Goal: Task Accomplishment & Management: Manage account settings

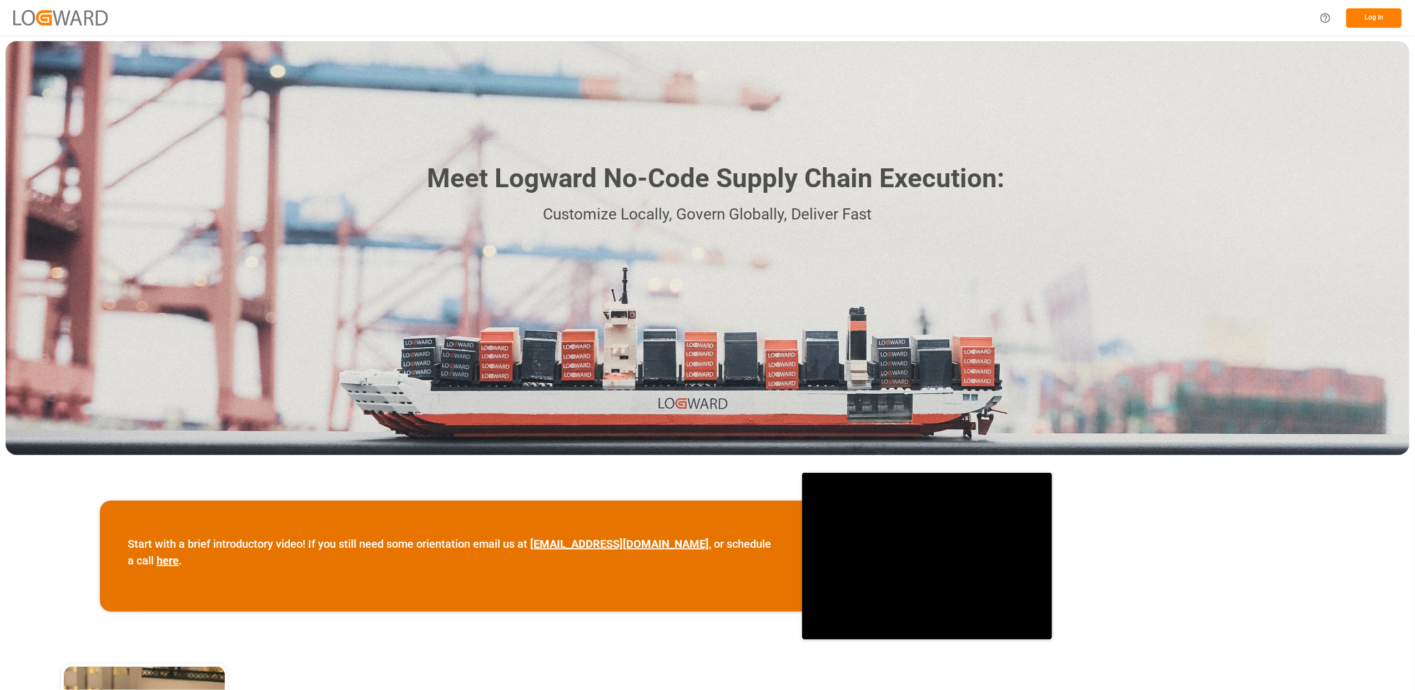
click at [1375, 16] on button "Log In" at bounding box center [1375, 17] width 56 height 19
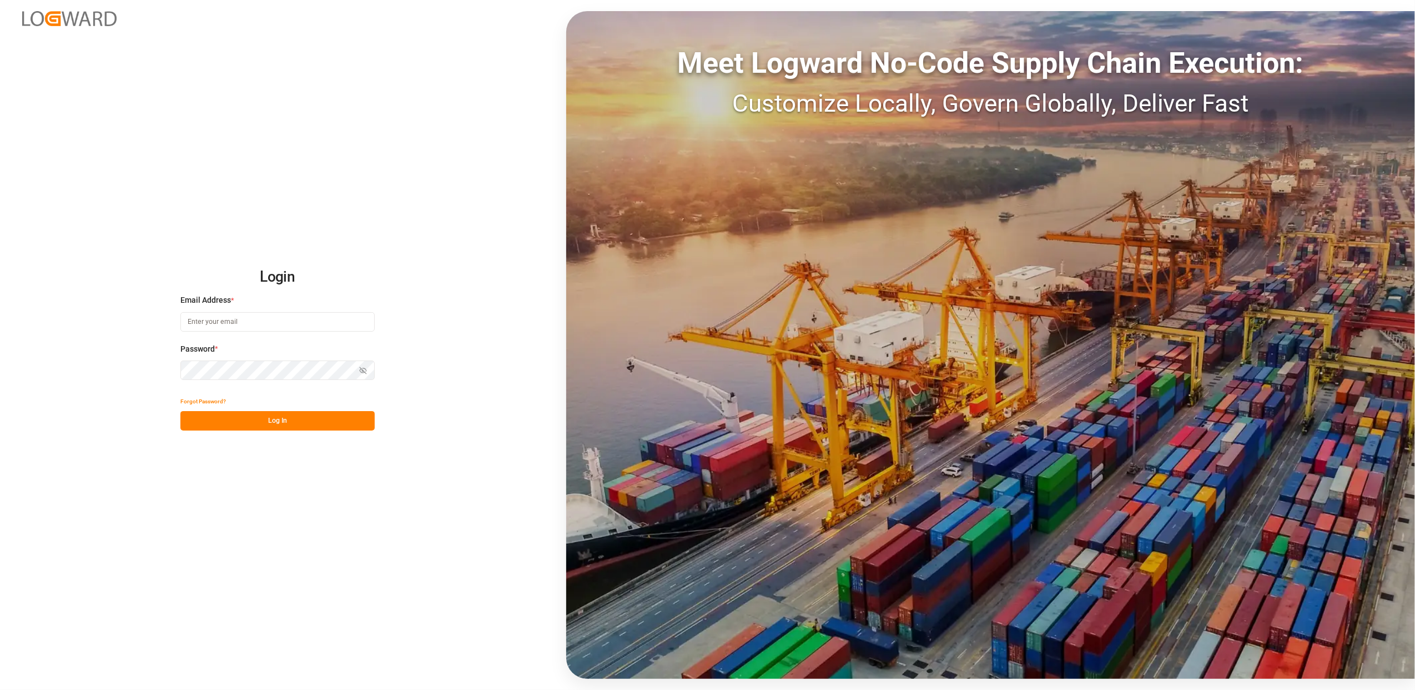
type input "corinne.nivalle@melitta.fr"
click at [269, 421] on button "Log In" at bounding box center [277, 420] width 194 height 19
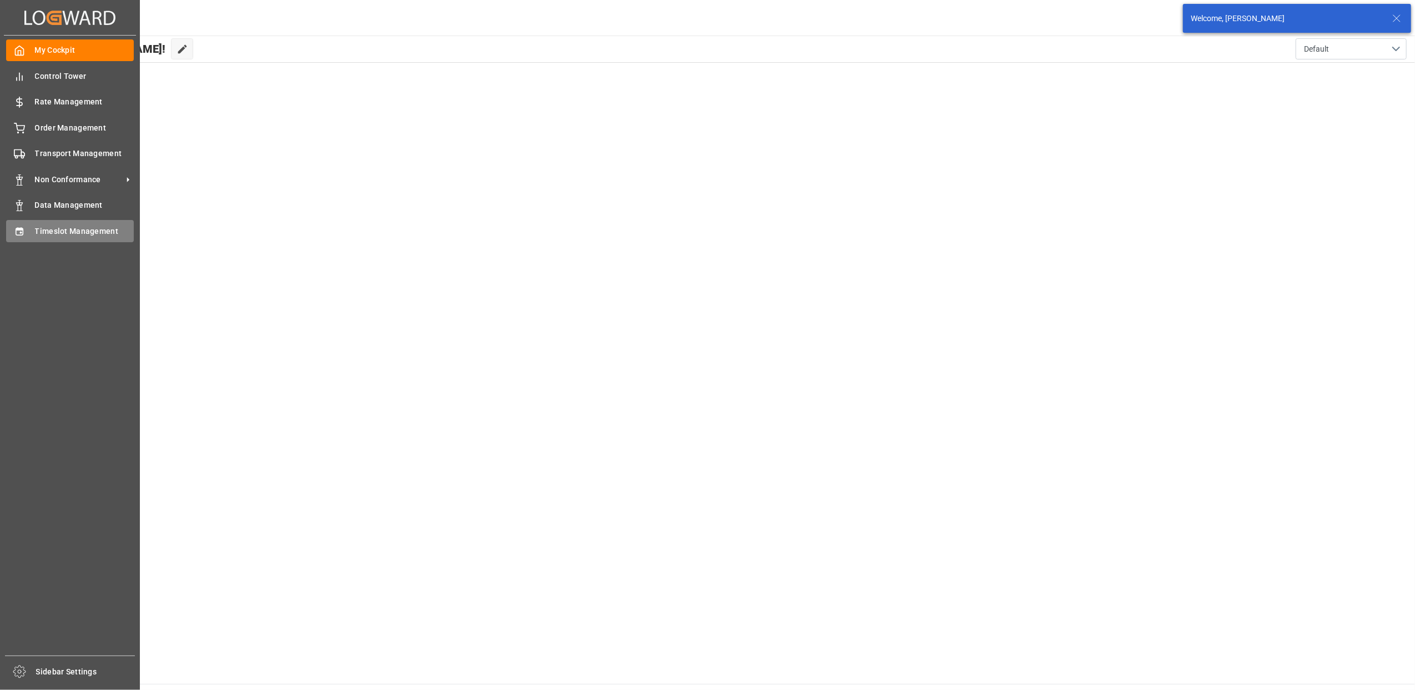
click at [18, 229] on icon at bounding box center [19, 231] width 7 height 8
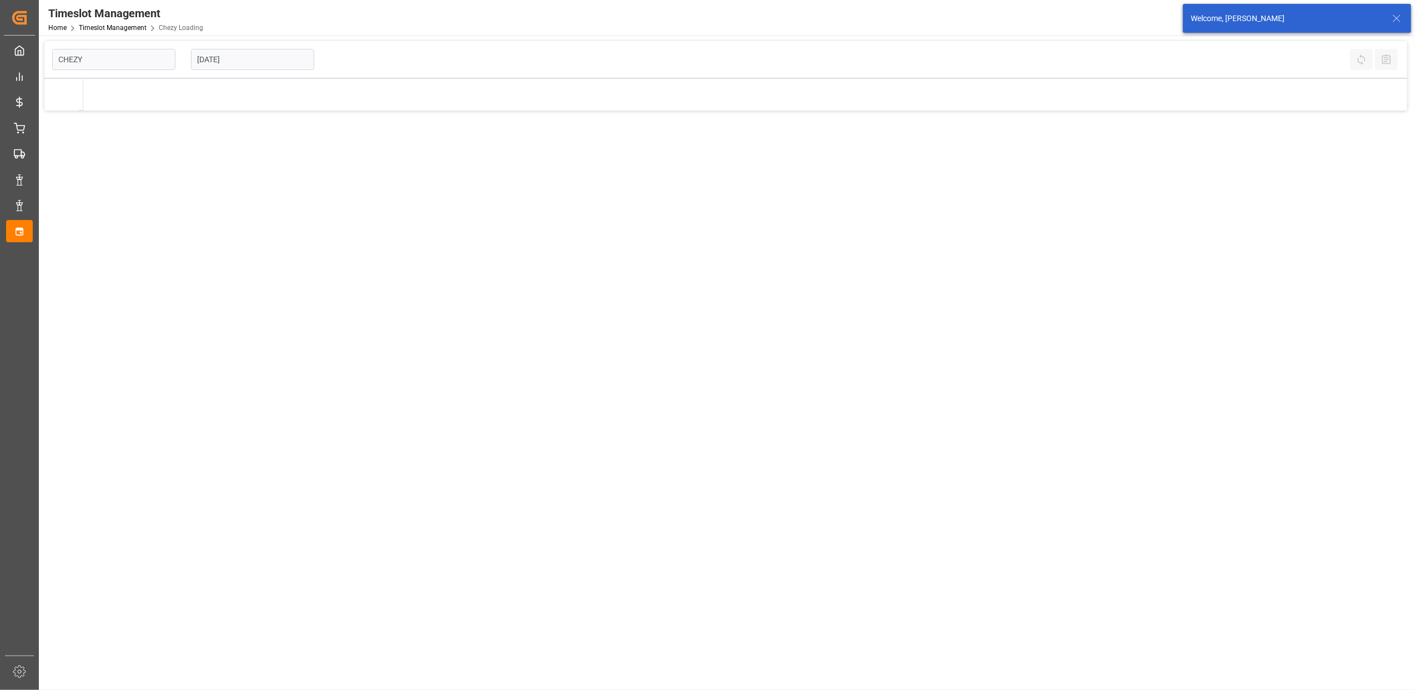
type input "Chezy Loading"
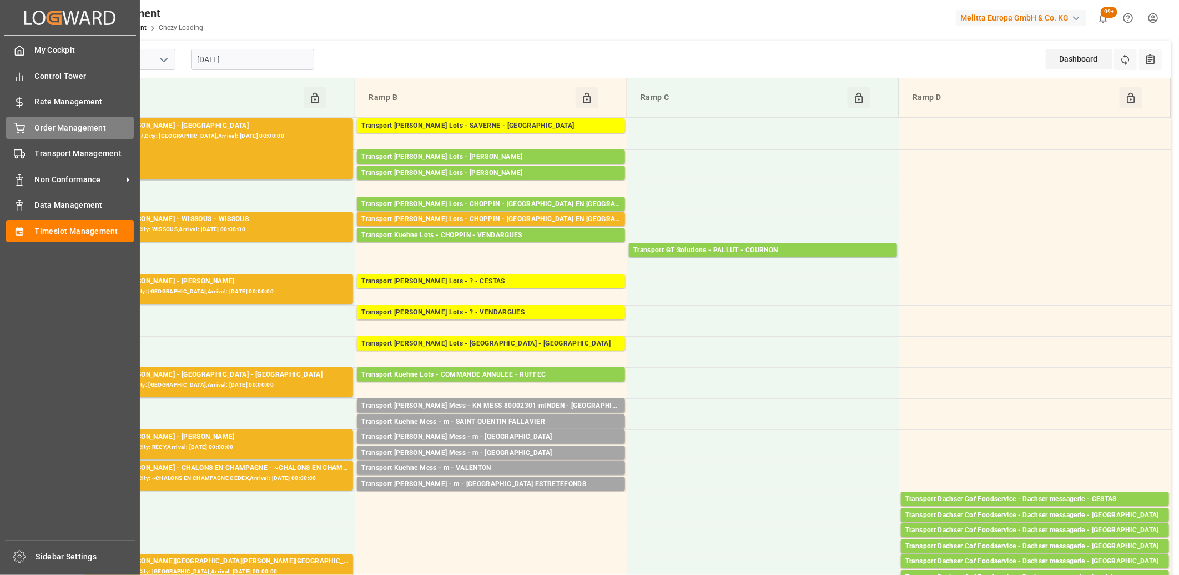
click at [35, 130] on span "Order Management" at bounding box center [84, 128] width 99 height 12
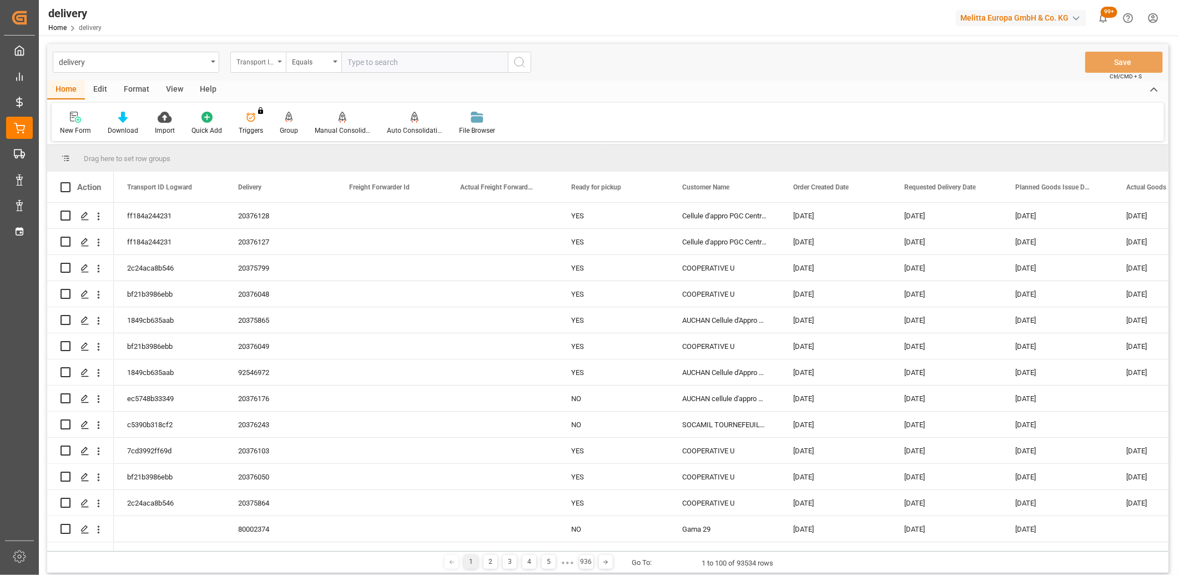
click at [278, 66] on div "Transport ID Logward" at bounding box center [258, 62] width 56 height 21
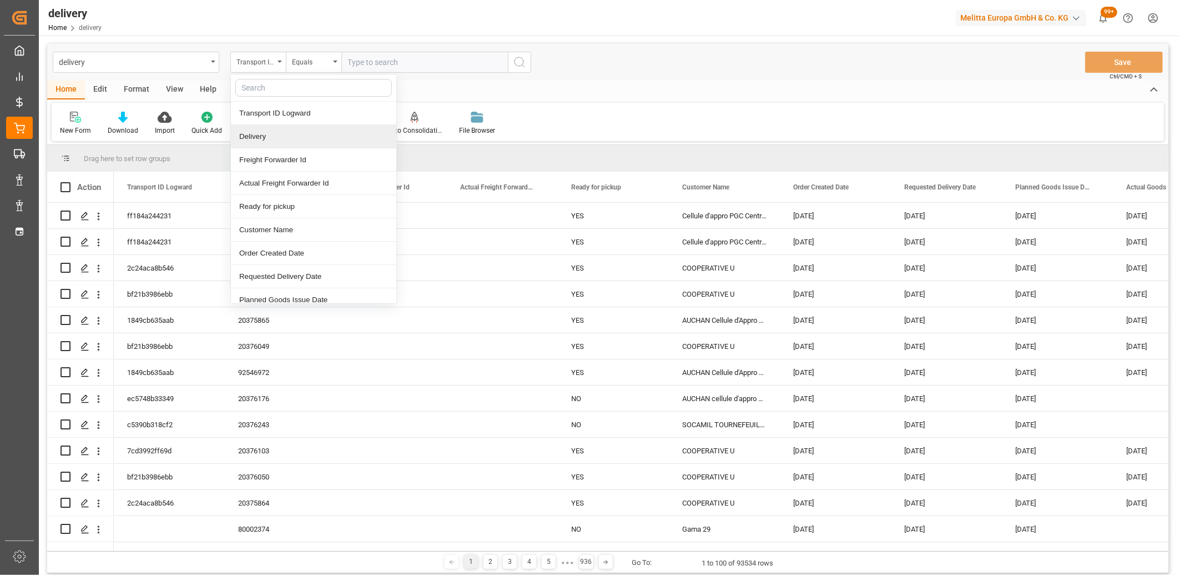
click at [276, 130] on div "Delivery" at bounding box center [313, 136] width 165 height 23
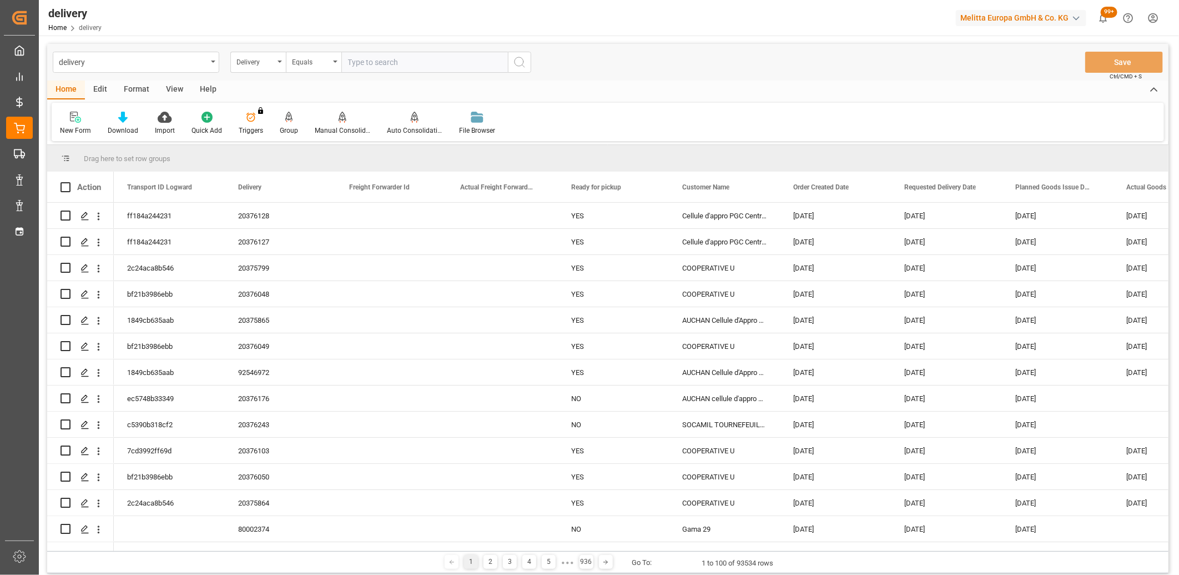
click at [349, 65] on input "text" at bounding box center [424, 62] width 167 height 21
paste input "80002220"
type input "80002220"
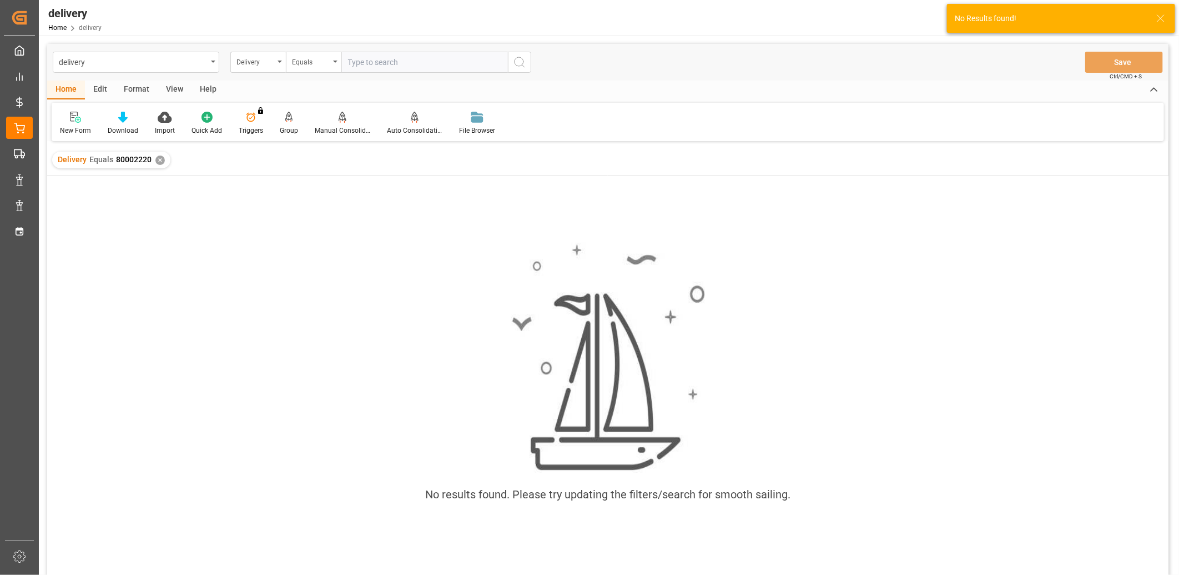
click at [159, 160] on div "✕" at bounding box center [159, 159] width 9 height 9
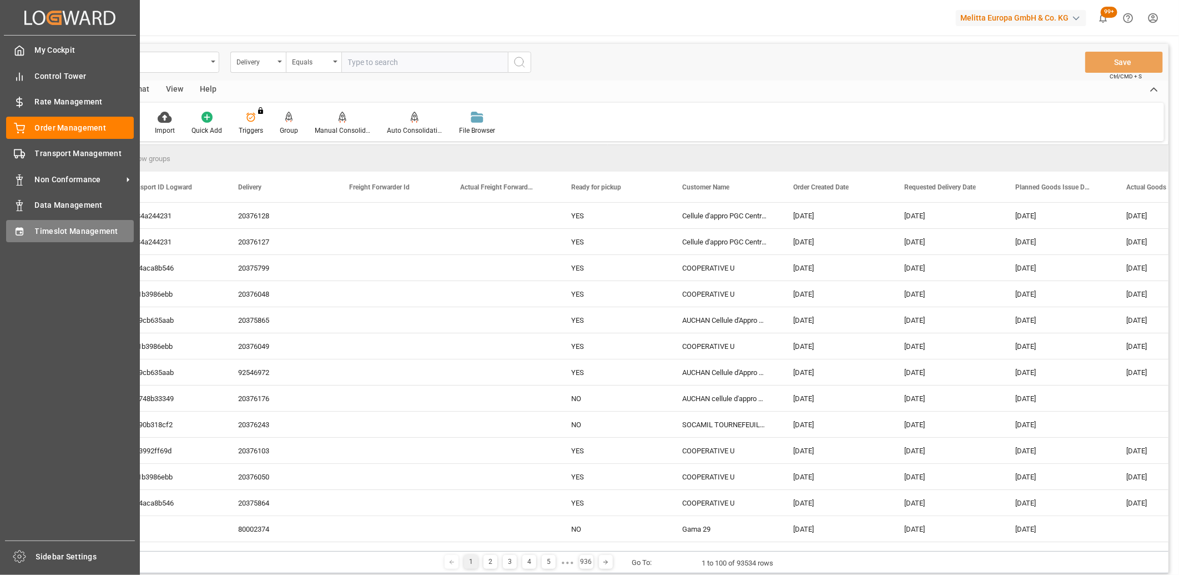
click at [41, 231] on span "Timeslot Management" at bounding box center [84, 231] width 99 height 12
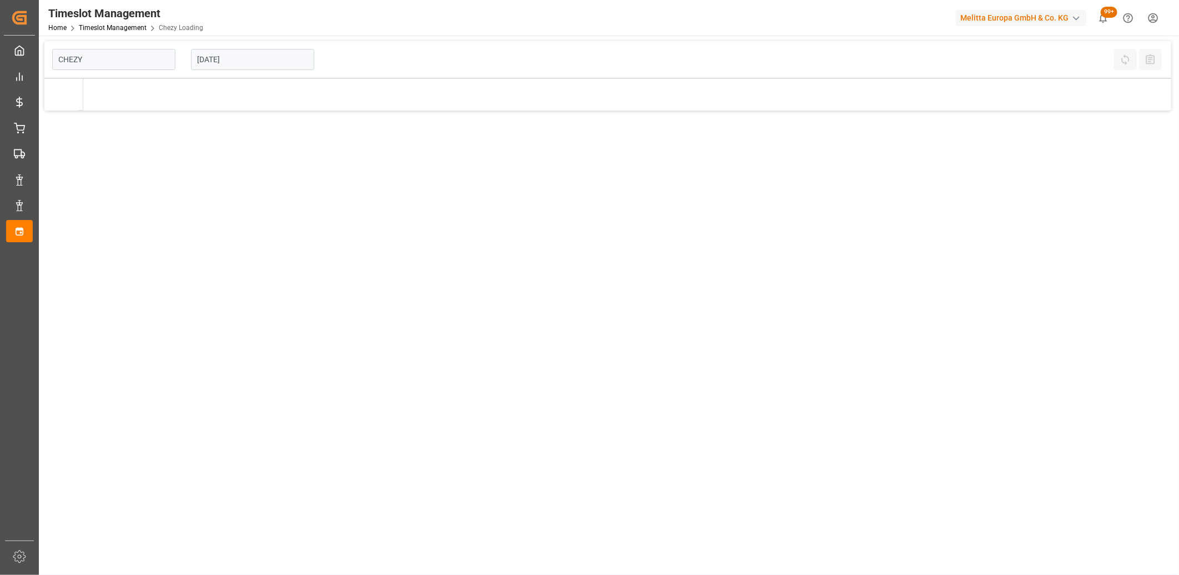
type input "Chezy Loading"
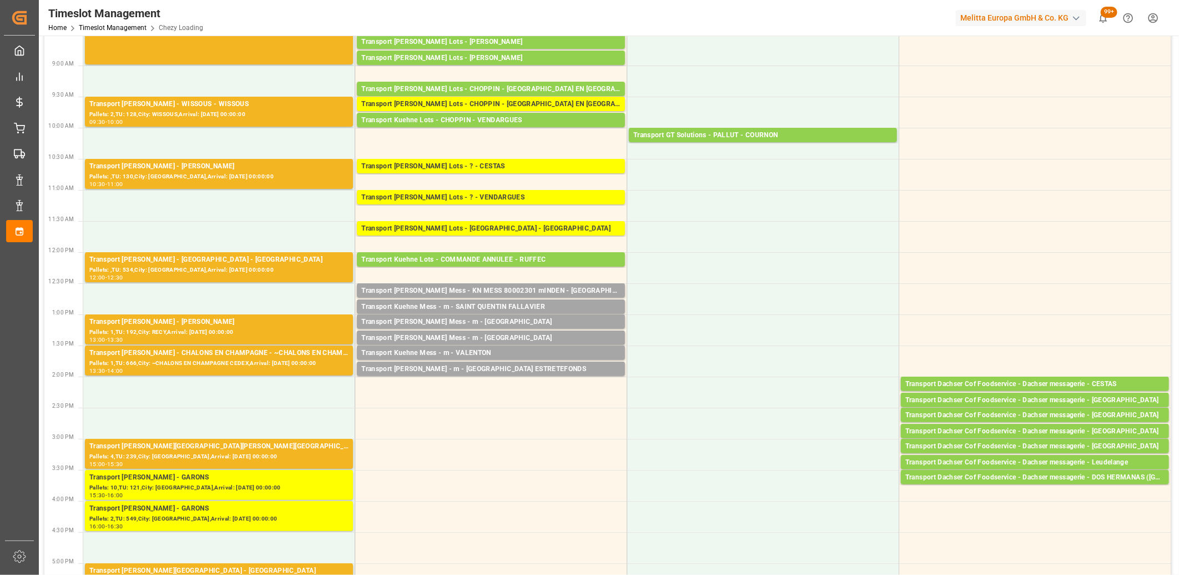
scroll to position [123, 0]
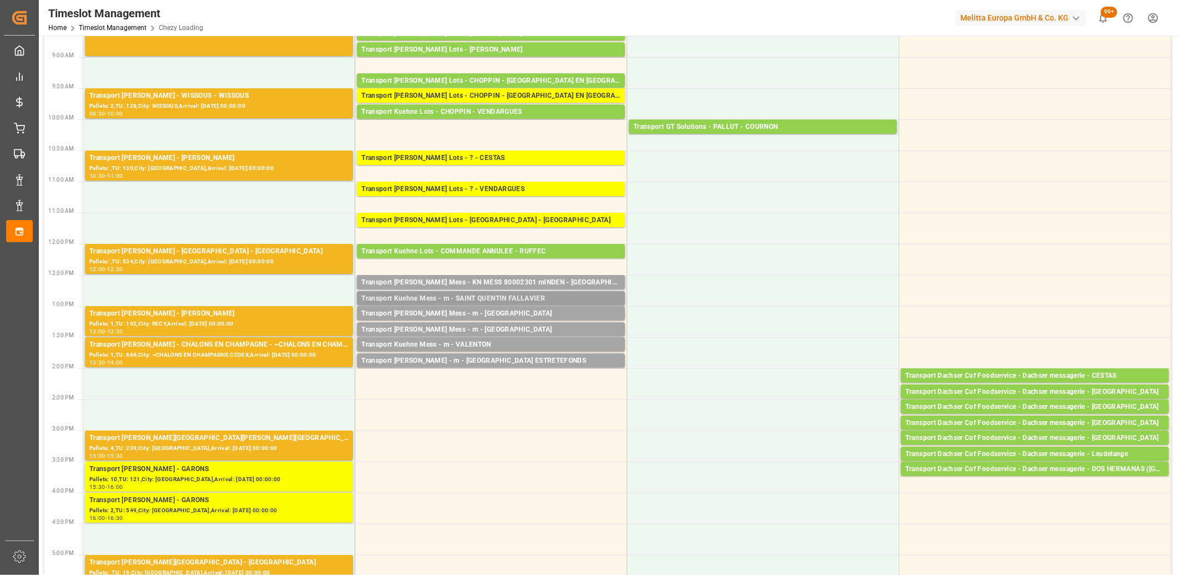
click at [445, 299] on div "Transport Kuehne Mess - m - SAINT QUENTIN FALLAVIER" at bounding box center [490, 298] width 259 height 11
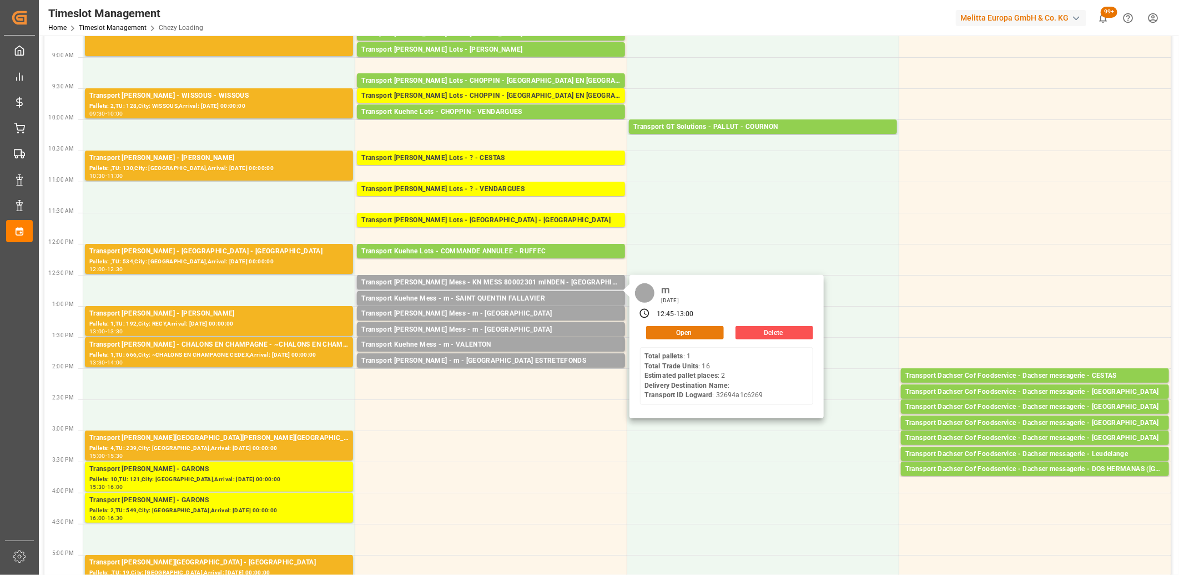
click at [696, 339] on button "Open" at bounding box center [685, 332] width 78 height 13
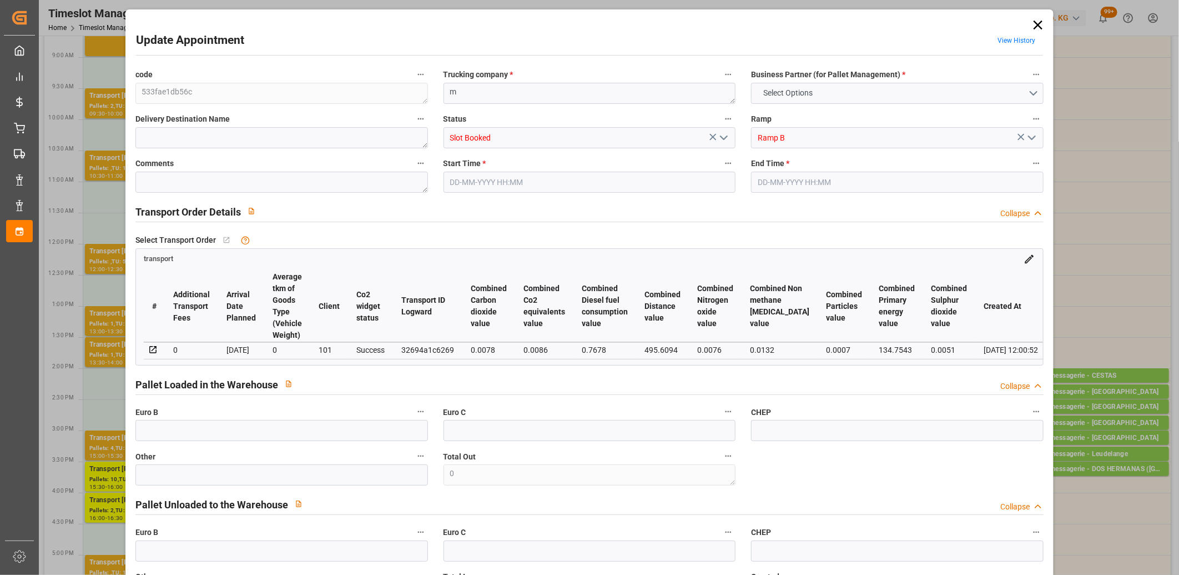
type input "0"
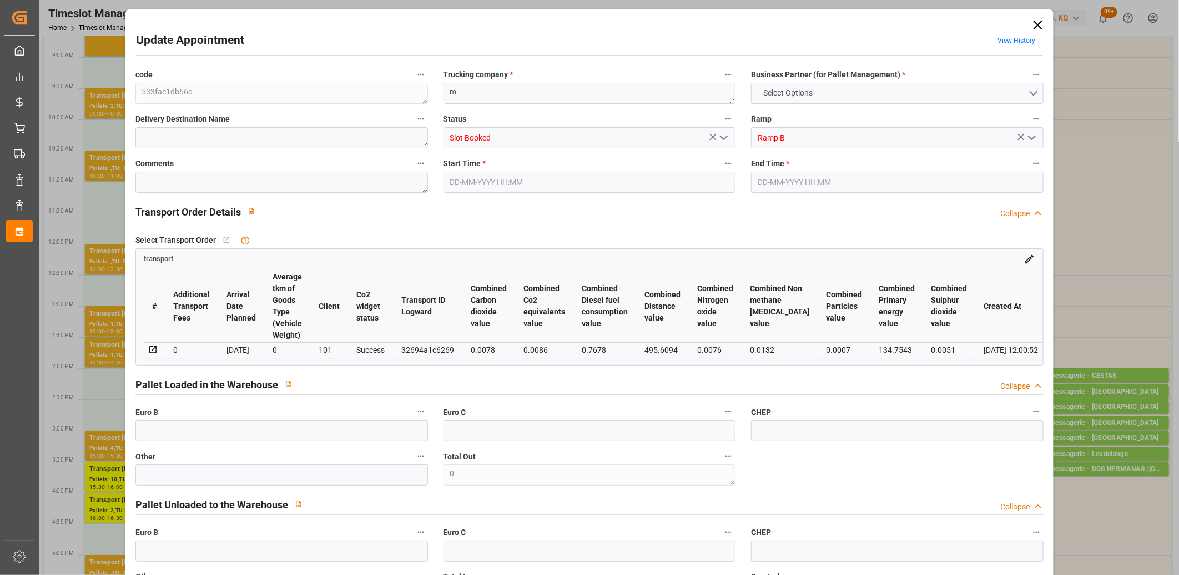
type input "0"
type input "2"
type input "47.66"
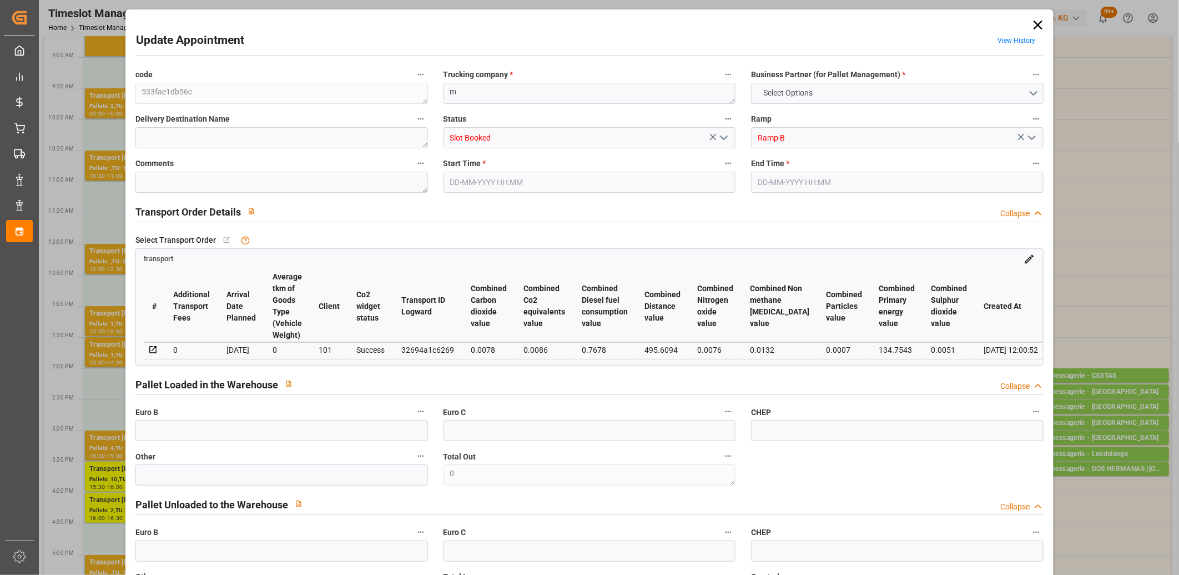
type input "0"
type input "47.66"
type input "0"
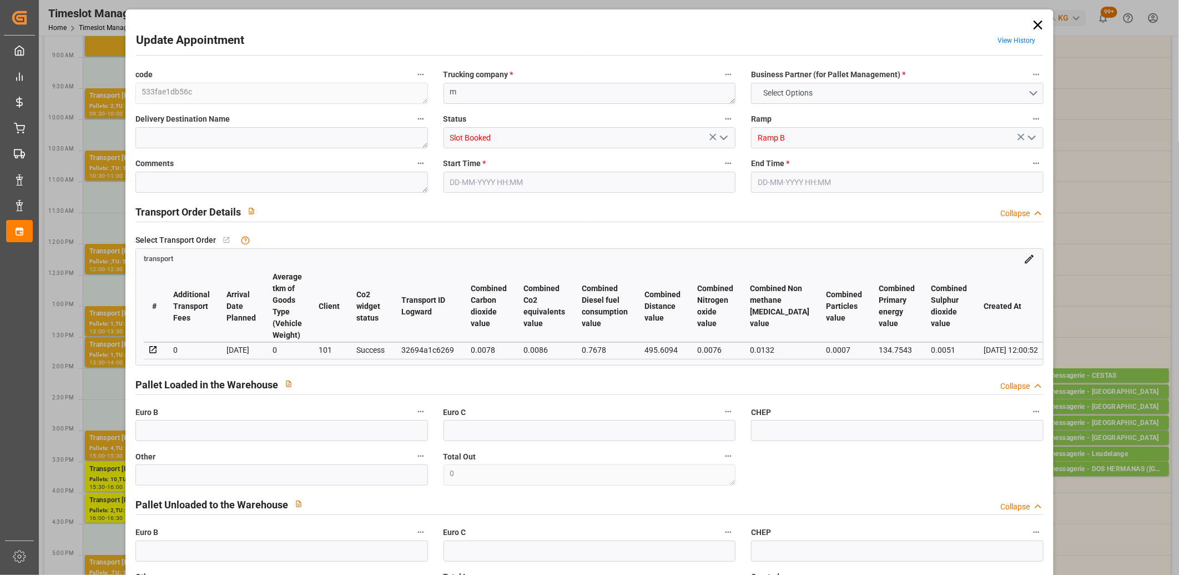
type input "1"
type input "21.025"
type input "53.528"
type input "156.096"
type input "38"
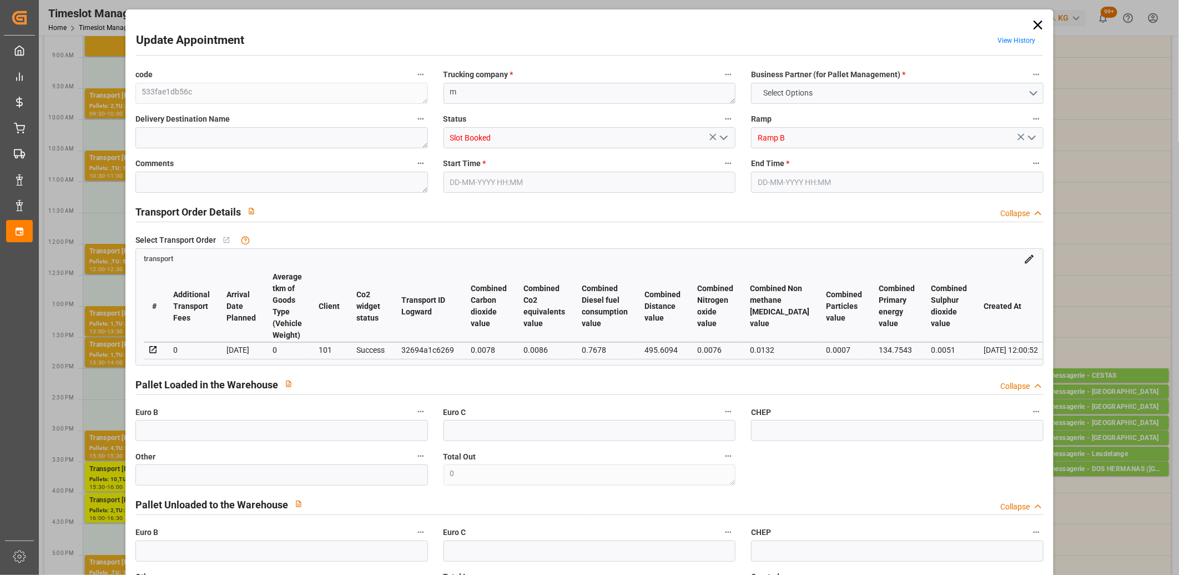
type input "1"
type input "16"
type input "2"
type input "101"
type input "30.529"
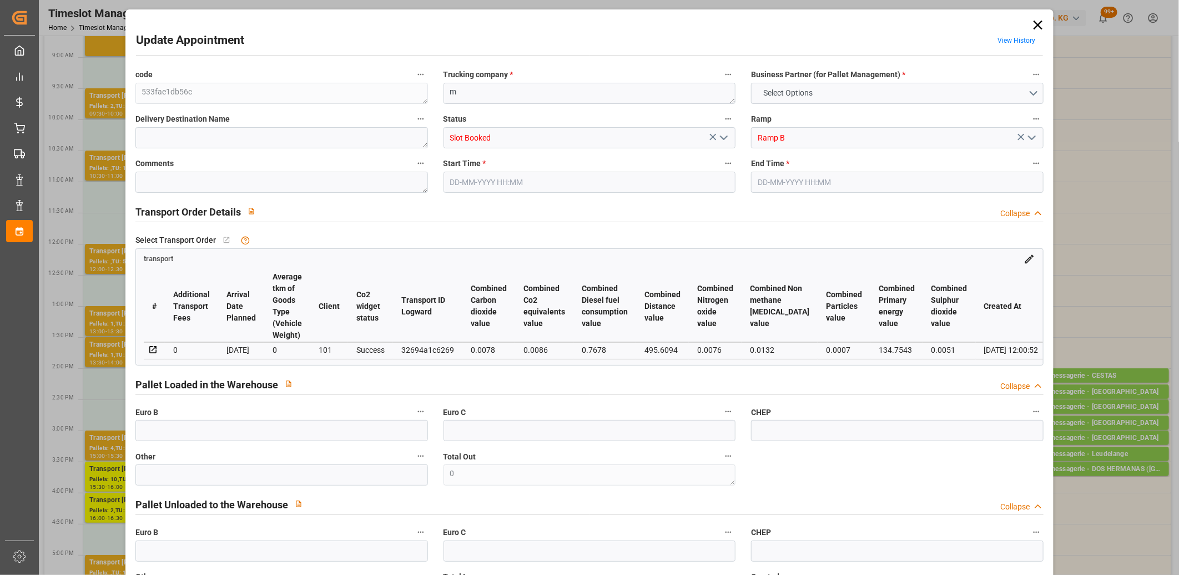
type input "0"
type input "4710.8598"
type input "0"
type input "21"
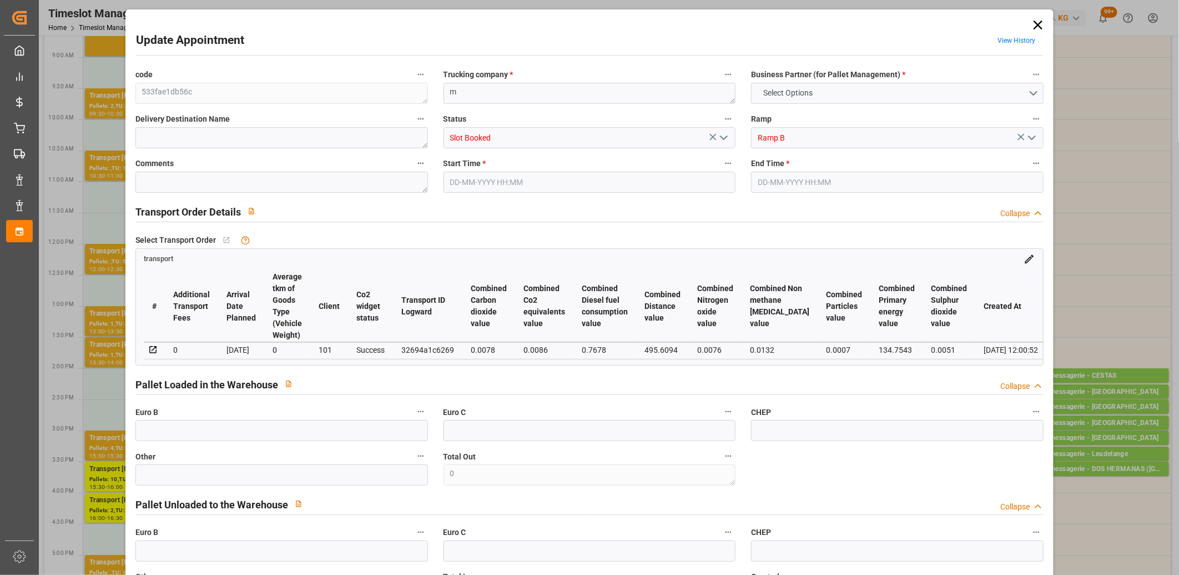
type input "35"
type input "18-08-2025 12:45"
type input "18-08-2025 13:00"
type input "14-08-2025 12:01"
type input "14-08-2025 12:00"
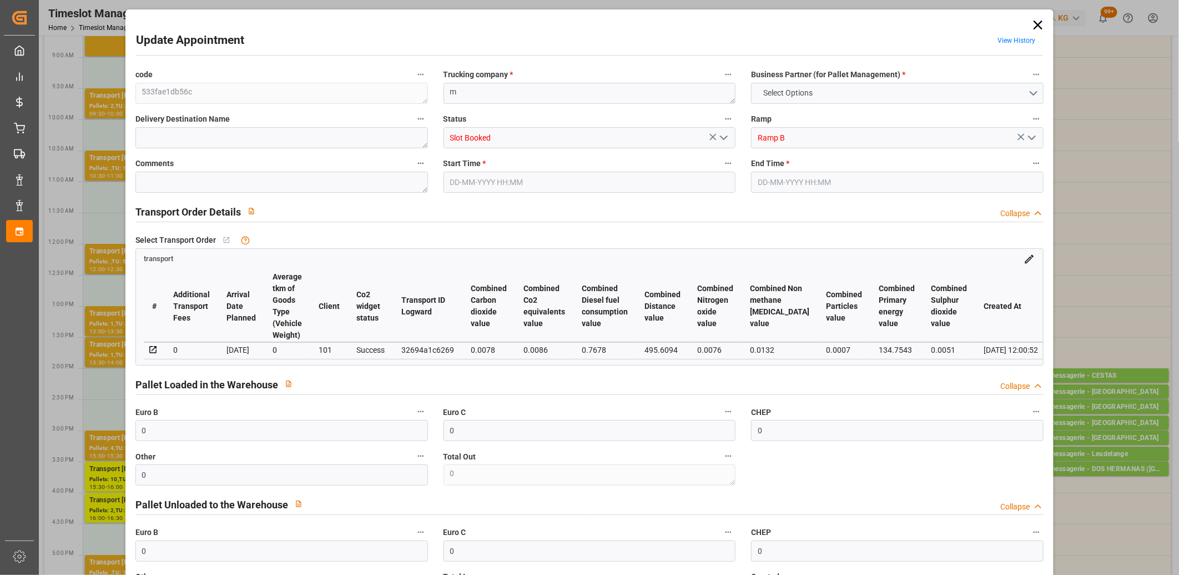
type input "[DATE]"
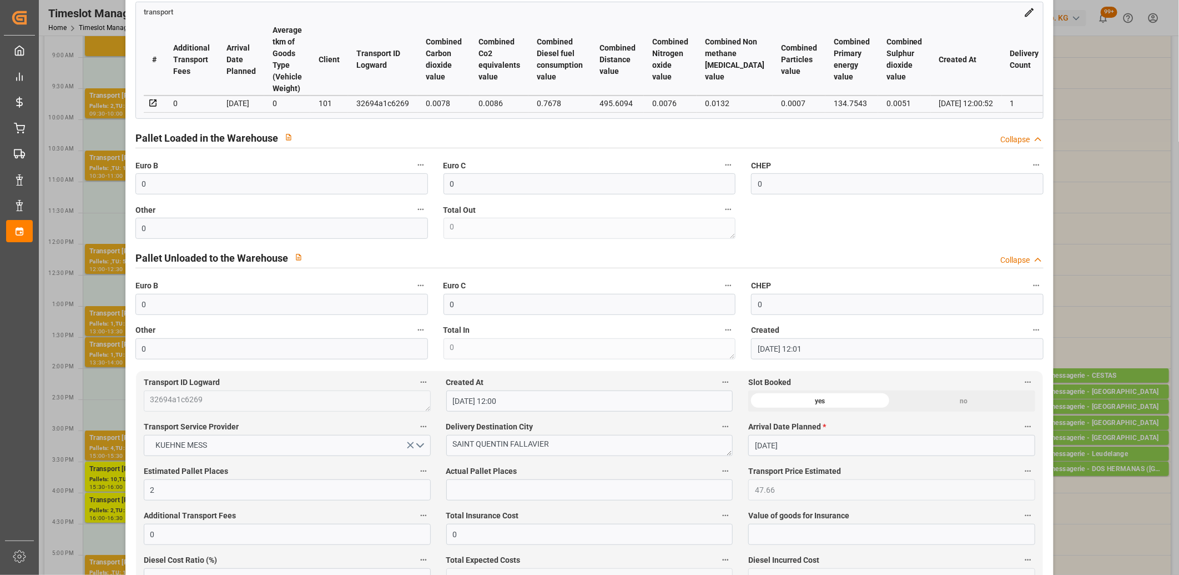
scroll to position [308, 0]
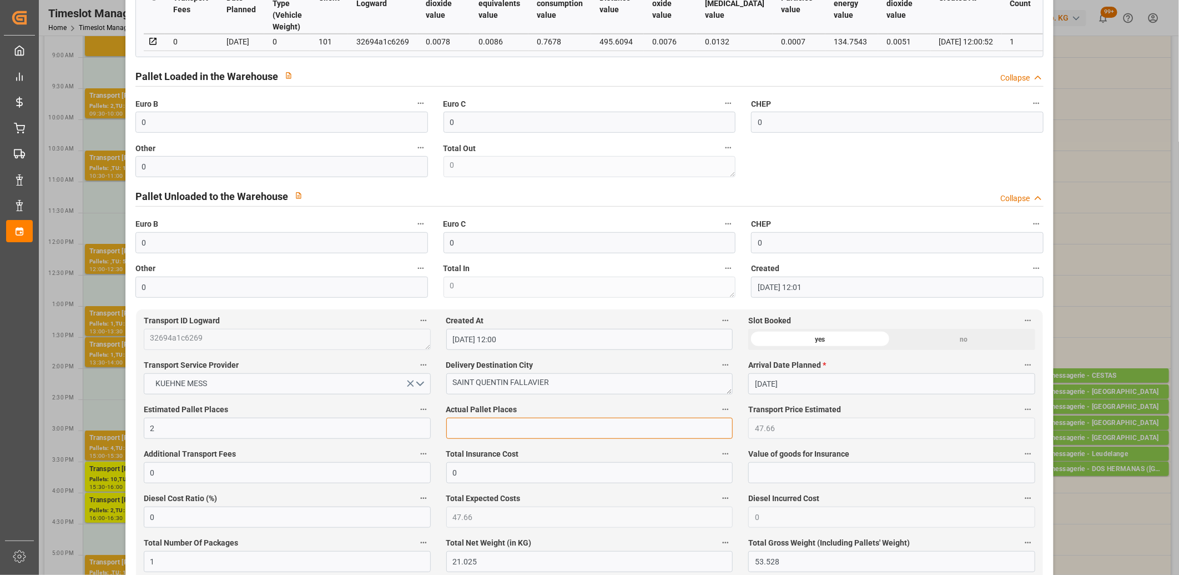
click at [491, 431] on input "text" at bounding box center [589, 428] width 287 height 21
type input "1"
click at [356, 175] on input "0" at bounding box center [281, 166] width 293 height 21
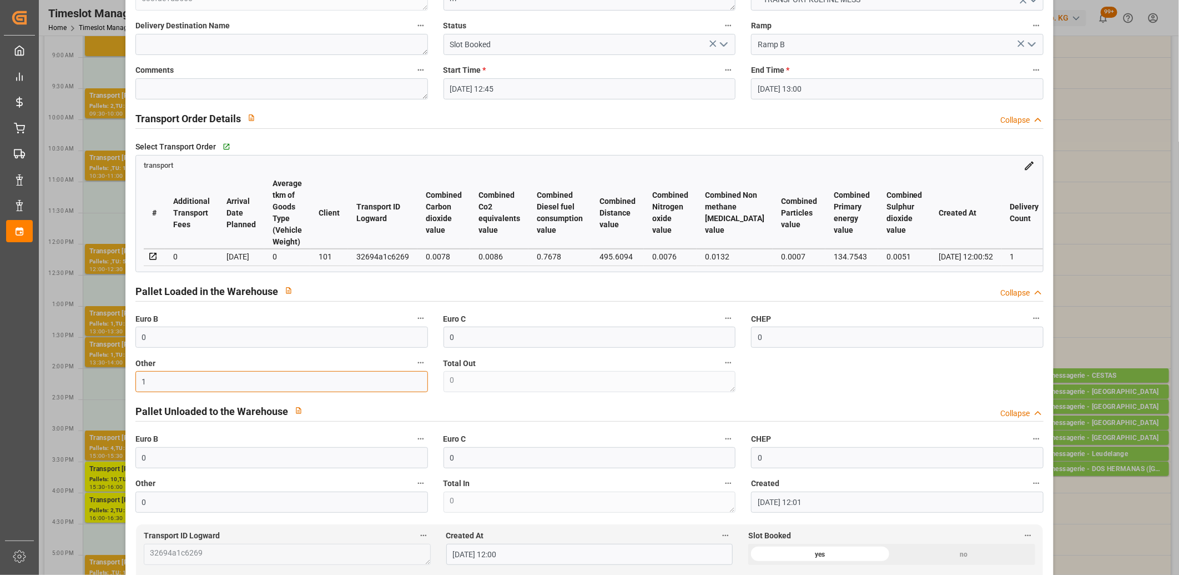
scroll to position [62, 0]
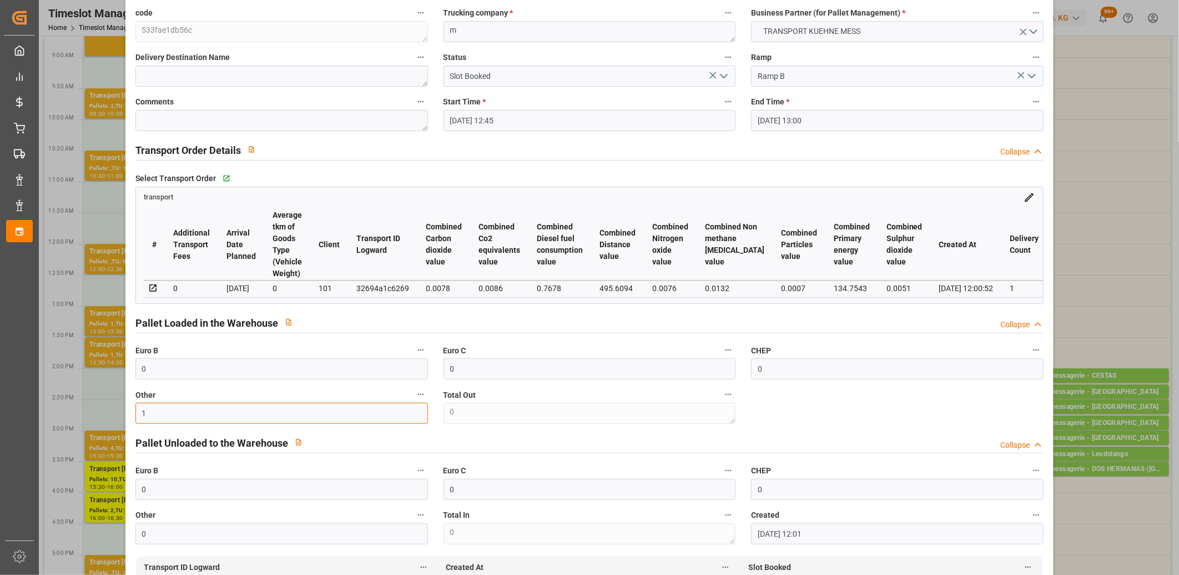
type input "1"
click at [724, 78] on icon "open menu" at bounding box center [723, 75] width 13 height 13
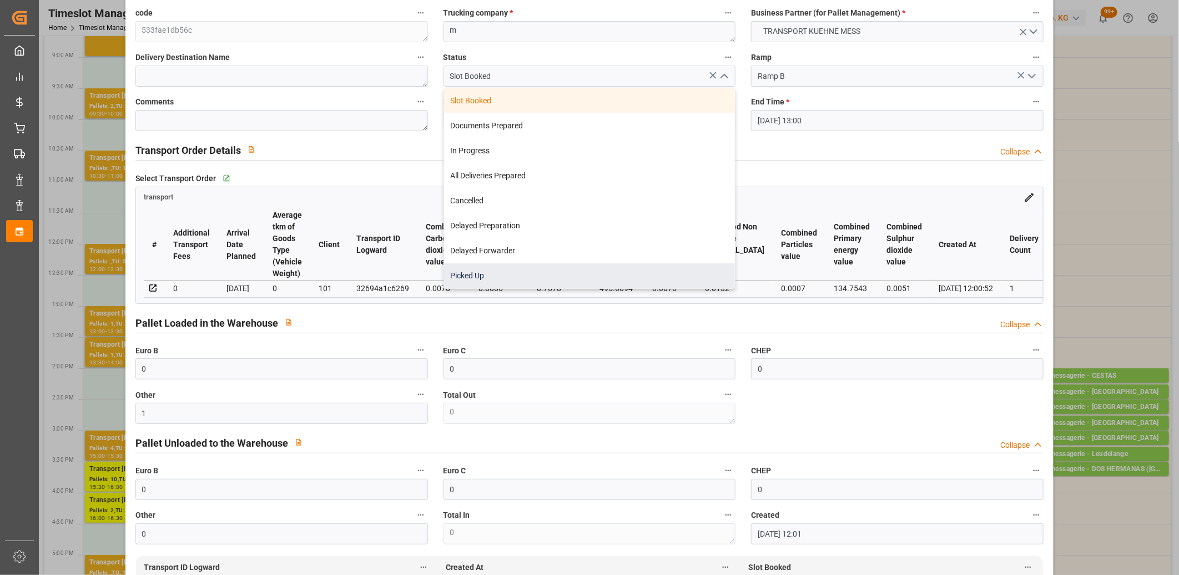
click at [665, 271] on div "Picked Up" at bounding box center [590, 275] width 292 height 25
type input "Picked Up"
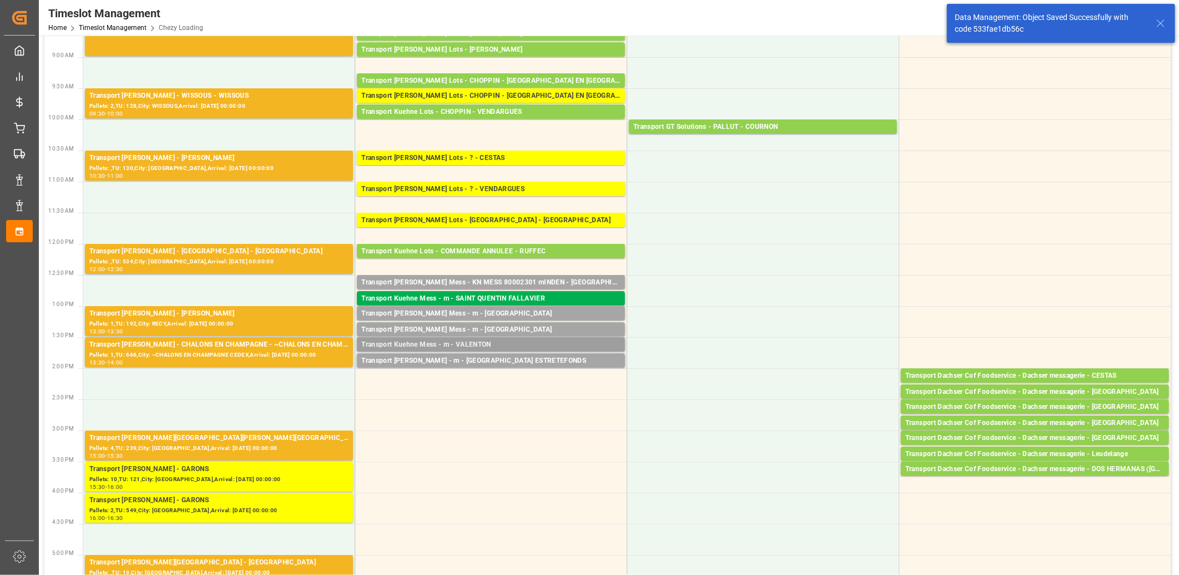
click at [473, 345] on div "Transport Kuehne Mess - m - VALENTON" at bounding box center [490, 344] width 259 height 11
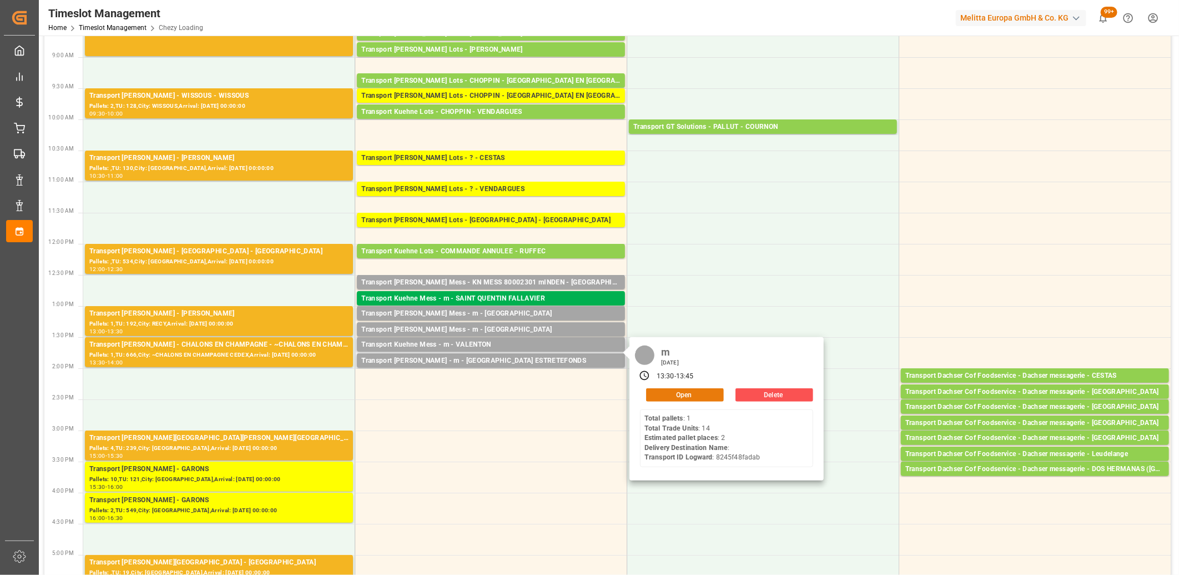
click at [650, 396] on button "Open" at bounding box center [685, 394] width 78 height 13
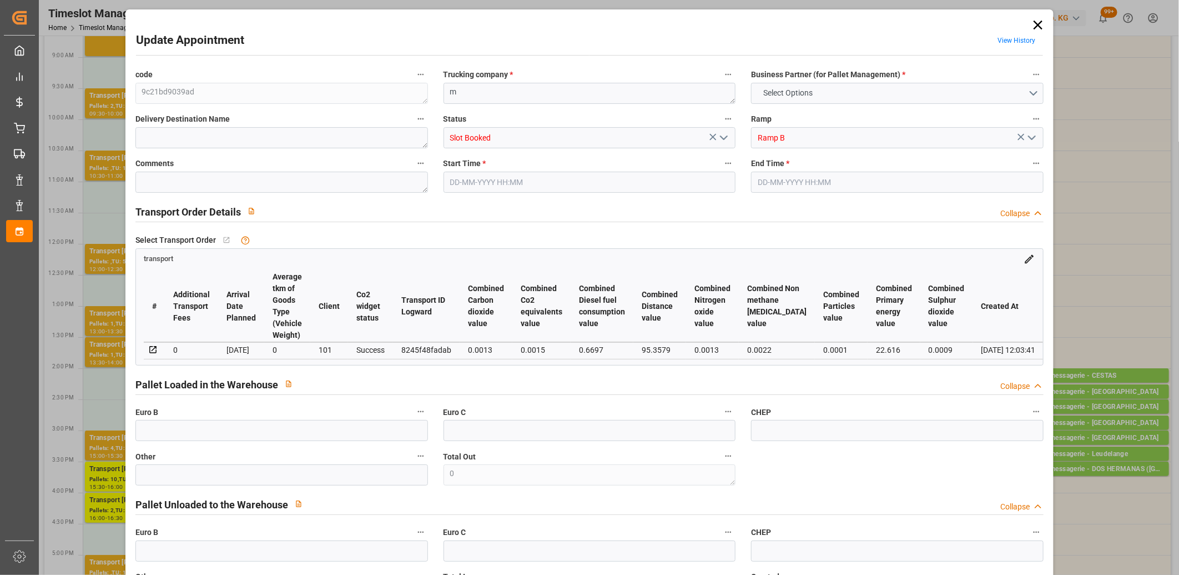
type input "0"
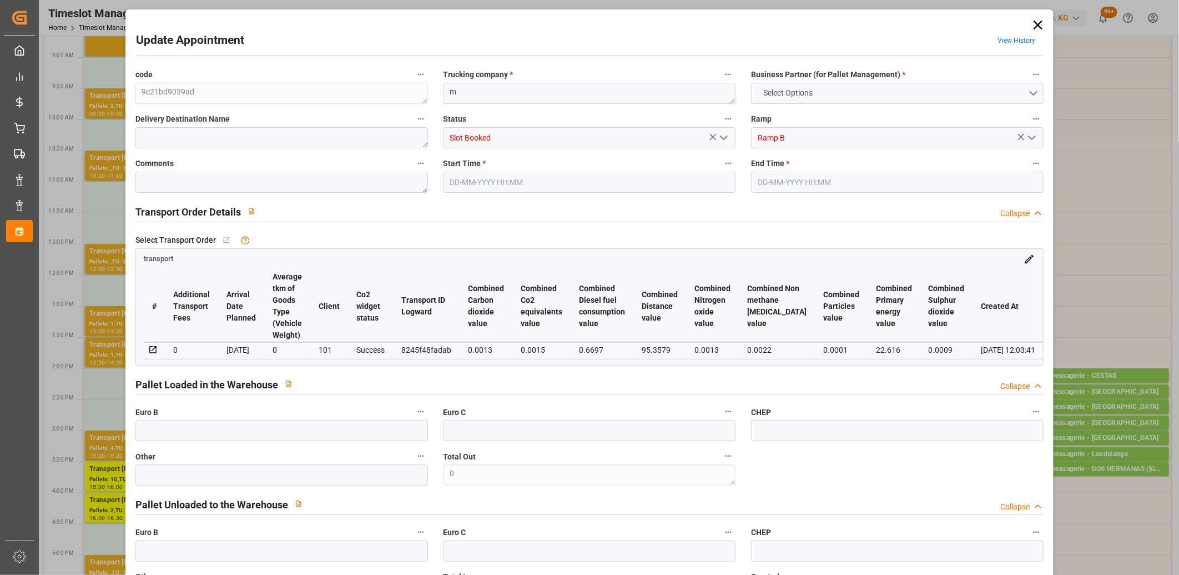
type input "0"
type input "2"
type input "37.71"
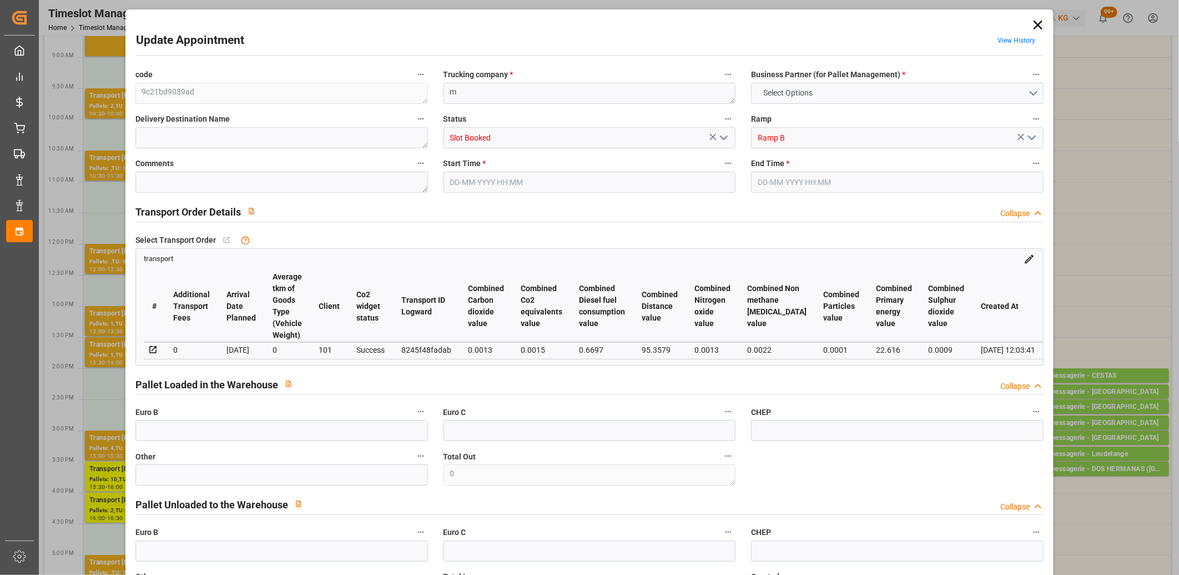
type input "0"
type input "37.71"
type input "0"
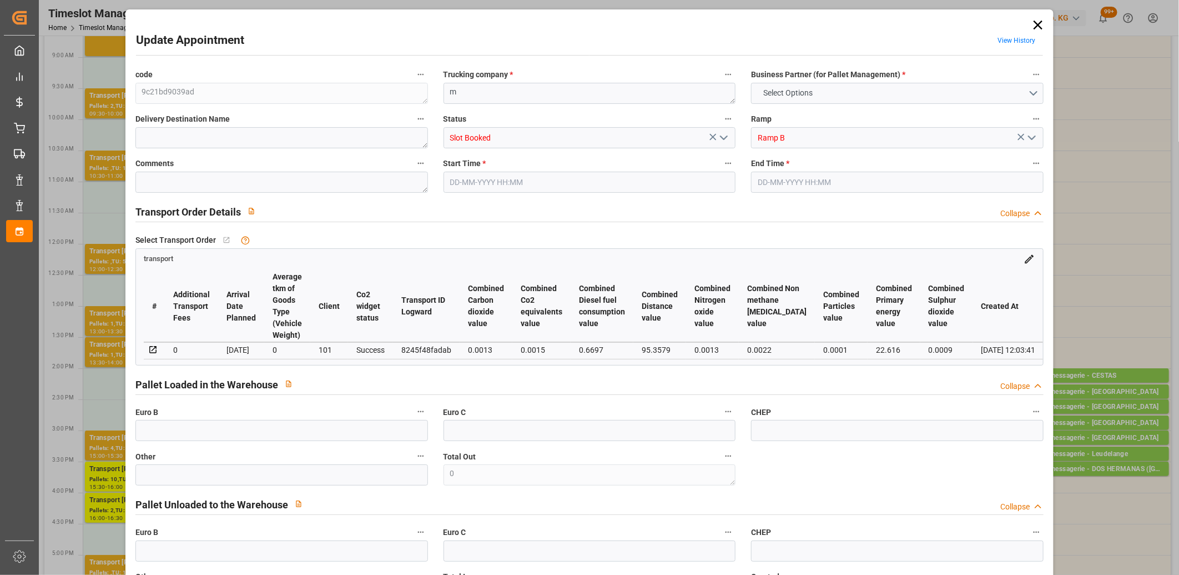
type input "1"
type input "18.397"
type input "49.712"
type input "136.584"
type input "94"
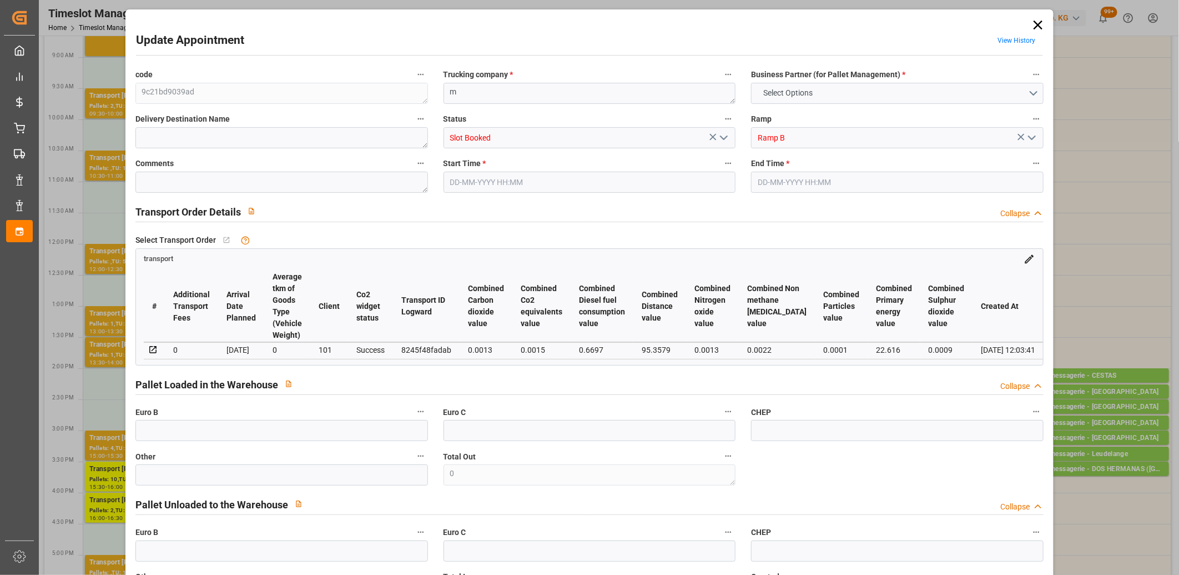
type input "1"
type input "14"
type input "2"
type input "101"
type input "26.713"
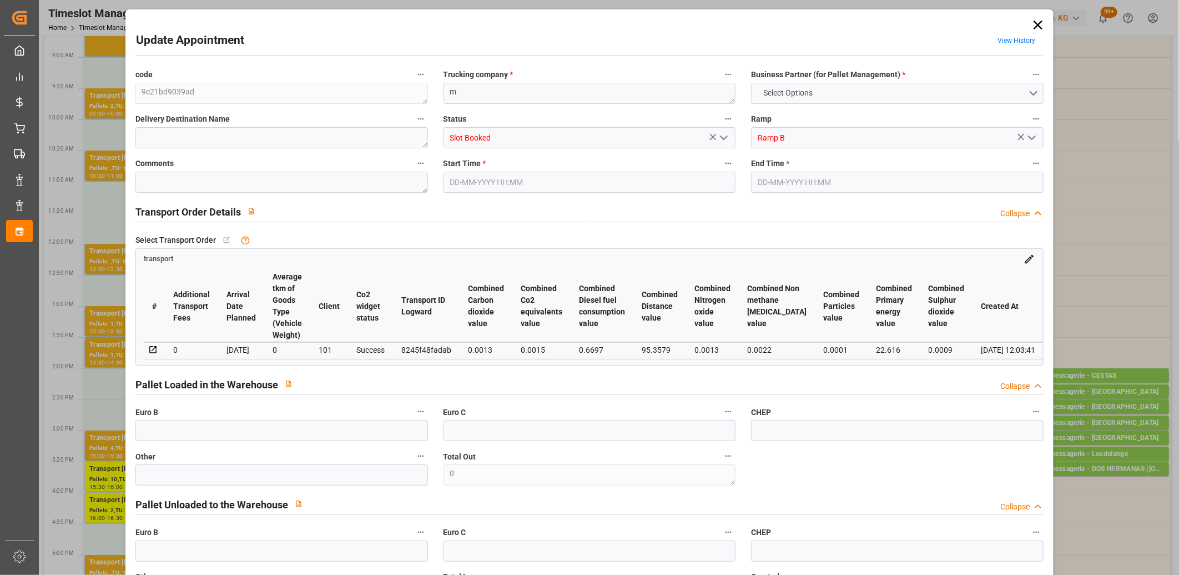
type input "0"
type input "4710.8598"
type input "0"
type input "21"
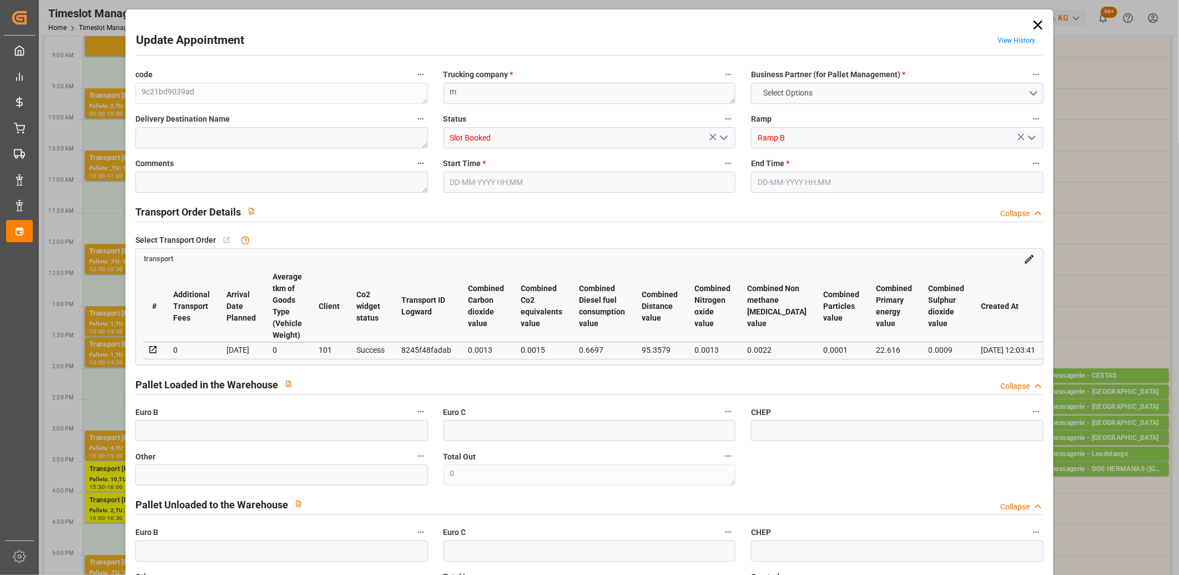
type input "35"
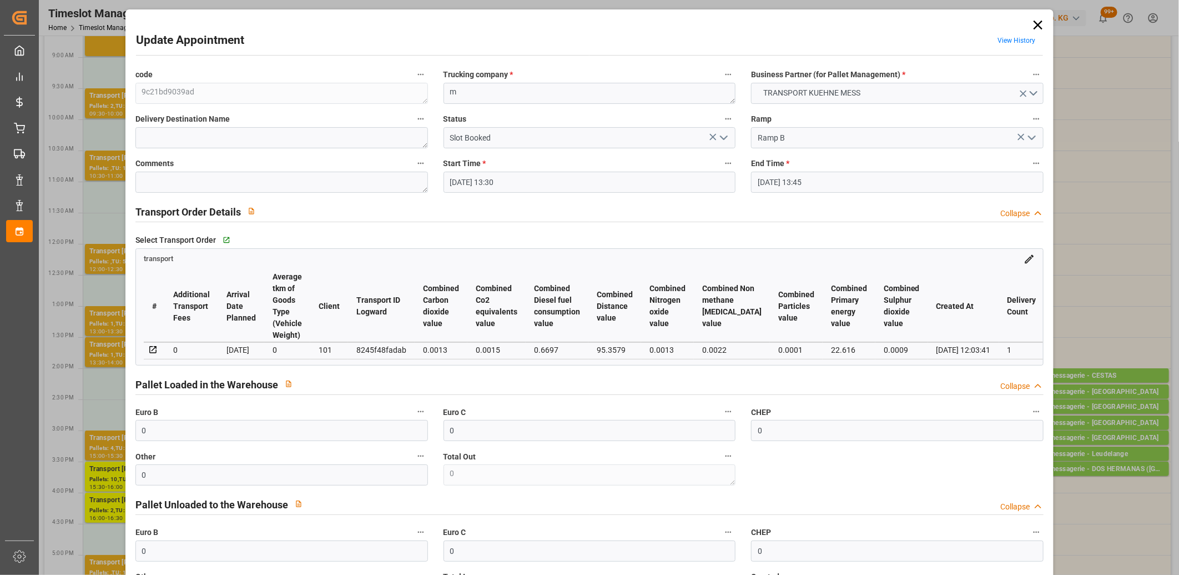
type input "18-08-2025 13:30"
type input "18-08-2025 13:45"
type input "14-08-2025 12:04"
type input "14-08-2025 12:03"
type input "[DATE]"
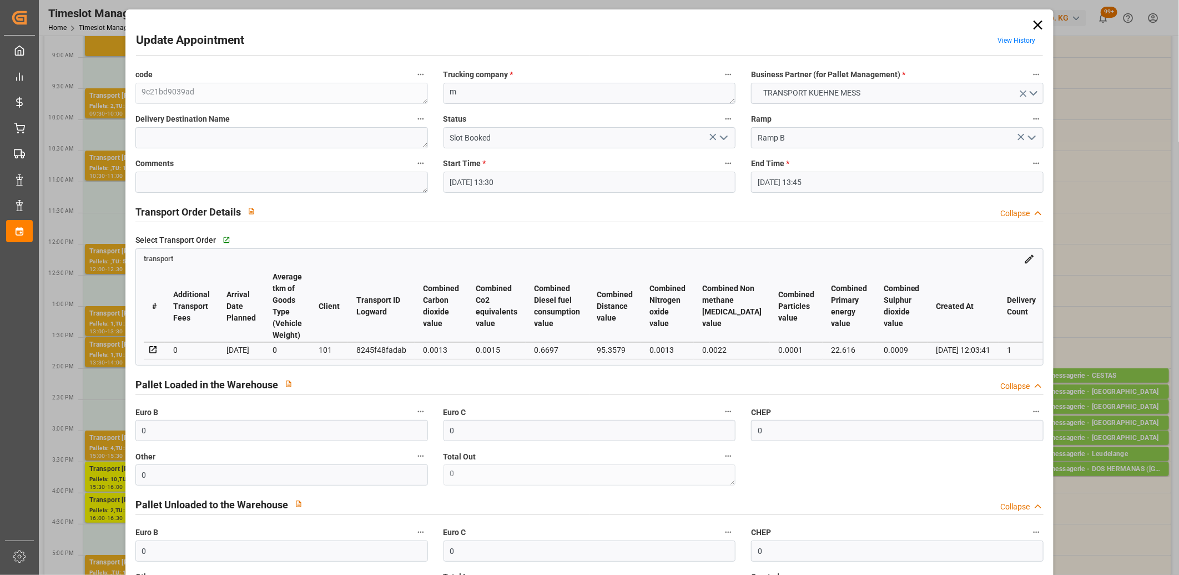
type input "[DATE]"
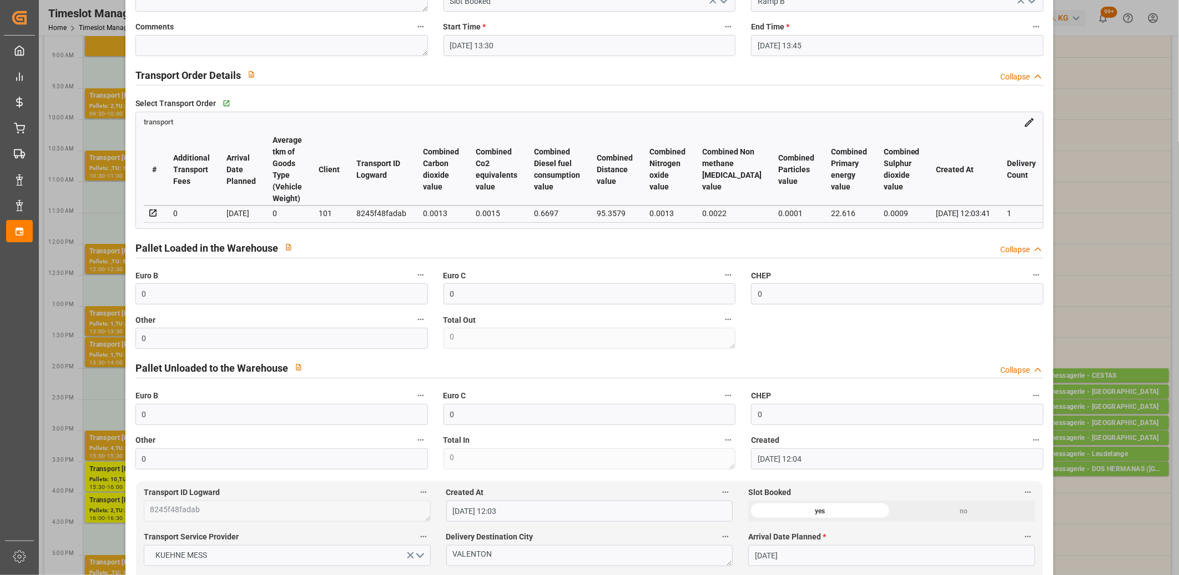
scroll to position [247, 0]
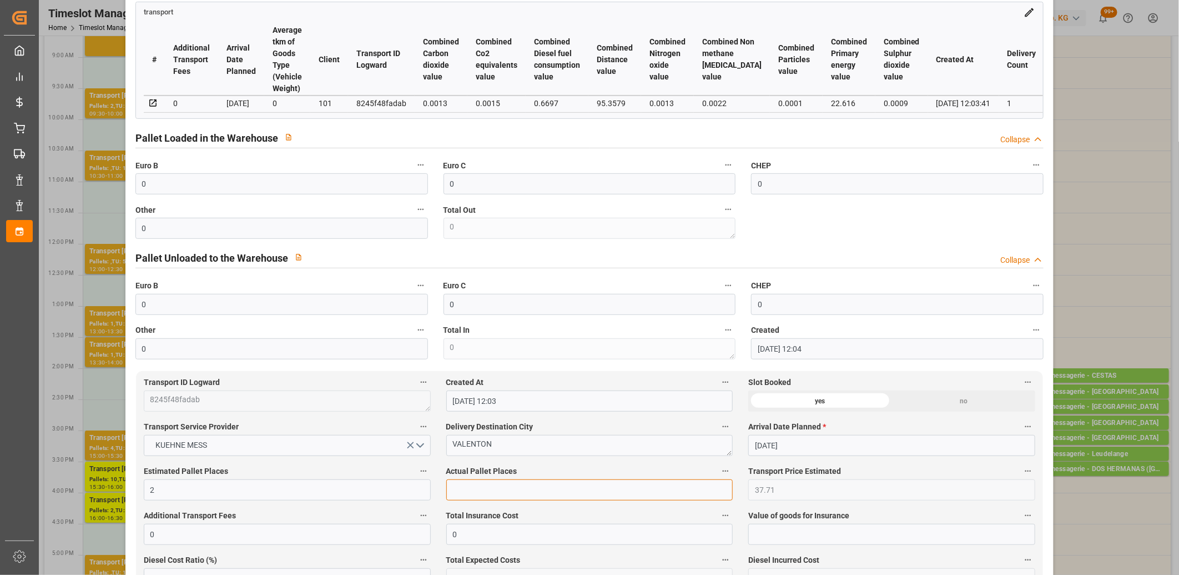
click at [494, 492] on input "text" at bounding box center [589, 489] width 287 height 21
type input "1"
click at [379, 239] on input "0" at bounding box center [281, 228] width 293 height 21
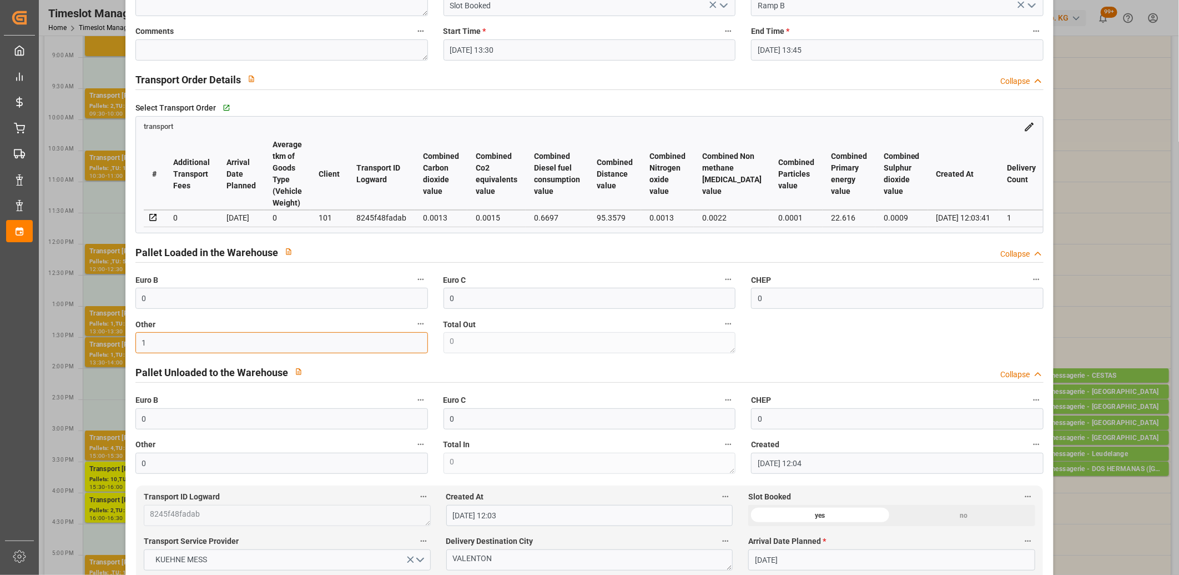
scroll to position [0, 0]
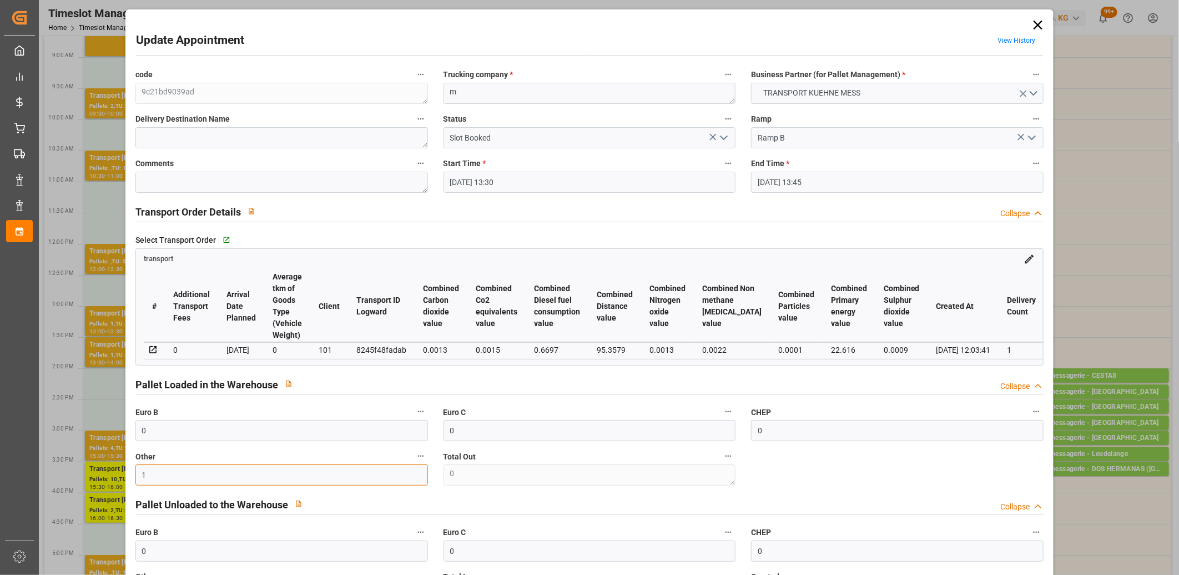
type input "1"
click at [721, 137] on polyline "open menu" at bounding box center [724, 137] width 7 height 3
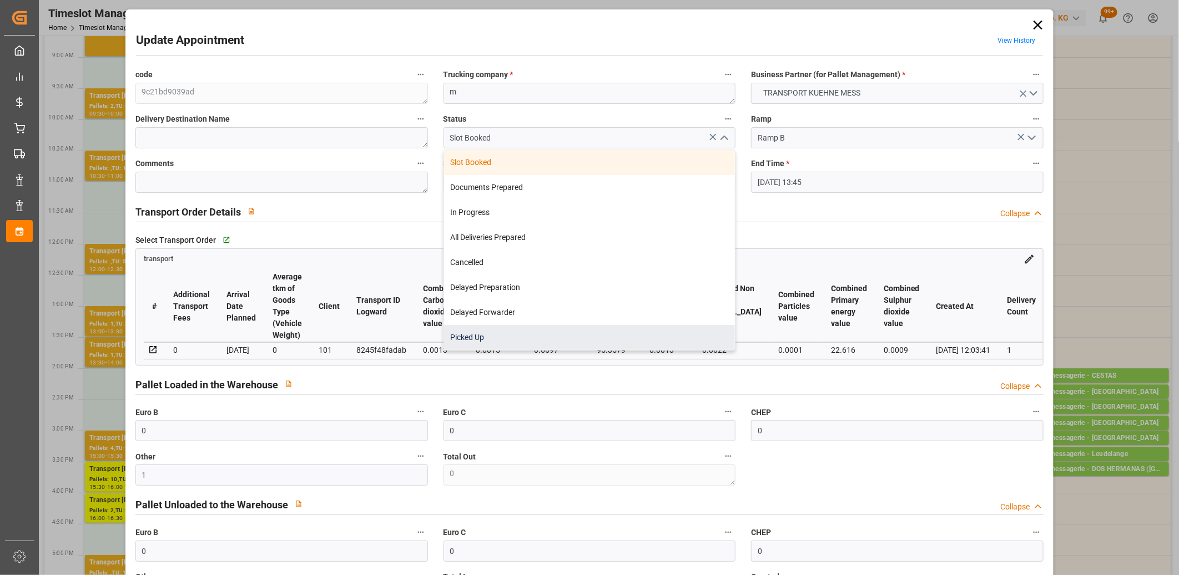
click at [664, 331] on div "Picked Up" at bounding box center [590, 337] width 292 height 25
type input "Picked Up"
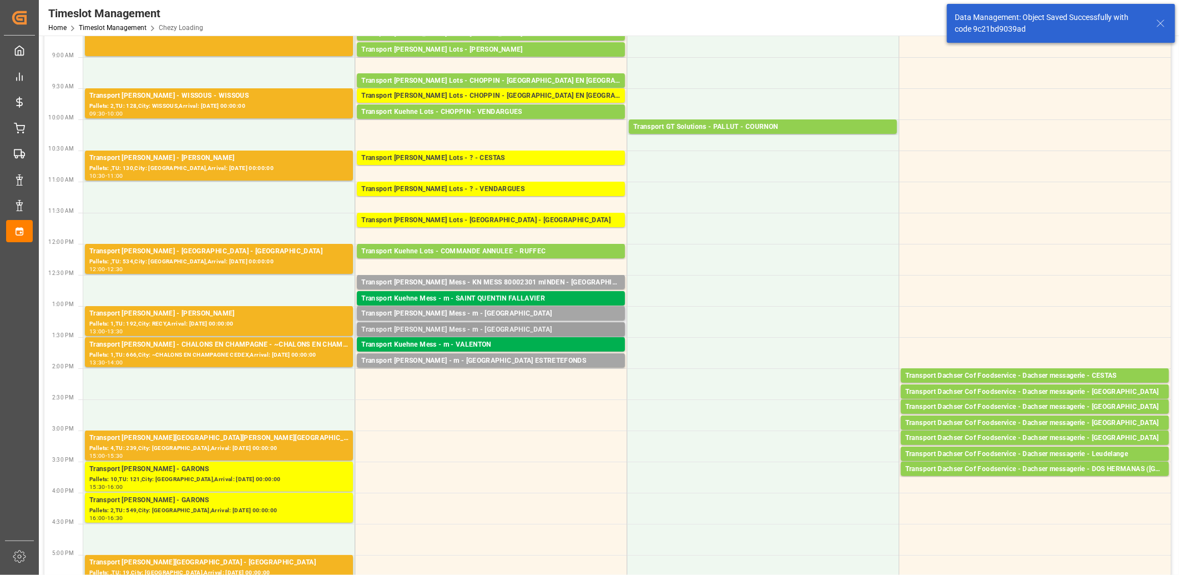
click at [473, 331] on div "Transport [PERSON_NAME] Mess - m - [GEOGRAPHIC_DATA]" at bounding box center [490, 329] width 259 height 11
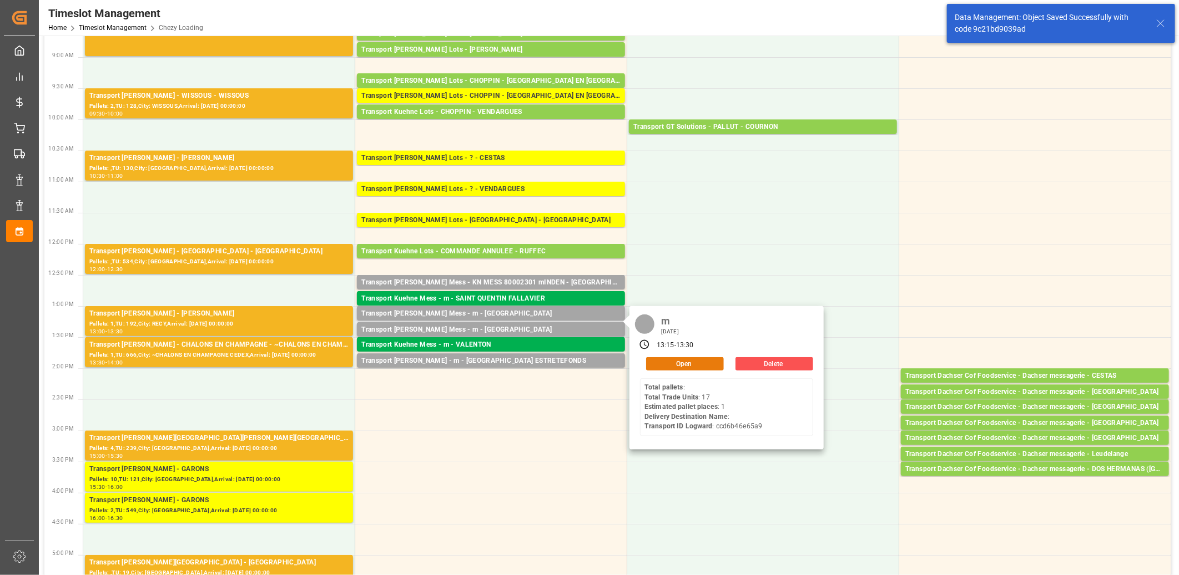
click at [675, 358] on button "Open" at bounding box center [685, 363] width 78 height 13
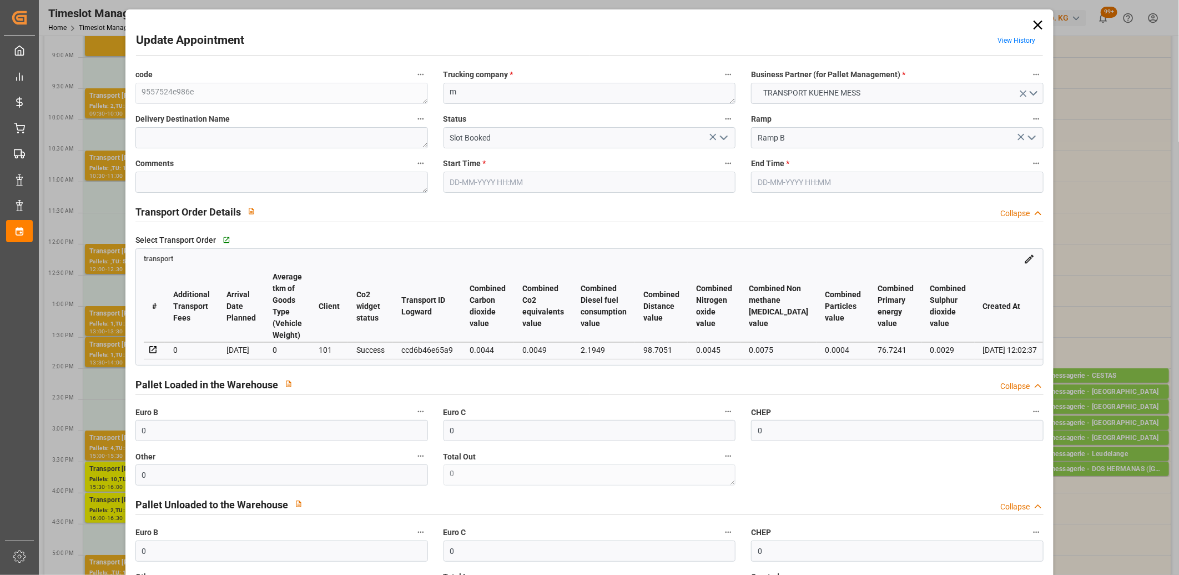
type input "18-08-2025 13:15"
type input "18-08-2025 13:30"
type input "14-08-2025 12:02"
type input "[DATE]"
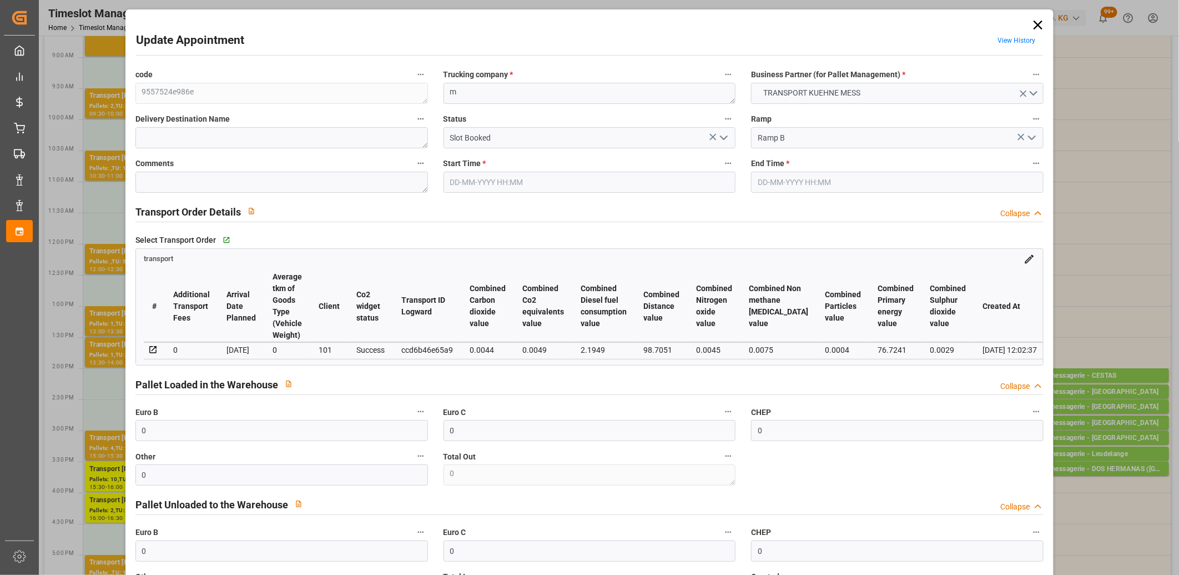
type input "[DATE]"
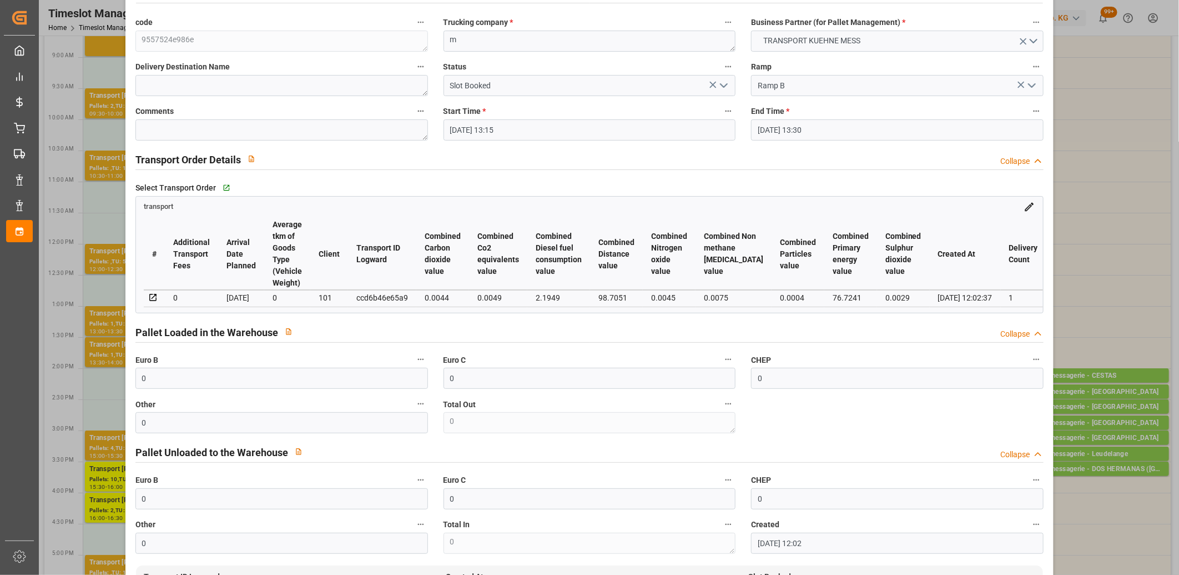
scroll to position [185, 0]
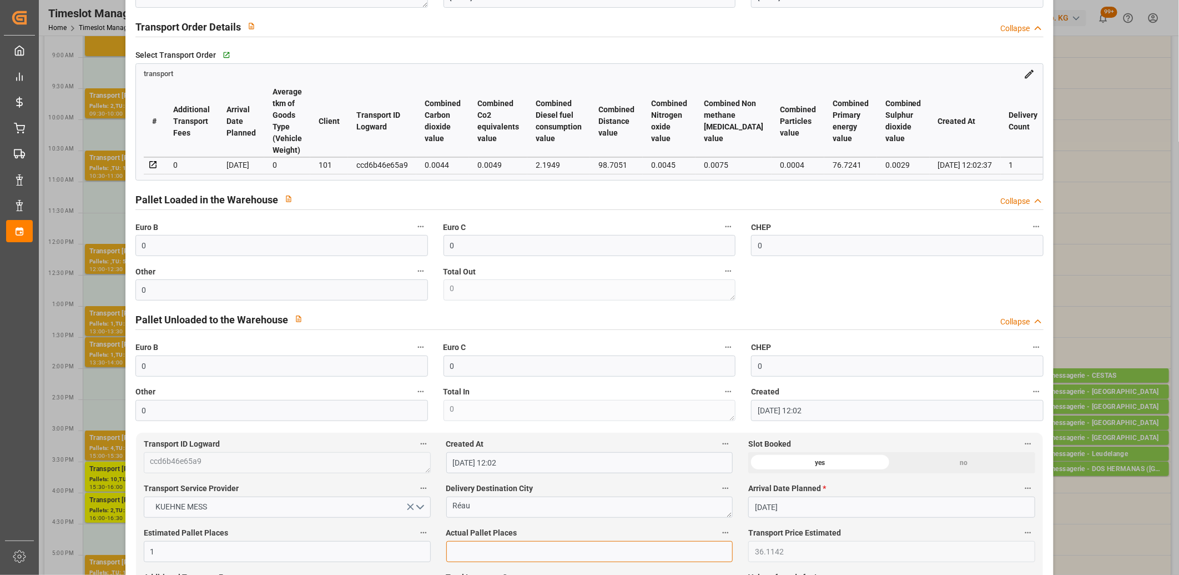
click at [511, 559] on input "text" at bounding box center [589, 551] width 287 height 21
type input "1"
click at [243, 249] on input "0" at bounding box center [281, 245] width 293 height 21
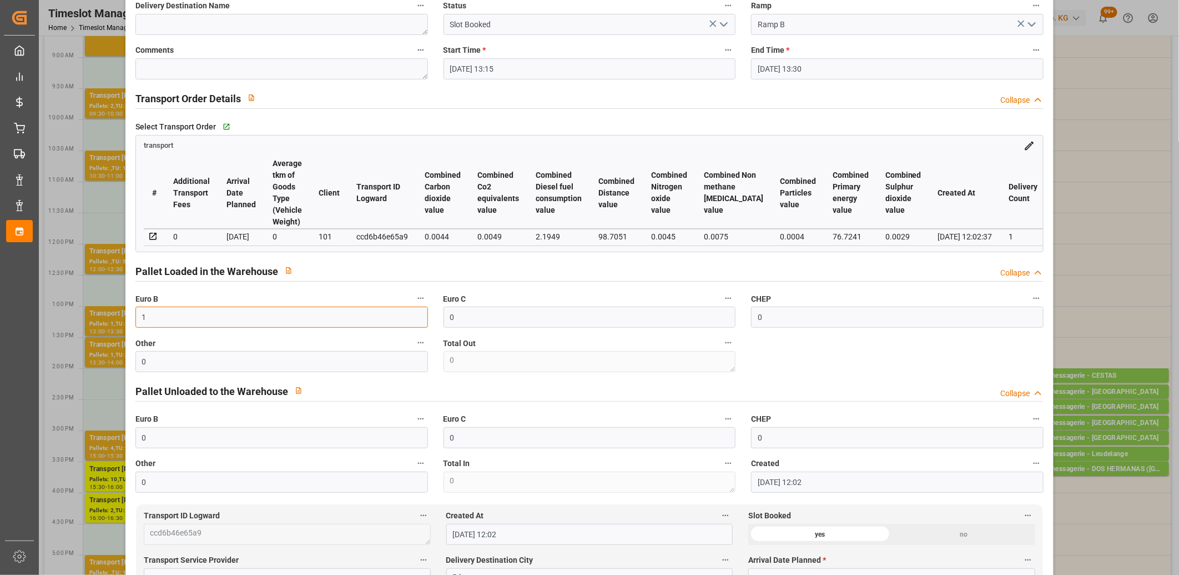
scroll to position [0, 0]
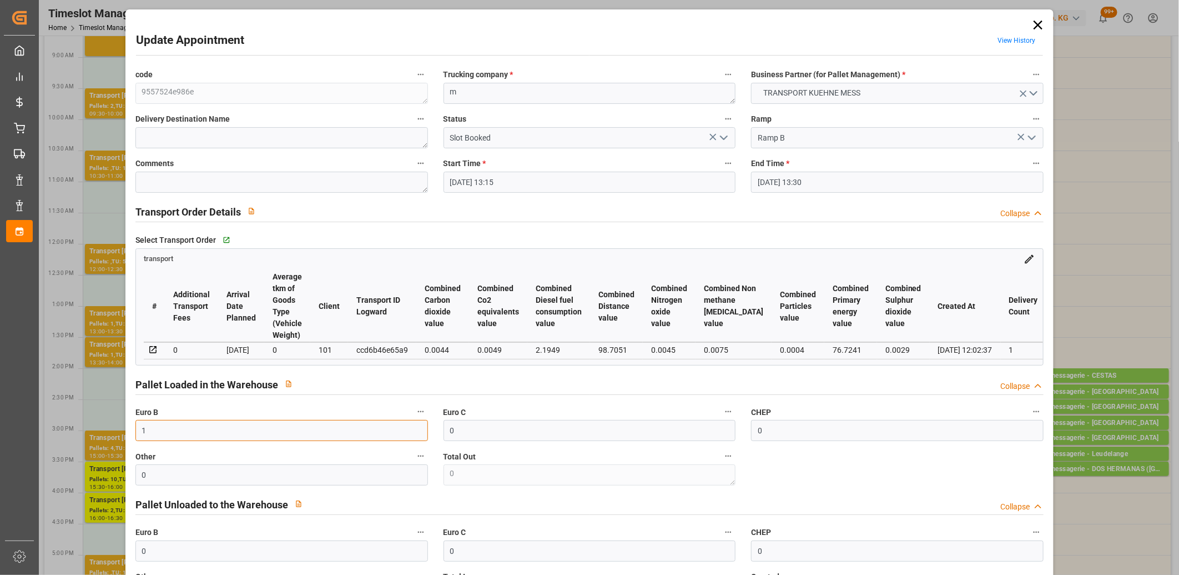
type input "1"
click at [724, 137] on icon "open menu" at bounding box center [723, 137] width 13 height 13
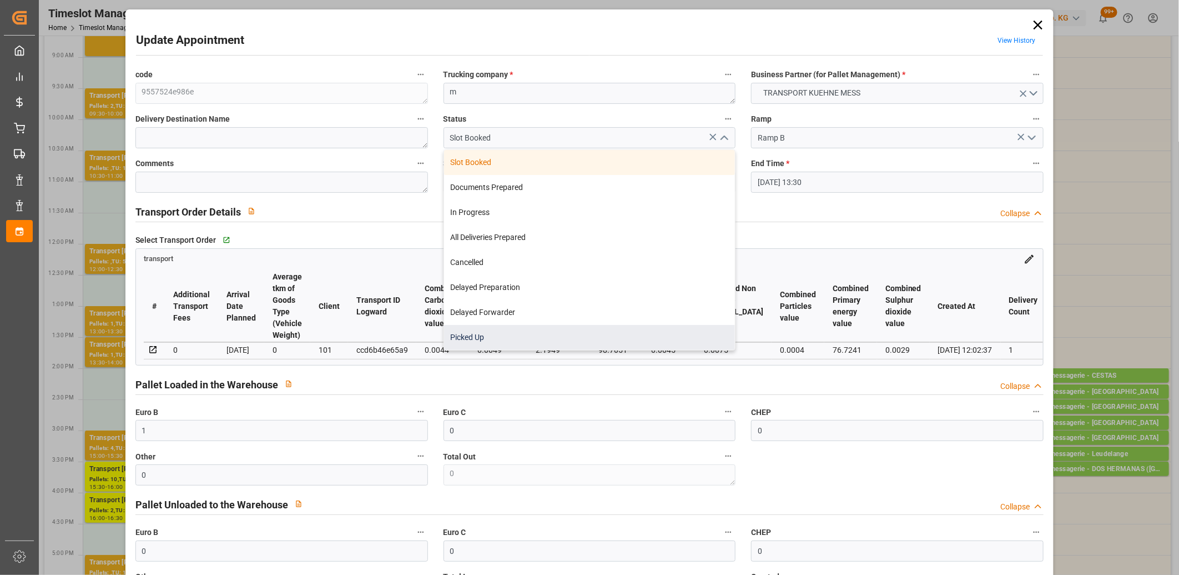
click at [654, 338] on div "Picked Up" at bounding box center [590, 337] width 292 height 25
type input "Picked Up"
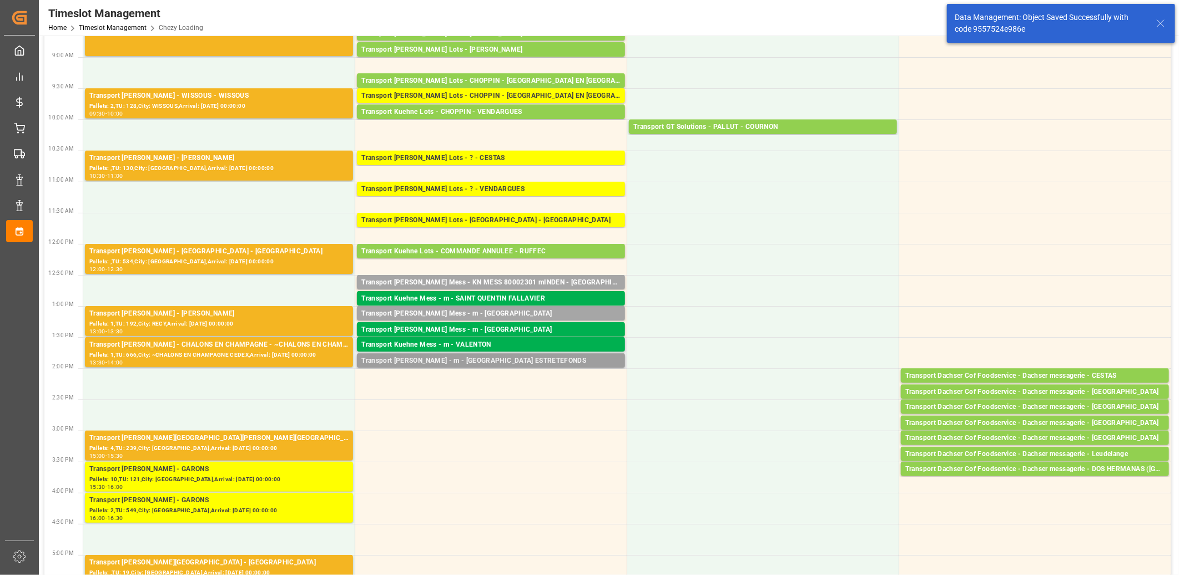
click at [449, 360] on div "Transport [PERSON_NAME] - m - [GEOGRAPHIC_DATA] ESTRETEFONDS" at bounding box center [490, 360] width 259 height 11
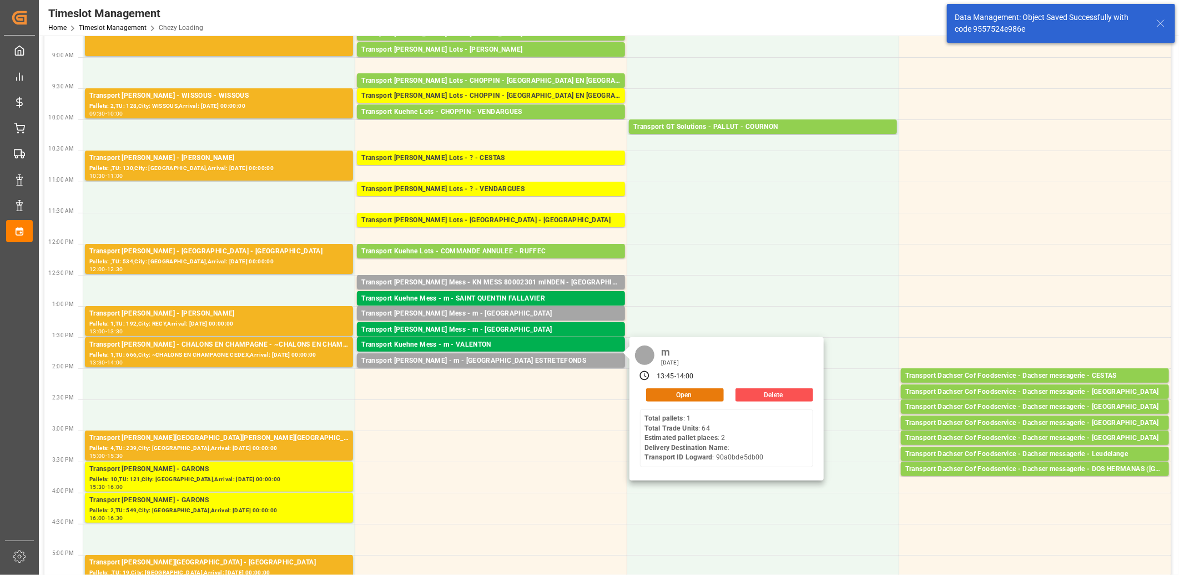
click at [662, 393] on button "Open" at bounding box center [685, 394] width 78 height 13
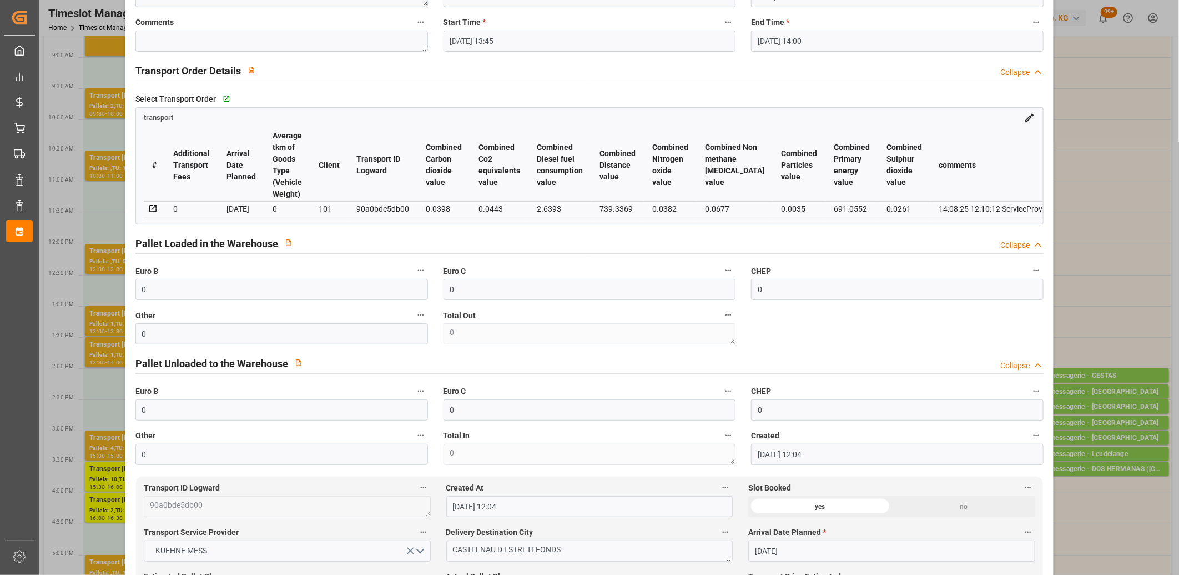
scroll to position [308, 0]
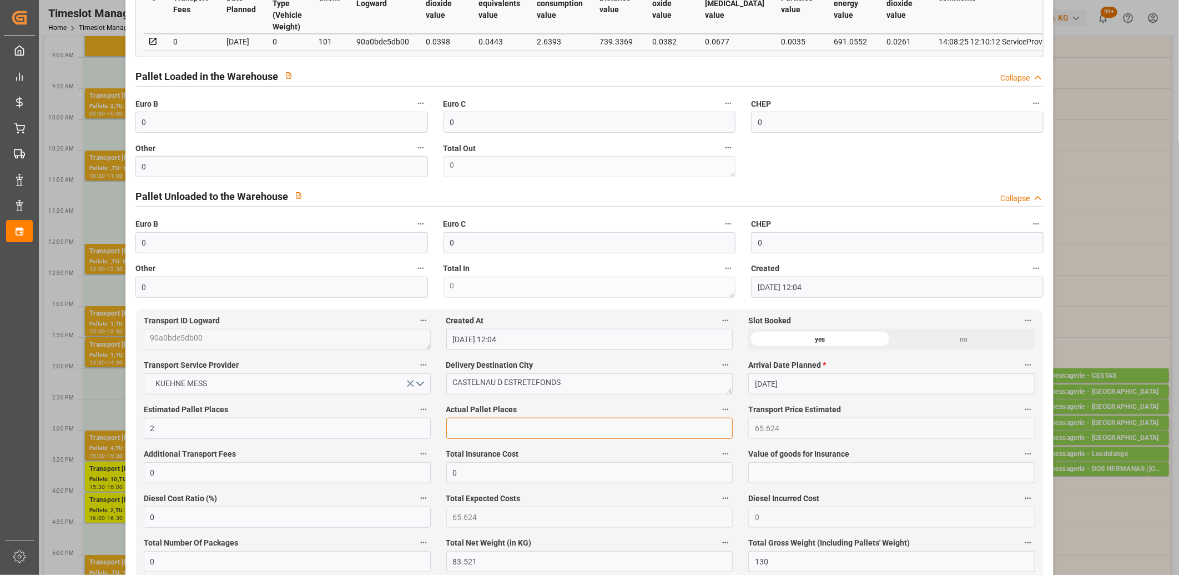
click at [521, 431] on input "text" at bounding box center [589, 428] width 287 height 21
type input "1"
click at [308, 173] on input "0" at bounding box center [281, 166] width 293 height 21
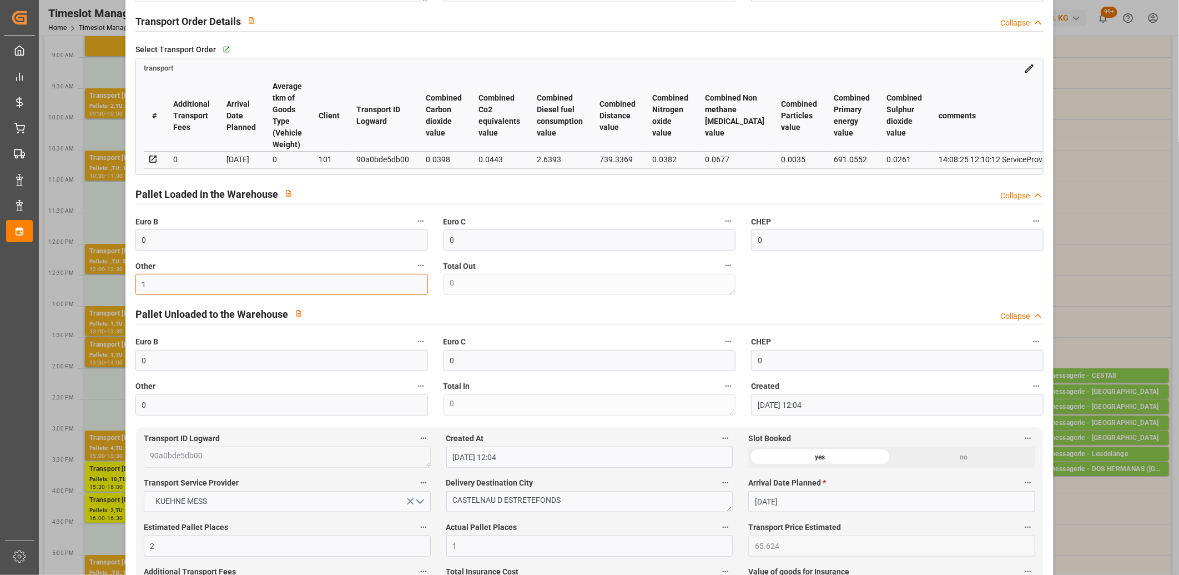
scroll to position [0, 0]
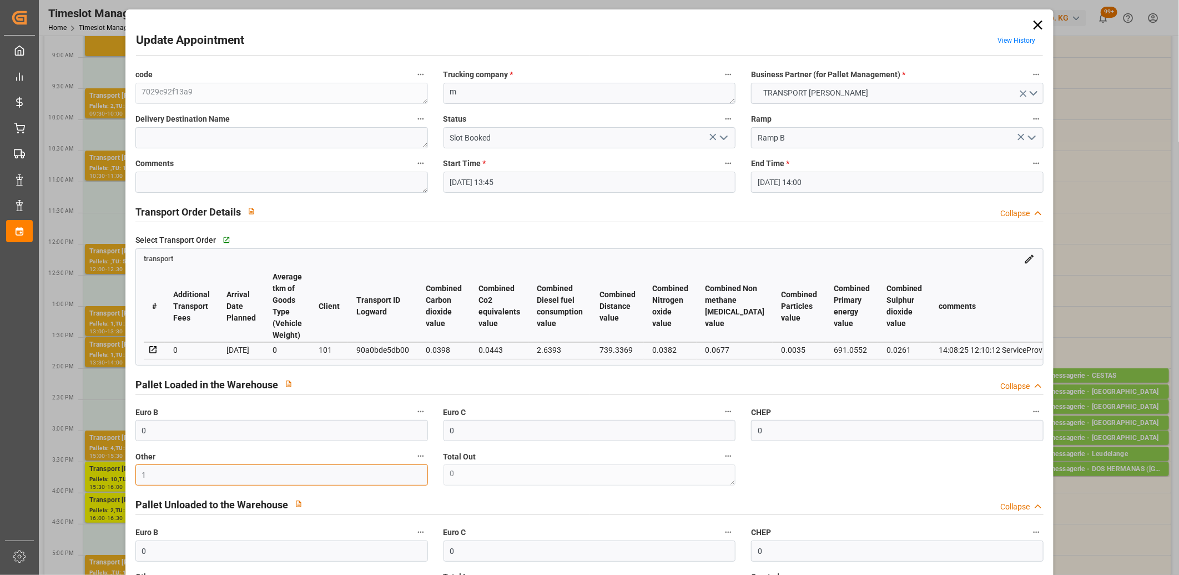
type input "1"
click at [721, 138] on polyline "open menu" at bounding box center [724, 137] width 7 height 3
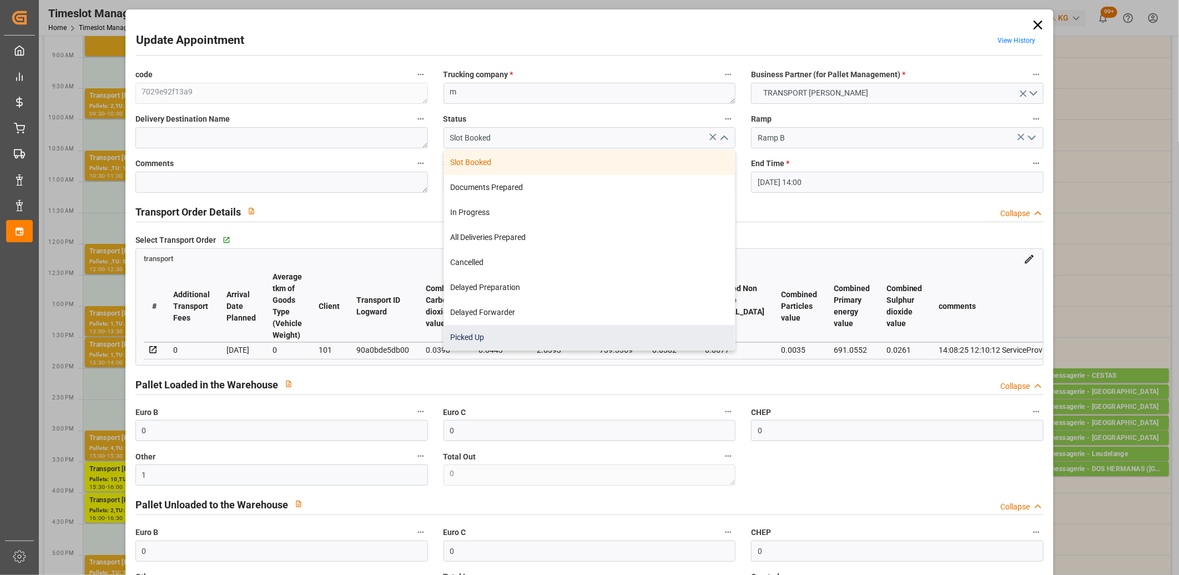
click at [625, 347] on div "Picked Up" at bounding box center [590, 337] width 292 height 25
type input "Picked Up"
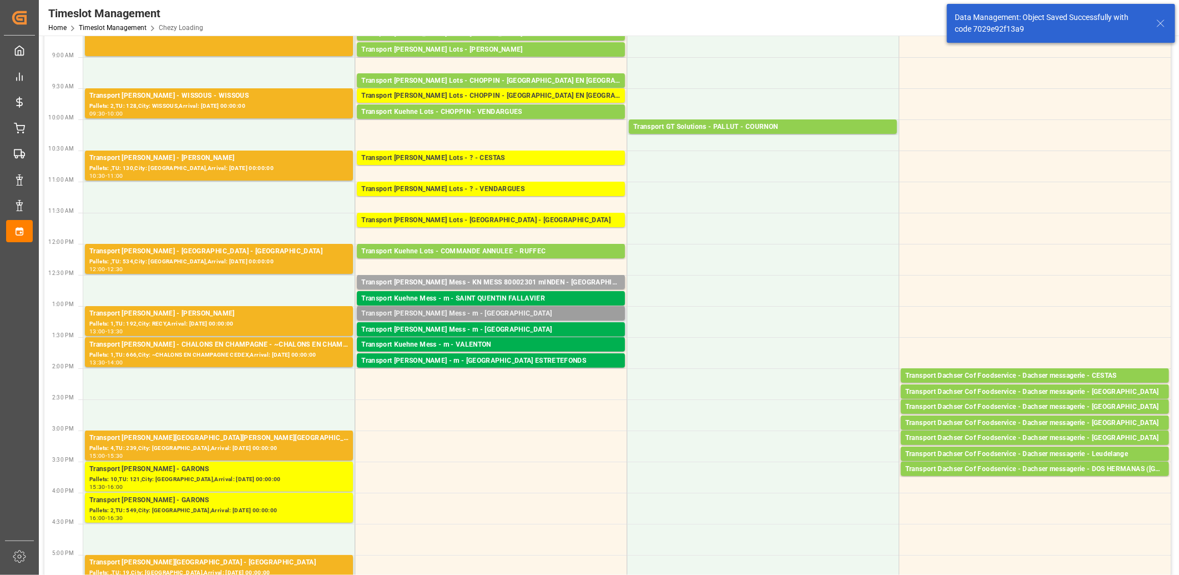
click at [473, 315] on div "Transport [PERSON_NAME] Mess - m - [GEOGRAPHIC_DATA]" at bounding box center [490, 313] width 259 height 11
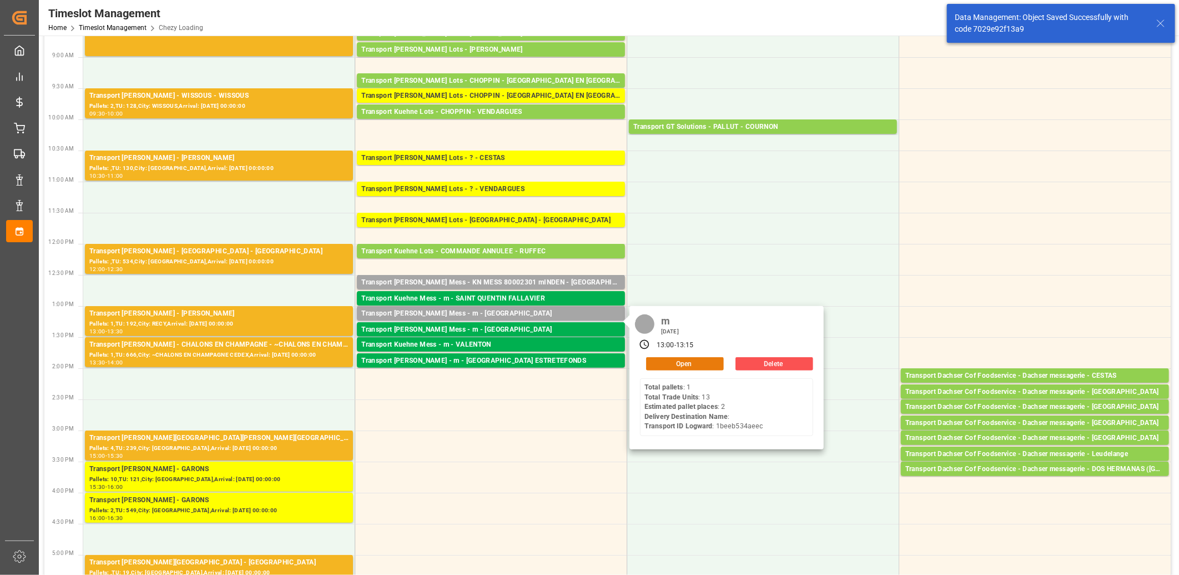
click at [667, 363] on button "Open" at bounding box center [685, 363] width 78 height 13
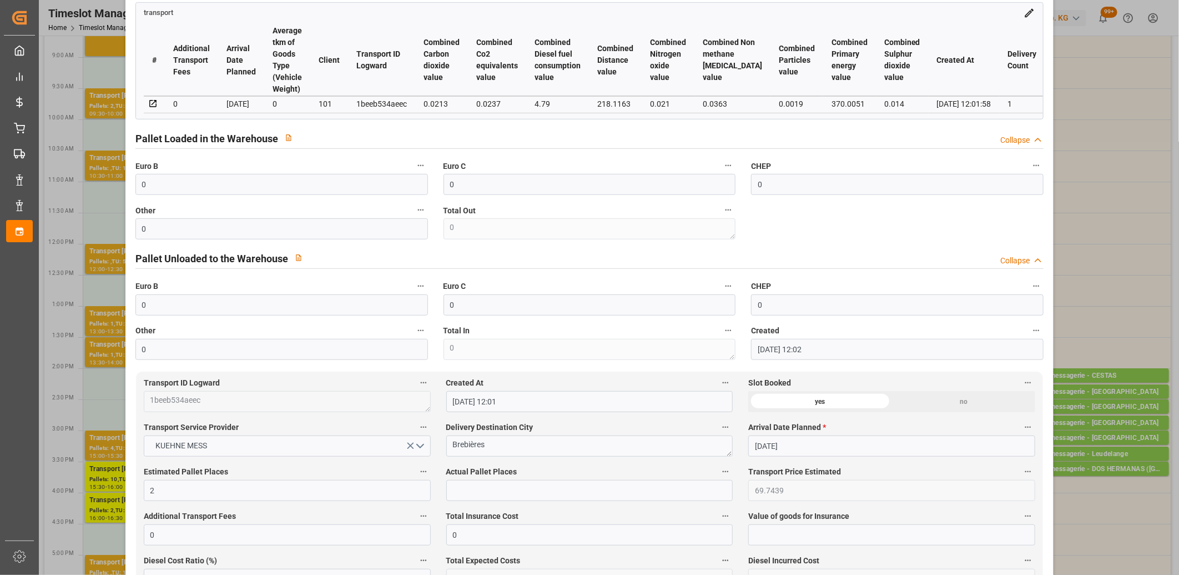
scroll to position [247, 0]
click at [496, 484] on input "text" at bounding box center [589, 489] width 287 height 21
type input "1"
type input "2"
click at [222, 183] on input "0" at bounding box center [281, 183] width 293 height 21
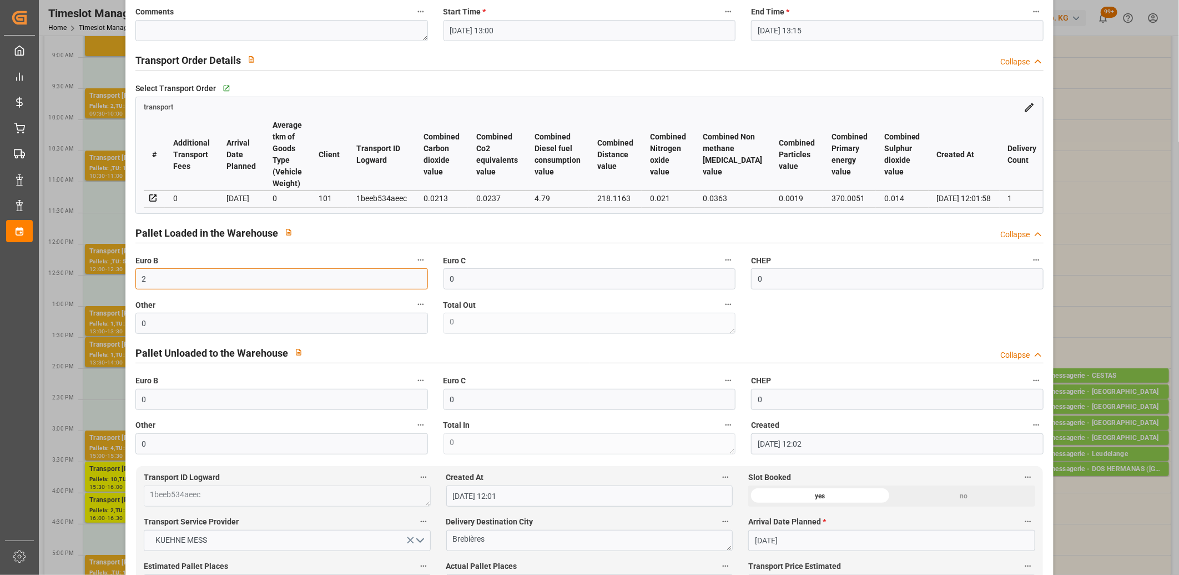
scroll to position [0, 0]
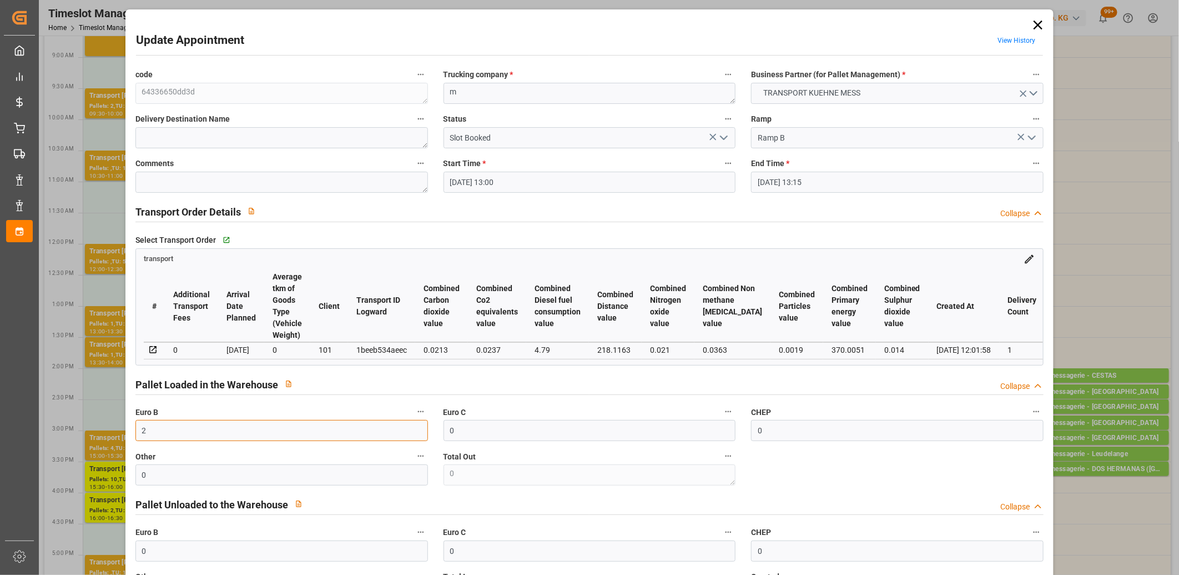
type input "2"
click at [721, 139] on icon "open menu" at bounding box center [723, 137] width 13 height 13
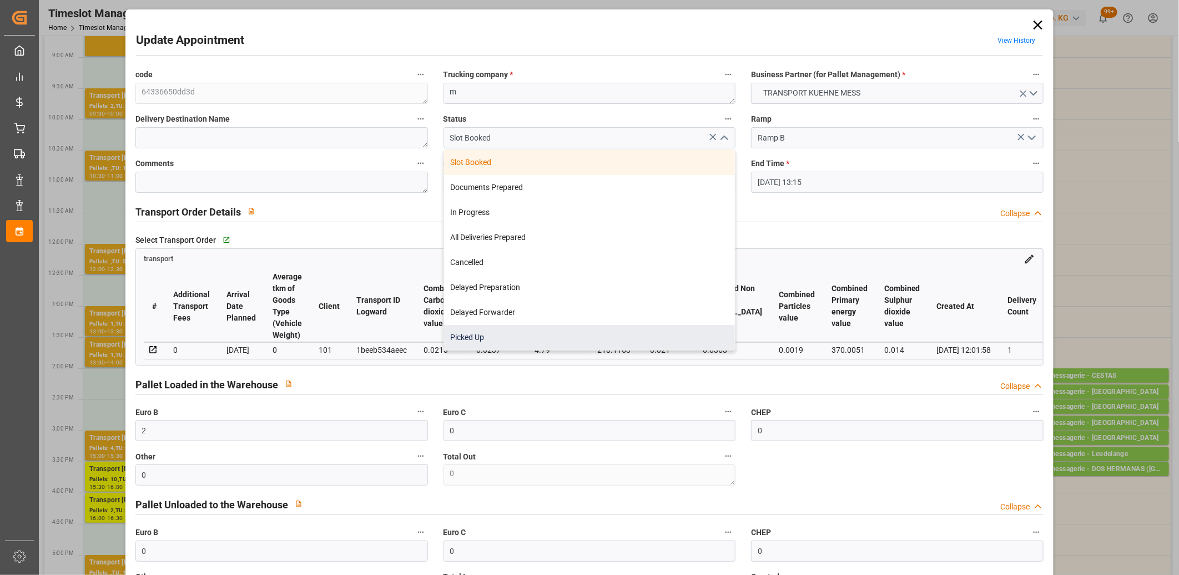
click at [623, 334] on div "Picked Up" at bounding box center [590, 337] width 292 height 25
type input "Picked Up"
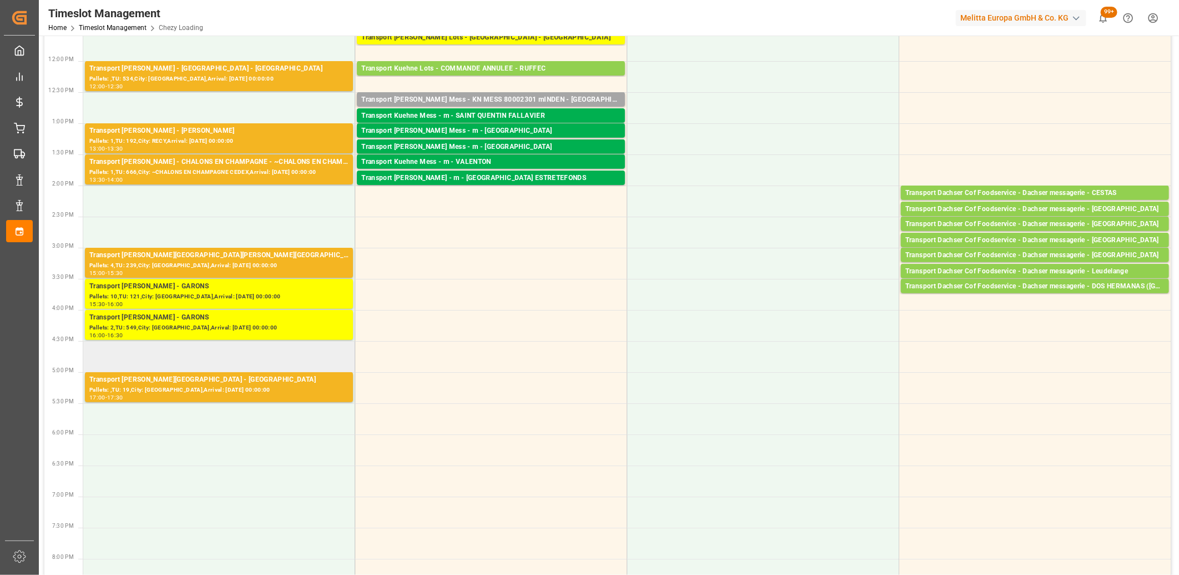
scroll to position [308, 0]
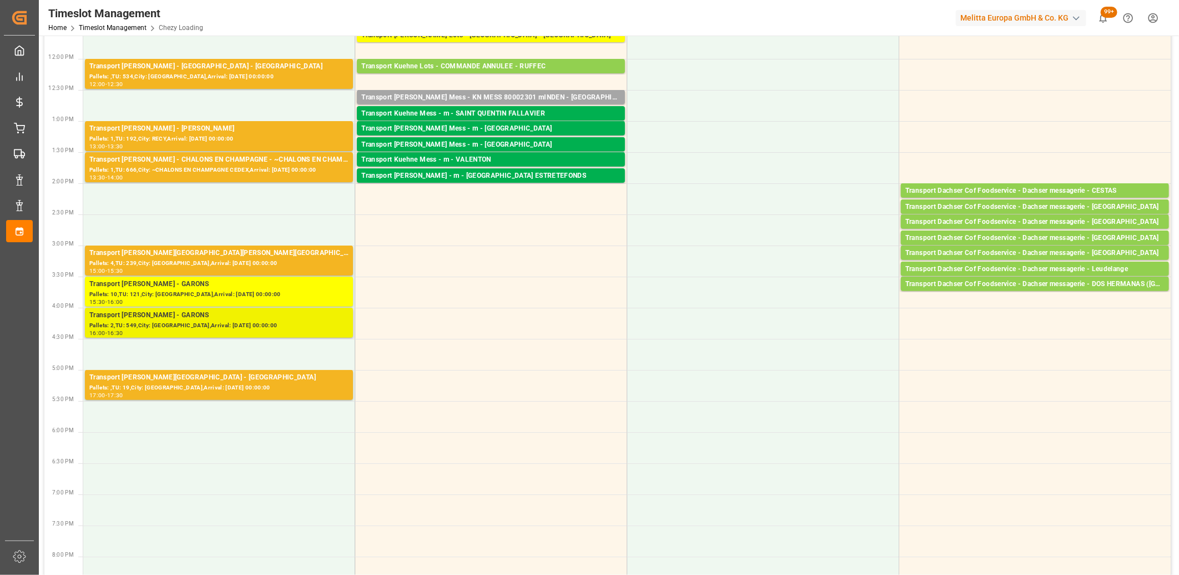
click at [201, 324] on div "Pallets: 2,TU: 549,City: GARONS,Arrival: 2025-08-20 00:00:00" at bounding box center [218, 325] width 259 height 9
click at [229, 293] on div "Pallets: 10,TU: 121,City: GARONS,Arrival: 2025-08-21 00:00:00" at bounding box center [218, 294] width 259 height 9
click at [253, 315] on div "Transport Delisle - GARONS - GARONS" at bounding box center [218, 315] width 259 height 11
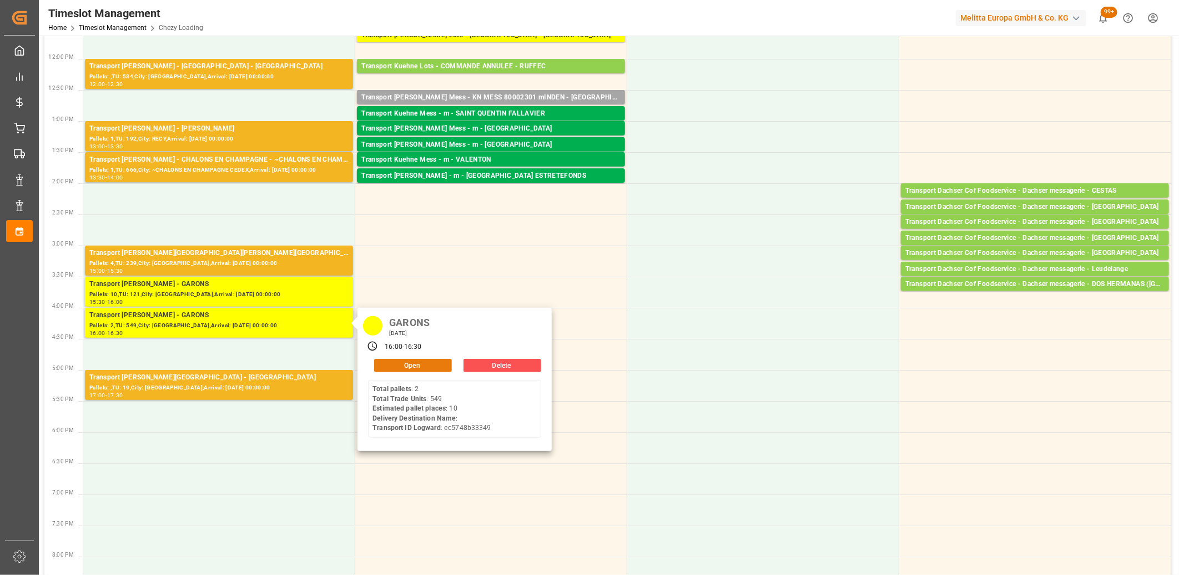
click at [426, 365] on button "Open" at bounding box center [413, 365] width 78 height 13
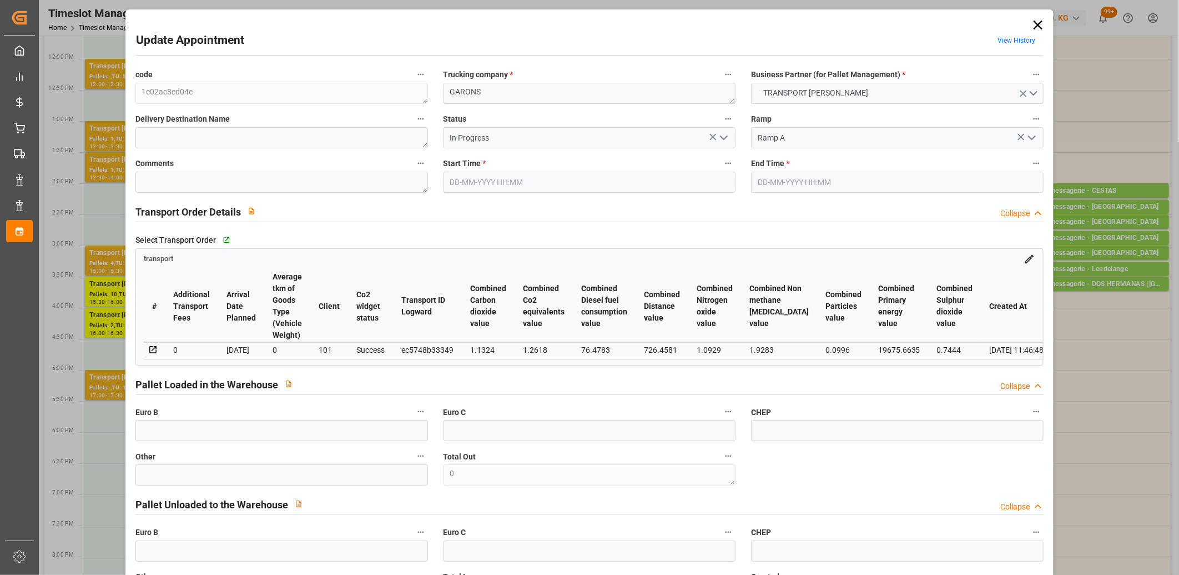
type input "18-08-2025 16:00"
type input "18-08-2025 16:30"
type input "14-08-2025 12:05"
type input "13-08-2025 11:46"
type input "[DATE]"
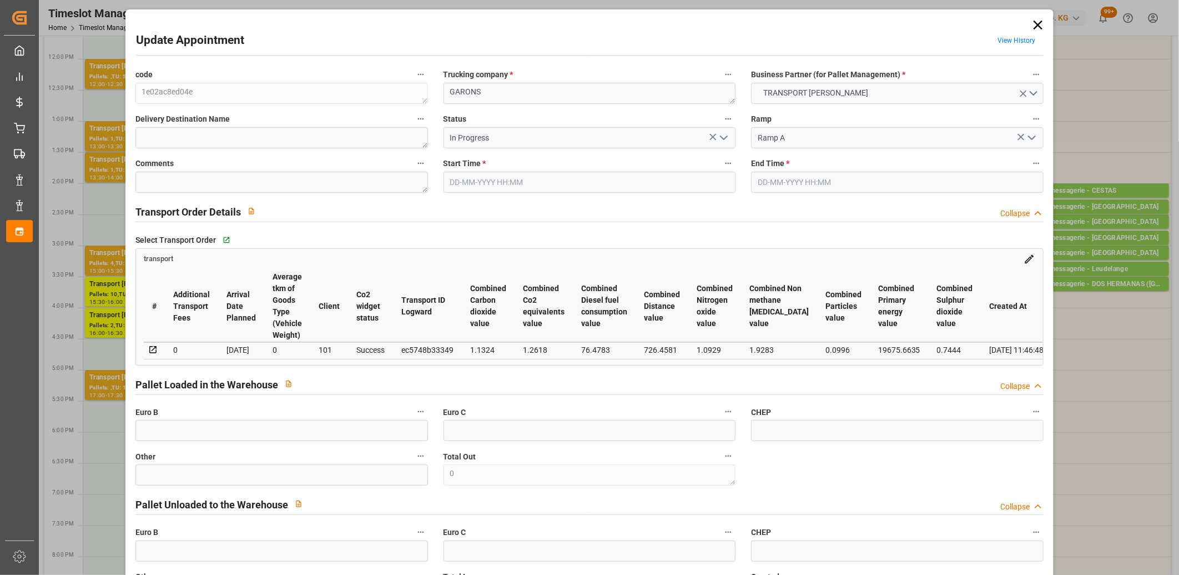
type input "18-08-2025"
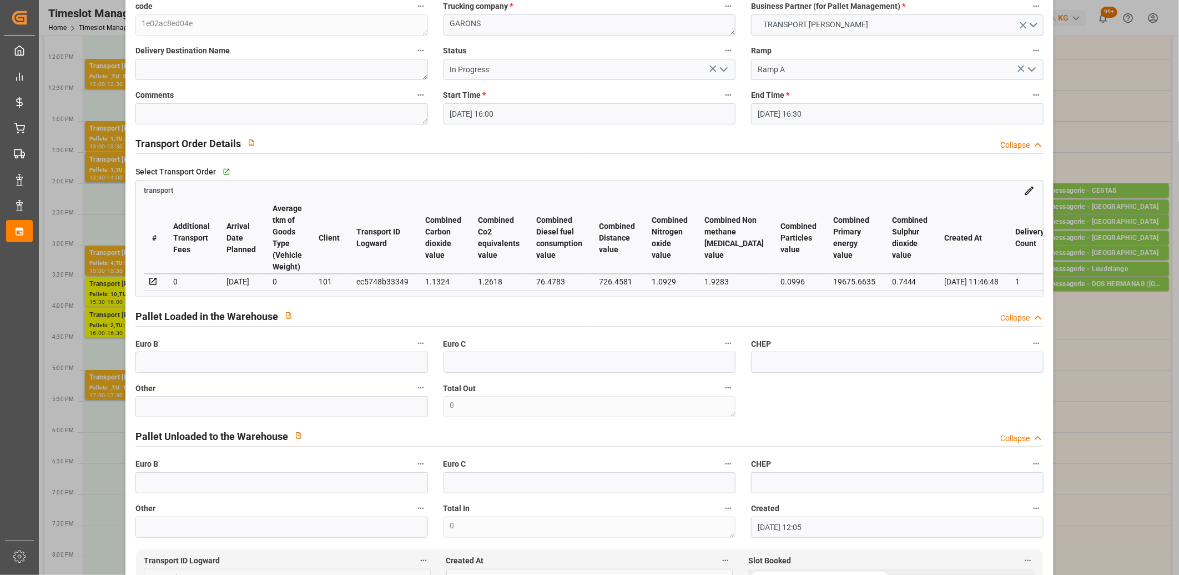
scroll to position [0, 0]
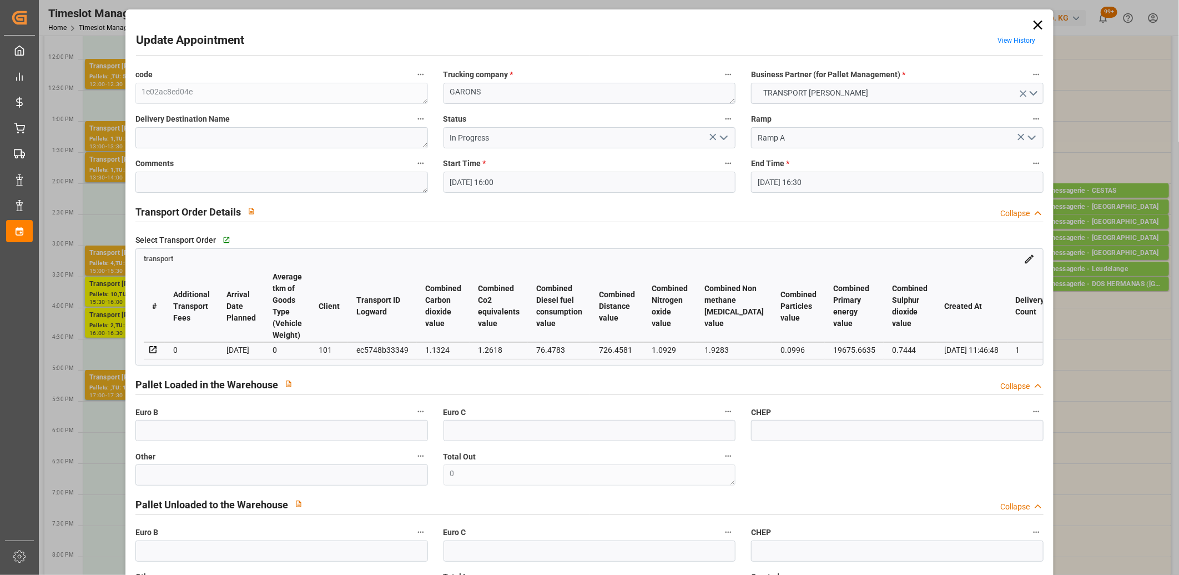
click at [1038, 22] on icon at bounding box center [1038, 25] width 9 height 9
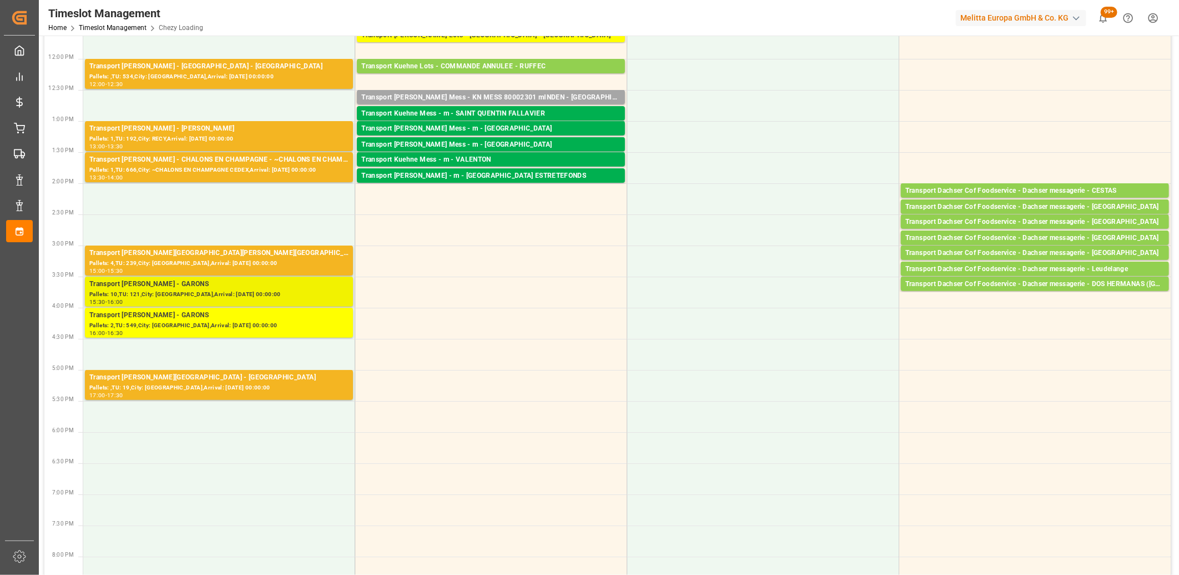
click at [192, 290] on div "Pallets: 10,TU: 121,City: GARONS,Arrival: 2025-08-21 00:00:00" at bounding box center [218, 294] width 259 height 9
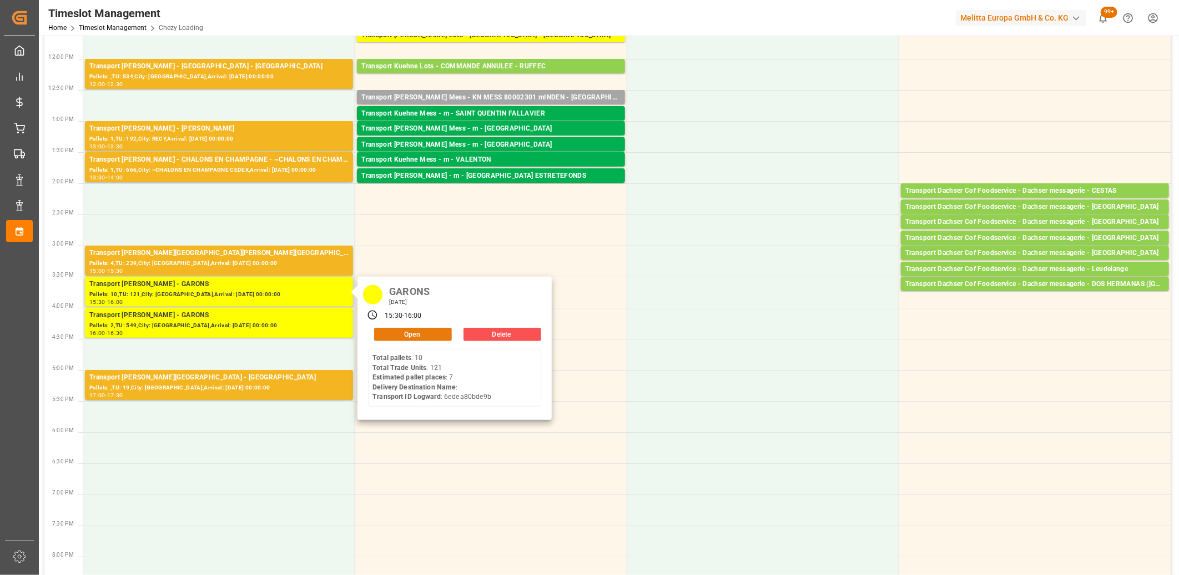
click at [391, 334] on button "Open" at bounding box center [413, 334] width 78 height 13
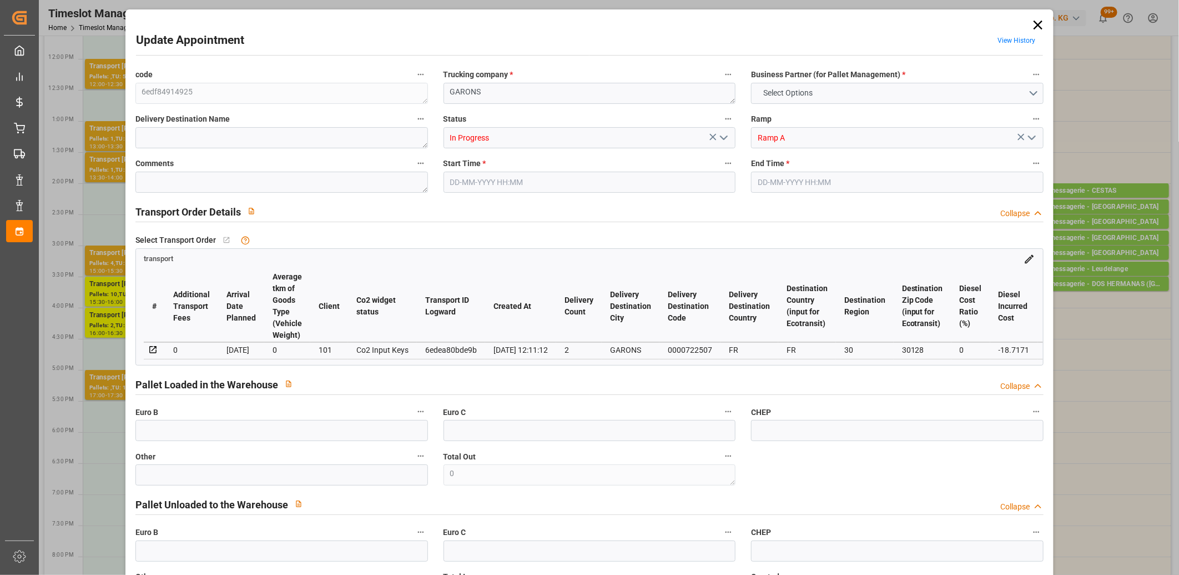
type input "7"
type input "462.15"
type input "0"
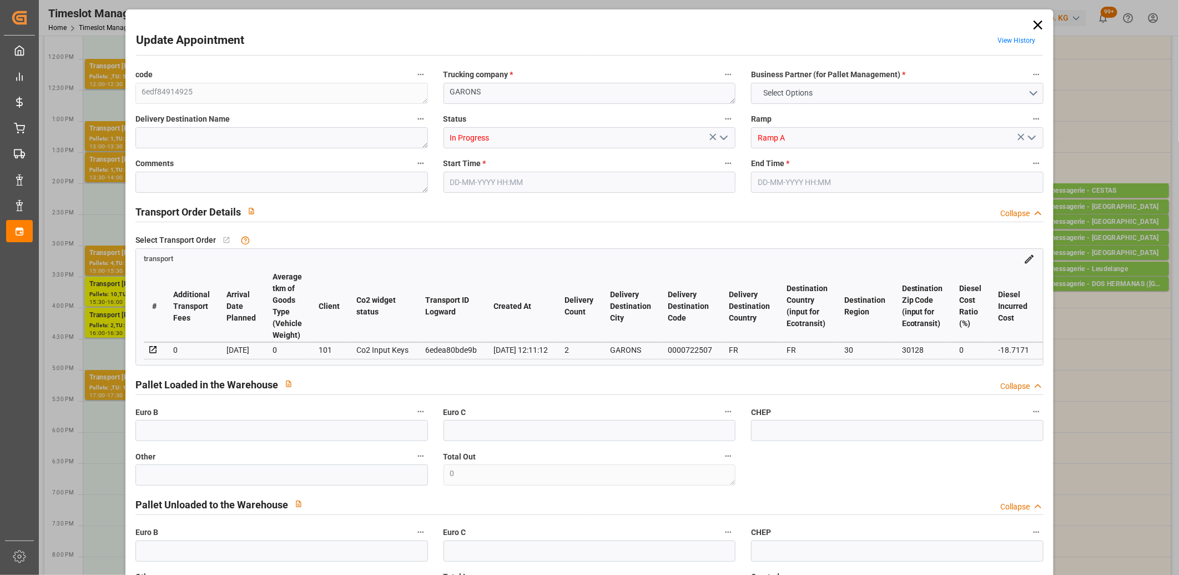
type input "443.4329"
type input "-18.7171"
type input "0"
type input "982.498"
type input "1721.166"
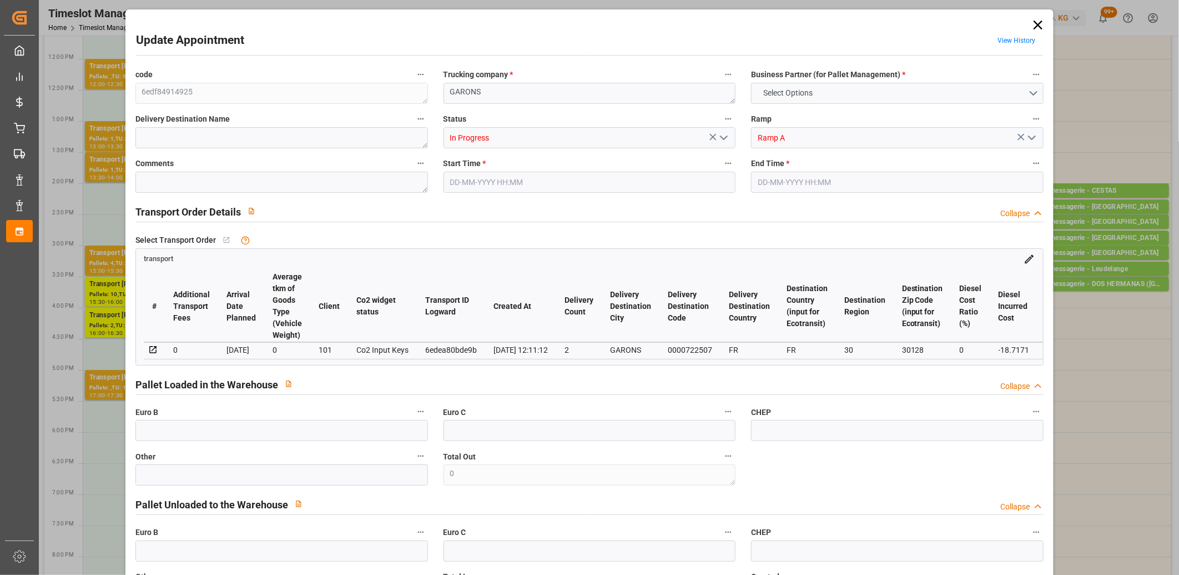
type input "7108"
type input "30"
type input "10"
type input "121"
type input "20"
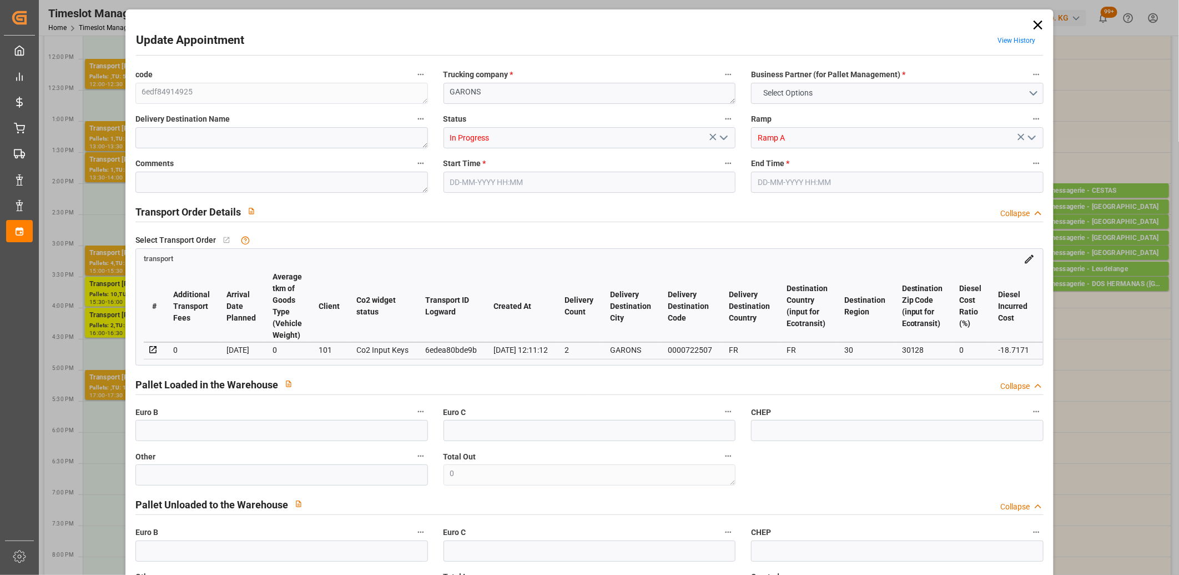
type input "101"
type input "1217.486"
type input "0"
type input "4710.8598"
type input "0"
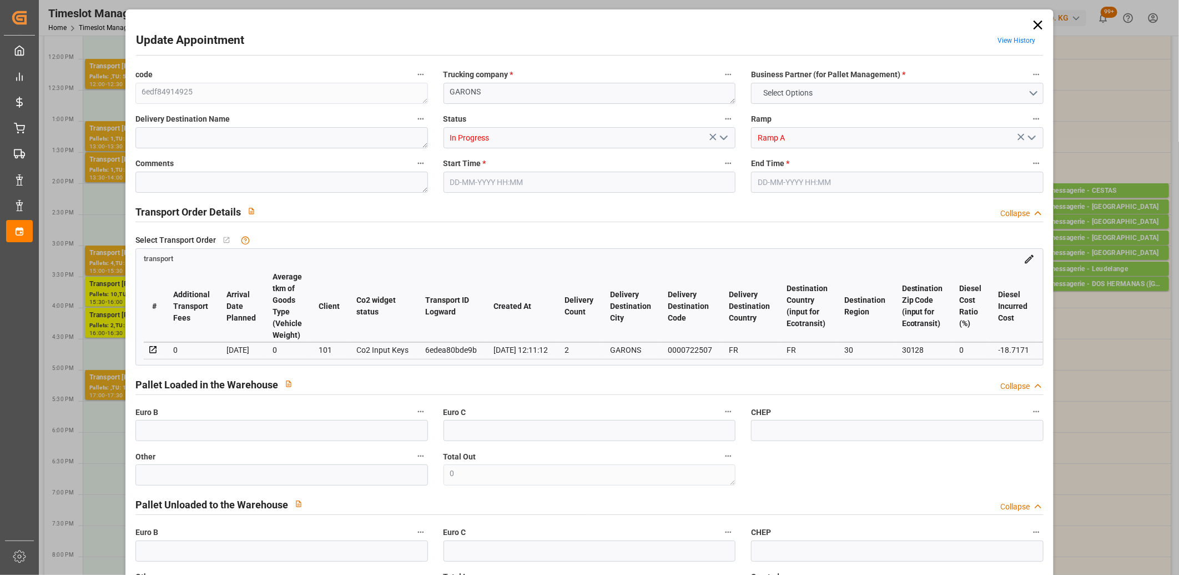
type input "0"
type input "21"
type input "35"
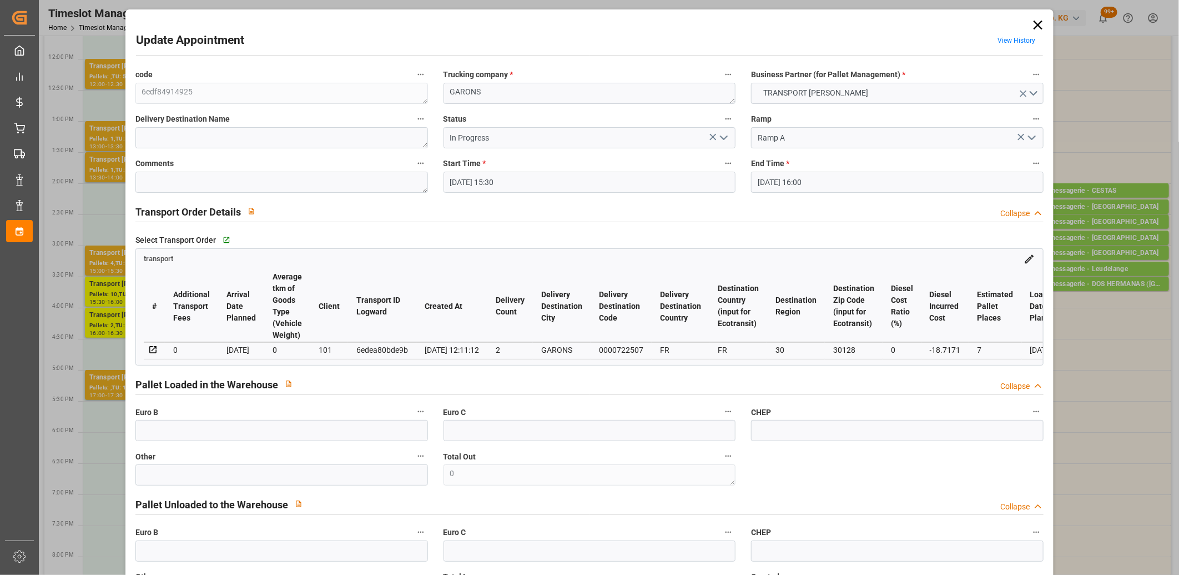
type input "18-08-2025 15:30"
type input "18-08-2025 16:00"
type input "14-08-2025 14:58"
type input "14-08-2025 12:11"
type input "21-08-2025"
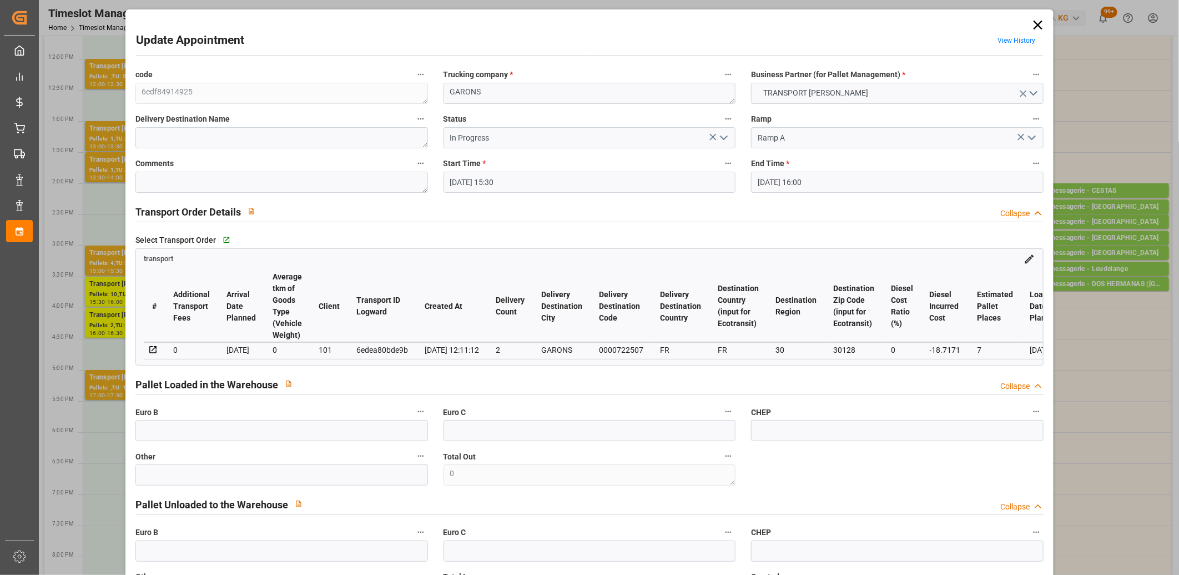
type input "[DATE]"
click at [393, 349] on div "6edea80bde9b" at bounding box center [382, 349] width 52 height 13
copy div "6edea80bde9b"
click at [1036, 28] on icon at bounding box center [1039, 25] width 16 height 16
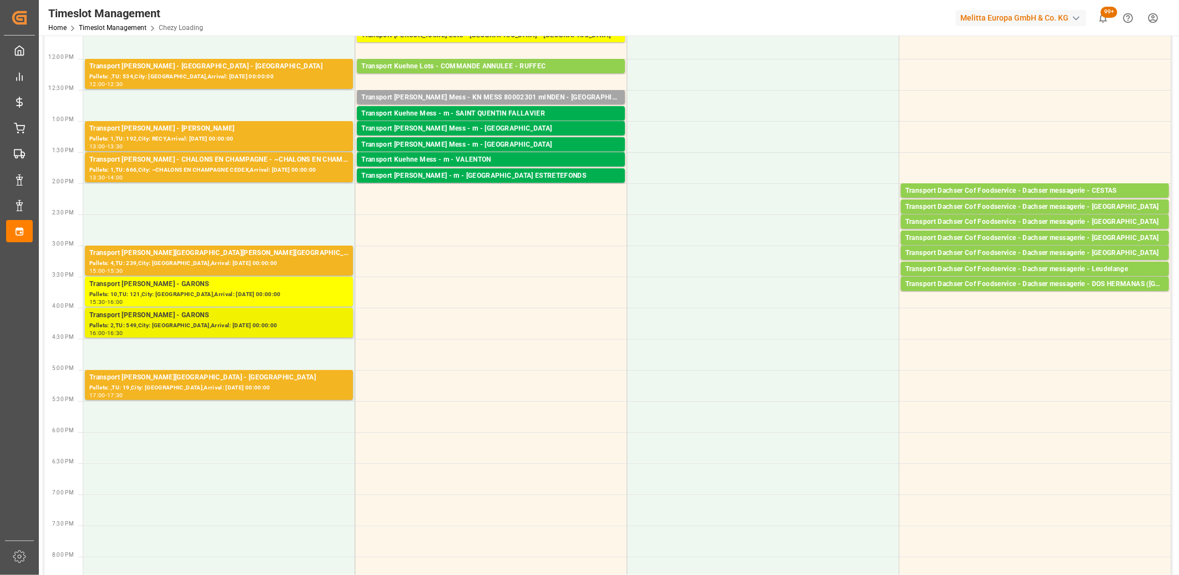
click at [314, 318] on div "Transport Delisle - GARONS - GARONS" at bounding box center [218, 315] width 259 height 11
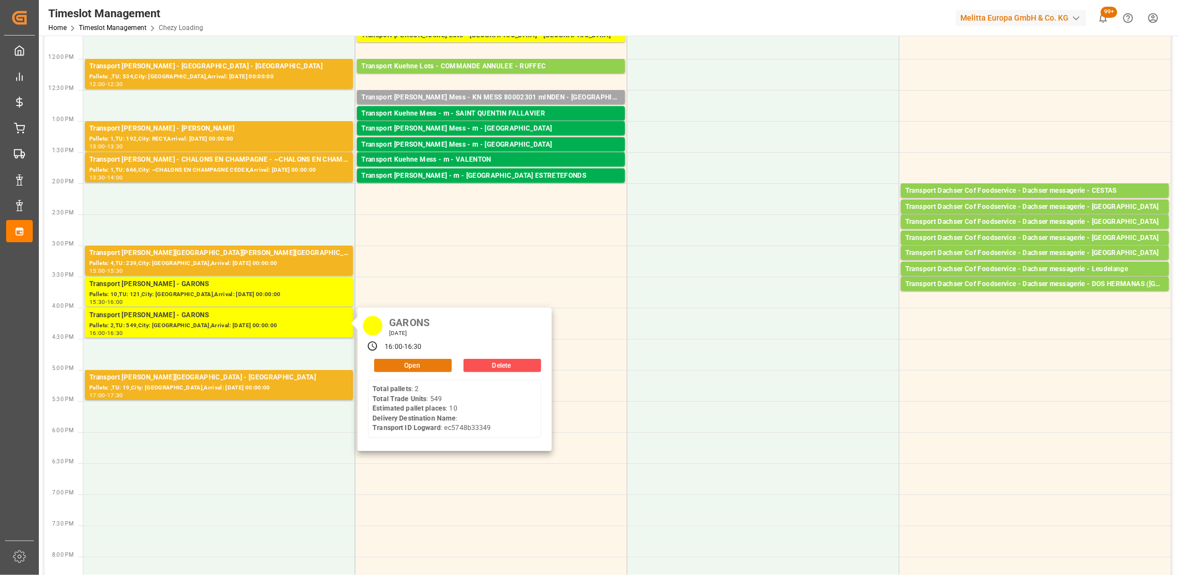
click at [393, 364] on button "Open" at bounding box center [413, 365] width 78 height 13
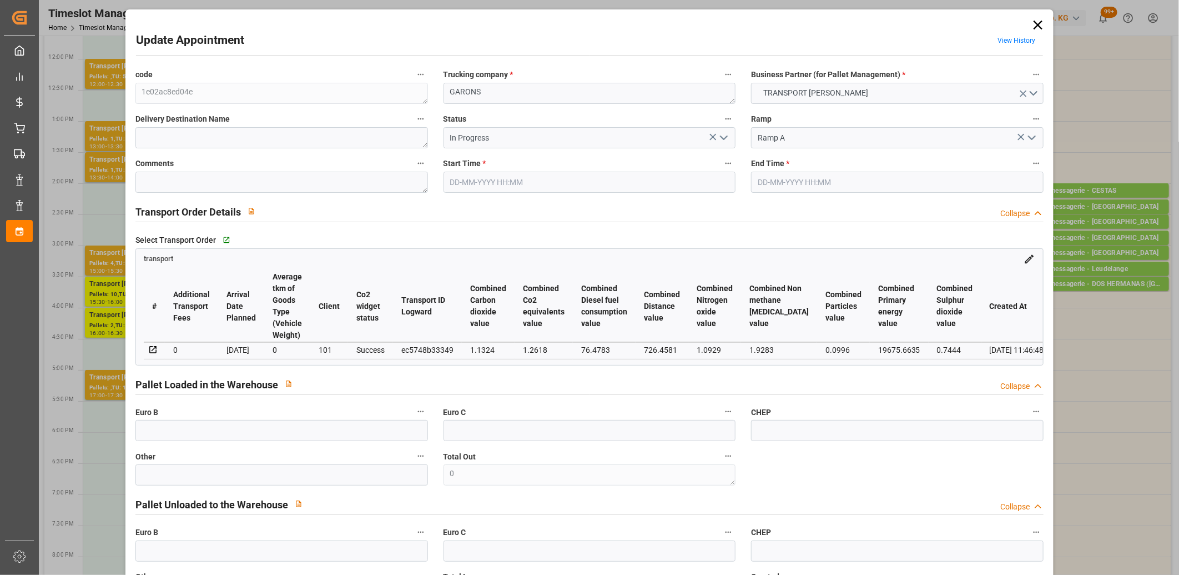
type input "18-08-2025 16:00"
type input "18-08-2025 16:30"
type input "14-08-2025 12:05"
type input "13-08-2025 11:46"
type input "[DATE]"
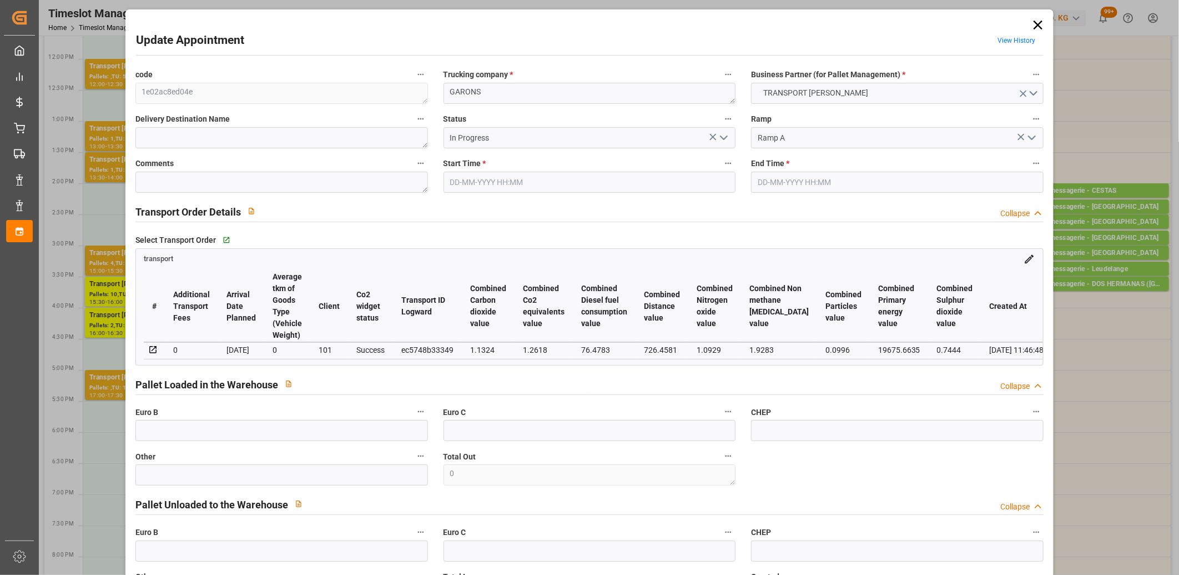
type input "18-08-2025"
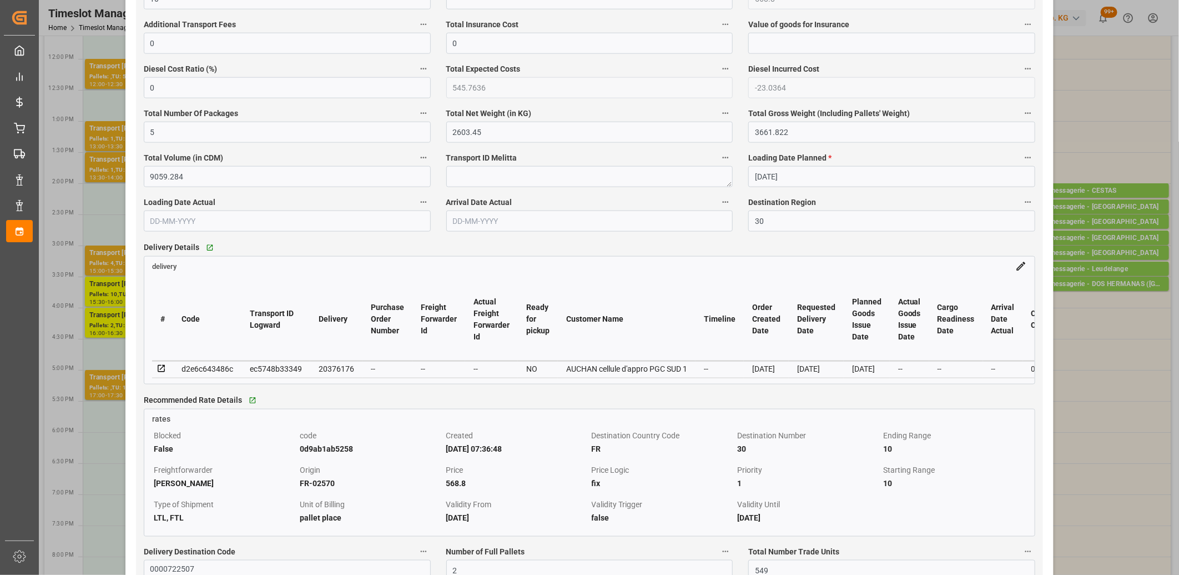
scroll to position [740, 0]
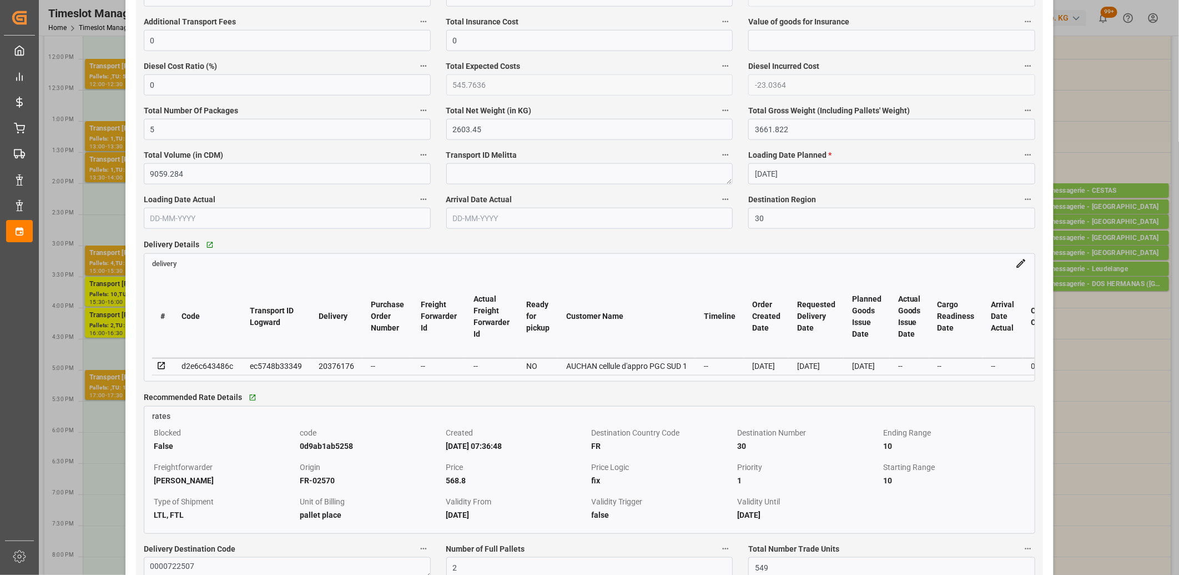
click at [1016, 267] on icon at bounding box center [1022, 264] width 12 height 12
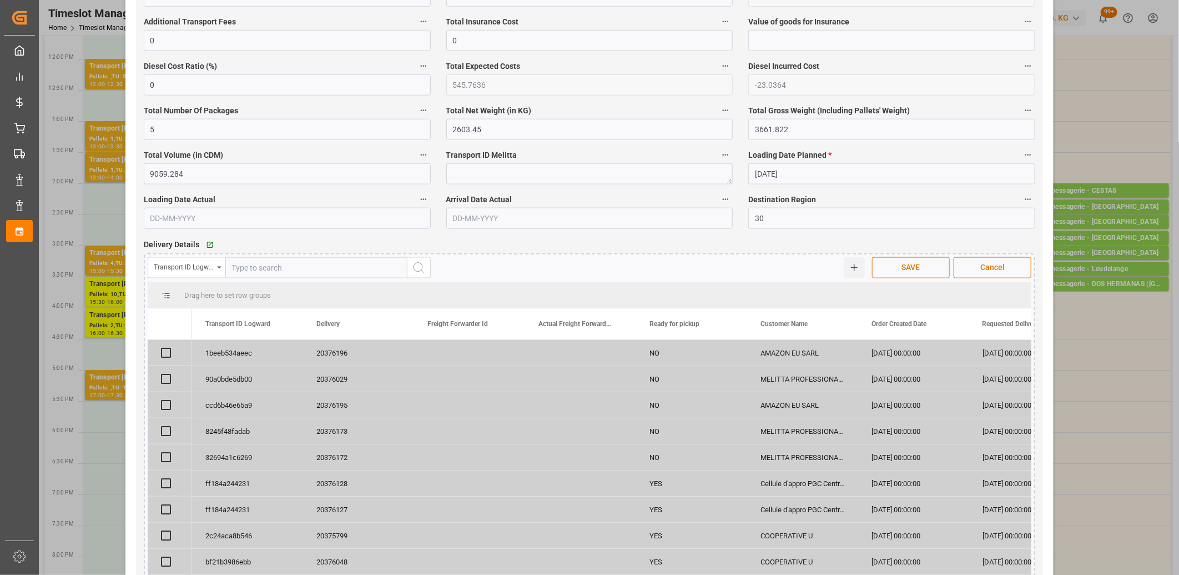
scroll to position [431, 0]
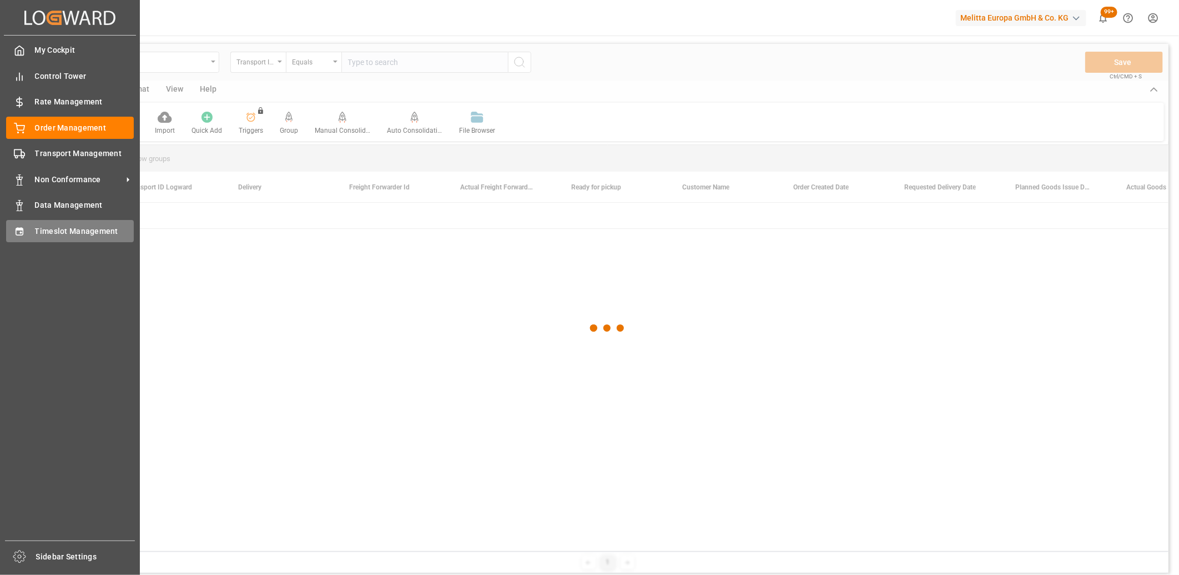
click at [15, 229] on icon at bounding box center [19, 231] width 11 height 11
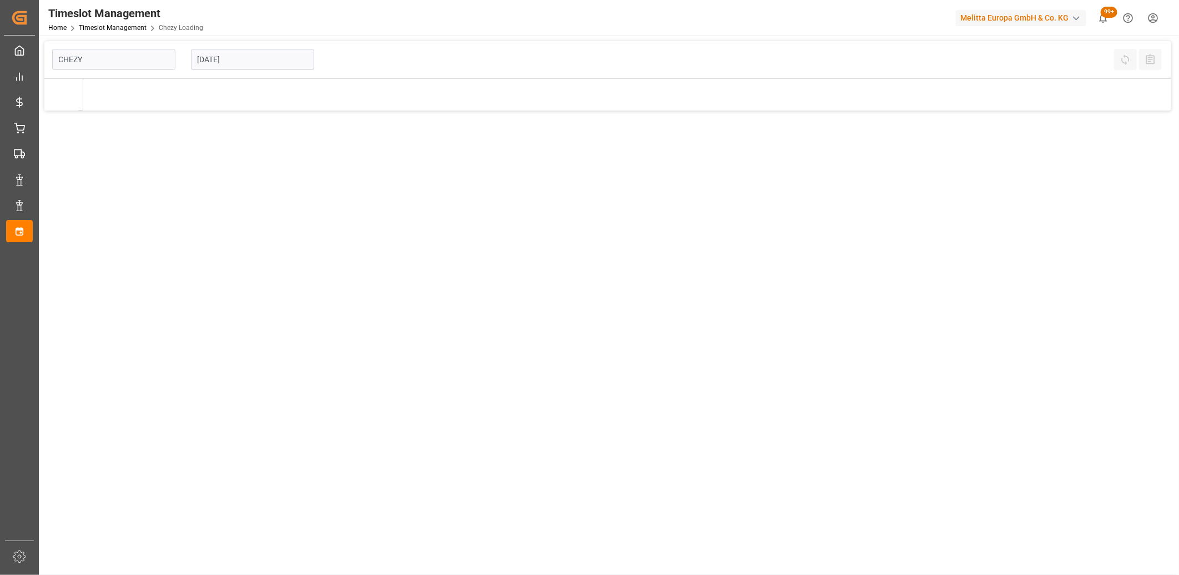
type input "Chezy Loading"
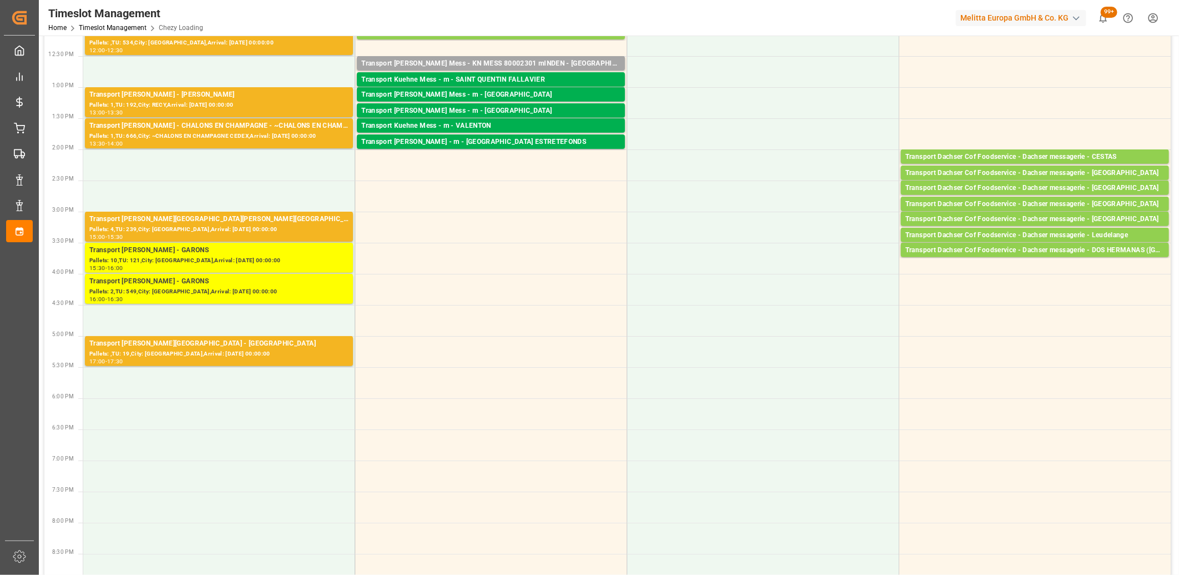
scroll to position [370, 0]
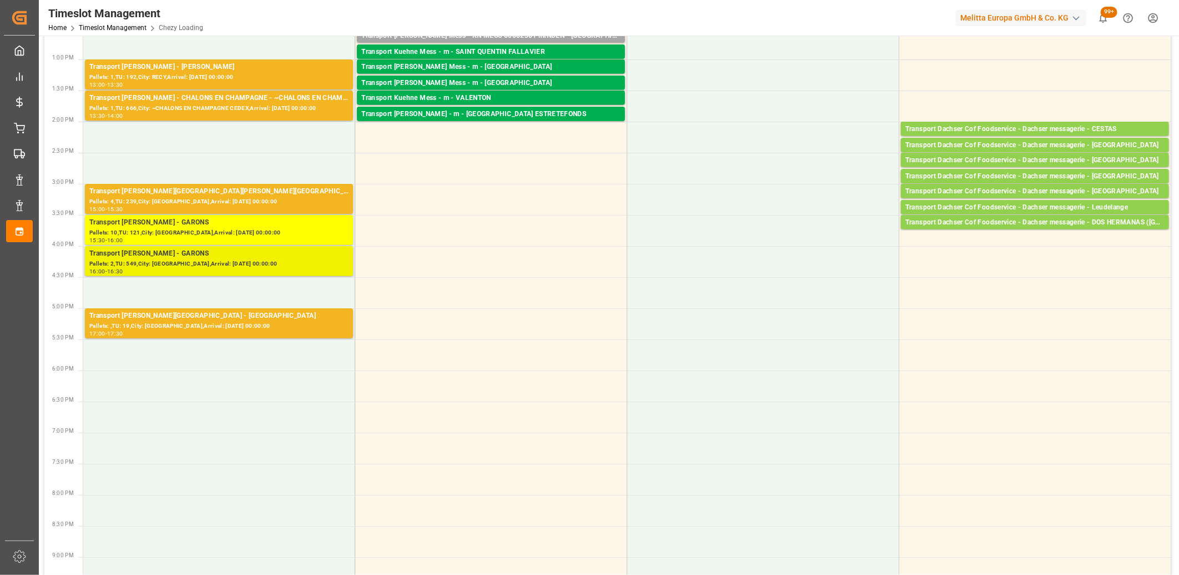
click at [227, 263] on div "Pallets: 2,TU: 549,City: GARONS,Arrival: 2025-08-20 00:00:00" at bounding box center [218, 263] width 259 height 9
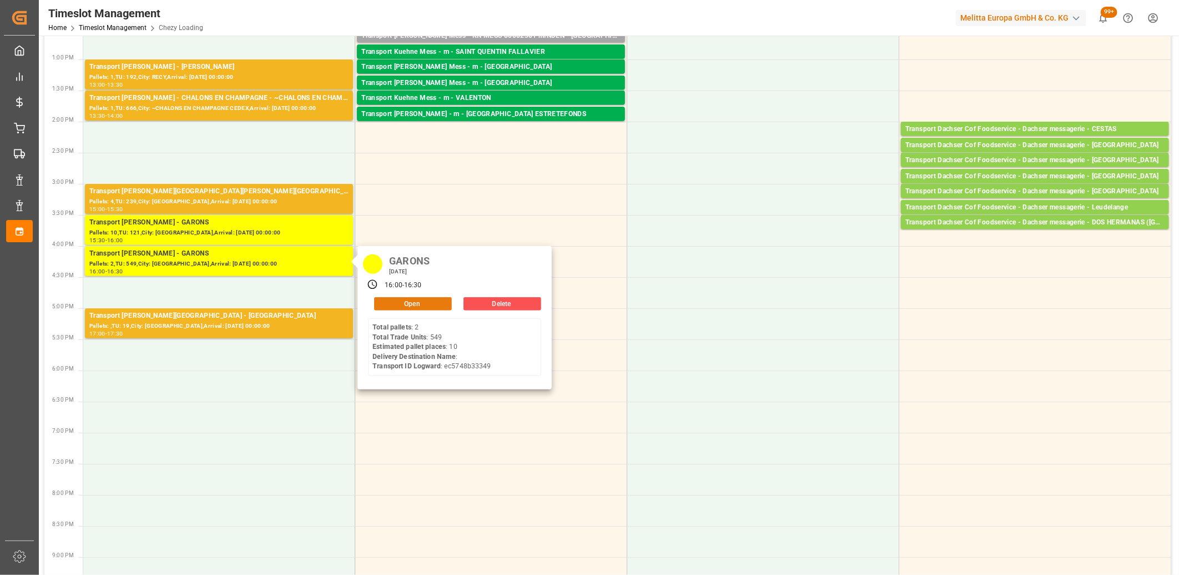
click at [398, 302] on button "Open" at bounding box center [413, 303] width 78 height 13
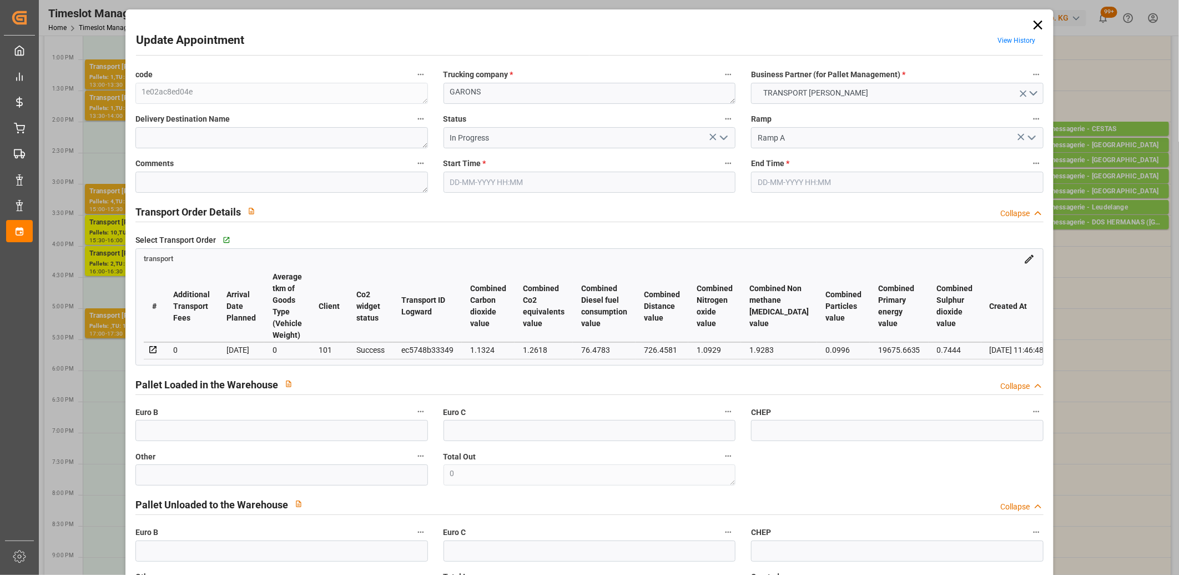
type input "18-08-2025 16:00"
type input "18-08-2025 16:30"
type input "14-08-2025 12:05"
type input "13-08-2025 11:46"
type input "[DATE]"
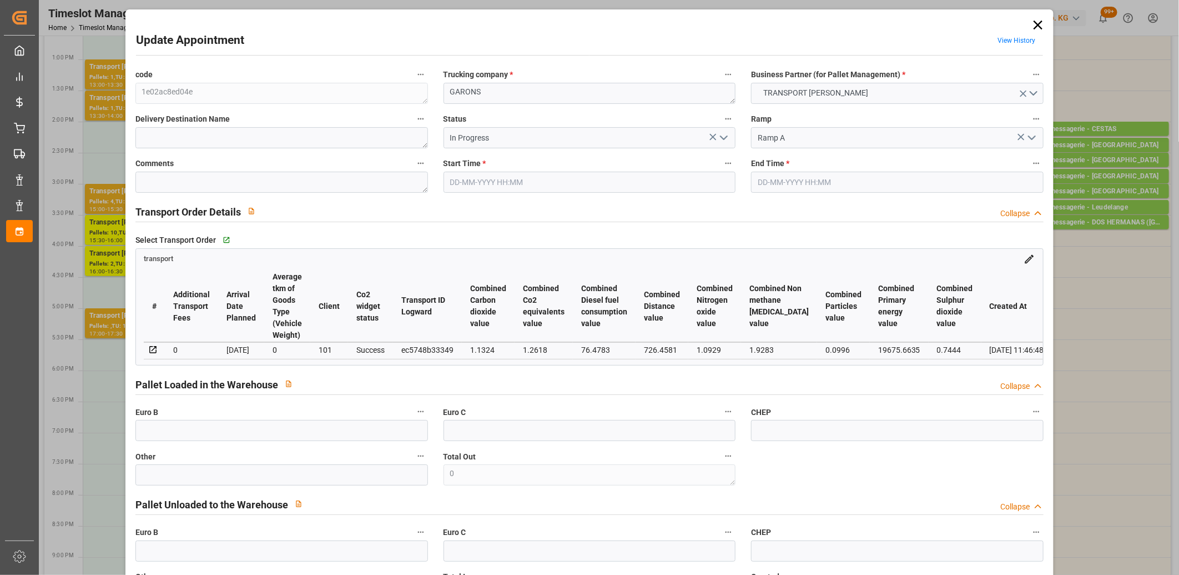
type input "18-08-2025"
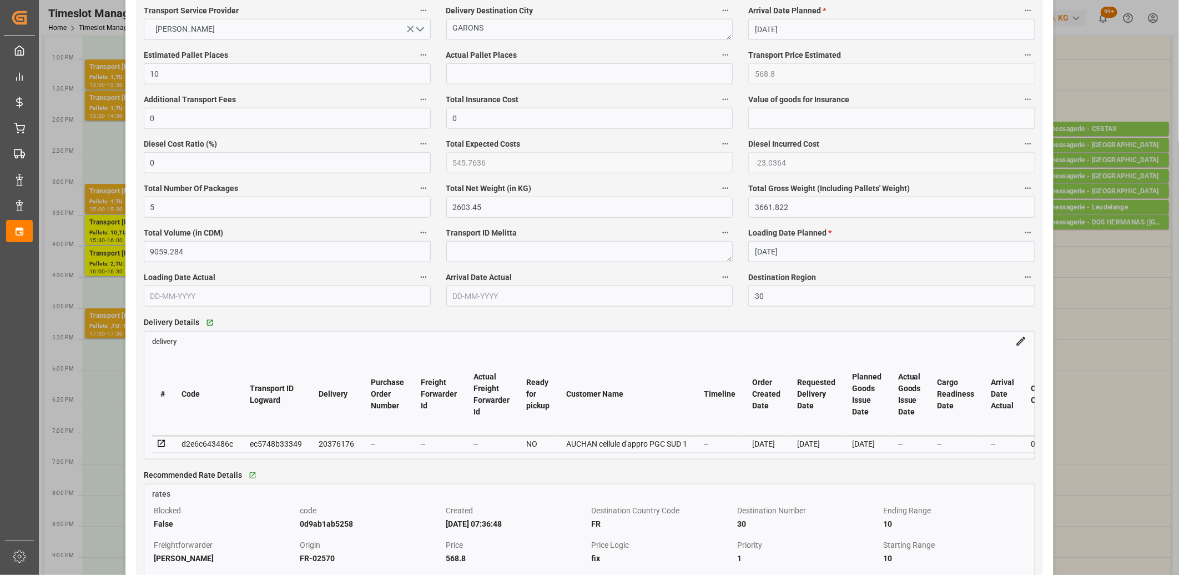
scroll to position [679, 0]
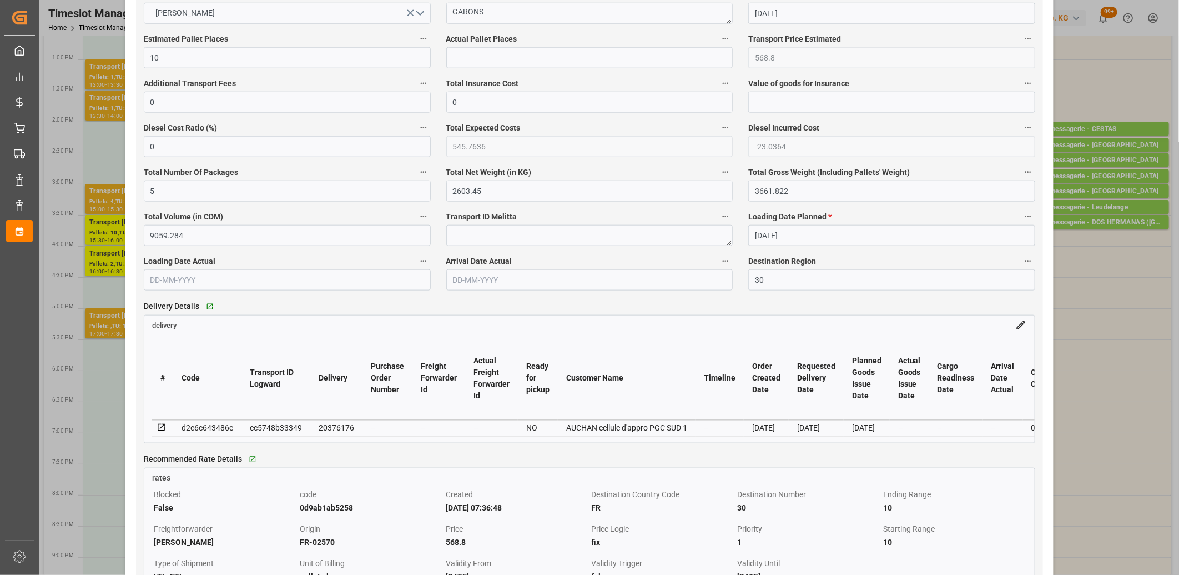
click at [164, 429] on icon at bounding box center [162, 428] width 10 height 10
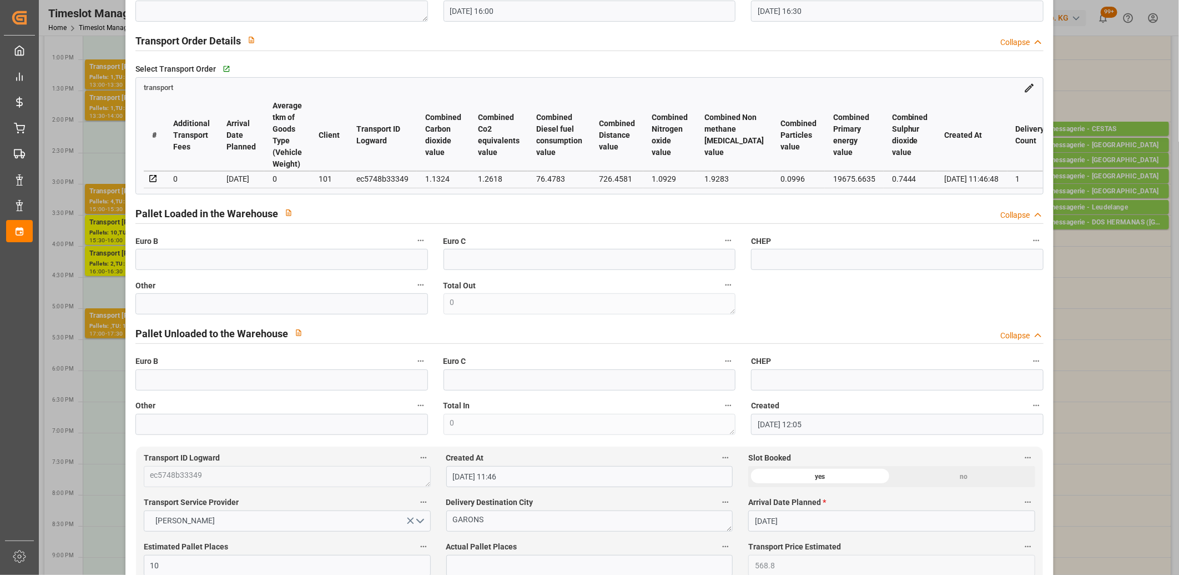
scroll to position [0, 0]
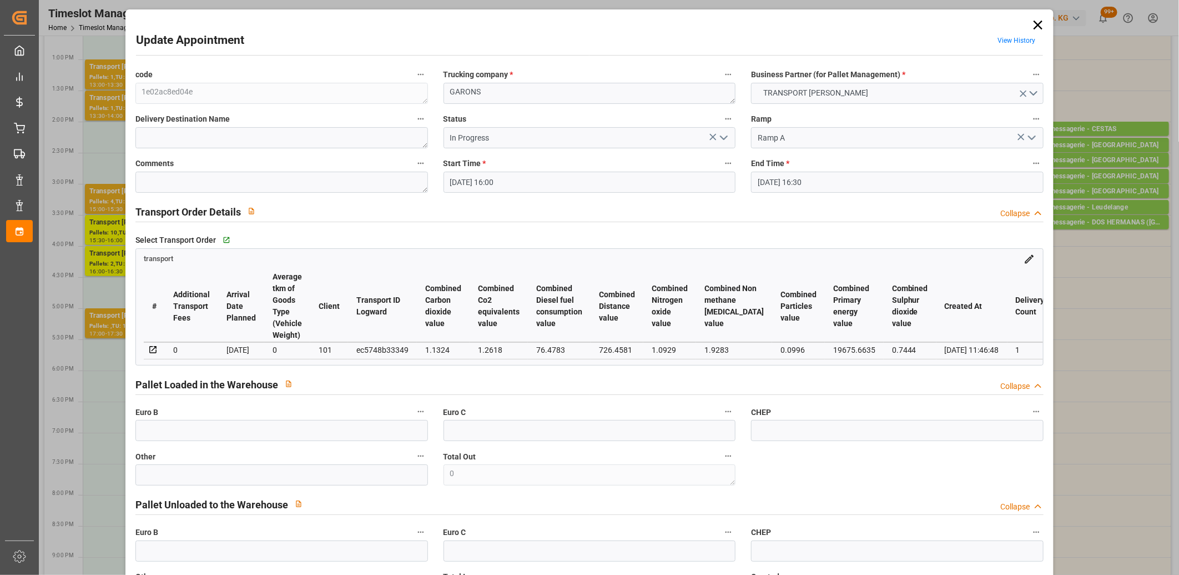
click at [407, 346] on div "ec5748b33349" at bounding box center [382, 349] width 52 height 13
copy div "ec5748b33349"
click at [1033, 23] on icon at bounding box center [1039, 25] width 16 height 16
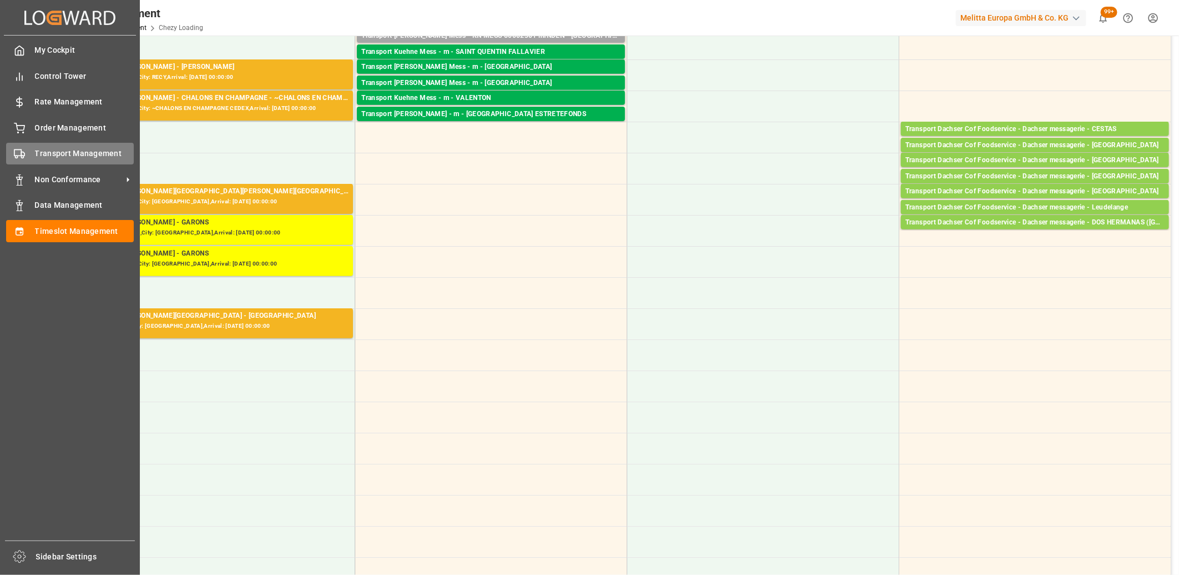
click at [23, 159] on div "Transport Management Transport Management" at bounding box center [70, 154] width 128 height 22
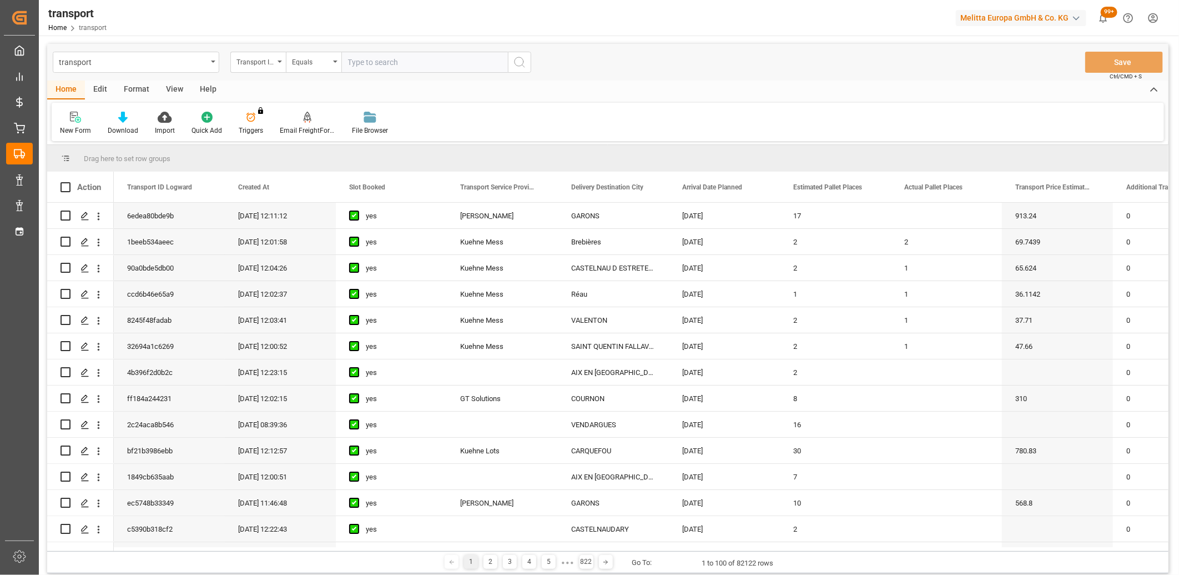
click at [404, 67] on input "text" at bounding box center [424, 62] width 167 height 21
type input "ec5748b33349"
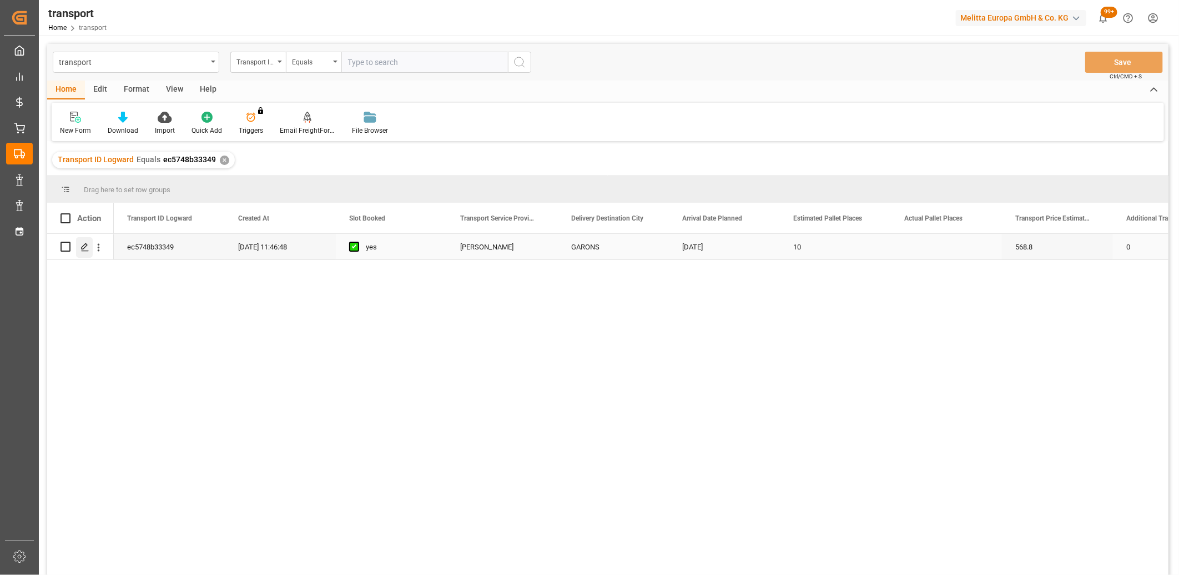
click at [82, 247] on icon "Press SPACE to select this row." at bounding box center [85, 247] width 9 height 9
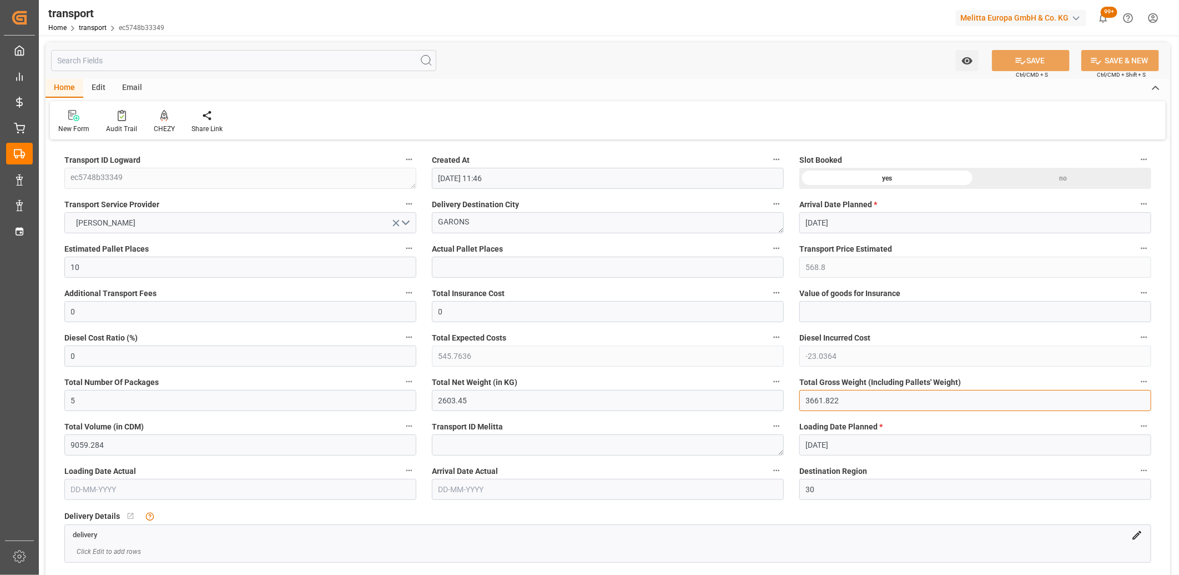
drag, startPoint x: 846, startPoint y: 398, endPoint x: 746, endPoint y: 395, distance: 100.0
type input "0"
drag, startPoint x: 486, startPoint y: 406, endPoint x: 389, endPoint y: 398, distance: 98.1
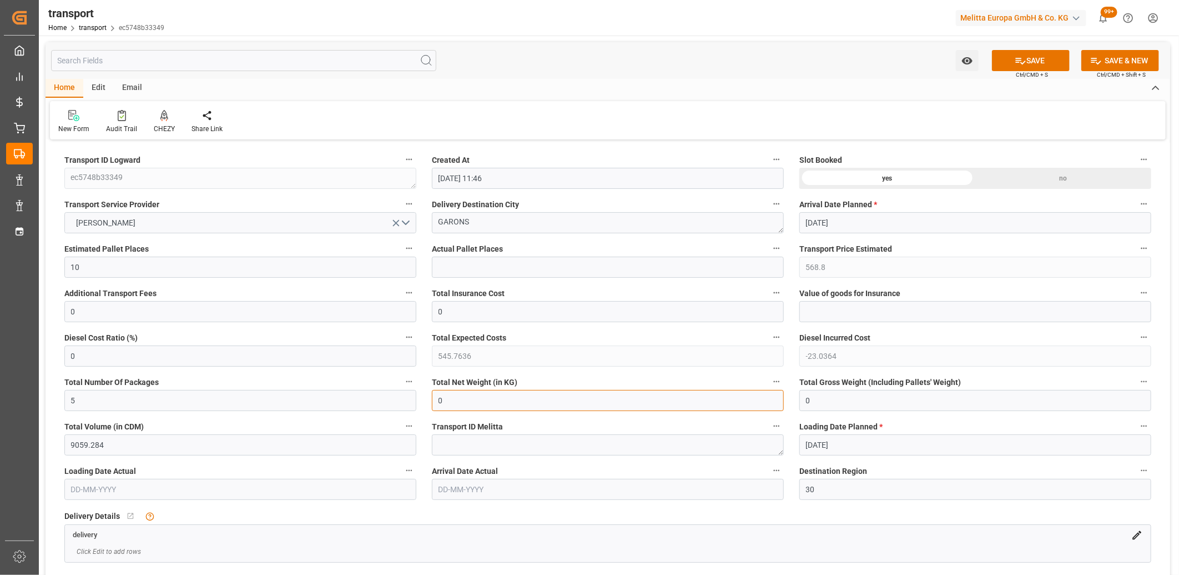
type input "0"
drag, startPoint x: 104, startPoint y: 404, endPoint x: 48, endPoint y: 404, distance: 56.6
type input "0"
drag, startPoint x: 96, startPoint y: 268, endPoint x: 53, endPoint y: 267, distance: 42.8
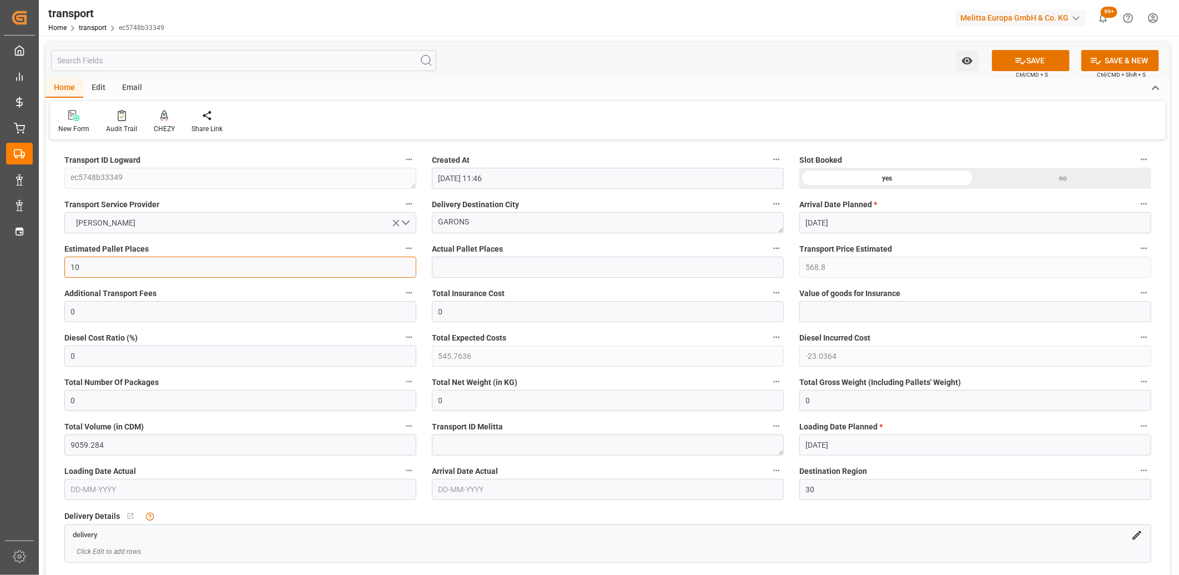
type input "0"
click at [396, 219] on icon "open menu" at bounding box center [396, 223] width 12 height 12
drag, startPoint x: 467, startPoint y: 228, endPoint x: 350, endPoint y: 228, distance: 117.2
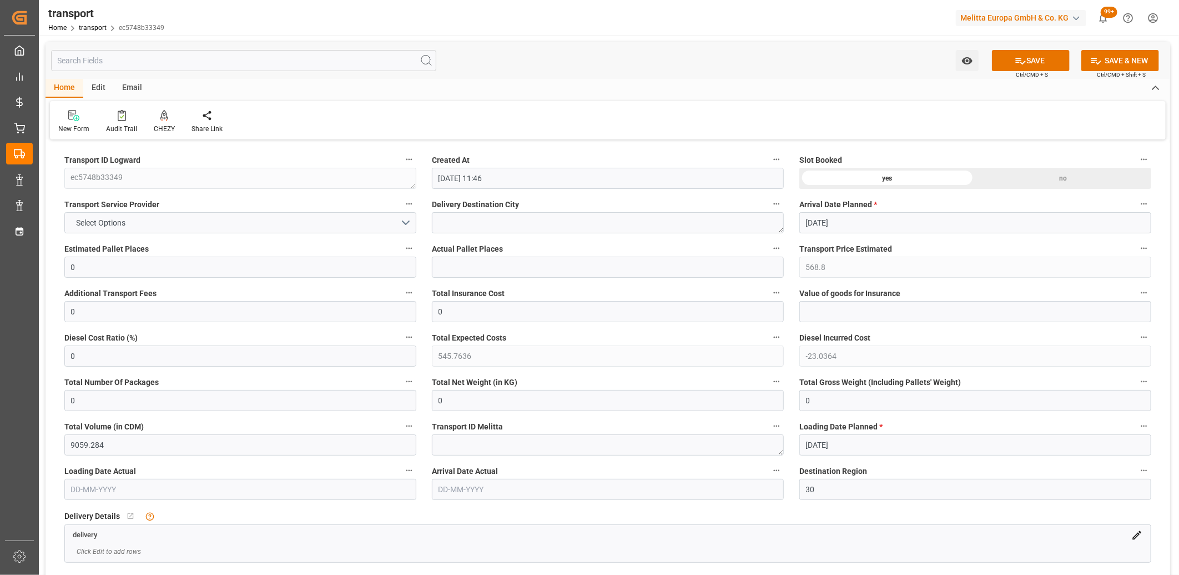
click at [1044, 175] on div "no" at bounding box center [1064, 178] width 176 height 21
click at [1038, 58] on button "SAVE" at bounding box center [1031, 60] width 78 height 21
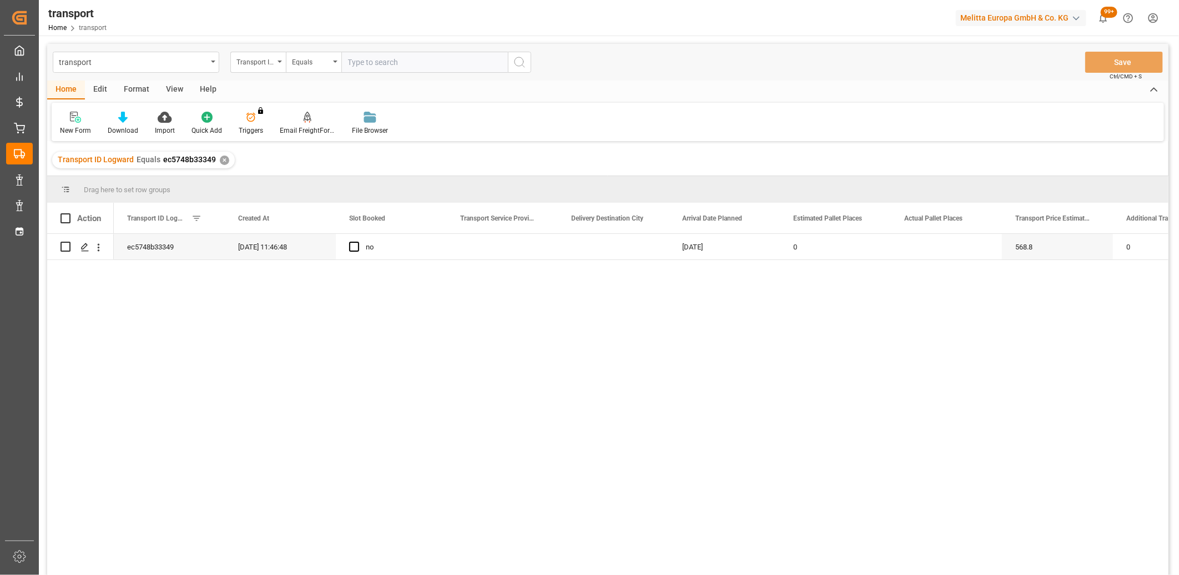
click at [104, 92] on div "Edit" at bounding box center [100, 90] width 31 height 19
click at [63, 249] on input "Press Space to toggle row selection (unchecked)" at bounding box center [66, 247] width 10 height 10
checkbox input "true"
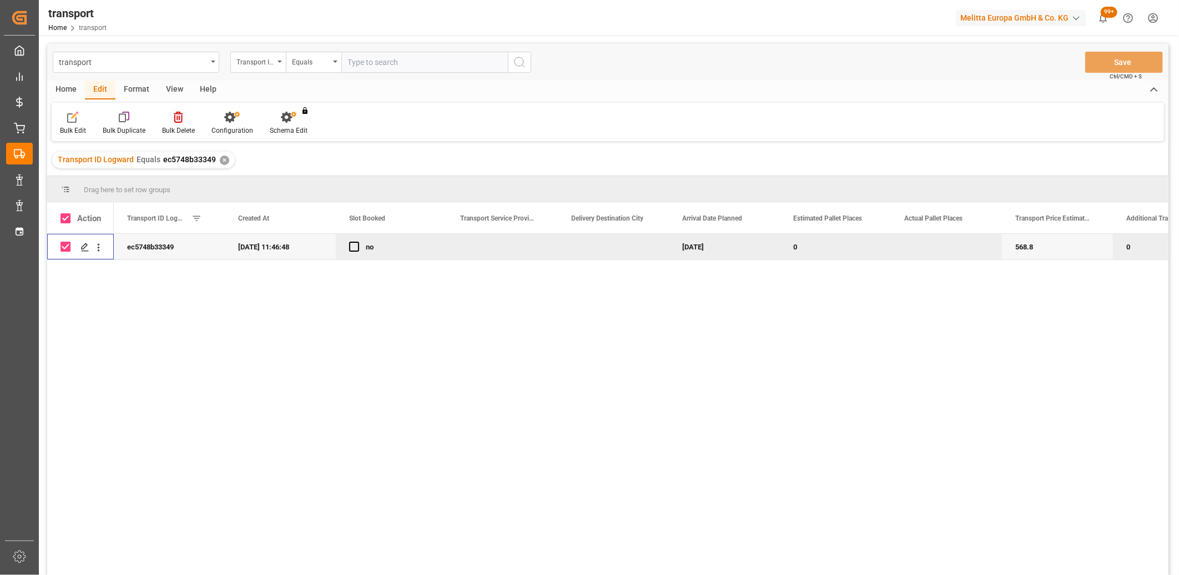
click at [175, 119] on icon at bounding box center [178, 117] width 9 height 11
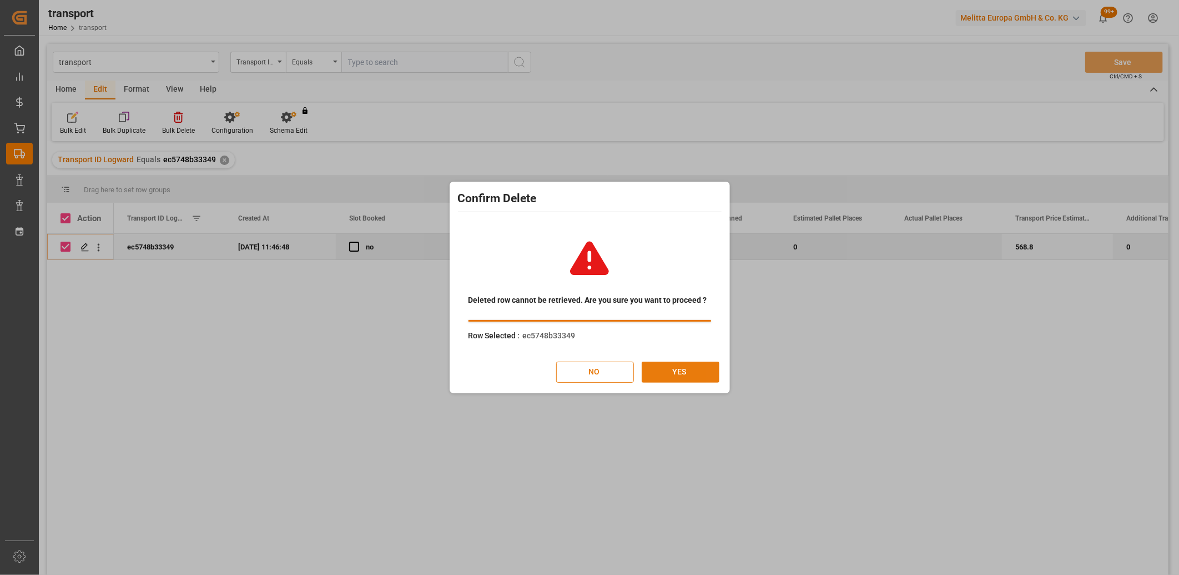
click at [695, 378] on button "YES" at bounding box center [681, 371] width 78 height 21
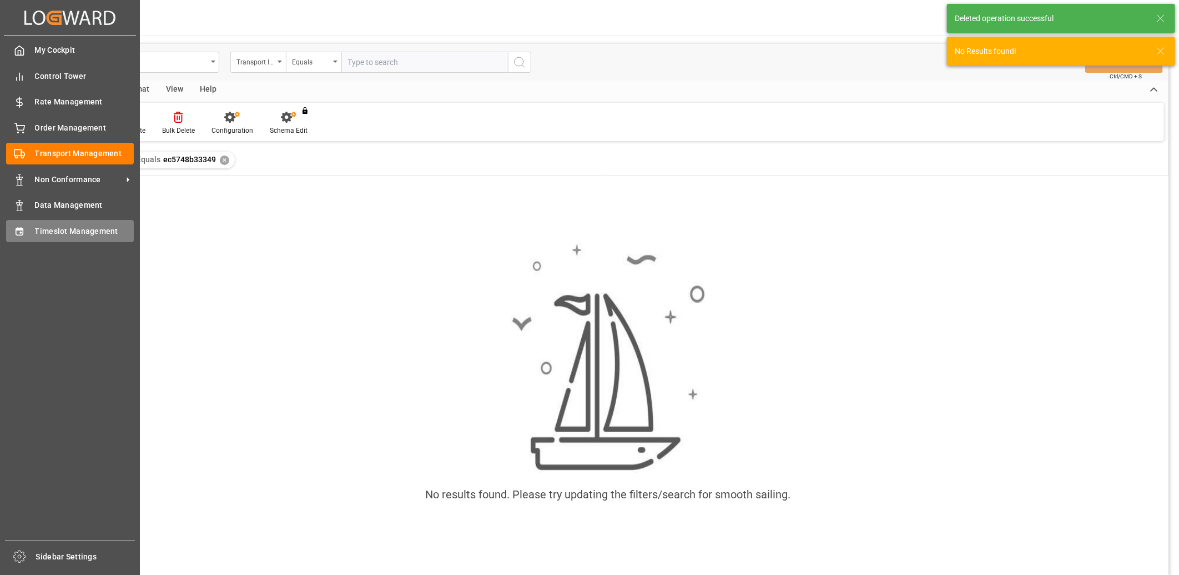
click at [15, 229] on icon at bounding box center [19, 231] width 11 height 11
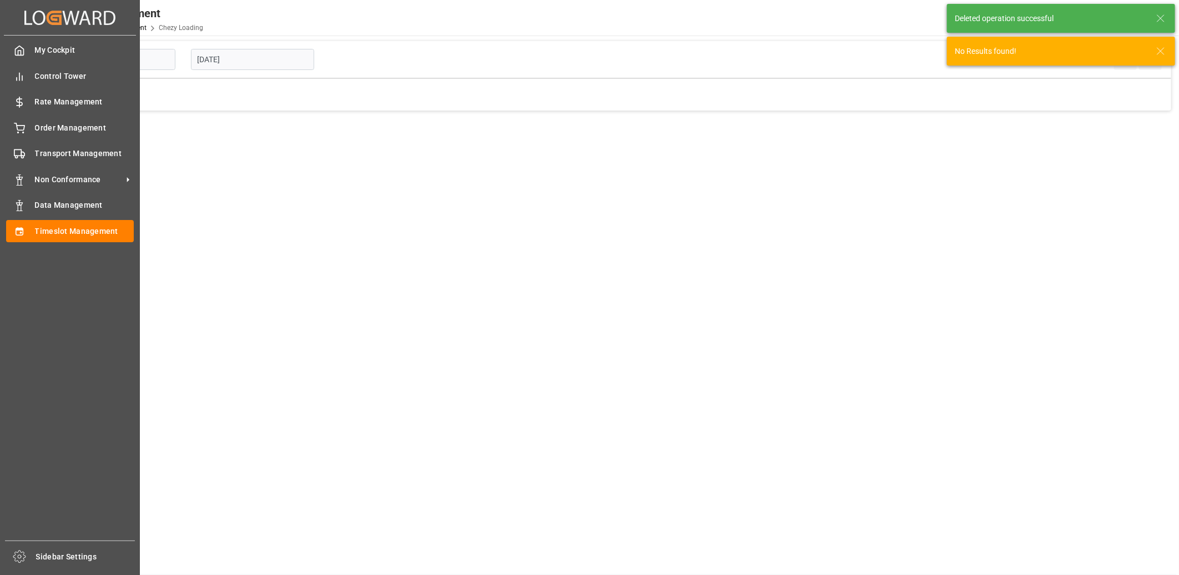
type input "Chezy Loading"
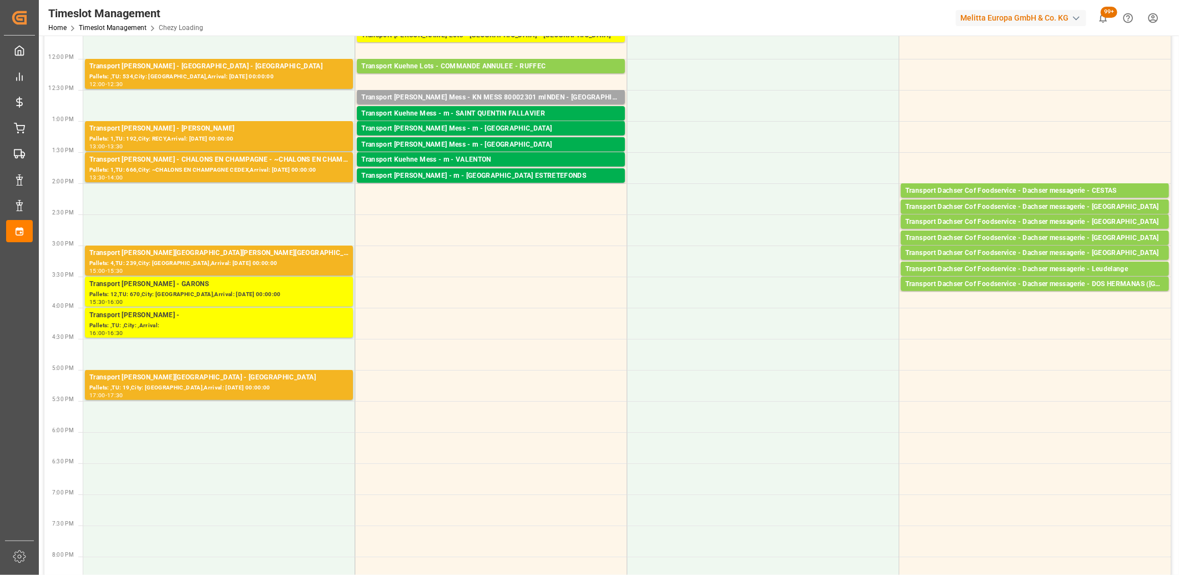
scroll to position [370, 0]
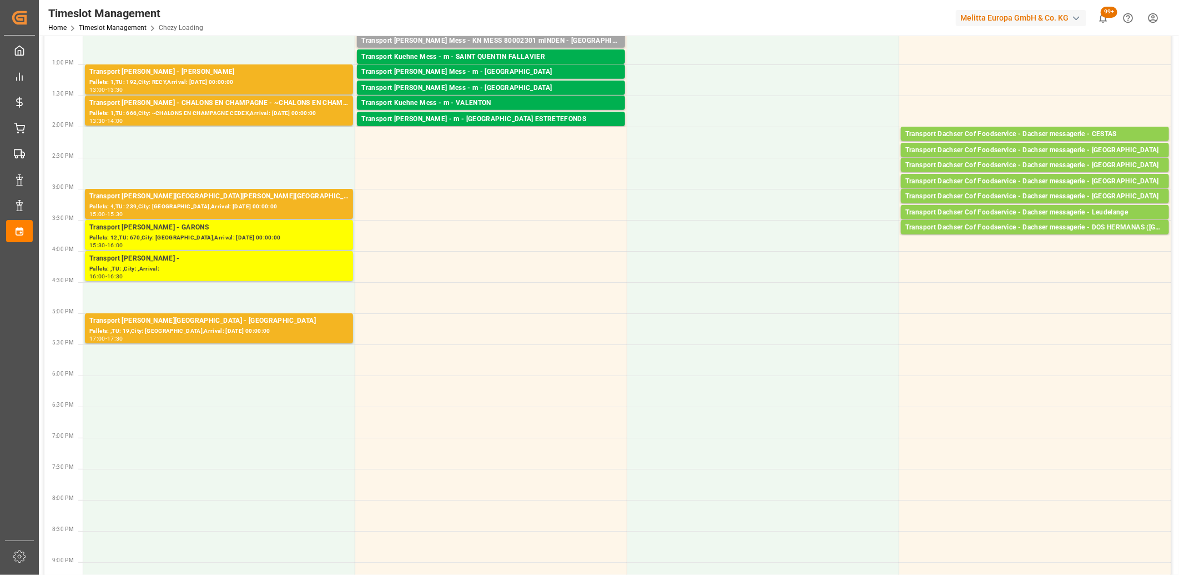
click at [296, 311] on tbody "Transport Delisle - SAINT GILLES - SAINT GILLES Pallets: 16,TU: 1547,City: SAIN…" at bounding box center [627, 204] width 1088 height 902
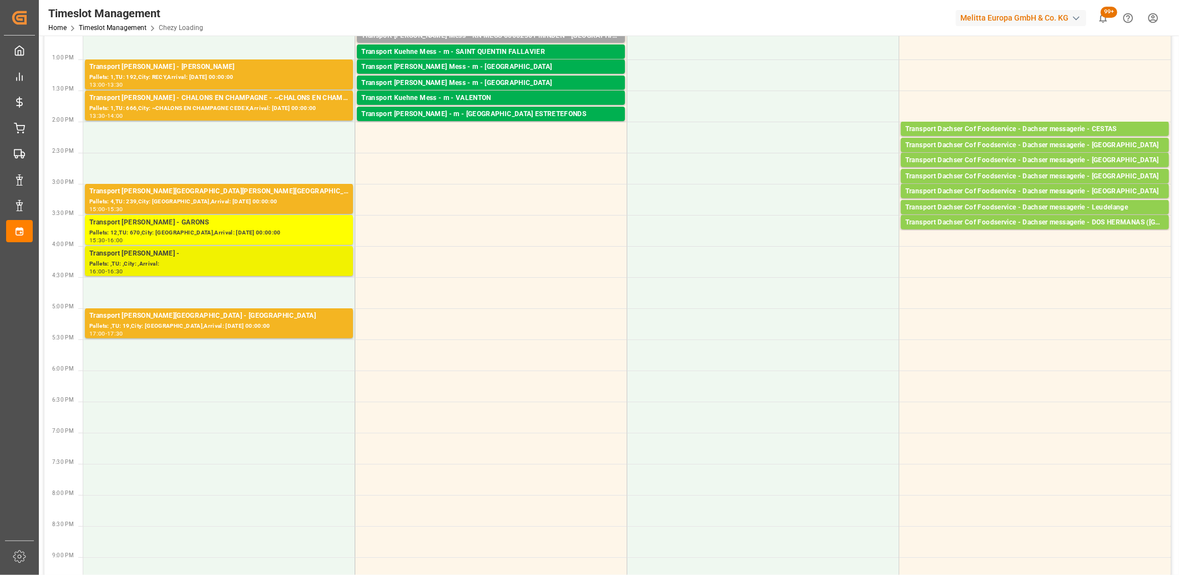
click at [303, 262] on div "Pallets: ,TU: ,City: ,Arrival:" at bounding box center [218, 263] width 259 height 9
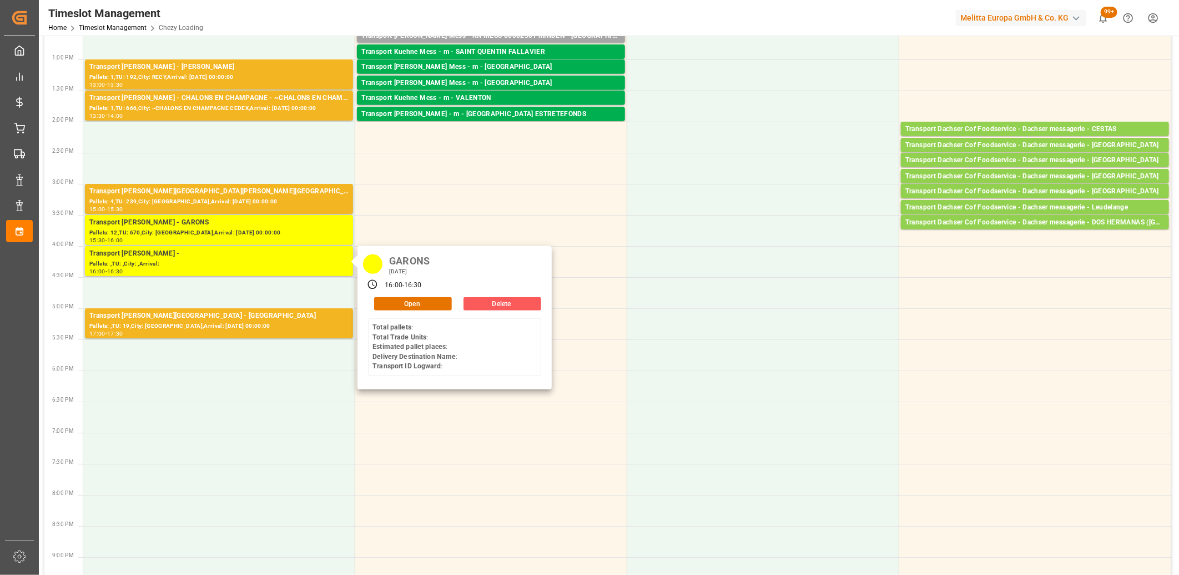
click at [490, 303] on button "Delete" at bounding box center [503, 303] width 78 height 13
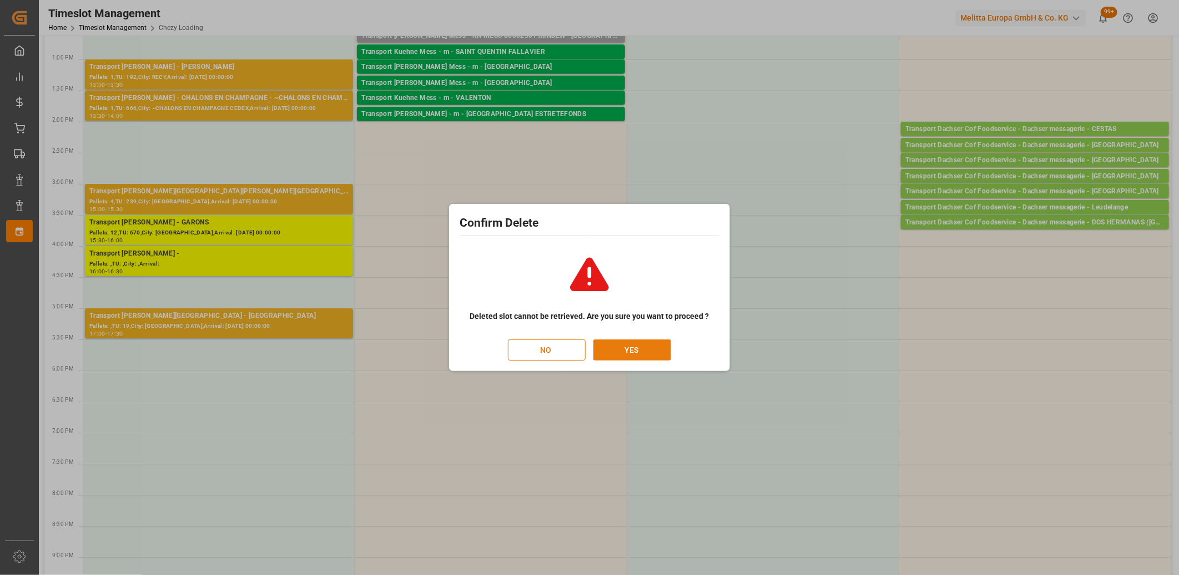
click at [639, 346] on button "YES" at bounding box center [633, 349] width 78 height 21
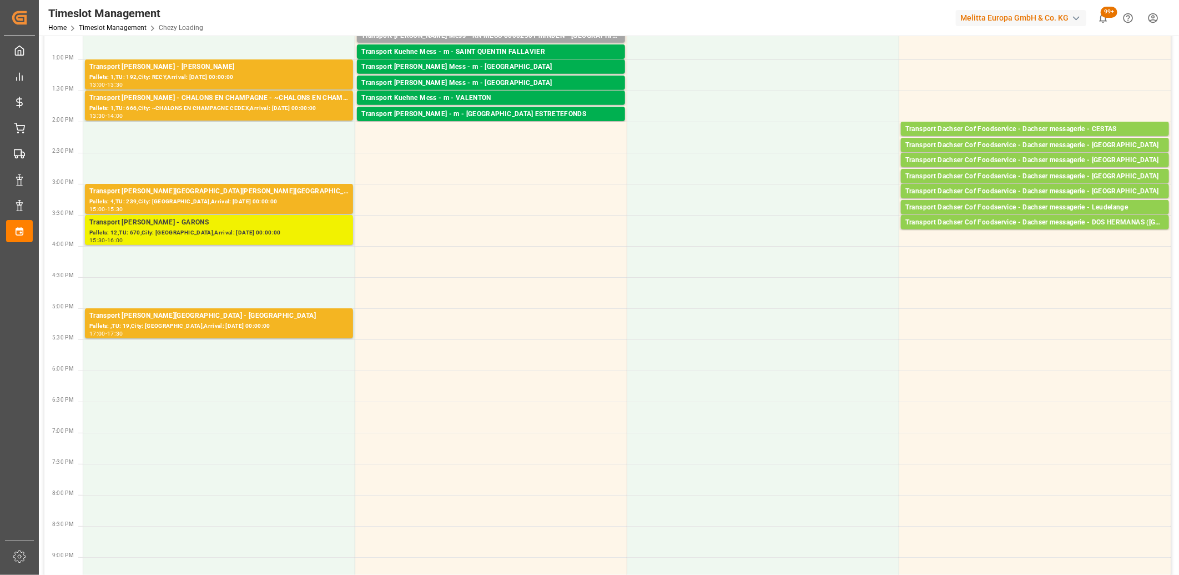
click at [139, 226] on div "Transport Delisle - GARONS - GARONS" at bounding box center [218, 222] width 259 height 11
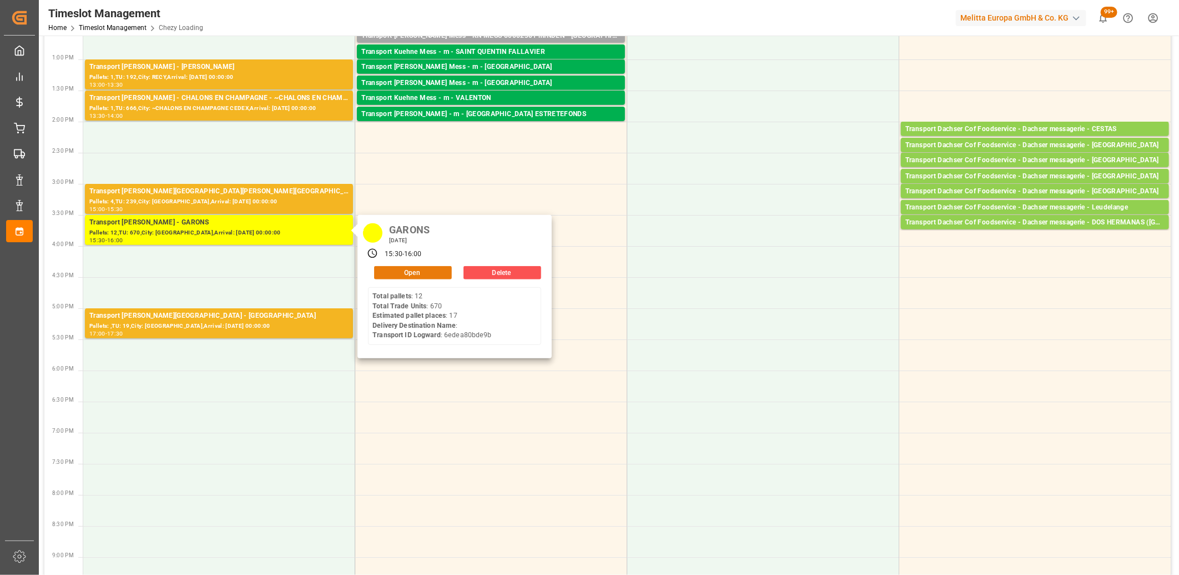
click at [429, 269] on button "Open" at bounding box center [413, 272] width 78 height 13
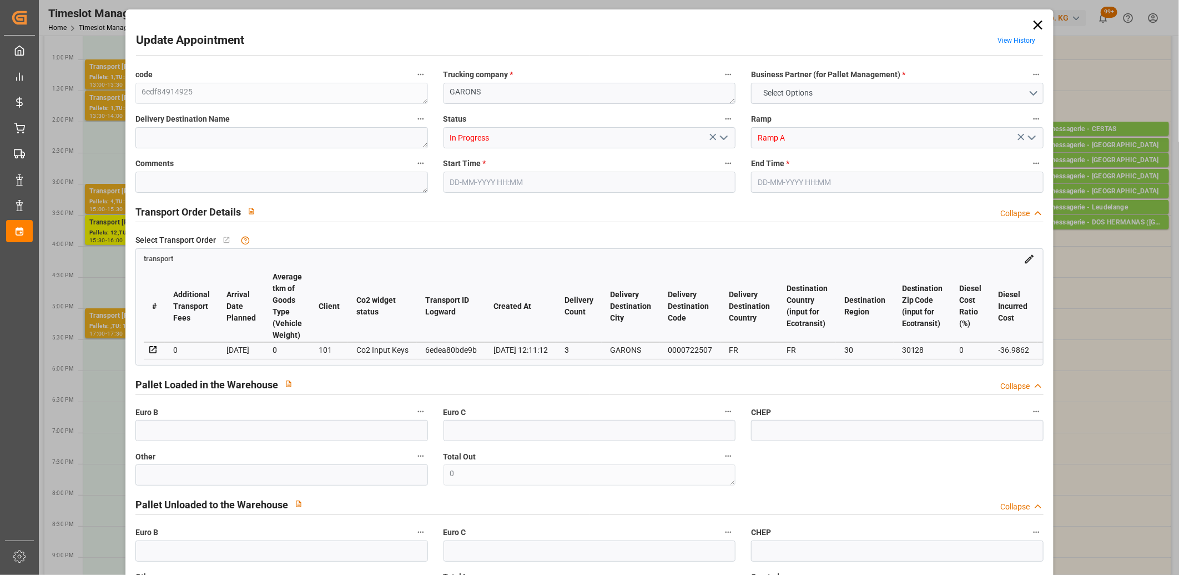
type input "17"
type input "913.24"
type input "0"
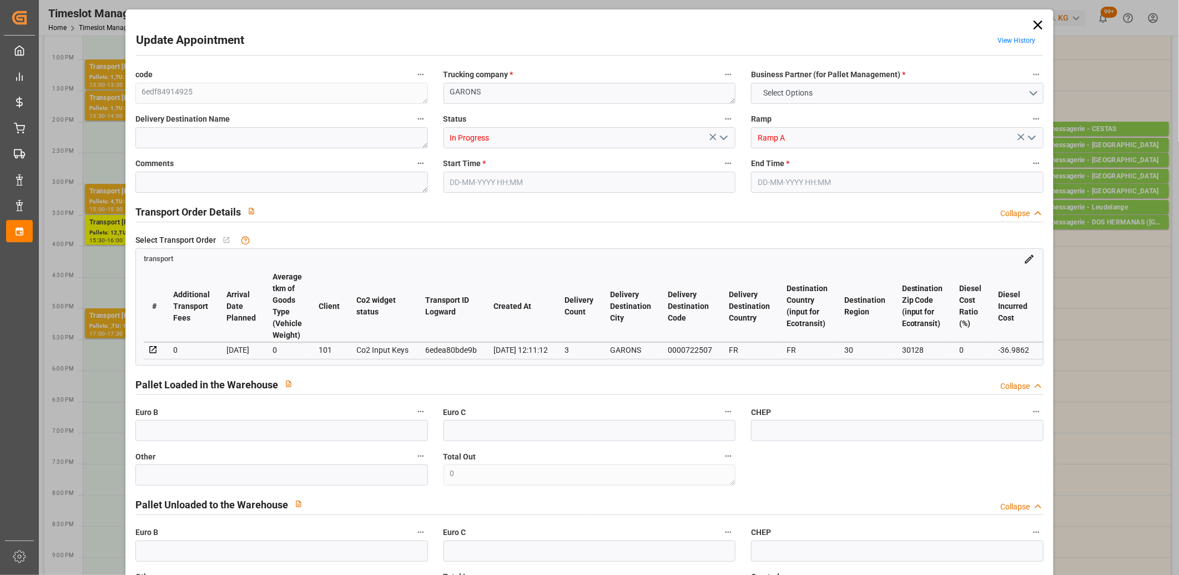
type input "876.2538"
type input "-36.9862"
type input "5"
type input "3585.948"
type input "5382.988"
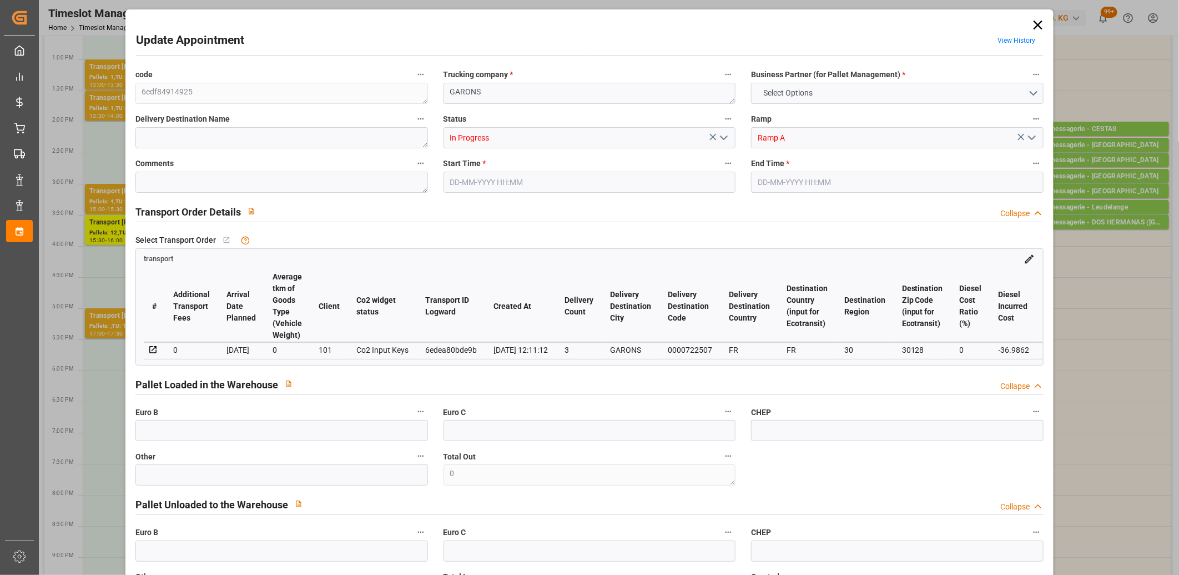
type input "16167.284"
type input "30"
type input "12"
type input "670"
type input "46"
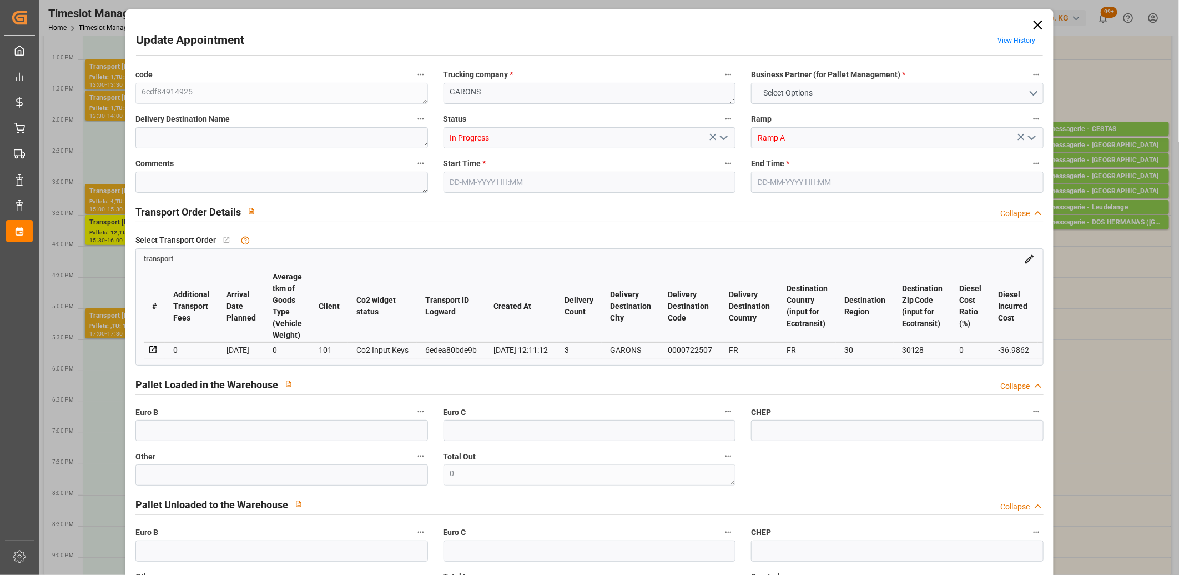
type input "101"
type input "4228.812"
type input "0"
type input "4710.8598"
type input "0"
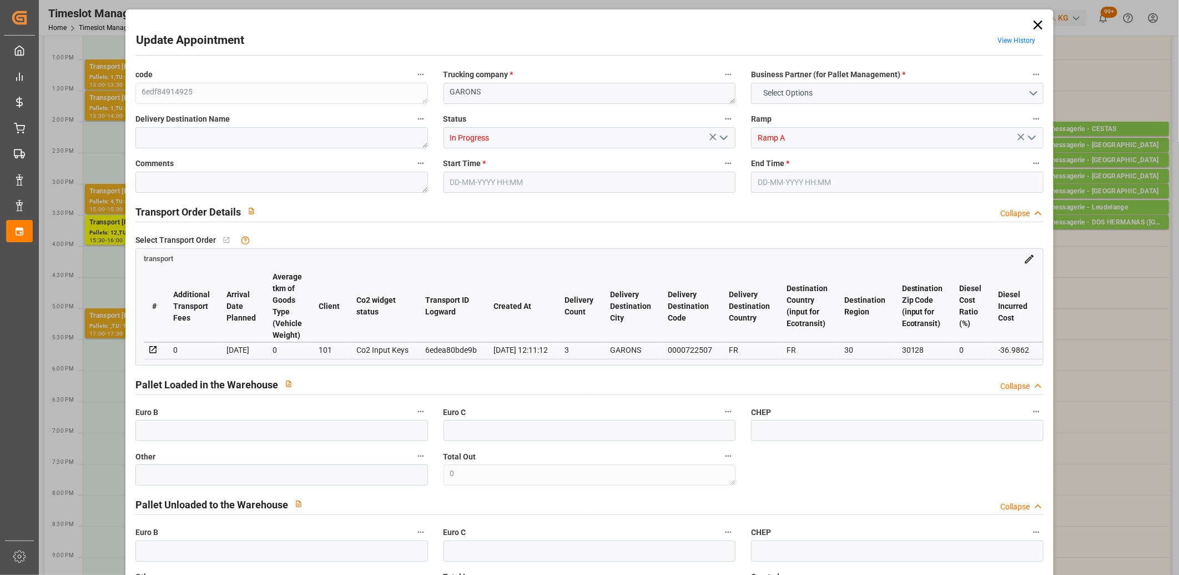
type input "0"
type input "21"
type input "35"
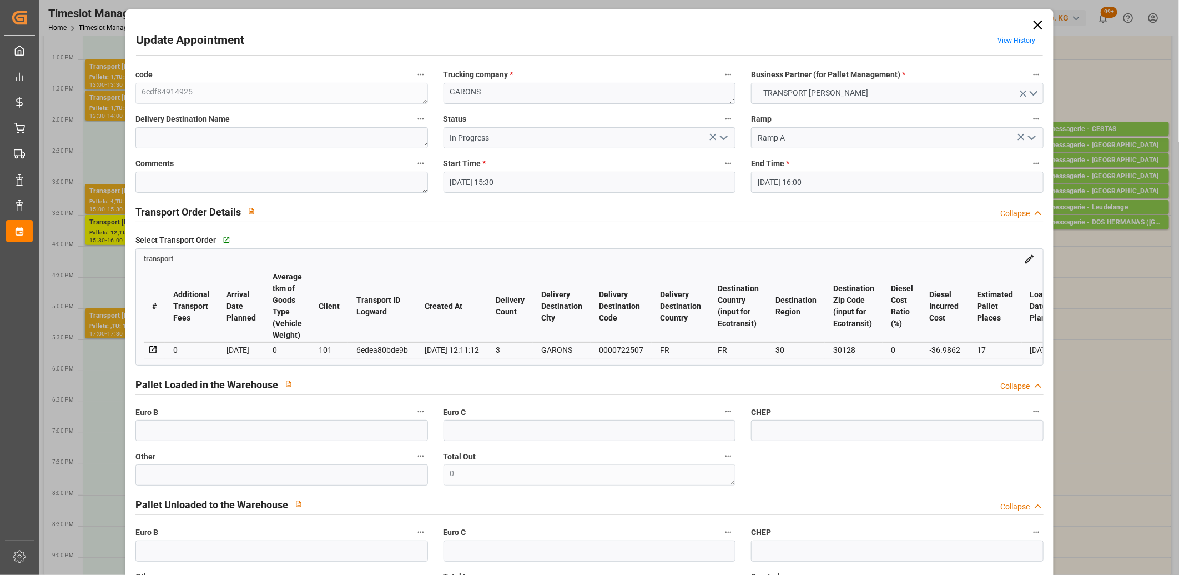
type input "18-08-2025 15:30"
type input "18-08-2025 16:00"
type input "14-08-2025 14:58"
type input "14-08-2025 12:11"
type input "21-08-2025"
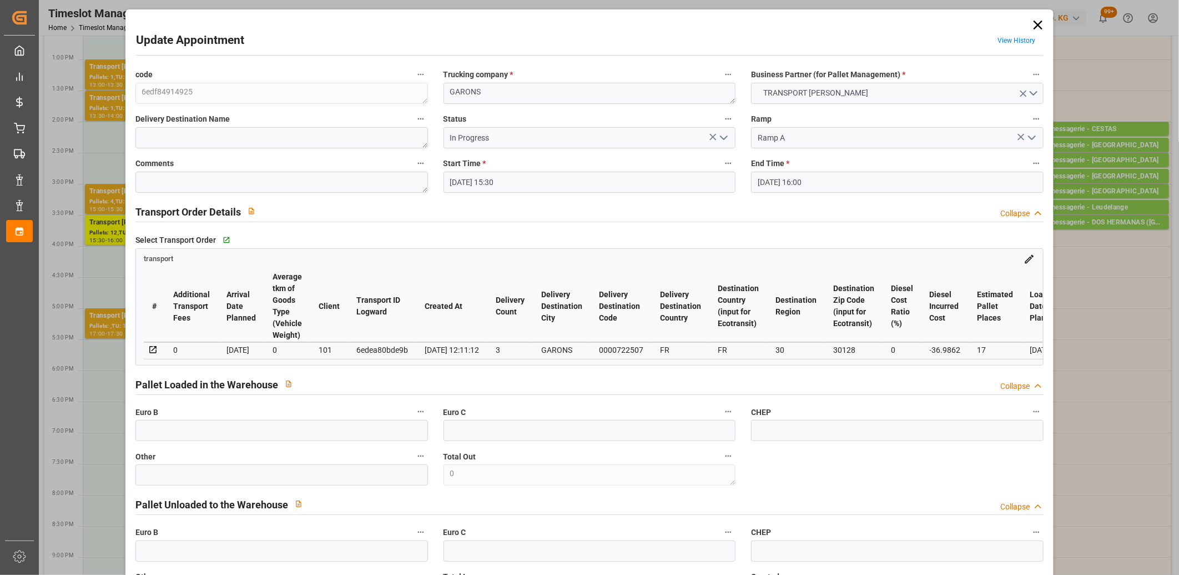
type input "[DATE]"
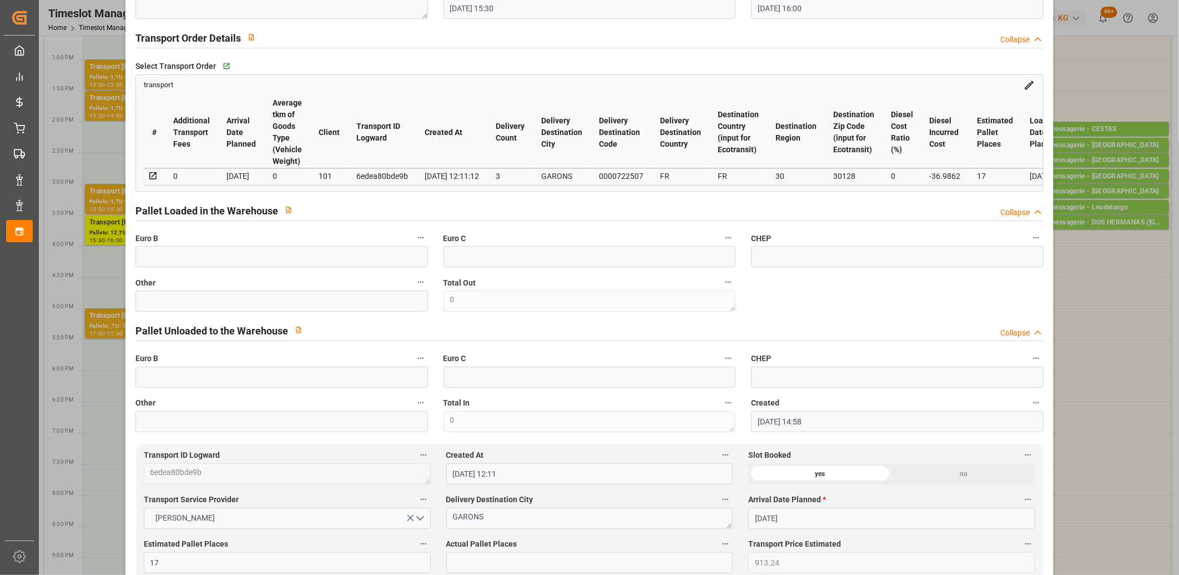
scroll to position [0, 0]
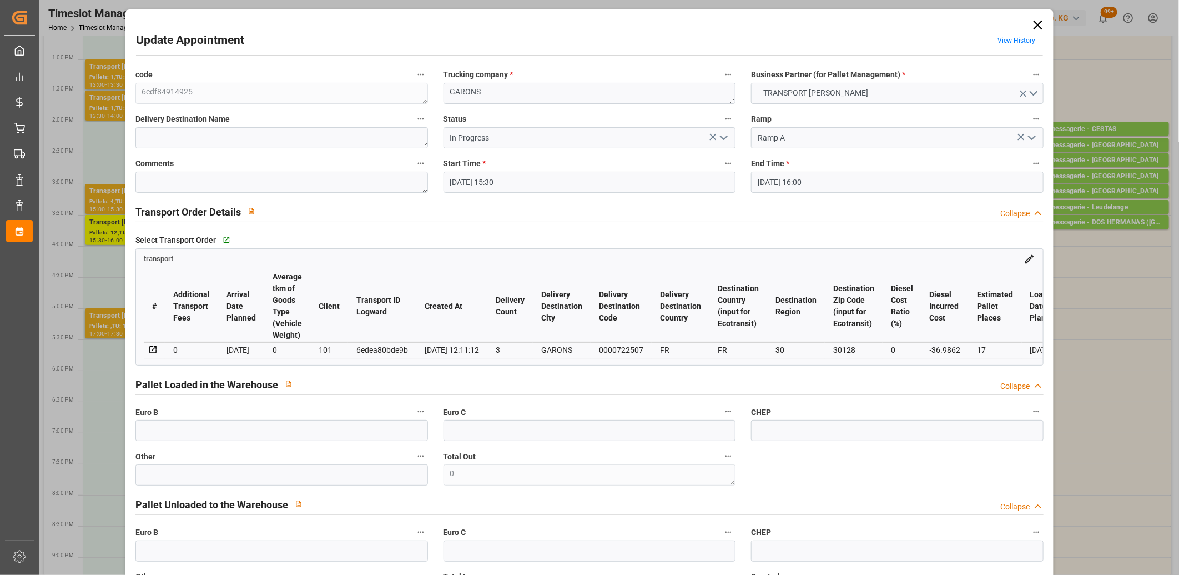
click at [1036, 22] on icon at bounding box center [1039, 25] width 16 height 16
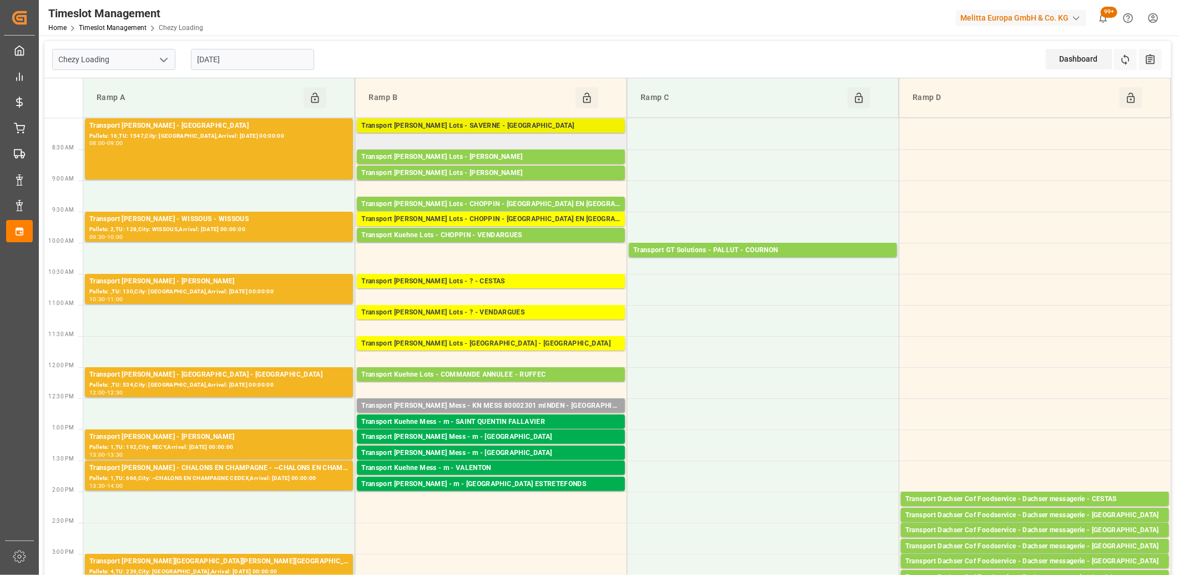
click at [464, 128] on div "Transport Kuehne Lots - SAVERNE - SARREBOURG" at bounding box center [490, 125] width 259 height 11
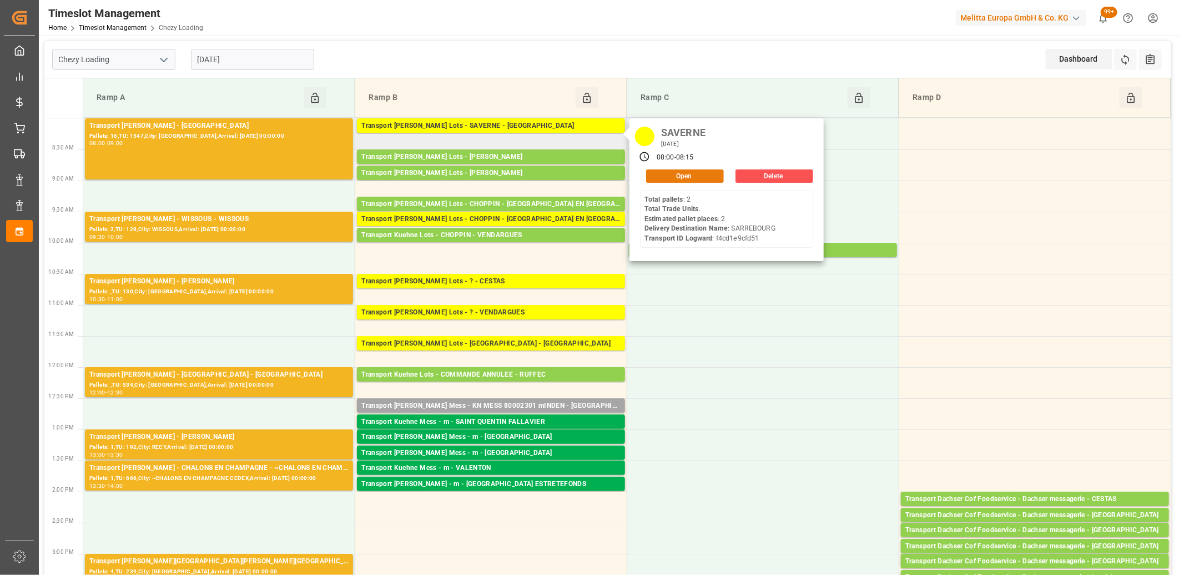
click at [665, 172] on button "Open" at bounding box center [685, 175] width 78 height 13
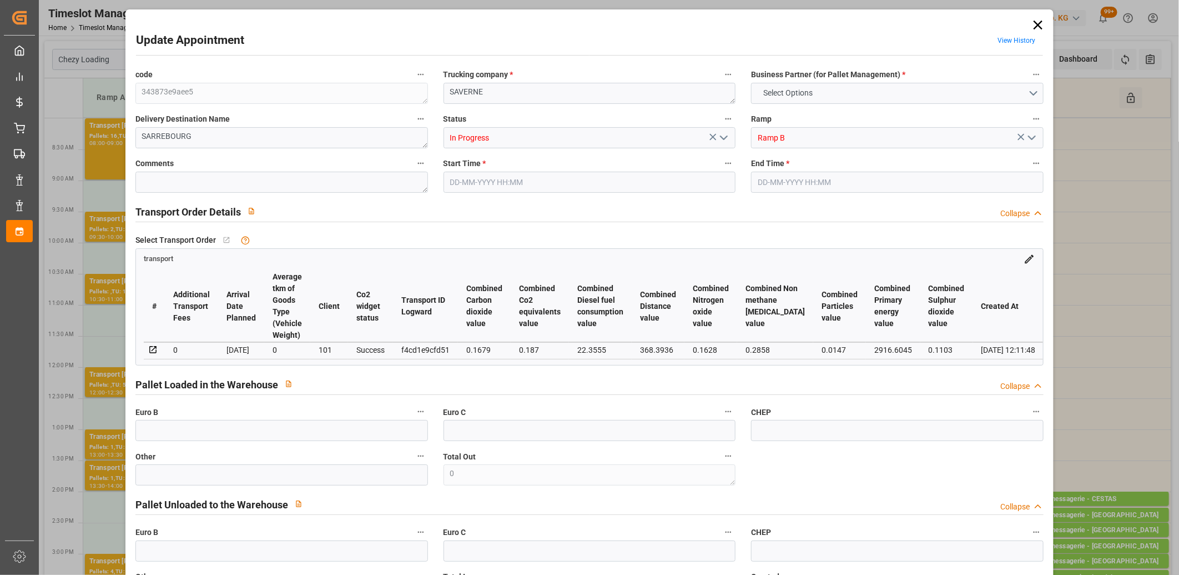
type input "2"
type input "141.18"
type input "0"
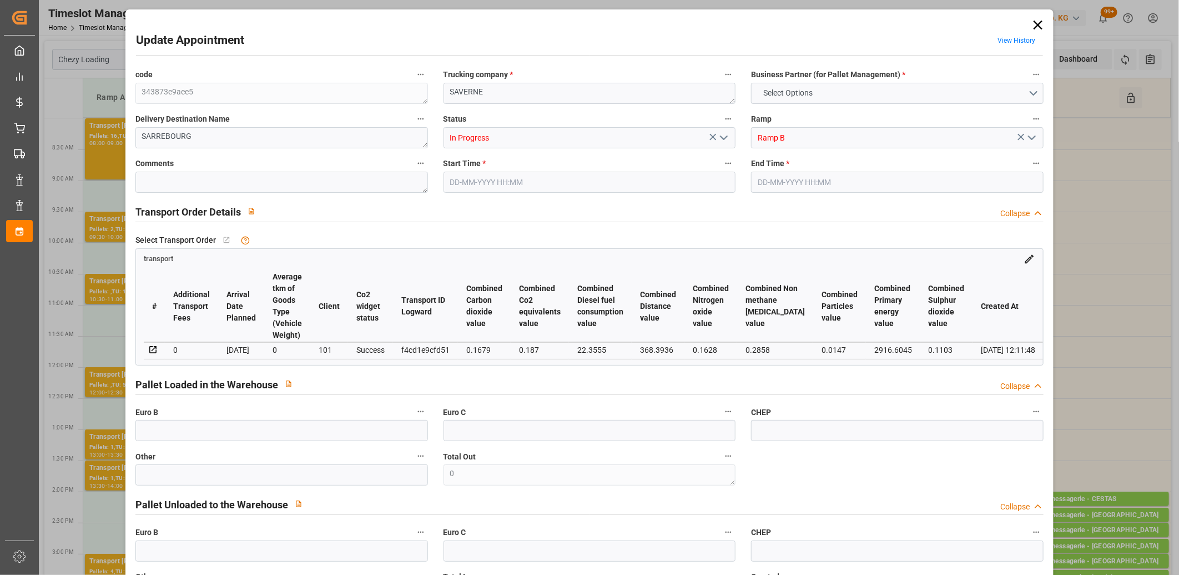
type input "141.18"
type input "0"
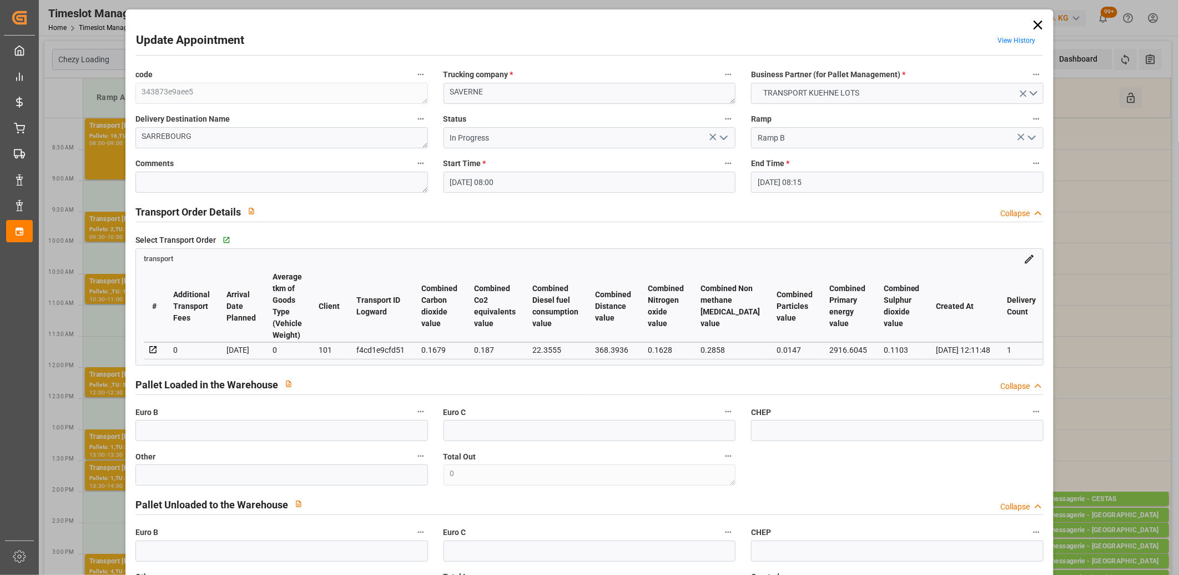
click at [721, 138] on polyline "open menu" at bounding box center [724, 137] width 7 height 3
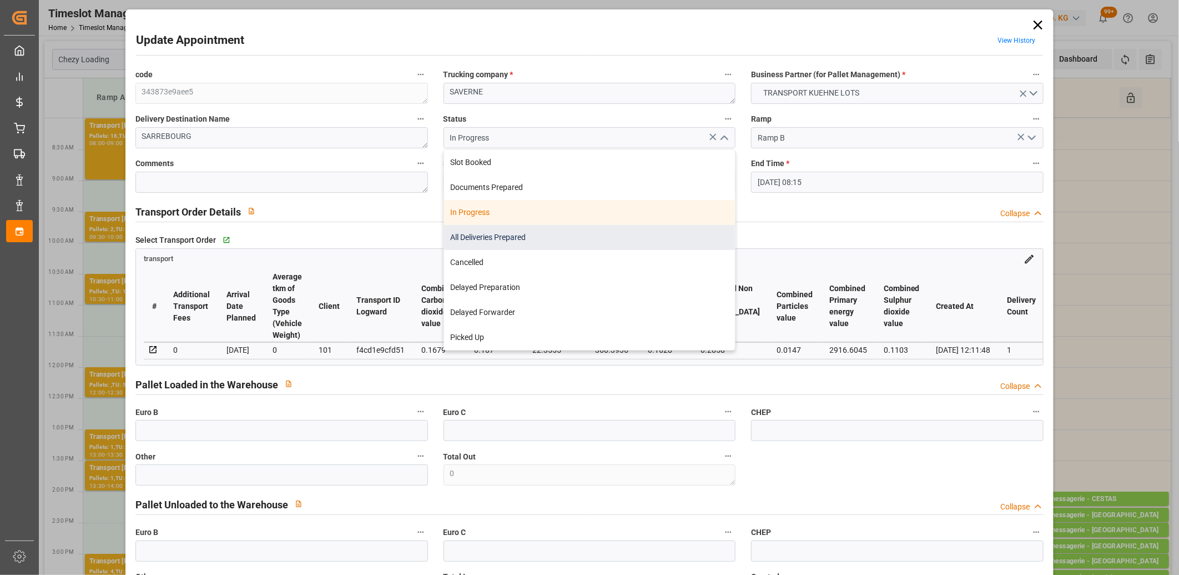
click at [597, 244] on div "All Deliveries Prepared" at bounding box center [590, 237] width 292 height 25
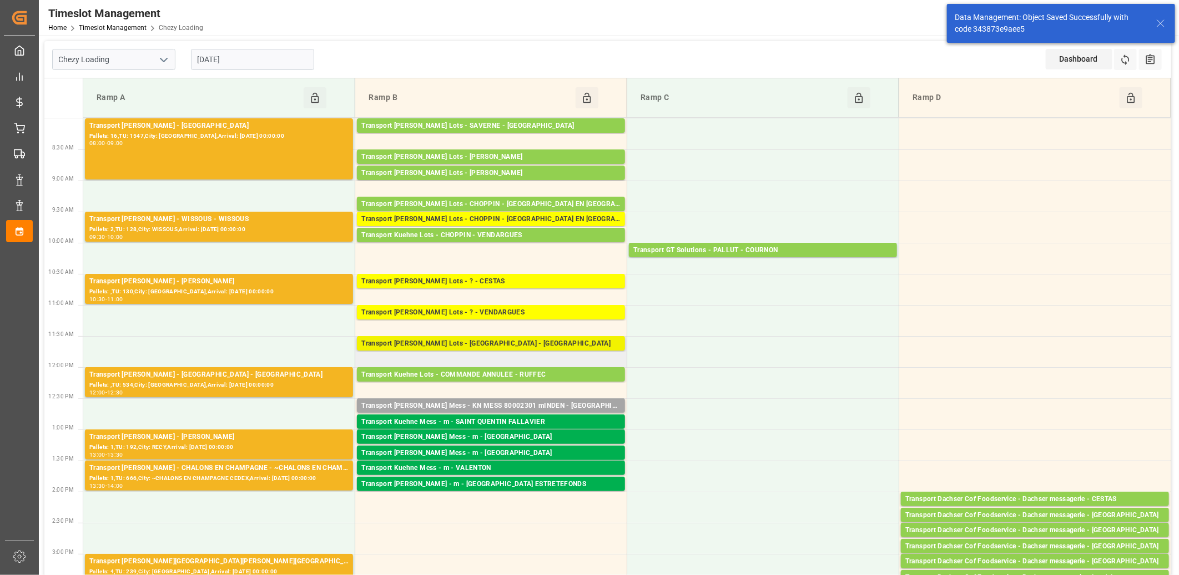
click at [513, 341] on div "Transport Kuehne Lots - FOURNIE - CASTELNAUDARY" at bounding box center [490, 343] width 259 height 11
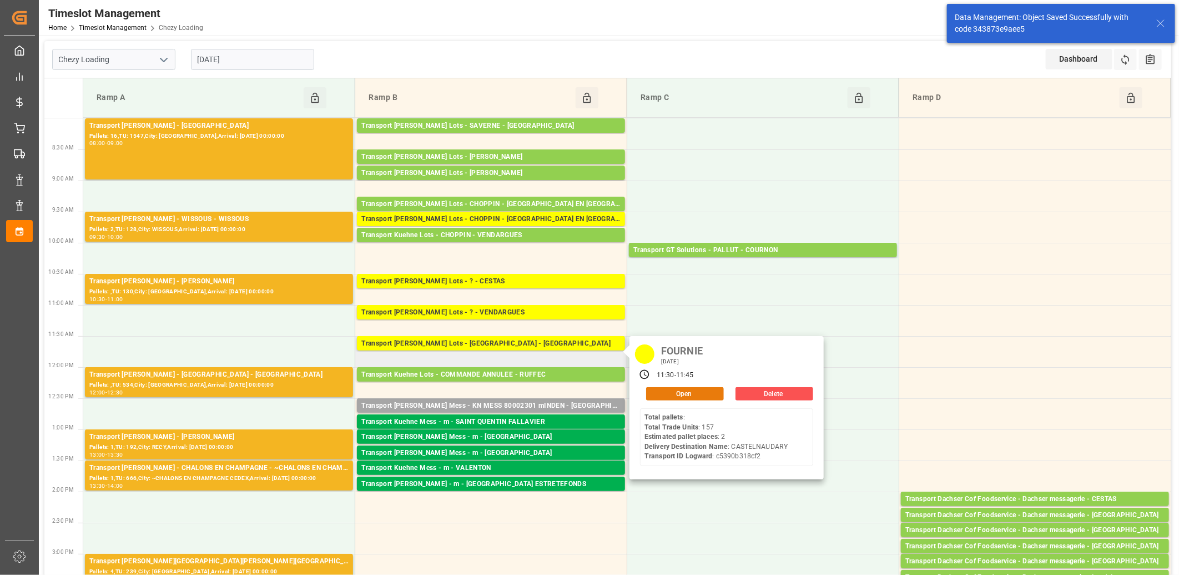
click at [666, 396] on button "Open" at bounding box center [685, 393] width 78 height 13
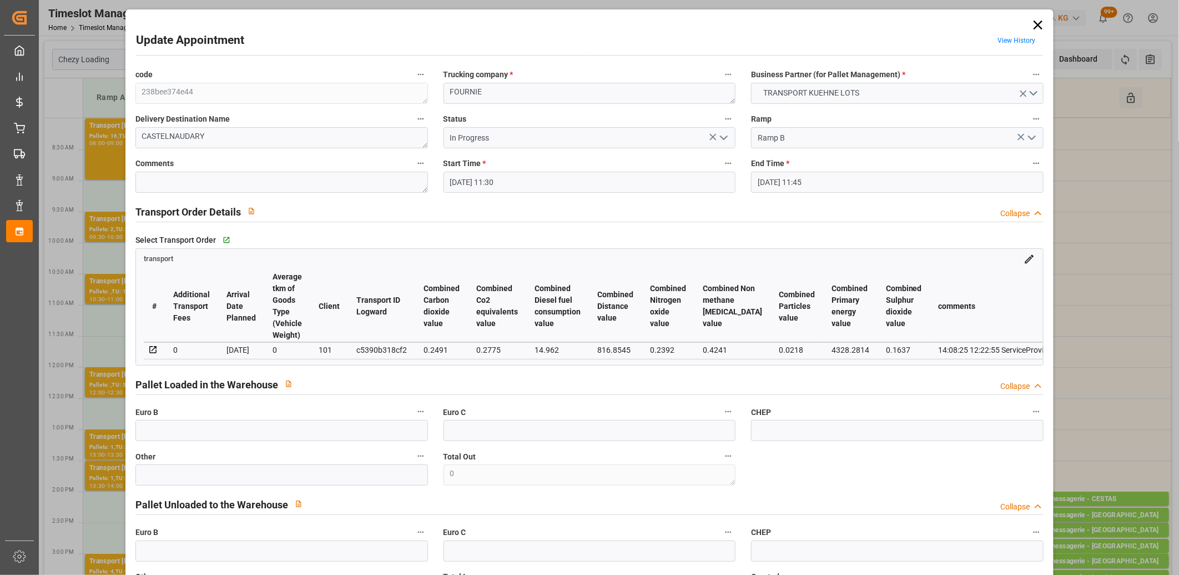
click at [721, 141] on icon "open menu" at bounding box center [723, 137] width 13 height 13
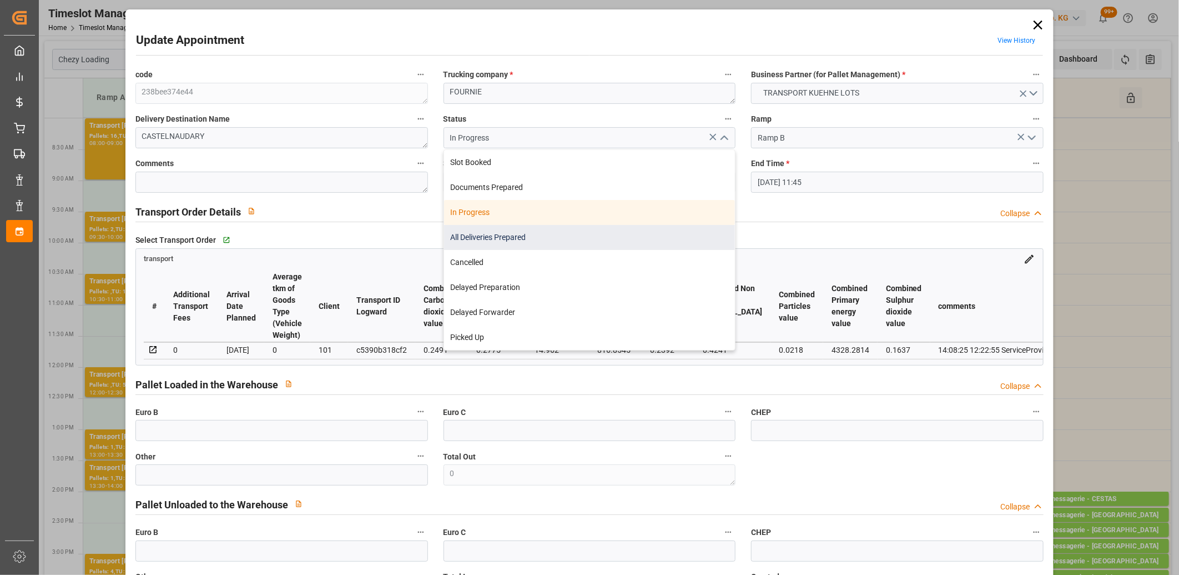
click at [622, 243] on div "All Deliveries Prepared" at bounding box center [590, 237] width 292 height 25
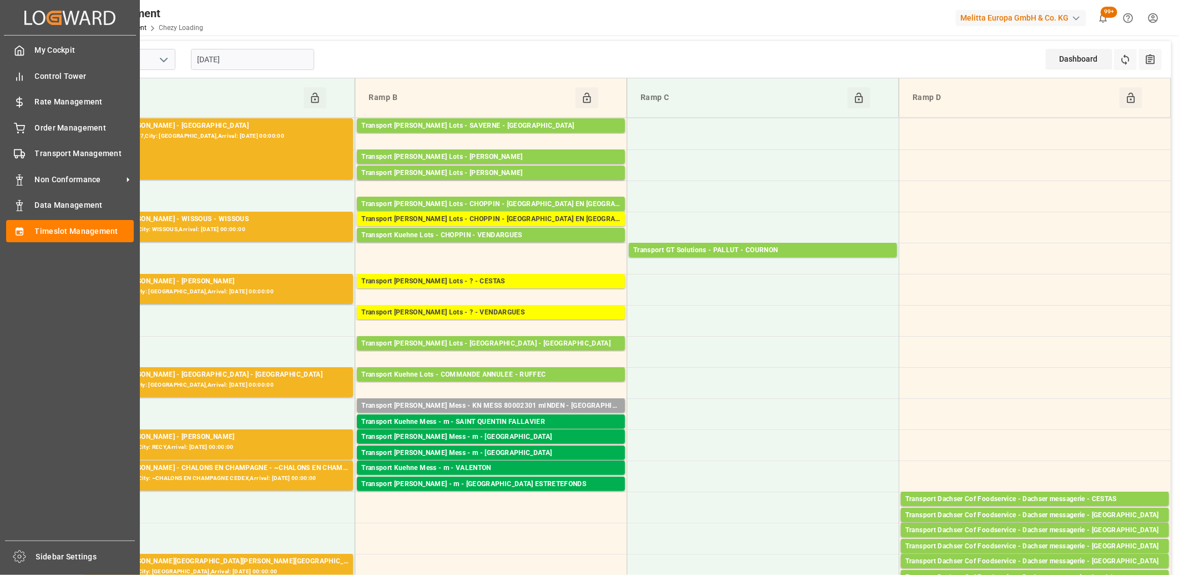
click at [24, 141] on div "My Cockpit My Cockpit Control Tower Control Tower Rate Management Rate Manageme…" at bounding box center [70, 288] width 132 height 505
click at [24, 130] on icon at bounding box center [19, 128] width 11 height 11
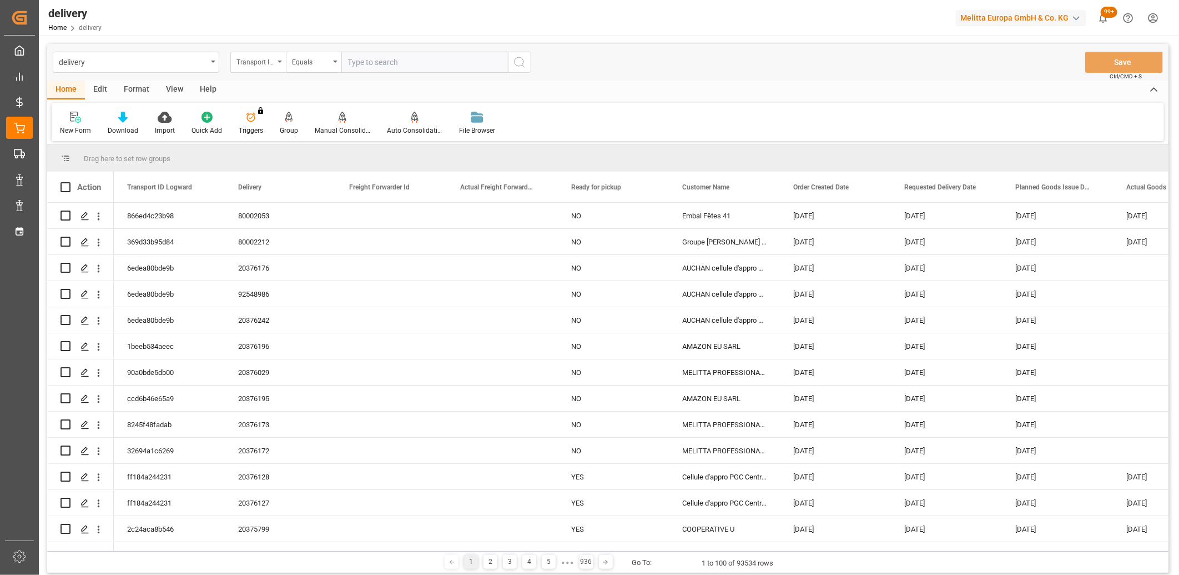
click at [278, 64] on div "Transport ID Logward" at bounding box center [258, 62] width 56 height 21
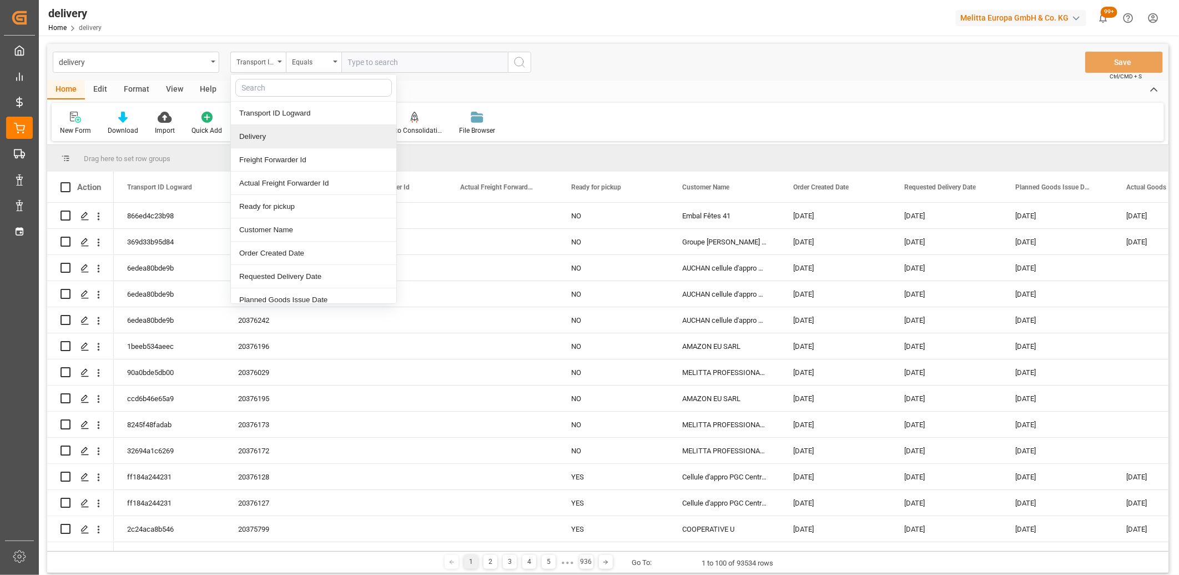
click at [268, 137] on div "Delivery" at bounding box center [313, 136] width 165 height 23
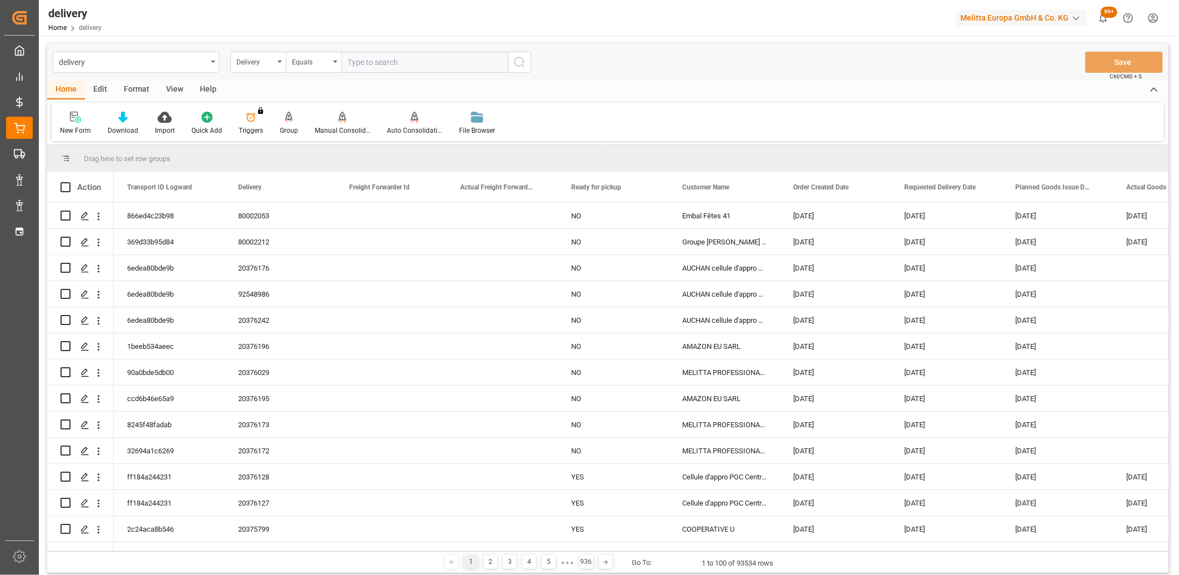
click at [395, 58] on input "text" at bounding box center [424, 62] width 167 height 21
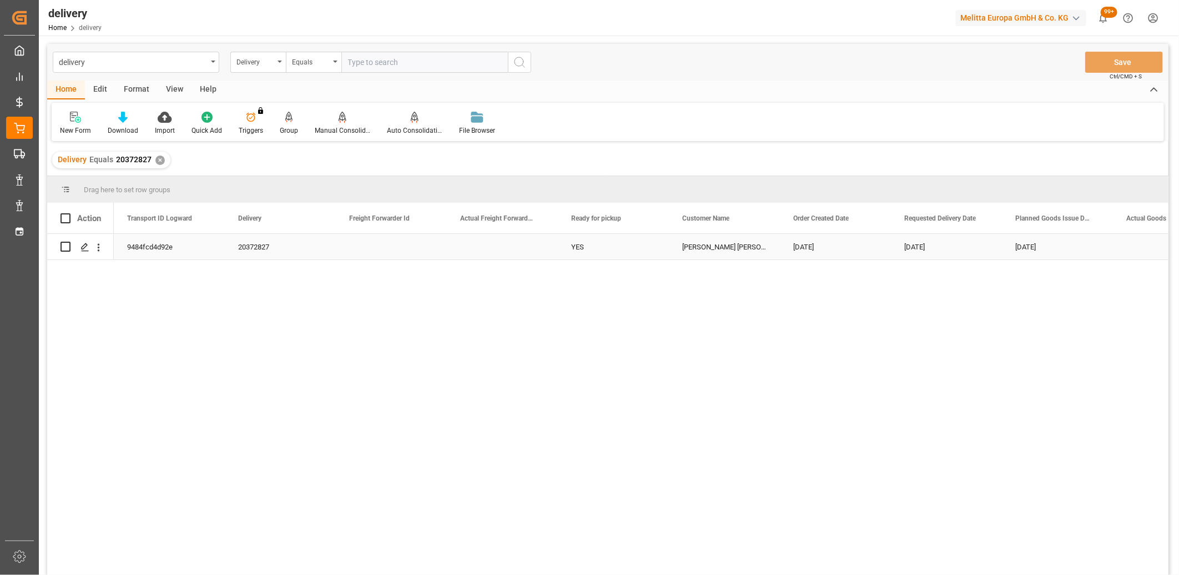
click at [154, 248] on div "9484fcd4d92e" at bounding box center [169, 247] width 111 height 26
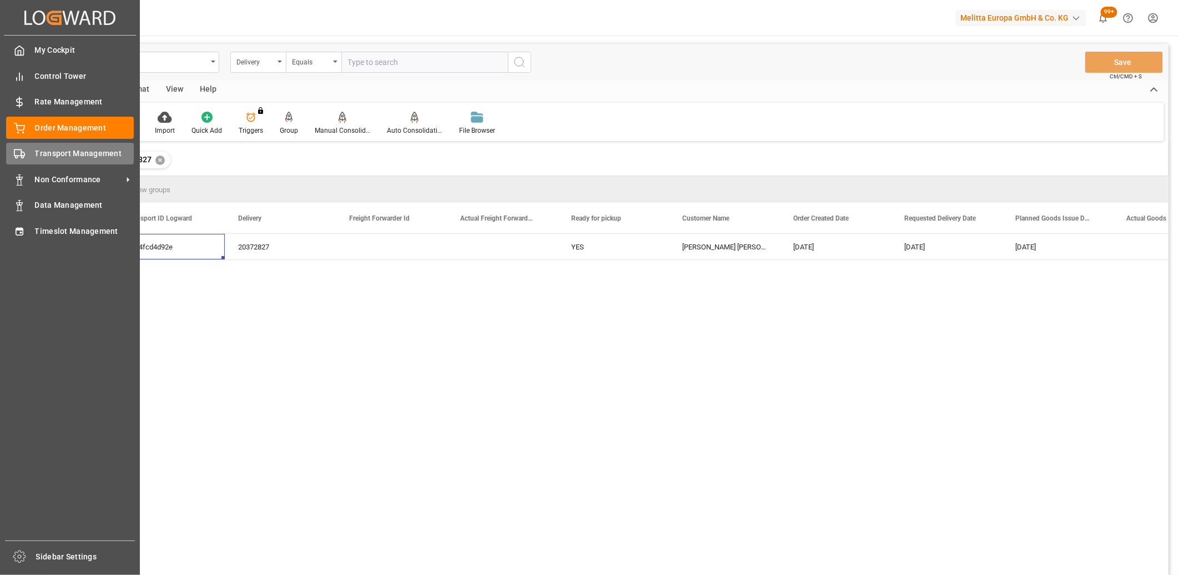
click at [27, 158] on div "Transport Management Transport Management" at bounding box center [70, 154] width 128 height 22
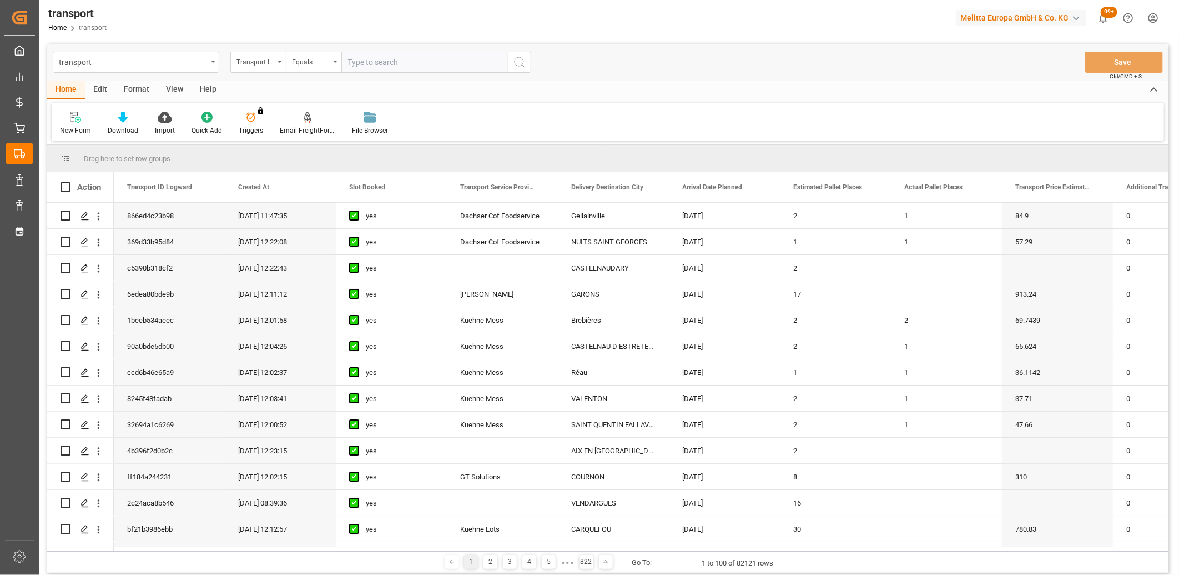
click at [404, 62] on input "text" at bounding box center [424, 62] width 167 height 21
paste input "9484fcd4d92e"
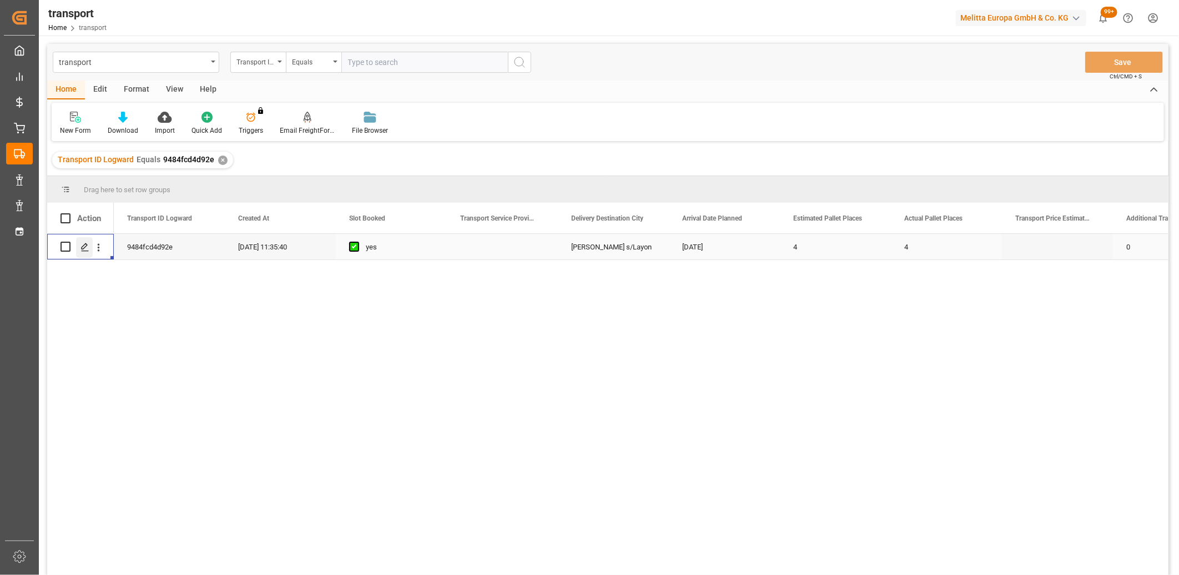
click at [83, 250] on icon "Press SPACE to select this row." at bounding box center [85, 247] width 9 height 9
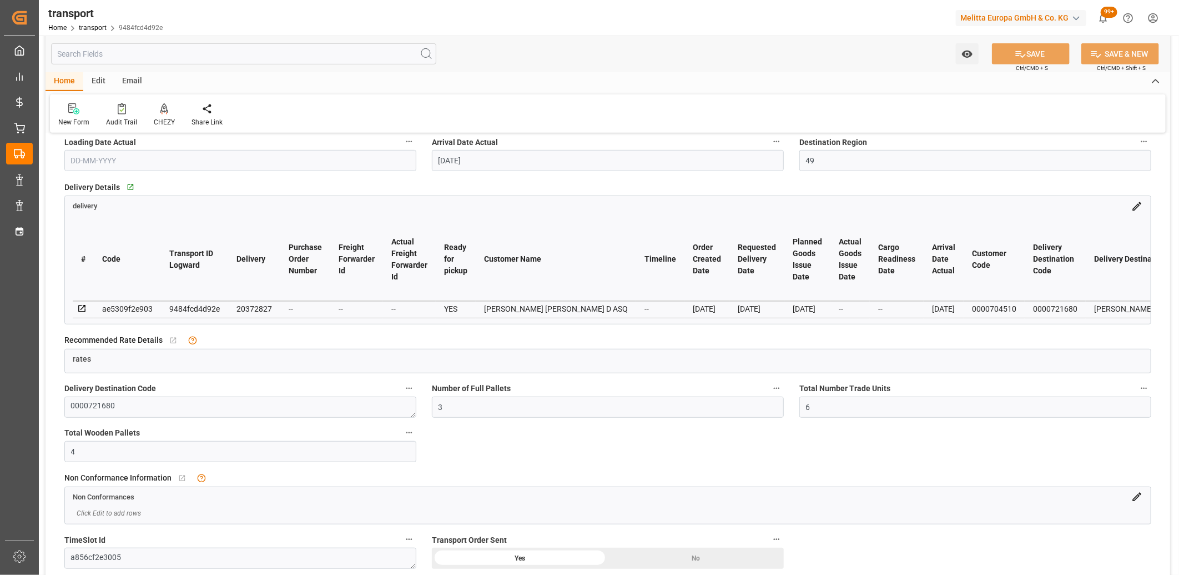
scroll to position [62, 0]
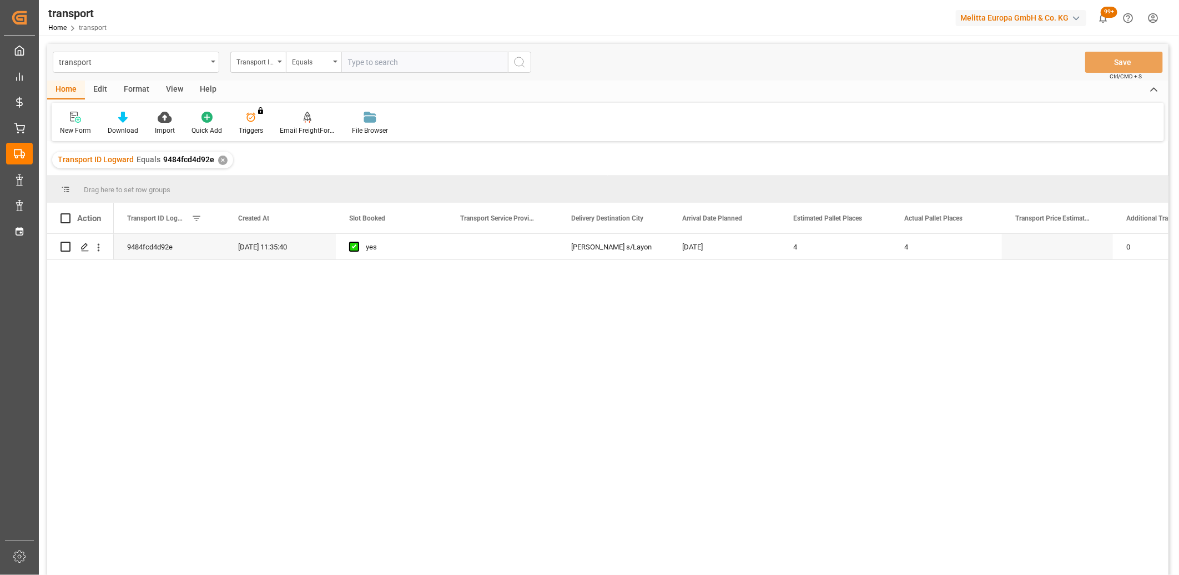
click at [222, 157] on div "✕" at bounding box center [222, 159] width 9 height 9
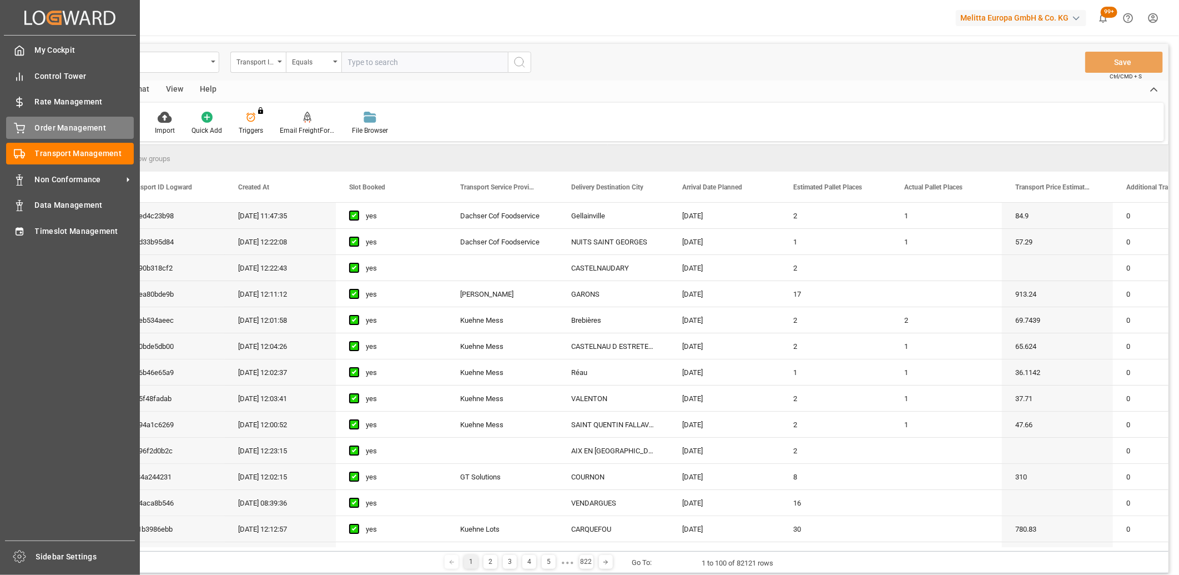
click at [27, 125] on div "Order Management Order Management" at bounding box center [70, 128] width 128 height 22
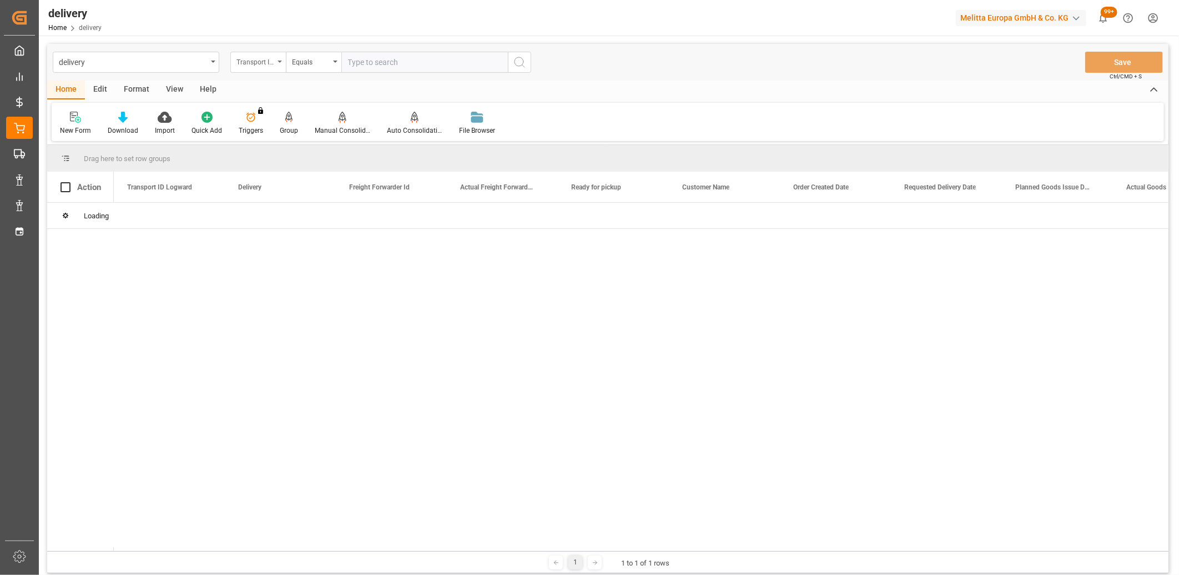
click at [278, 64] on div "Transport ID Logward" at bounding box center [258, 62] width 56 height 21
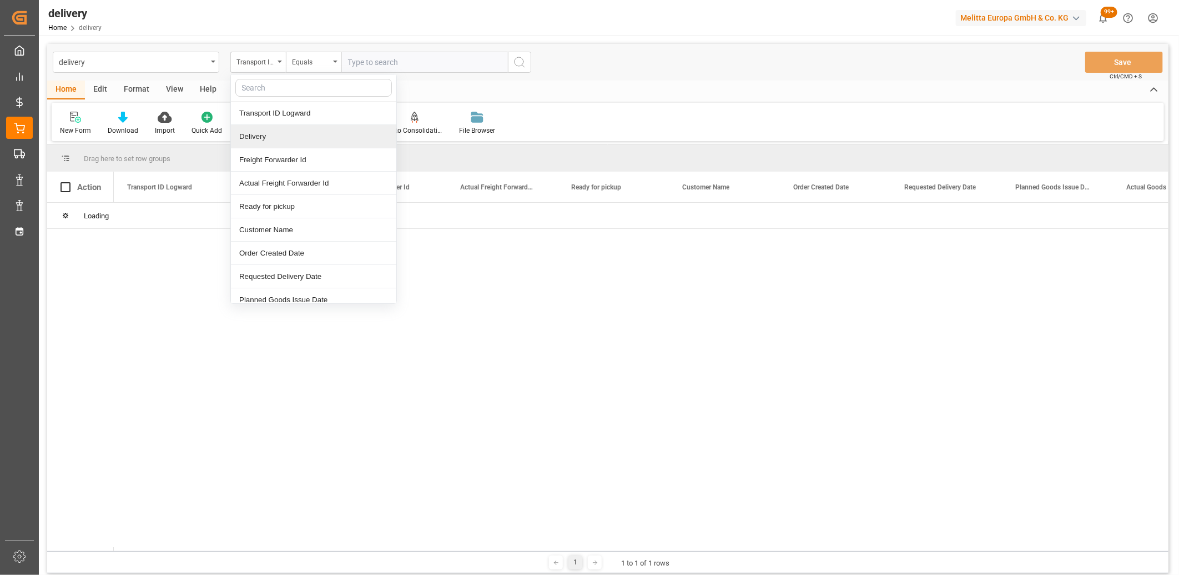
click at [258, 132] on div "Delivery" at bounding box center [313, 136] width 165 height 23
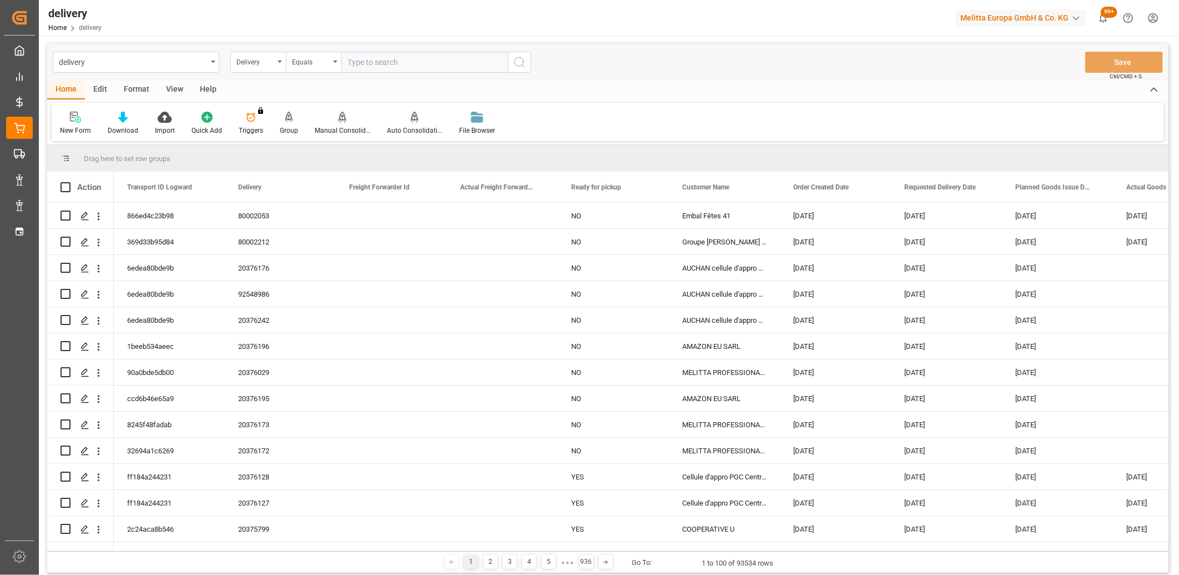
click at [354, 59] on input "text" at bounding box center [424, 62] width 167 height 21
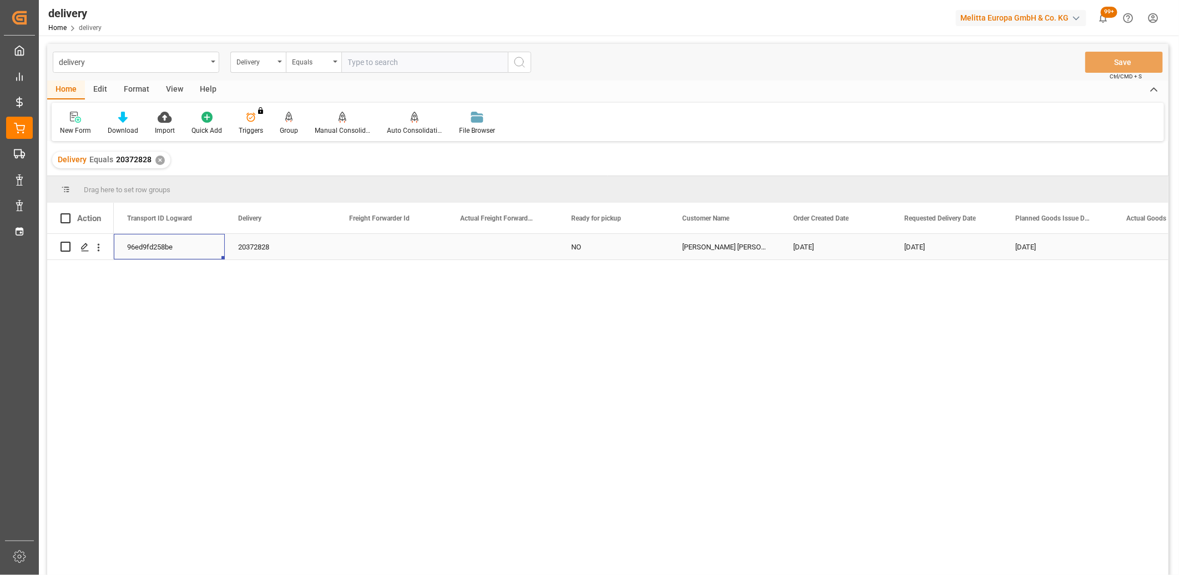
click at [153, 250] on div "96ed9fd258be" at bounding box center [169, 247] width 111 height 26
click at [259, 62] on div "Delivery" at bounding box center [256, 60] width 38 height 13
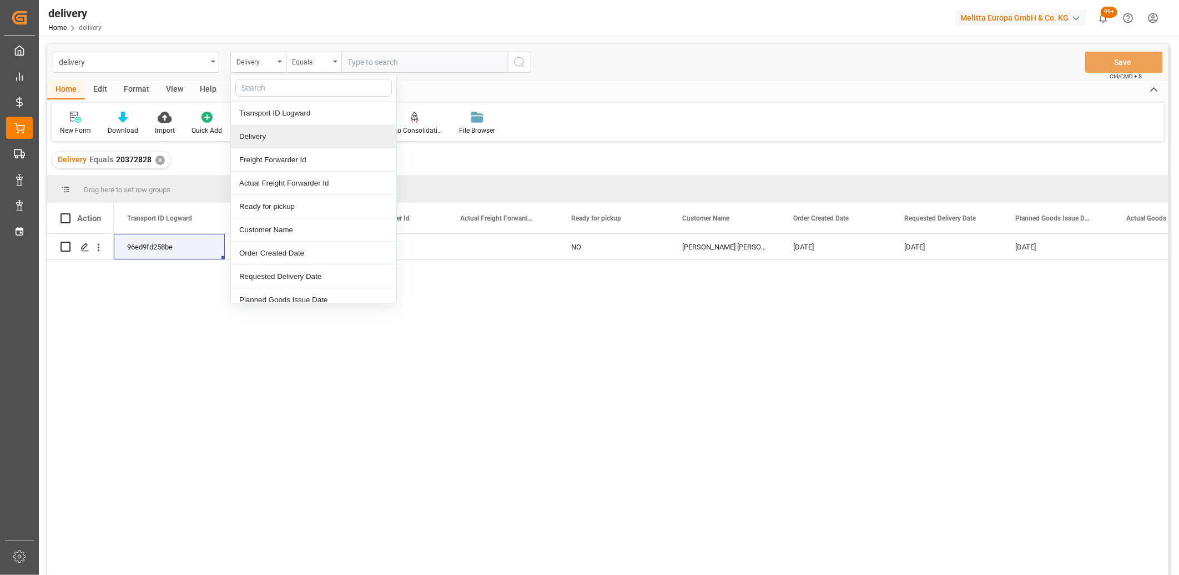
click at [263, 133] on div "Delivery" at bounding box center [313, 136] width 165 height 23
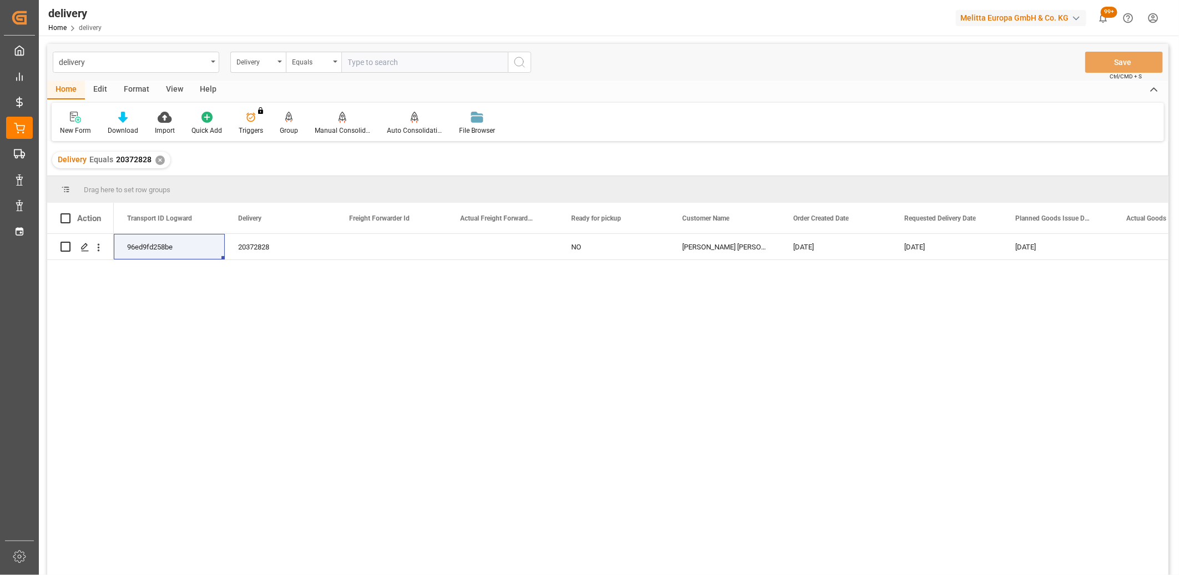
drag, startPoint x: 151, startPoint y: 162, endPoint x: 157, endPoint y: 161, distance: 5.7
click at [153, 162] on div "Delivery Equals 20372828 ✕" at bounding box center [111, 160] width 118 height 17
click at [157, 160] on div "✕" at bounding box center [159, 159] width 9 height 9
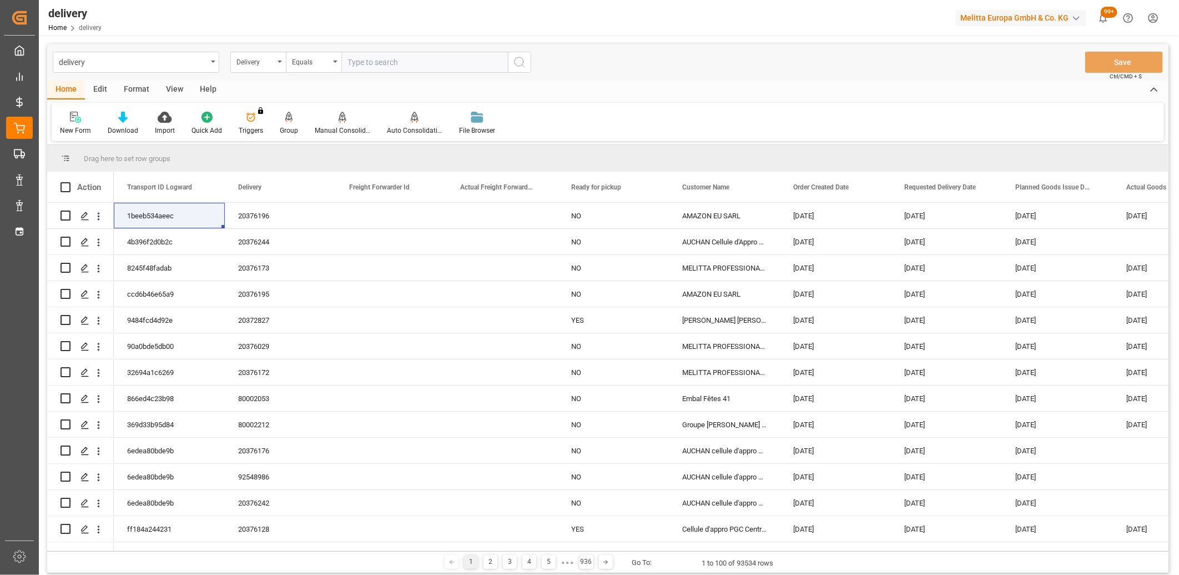
click at [374, 63] on input "text" at bounding box center [424, 62] width 167 height 21
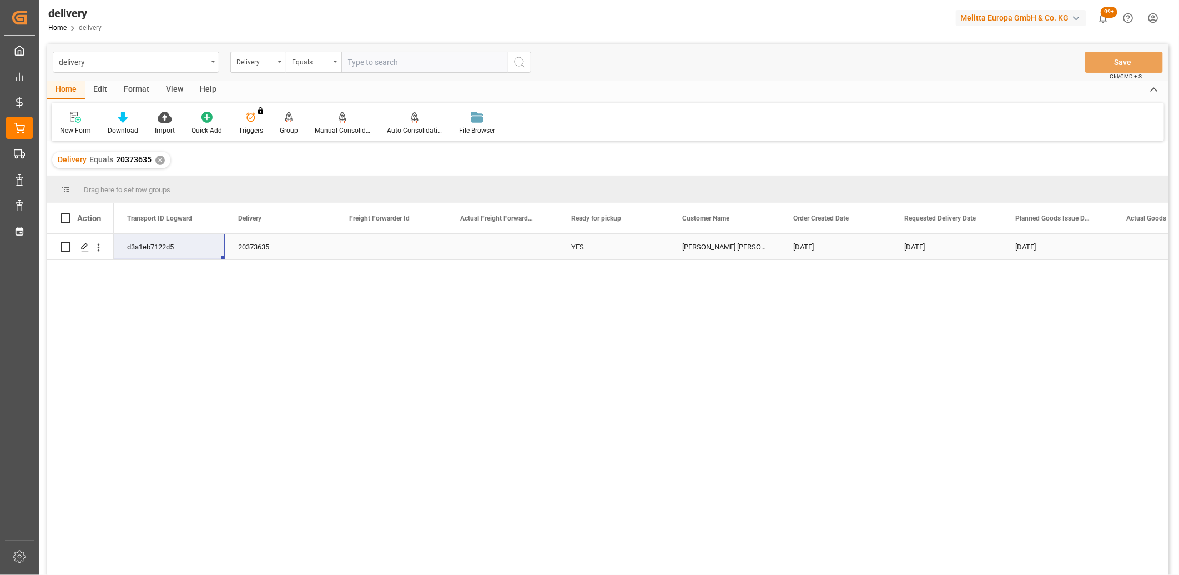
click at [174, 249] on div "d3a1eb7122d5" at bounding box center [169, 247] width 111 height 26
click at [158, 164] on div "✕" at bounding box center [159, 159] width 9 height 9
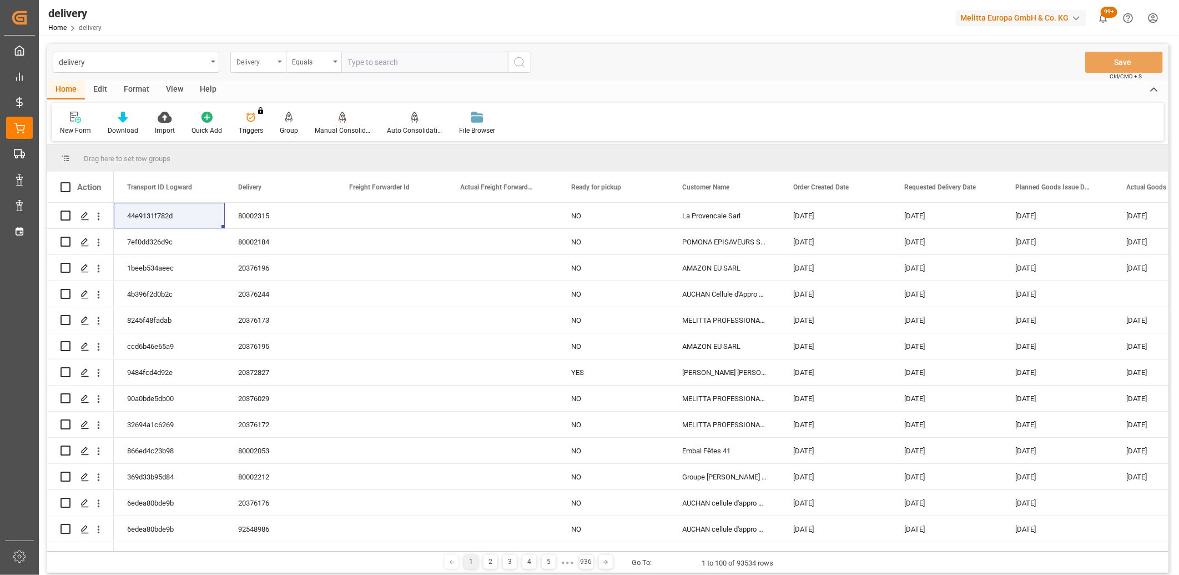
click at [280, 59] on div "Delivery" at bounding box center [258, 62] width 56 height 21
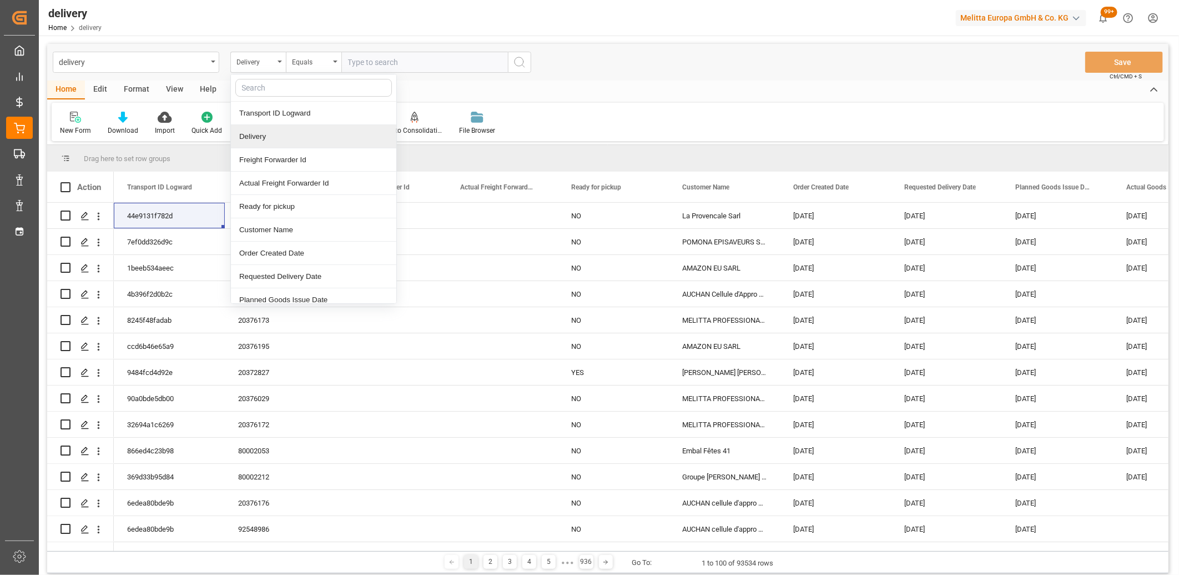
click at [269, 131] on div "Delivery" at bounding box center [313, 136] width 165 height 23
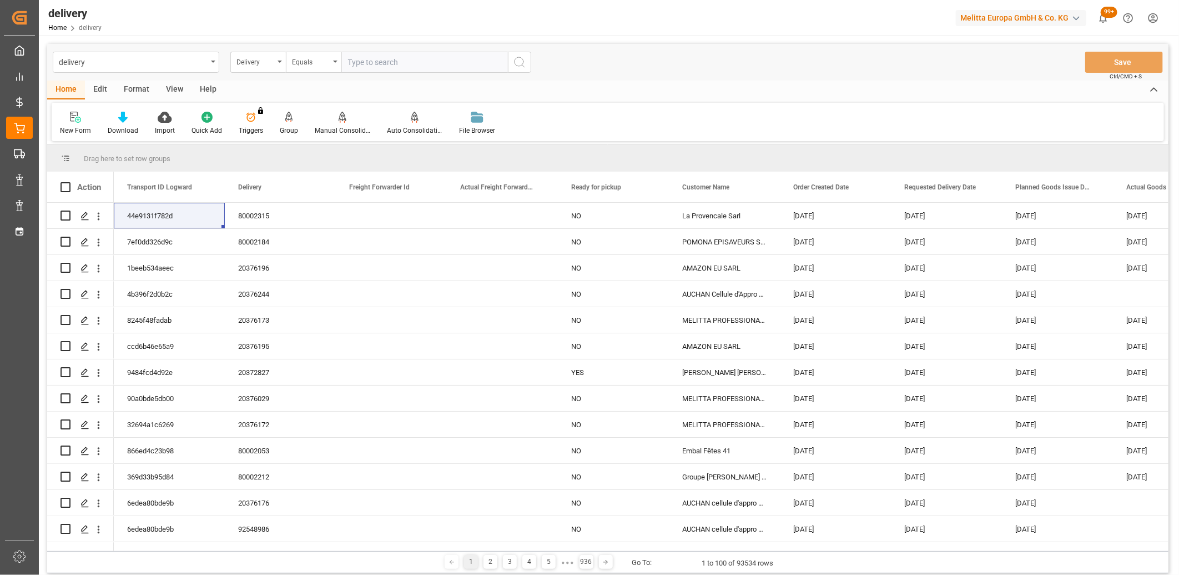
click at [361, 63] on input "text" at bounding box center [424, 62] width 167 height 21
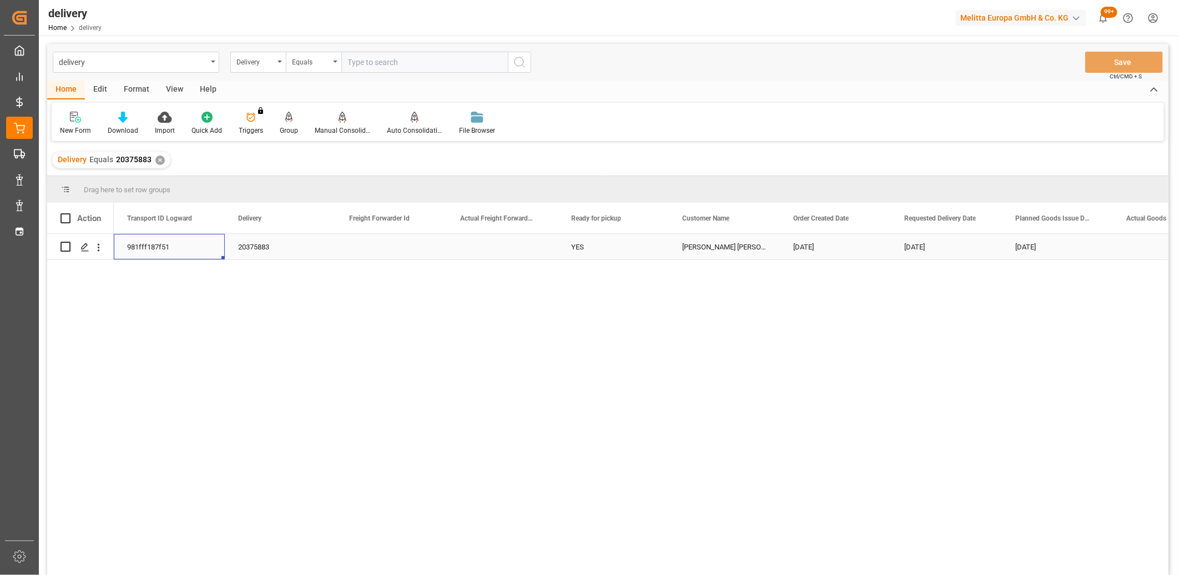
click at [163, 248] on div "981fff187f51" at bounding box center [169, 247] width 111 height 26
click at [24, 235] on icon at bounding box center [19, 231] width 11 height 11
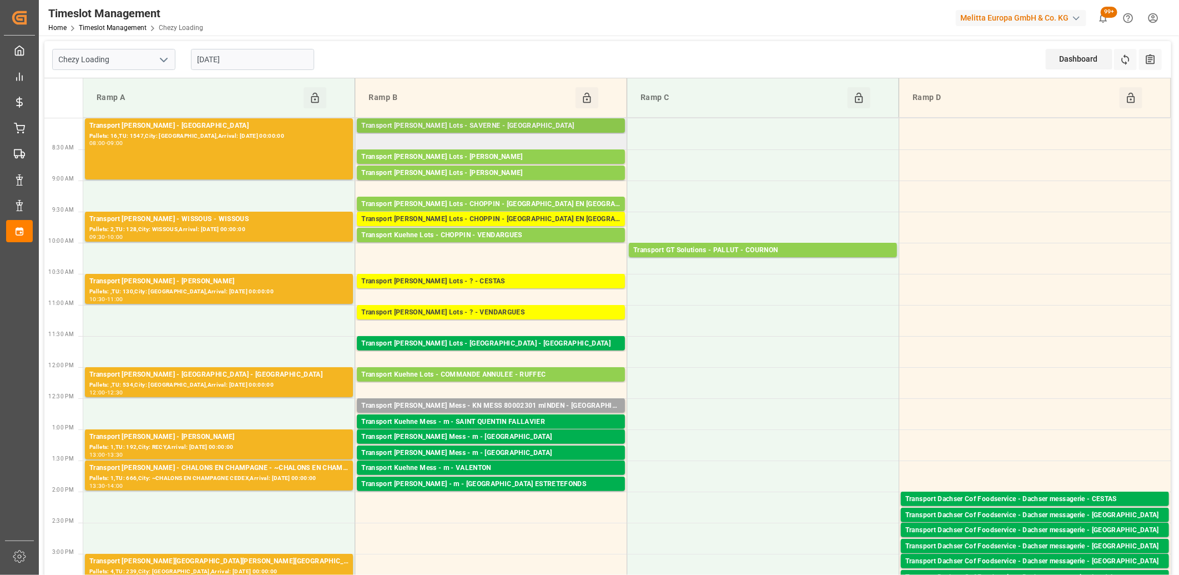
click at [451, 125] on div "Transport Kuehne Lots - SAVERNE - SARREBOURG" at bounding box center [490, 125] width 259 height 11
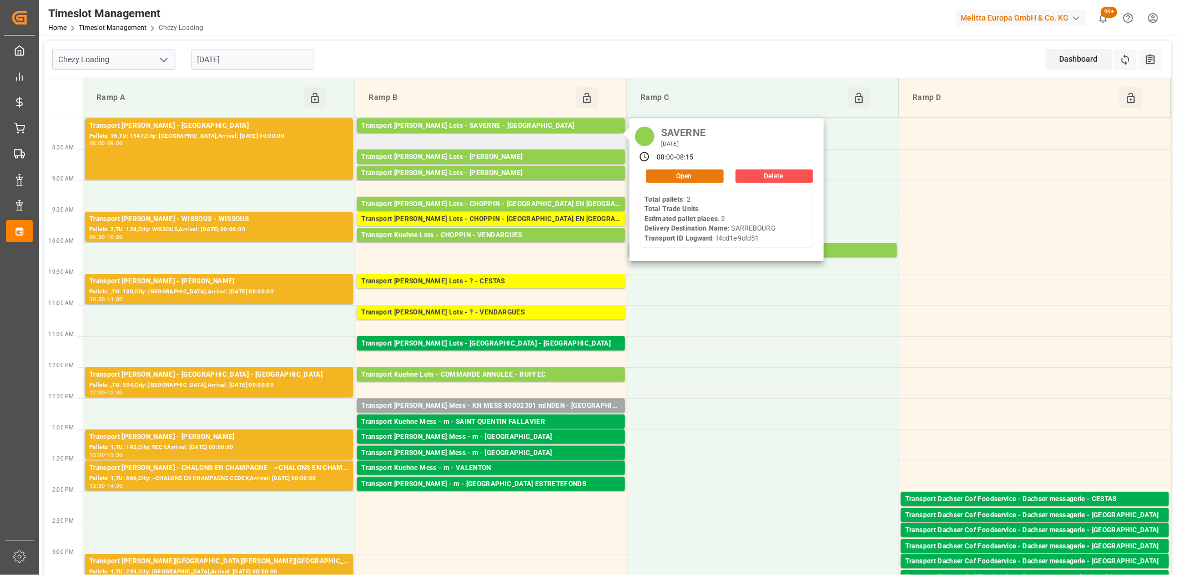
click at [667, 173] on button "Open" at bounding box center [685, 175] width 78 height 13
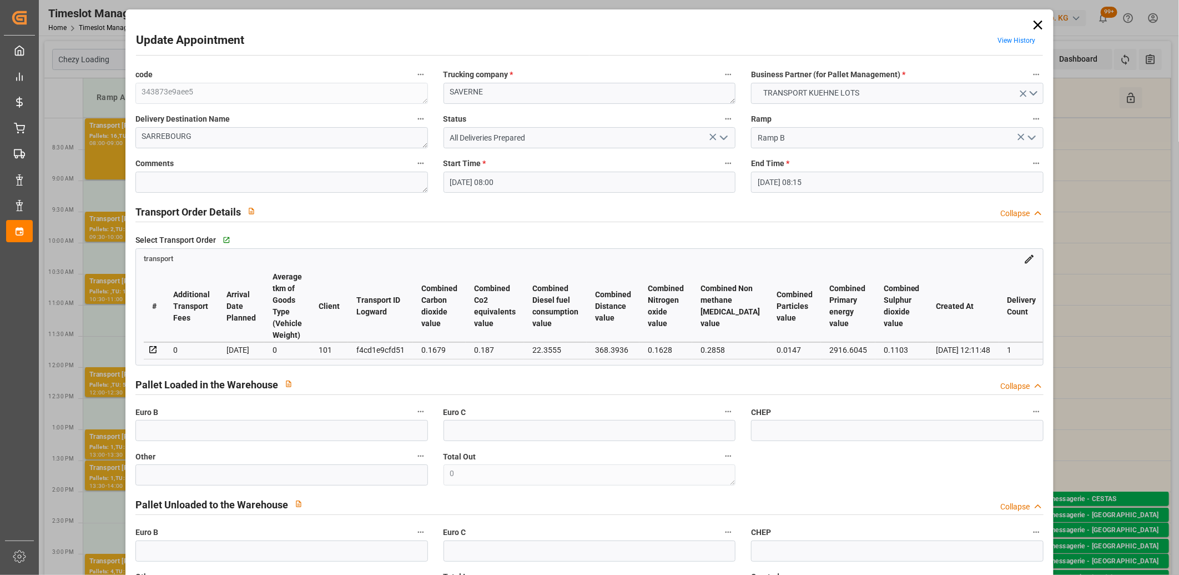
click at [1038, 21] on icon at bounding box center [1038, 25] width 9 height 9
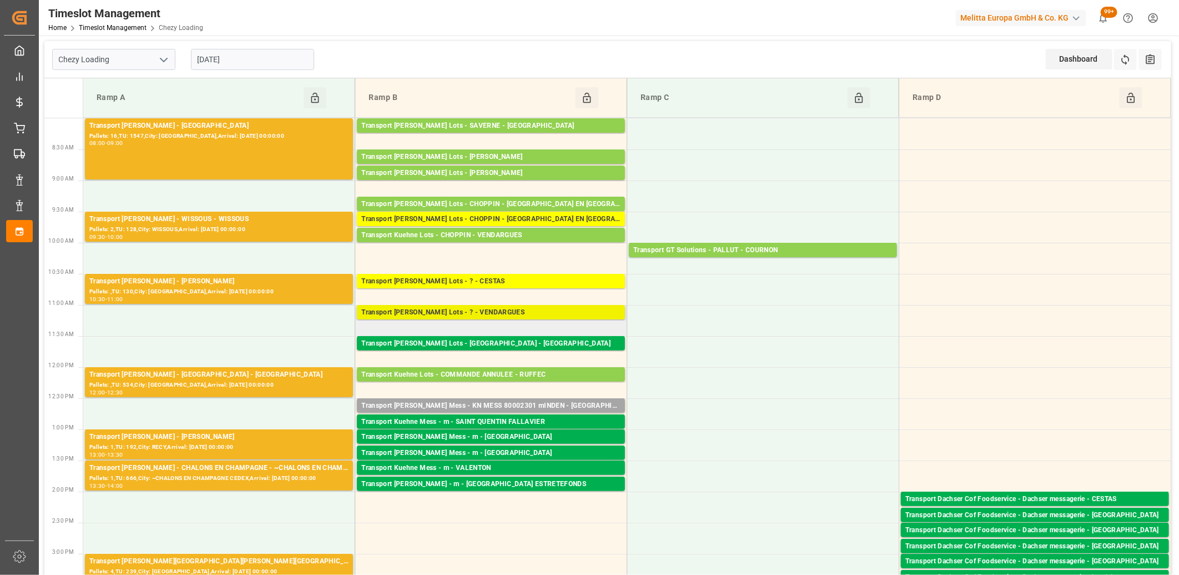
click at [458, 310] on div "Transport Kuehne Lots - ? - VENDARGUES" at bounding box center [490, 312] width 259 height 11
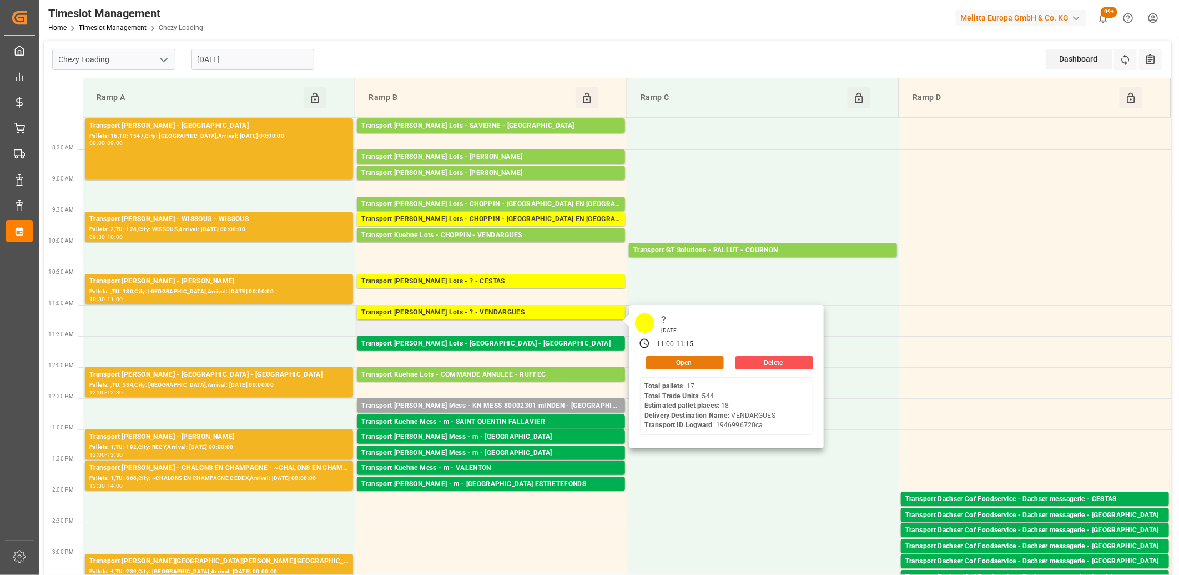
click at [669, 365] on button "Open" at bounding box center [685, 362] width 78 height 13
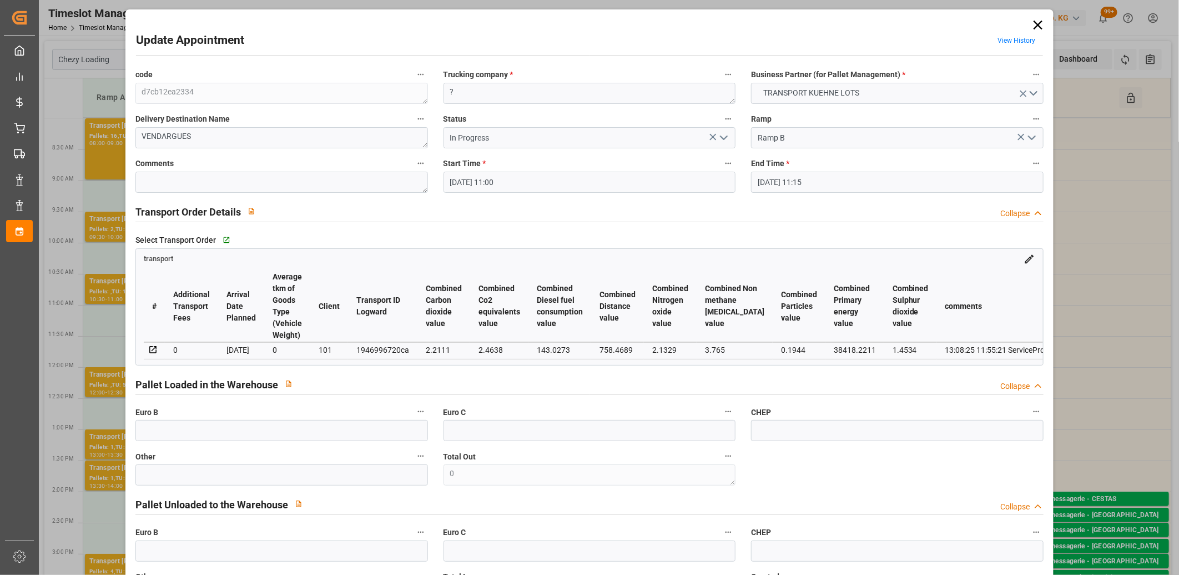
click at [722, 140] on icon "open menu" at bounding box center [723, 137] width 13 height 13
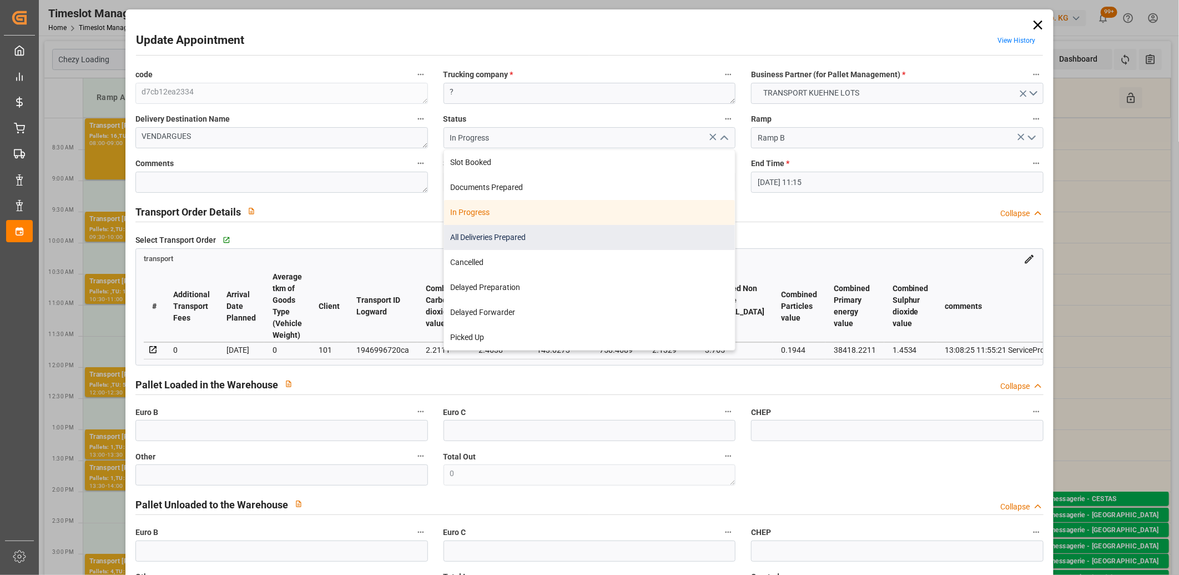
click at [654, 234] on div "All Deliveries Prepared" at bounding box center [590, 237] width 292 height 25
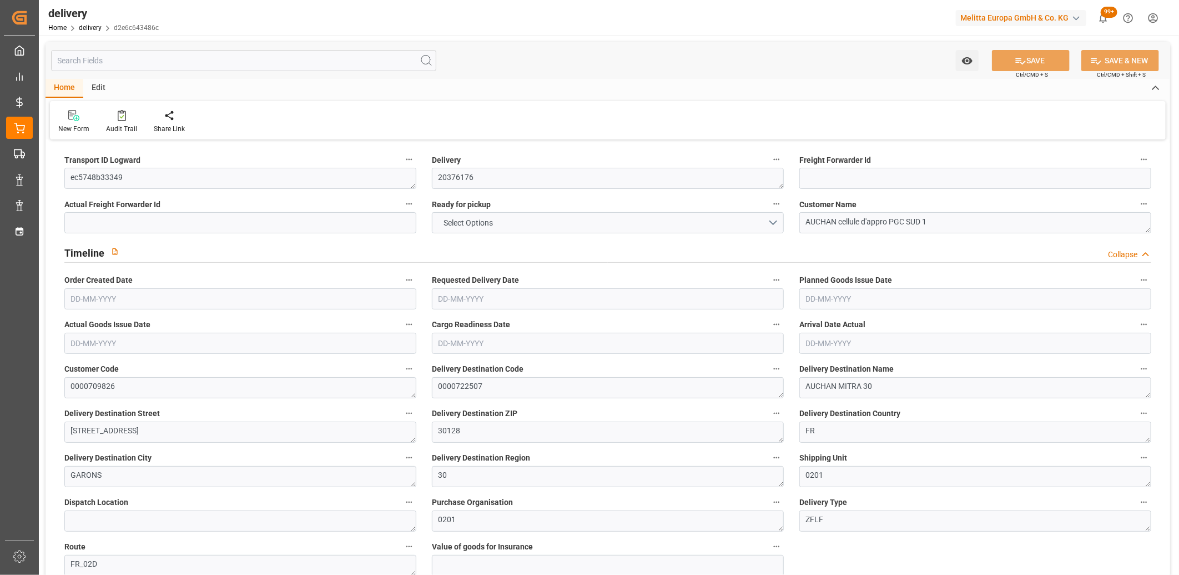
type input "5"
type input "2603.45"
type input "3661.822"
type input "9059.284"
type input "549"
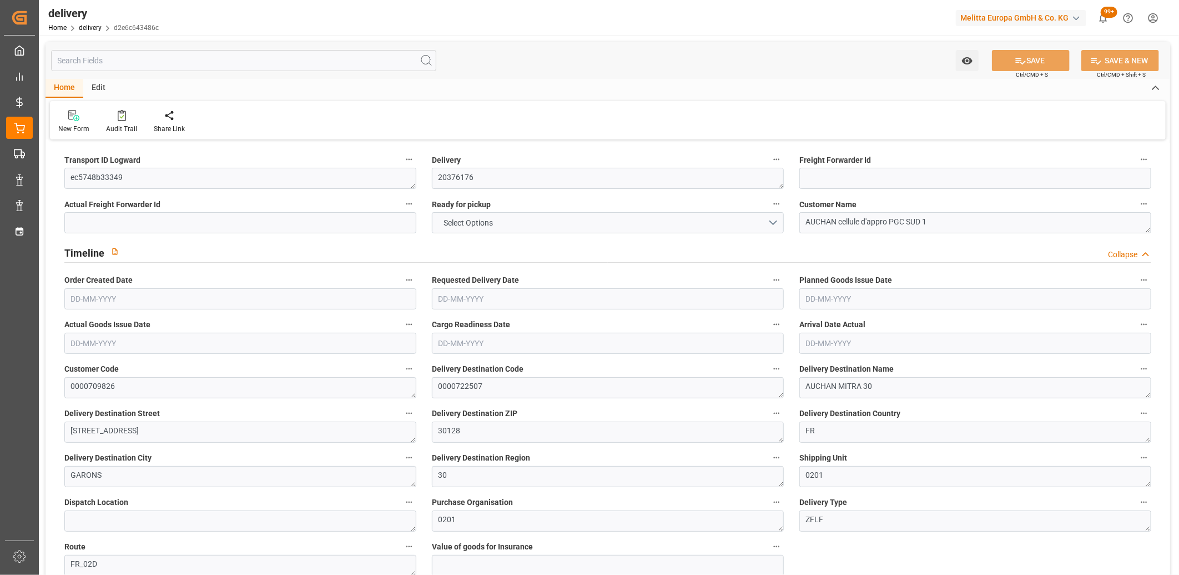
type input "26"
type input "2"
type input "10"
type input "0"
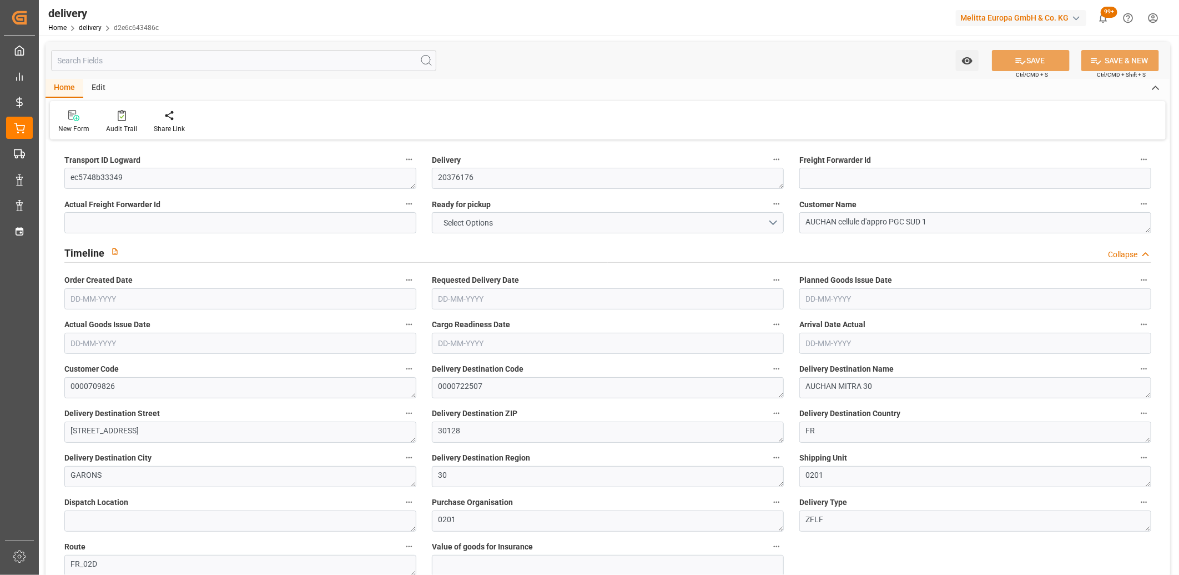
type input "-23.0364"
type input "568.8"
type input "545.7636"
type input "4.9"
type input "197.64"
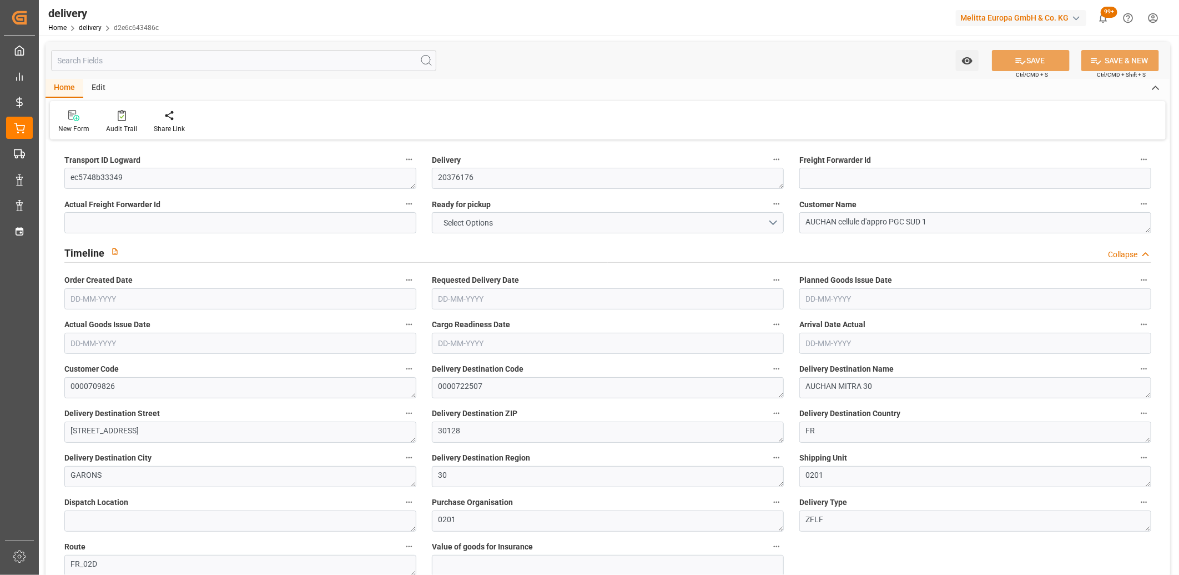
type input "1.5"
type input "1.3"
type input "0"
type input "39"
type input "3011.326"
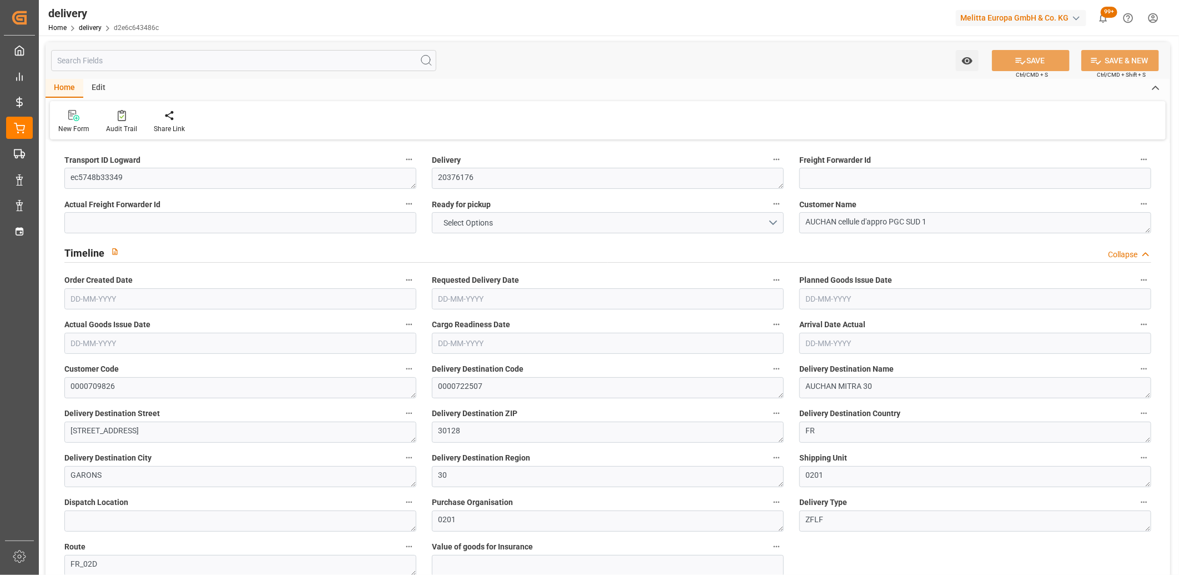
type input "101"
type input "19675.6635"
type input "1.2618"
type input "0"
type input "[DATE]"
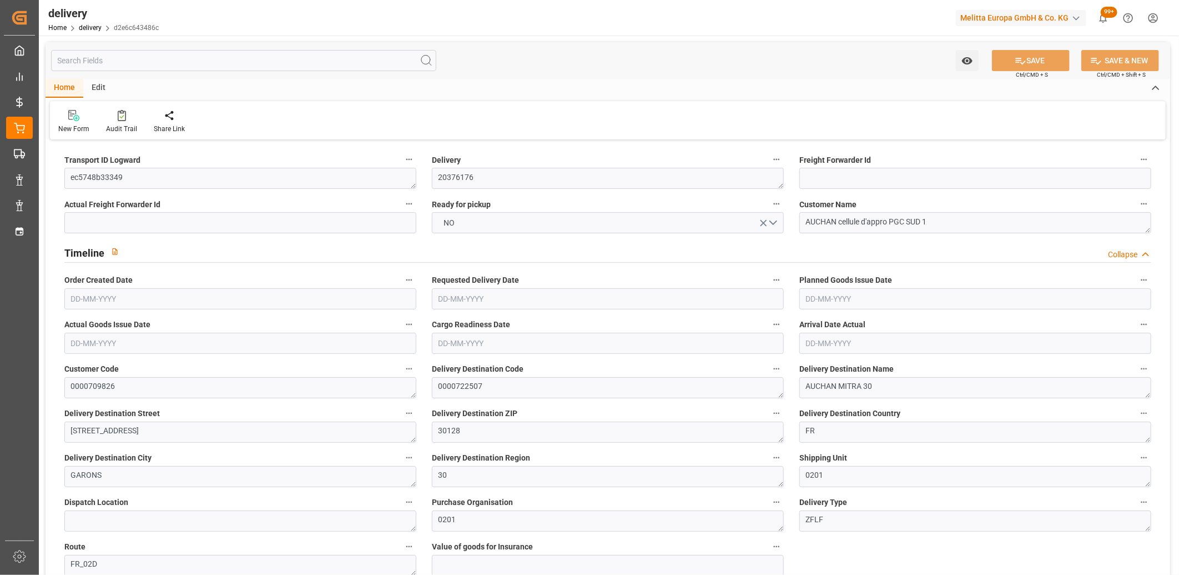
type input "20-08-2025"
type input "[DATE]"
type input "13-08-2025 11:00"
drag, startPoint x: 134, startPoint y: 177, endPoint x: 45, endPoint y: 178, distance: 88.8
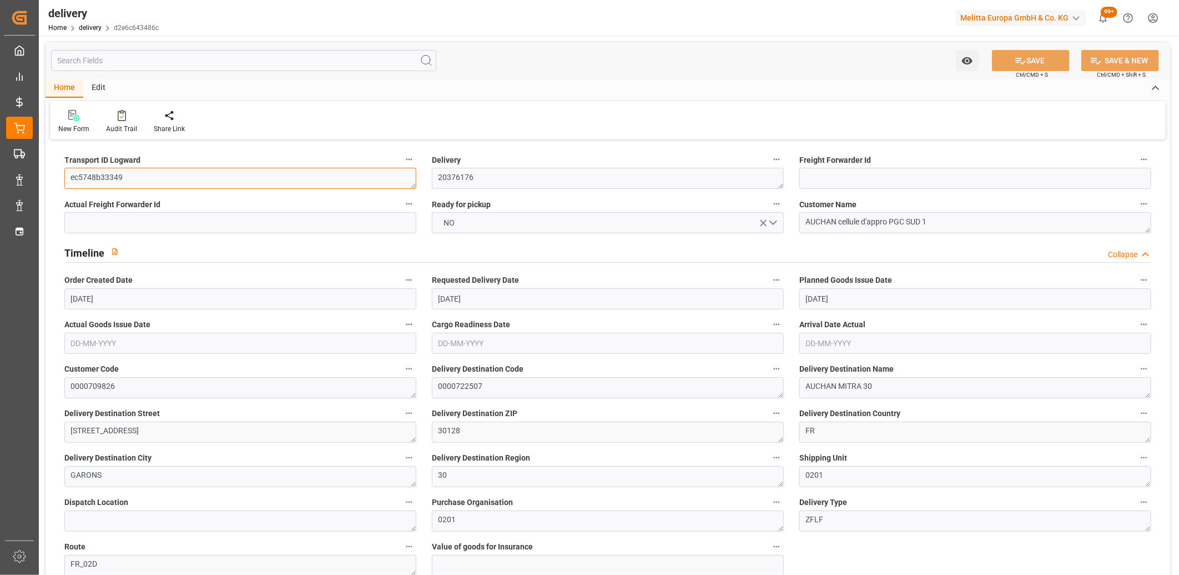
paste textarea "6edea80bde9b"
type textarea "6edea80bde9b"
click at [1018, 65] on icon at bounding box center [1021, 61] width 12 height 12
type textarea "6edea80bde9b ~ Pallet(s) ~ 2025-08-18 00:00:00 ~ FR_02D ~ 2025-08-20 00:00:00~0…"
type input "-21.7566"
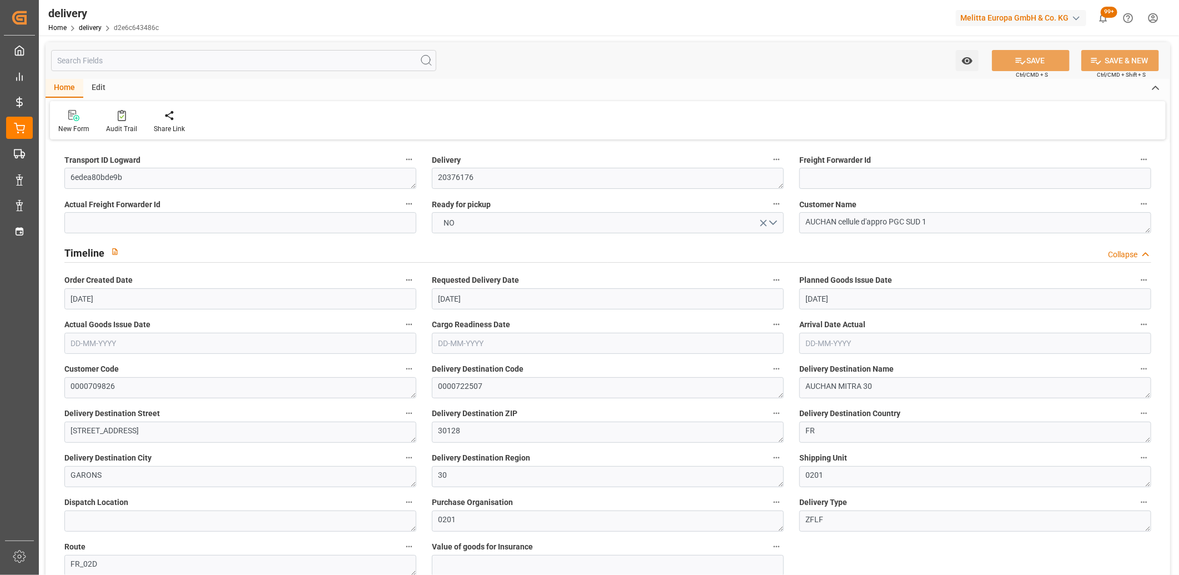
type input "537.2"
type input "515.4434"
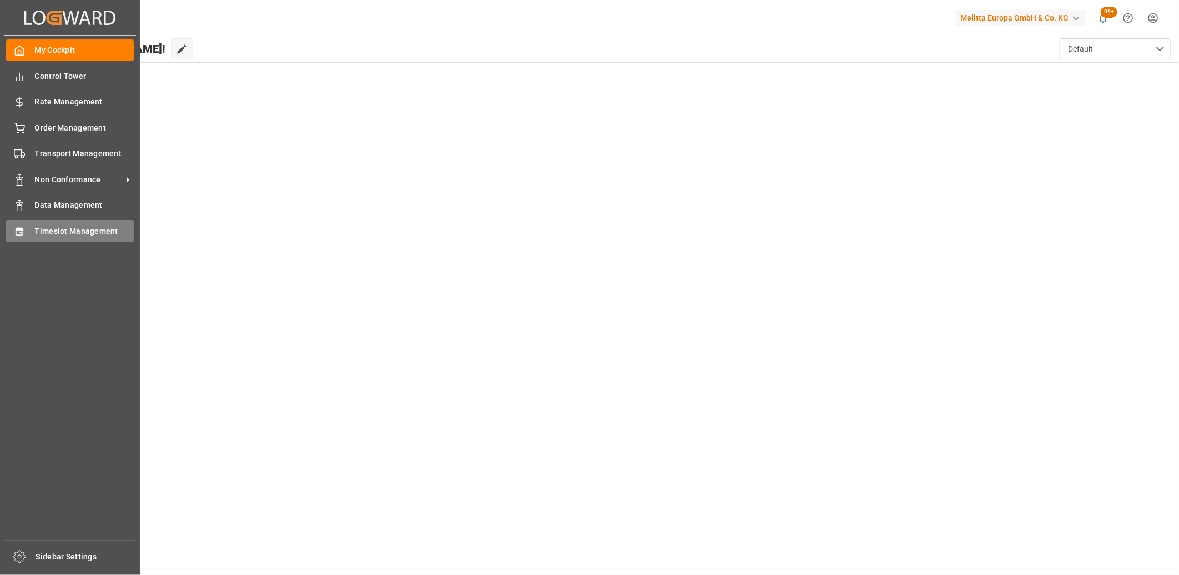
click at [35, 234] on span "Timeslot Management" at bounding box center [84, 231] width 99 height 12
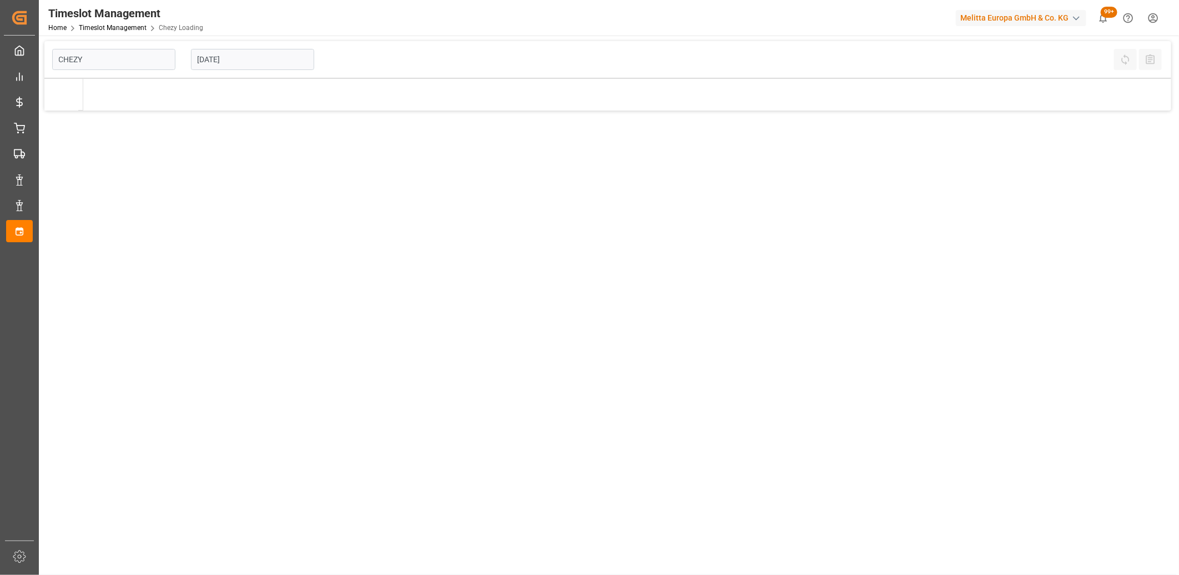
type input "Chezy Loading"
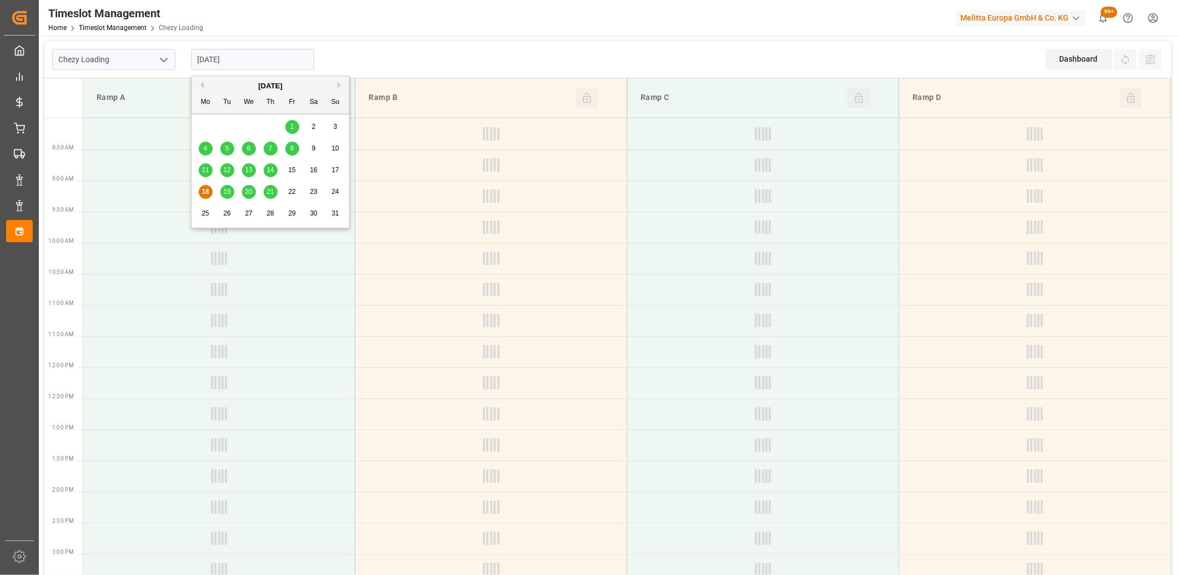
click at [268, 56] on input "[DATE]" at bounding box center [252, 59] width 123 height 21
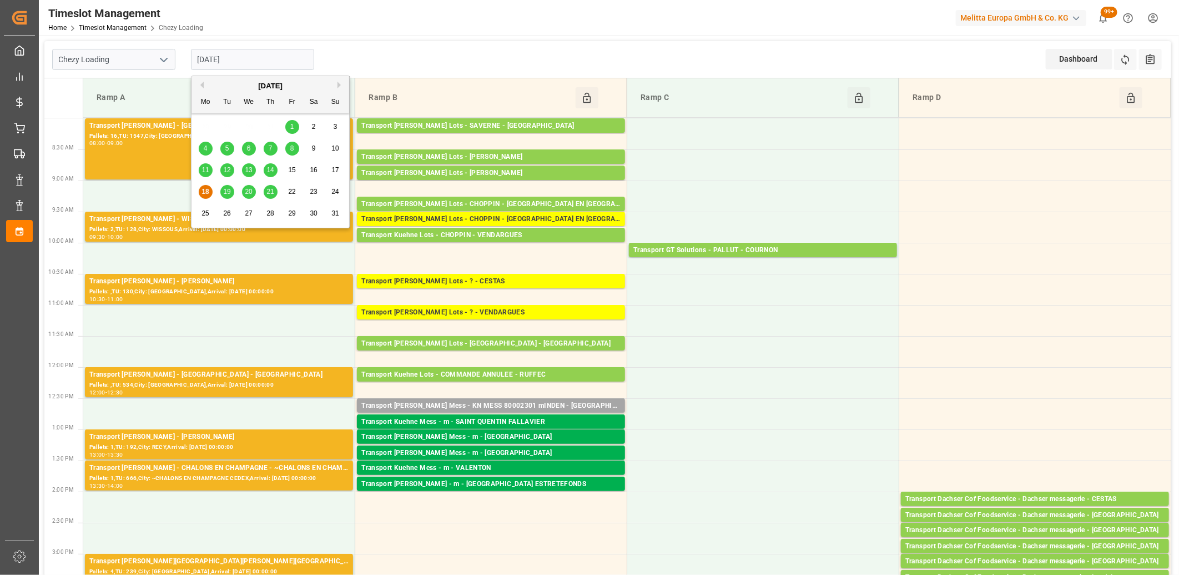
click at [203, 82] on div "[DATE]" at bounding box center [271, 86] width 158 height 11
click at [203, 86] on button "Previous Month" at bounding box center [200, 85] width 7 height 7
click at [270, 123] on span "3" at bounding box center [271, 127] width 4 height 8
type input "03-07-2025"
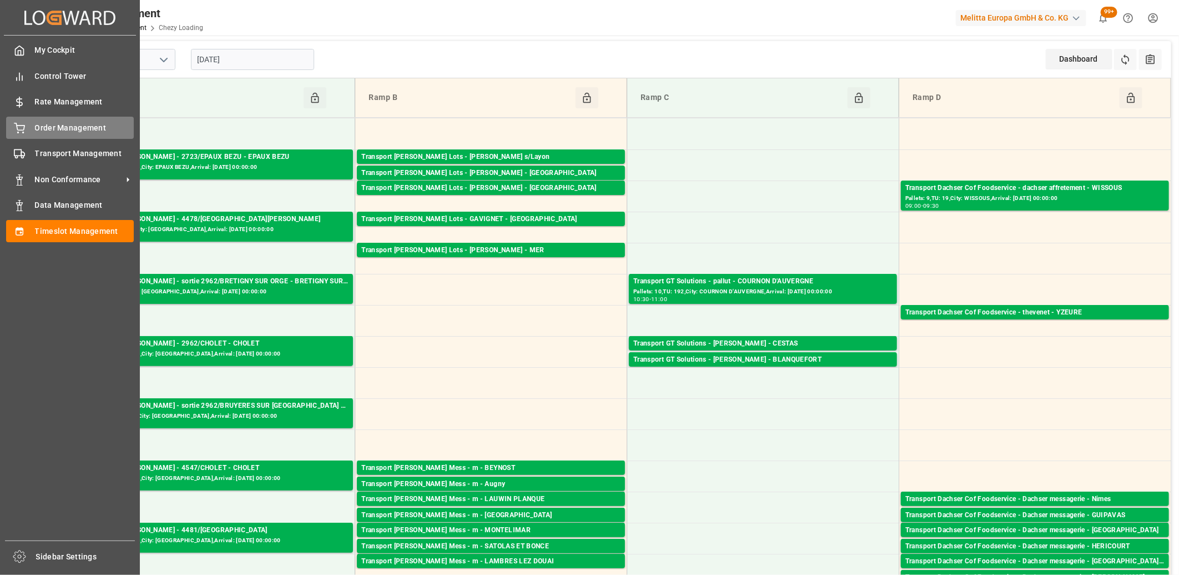
click at [31, 118] on div "Order Management Order Management" at bounding box center [70, 128] width 128 height 22
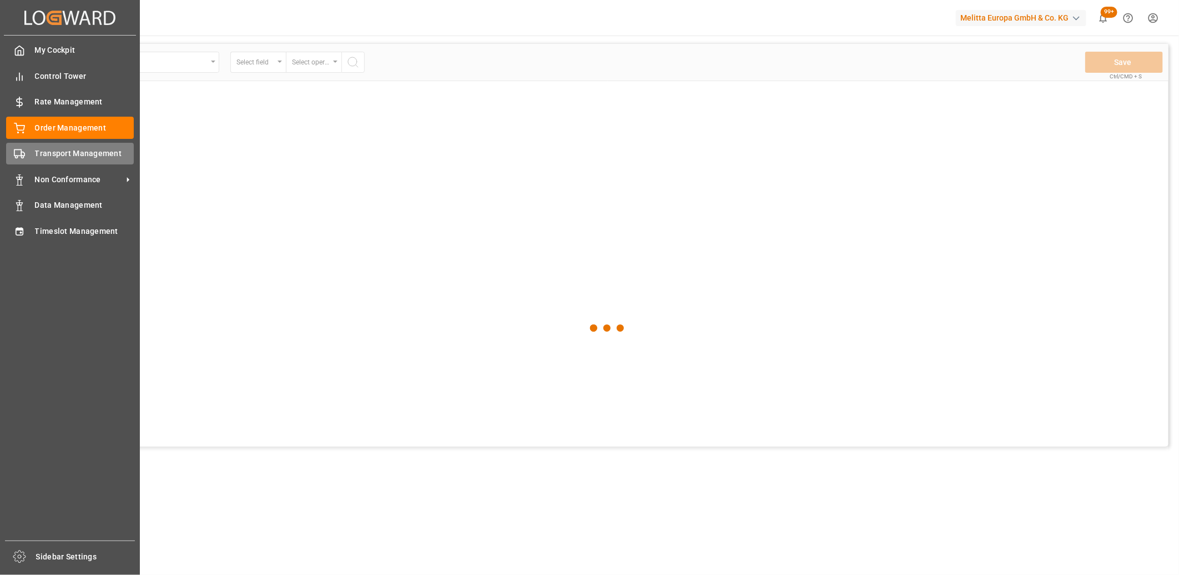
click at [20, 150] on rect at bounding box center [17, 153] width 7 height 6
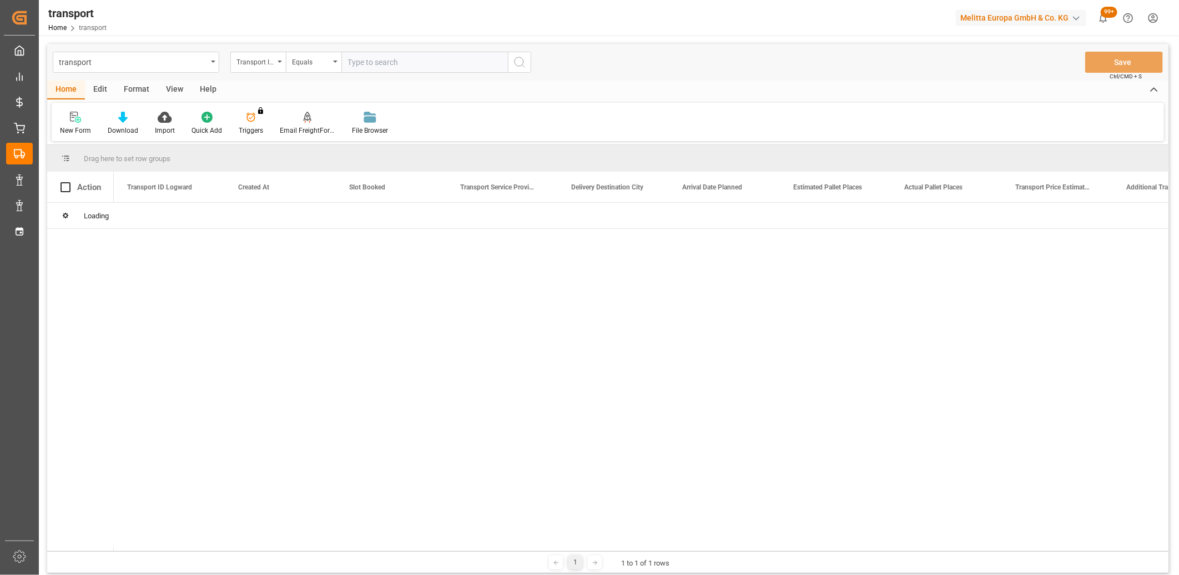
click at [373, 64] on input "text" at bounding box center [424, 62] width 167 height 21
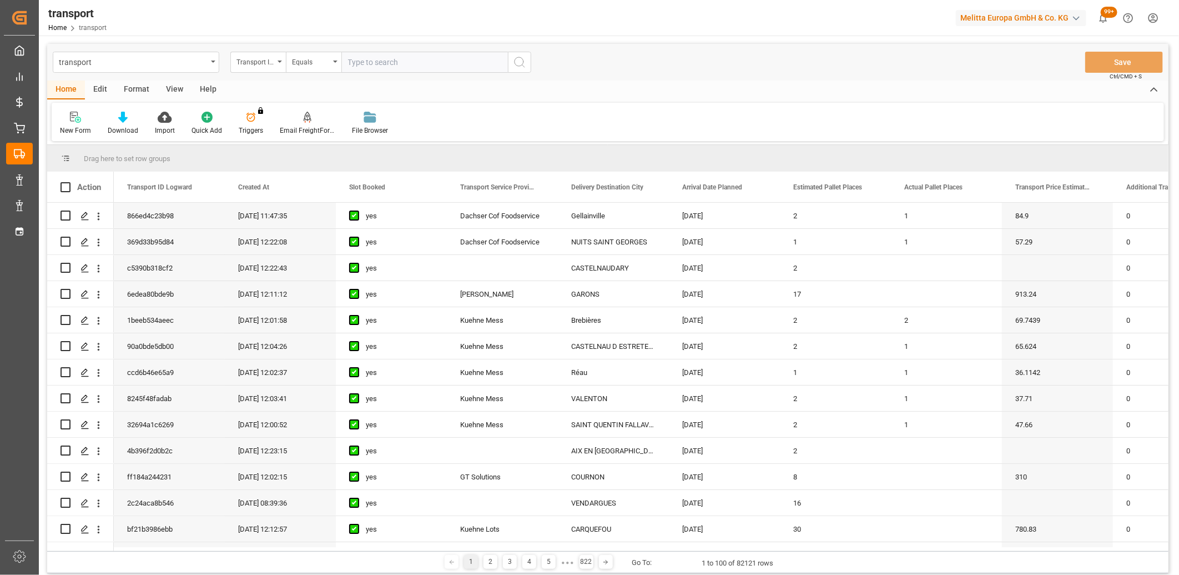
click at [370, 57] on input "text" at bounding box center [424, 62] width 167 height 21
type input "96ed9fd258be"
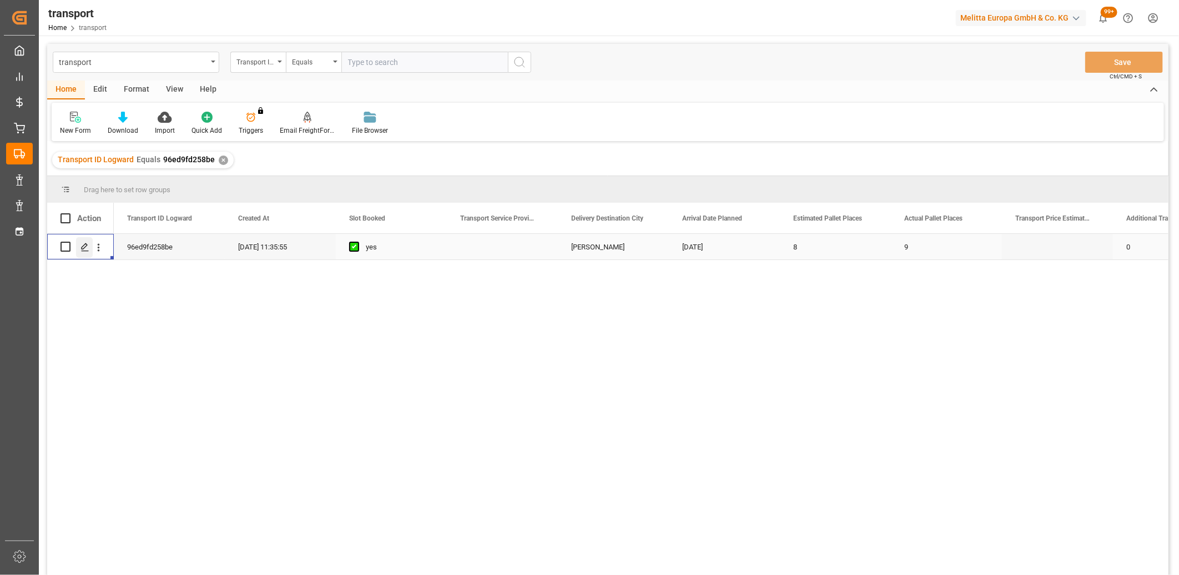
click at [84, 245] on icon "Press SPACE to select this row." at bounding box center [85, 247] width 9 height 9
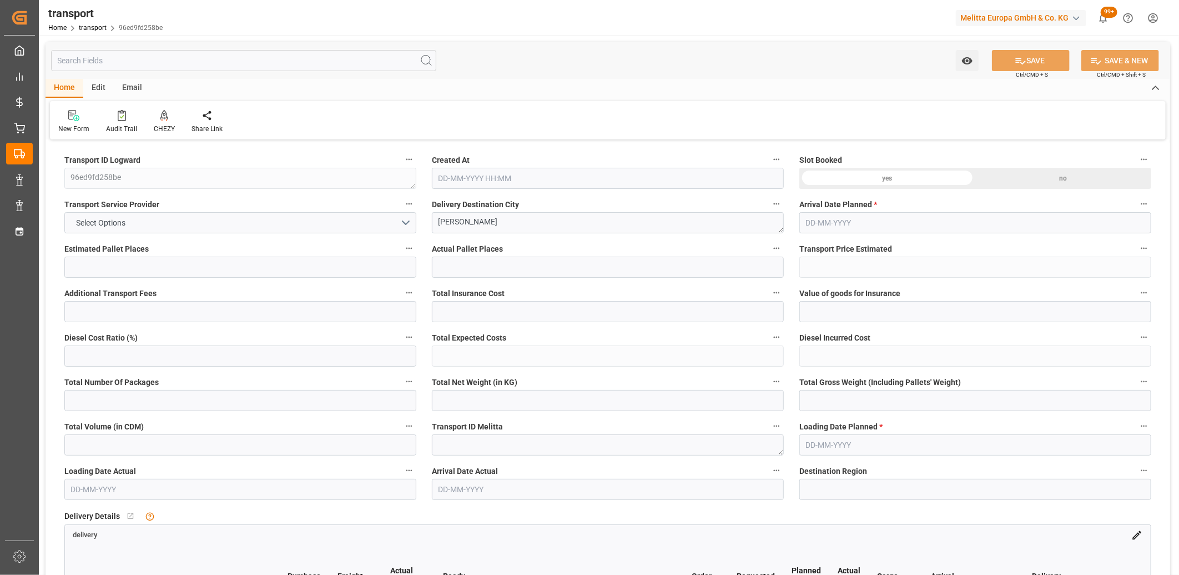
type input "8"
type input "9"
type input "0"
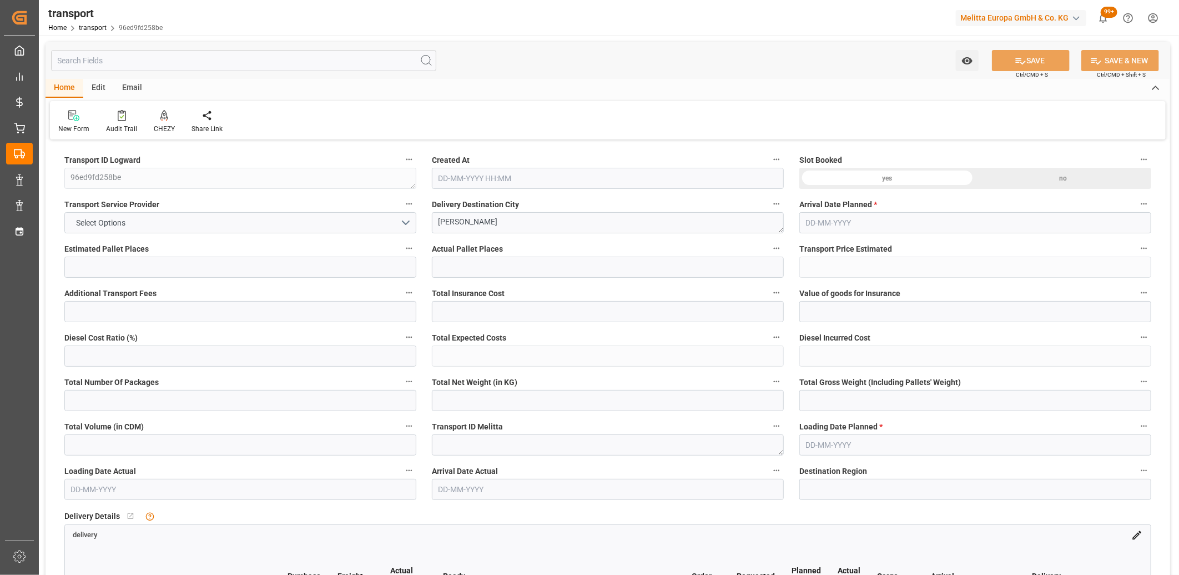
type input "0"
type input "9"
type input "1010.188"
type input "1542.014"
type input "10508.344"
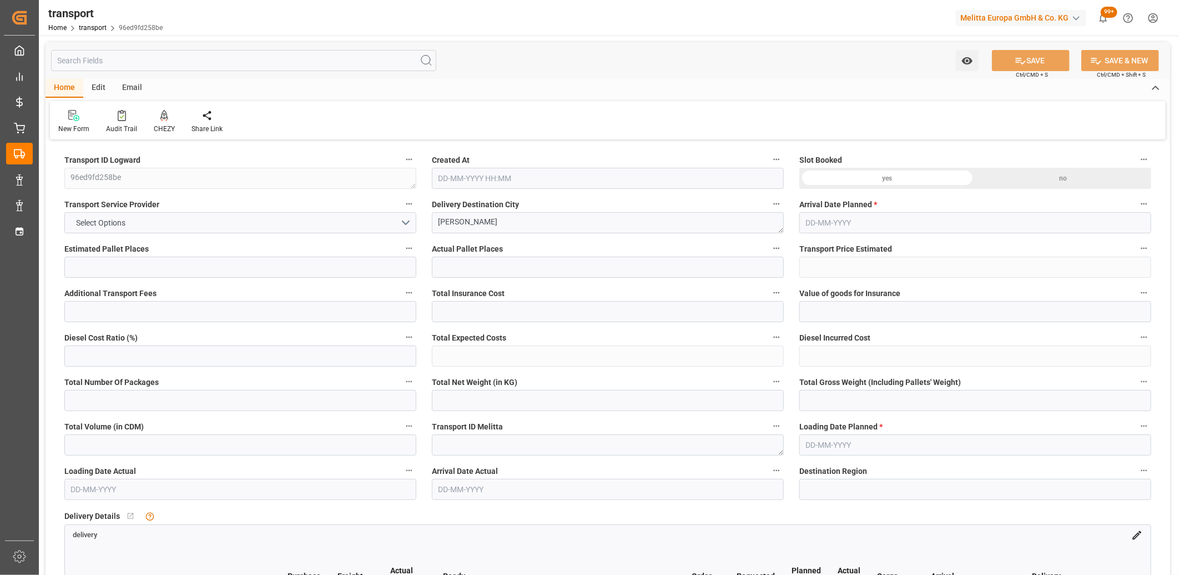
type input "62"
type input "6"
type input "132"
type input "9"
type input "101"
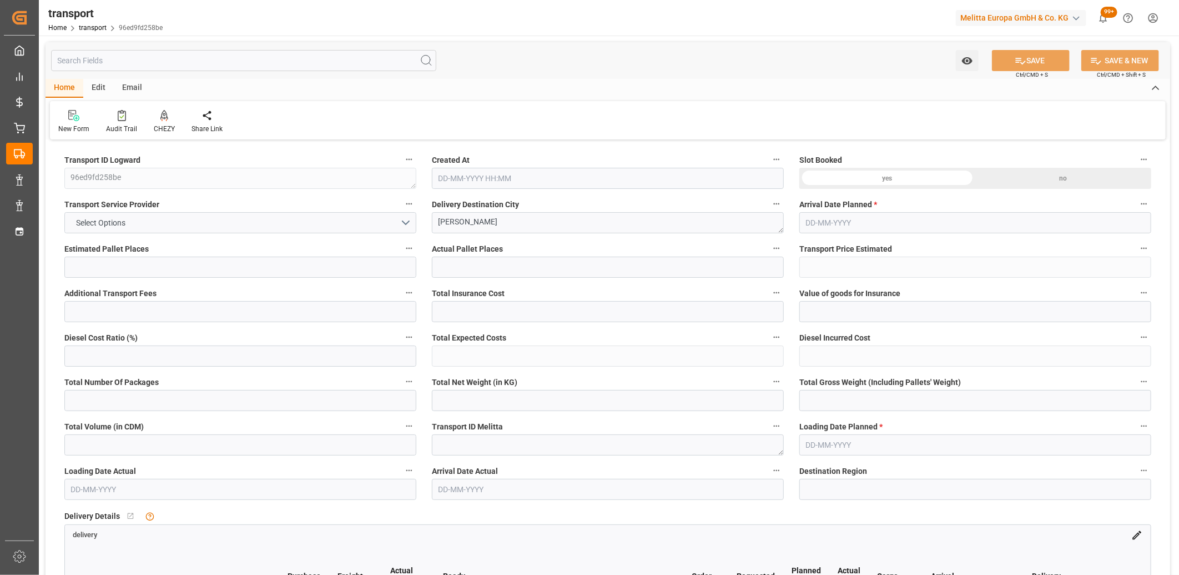
type input "1278.382"
type input "0"
type input "10767.6795"
type input "0"
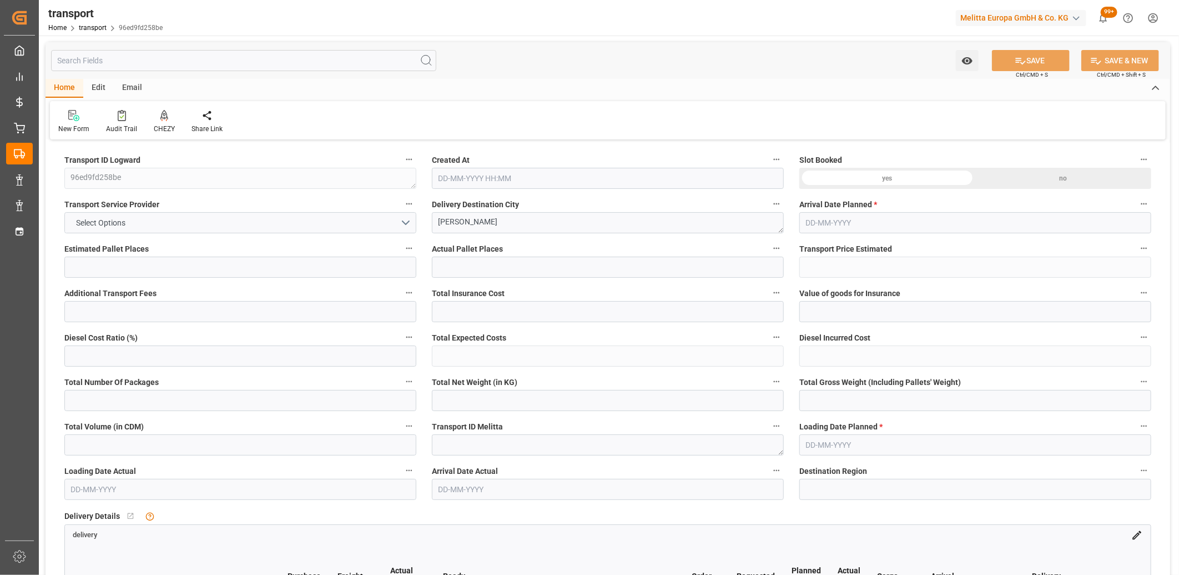
type input "21"
type input "80"
type input "24-06-2025 11:35"
type input "[DATE]"
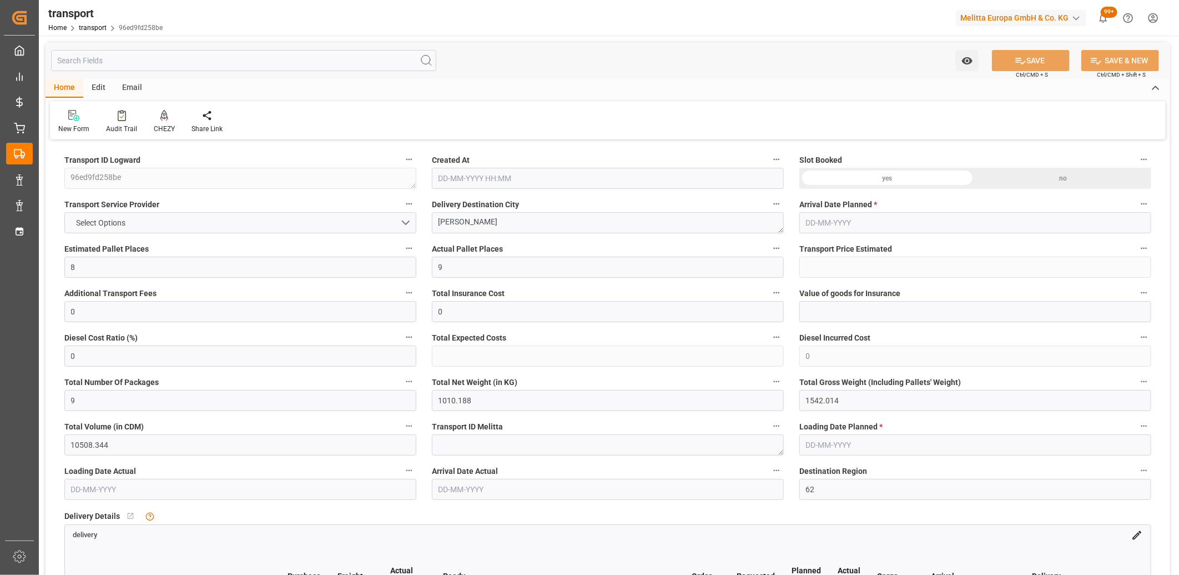
type input "08-07-2025"
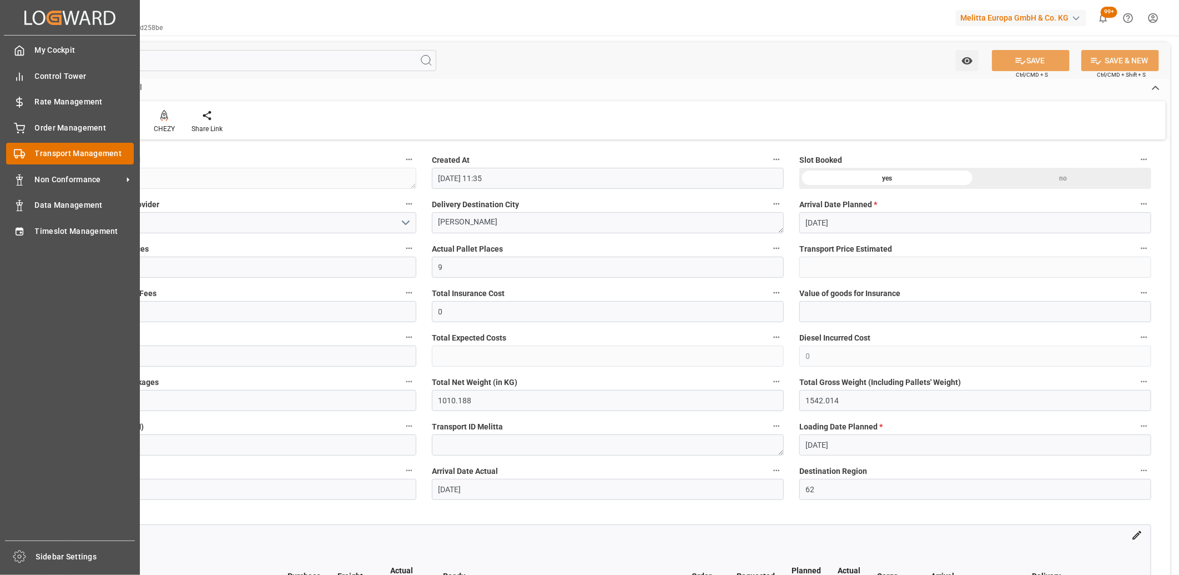
click at [25, 152] on div "Transport Management Transport Management" at bounding box center [70, 154] width 128 height 22
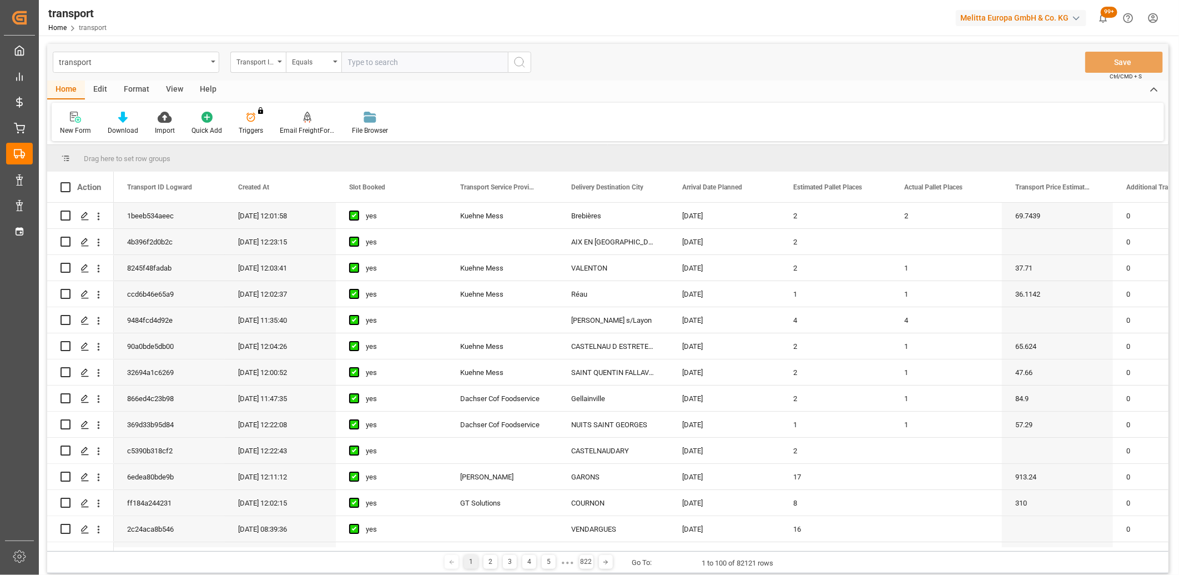
click at [388, 61] on input "text" at bounding box center [424, 62] width 167 height 21
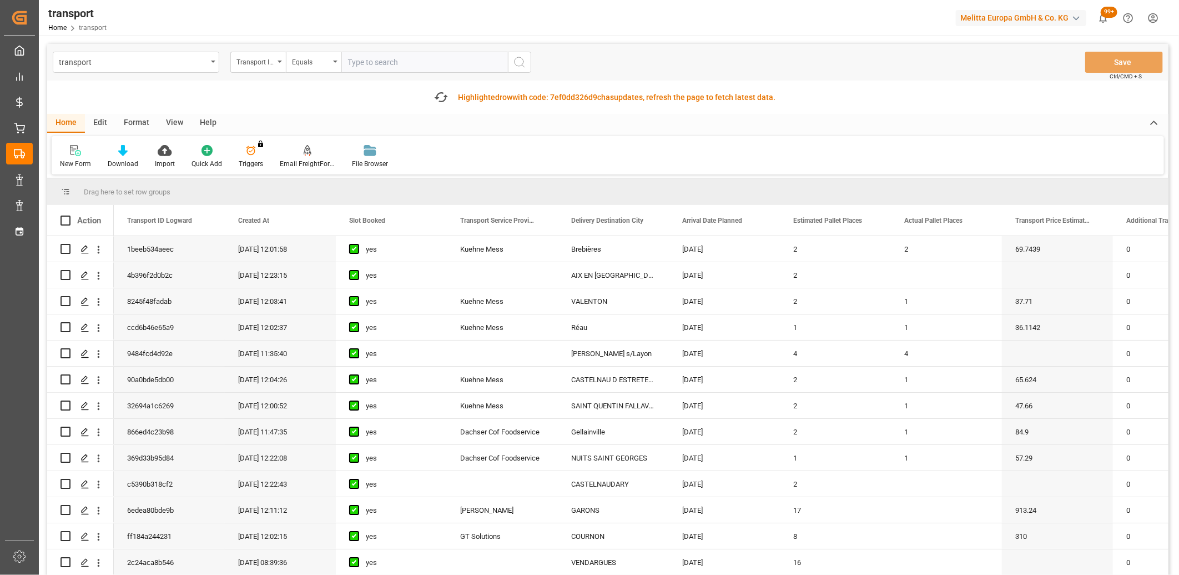
type input "d3a1eb7122d5"
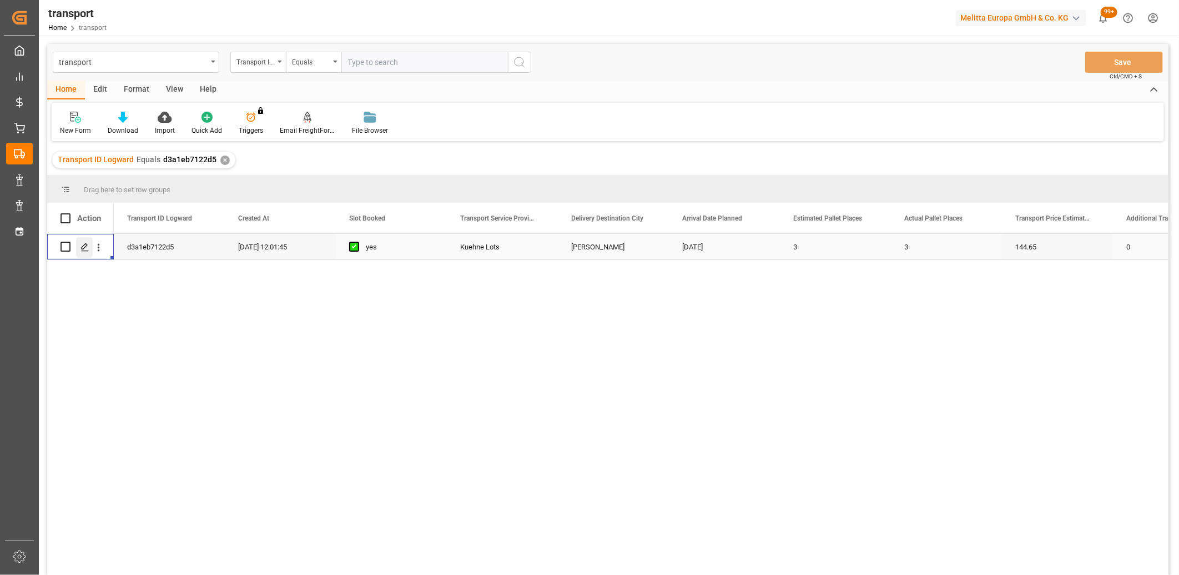
click at [89, 252] on div "Press SPACE to select this row." at bounding box center [84, 247] width 17 height 21
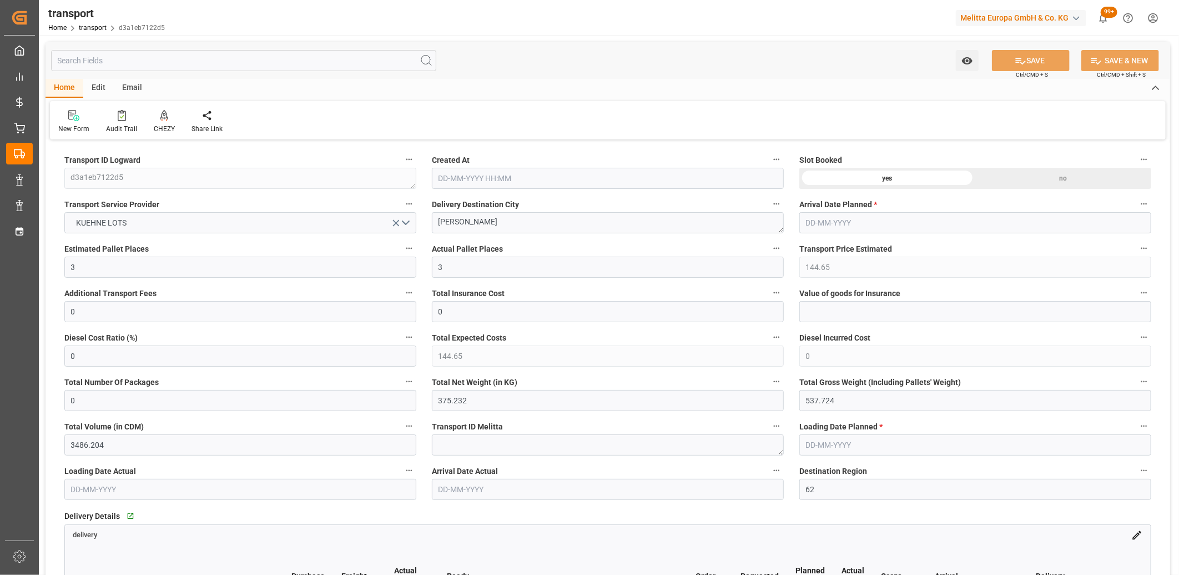
type input "08-07-2025 12:01"
type input "[DATE]"
type input "24-07-2025"
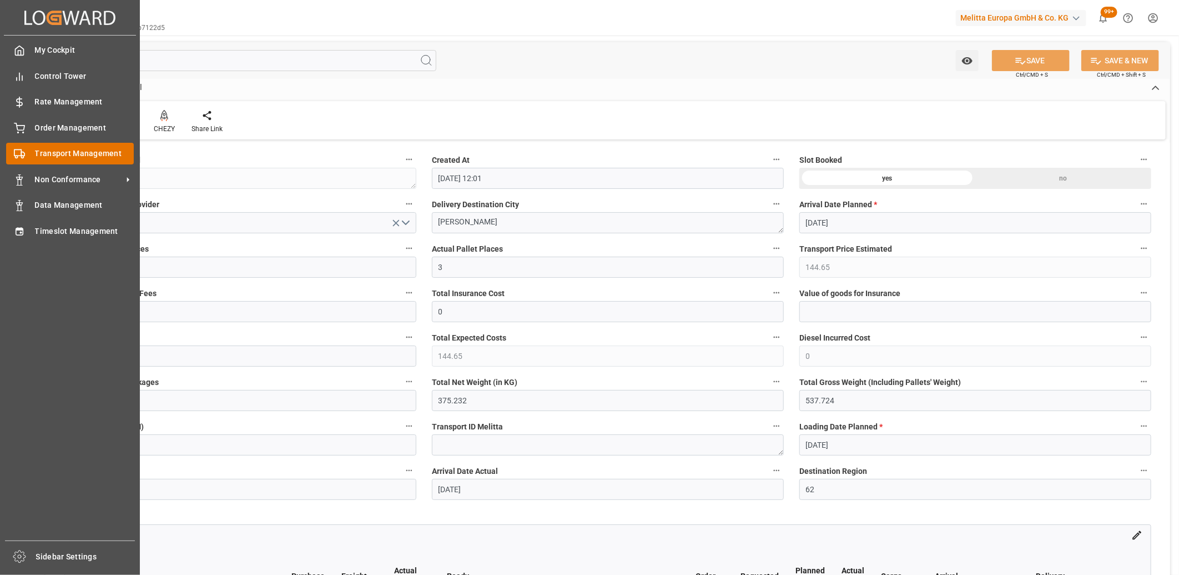
click at [27, 155] on div "Transport Management Transport Management" at bounding box center [70, 154] width 128 height 22
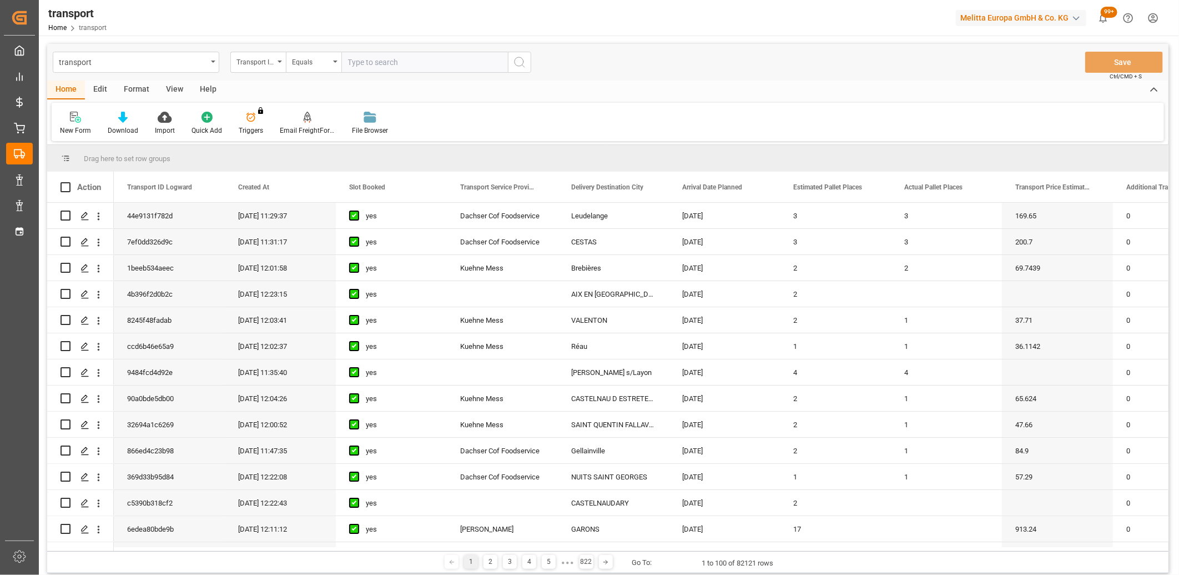
click at [399, 62] on input "text" at bounding box center [424, 62] width 167 height 21
type input "981fff187f51"
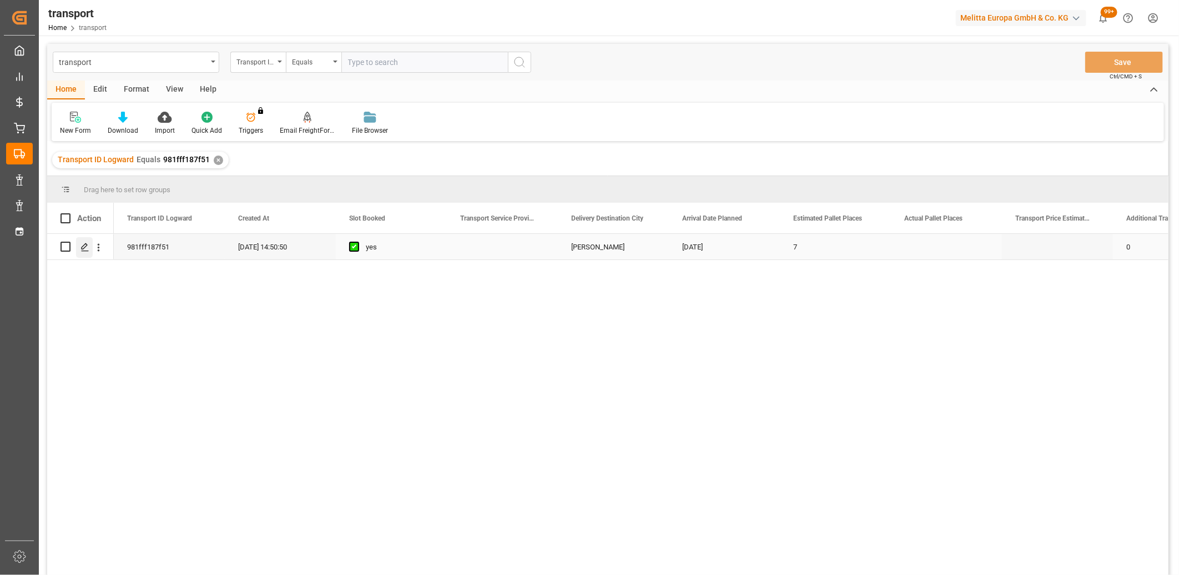
click at [84, 245] on polygon "Press SPACE to select this row." at bounding box center [85, 246] width 6 height 6
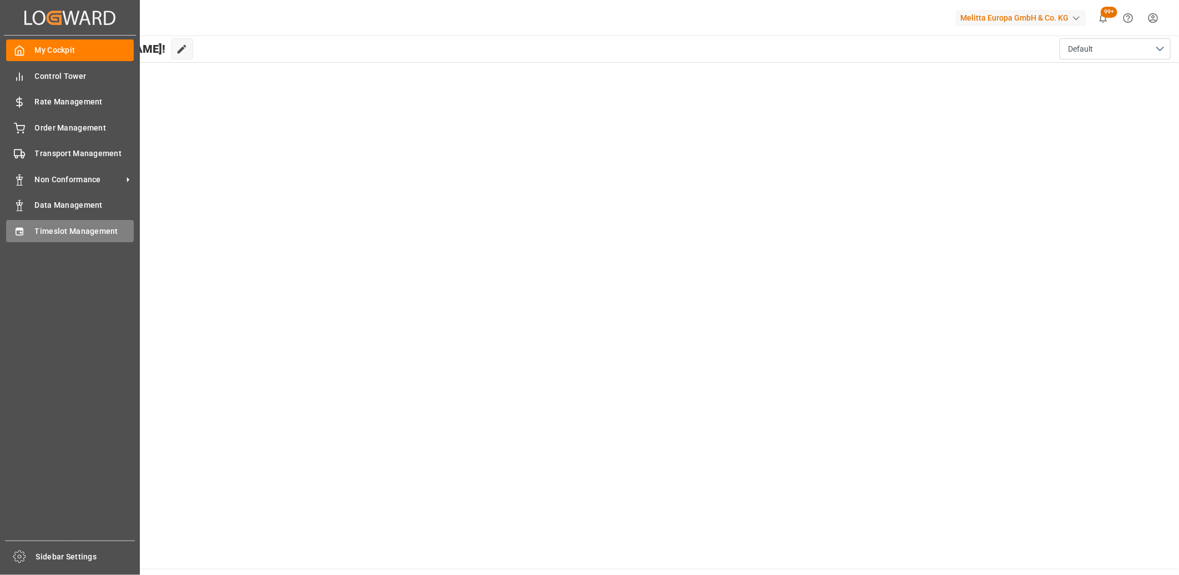
click at [28, 233] on div "Timeslot Management Timeslot Management" at bounding box center [70, 231] width 128 height 22
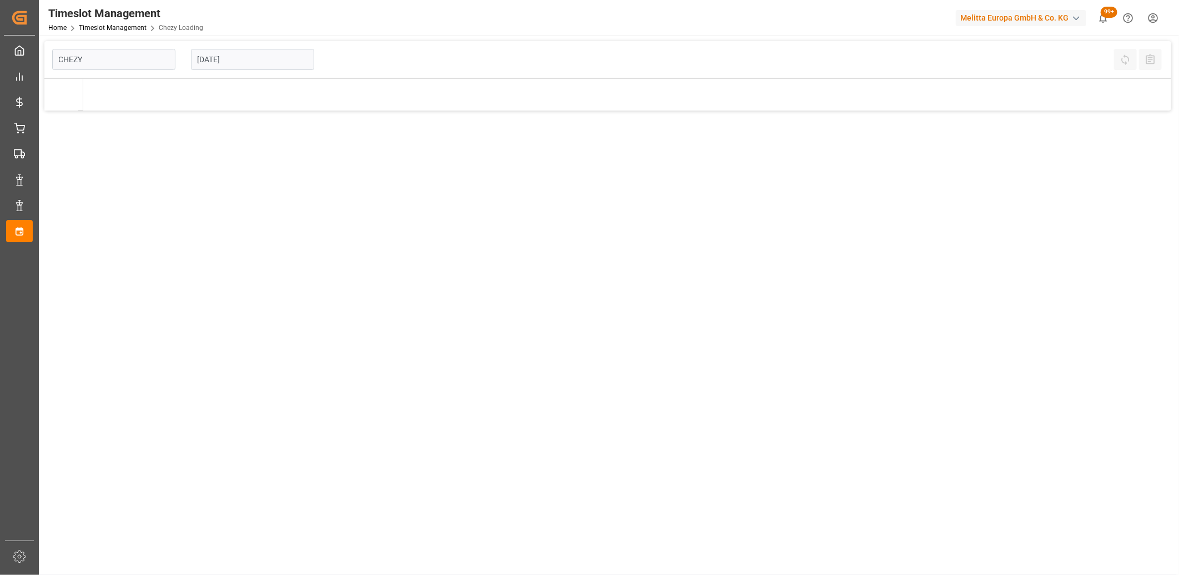
type input "Chezy Loading"
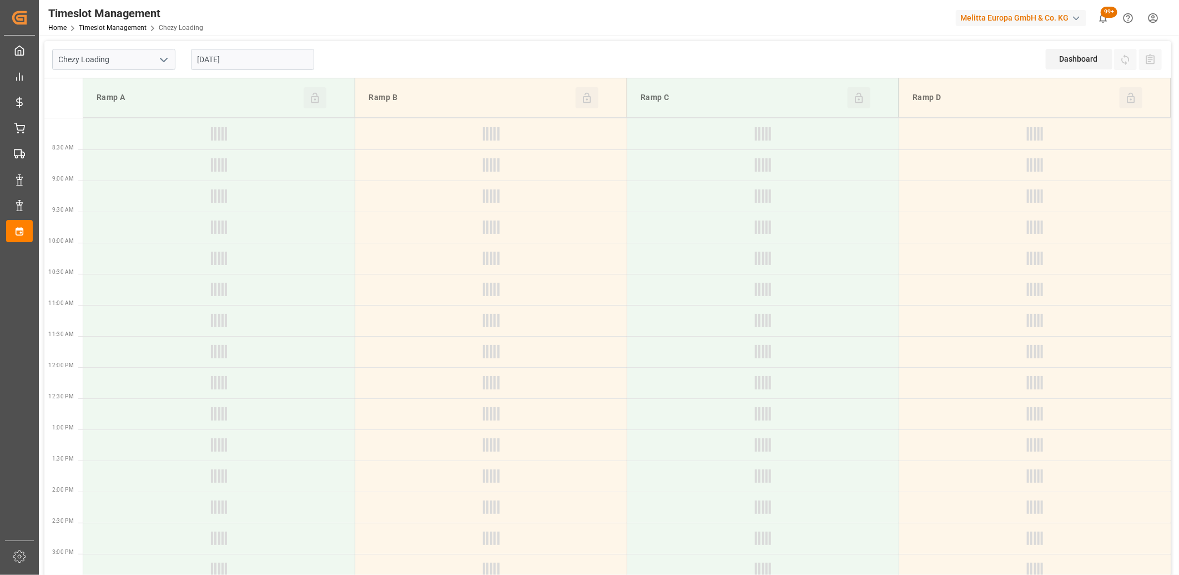
click at [264, 58] on input "[DATE]" at bounding box center [252, 59] width 123 height 21
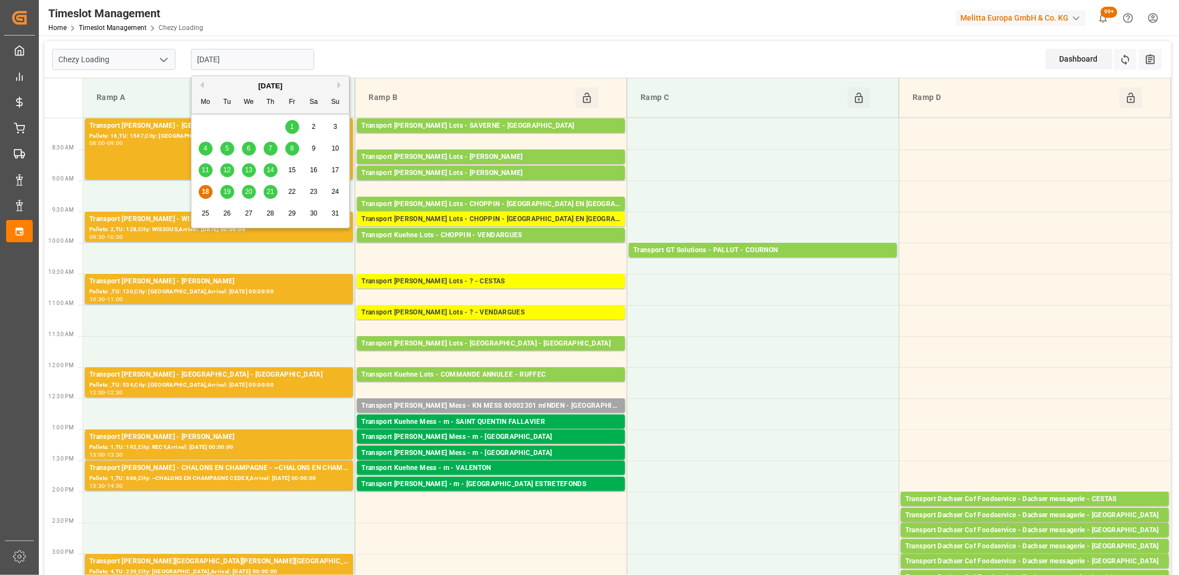
click at [203, 86] on button "Previous Month" at bounding box center [200, 85] width 7 height 7
click at [291, 128] on span "4" at bounding box center [292, 127] width 4 height 8
type input "04-07-2025"
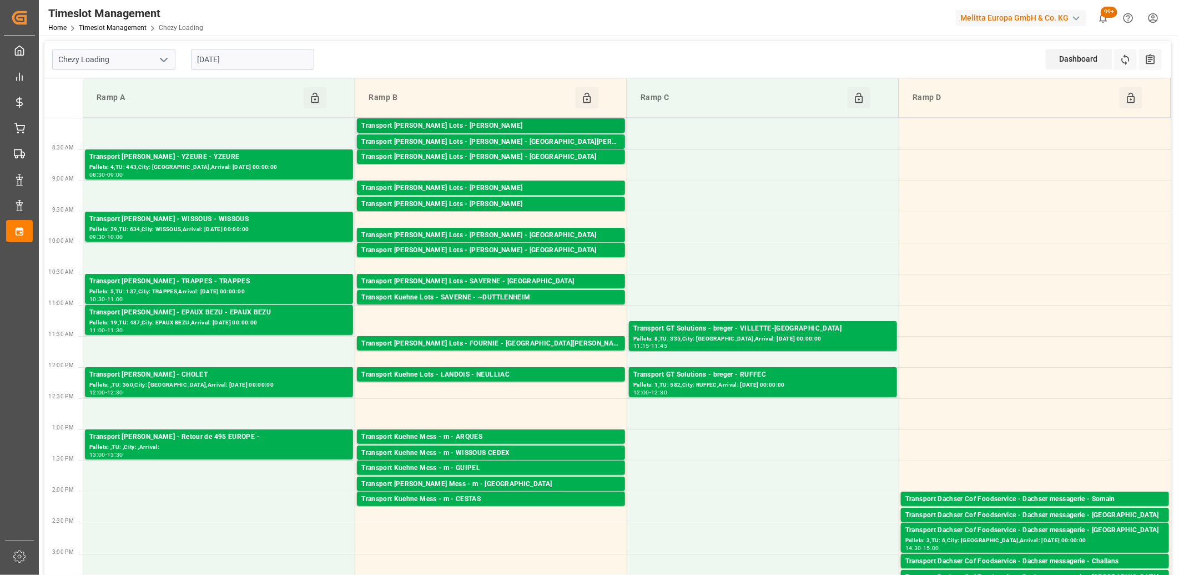
click at [459, 120] on div "Transport Kuehne Lots - LEBLANC - HENIN BEAUMONT" at bounding box center [490, 125] width 259 height 11
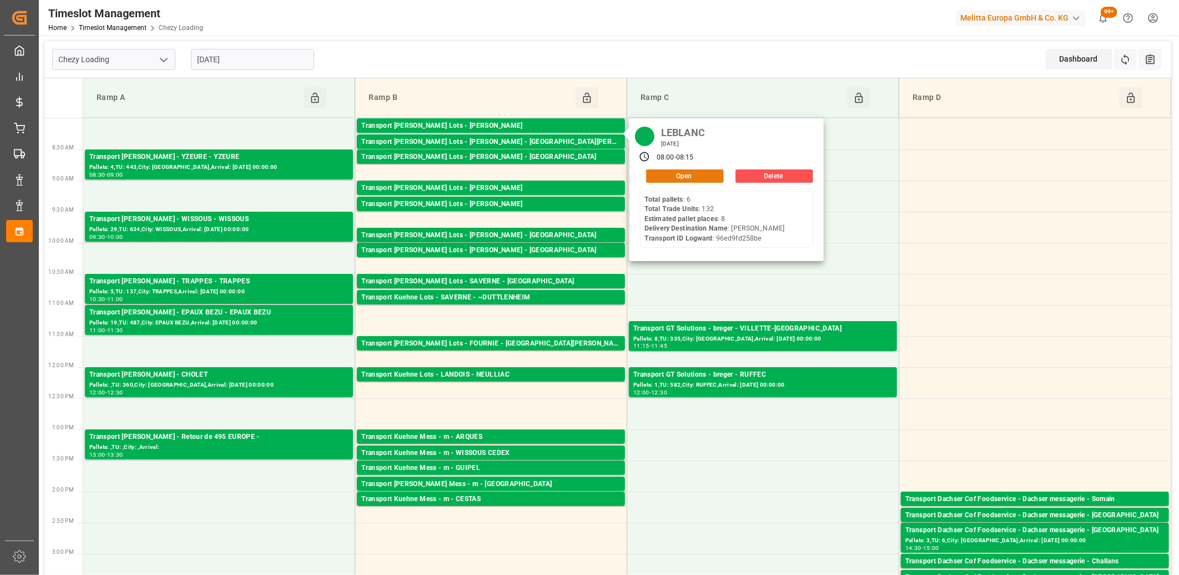
click at [670, 174] on button "Open" at bounding box center [685, 175] width 78 height 13
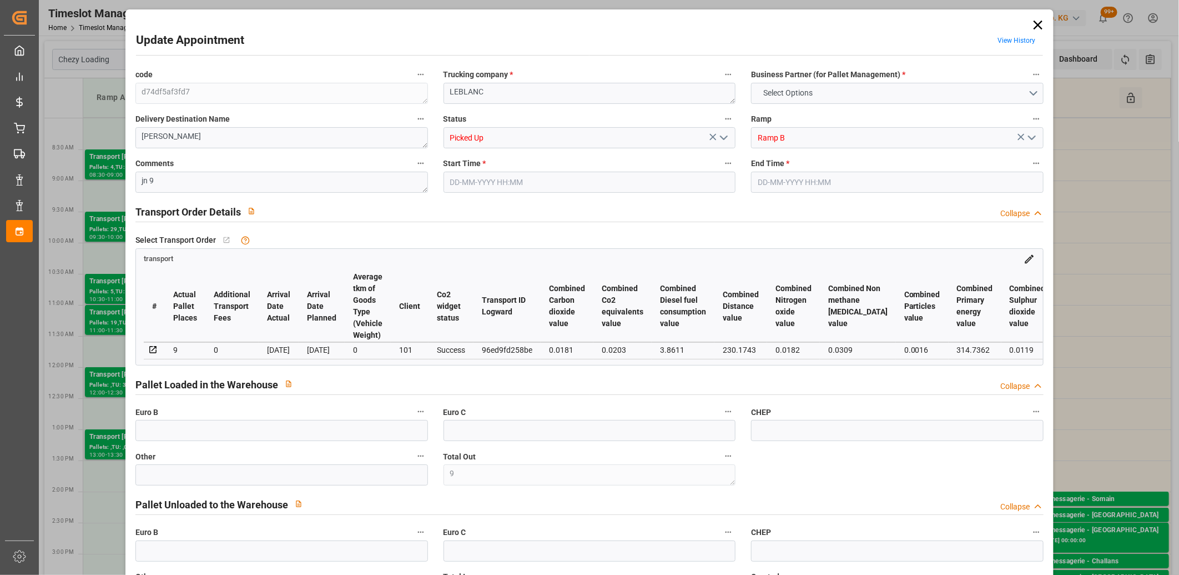
type input "9"
type input "8"
type input "9"
type input "0"
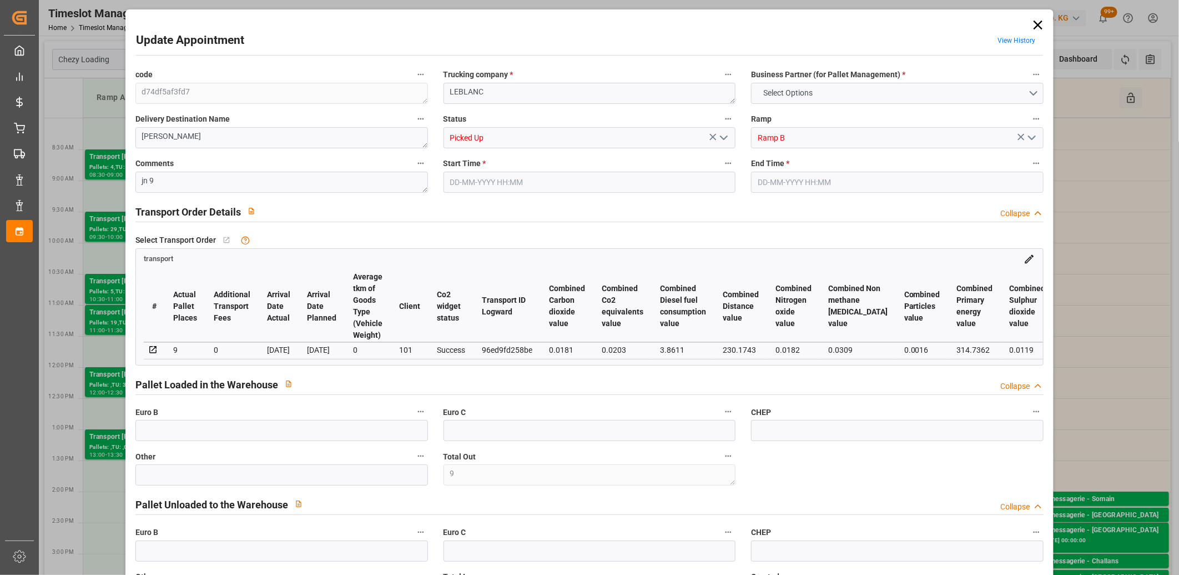
type input "0"
type input "9"
type input "1010.188"
type input "1542.014"
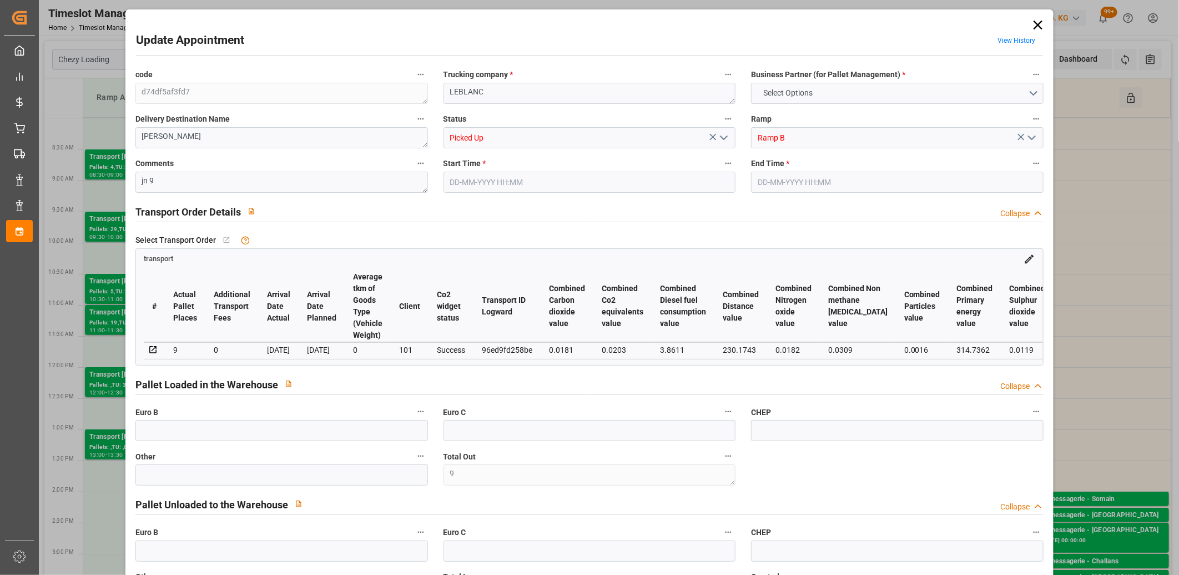
type input "10508.344"
type input "62"
type input "6"
type input "132"
type input "9"
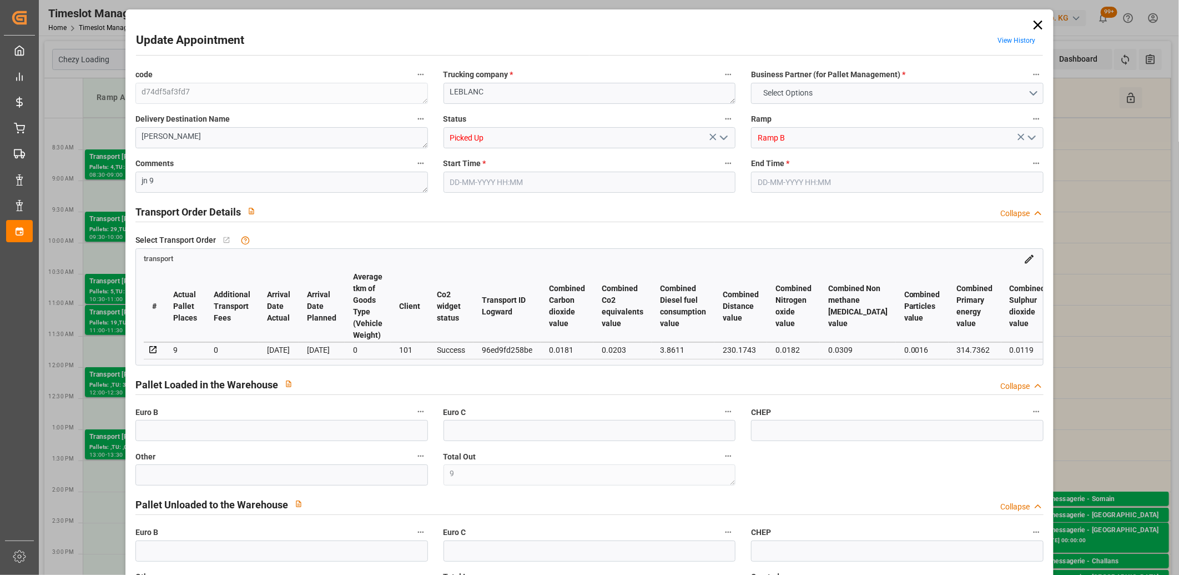
type input "101"
type input "1278.382"
type input "0"
type input "10767.6795"
type input "0"
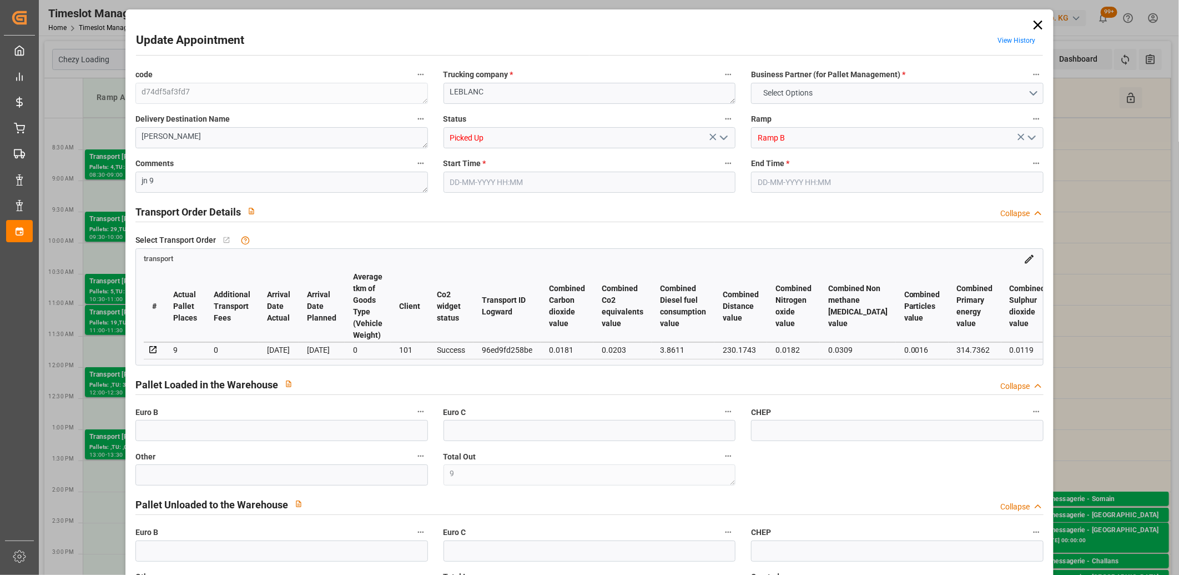
type input "0"
type input "21"
type input "80"
type input "04-07-2025 08:00"
type input "04-07-2025 08:15"
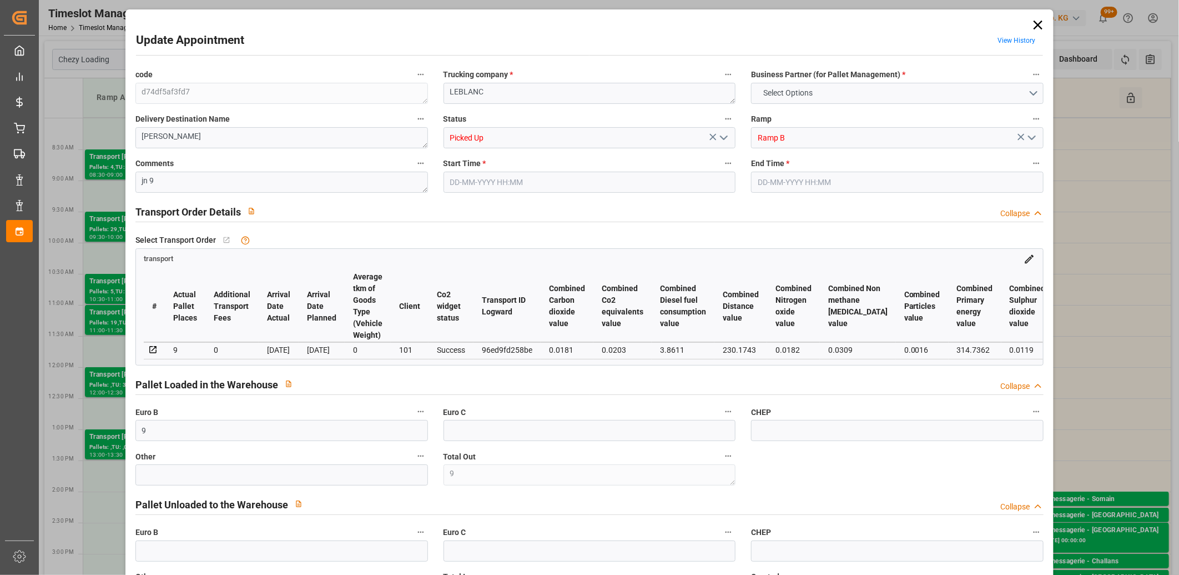
type input "24-06-2025 13:20"
type input "24-06-2025 11:35"
type input "01-07-2025"
type input "30-06-2025"
type input "08-07-2025"
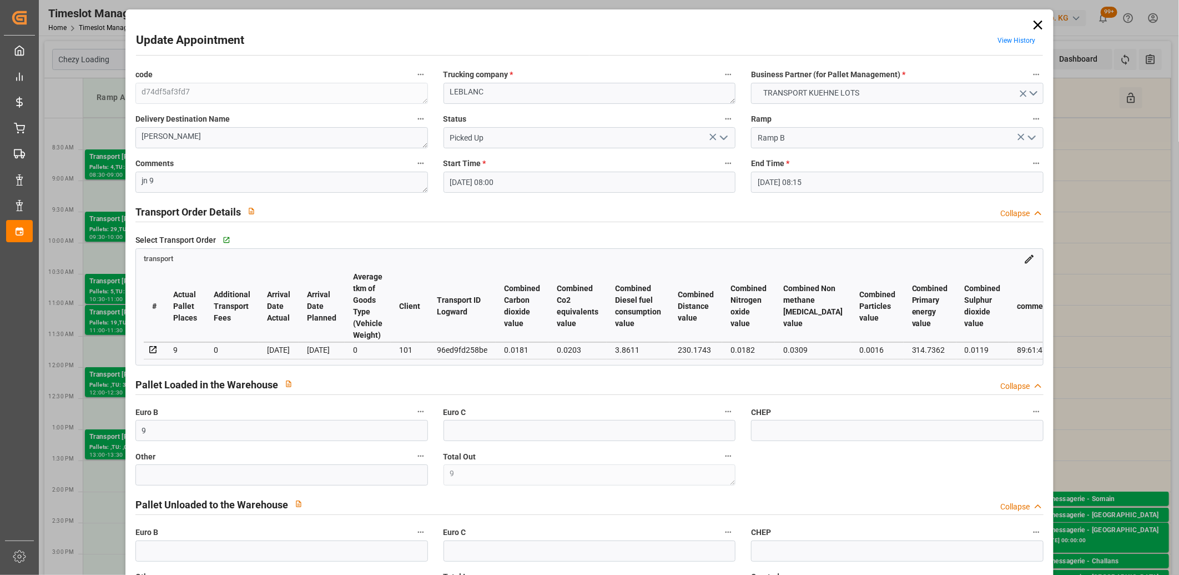
click at [1033, 25] on icon at bounding box center [1039, 25] width 16 height 16
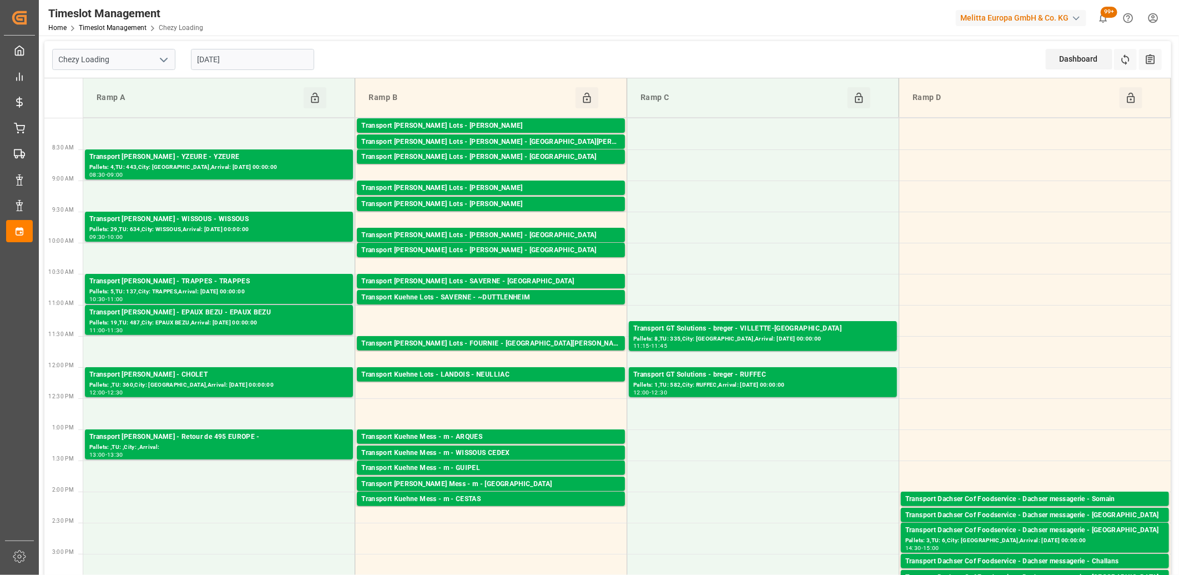
click at [265, 56] on input "04-07-2025" at bounding box center [252, 59] width 123 height 21
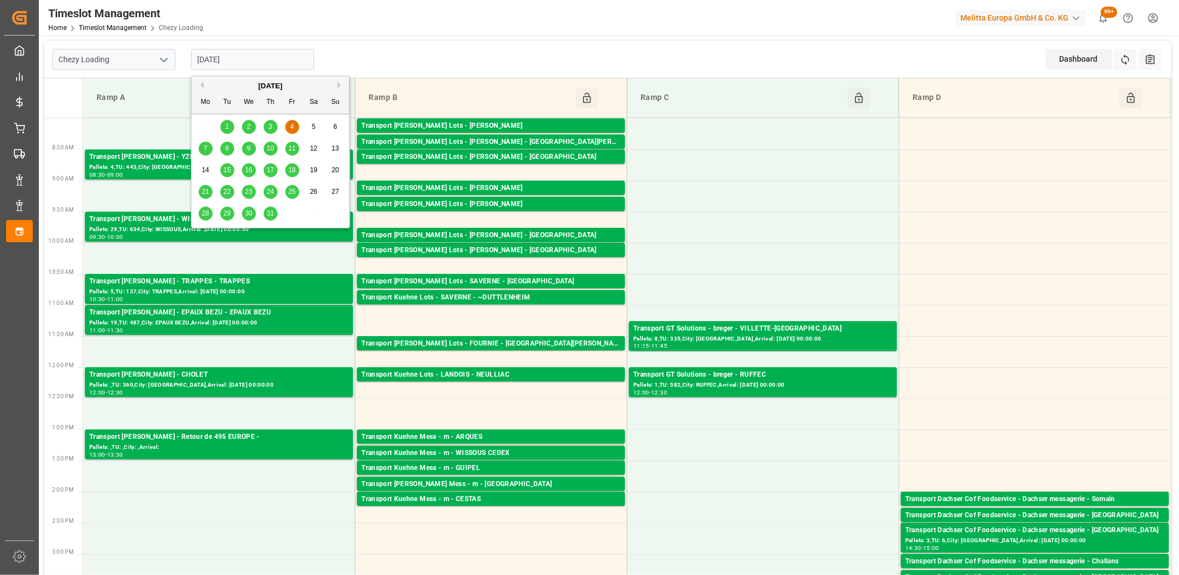
click at [248, 195] on span "23" at bounding box center [248, 192] width 7 height 8
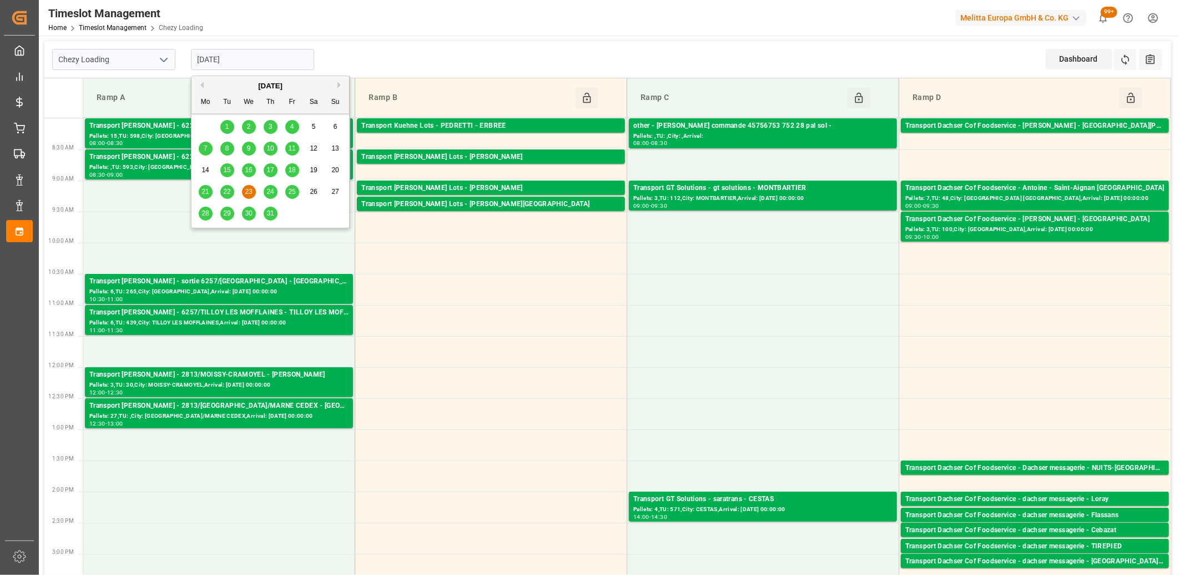
click at [248, 57] on input "23-07-2025" at bounding box center [252, 59] width 123 height 21
click at [337, 86] on div "July 2025" at bounding box center [271, 86] width 158 height 11
click at [341, 84] on button "Next Month" at bounding box center [341, 85] width 7 height 7
click at [269, 190] on span "21" at bounding box center [270, 192] width 7 height 8
type input "21-08-2025"
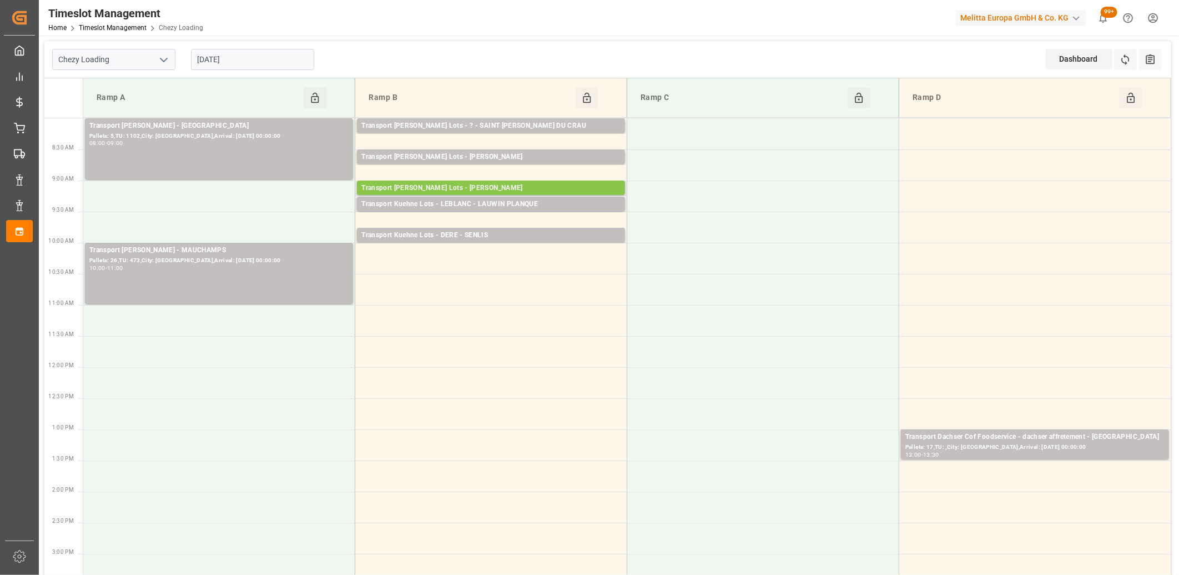
click at [461, 184] on div "Transport Kuehne Lots - LEBLANC - HENIN BEAUMONT" at bounding box center [490, 188] width 259 height 11
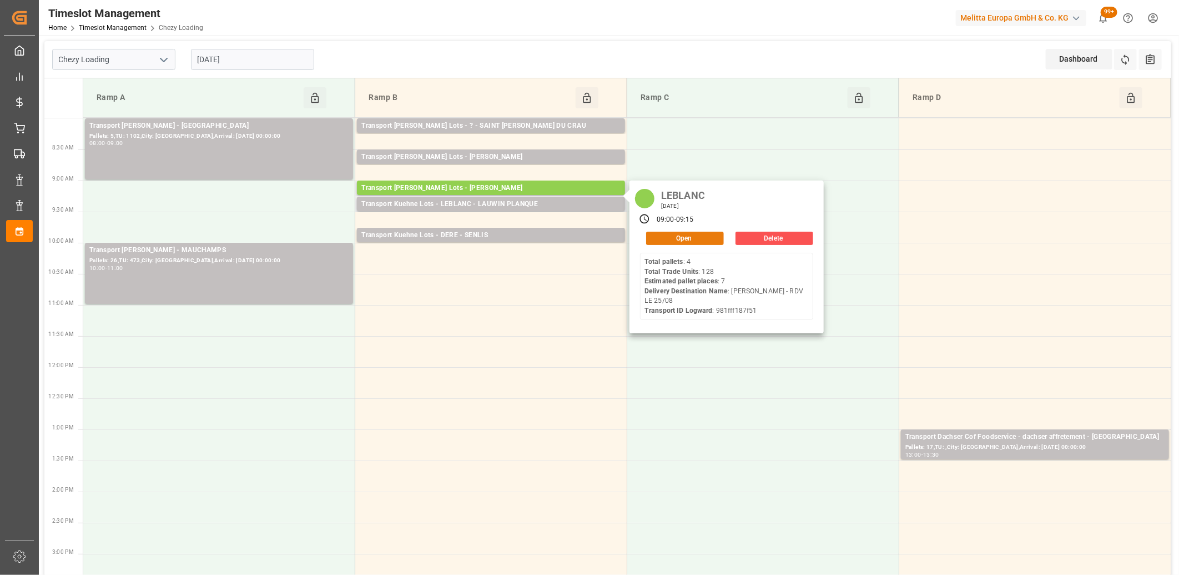
click at [656, 232] on button "Open" at bounding box center [685, 238] width 78 height 13
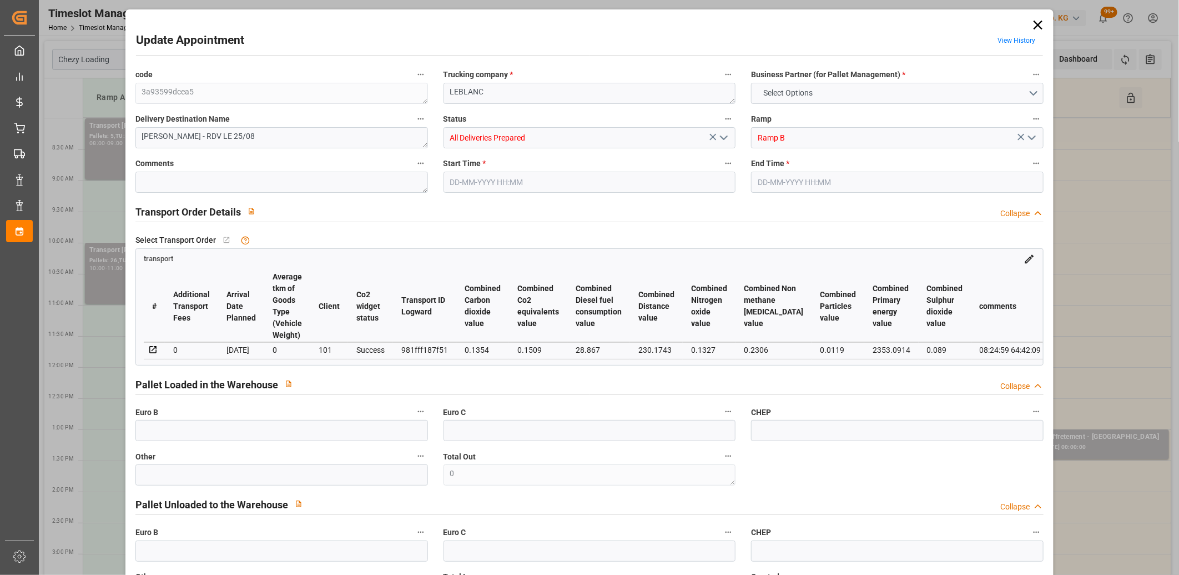
type input "7"
type input "0"
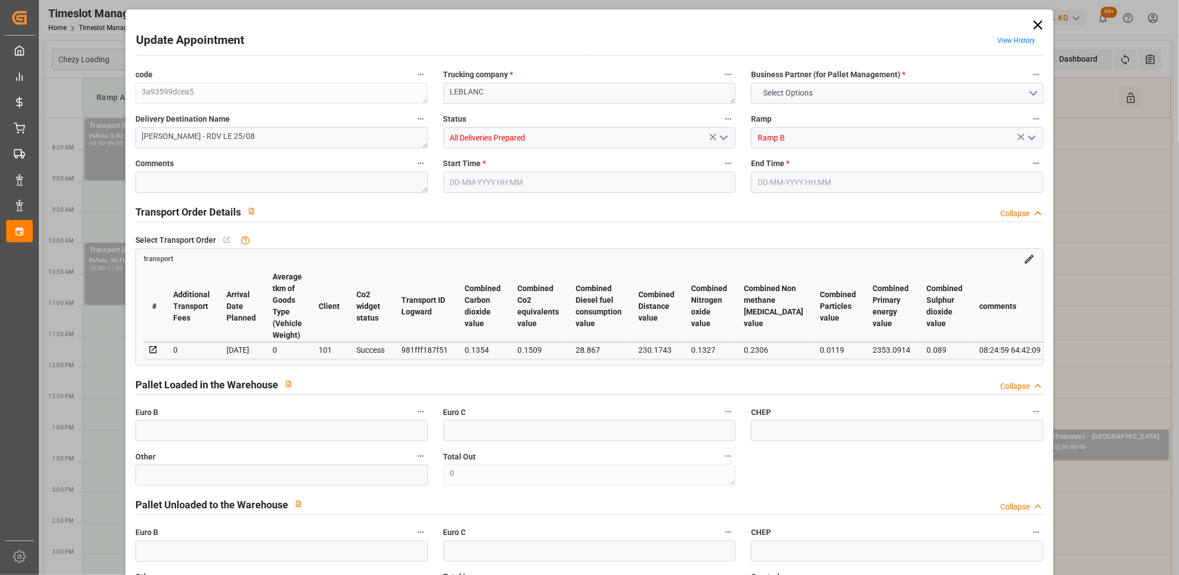
type input "8"
type input "924.937"
type input "1332.48"
type input "8570.346"
type input "62"
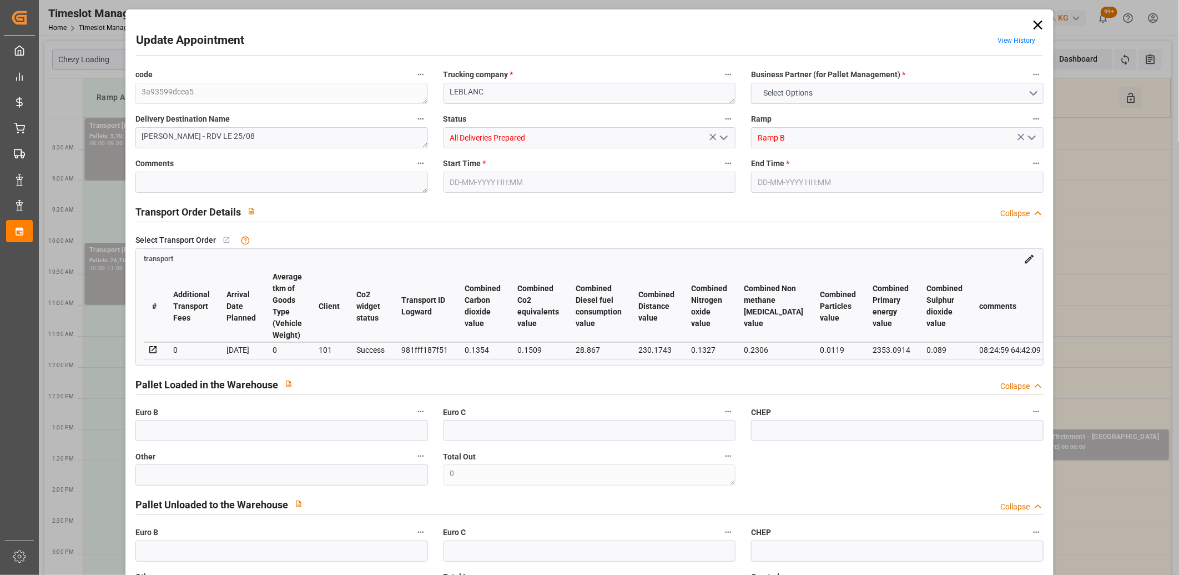
type input "4"
type input "128"
type input "7"
type input "101"
type input "1128.6"
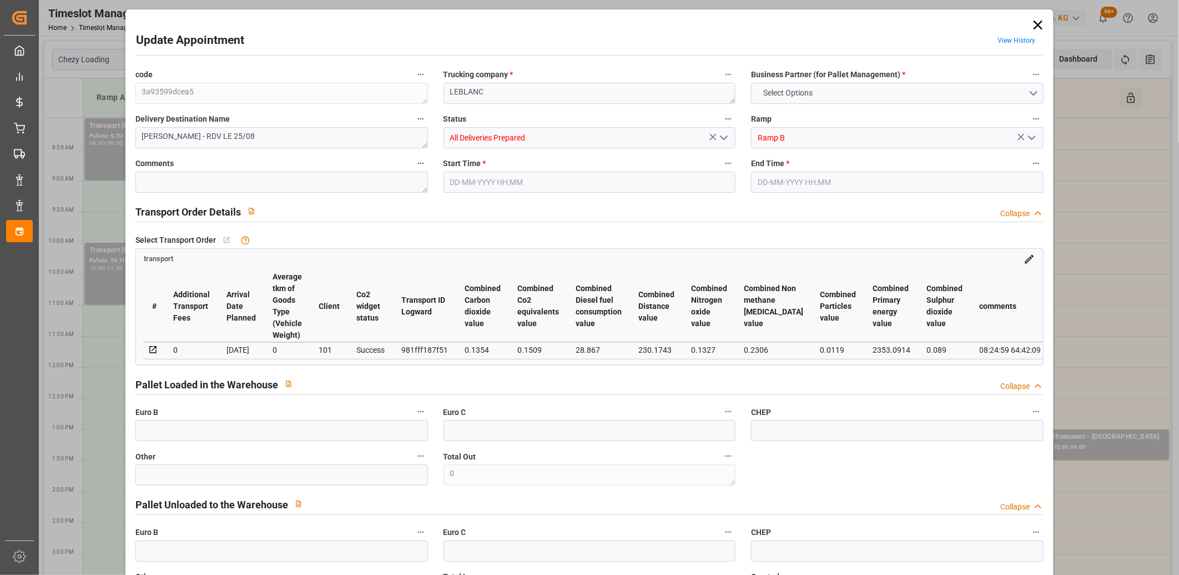
type input "0"
type input "4710.8598"
type input "0"
type input "21"
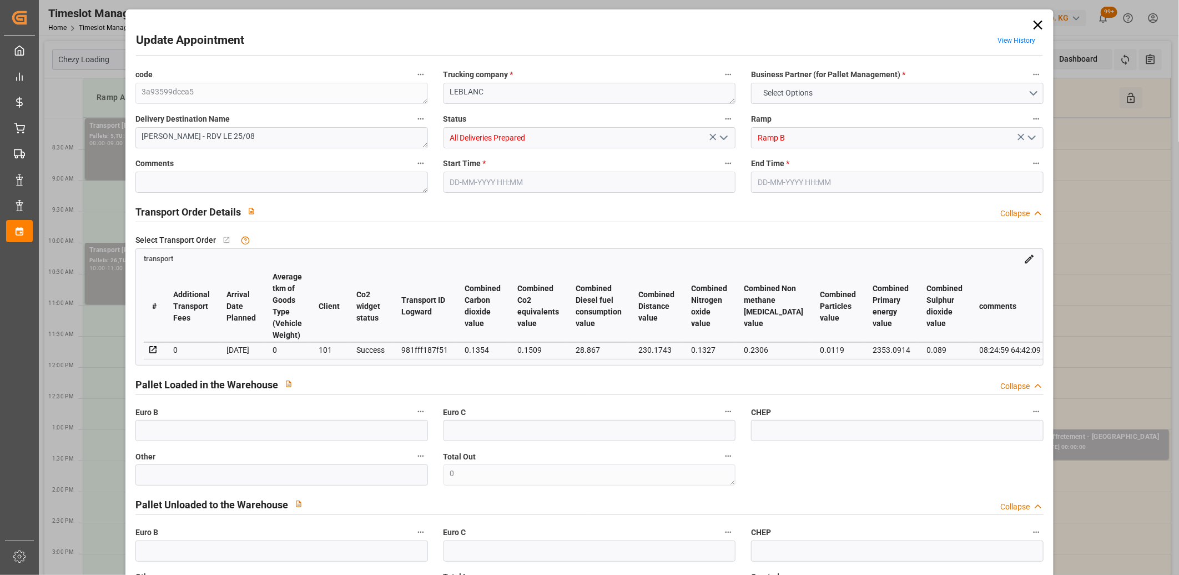
type input "35"
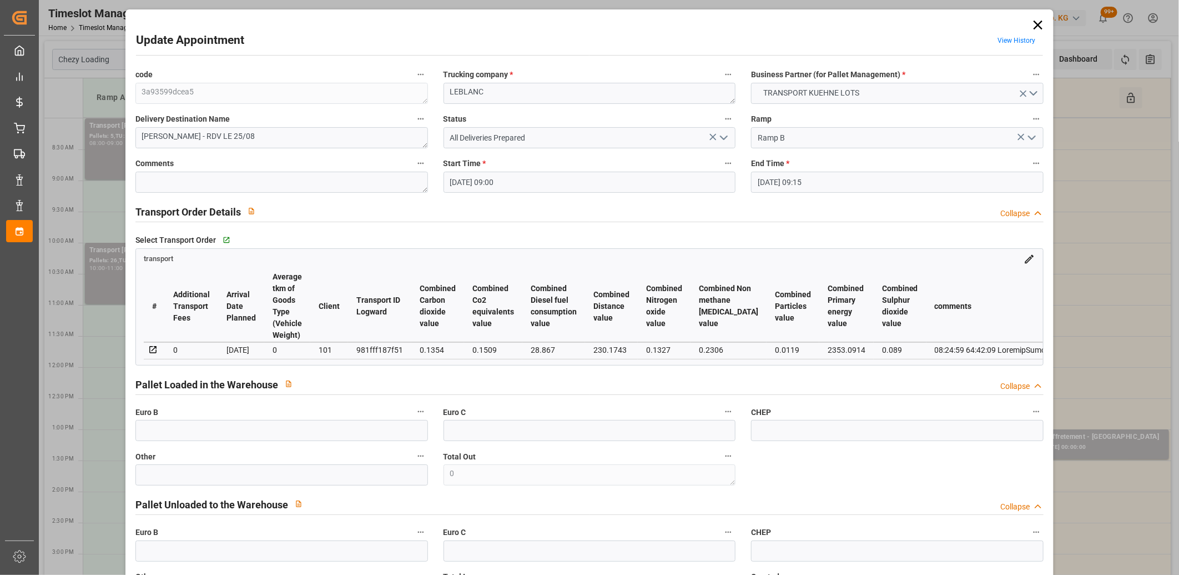
type input "21-08-2025 09:00"
type input "21-08-2025 09:15"
type input "08-08-2025 15:04"
type input "08-08-2025 14:50"
type input "18-08-2025"
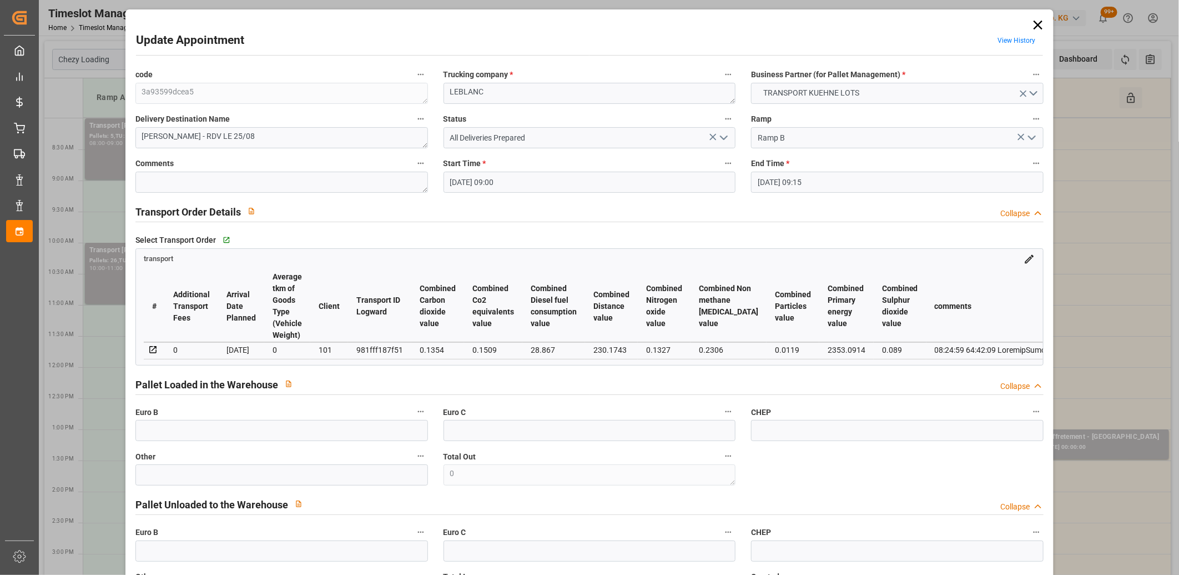
type input "14-08-2025"
click at [1033, 23] on icon at bounding box center [1039, 25] width 16 height 16
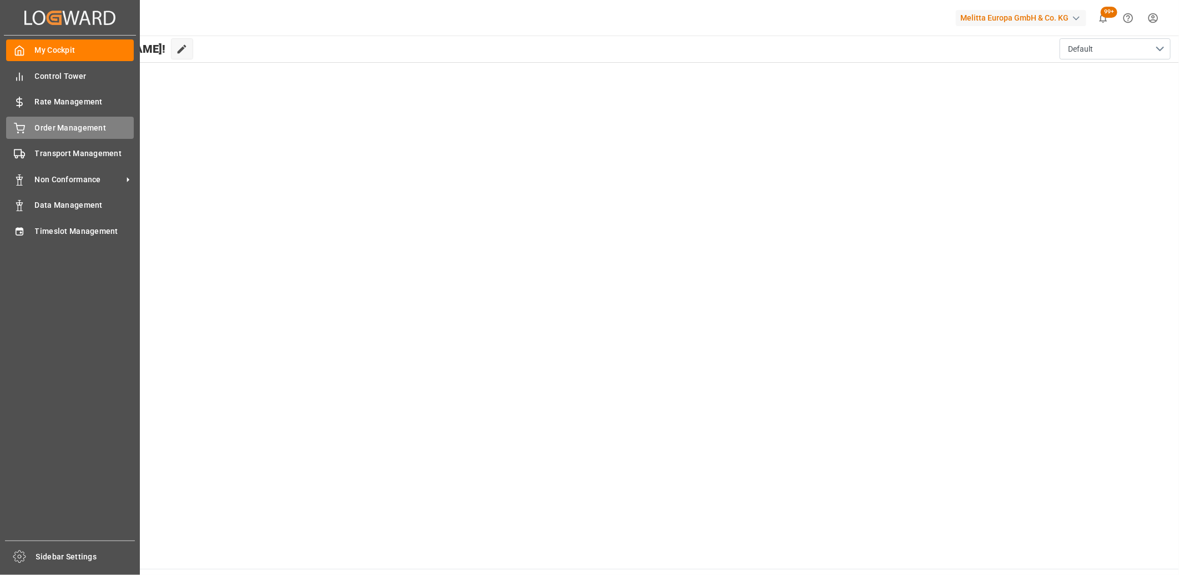
click at [44, 125] on span "Order Management" at bounding box center [84, 128] width 99 height 12
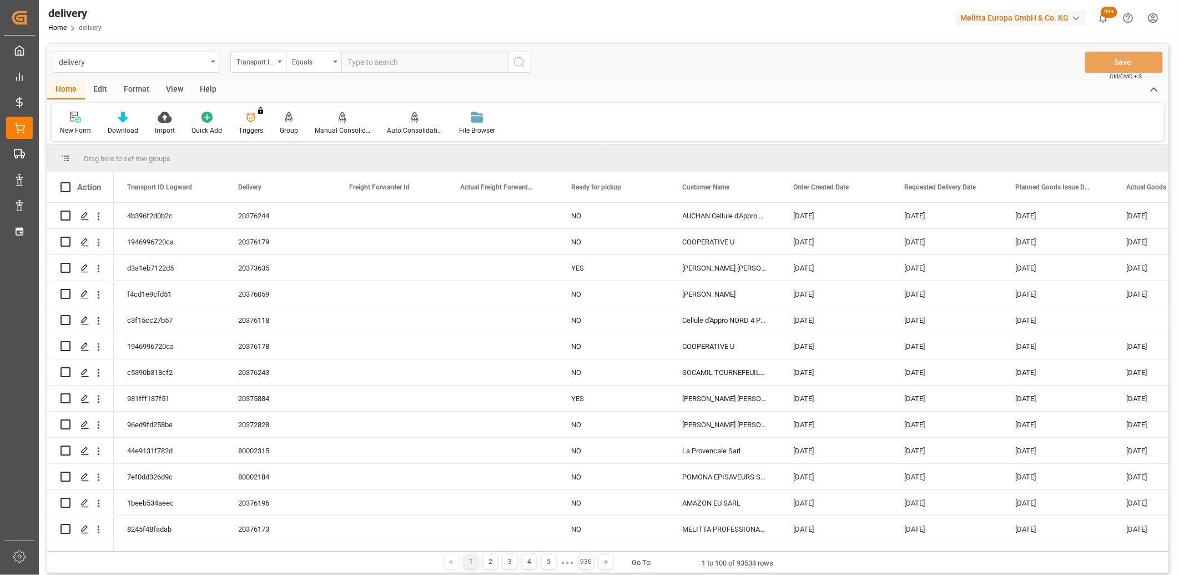
click at [289, 125] on div "Group" at bounding box center [289, 130] width 18 height 10
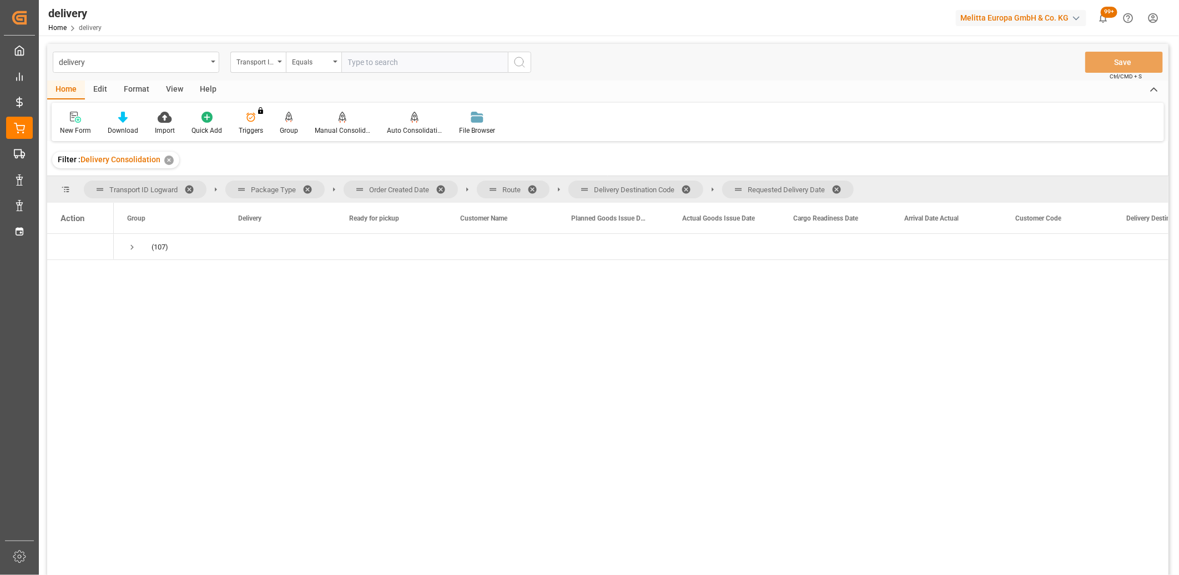
click at [845, 186] on span at bounding box center [841, 189] width 18 height 10
click at [689, 190] on span at bounding box center [690, 189] width 18 height 10
click at [532, 190] on span at bounding box center [537, 189] width 18 height 10
click at [444, 188] on span at bounding box center [445, 189] width 18 height 10
click at [129, 246] on span "Press SPACE to select this row." at bounding box center [132, 247] width 10 height 10
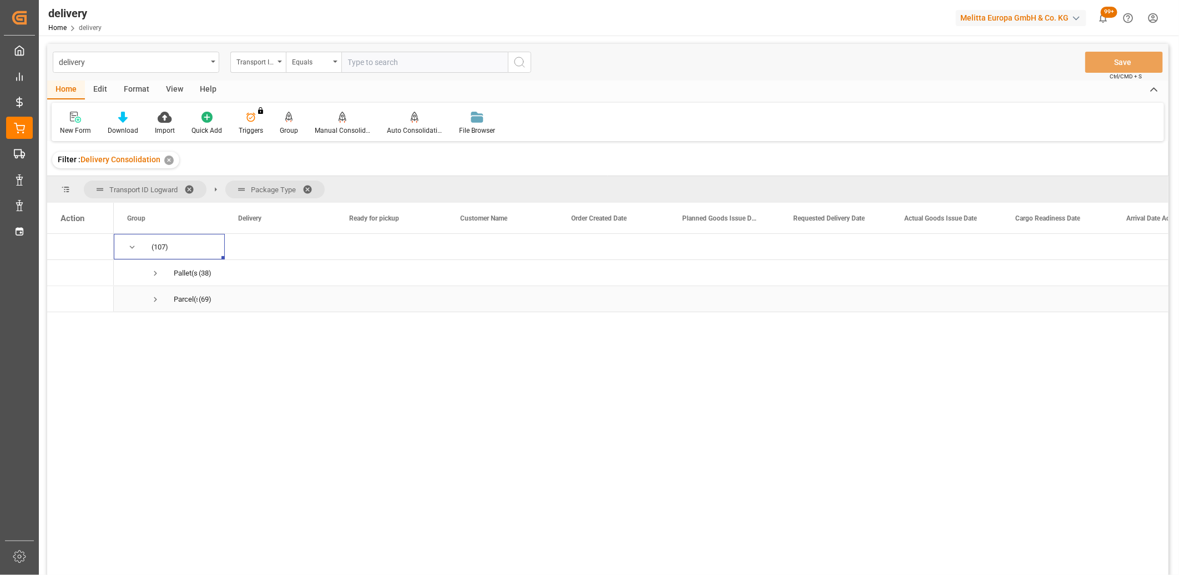
click at [158, 299] on span "Press SPACE to select this row." at bounding box center [155, 299] width 10 height 10
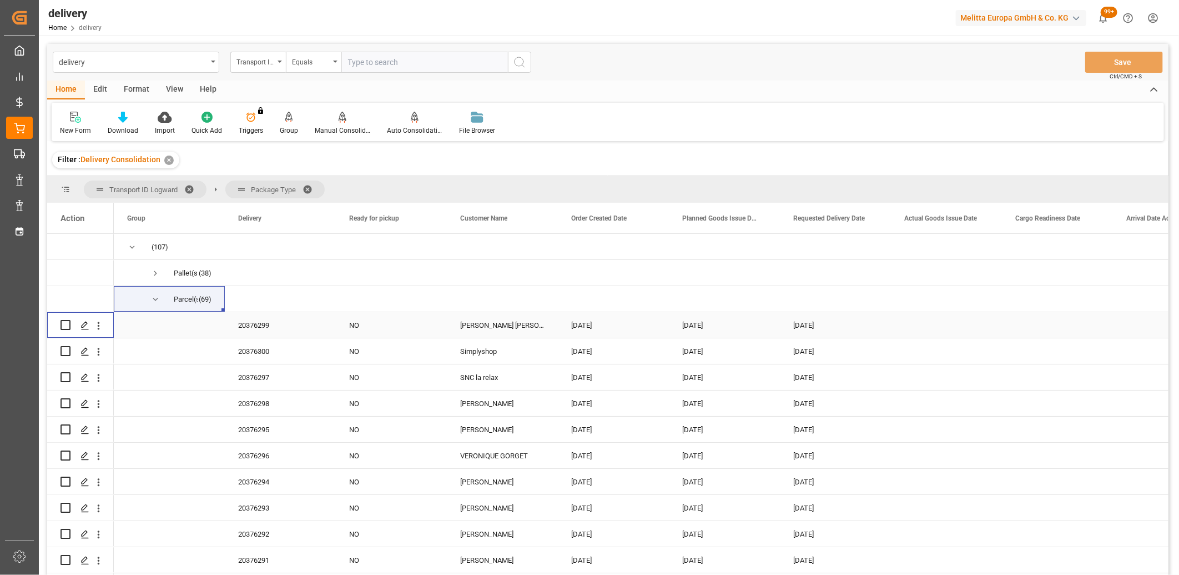
click at [63, 328] on input "Press Space to toggle row selection (unchecked)" at bounding box center [66, 325] width 10 height 10
checkbox input "true"
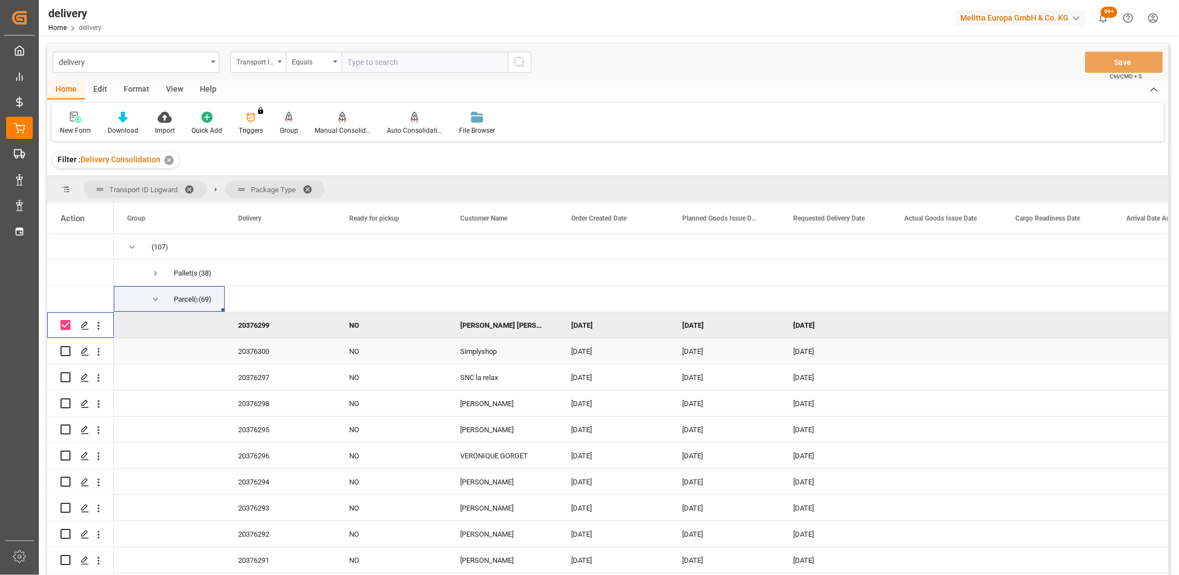
click at [69, 351] on input "Press Space to toggle row selection (unchecked)" at bounding box center [66, 351] width 10 height 10
checkbox input "true"
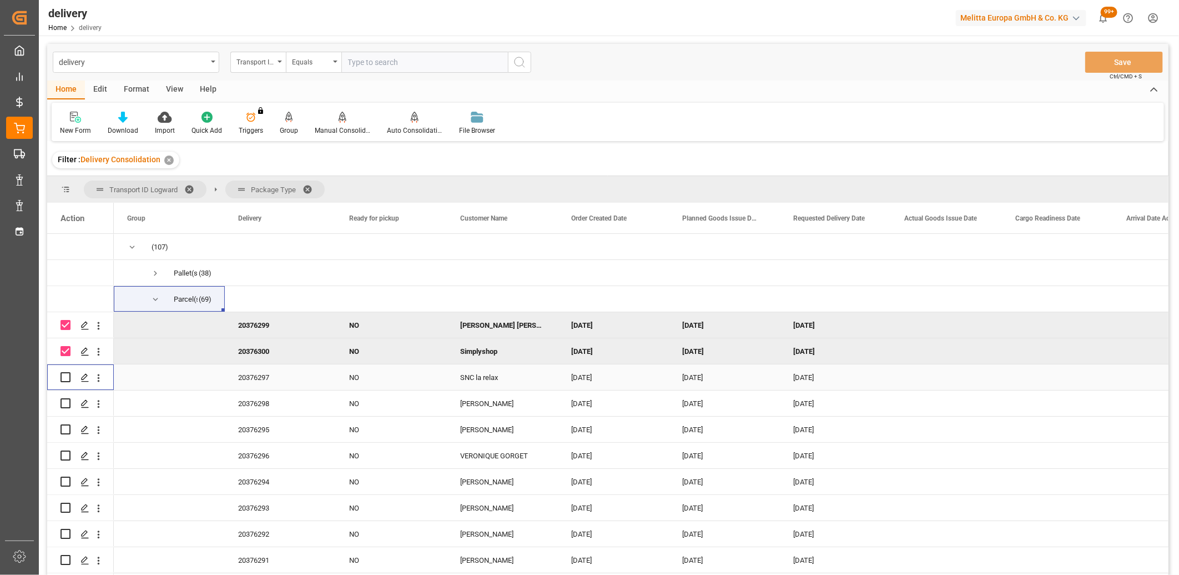
click at [68, 378] on input "Press Space to toggle row selection (unchecked)" at bounding box center [66, 377] width 10 height 10
checkbox input "true"
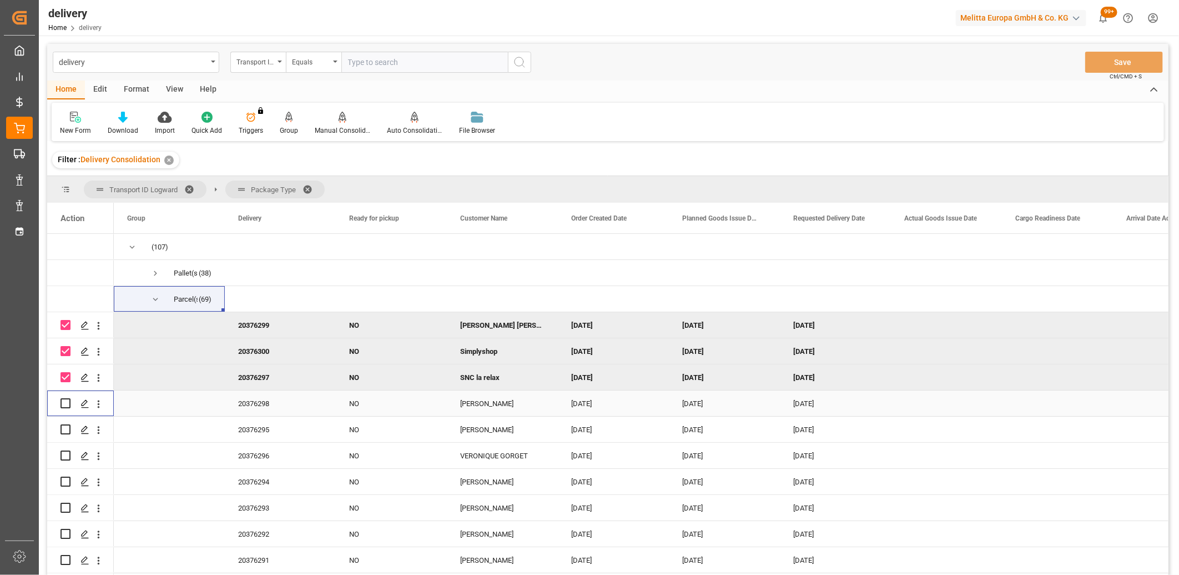
drag, startPoint x: 69, startPoint y: 401, endPoint x: 67, endPoint y: 407, distance: 6.5
click at [69, 401] on input "Press Space to toggle row selection (unchecked)" at bounding box center [66, 403] width 10 height 10
checkbox input "true"
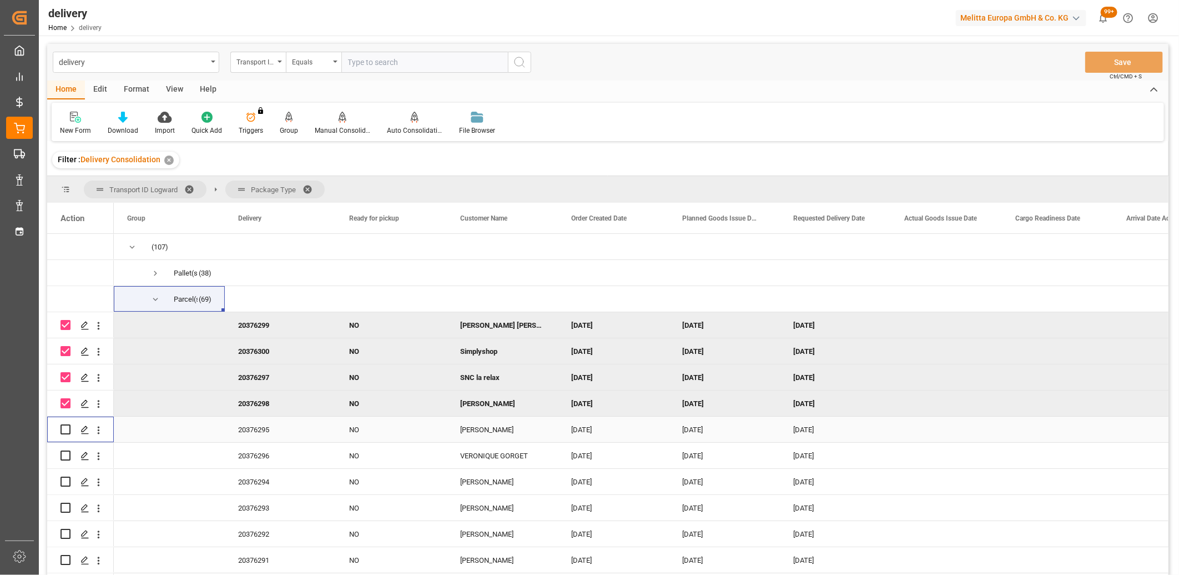
drag, startPoint x: 68, startPoint y: 426, endPoint x: 67, endPoint y: 436, distance: 10.1
click at [68, 429] on input "Press Space to toggle row selection (unchecked)" at bounding box center [66, 429] width 10 height 10
checkbox input "true"
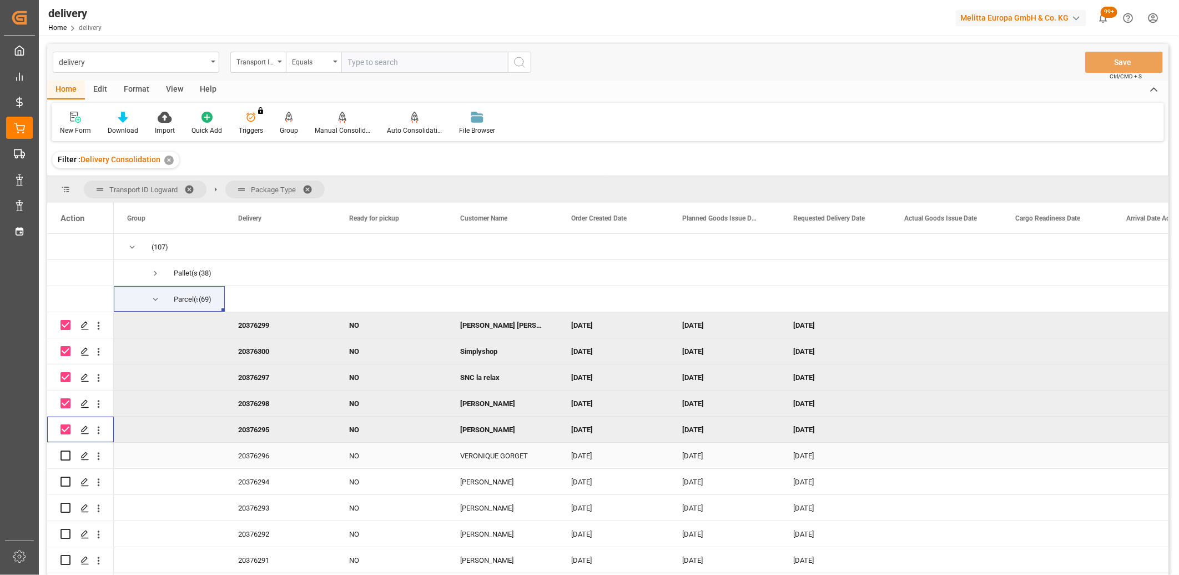
click at [64, 454] on input "Press Space to toggle row selection (unchecked)" at bounding box center [66, 455] width 10 height 10
checkbox input "true"
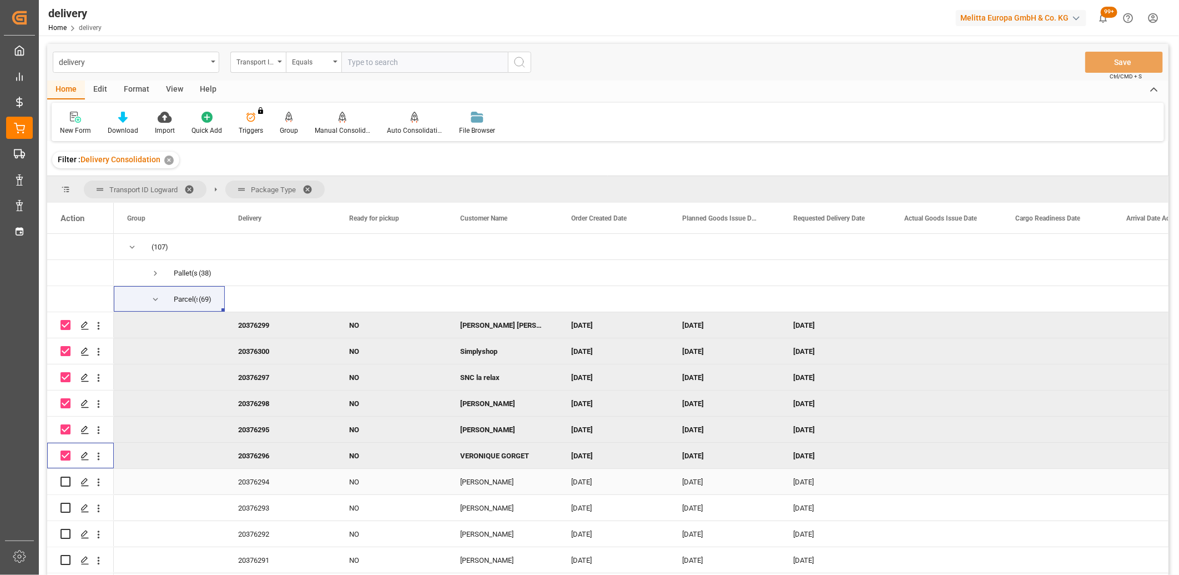
click at [68, 481] on input "Press Space to toggle row selection (unchecked)" at bounding box center [66, 481] width 10 height 10
checkbox input "true"
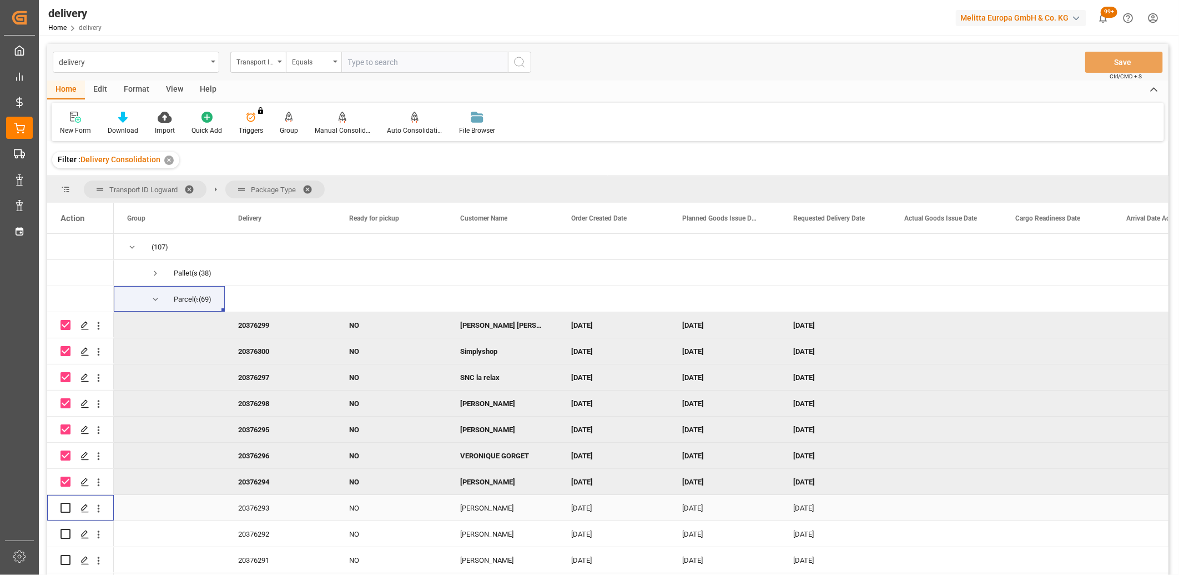
drag, startPoint x: 64, startPoint y: 506, endPoint x: 63, endPoint y: 513, distance: 6.2
click at [63, 507] on input "Press Space to toggle row selection (unchecked)" at bounding box center [66, 508] width 10 height 10
checkbox input "true"
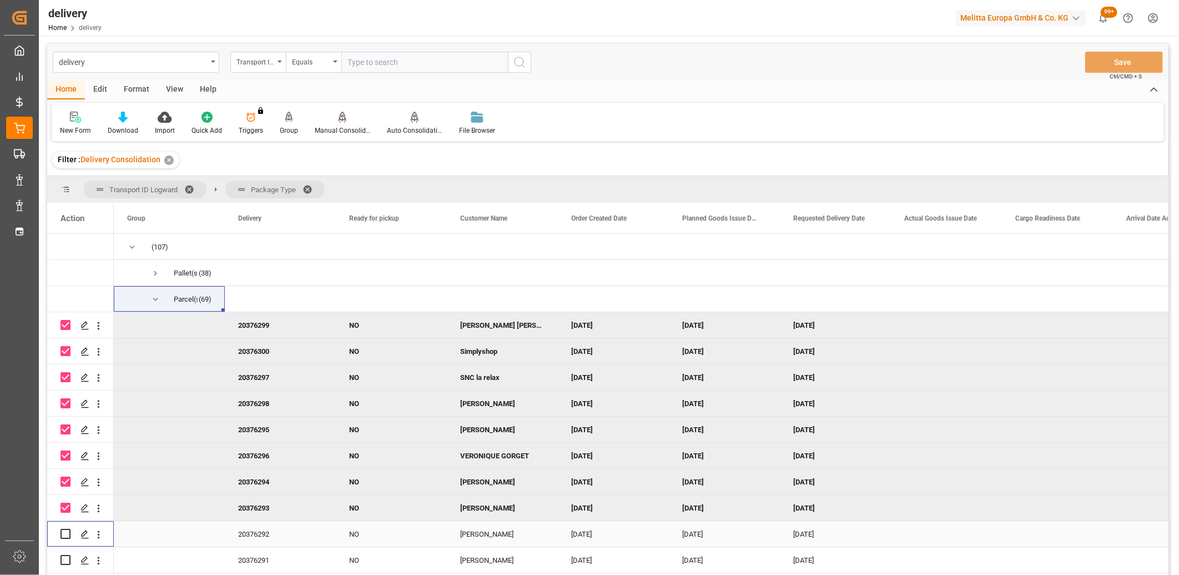
click at [64, 530] on input "Press Space to toggle row selection (unchecked)" at bounding box center [66, 534] width 10 height 10
checkbox input "true"
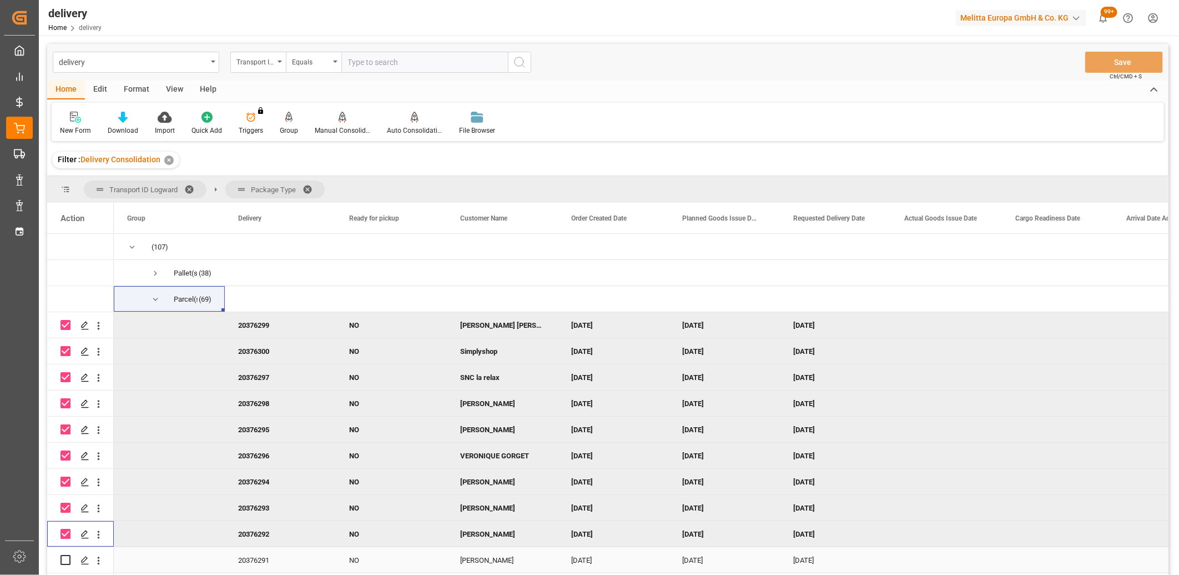
click at [63, 559] on input "Press Space to toggle row selection (unchecked)" at bounding box center [66, 560] width 10 height 10
checkbox input "true"
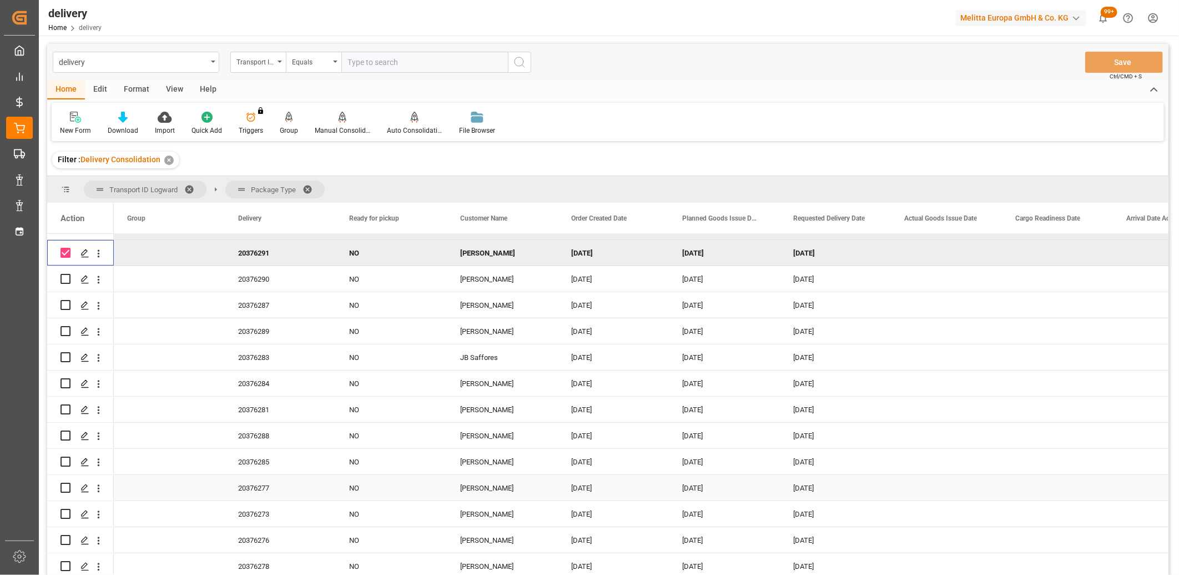
scroll to position [308, 0]
click at [63, 276] on input "Press Space to toggle row selection (unchecked)" at bounding box center [66, 278] width 10 height 10
checkbox input "true"
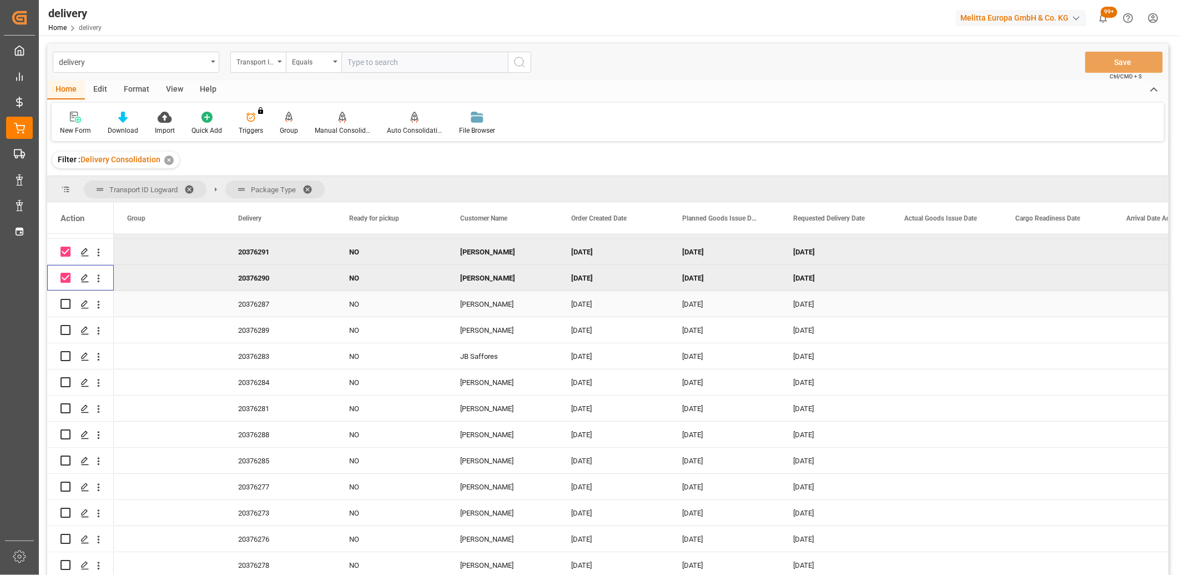
click at [64, 302] on input "Press Space to toggle row selection (unchecked)" at bounding box center [66, 304] width 10 height 10
checkbox input "true"
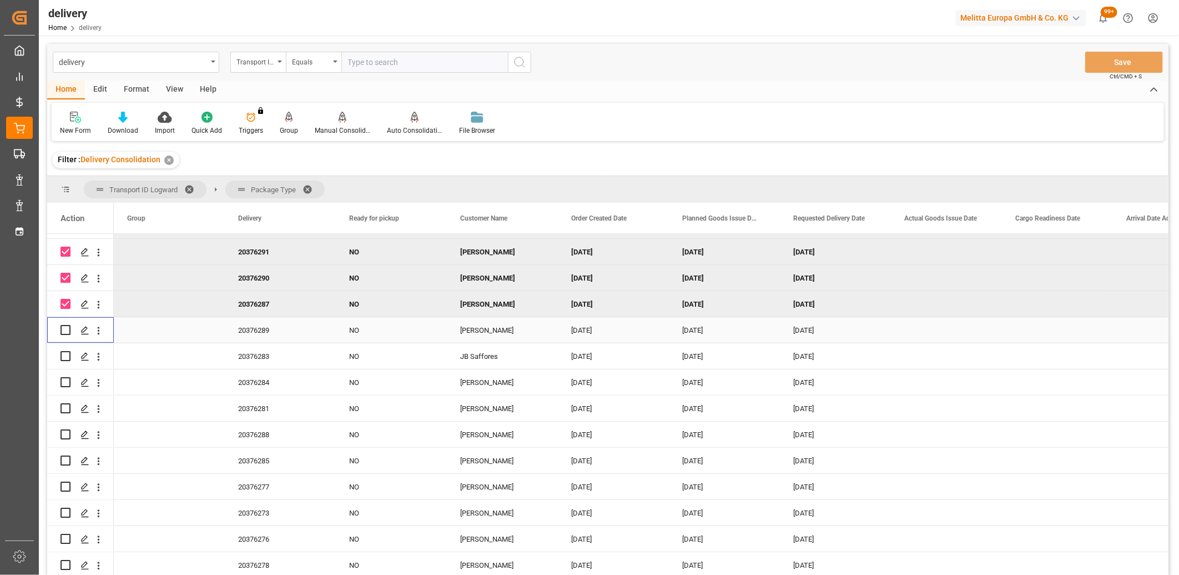
click at [64, 331] on input "Press Space to toggle row selection (unchecked)" at bounding box center [66, 330] width 10 height 10
checkbox input "true"
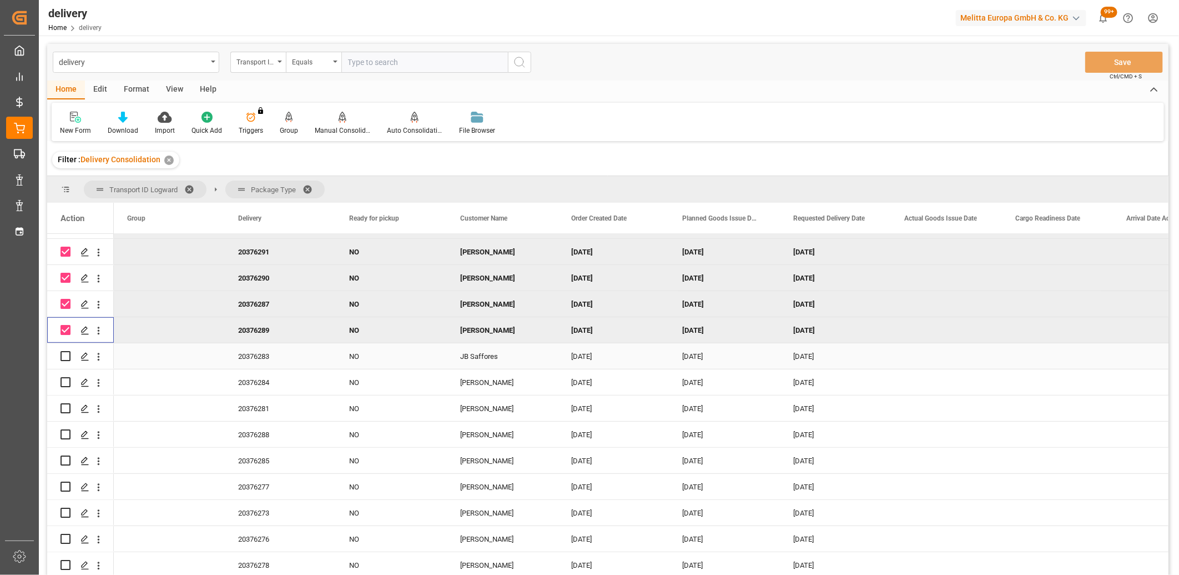
click at [64, 356] on input "Press Space to toggle row selection (unchecked)" at bounding box center [66, 356] width 10 height 10
checkbox input "true"
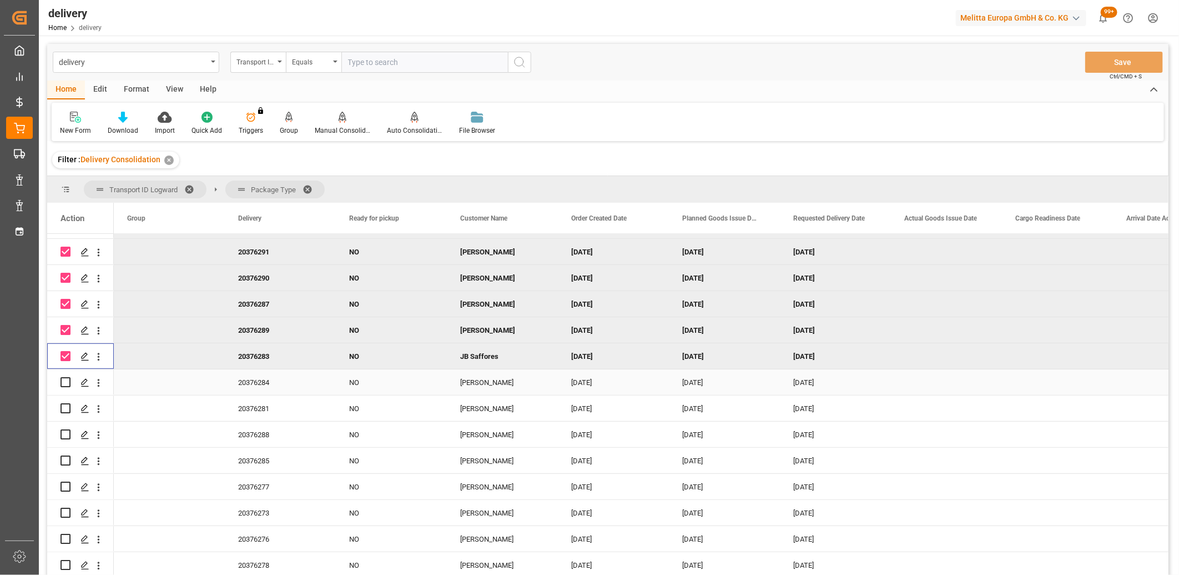
click at [66, 378] on input "Press Space to toggle row selection (unchecked)" at bounding box center [66, 382] width 10 height 10
checkbox input "true"
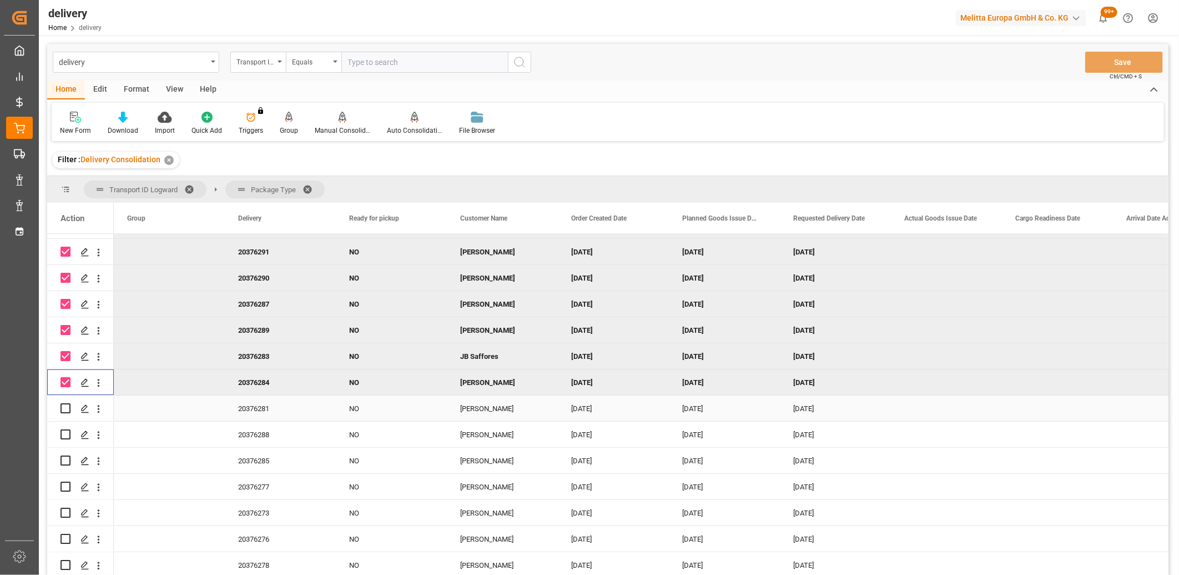
click at [67, 408] on input "Press Space to toggle row selection (unchecked)" at bounding box center [66, 408] width 10 height 10
checkbox input "true"
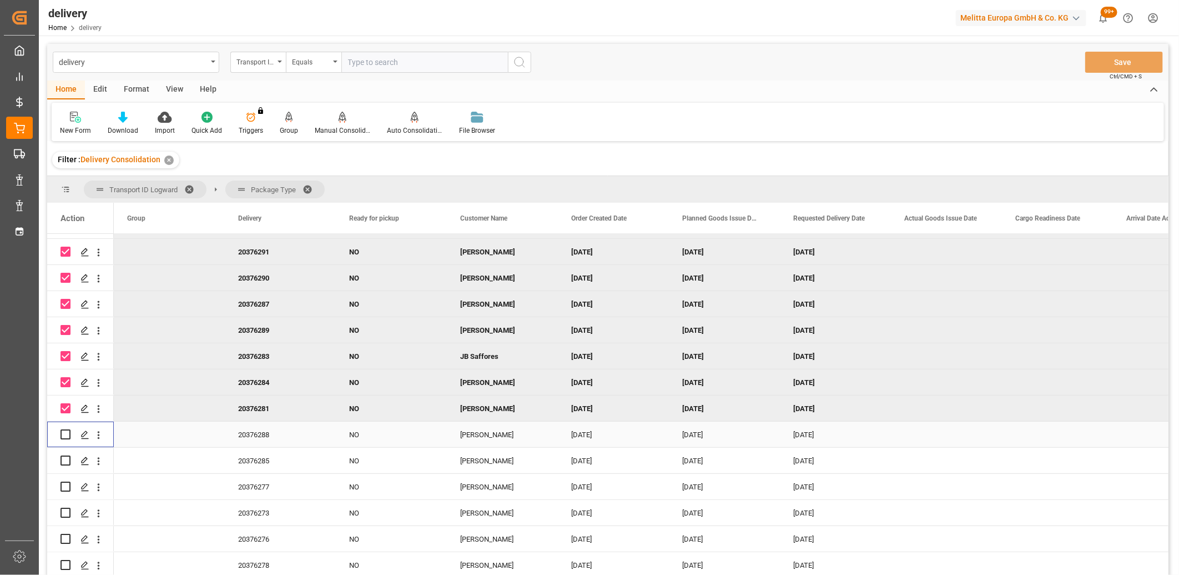
drag, startPoint x: 67, startPoint y: 433, endPoint x: 67, endPoint y: 445, distance: 12.2
click at [67, 434] on input "Press Space to toggle row selection (unchecked)" at bounding box center [66, 434] width 10 height 10
checkbox input "true"
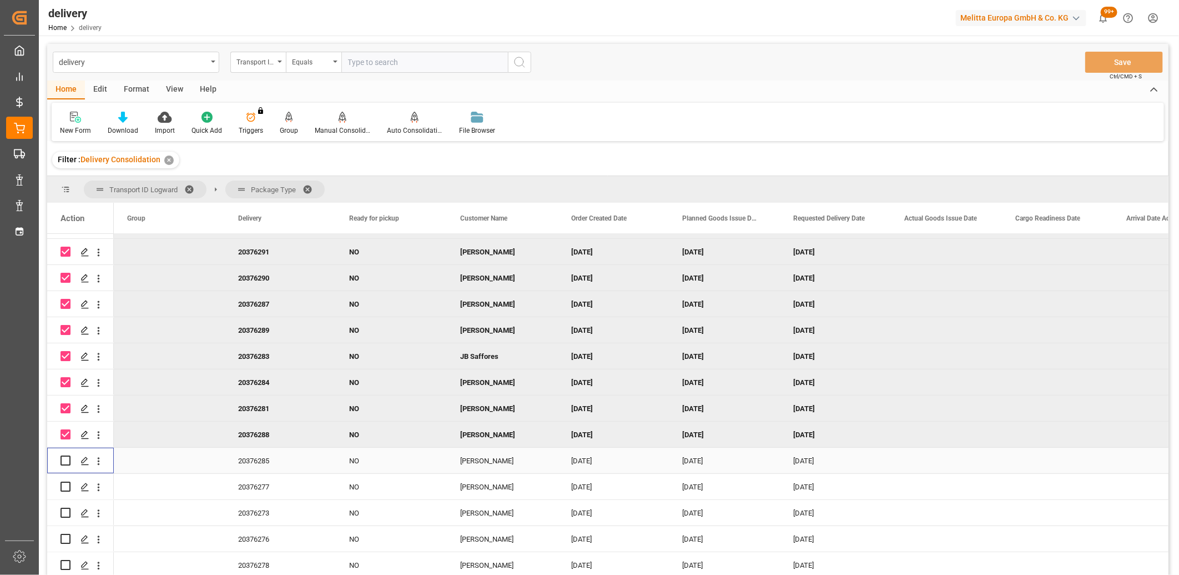
drag, startPoint x: 67, startPoint y: 459, endPoint x: 67, endPoint y: 472, distance: 12.8
click at [67, 460] on input "Press Space to toggle row selection (unchecked)" at bounding box center [66, 460] width 10 height 10
checkbox input "true"
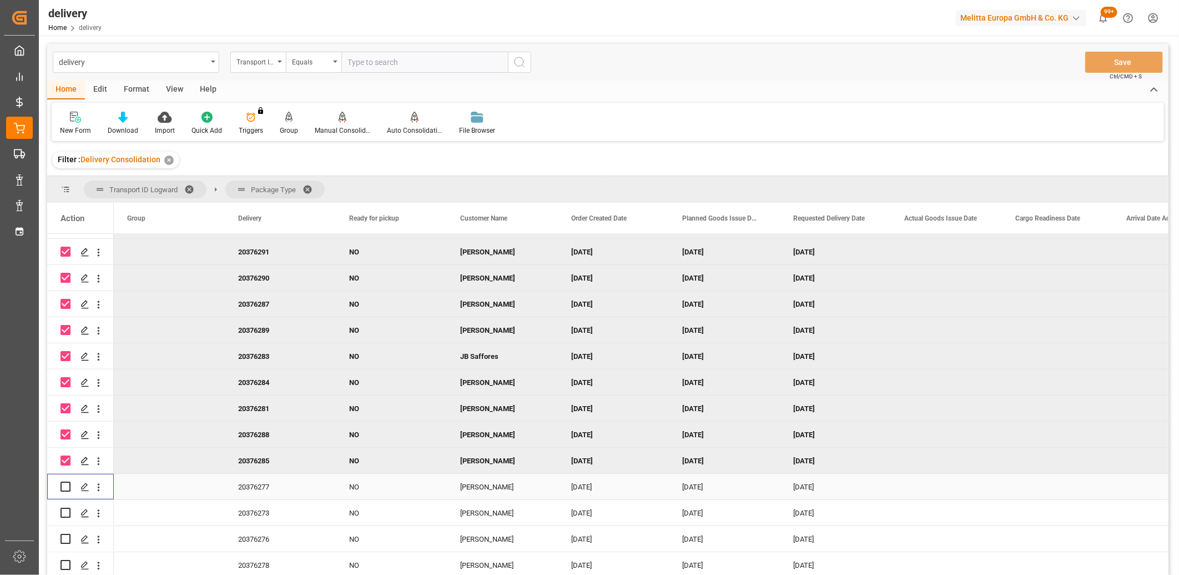
drag, startPoint x: 67, startPoint y: 484, endPoint x: 67, endPoint y: 493, distance: 8.9
click at [67, 488] on input "Press Space to toggle row selection (unchecked)" at bounding box center [66, 486] width 10 height 10
checkbox input "true"
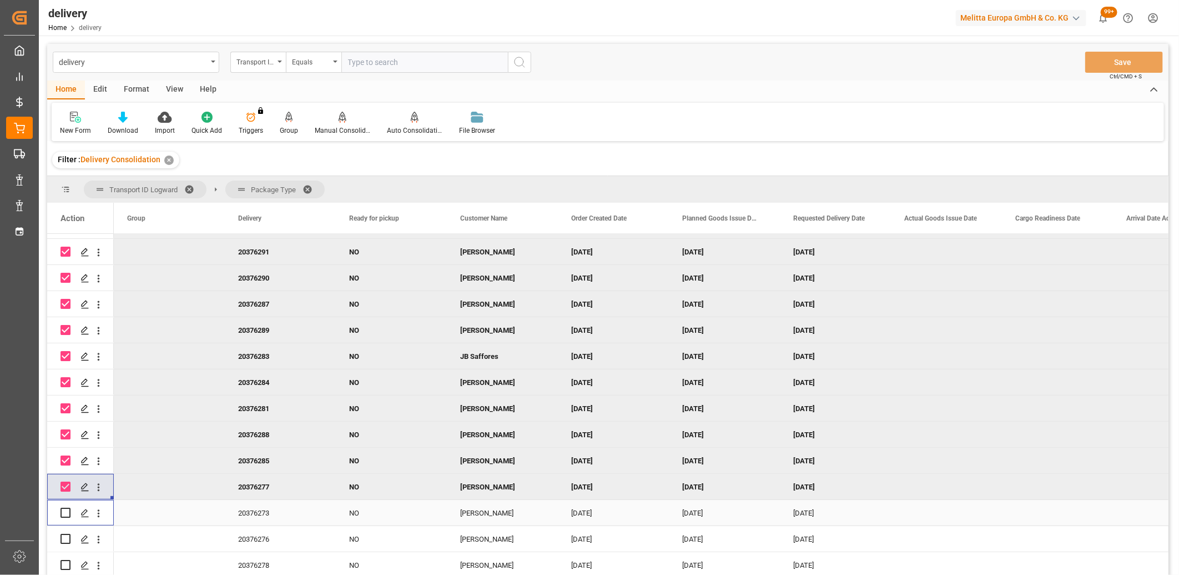
click at [64, 513] on input "Press Space to toggle row selection (unchecked)" at bounding box center [66, 513] width 10 height 10
checkbox input "true"
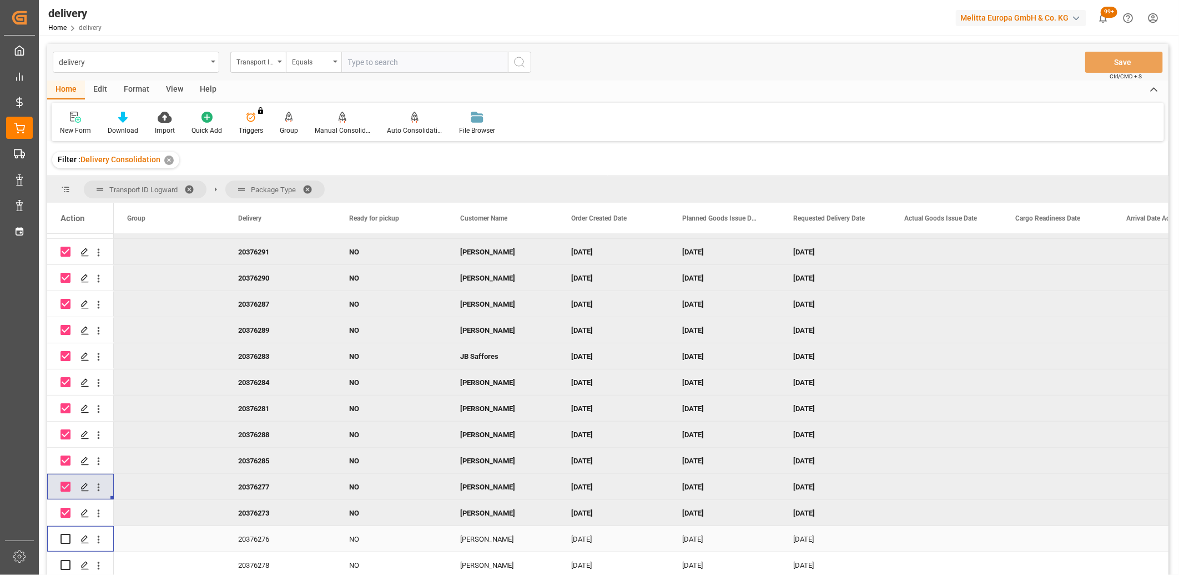
click at [65, 535] on input "Press Space to toggle row selection (unchecked)" at bounding box center [66, 539] width 10 height 10
checkbox input "true"
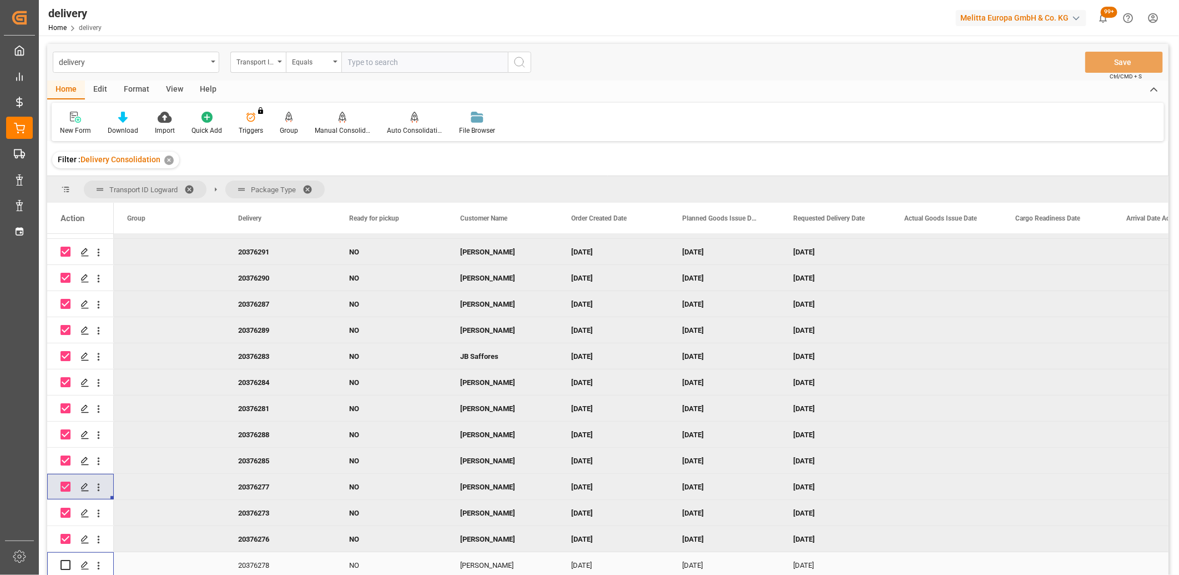
click at [65, 564] on input "Press Space to toggle row selection (unchecked)" at bounding box center [66, 565] width 10 height 10
checkbox input "true"
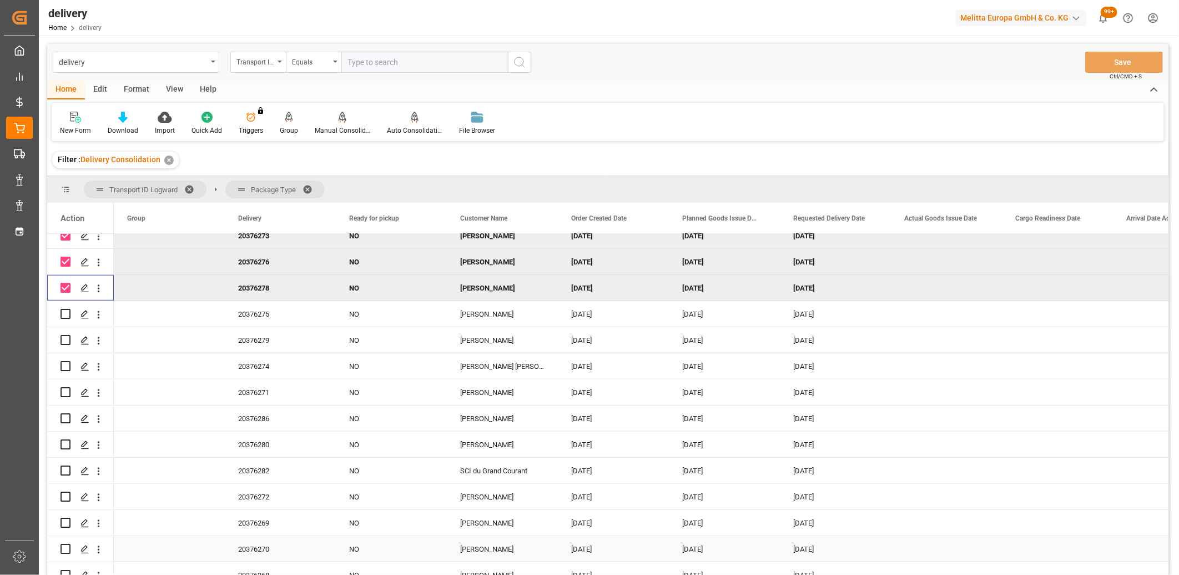
scroll to position [617, 0]
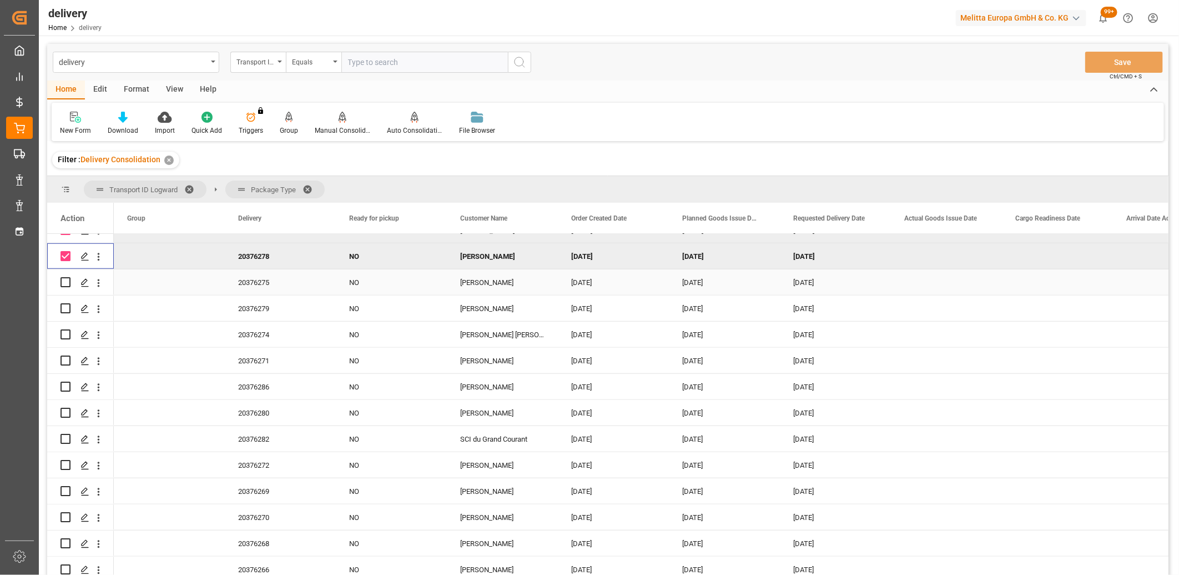
click at [65, 280] on input "Press Space to toggle row selection (unchecked)" at bounding box center [66, 282] width 10 height 10
checkbox input "true"
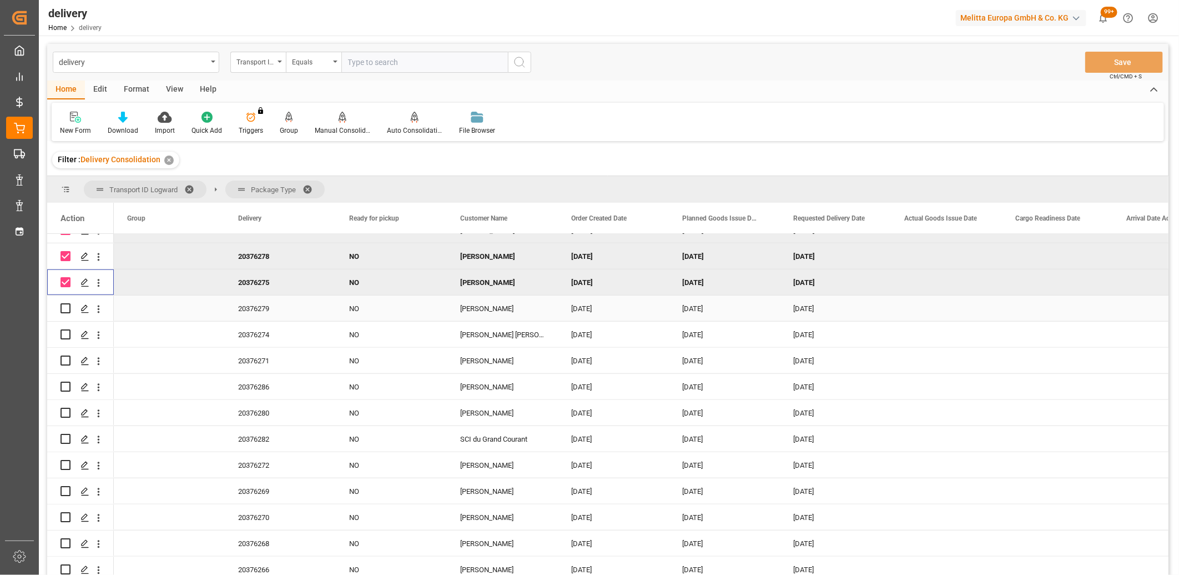
click at [68, 303] on input "Press Space to toggle row selection (unchecked)" at bounding box center [66, 308] width 10 height 10
checkbox input "true"
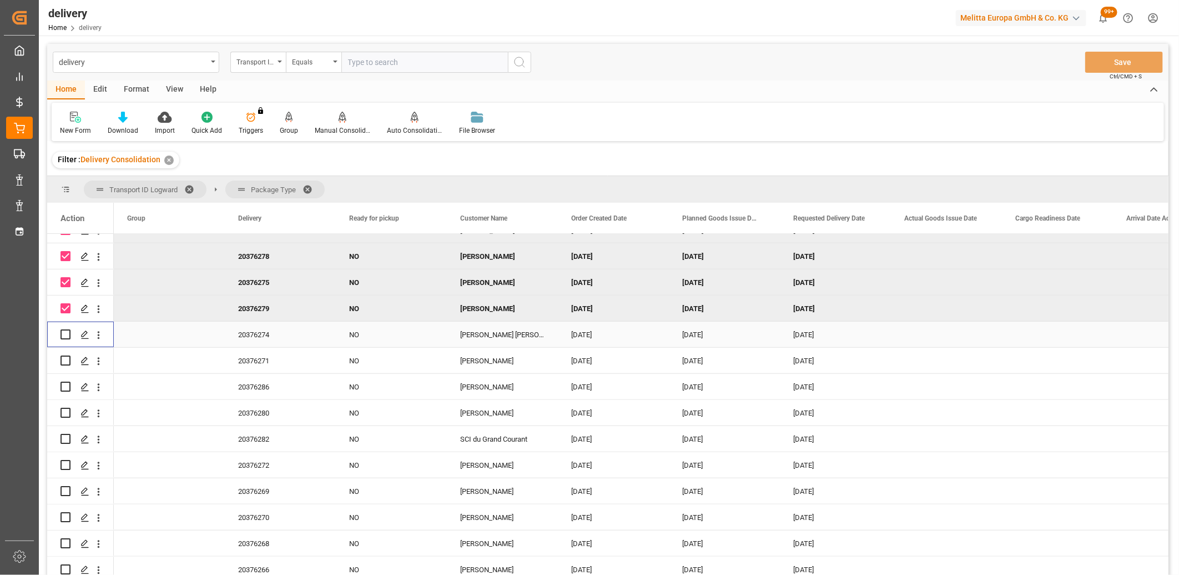
click at [64, 331] on input "Press Space to toggle row selection (unchecked)" at bounding box center [66, 334] width 10 height 10
checkbox input "true"
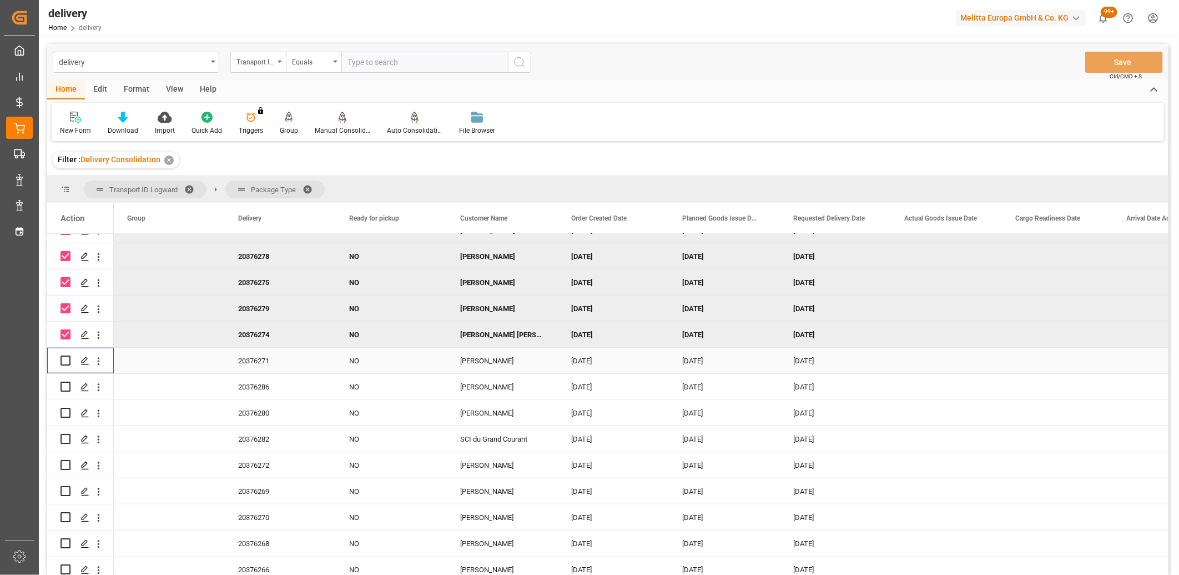
drag, startPoint x: 64, startPoint y: 359, endPoint x: 63, endPoint y: 380, distance: 21.1
click at [64, 361] on input "Press Space to toggle row selection (unchecked)" at bounding box center [66, 360] width 10 height 10
checkbox input "true"
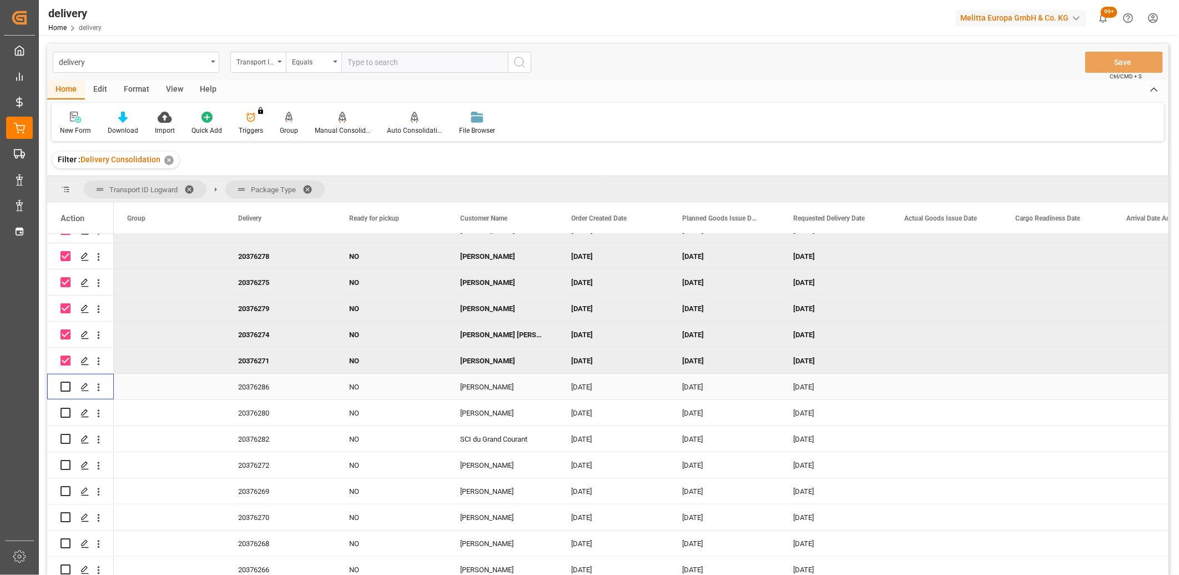
click at [63, 390] on input "Press Space to toggle row selection (unchecked)" at bounding box center [66, 386] width 10 height 10
checkbox input "true"
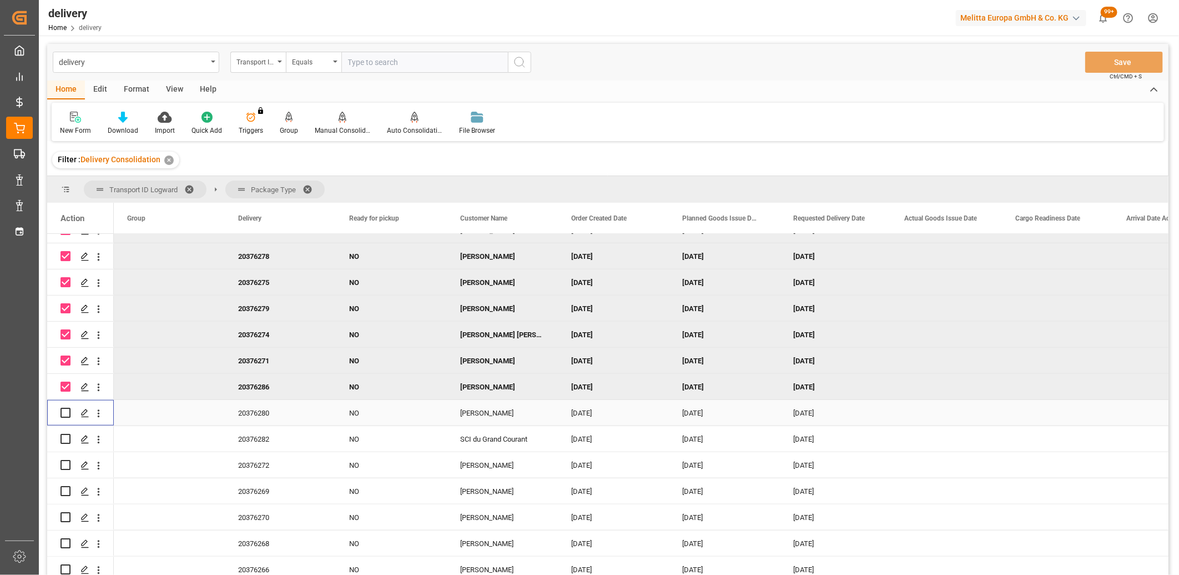
click at [62, 414] on input "Press Space to toggle row selection (unchecked)" at bounding box center [66, 413] width 10 height 10
checkbox input "true"
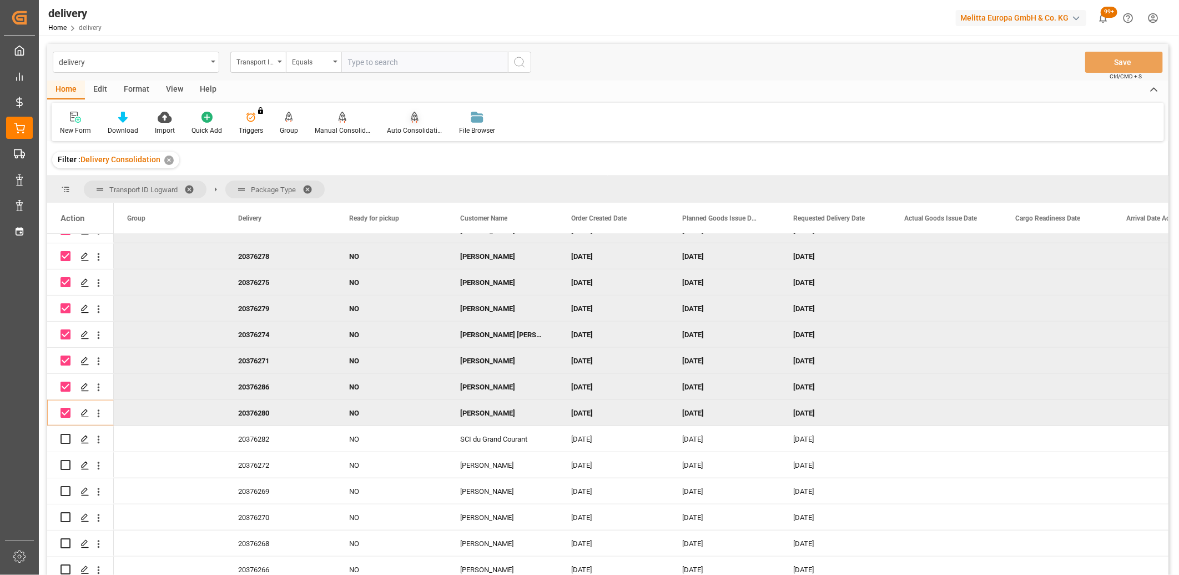
click at [412, 127] on div "Auto Consolidation" at bounding box center [415, 130] width 56 height 10
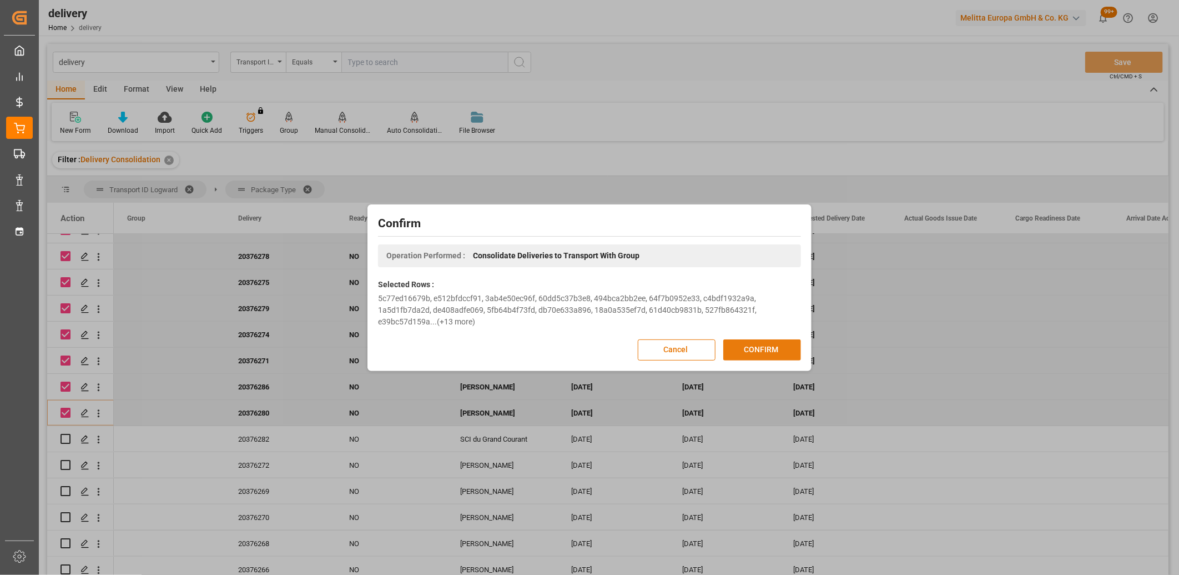
click at [745, 345] on button "CONFIRM" at bounding box center [763, 349] width 78 height 21
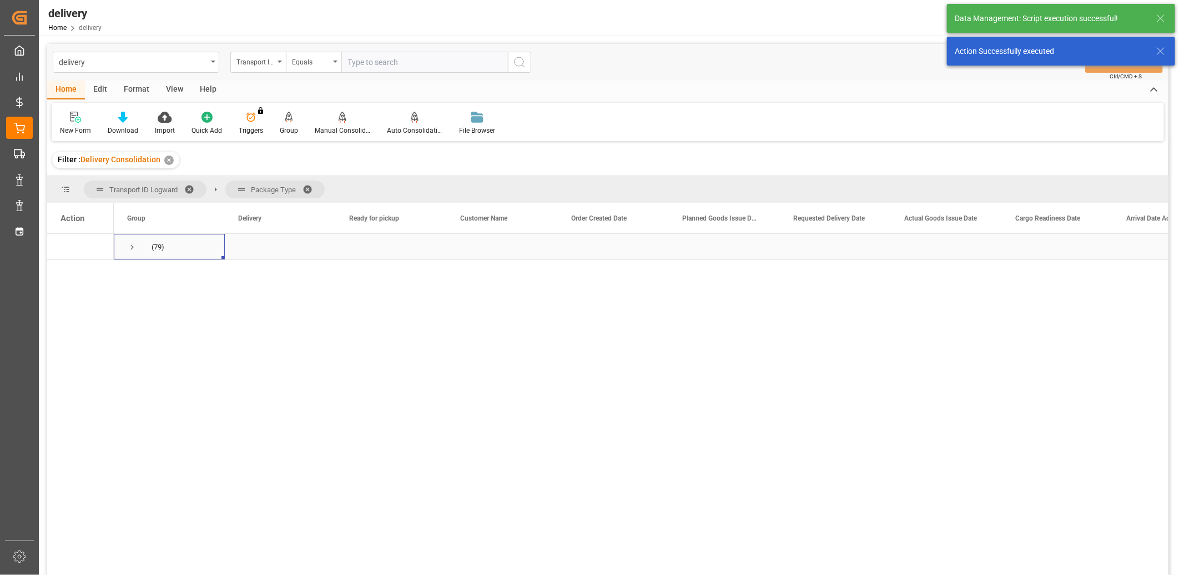
click at [128, 244] on span "Press SPACE to select this row." at bounding box center [132, 247] width 10 height 10
click at [154, 299] on span "Press SPACE to select this row." at bounding box center [155, 299] width 10 height 10
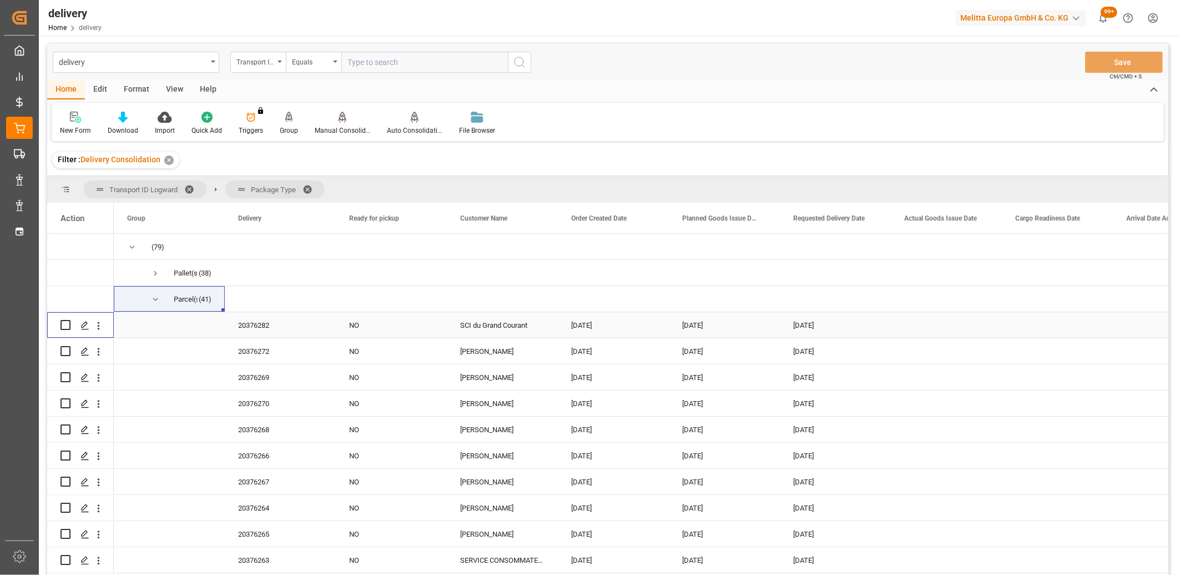
click at [64, 321] on input "Press Space to toggle row selection (unchecked)" at bounding box center [66, 325] width 10 height 10
checkbox input "true"
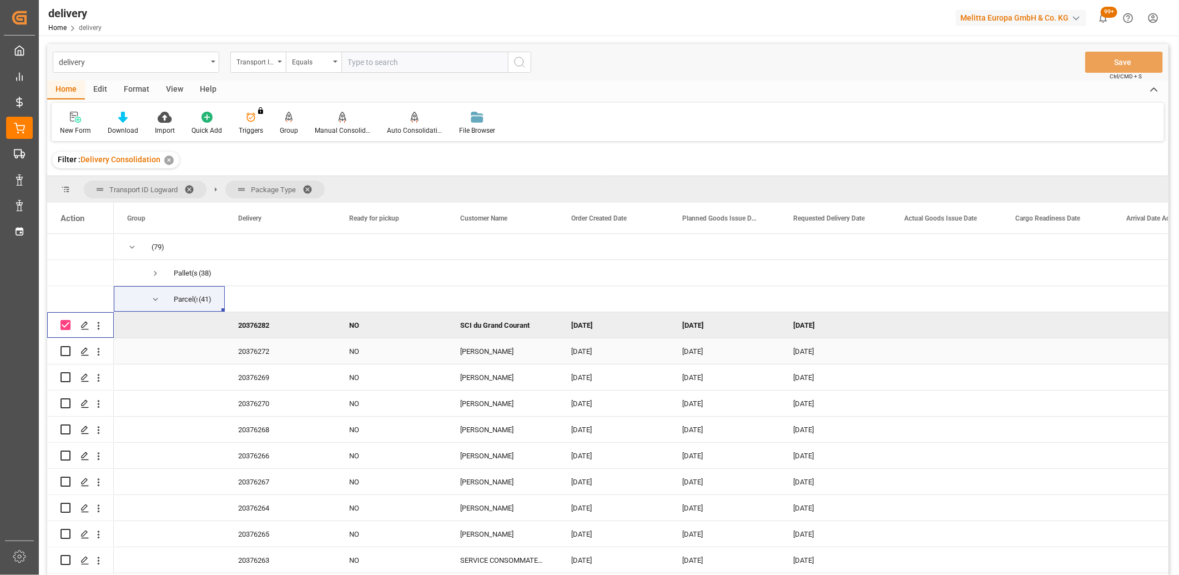
click at [69, 350] on input "Press Space to toggle row selection (unchecked)" at bounding box center [66, 351] width 10 height 10
checkbox input "true"
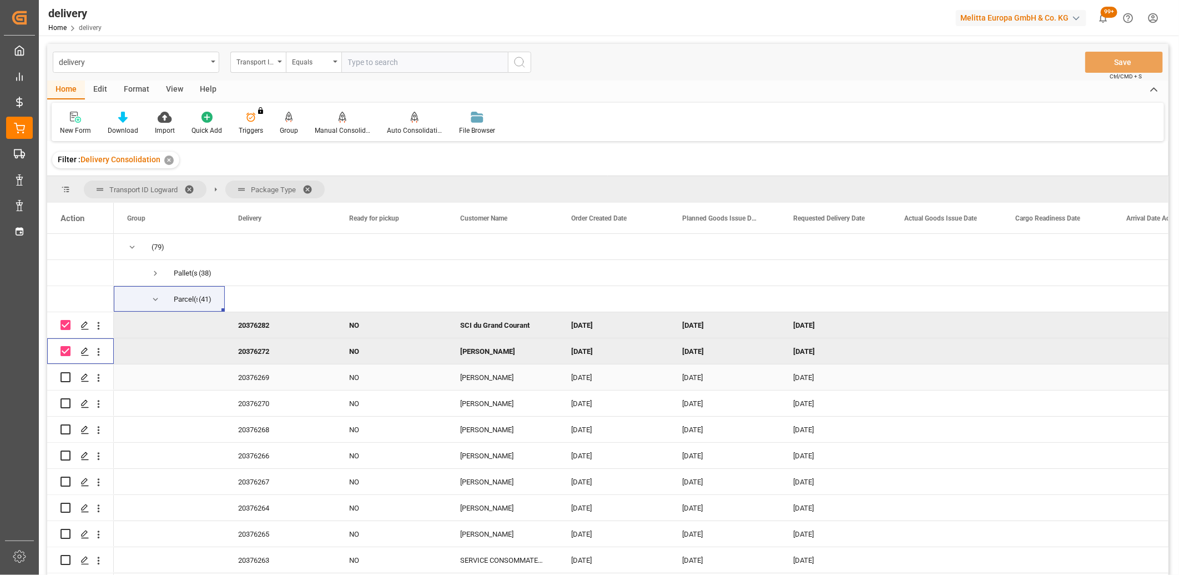
click at [69, 378] on input "Press Space to toggle row selection (unchecked)" at bounding box center [66, 377] width 10 height 10
checkbox input "true"
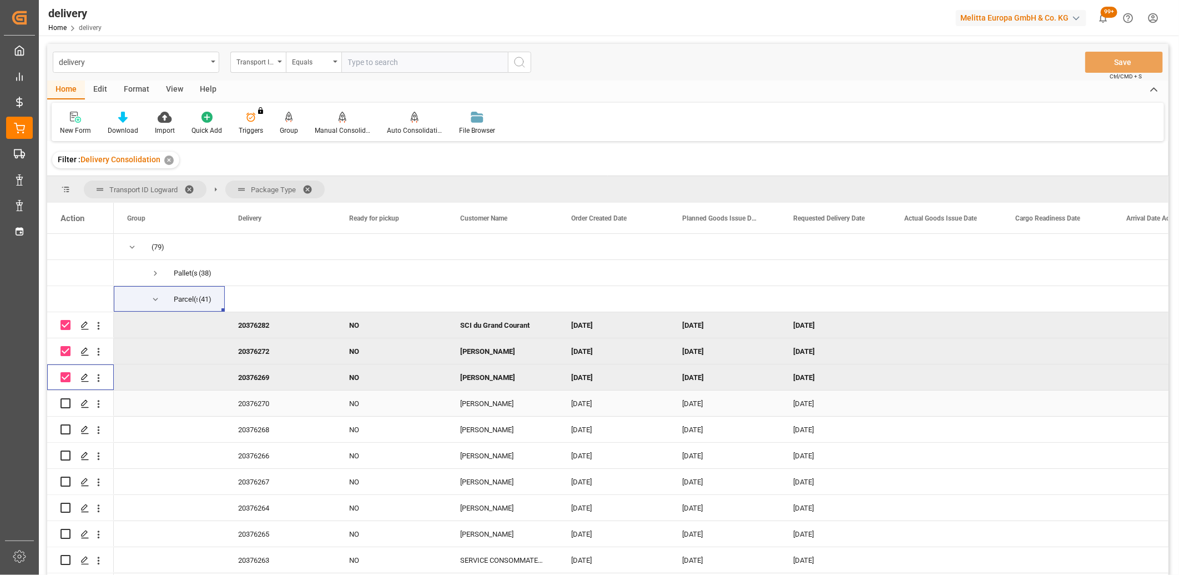
click at [69, 402] on input "Press Space to toggle row selection (unchecked)" at bounding box center [66, 403] width 10 height 10
checkbox input "true"
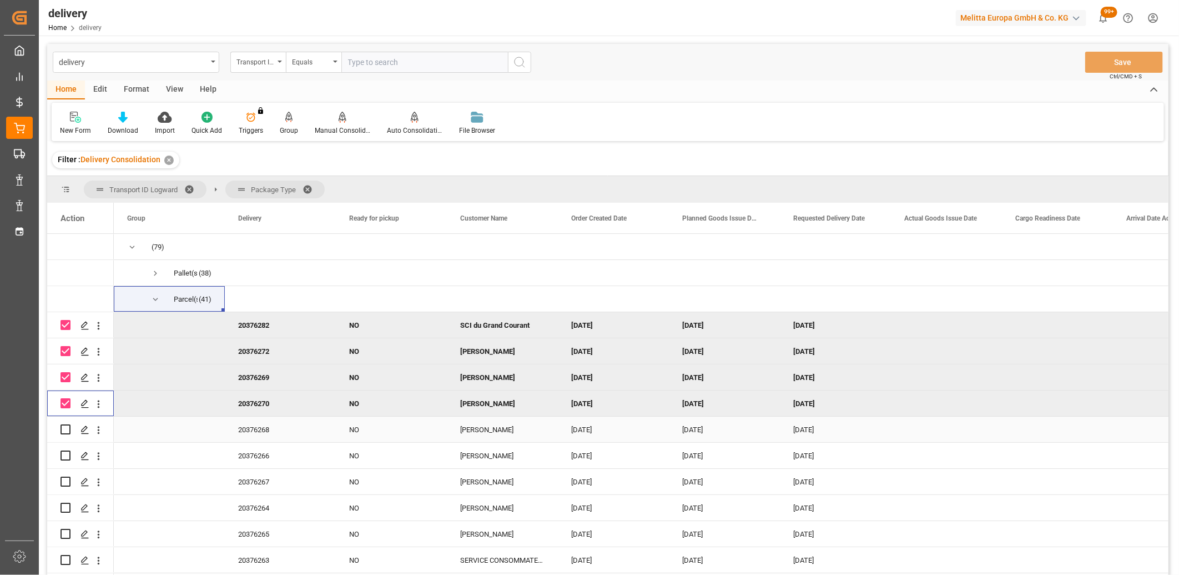
click at [69, 428] on input "Press Space to toggle row selection (unchecked)" at bounding box center [66, 429] width 10 height 10
checkbox input "true"
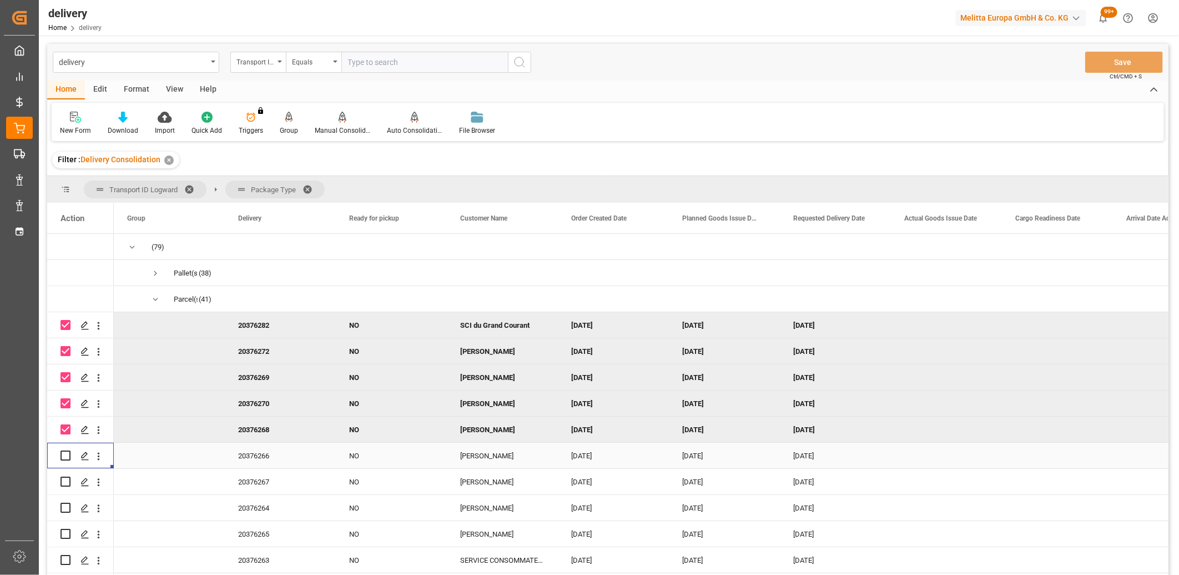
click at [73, 458] on div "Press SPACE to select this row." at bounding box center [81, 455] width 40 height 24
drag, startPoint x: 66, startPoint y: 454, endPoint x: 62, endPoint y: 460, distance: 6.5
click at [65, 454] on input "Press Space to toggle row selection (unchecked)" at bounding box center [66, 455] width 10 height 10
checkbox input "true"
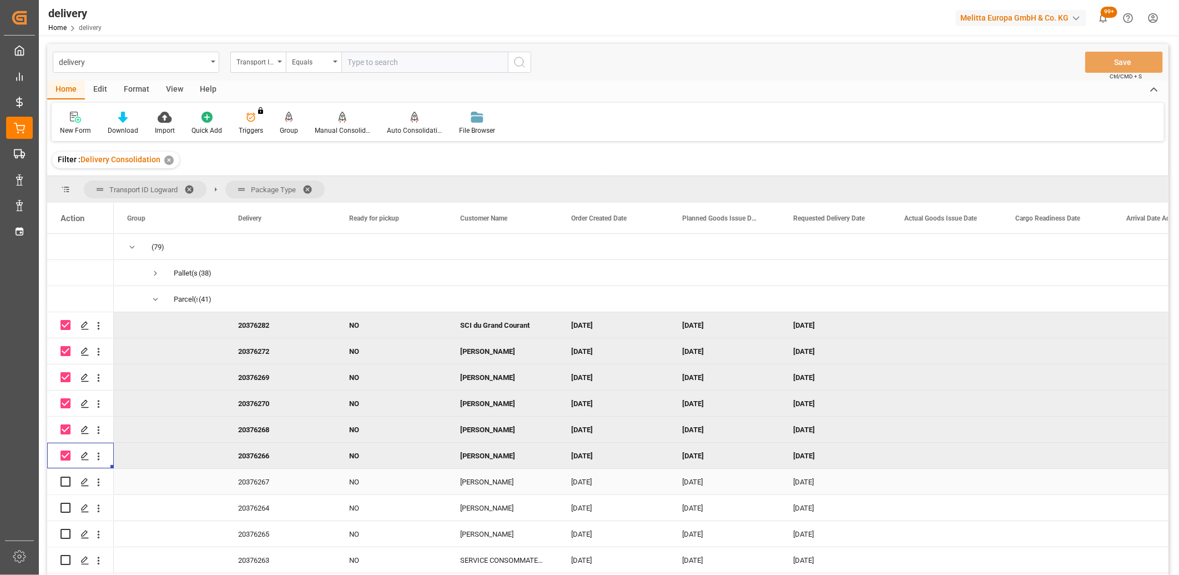
click at [63, 479] on input "Press Space to toggle row selection (unchecked)" at bounding box center [66, 481] width 10 height 10
checkbox input "true"
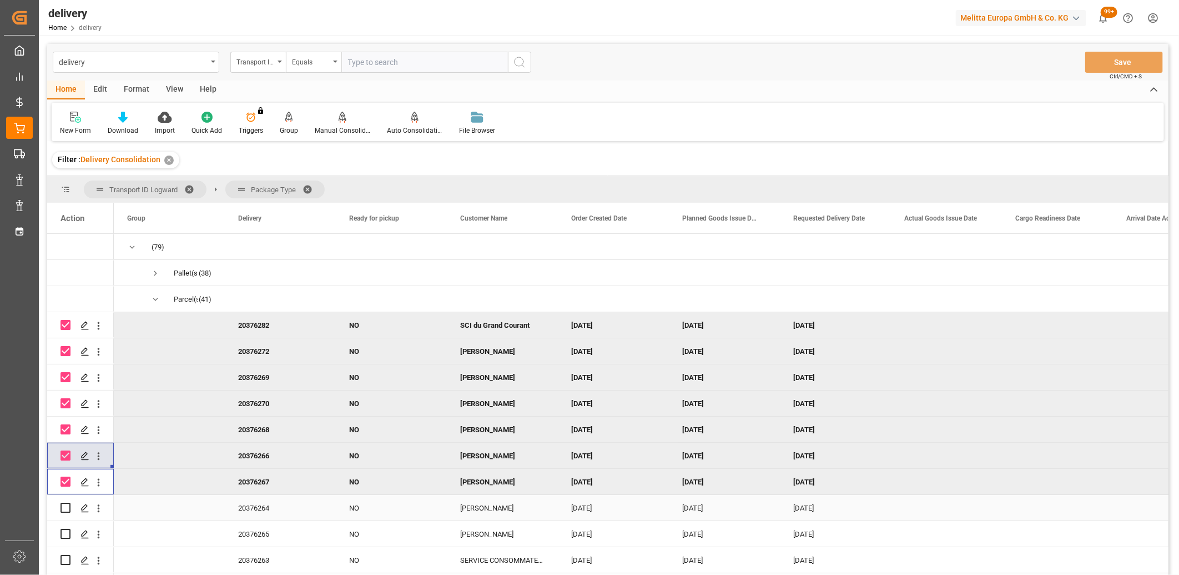
click at [65, 507] on input "Press Space to toggle row selection (unchecked)" at bounding box center [66, 508] width 10 height 10
checkbox input "true"
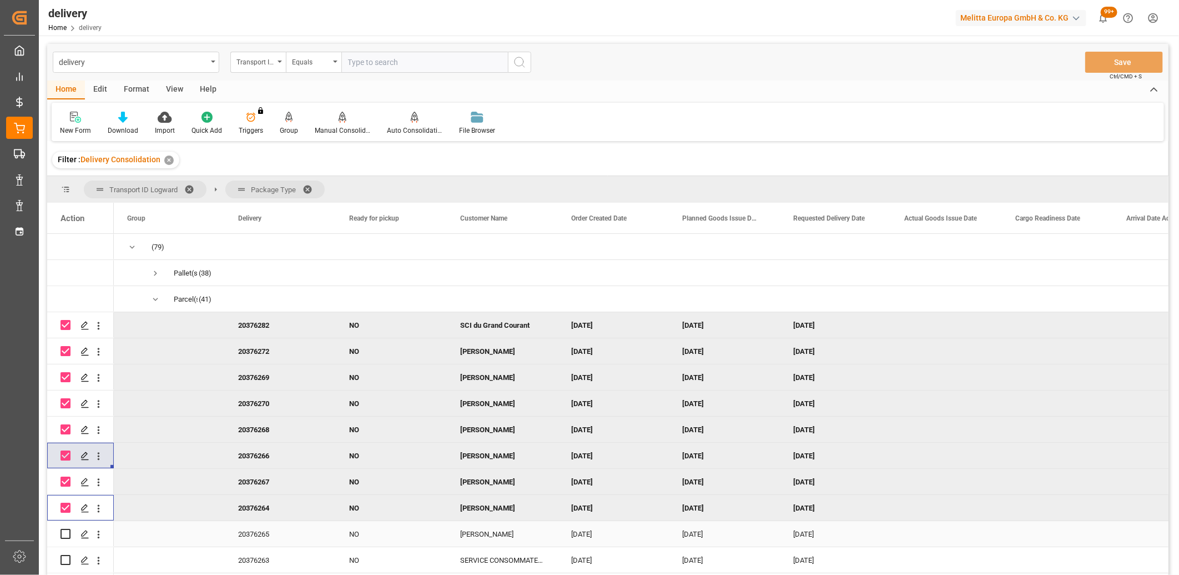
click at [66, 533] on input "Press Space to toggle row selection (unchecked)" at bounding box center [66, 534] width 10 height 10
checkbox input "true"
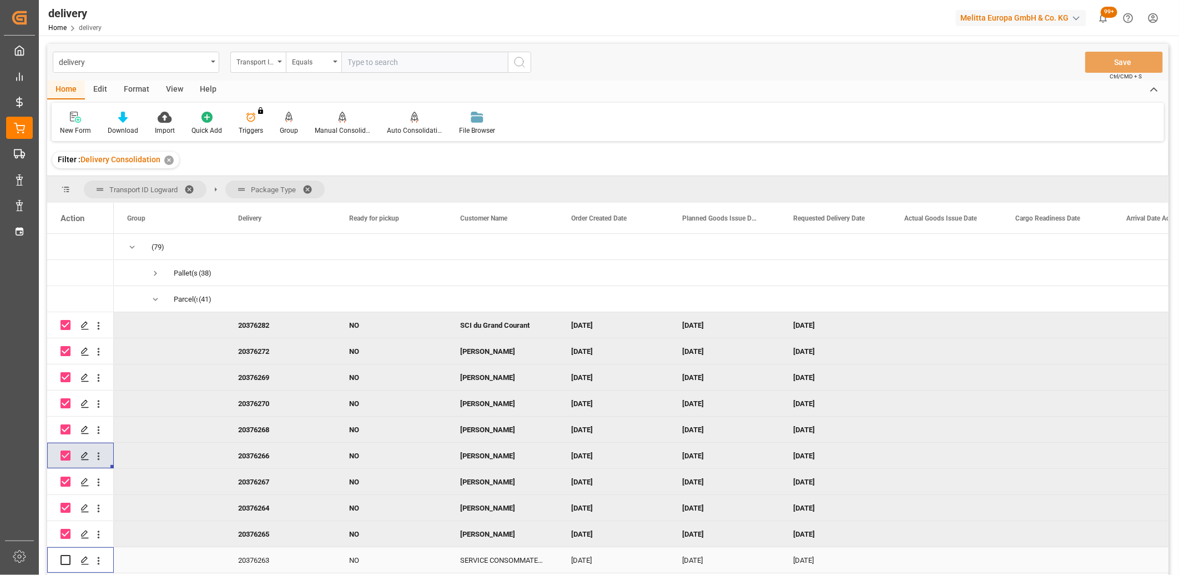
click at [63, 557] on input "Press Space to toggle row selection (unchecked)" at bounding box center [66, 560] width 10 height 10
checkbox input "true"
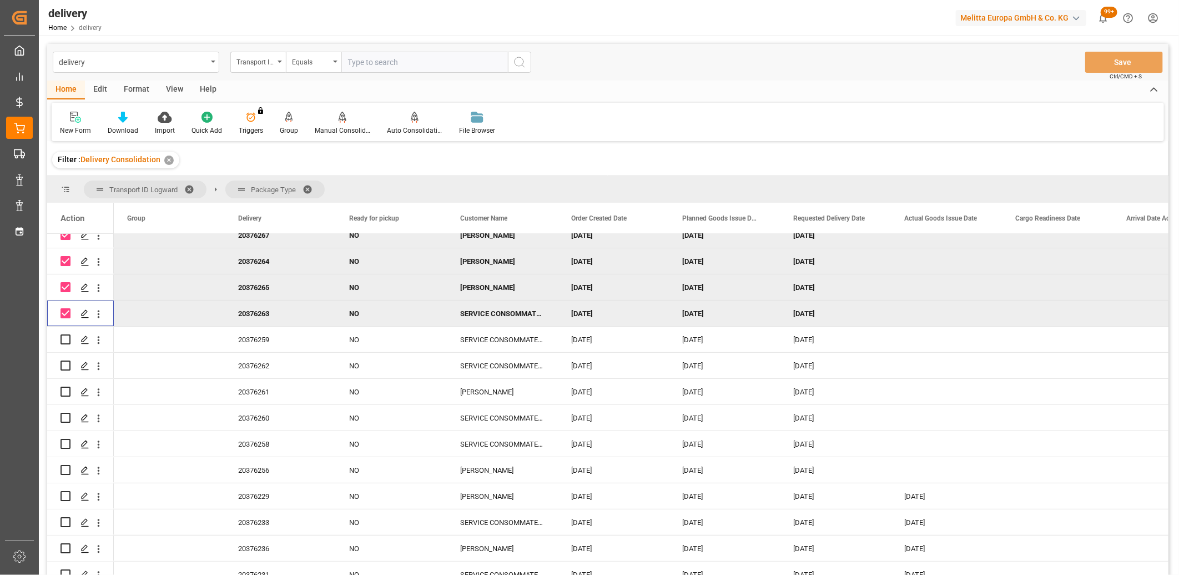
scroll to position [308, 0]
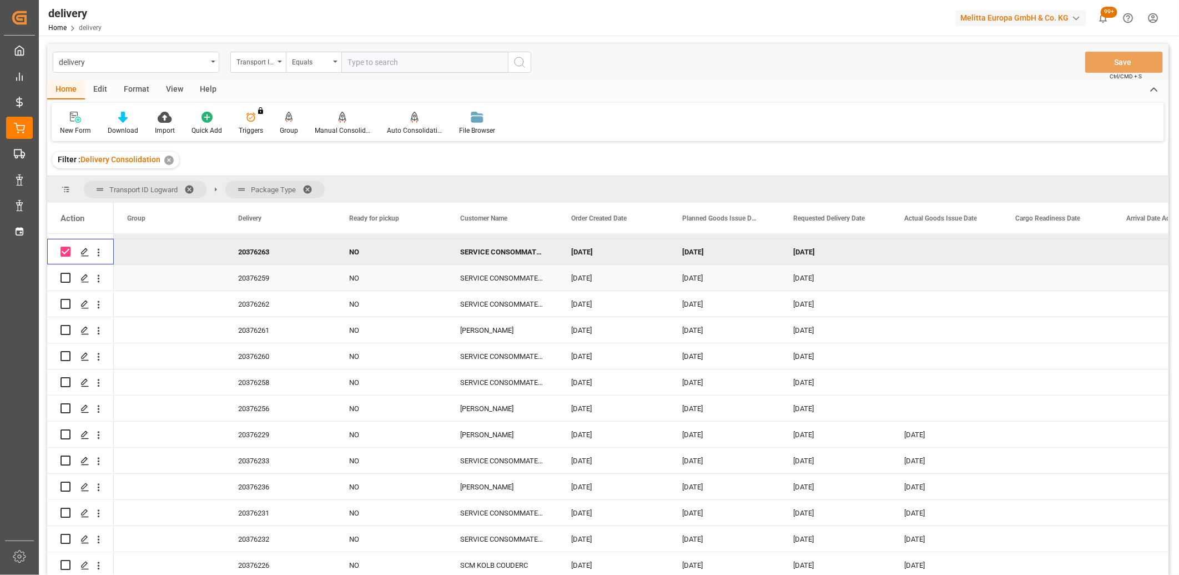
drag, startPoint x: 65, startPoint y: 278, endPoint x: 64, endPoint y: 298, distance: 19.4
click at [64, 278] on input "Press Space to toggle row selection (unchecked)" at bounding box center [66, 278] width 10 height 10
checkbox input "true"
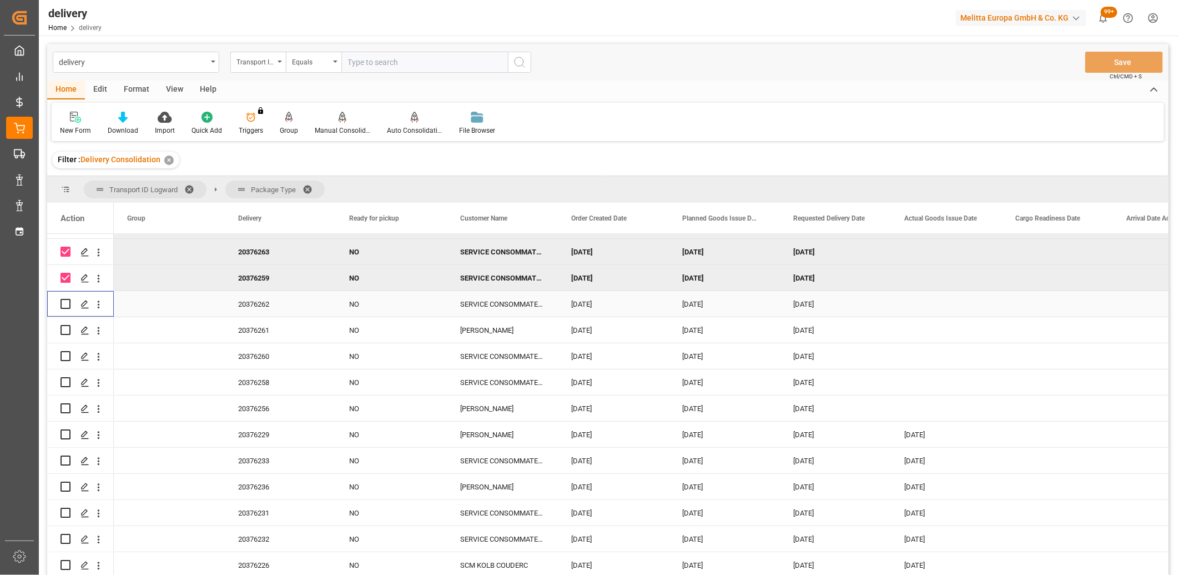
click at [64, 303] on input "Press Space to toggle row selection (unchecked)" at bounding box center [66, 304] width 10 height 10
checkbox input "true"
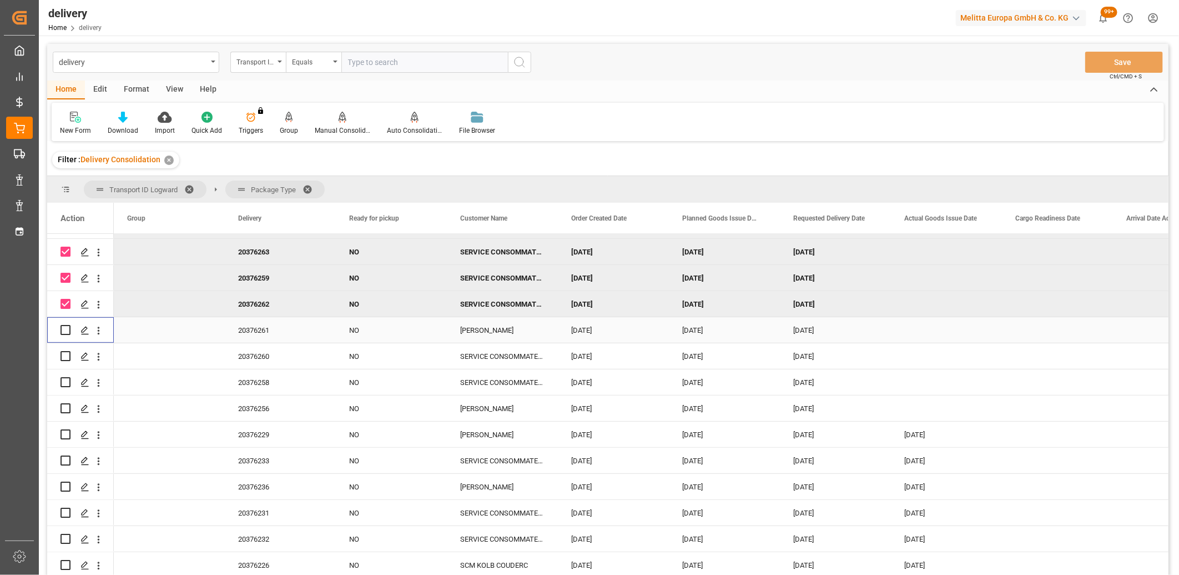
click at [64, 328] on input "Press Space to toggle row selection (unchecked)" at bounding box center [66, 330] width 10 height 10
checkbox input "true"
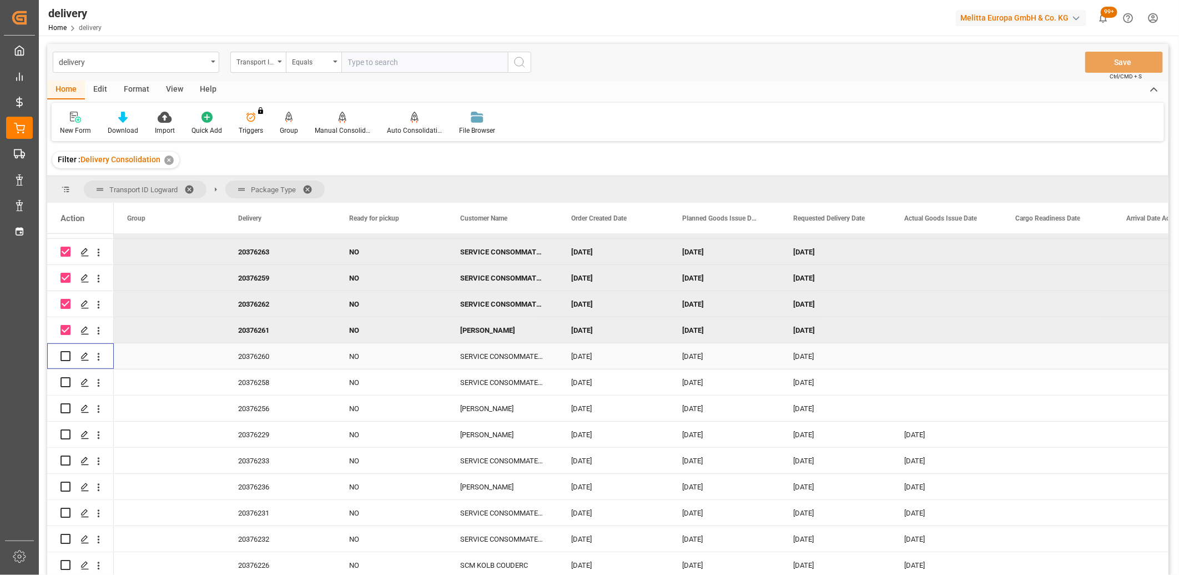
click at [67, 353] on input "Press Space to toggle row selection (unchecked)" at bounding box center [66, 356] width 10 height 10
checkbox input "true"
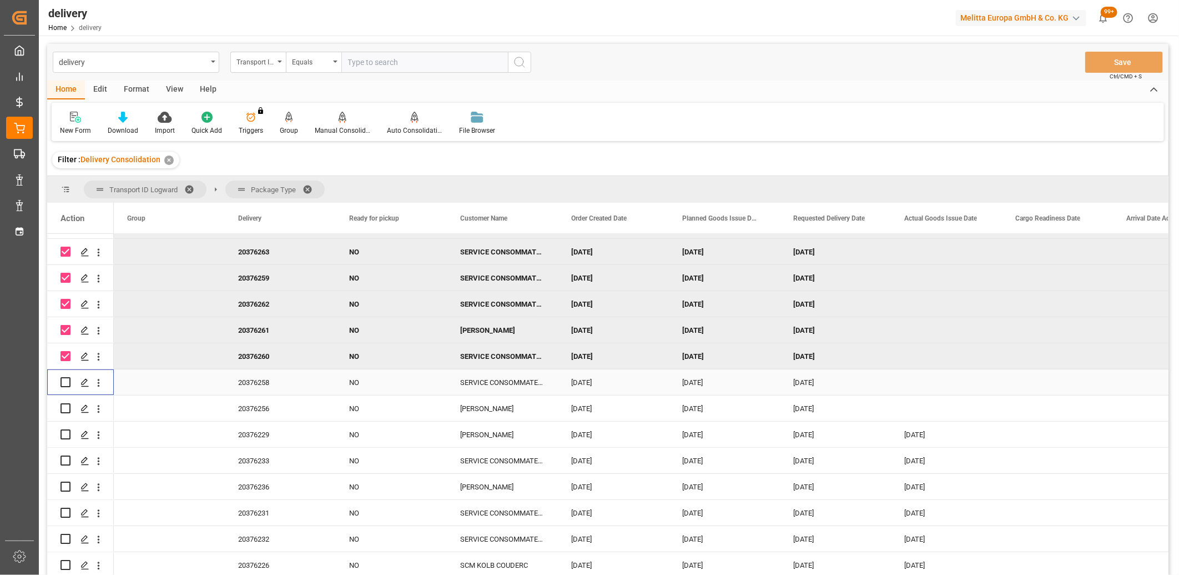
click at [66, 381] on input "Press Space to toggle row selection (unchecked)" at bounding box center [66, 382] width 10 height 10
checkbox input "true"
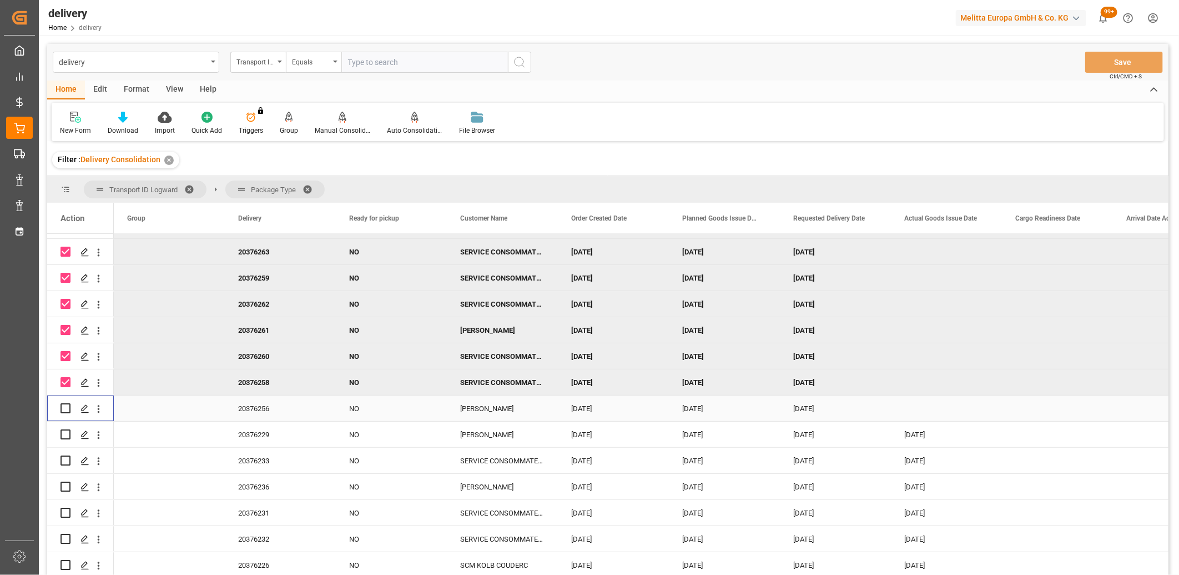
click at [65, 403] on input "Press Space to toggle row selection (unchecked)" at bounding box center [66, 408] width 10 height 10
checkbox input "true"
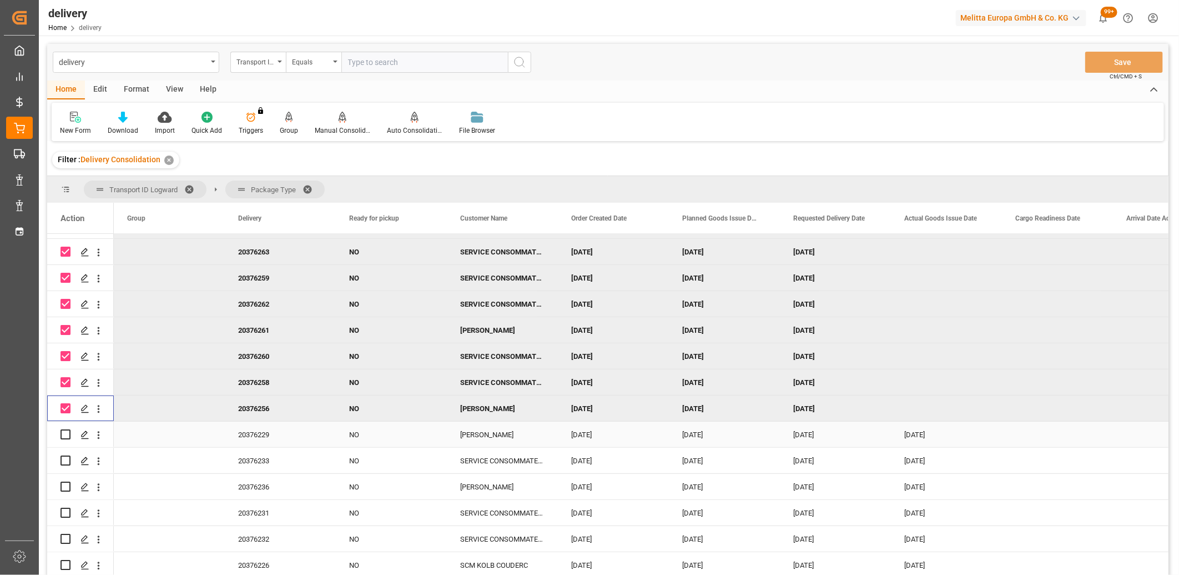
click at [65, 434] on input "Press Space to toggle row selection (unchecked)" at bounding box center [66, 434] width 10 height 10
checkbox input "true"
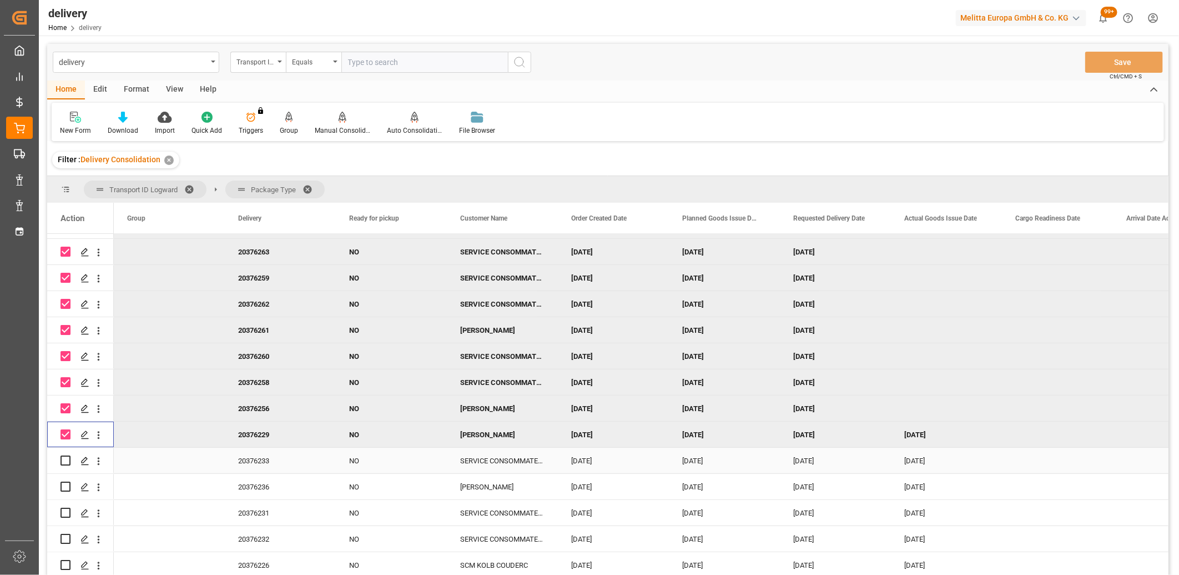
click at [65, 457] on input "Press Space to toggle row selection (unchecked)" at bounding box center [66, 460] width 10 height 10
checkbox input "true"
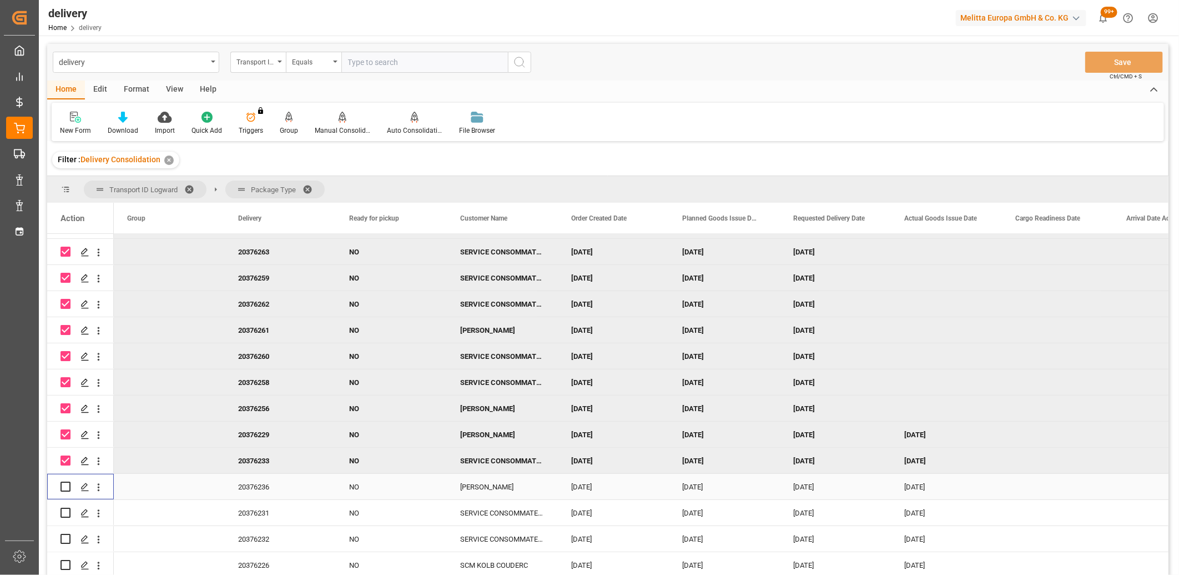
drag, startPoint x: 65, startPoint y: 485, endPoint x: 67, endPoint y: 496, distance: 11.3
click at [65, 486] on input "Press Space to toggle row selection (unchecked)" at bounding box center [66, 486] width 10 height 10
checkbox input "true"
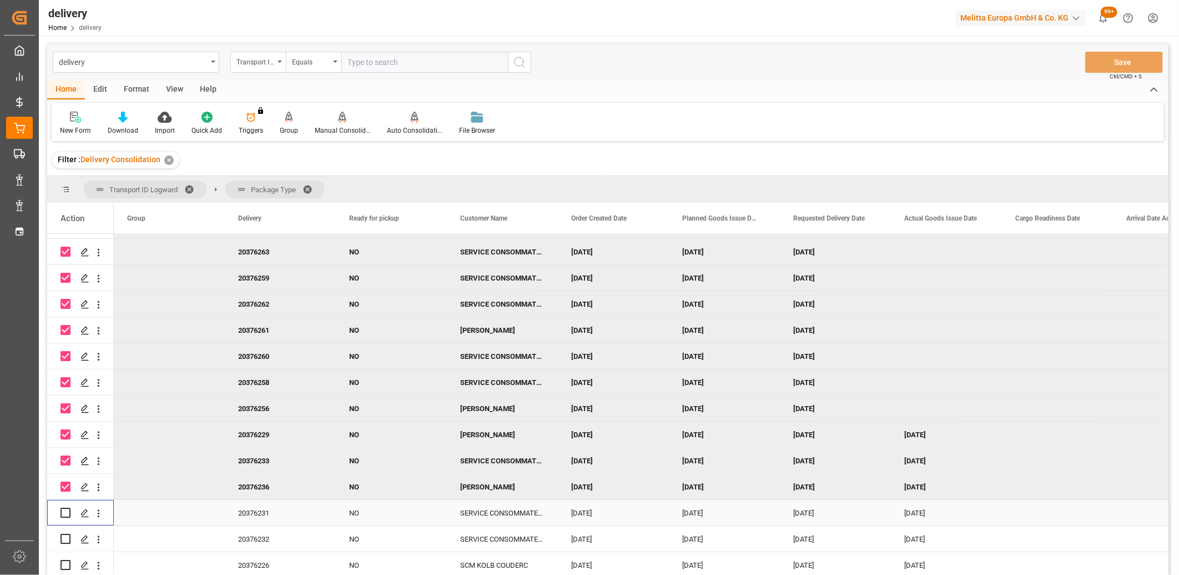
click at [65, 508] on input "Press Space to toggle row selection (unchecked)" at bounding box center [66, 513] width 10 height 10
checkbox input "true"
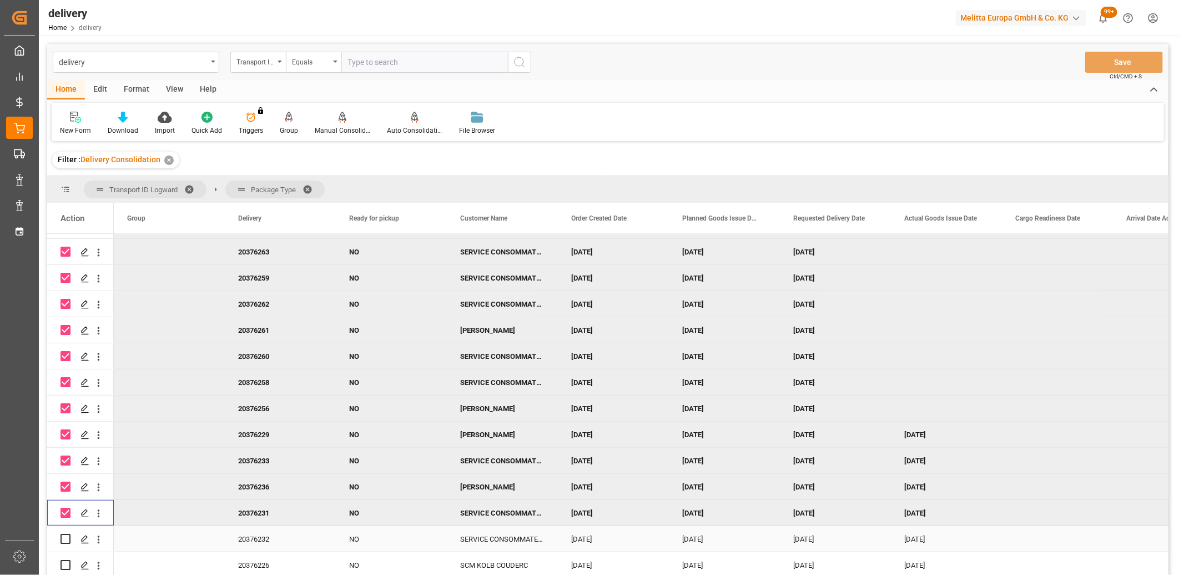
click at [61, 534] on input "Press Space to toggle row selection (unchecked)" at bounding box center [66, 539] width 10 height 10
checkbox input "true"
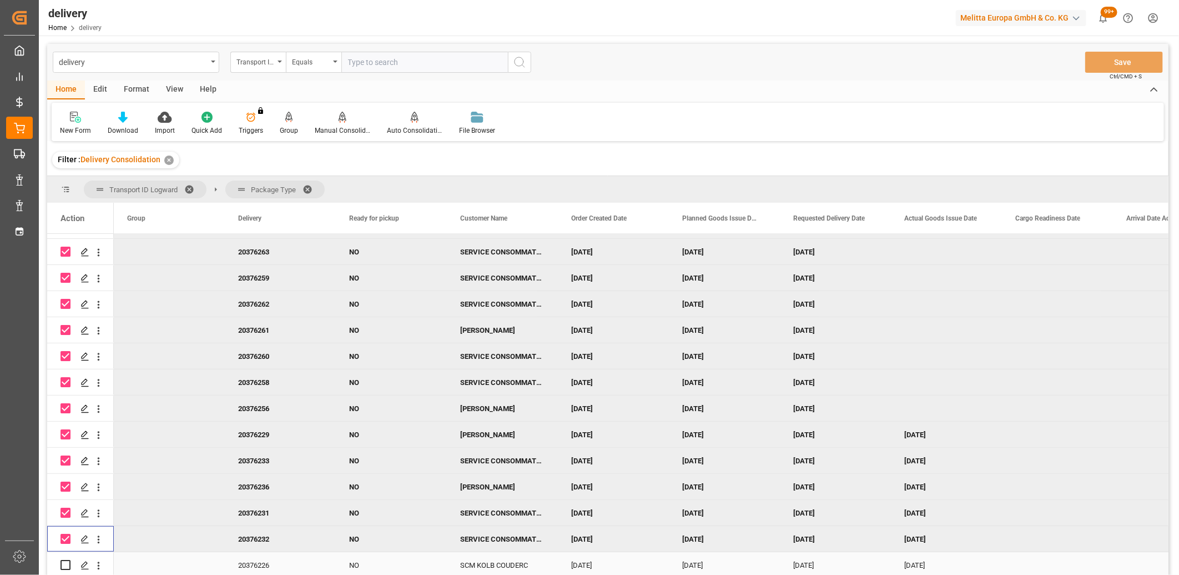
click at [63, 565] on input "Press Space to toggle row selection (unchecked)" at bounding box center [66, 565] width 10 height 10
checkbox input "true"
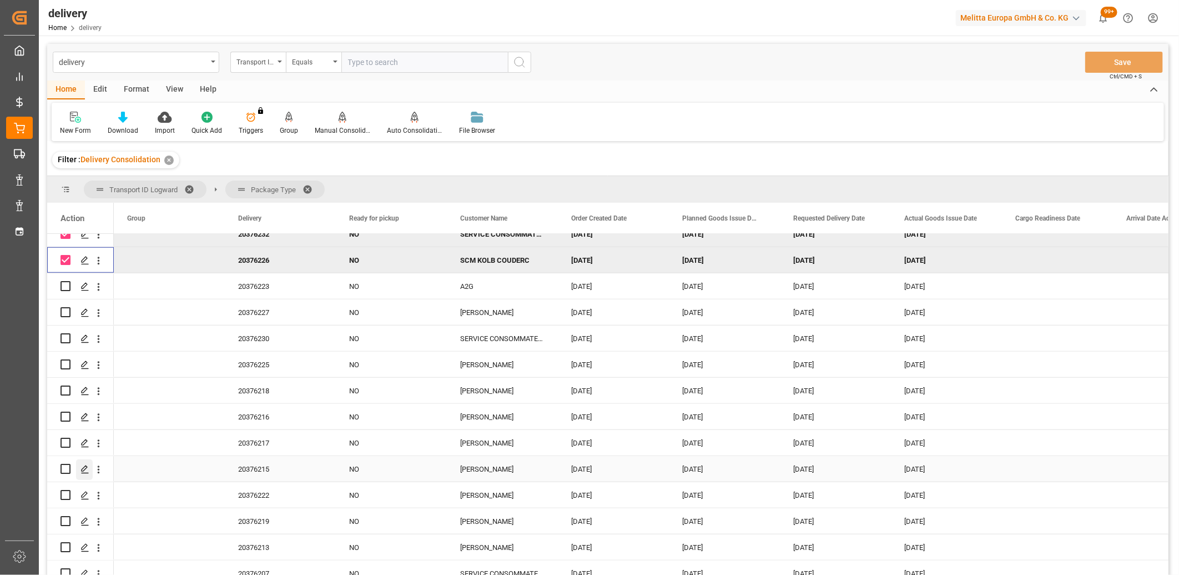
scroll to position [617, 0]
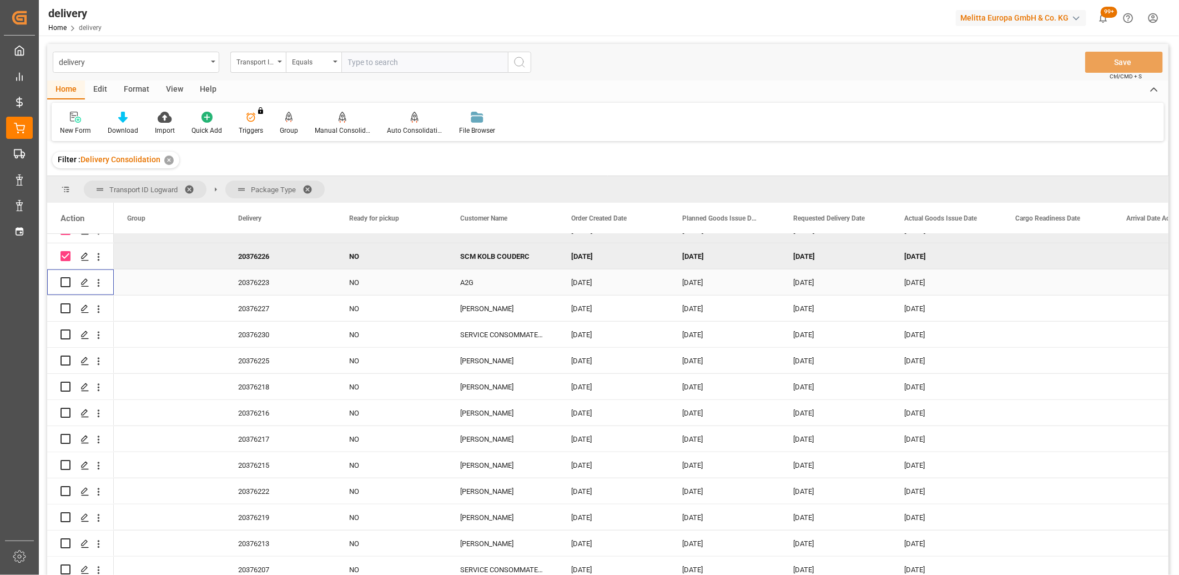
click at [63, 282] on input "Press Space to toggle row selection (unchecked)" at bounding box center [66, 282] width 10 height 10
checkbox input "true"
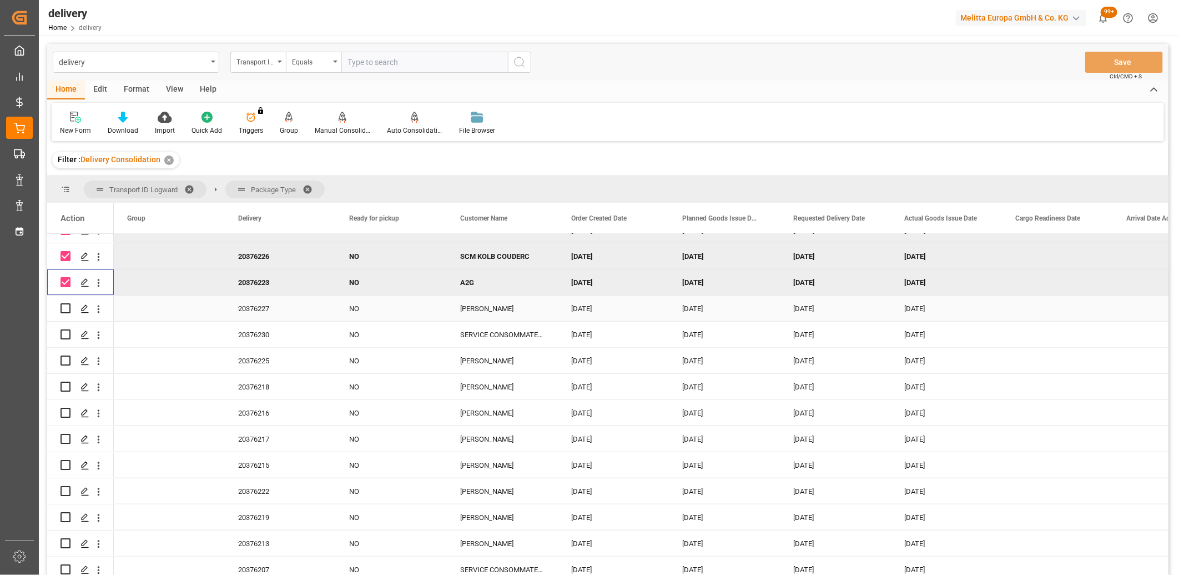
click at [63, 303] on div "Press SPACE to select this row." at bounding box center [66, 308] width 10 height 26
click at [65, 310] on input "Press Space to toggle row selection (unchecked)" at bounding box center [66, 308] width 10 height 10
checkbox input "true"
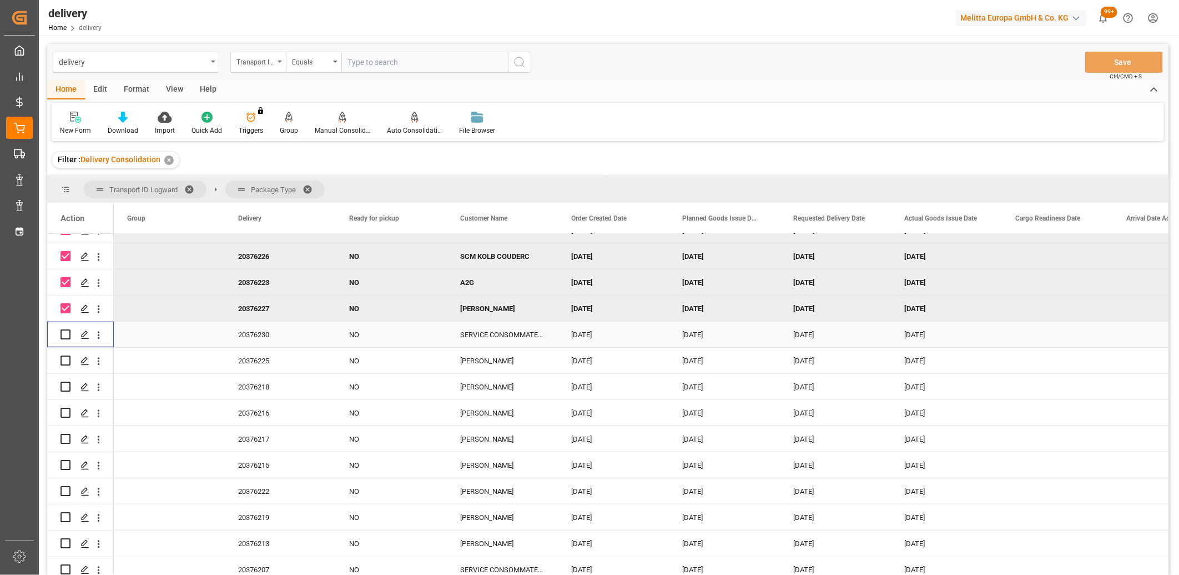
click at [69, 331] on input "Press Space to toggle row selection (unchecked)" at bounding box center [66, 334] width 10 height 10
checkbox input "true"
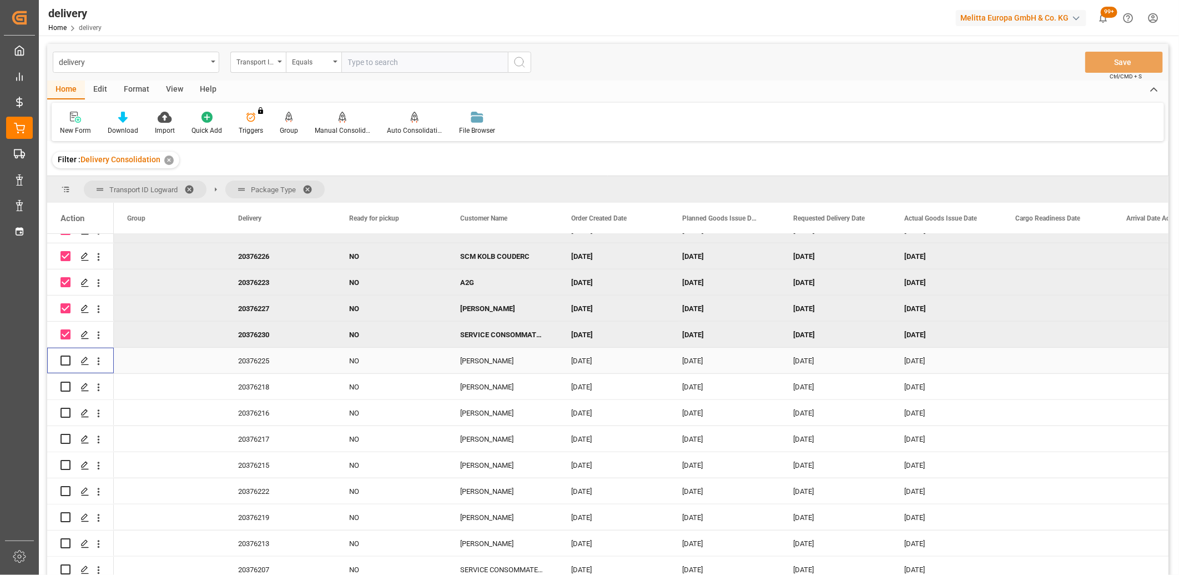
click at [63, 361] on input "Press Space to toggle row selection (unchecked)" at bounding box center [66, 360] width 10 height 10
checkbox input "true"
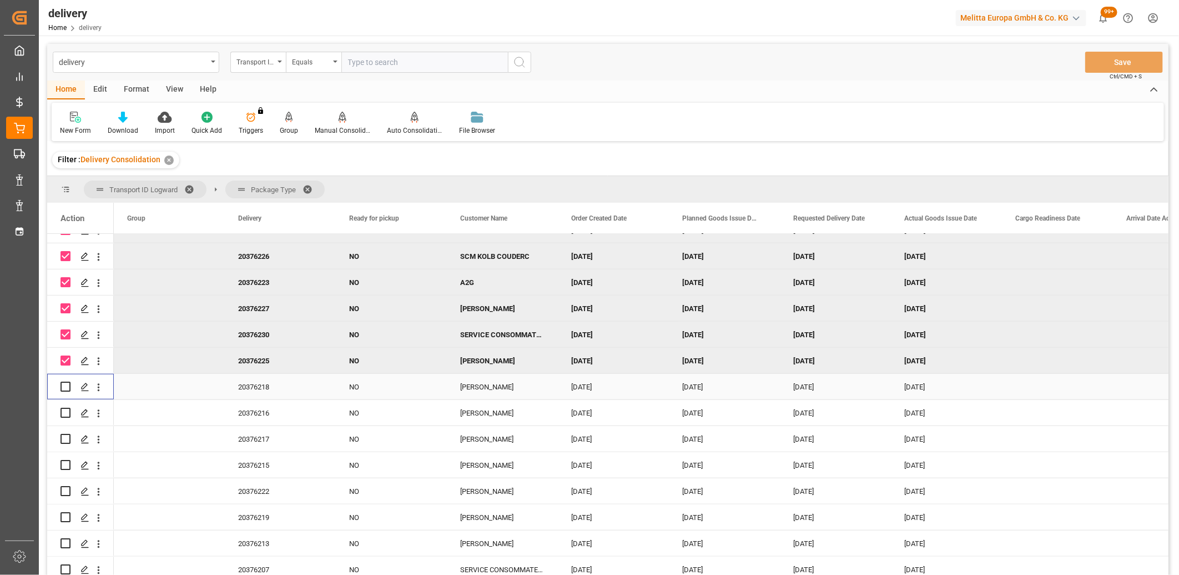
drag, startPoint x: 65, startPoint y: 385, endPoint x: 65, endPoint y: 393, distance: 8.3
click at [65, 385] on input "Press Space to toggle row selection (unchecked)" at bounding box center [66, 386] width 10 height 10
checkbox input "true"
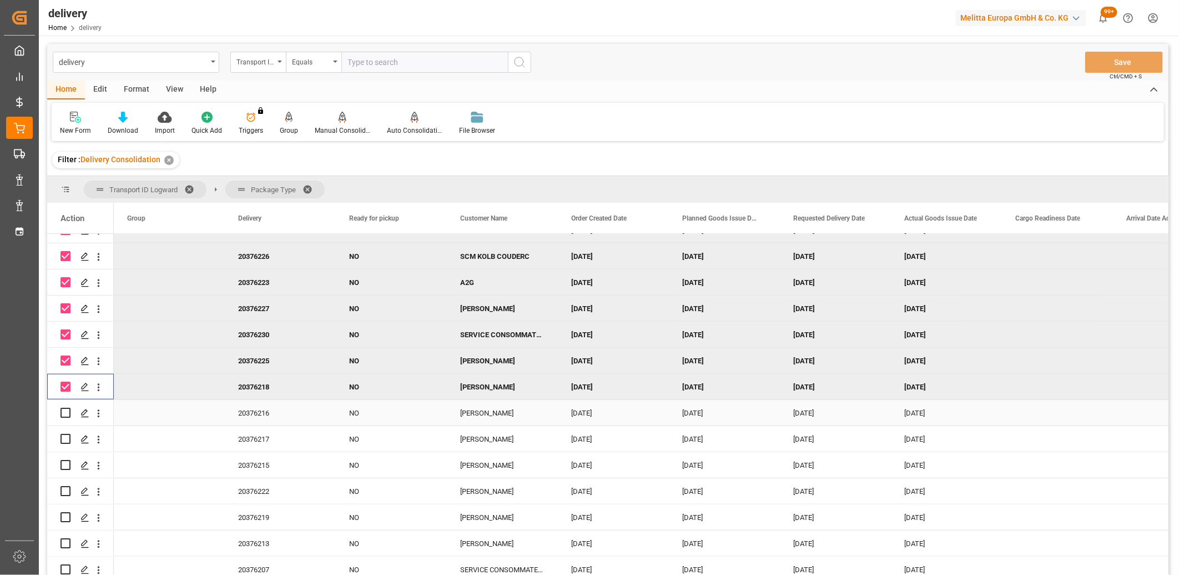
click at [68, 413] on input "Press Space to toggle row selection (unchecked)" at bounding box center [66, 413] width 10 height 10
checkbox input "true"
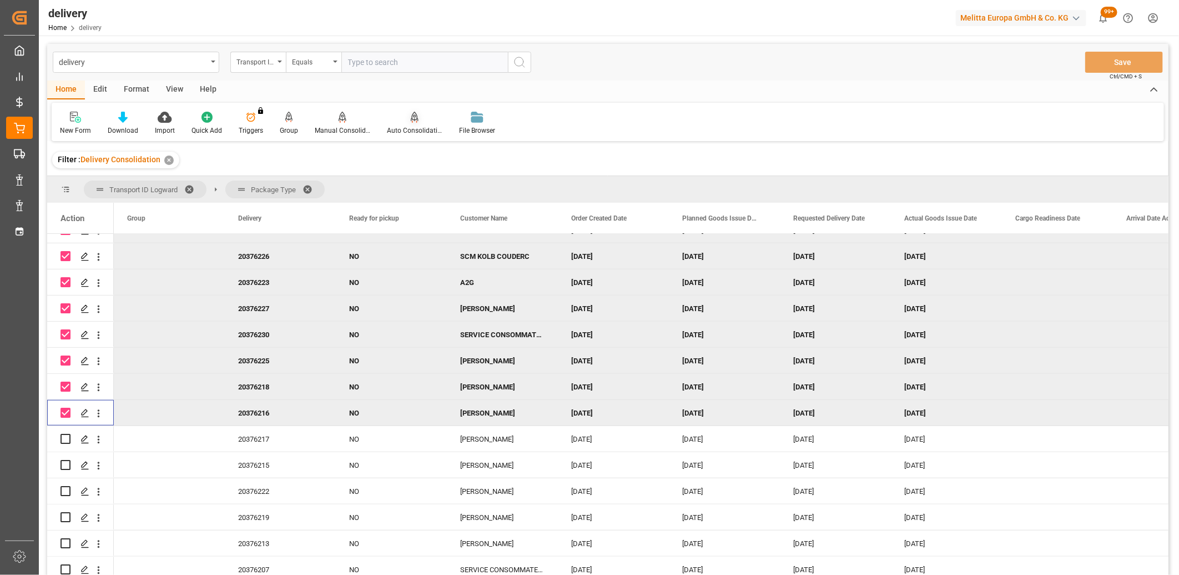
click at [420, 127] on div "Auto Consolidation" at bounding box center [415, 130] width 56 height 10
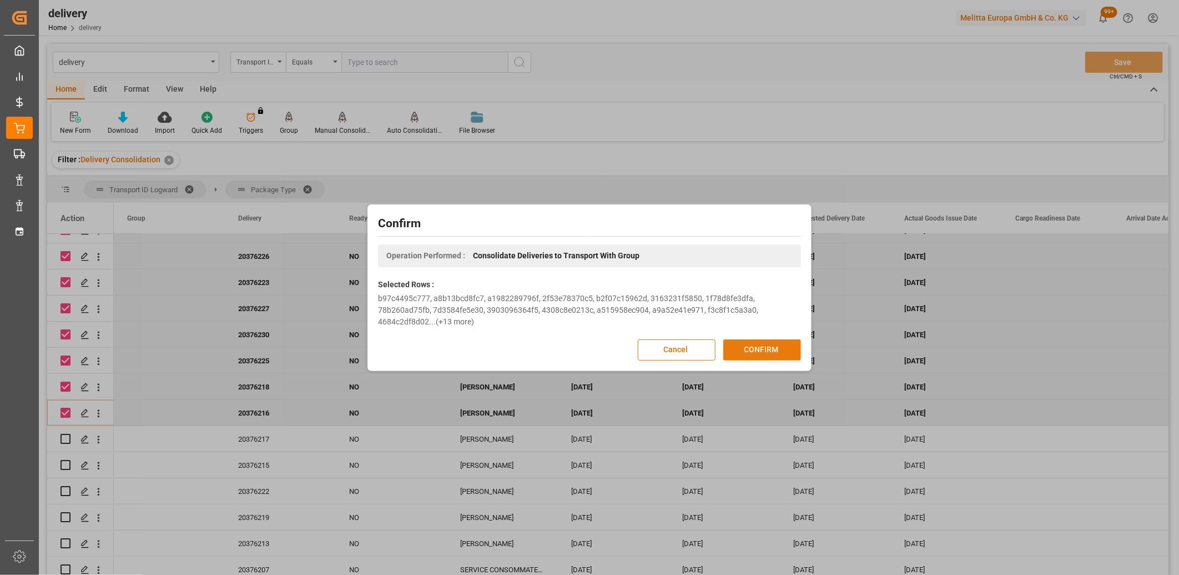
click at [746, 353] on button "CONFIRM" at bounding box center [763, 349] width 78 height 21
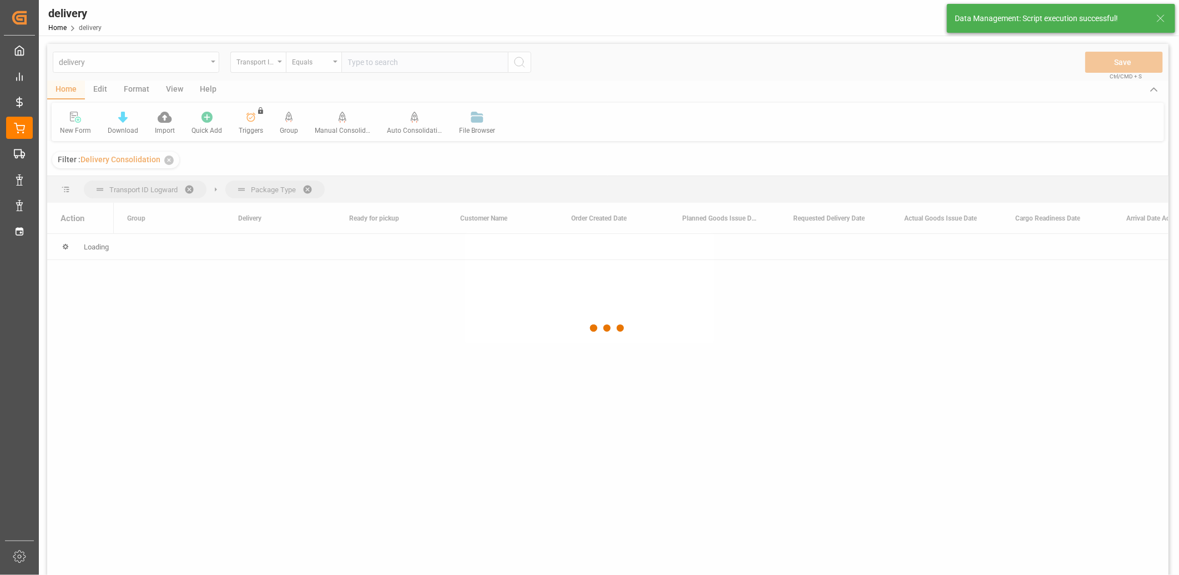
scroll to position [0, 0]
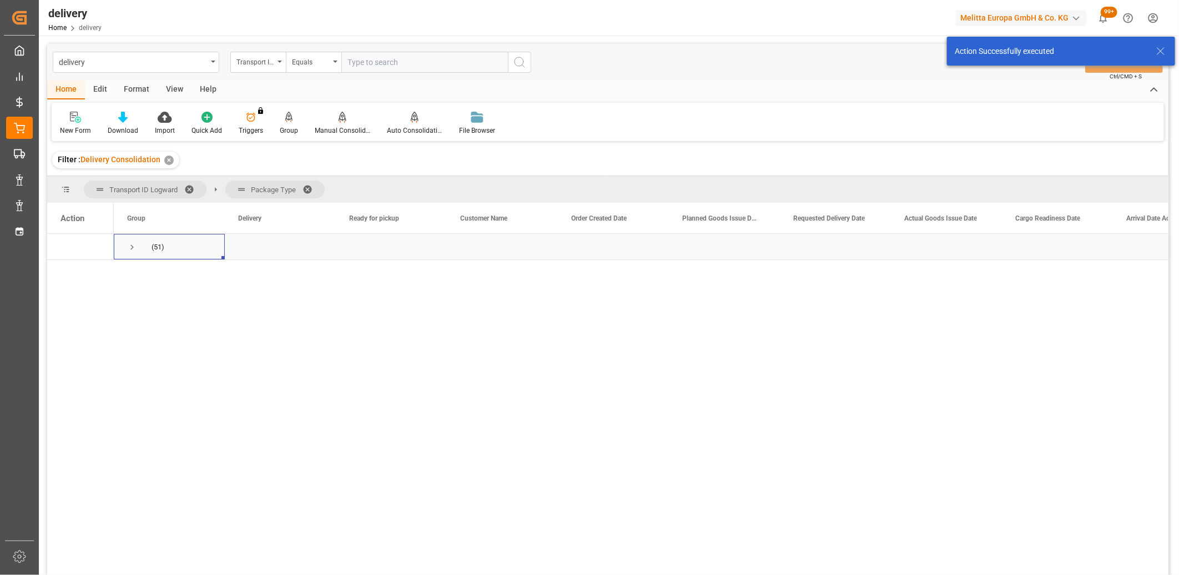
click at [130, 245] on span "Press SPACE to select this row." at bounding box center [132, 247] width 10 height 10
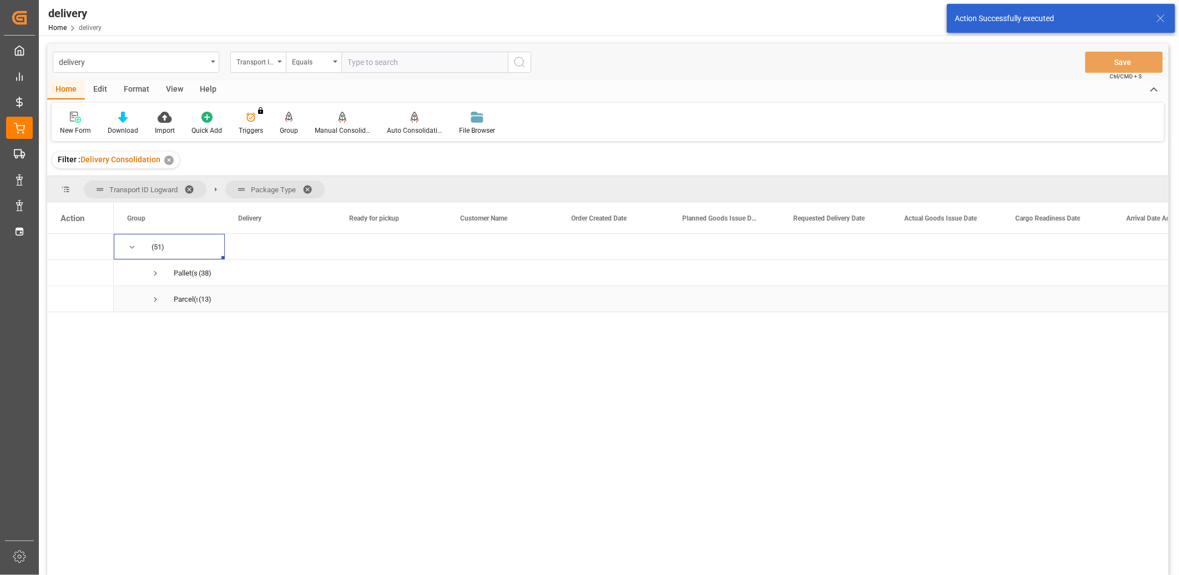
click at [154, 302] on span "Press SPACE to select this row." at bounding box center [155, 299] width 10 height 10
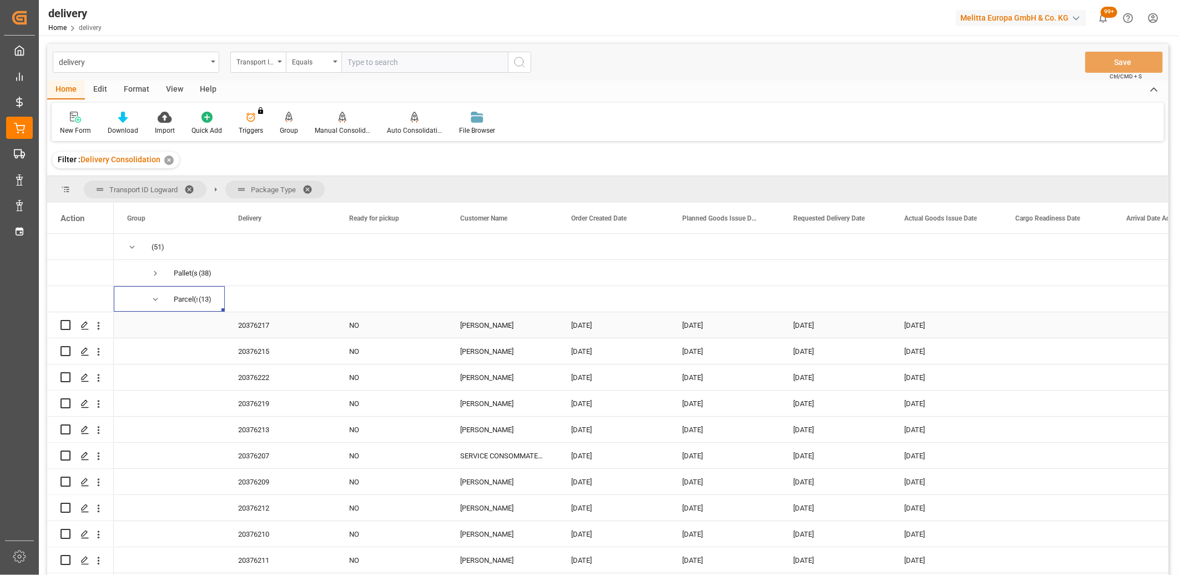
drag, startPoint x: 62, startPoint y: 325, endPoint x: 65, endPoint y: 330, distance: 6.2
click at [62, 325] on input "Press Space to toggle row selection (unchecked)" at bounding box center [66, 325] width 10 height 10
checkbox input "true"
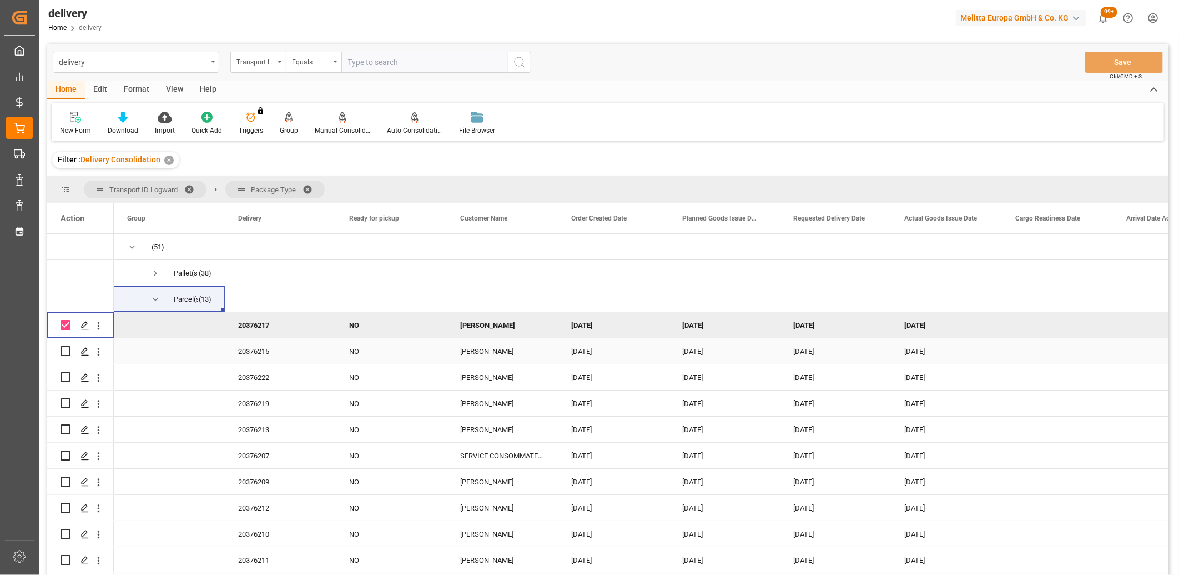
drag, startPoint x: 68, startPoint y: 350, endPoint x: 67, endPoint y: 356, distance: 6.2
click at [68, 350] on input "Press Space to toggle row selection (unchecked)" at bounding box center [66, 351] width 10 height 10
checkbox input "true"
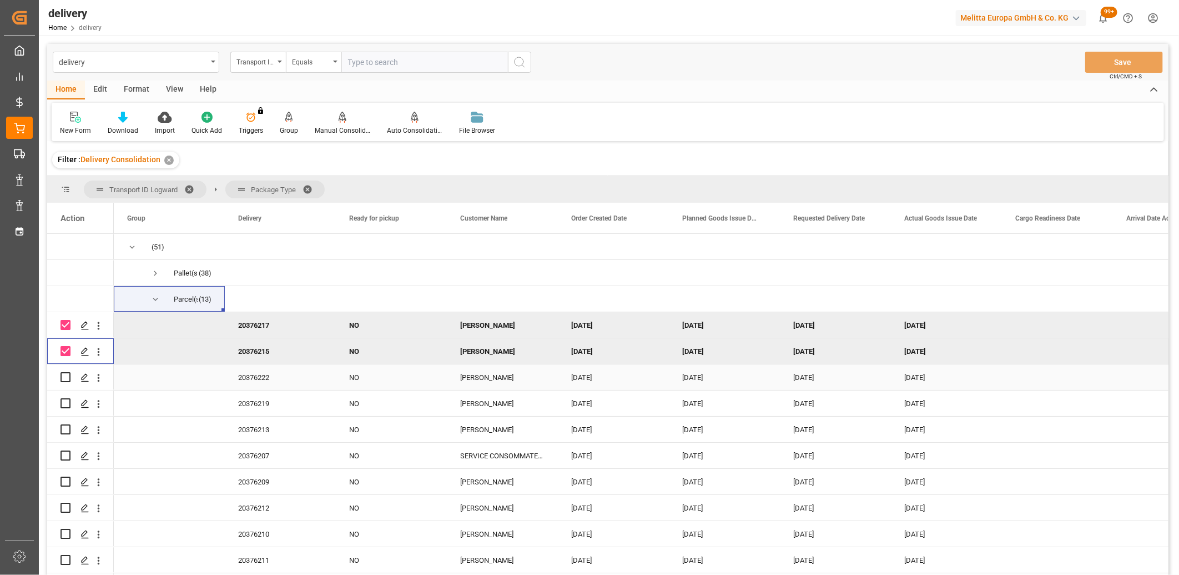
click at [68, 378] on input "Press Space to toggle row selection (unchecked)" at bounding box center [66, 377] width 10 height 10
checkbox input "true"
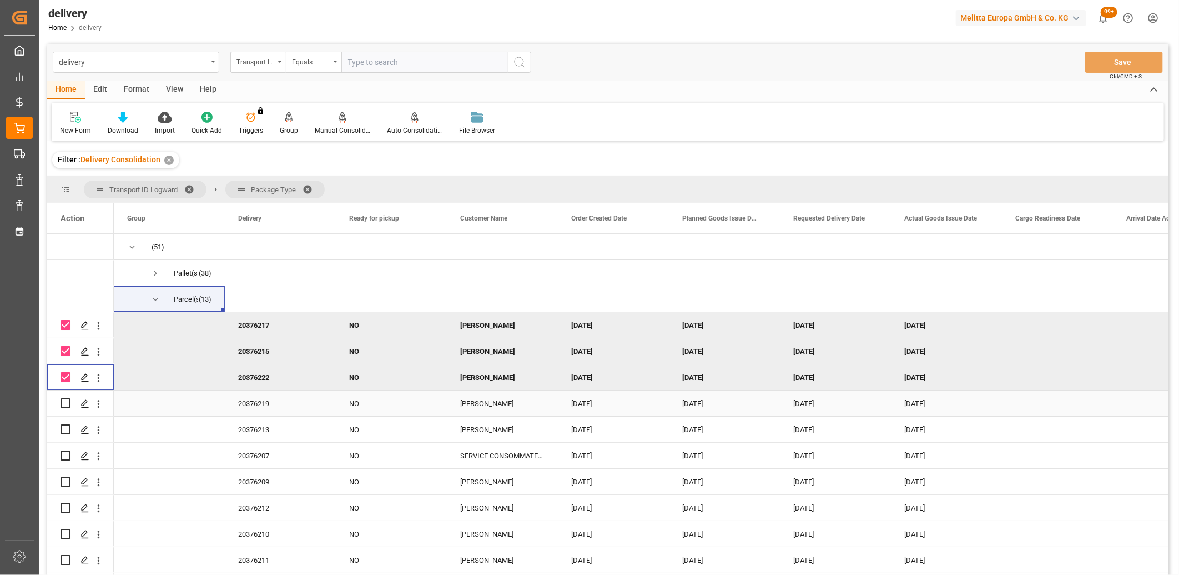
click at [62, 408] on div "Press SPACE to select this row." at bounding box center [66, 403] width 10 height 26
drag, startPoint x: 64, startPoint y: 400, endPoint x: 73, endPoint y: 425, distance: 26.5
click at [66, 406] on input "Press Space to toggle row selection (unchecked)" at bounding box center [66, 403] width 10 height 10
checkbox input "true"
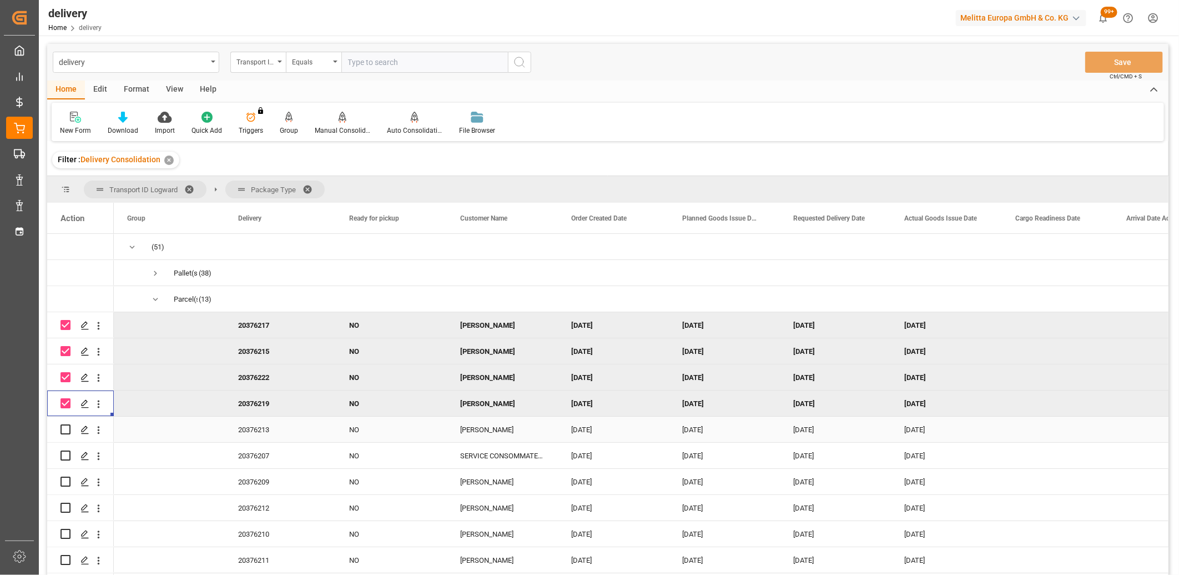
click at [63, 430] on input "Press Space to toggle row selection (unchecked)" at bounding box center [66, 429] width 10 height 10
checkbox input "true"
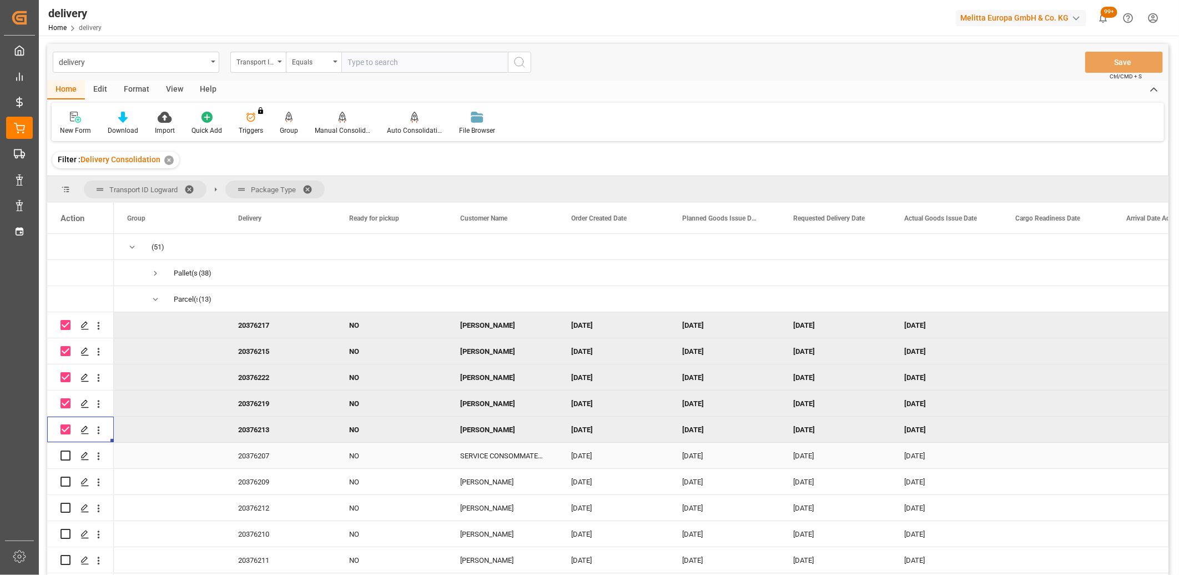
click at [66, 456] on input "Press Space to toggle row selection (unchecked)" at bounding box center [66, 455] width 10 height 10
checkbox input "true"
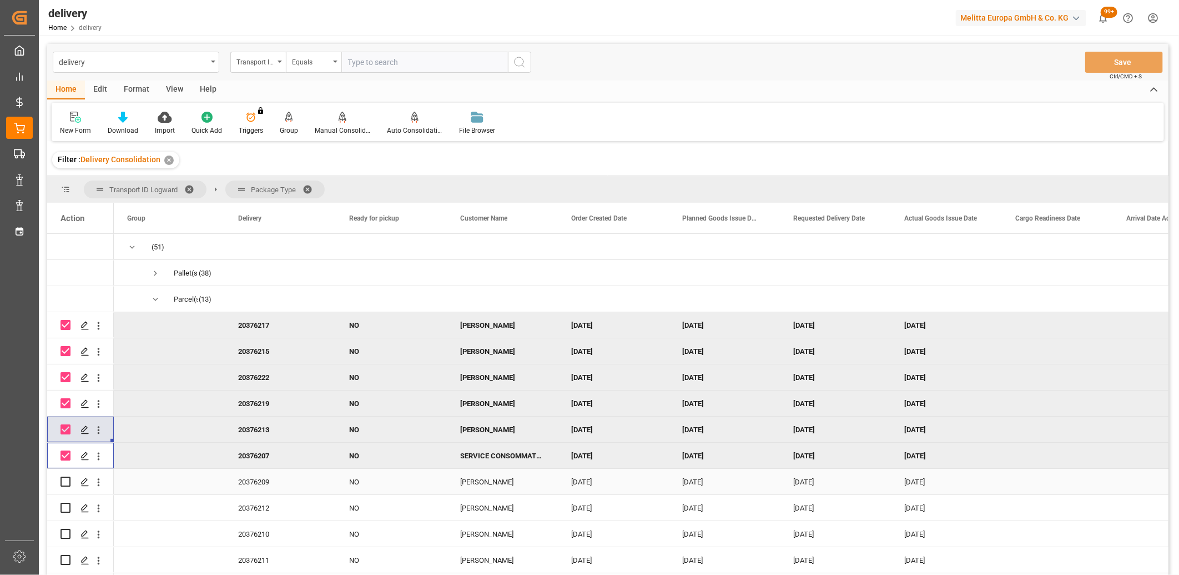
click at [64, 481] on input "Press Space to toggle row selection (unchecked)" at bounding box center [66, 481] width 10 height 10
checkbox input "true"
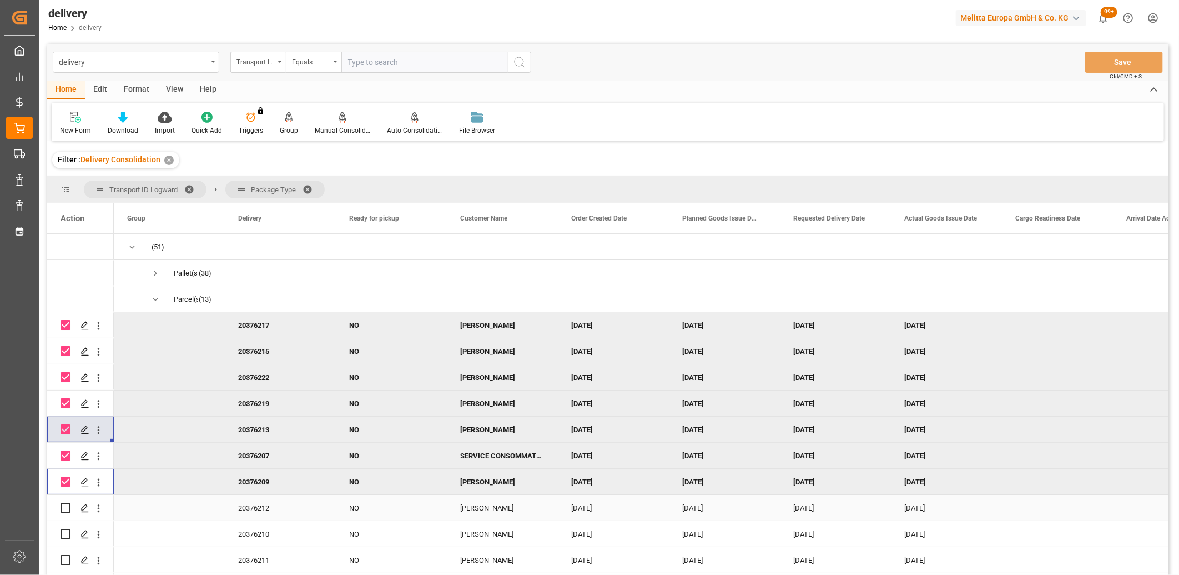
drag, startPoint x: 65, startPoint y: 508, endPoint x: 74, endPoint y: 503, distance: 9.9
click at [65, 508] on input "Press Space to toggle row selection (unchecked)" at bounding box center [66, 508] width 10 height 10
checkbox input "true"
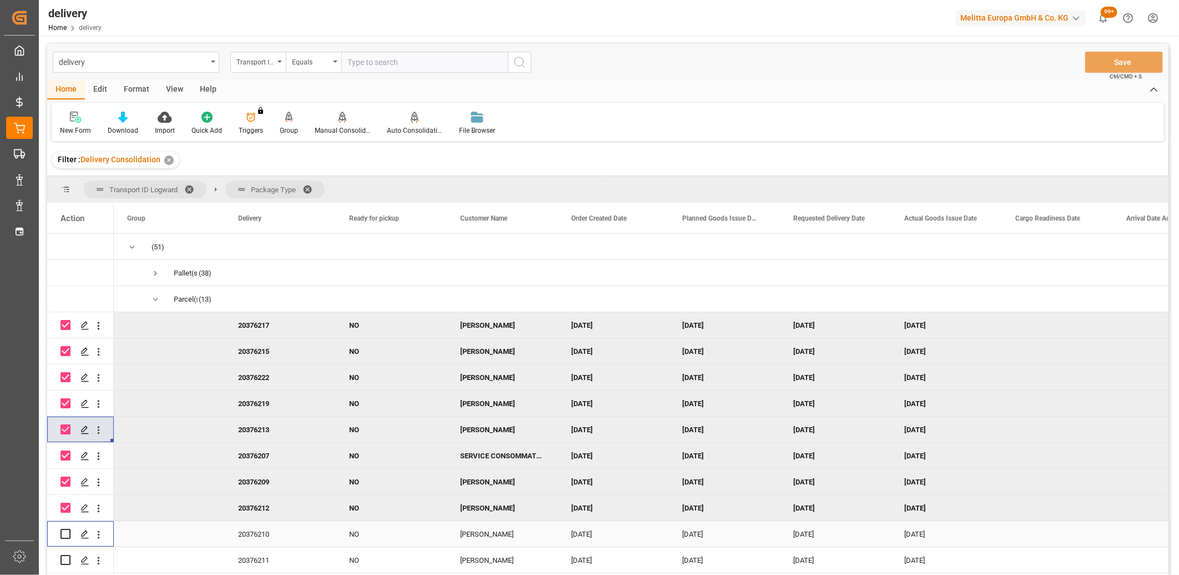
click at [64, 534] on input "Press Space to toggle row selection (unchecked)" at bounding box center [66, 534] width 10 height 10
checkbox input "true"
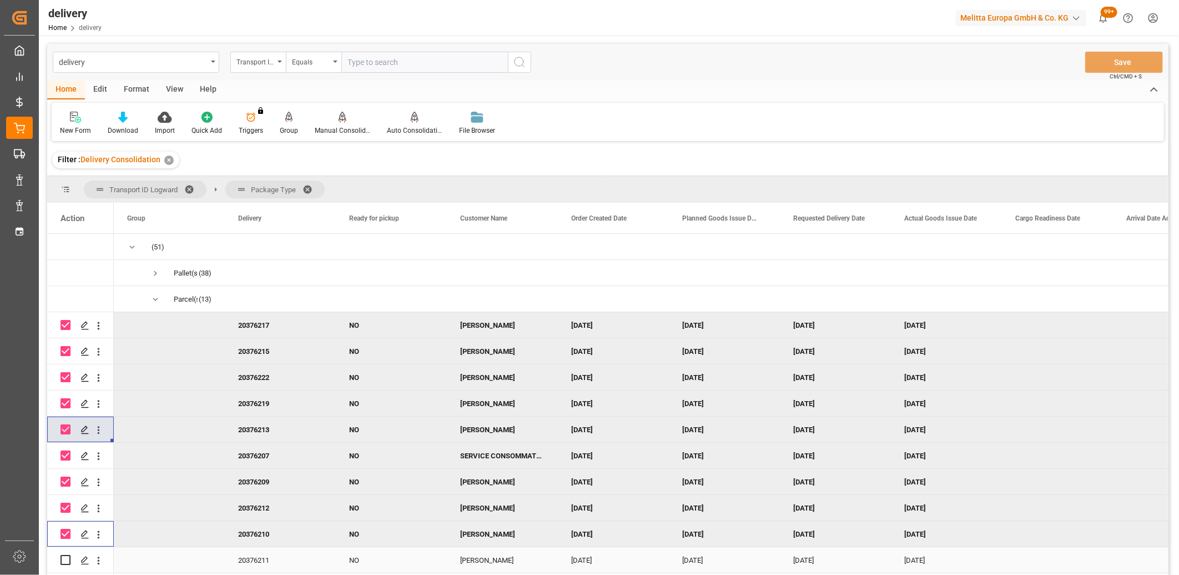
click at [64, 559] on input "Press Space to toggle row selection (unchecked)" at bounding box center [66, 560] width 10 height 10
checkbox input "true"
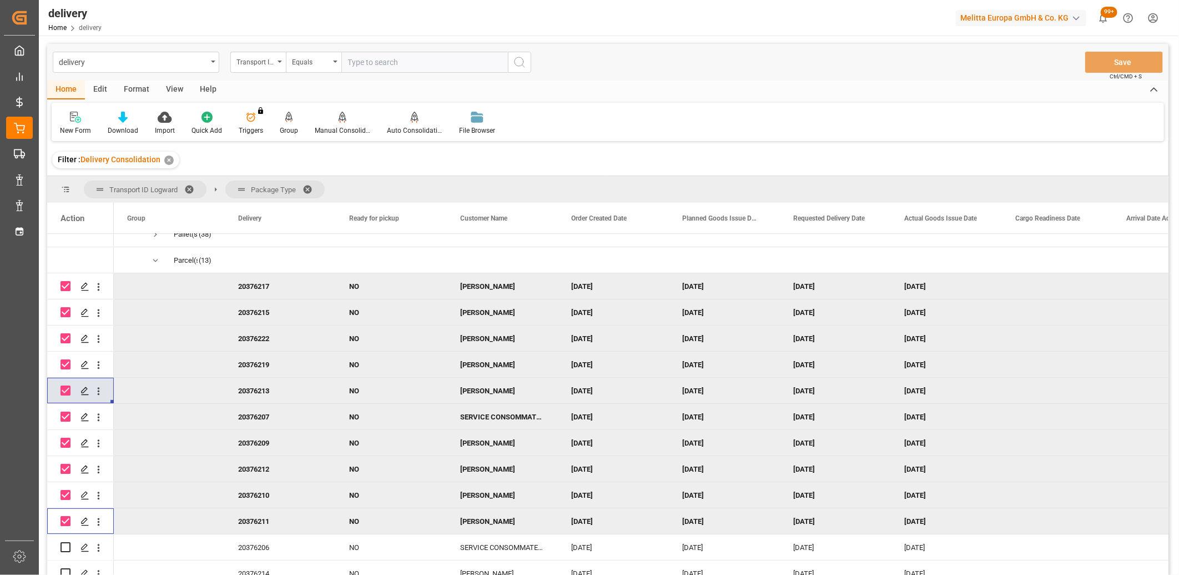
scroll to position [76, 0]
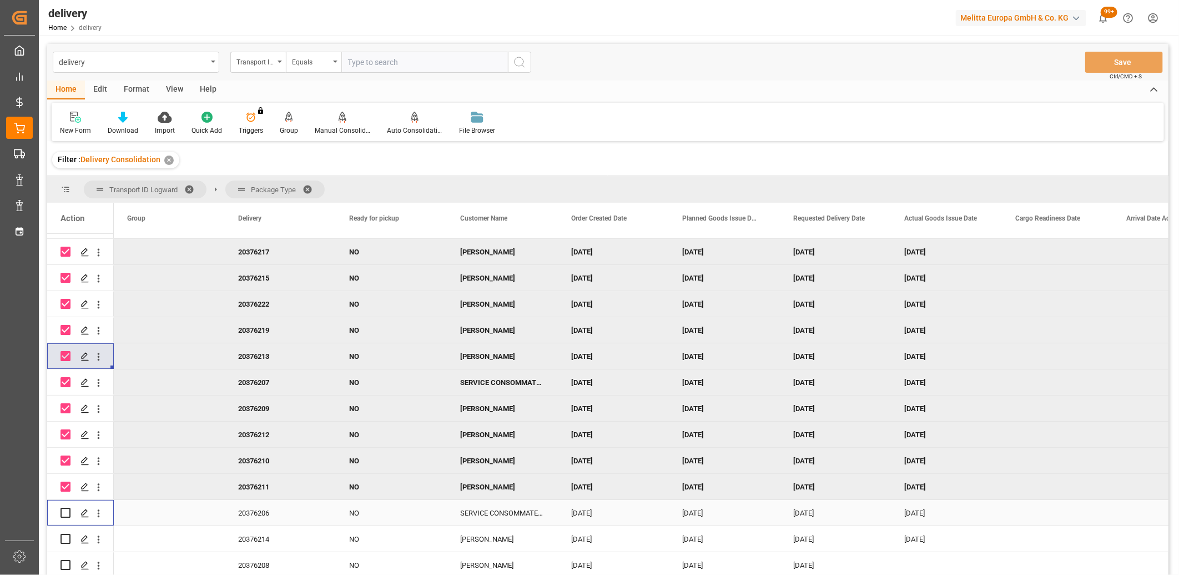
drag, startPoint x: 66, startPoint y: 509, endPoint x: 63, endPoint y: 526, distance: 16.9
click at [65, 512] on input "Press Space to toggle row selection (unchecked)" at bounding box center [66, 513] width 10 height 10
checkbox input "true"
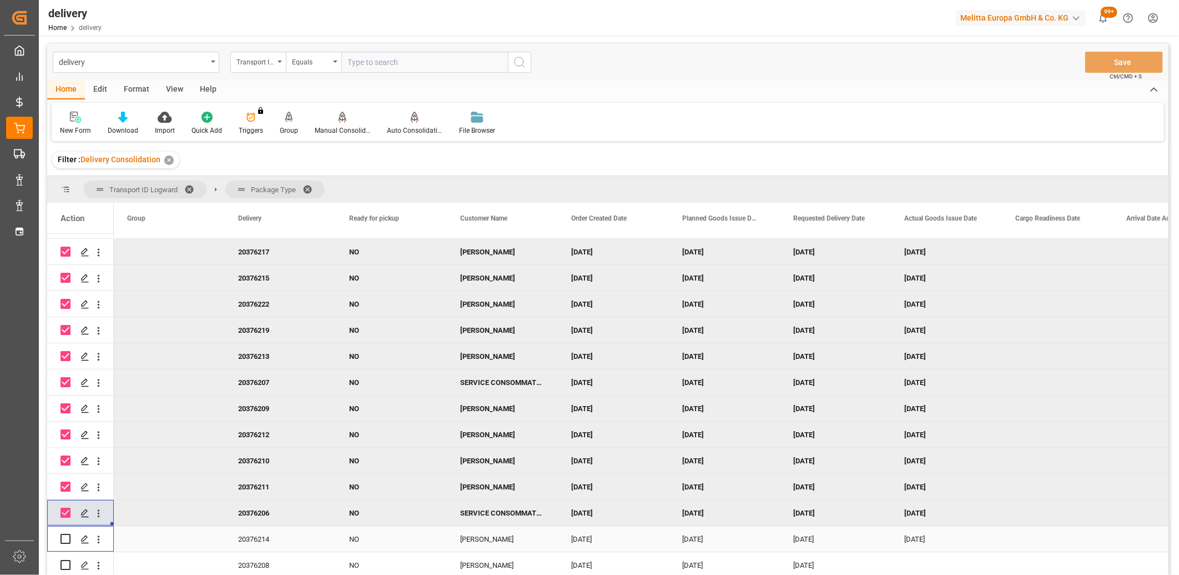
click at [62, 536] on input "Press Space to toggle row selection (unchecked)" at bounding box center [66, 539] width 10 height 10
checkbox input "true"
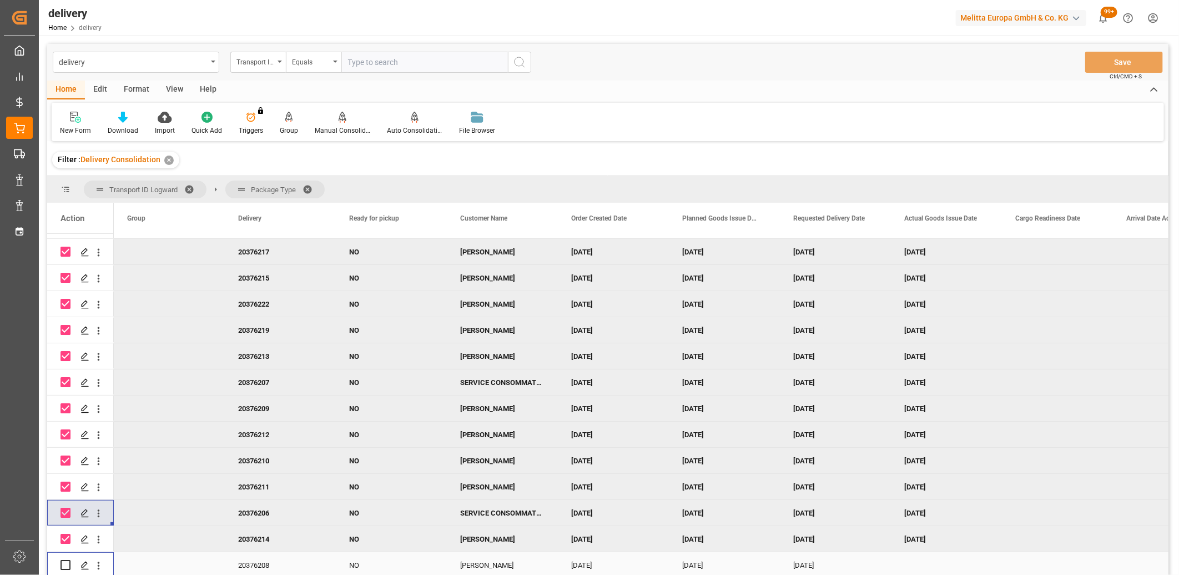
click at [64, 561] on input "Press Space to toggle row selection (unchecked)" at bounding box center [66, 565] width 10 height 10
checkbox input "true"
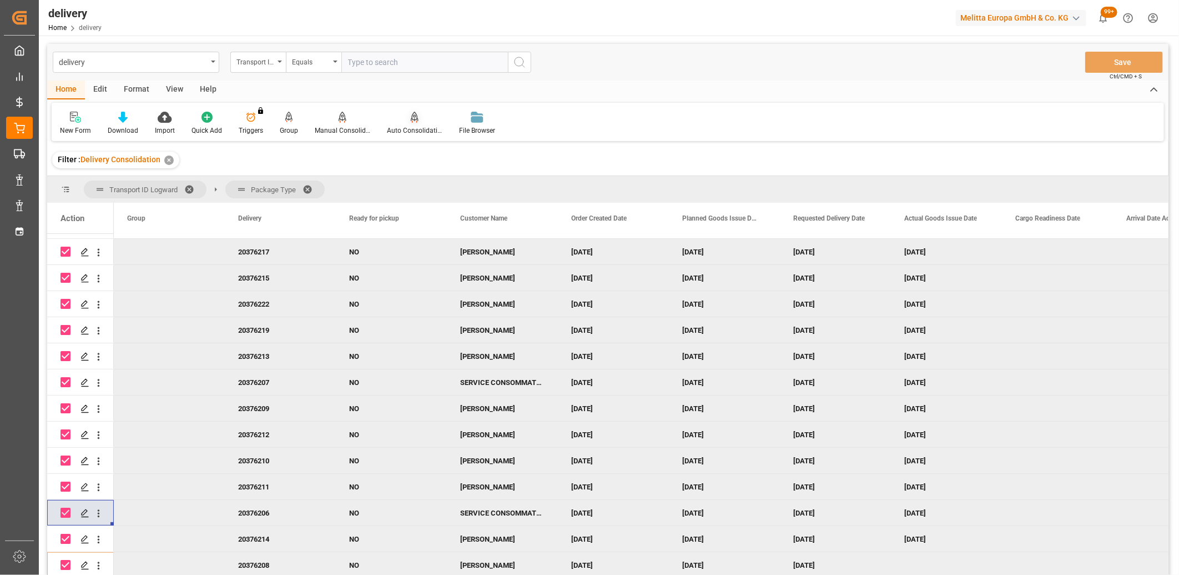
click at [406, 129] on div "Auto Consolidation" at bounding box center [415, 130] width 56 height 10
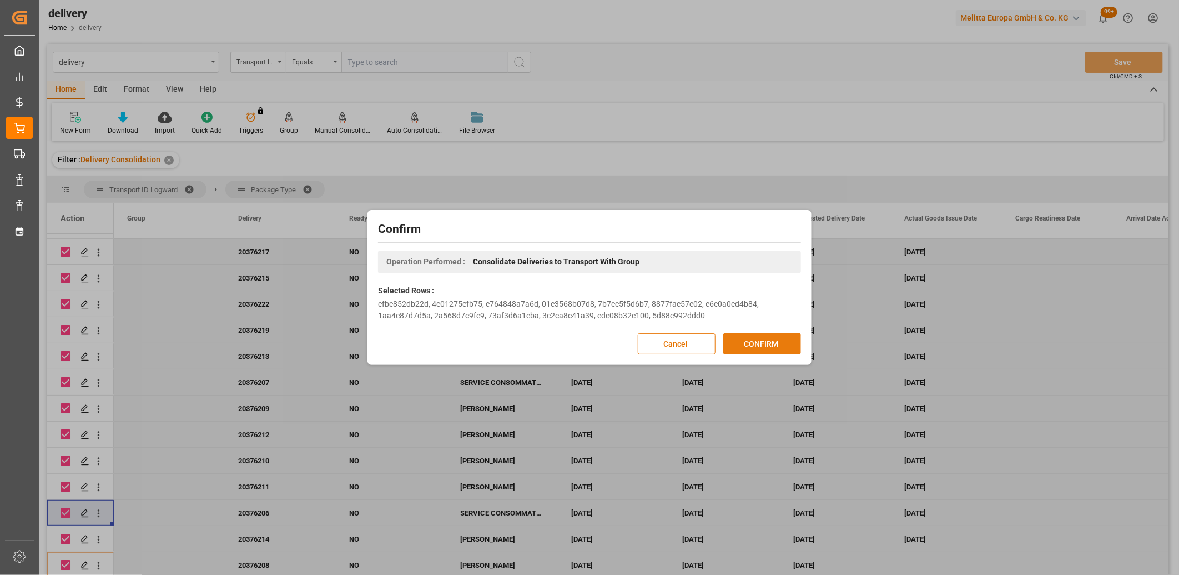
click at [748, 345] on button "CONFIRM" at bounding box center [763, 343] width 78 height 21
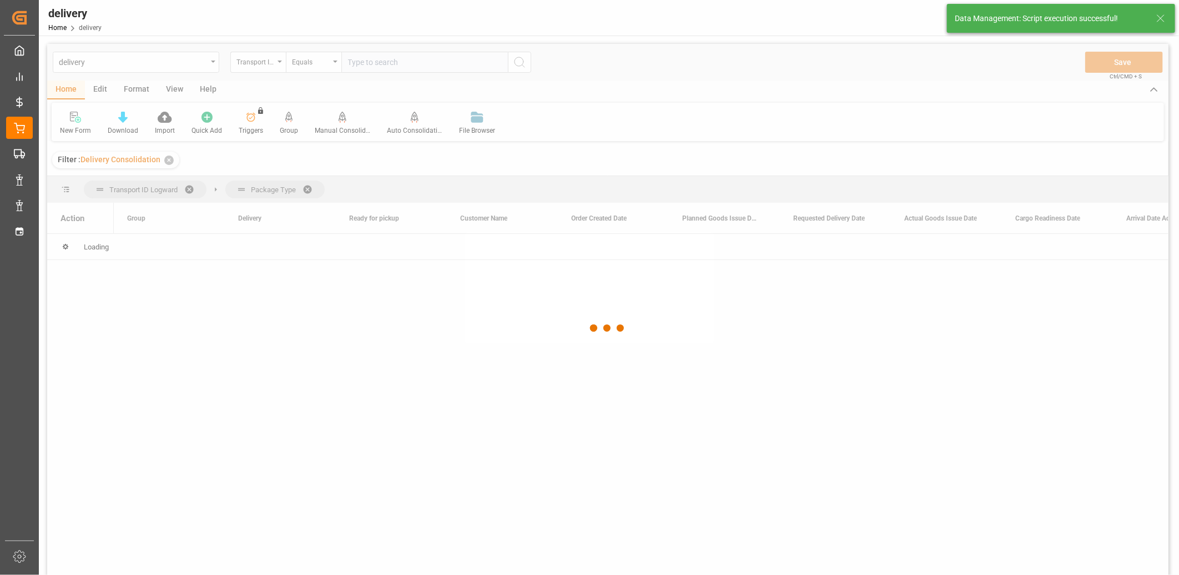
scroll to position [0, 0]
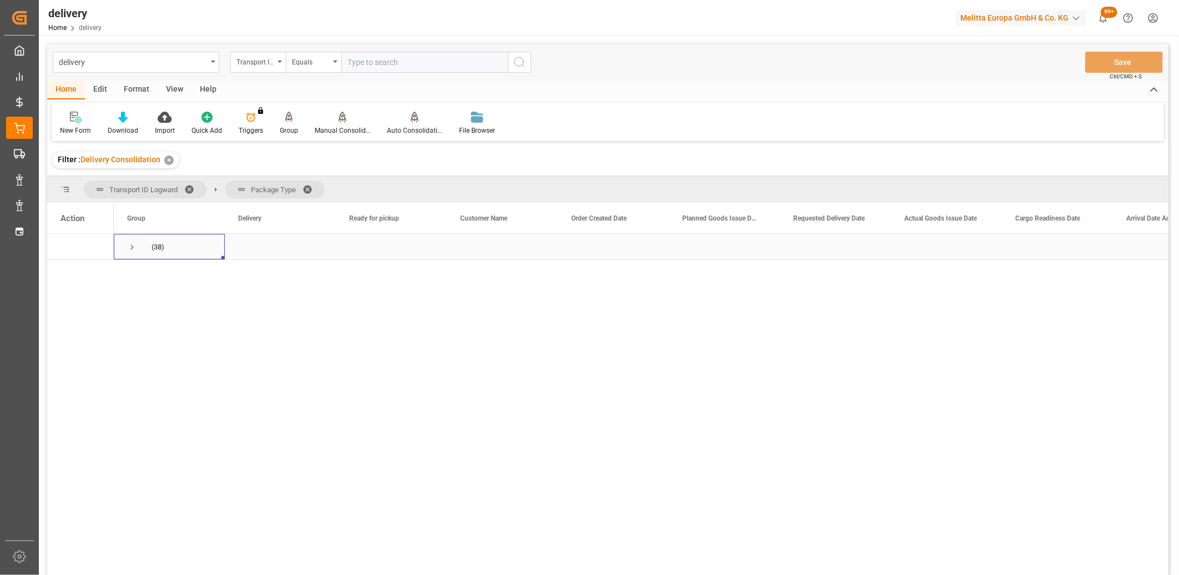
click at [132, 245] on span "Press SPACE to select this row." at bounding box center [132, 247] width 10 height 10
click at [153, 274] on span "Press SPACE to select this row." at bounding box center [155, 273] width 10 height 10
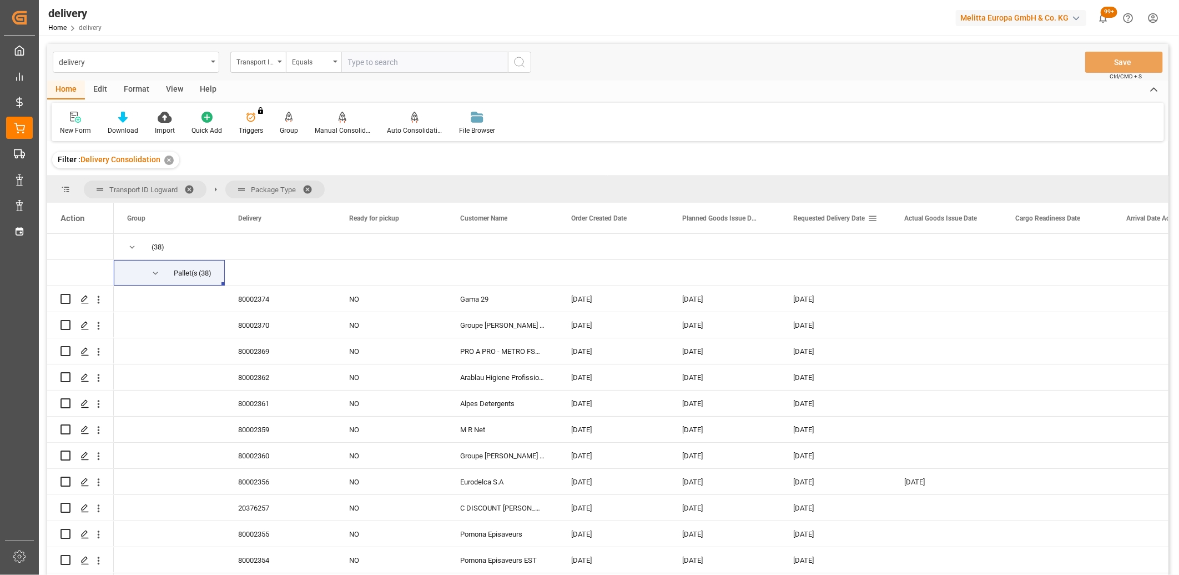
click at [823, 217] on span "Requested Delivery Date" at bounding box center [829, 218] width 72 height 8
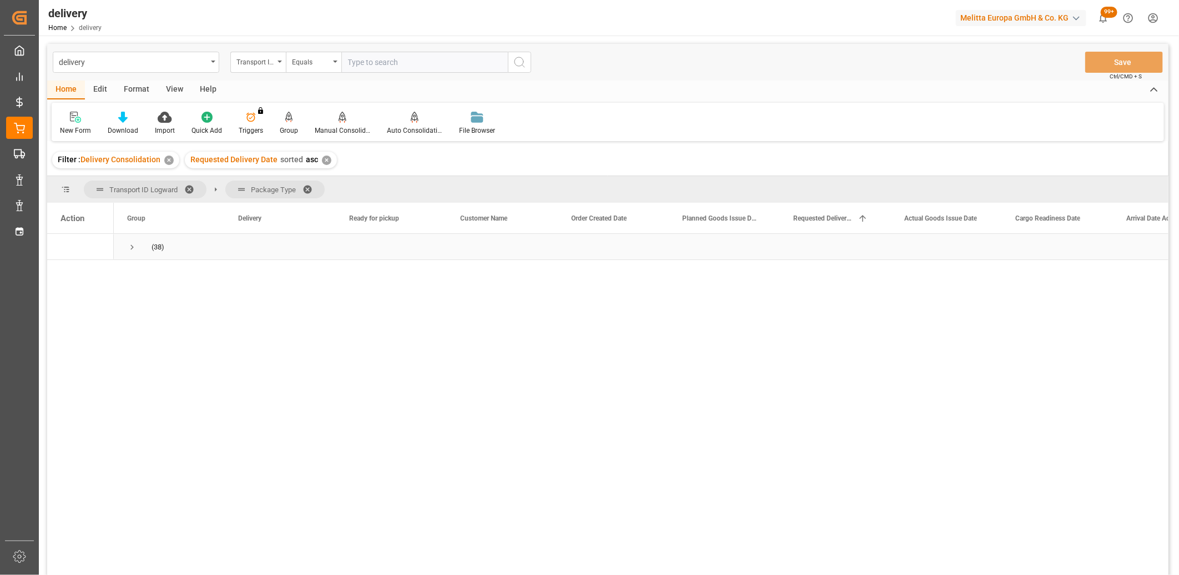
click at [131, 248] on span "Press SPACE to select this row." at bounding box center [132, 247] width 10 height 10
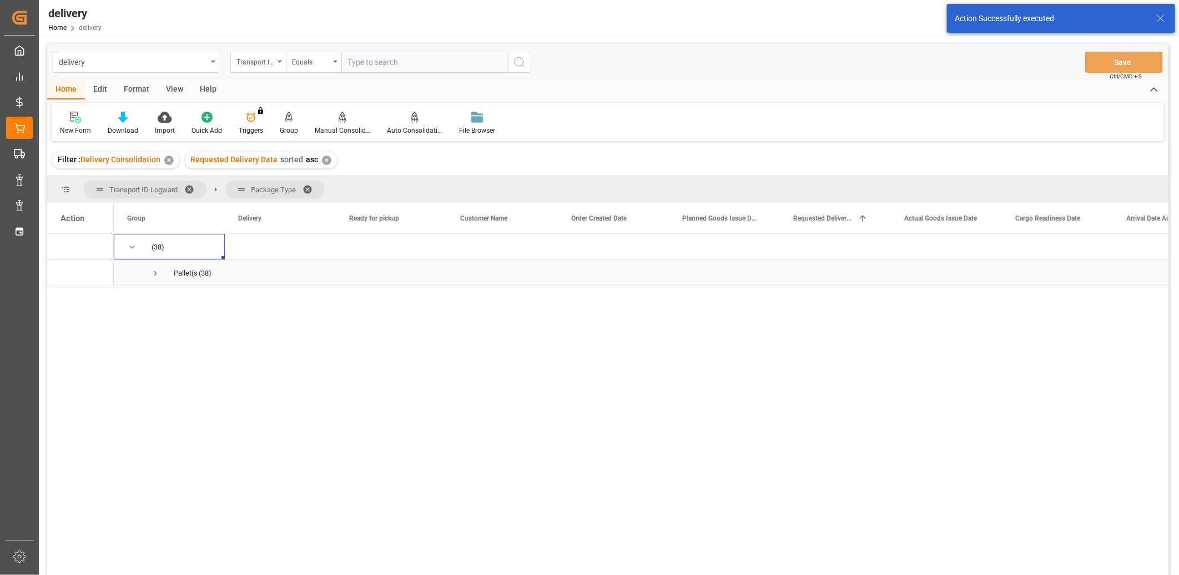
click at [155, 270] on span "Press SPACE to select this row." at bounding box center [155, 273] width 10 height 10
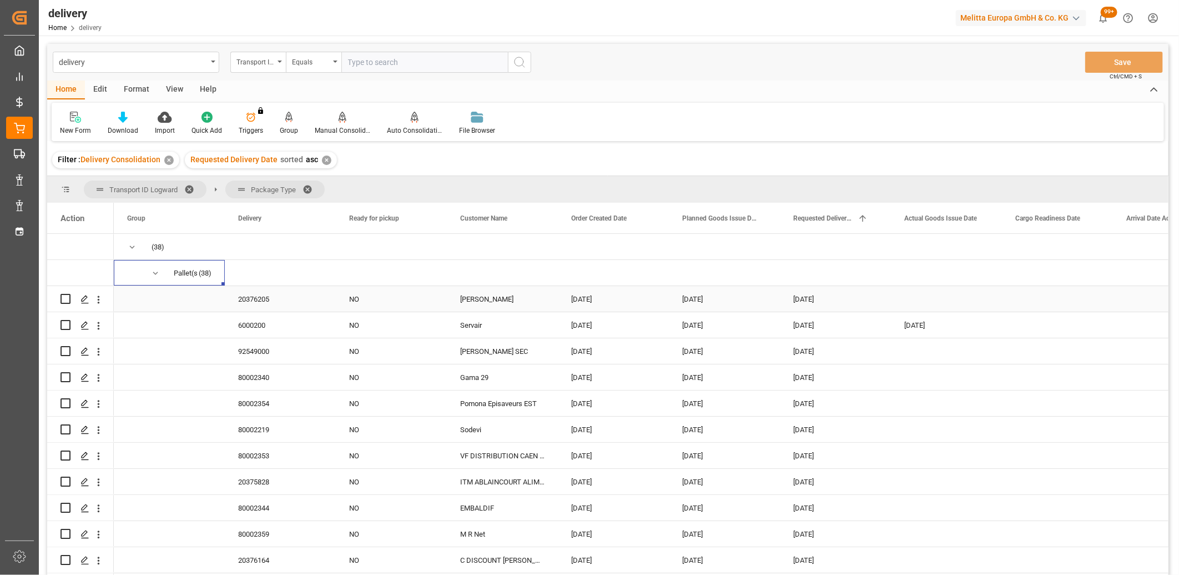
click at [243, 296] on div "20376205" at bounding box center [280, 299] width 111 height 26
click at [254, 325] on div "6000200" at bounding box center [280, 325] width 111 height 26
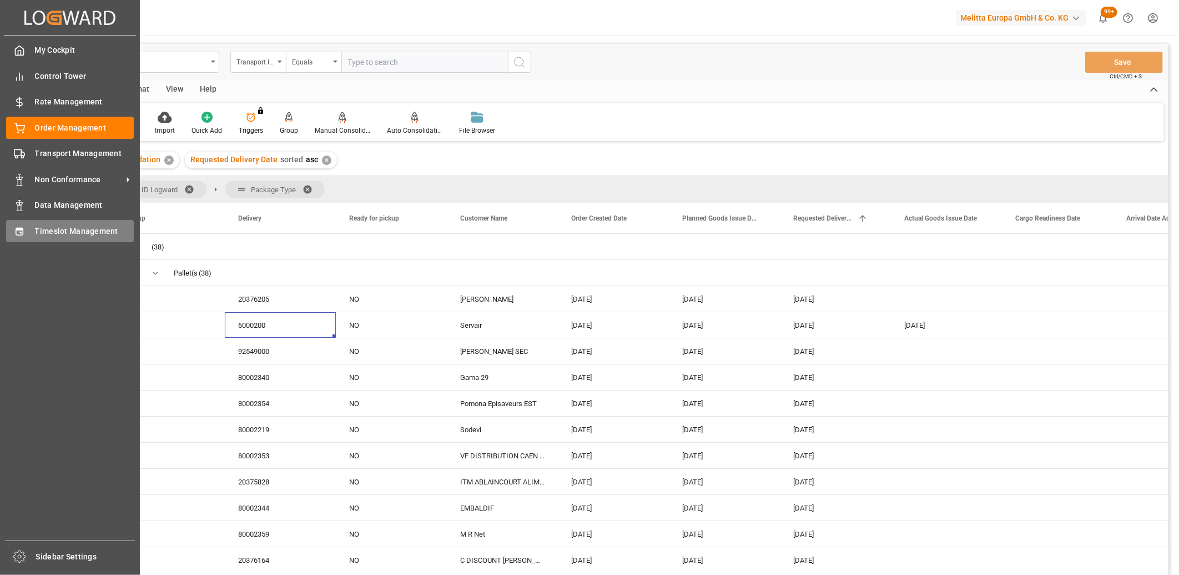
click at [35, 235] on div "Timeslot Management Timeslot Management" at bounding box center [70, 231] width 128 height 22
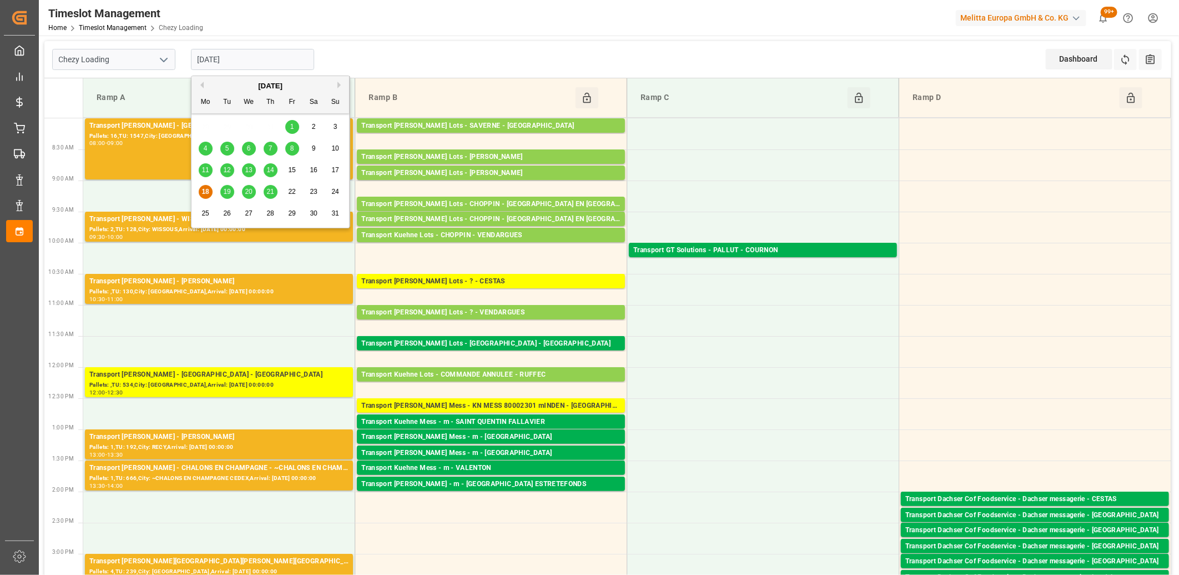
click at [245, 49] on input "18-08-2025" at bounding box center [252, 59] width 123 height 21
click at [250, 172] on span "13" at bounding box center [248, 170] width 7 height 8
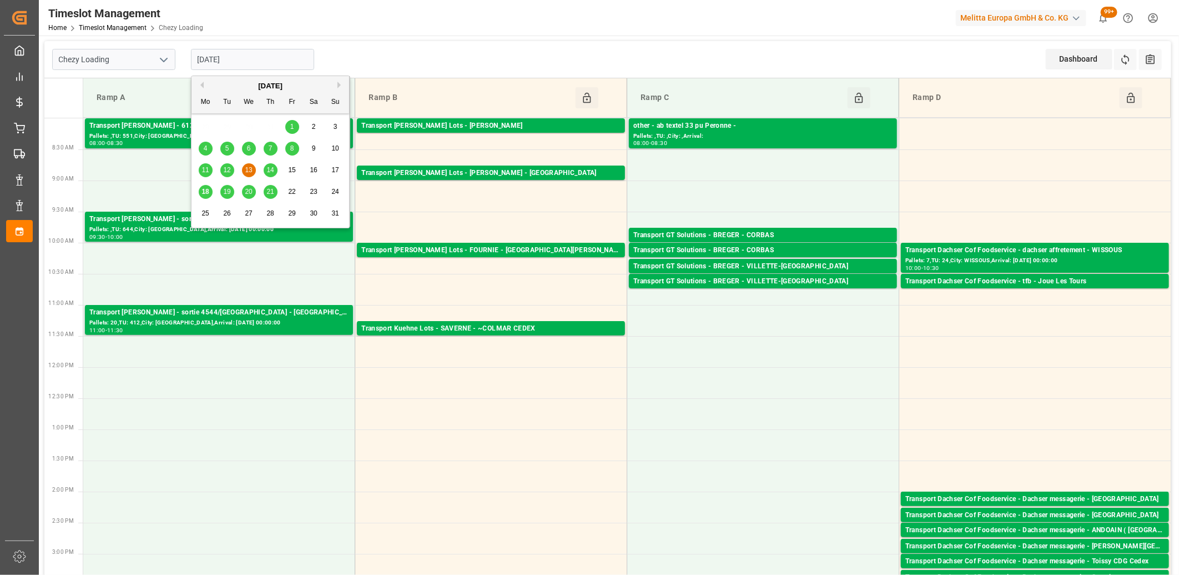
click at [287, 54] on input "13-08-2025" at bounding box center [252, 59] width 123 height 21
click at [226, 169] on span "12" at bounding box center [226, 170] width 7 height 8
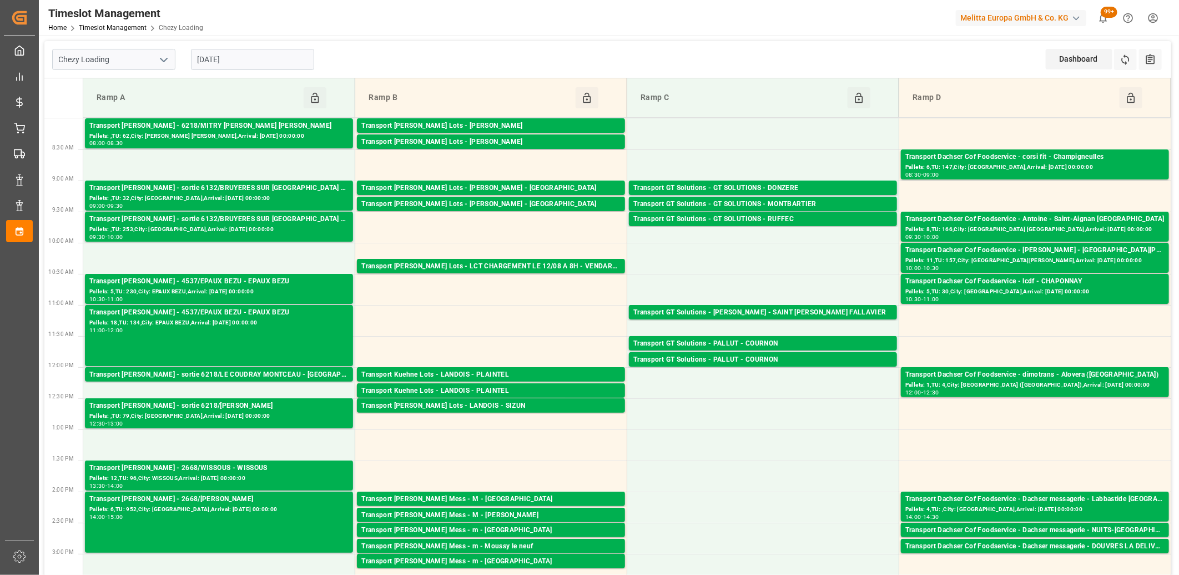
click at [245, 63] on input "12-08-2025" at bounding box center [252, 59] width 123 height 21
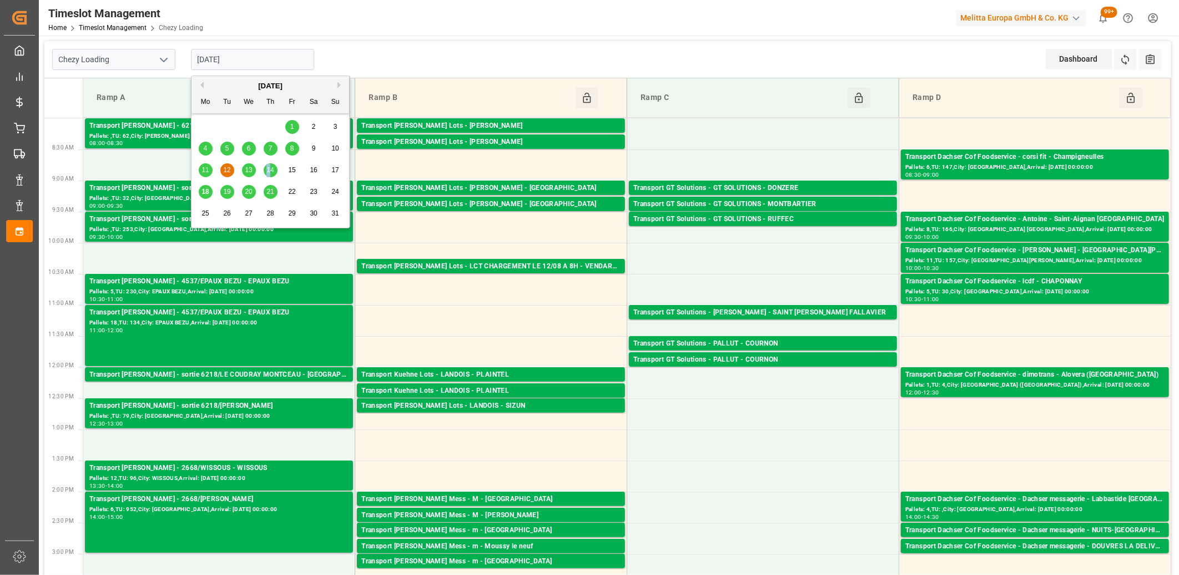
click at [269, 169] on span "14" at bounding box center [270, 170] width 7 height 8
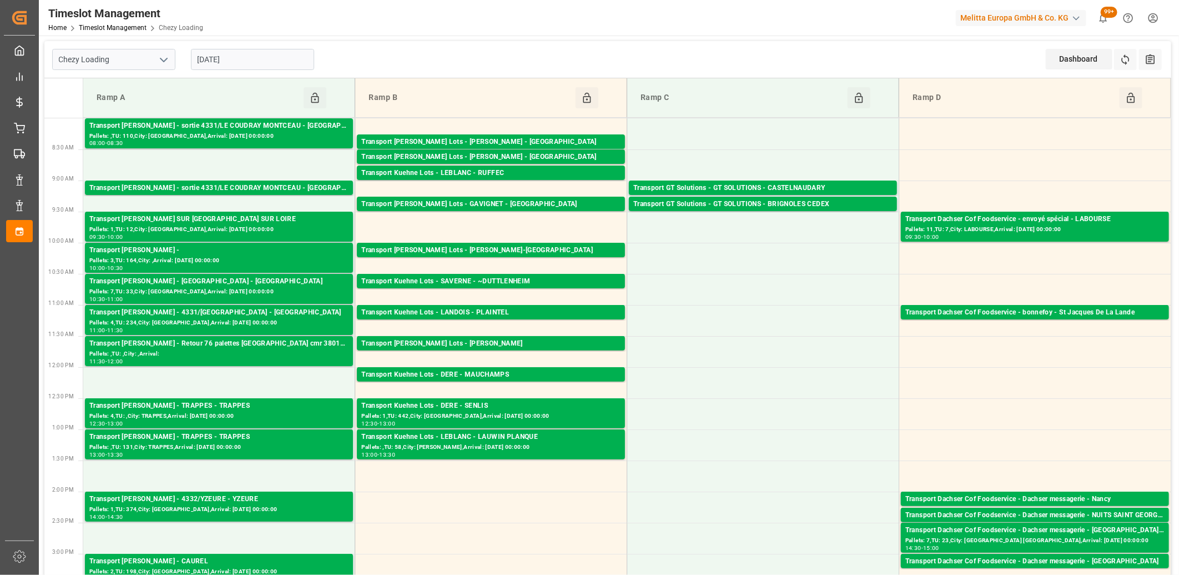
click at [284, 62] on input "14-08-2025" at bounding box center [252, 59] width 123 height 21
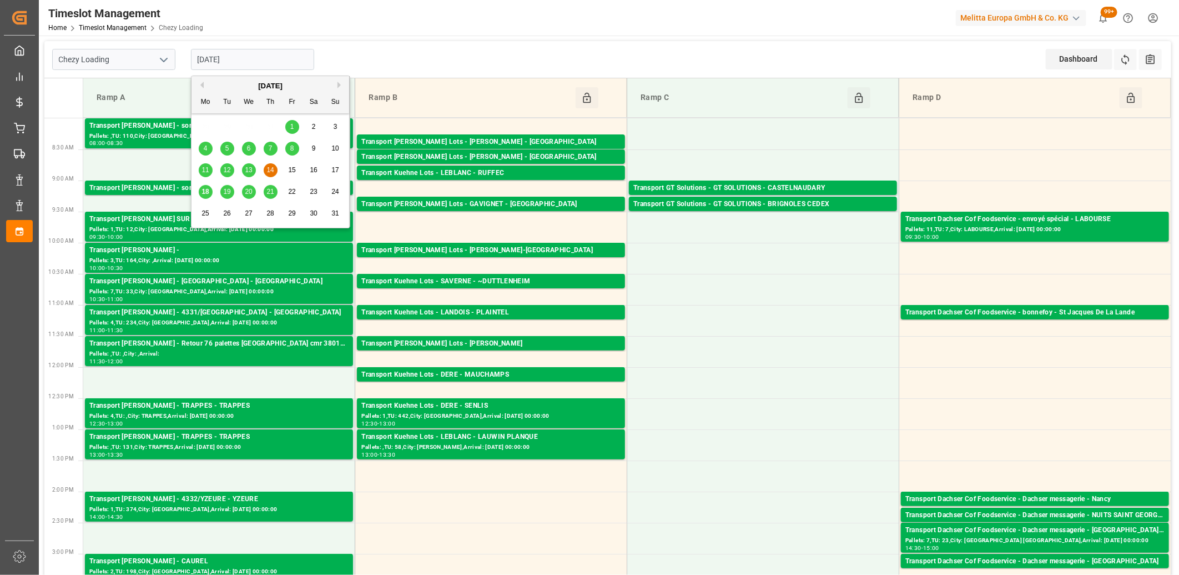
click at [209, 190] on span "18" at bounding box center [205, 192] width 7 height 8
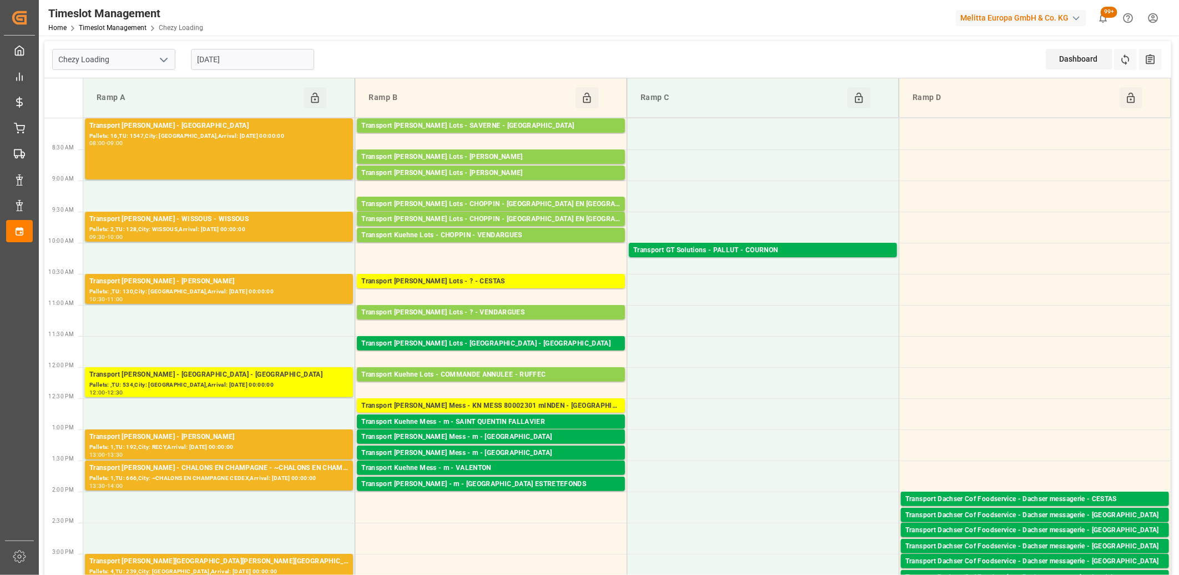
click at [254, 62] on input "18-08-2025" at bounding box center [252, 59] width 123 height 21
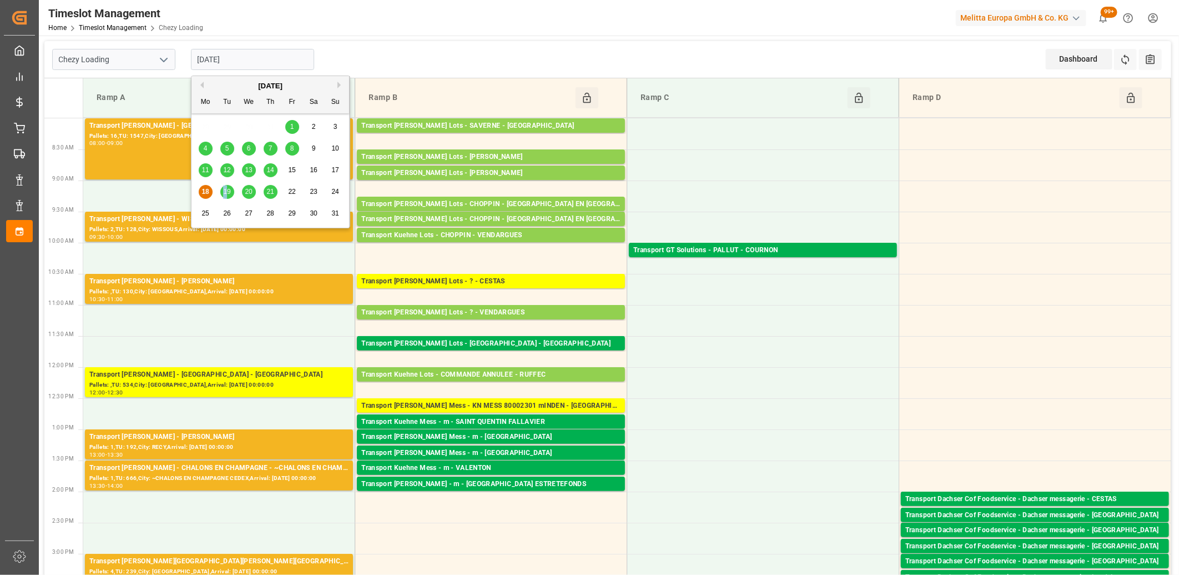
click at [225, 192] on span "19" at bounding box center [226, 192] width 7 height 8
type input "[DATE]"
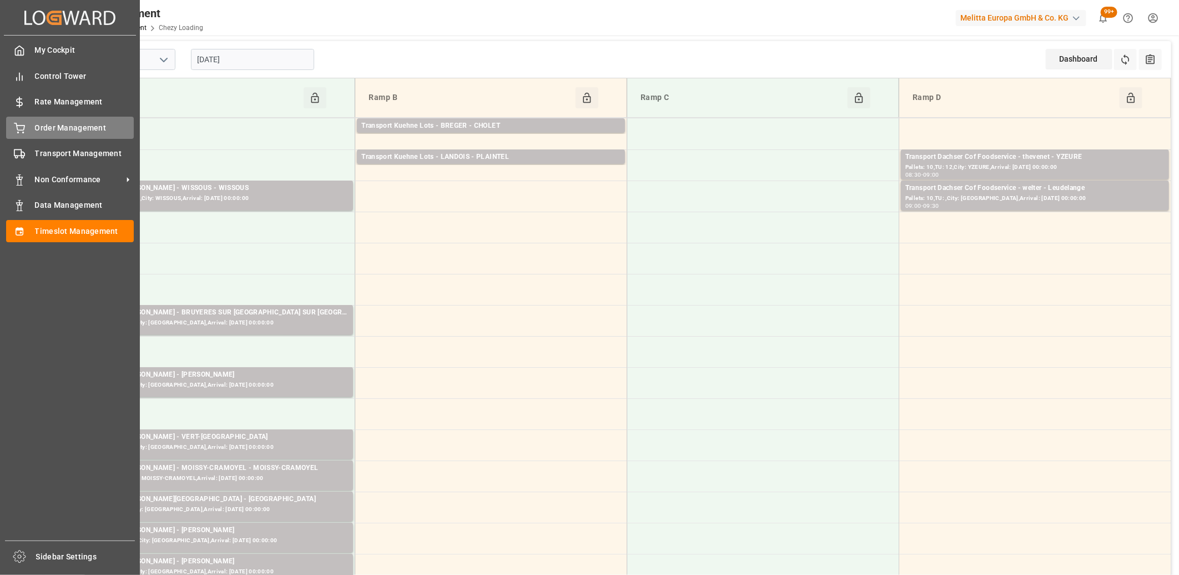
click at [29, 126] on div "Order Management Order Management" at bounding box center [70, 128] width 128 height 22
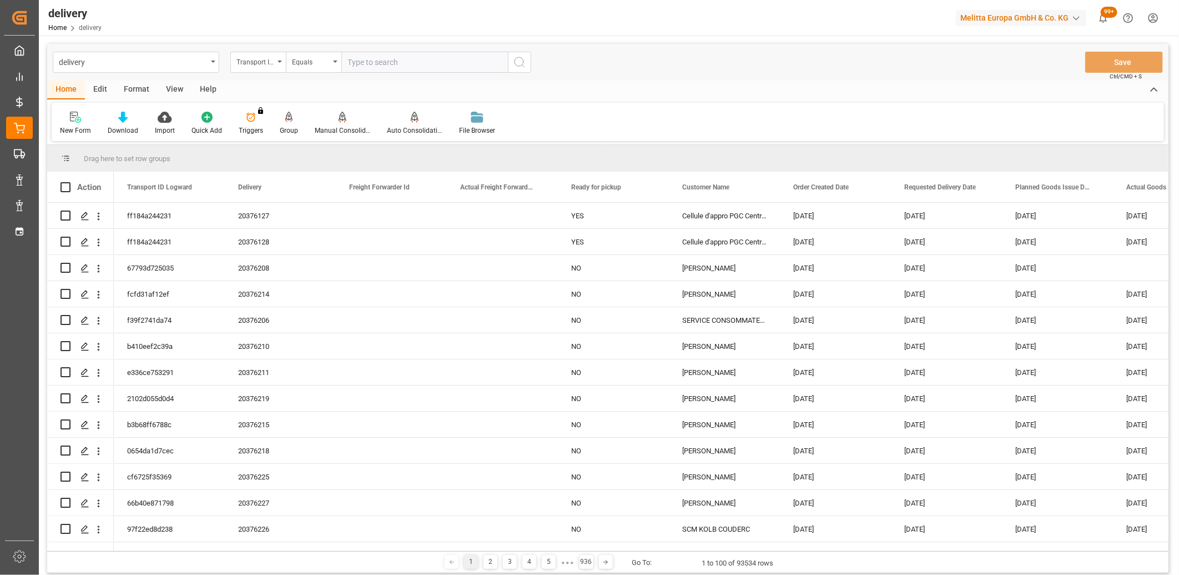
click at [361, 67] on input "text" at bounding box center [424, 62] width 167 height 21
click at [278, 61] on div "Transport ID Logward" at bounding box center [258, 62] width 56 height 21
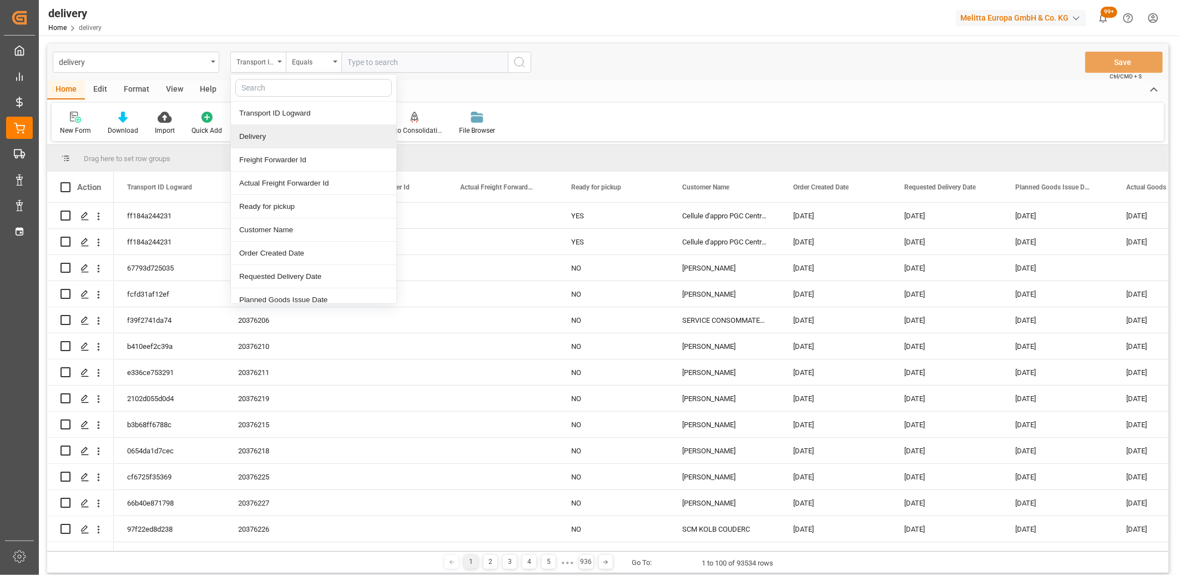
click at [243, 142] on div "Delivery" at bounding box center [313, 136] width 165 height 23
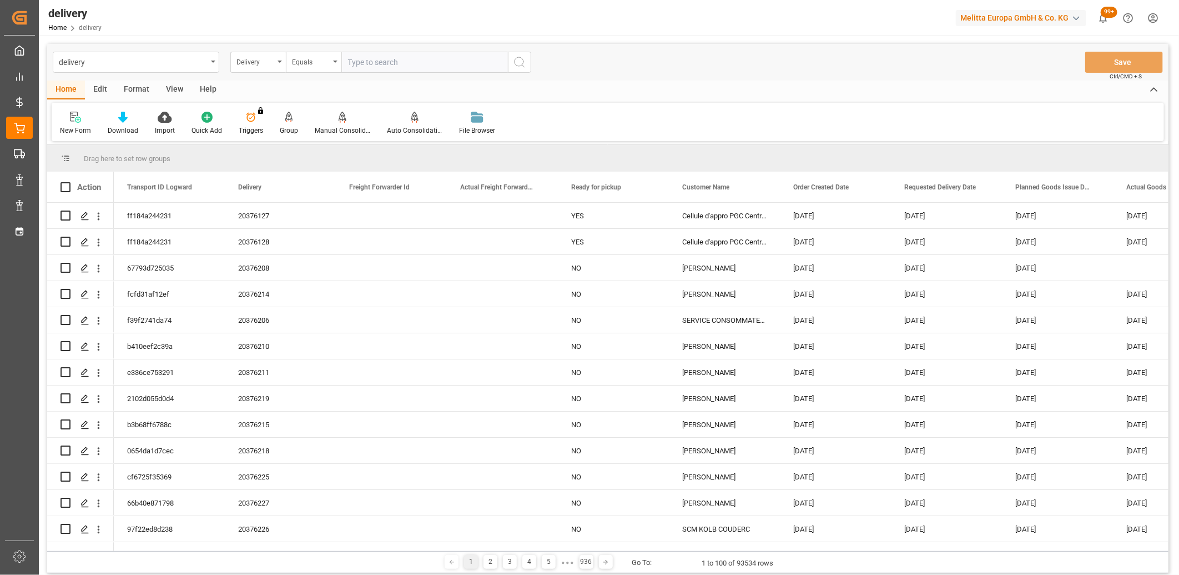
click at [370, 67] on input "text" at bounding box center [424, 62] width 167 height 21
paste input "6000200"
type input "6000200"
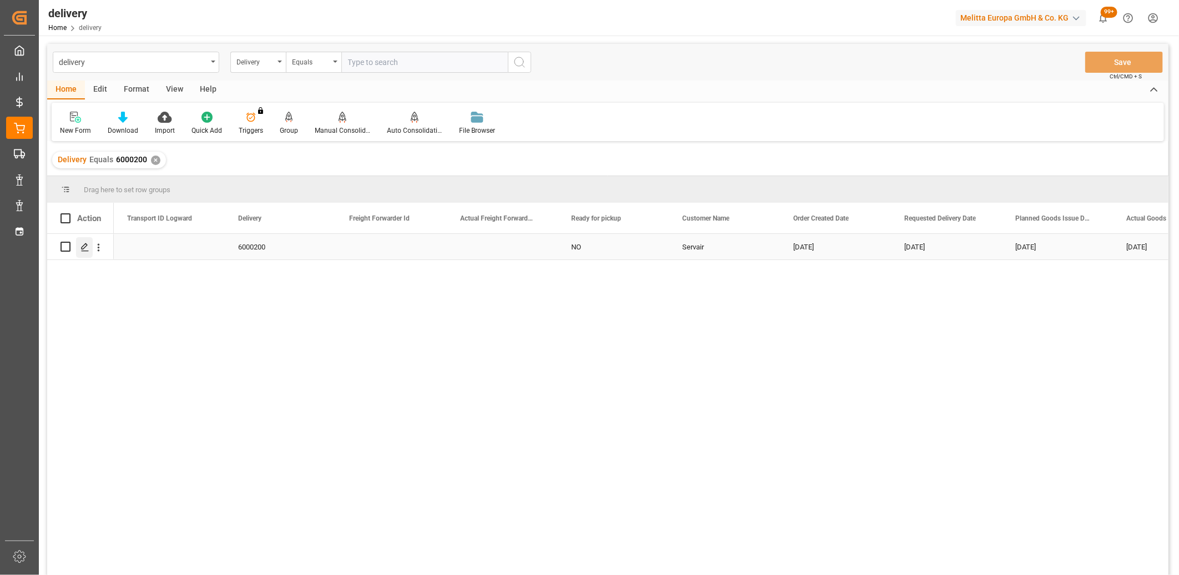
click at [87, 245] on icon "Press SPACE to select this row." at bounding box center [85, 247] width 9 height 9
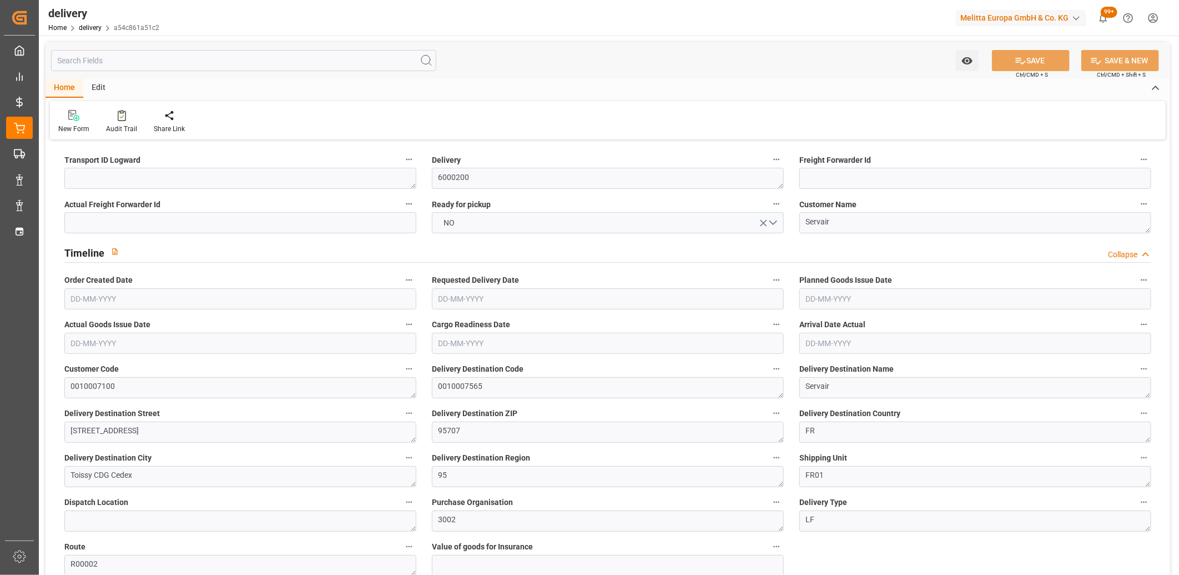
type input "13-08-2025"
type input "[DATE]"
type input "13-08-2025"
type input "13-08-2025 06:58"
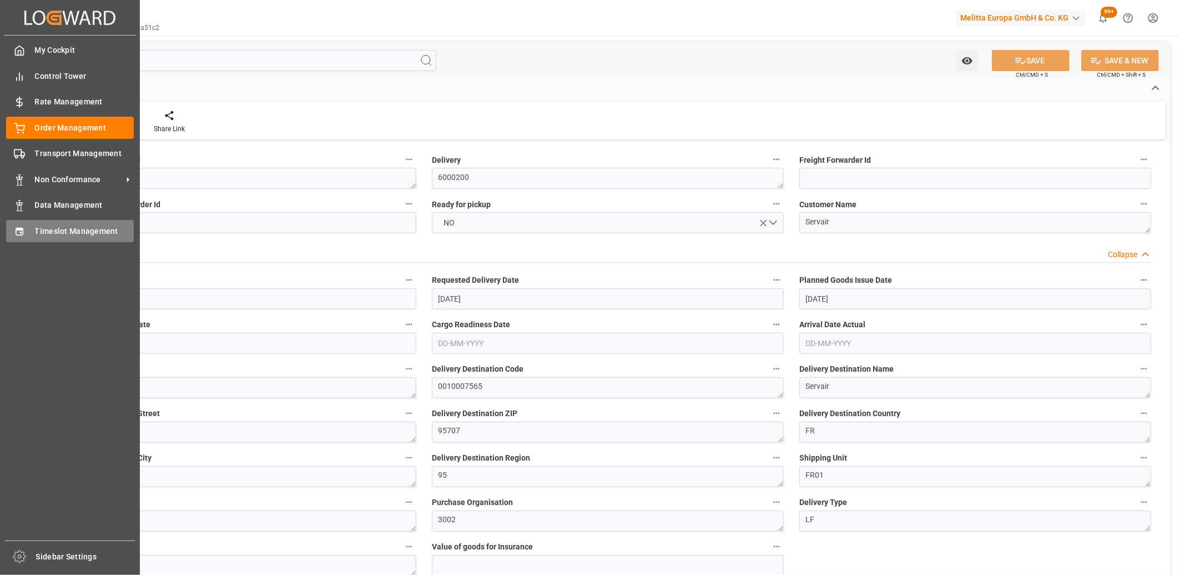
click at [21, 234] on icon at bounding box center [19, 231] width 7 height 8
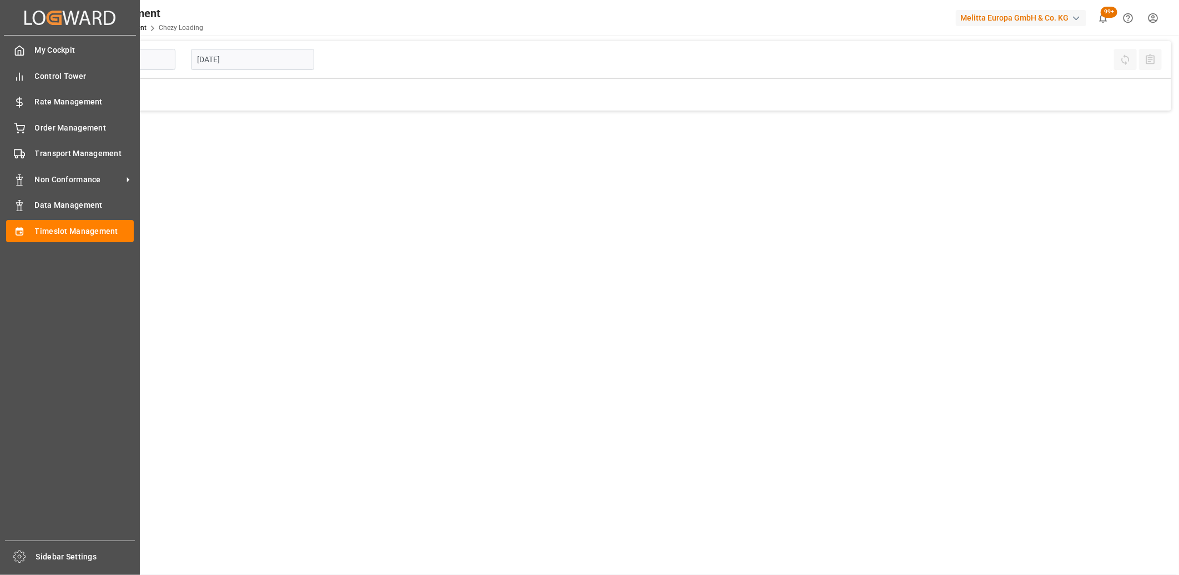
type input "Chezy Loading"
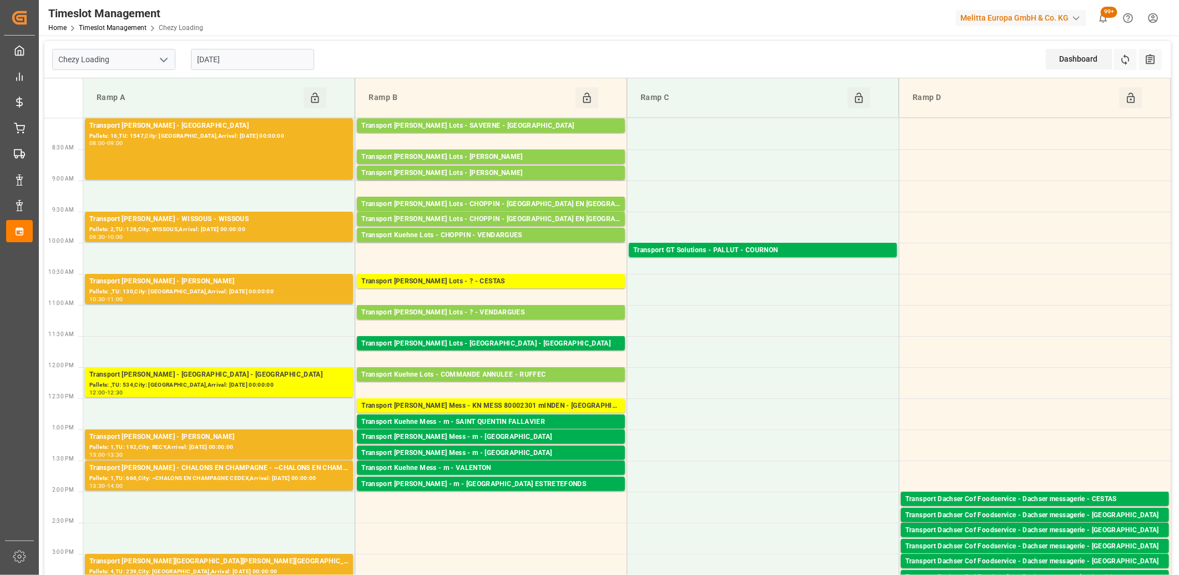
click at [297, 58] on input "18-08-2025" at bounding box center [252, 59] width 123 height 21
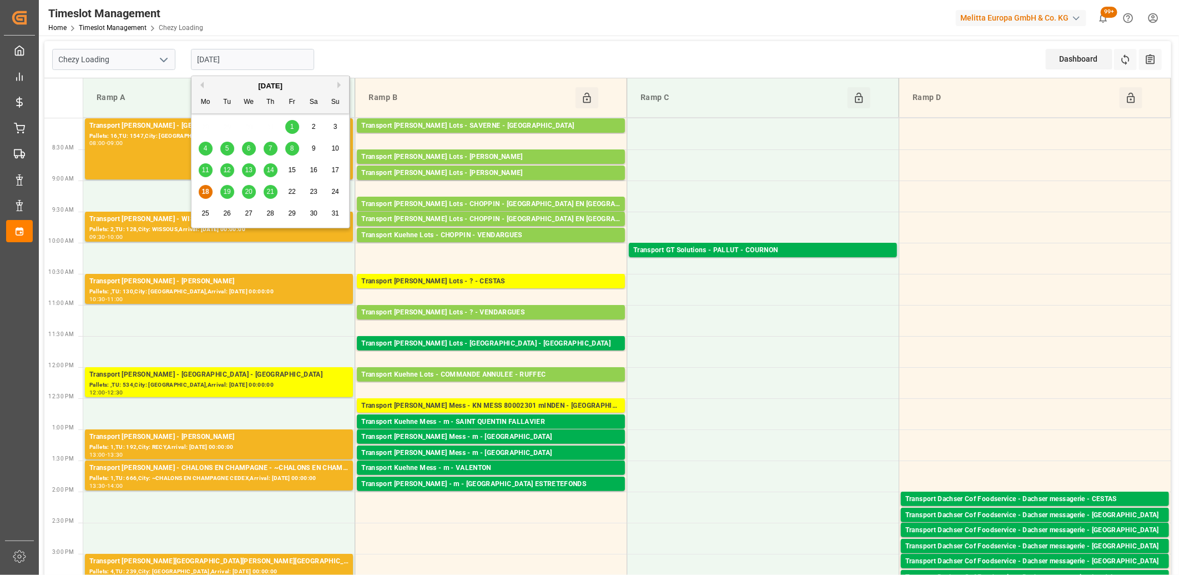
click at [225, 191] on span "19" at bounding box center [226, 192] width 7 height 8
type input "[DATE]"
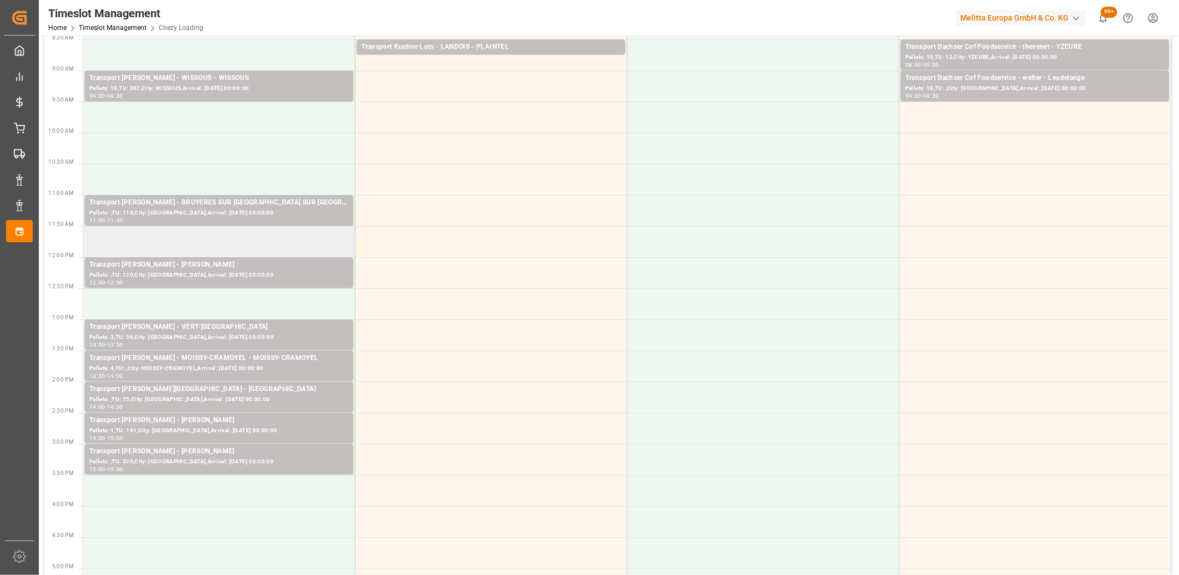
scroll to position [185, 0]
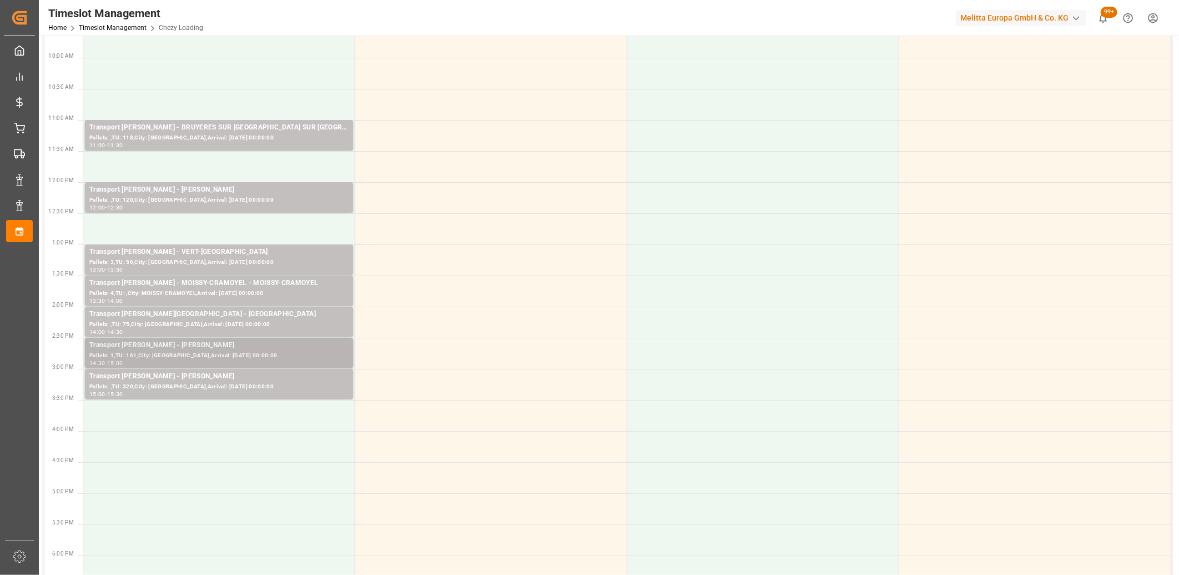
click at [227, 354] on div "Pallets: 1,TU: 161,City: SERRIS,Arrival: 2025-08-20 00:00:00" at bounding box center [218, 355] width 259 height 9
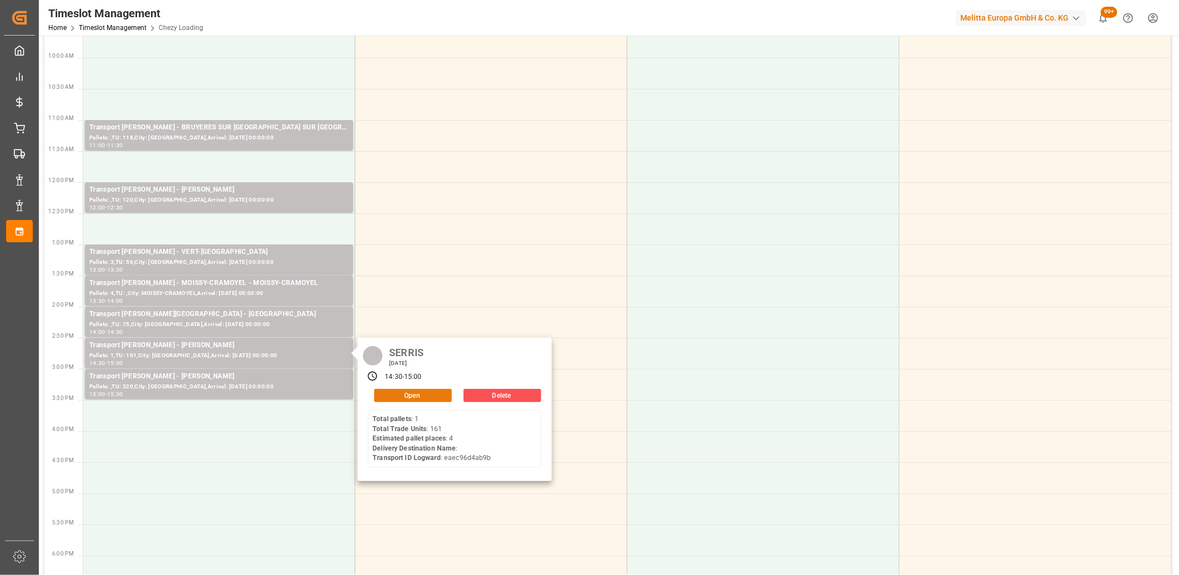
click at [401, 396] on button "Open" at bounding box center [413, 395] width 78 height 13
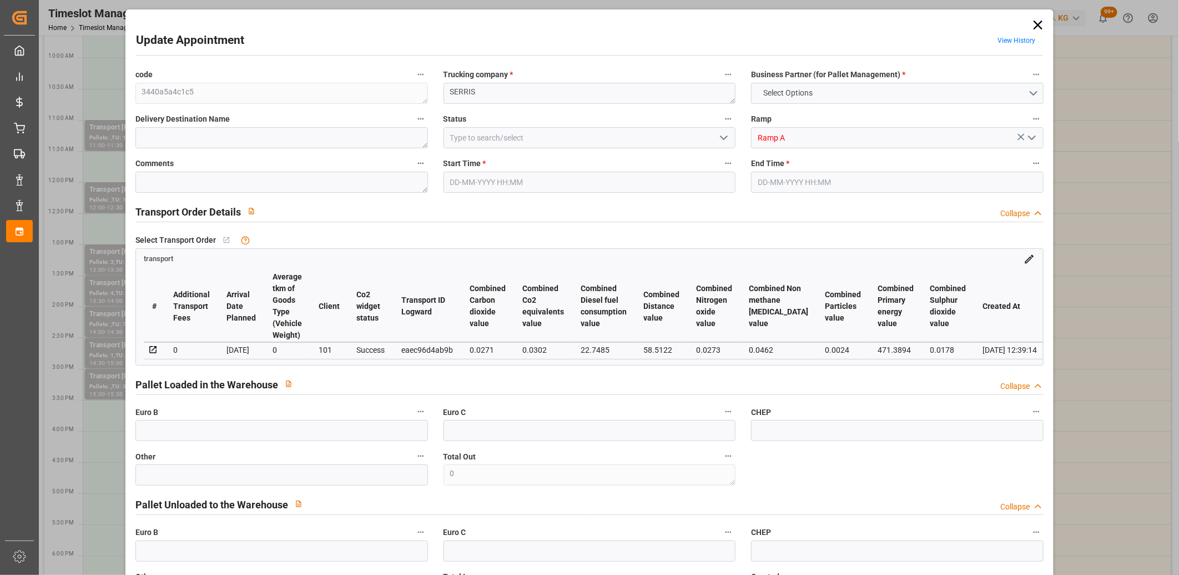
type input "4"
type input "146.08"
type input "0"
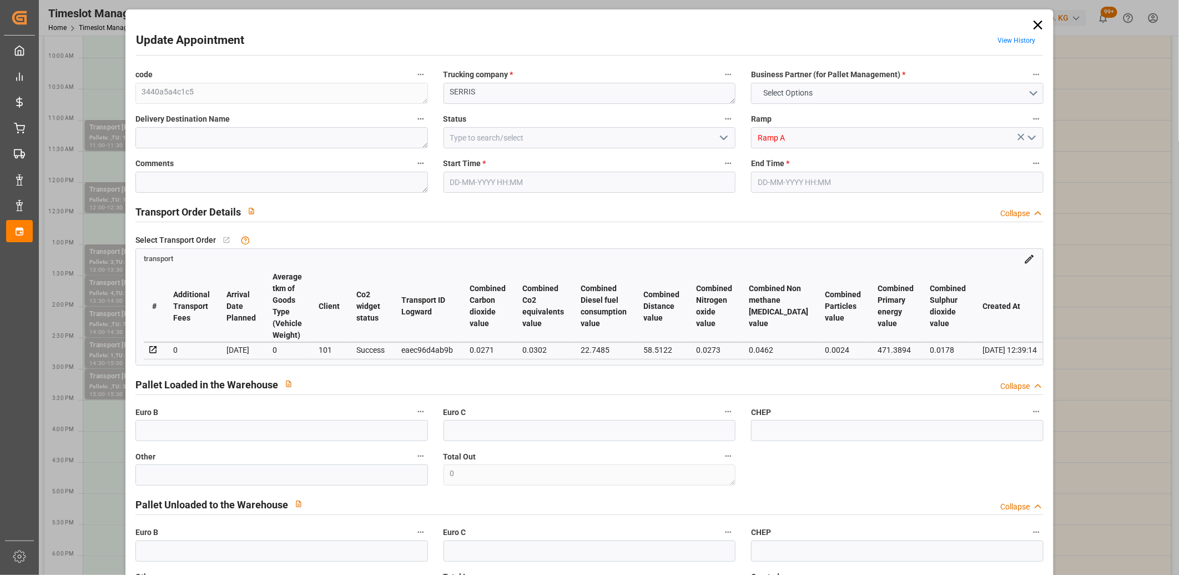
type input "140.1638"
type input "-5.9162"
type input "0"
type input "566.064"
type input "1080.96"
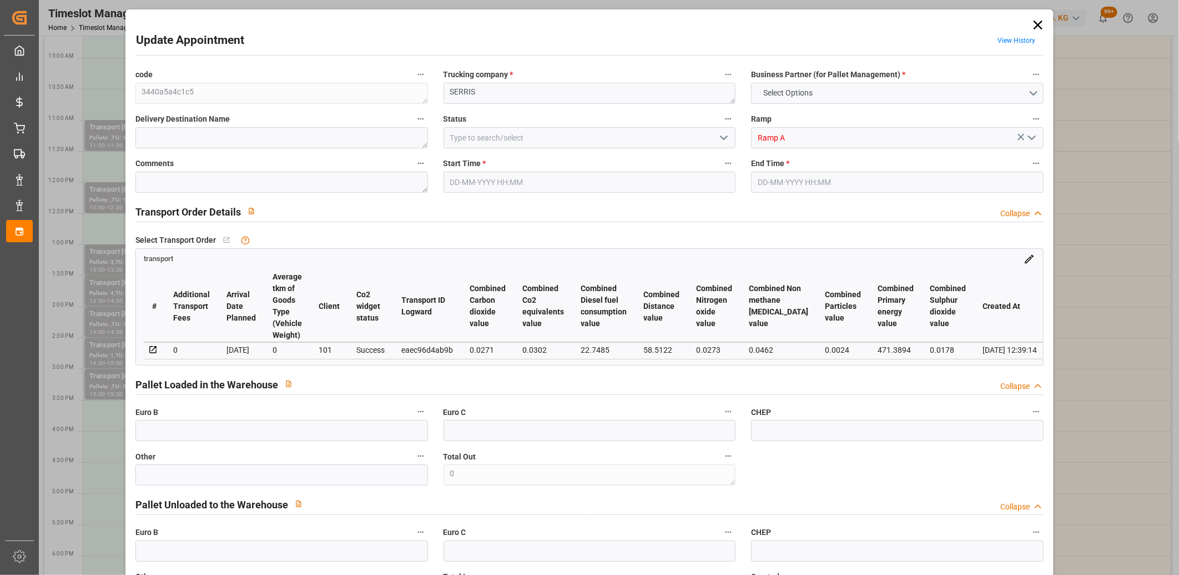
type input "4290.6"
type input "77"
type input "1"
type input "161"
type input "5"
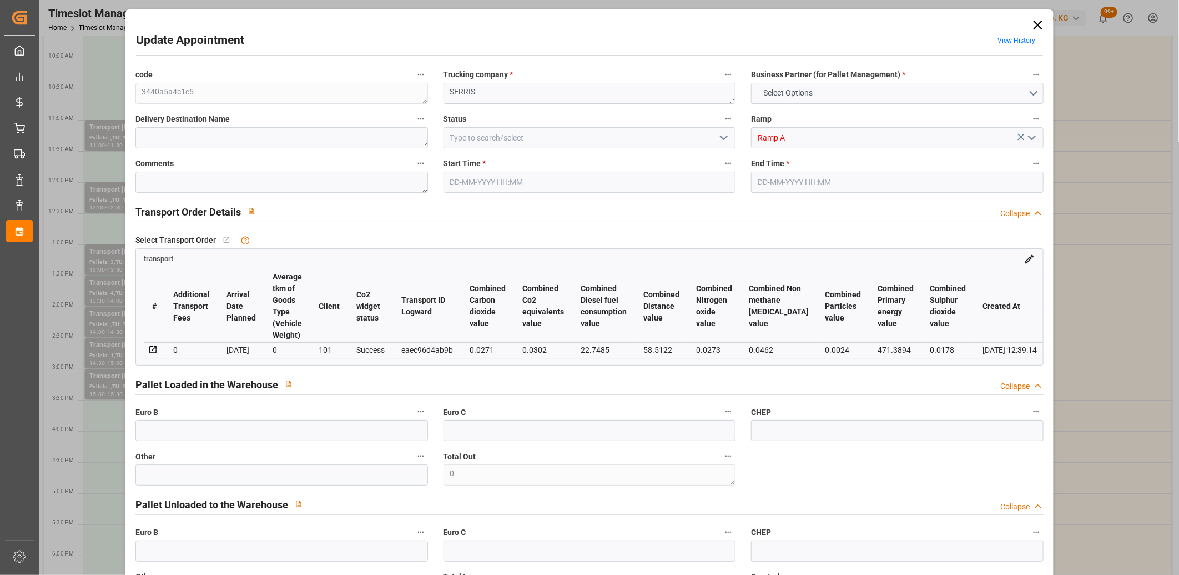
type input "101"
type input "916.152"
type input "0"
type input "4710.8598"
type input "0"
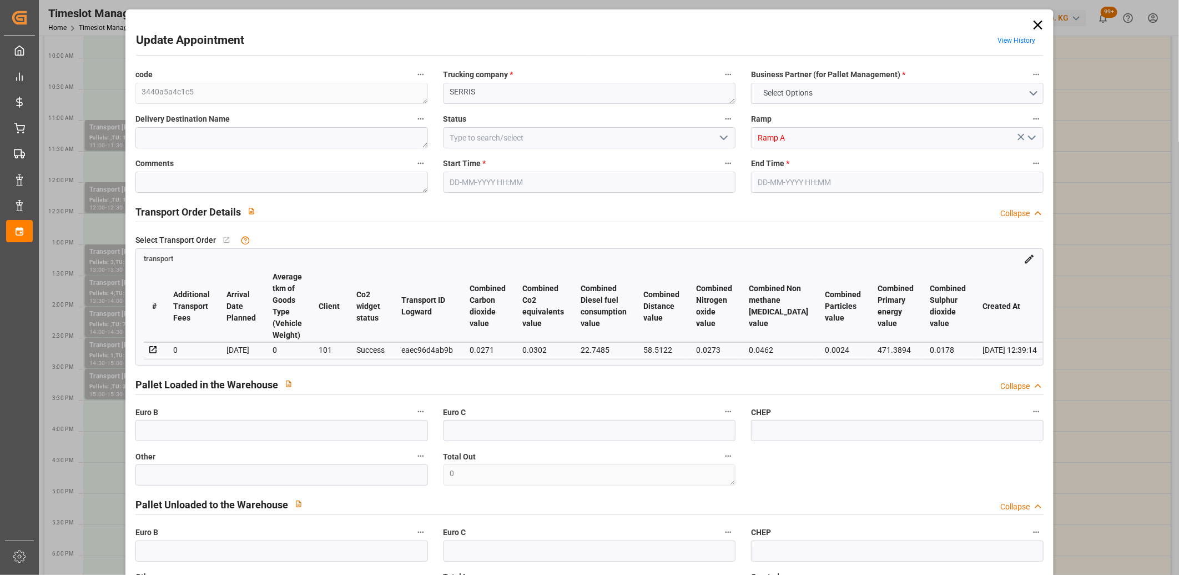
type input "0"
type input "21"
type input "35"
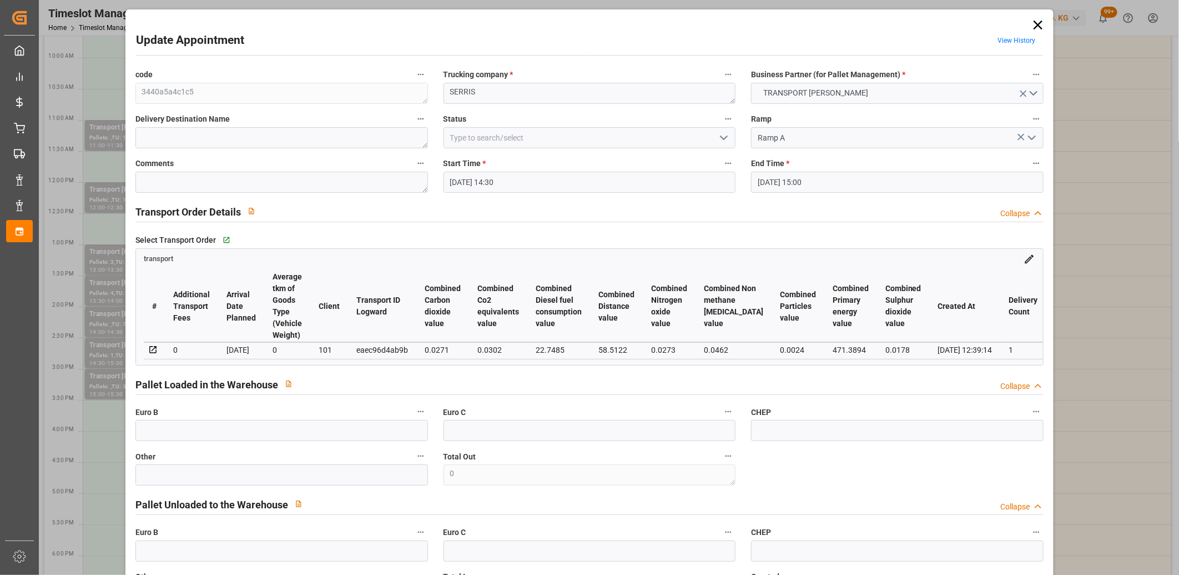
type input "19-08-2025 14:30"
type input "19-08-2025 15:00"
type input "11-08-2025 14:28"
type input "11-08-2025 12:39"
type input "[DATE]"
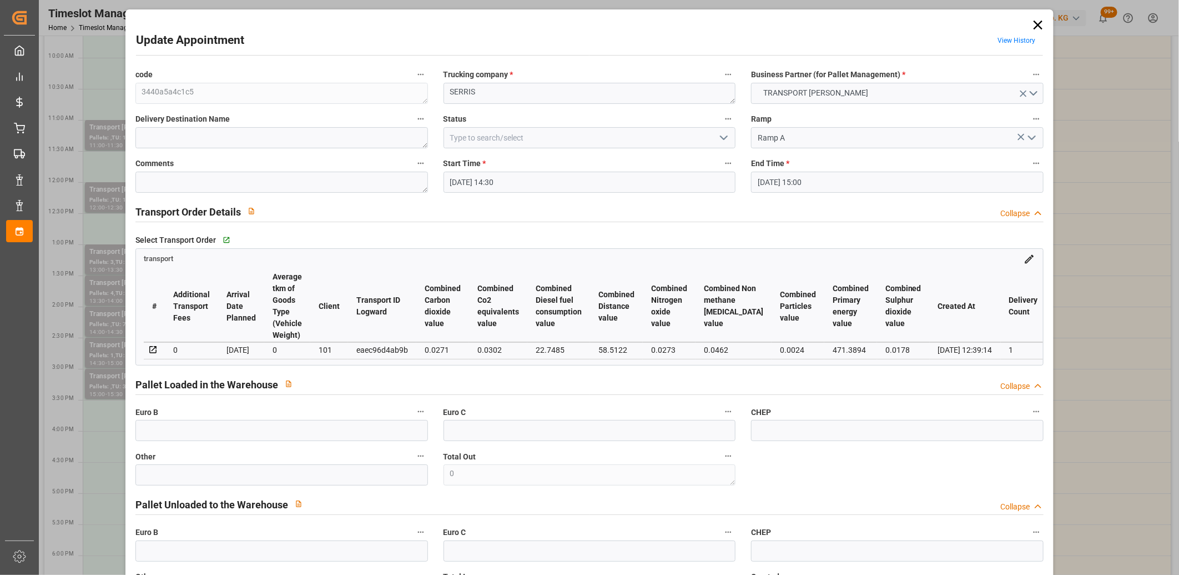
type input "[DATE]"
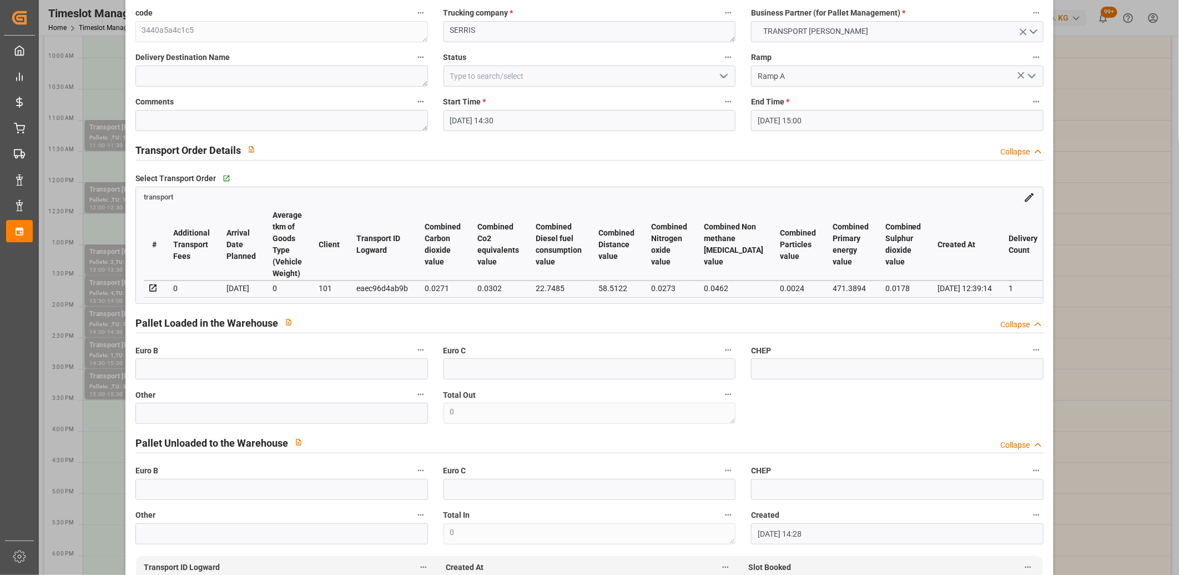
scroll to position [0, 0]
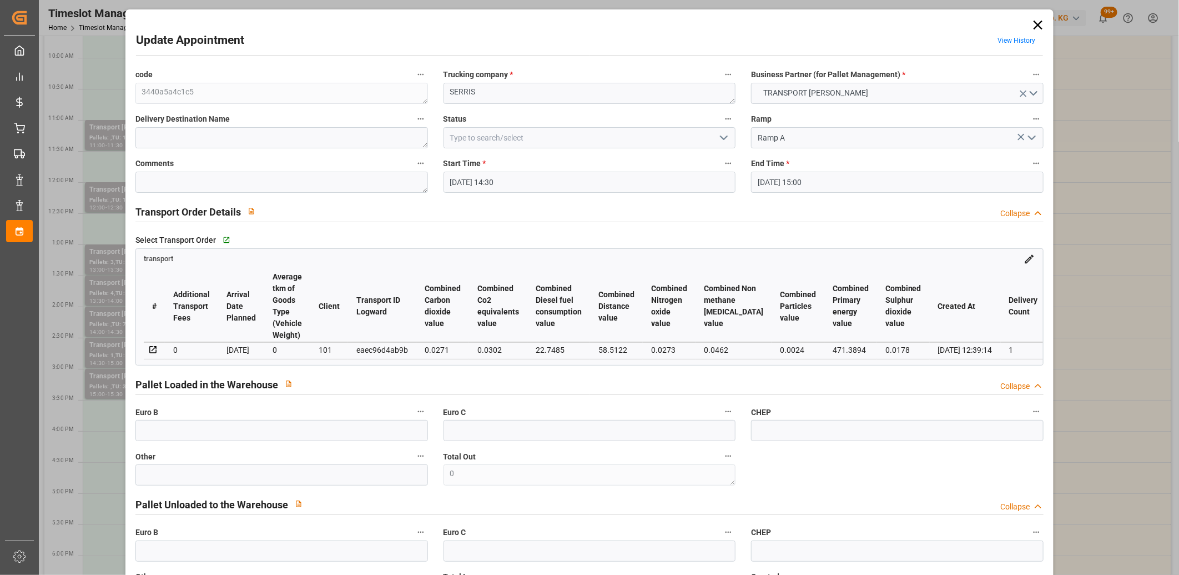
drag, startPoint x: 1039, startPoint y: 27, endPoint x: 1033, endPoint y: 29, distance: 6.2
click at [1038, 27] on icon at bounding box center [1039, 25] width 16 height 16
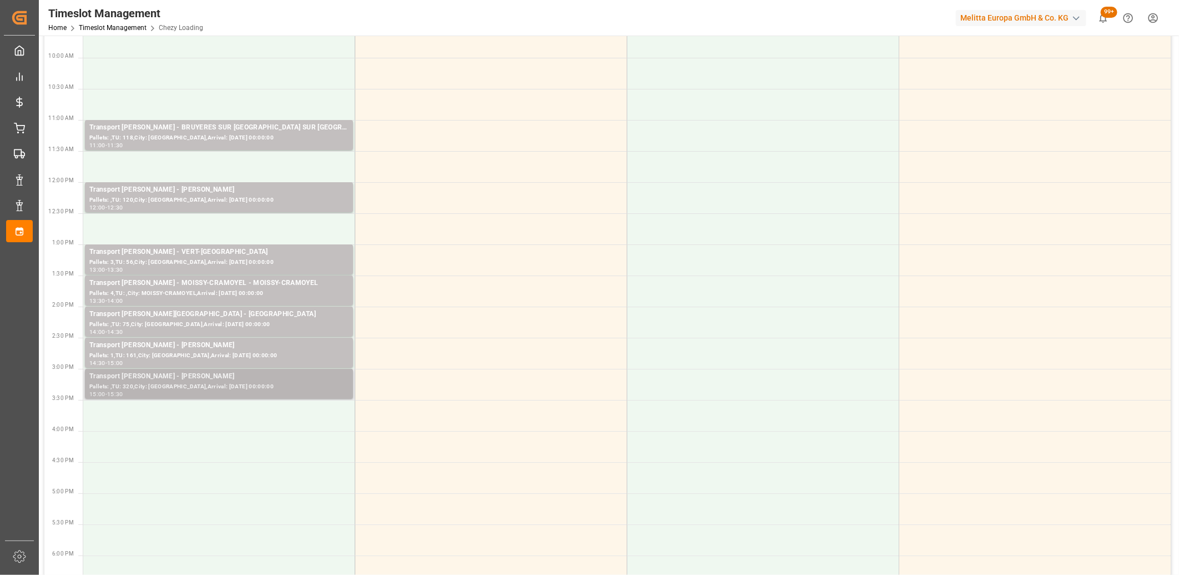
click at [225, 379] on div "Transport Delisle - SERRIS - SERRIS" at bounding box center [218, 376] width 259 height 11
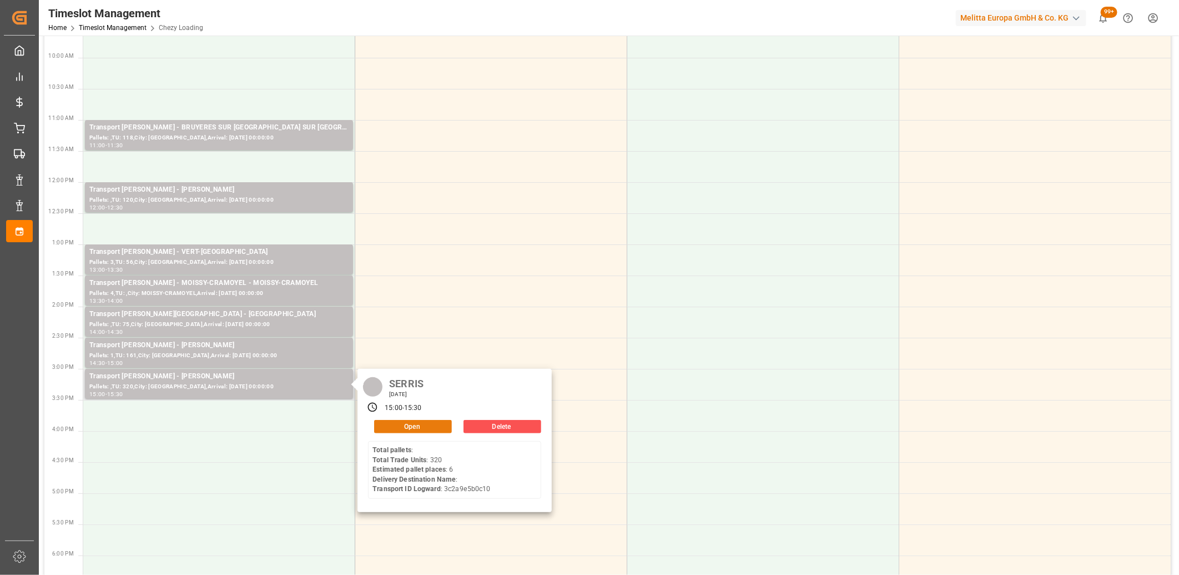
click at [404, 425] on button "Open" at bounding box center [413, 426] width 78 height 13
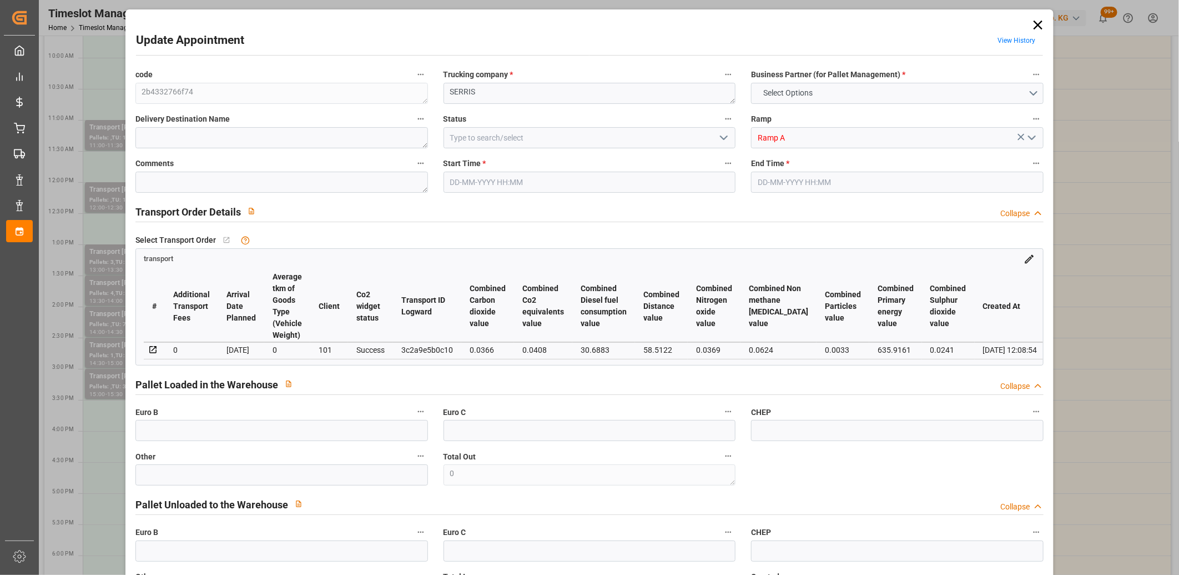
type input "6"
type input "167.1"
type input "0"
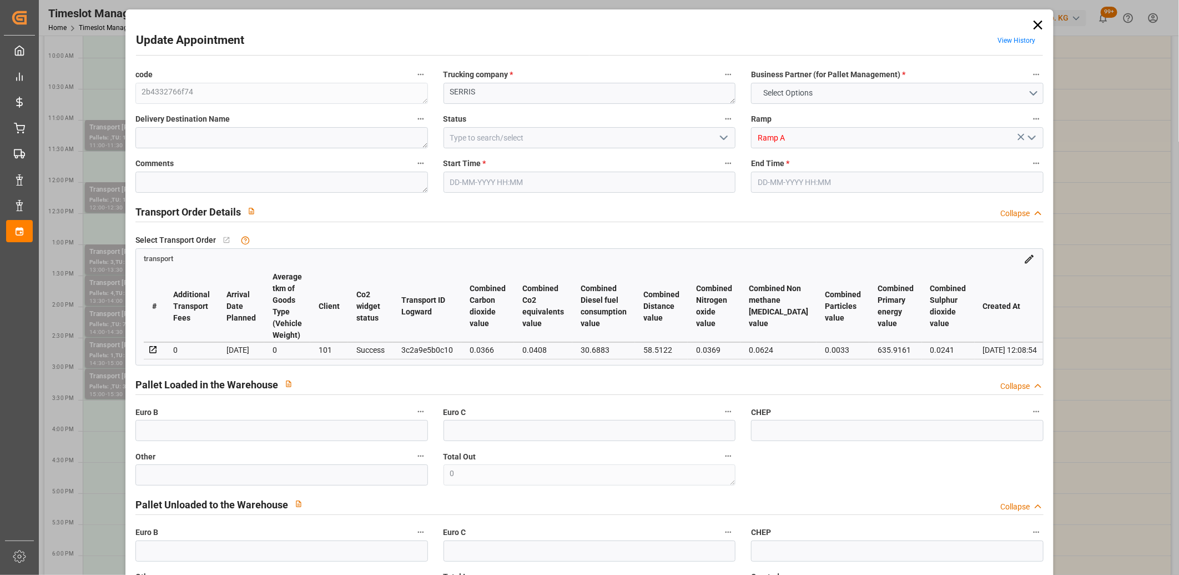
type input "160.3325"
type input "-6.7675"
type input "0"
type input "1079.582"
type input "1810.912"
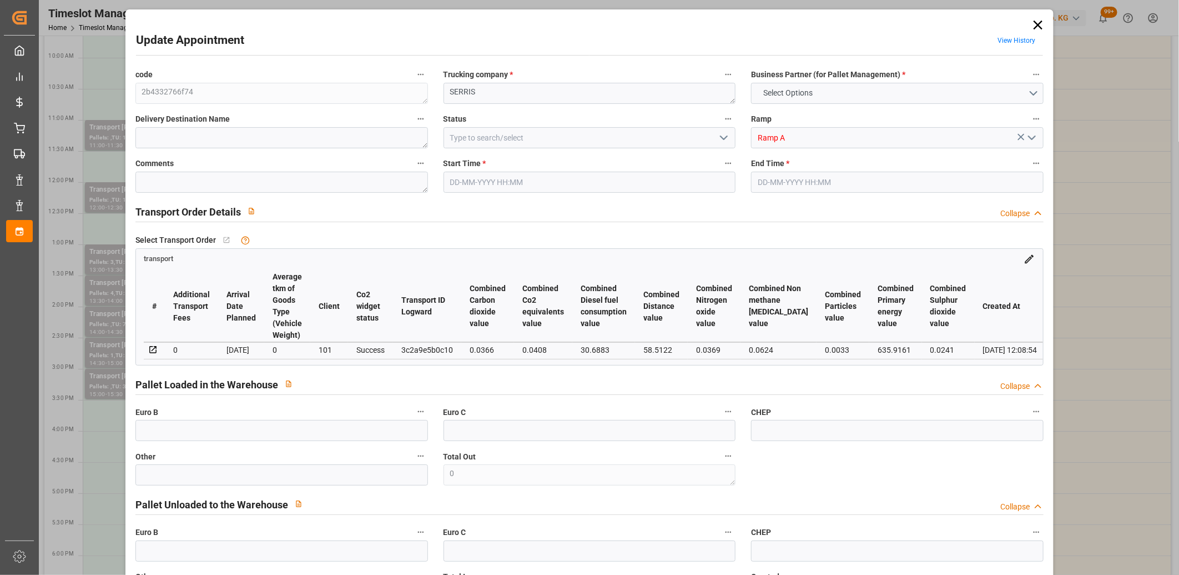
type input "3680.804"
type input "77"
type input "0"
type input "320"
type input "25"
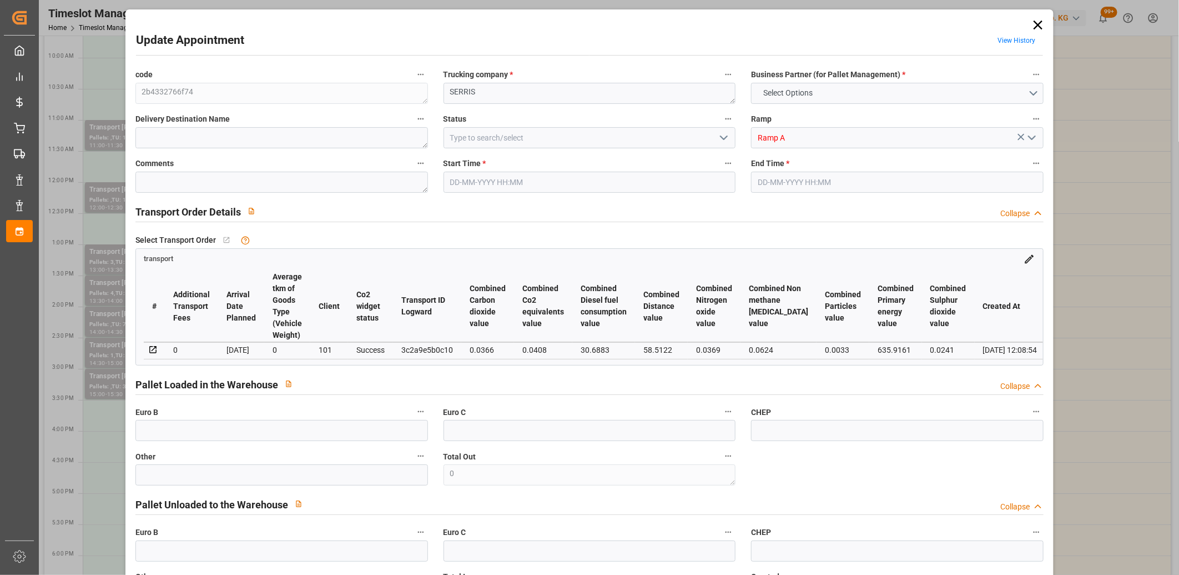
type input "101"
type input "1235.912"
type input "0"
type input "4710.8598"
type input "0"
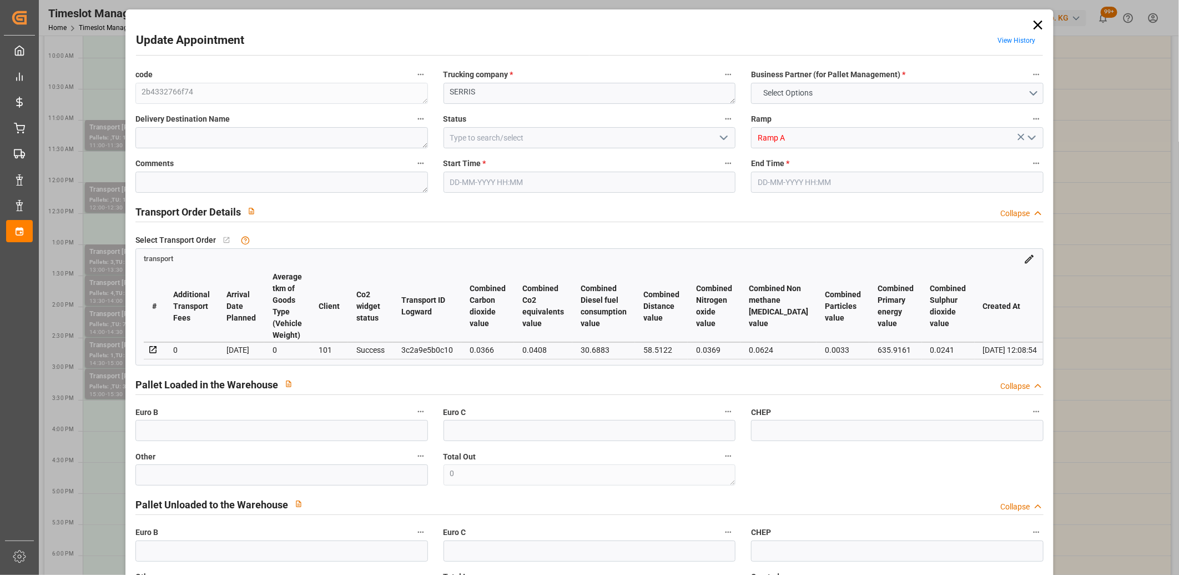
type input "0"
type input "21"
type input "35"
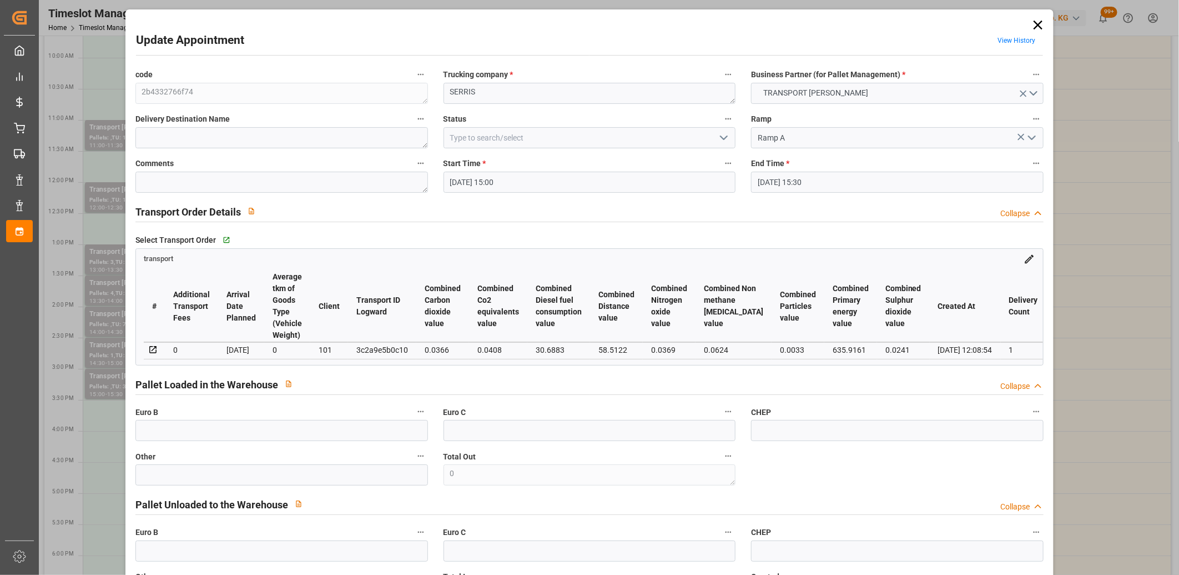
type input "19-08-2025 15:00"
type input "19-08-2025 15:30"
type input "14-08-2025 14:59"
type input "14-08-2025 12:08"
type input "[DATE]"
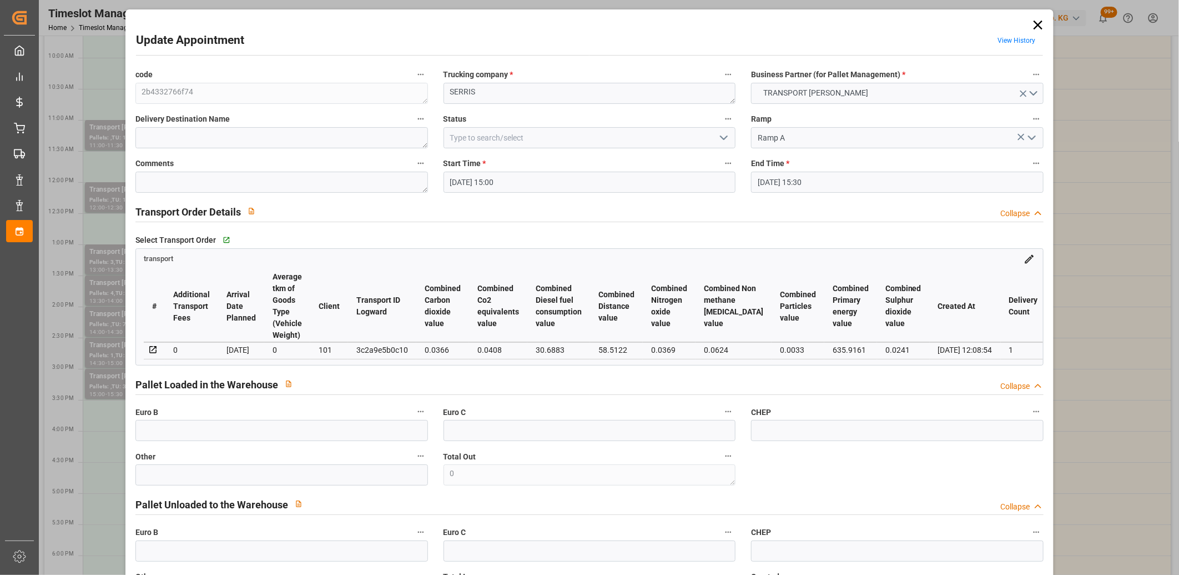
type input "[DATE]"
click at [1034, 24] on icon at bounding box center [1038, 25] width 9 height 9
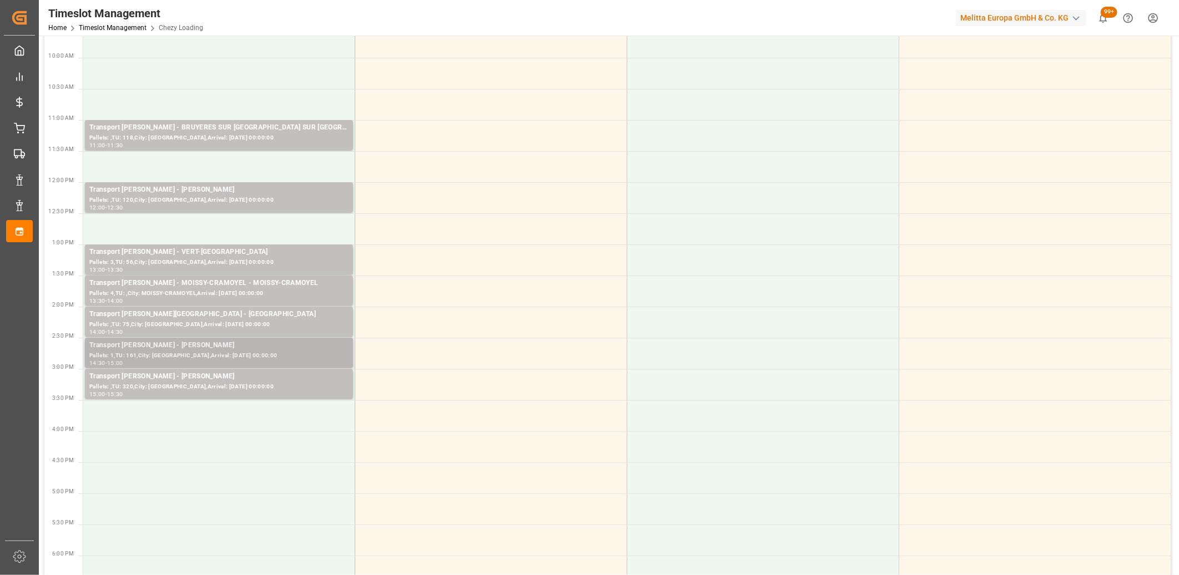
click at [248, 357] on div "Pallets: 1,TU: 161,City: SERRIS,Arrival: 2025-08-20 00:00:00" at bounding box center [218, 355] width 259 height 9
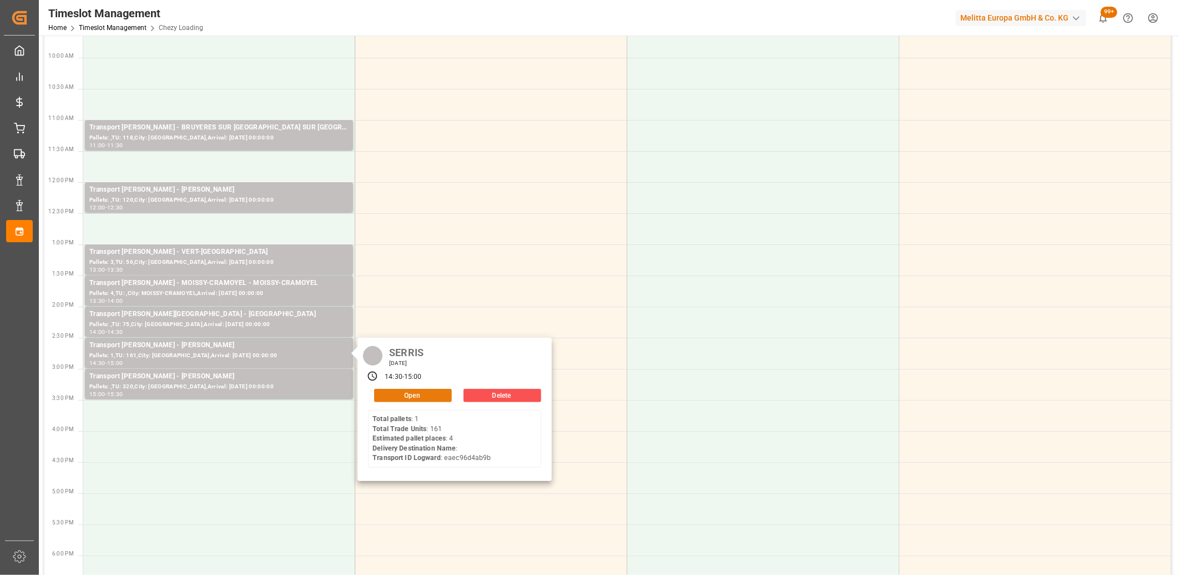
click at [398, 396] on button "Open" at bounding box center [413, 395] width 78 height 13
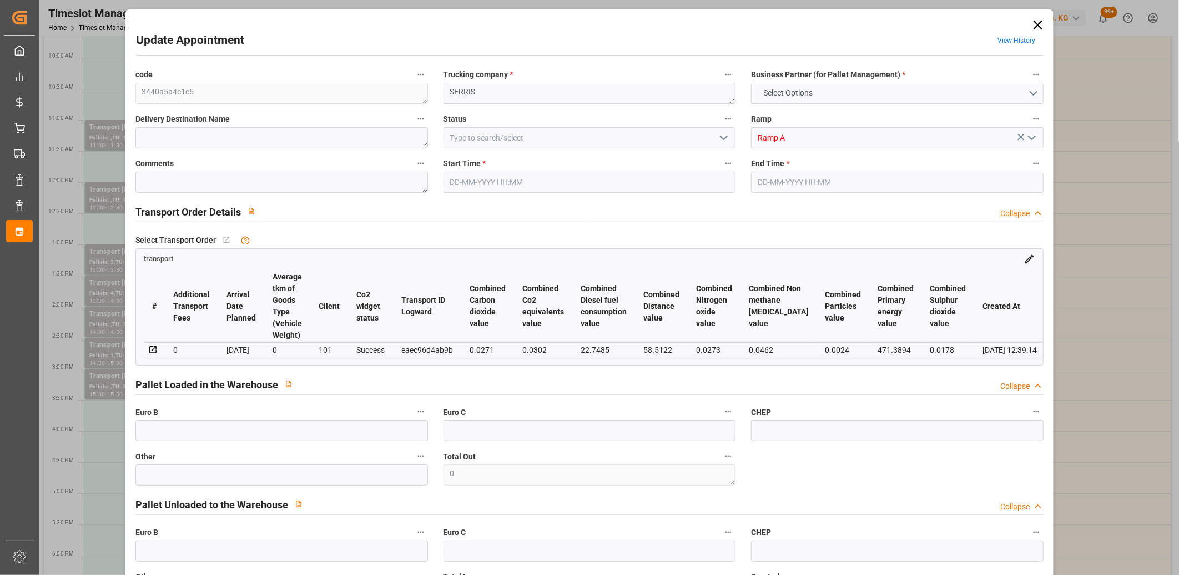
type input "4"
type input "146.08"
type input "0"
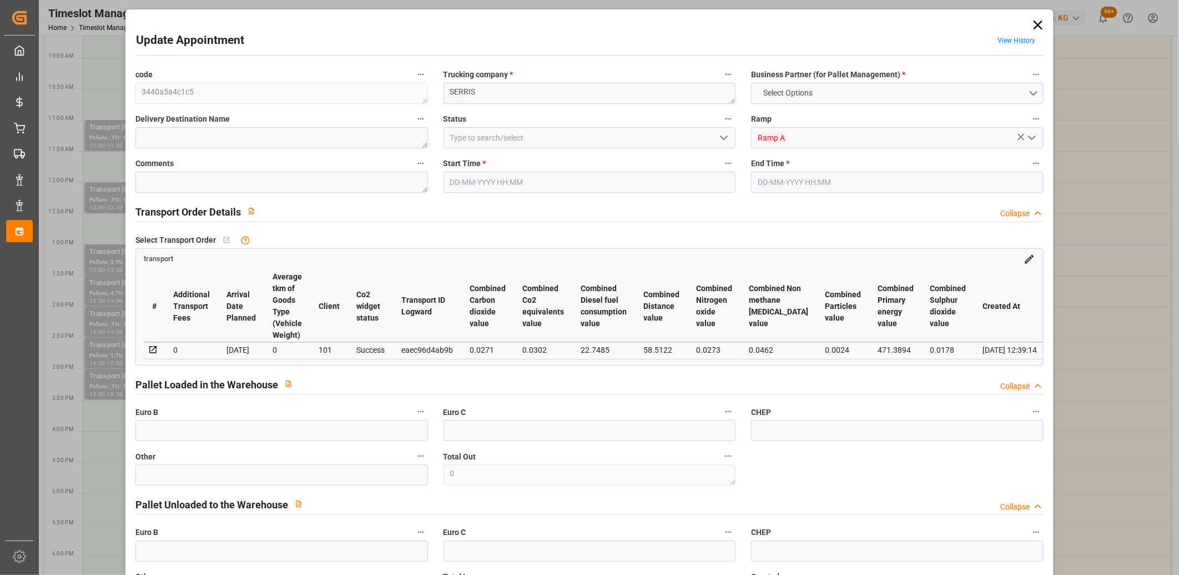
type input "140.1638"
type input "-5.9162"
type input "0"
type input "566.064"
type input "1080.96"
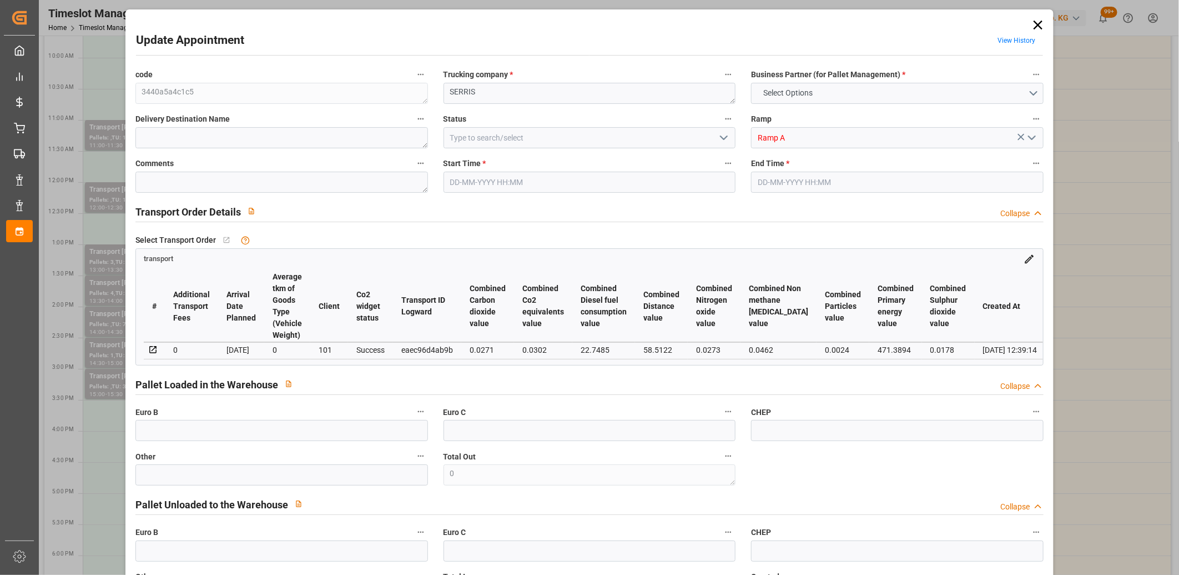
type input "4290.6"
type input "77"
type input "1"
type input "161"
type input "5"
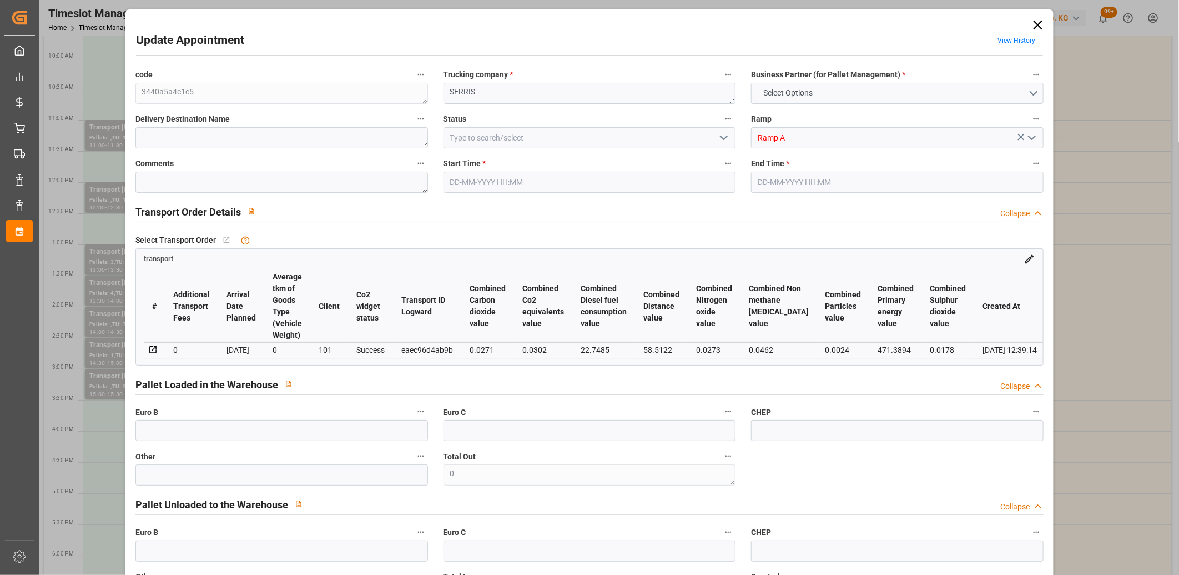
type input "101"
type input "916.152"
type input "0"
type input "4710.8598"
type input "0"
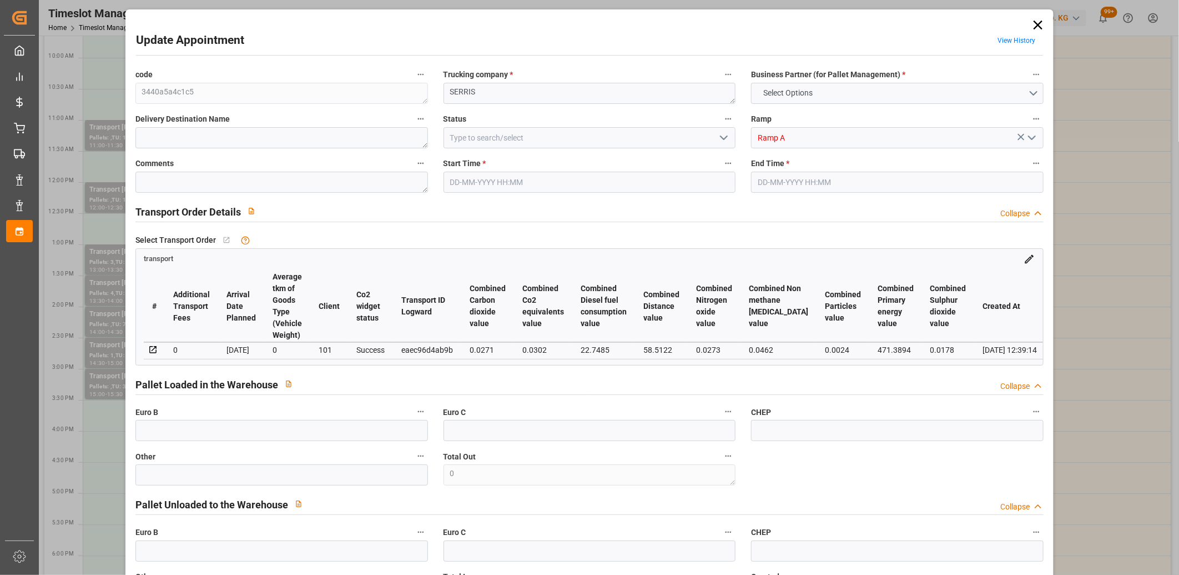
type input "0"
type input "21"
type input "35"
type input "19-08-2025 14:30"
type input "19-08-2025 15:00"
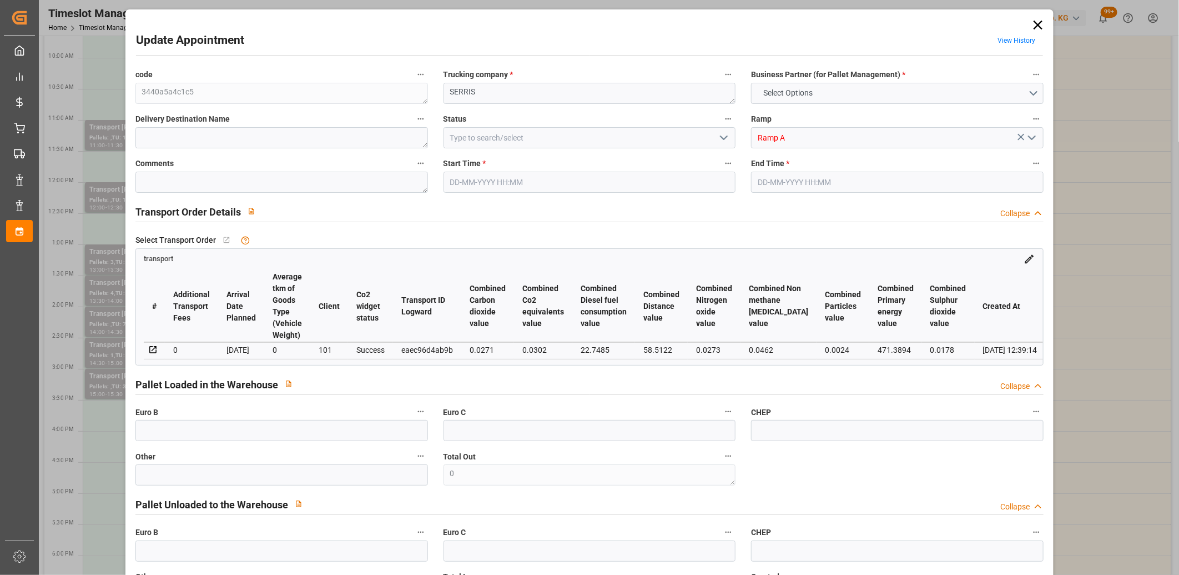
type input "11-08-2025 14:28"
type input "11-08-2025 12:39"
type input "[DATE]"
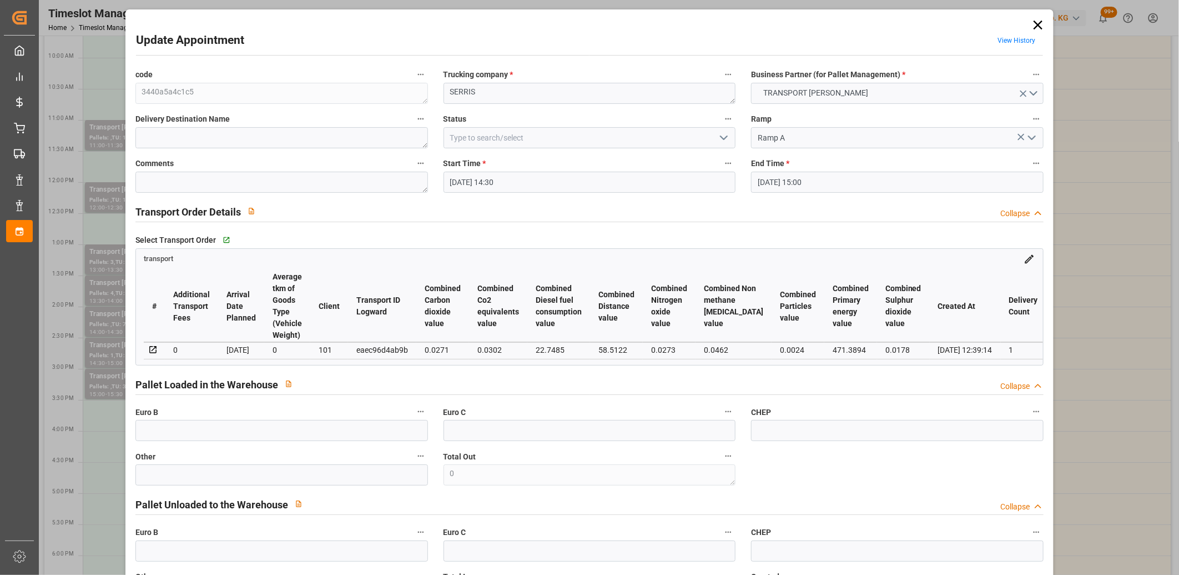
click at [1034, 27] on icon at bounding box center [1038, 25] width 9 height 9
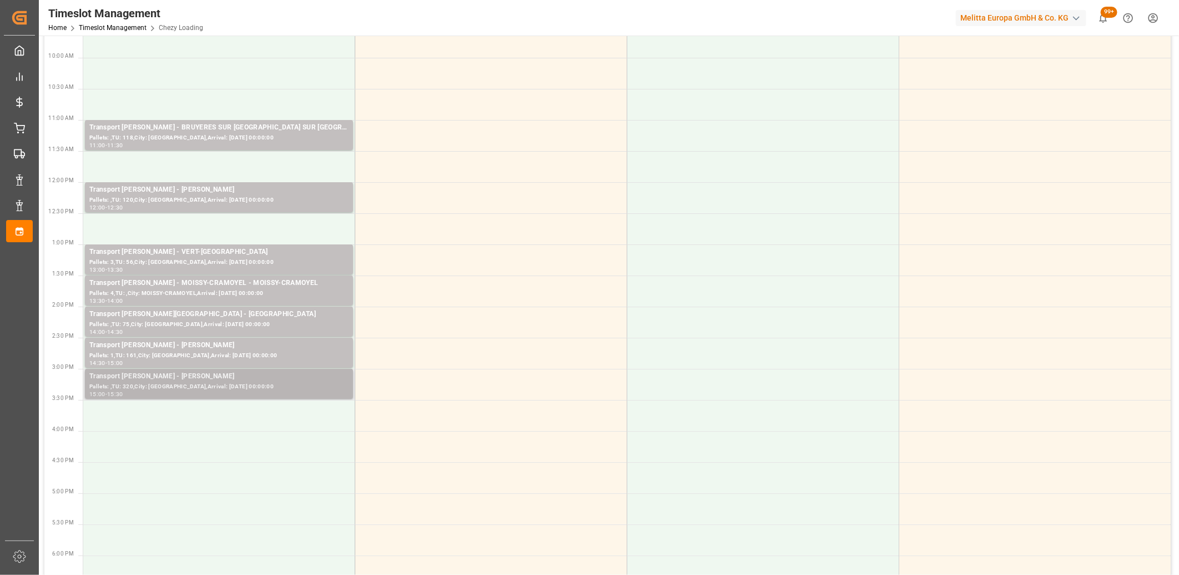
click at [198, 387] on div "Pallets: ,TU: 320,City: SERRIS,Arrival: 2025-08-20 00:00:00" at bounding box center [218, 386] width 259 height 9
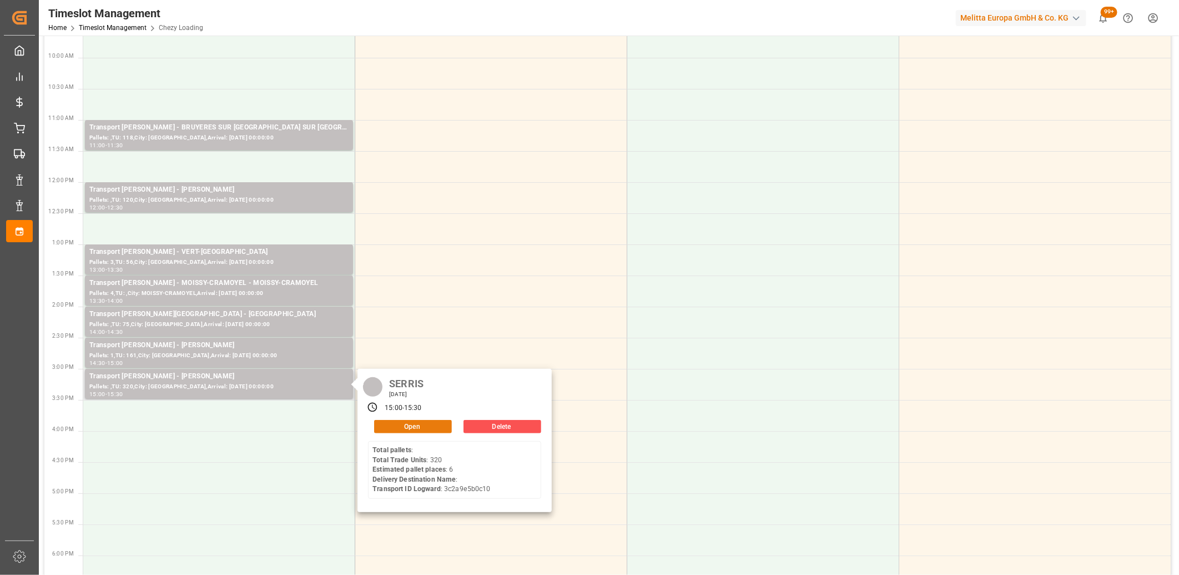
click at [386, 425] on button "Open" at bounding box center [413, 426] width 78 height 13
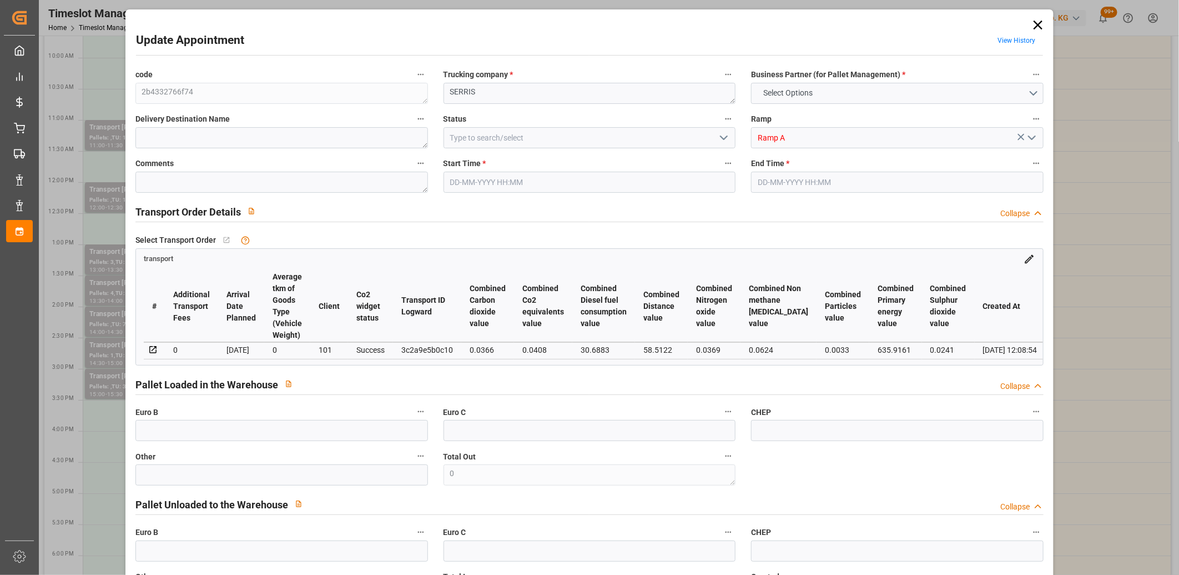
type input "6"
type input "167.1"
type input "0"
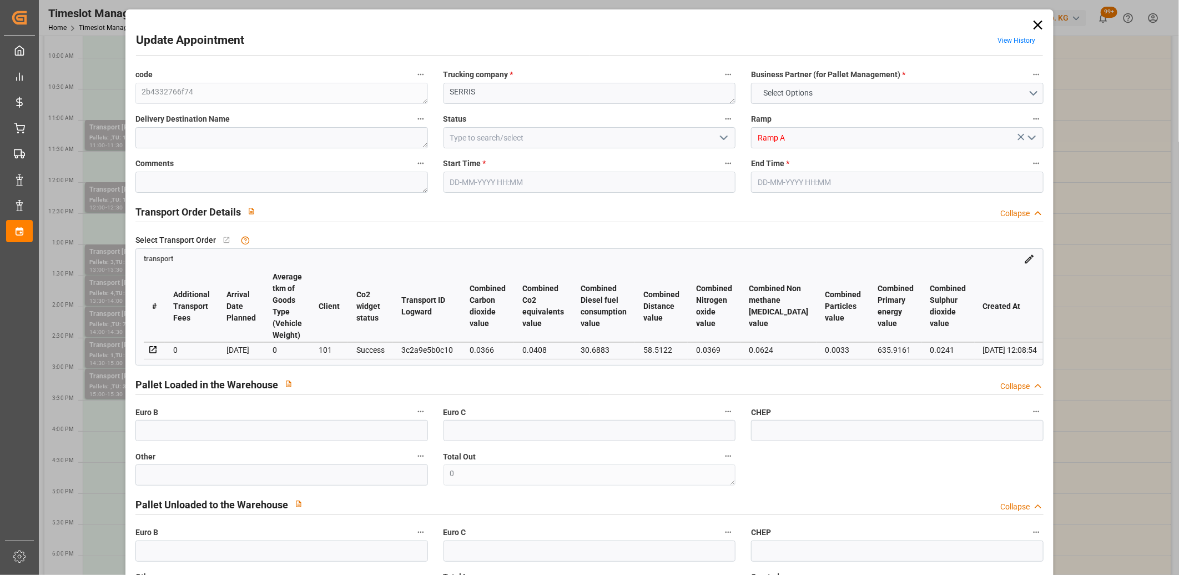
type input "160.3325"
type input "-6.7675"
type input "0"
type input "1079.582"
type input "1810.912"
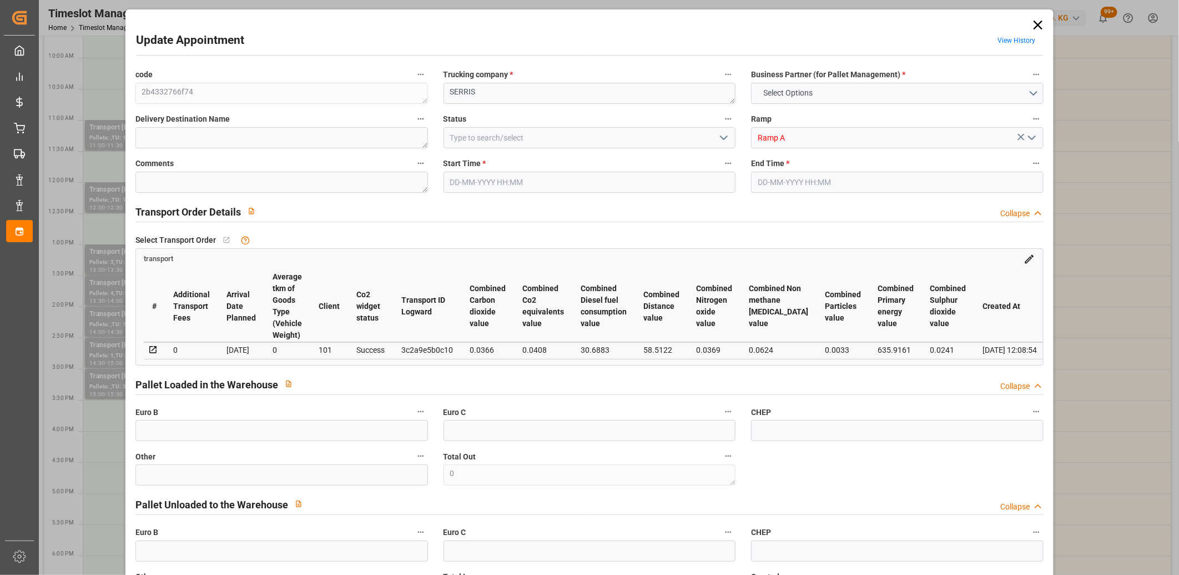
type input "3680.804"
type input "77"
type input "0"
type input "320"
type input "25"
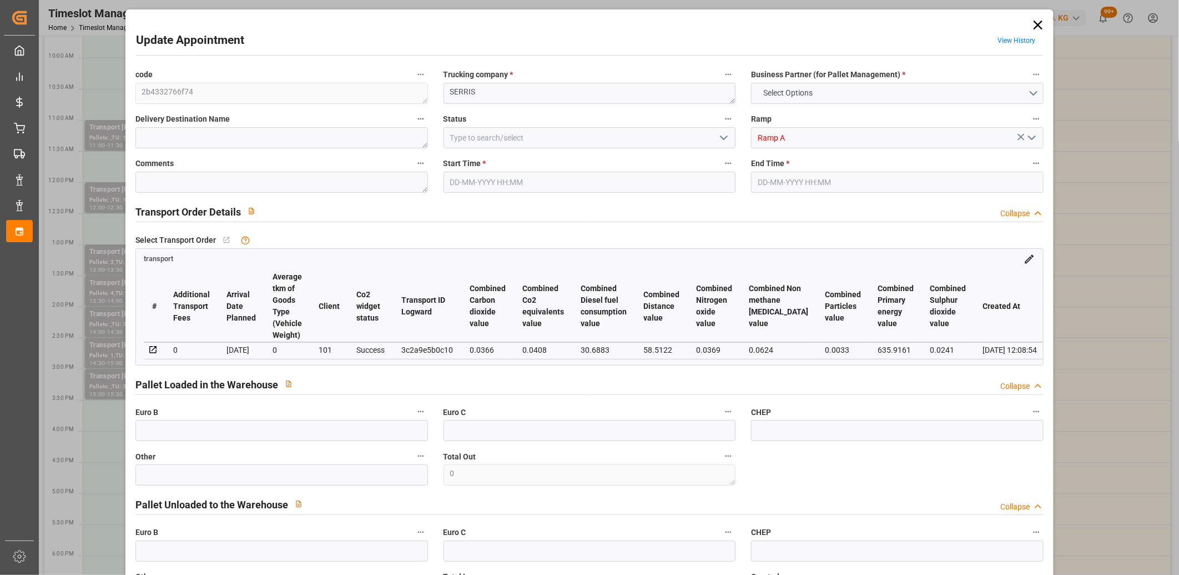
type input "101"
type input "1235.912"
type input "0"
type input "4710.8598"
type input "0"
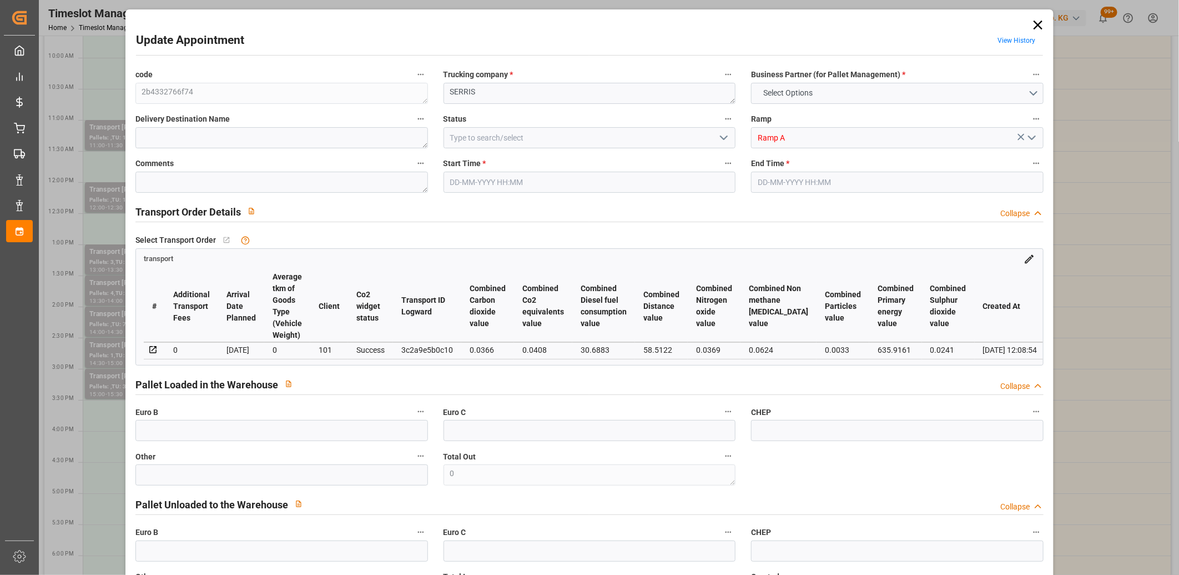
type input "0"
type input "21"
type input "35"
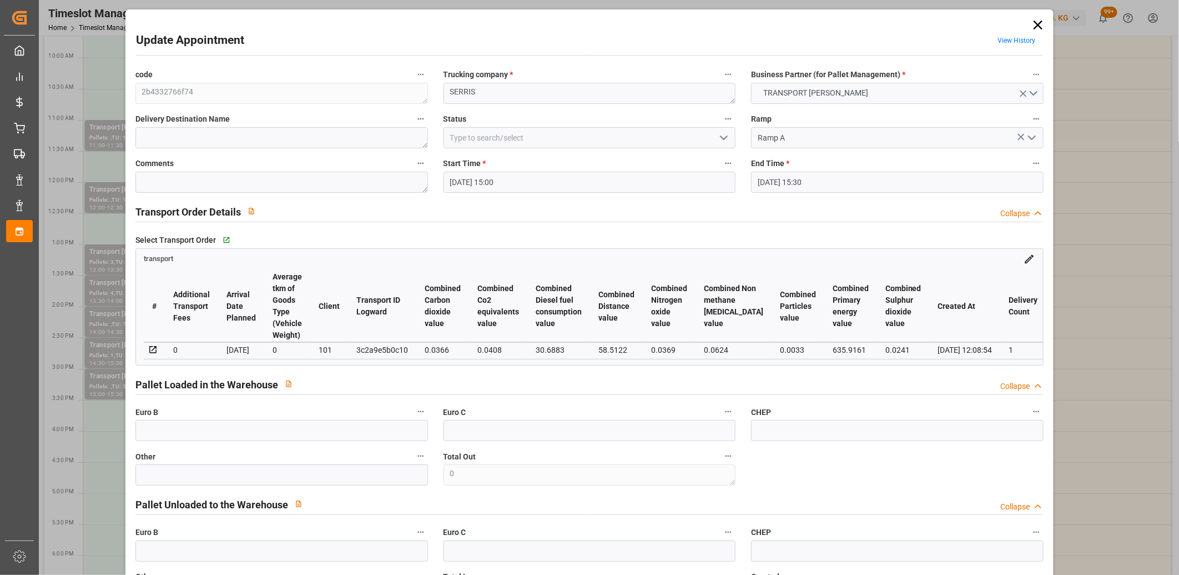
type input "19-08-2025 15:00"
type input "19-08-2025 15:30"
type input "14-08-2025 14:59"
type input "14-08-2025 12:08"
type input "[DATE]"
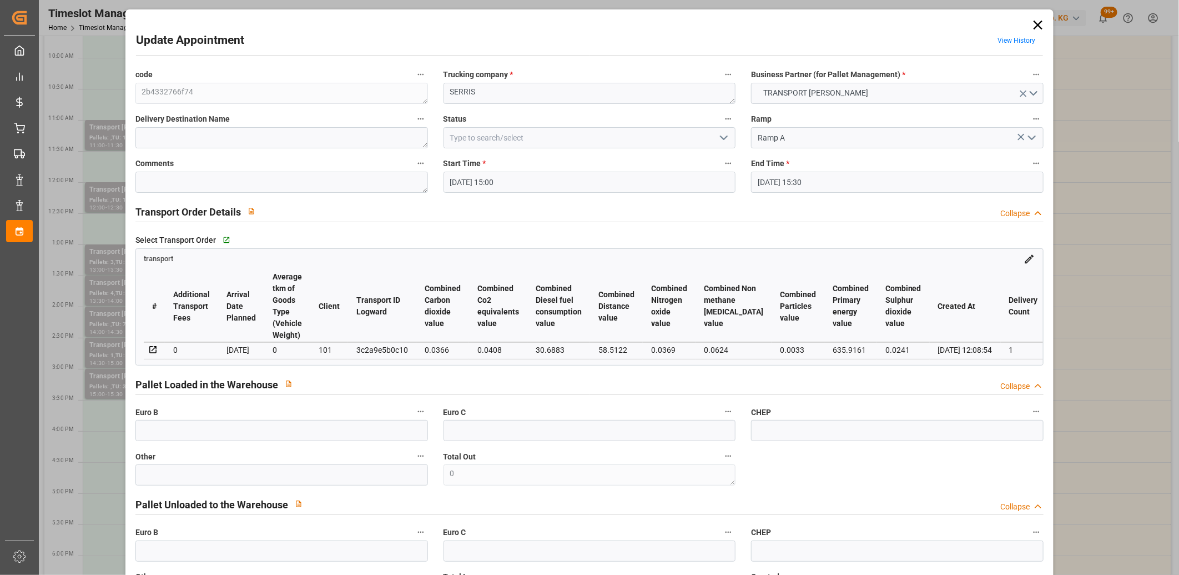
type input "[DATE]"
click at [369, 348] on div "3c2a9e5b0c10" at bounding box center [382, 349] width 52 height 13
copy div "3c2a9e5b0c10"
click at [1034, 24] on icon at bounding box center [1038, 25] width 9 height 9
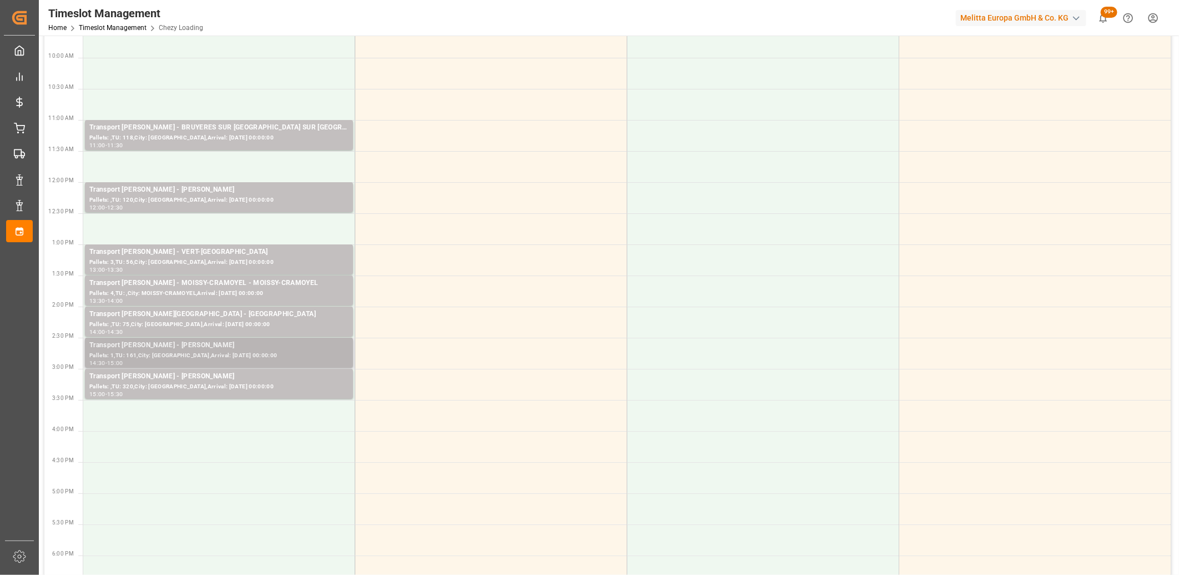
click at [268, 344] on div "Transport Delisle - SERRIS - SERRIS" at bounding box center [218, 345] width 259 height 11
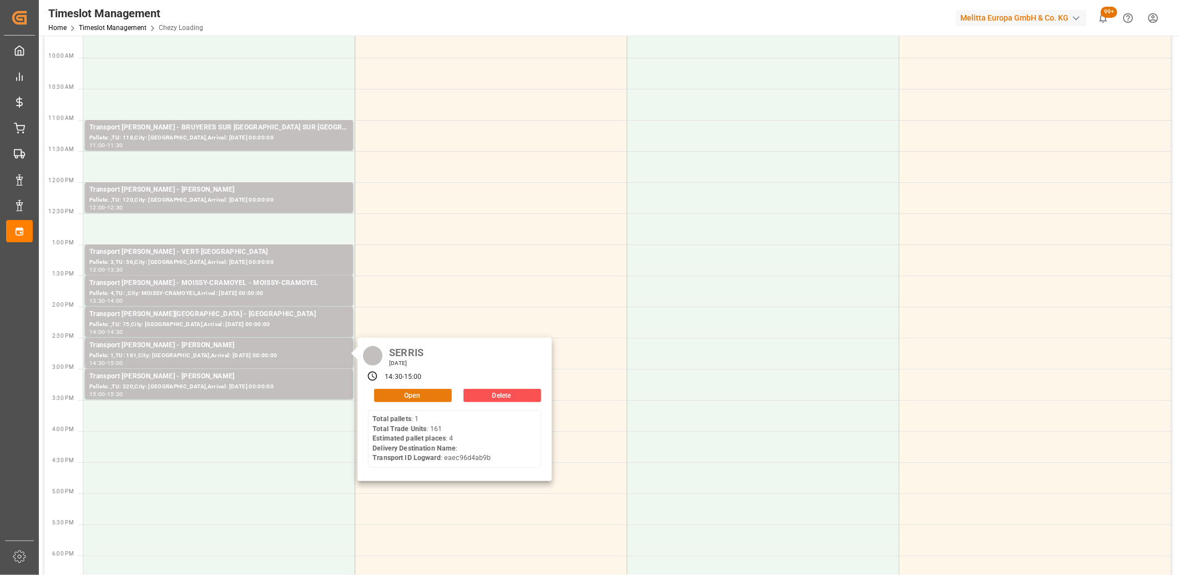
click at [399, 396] on button "Open" at bounding box center [413, 395] width 78 height 13
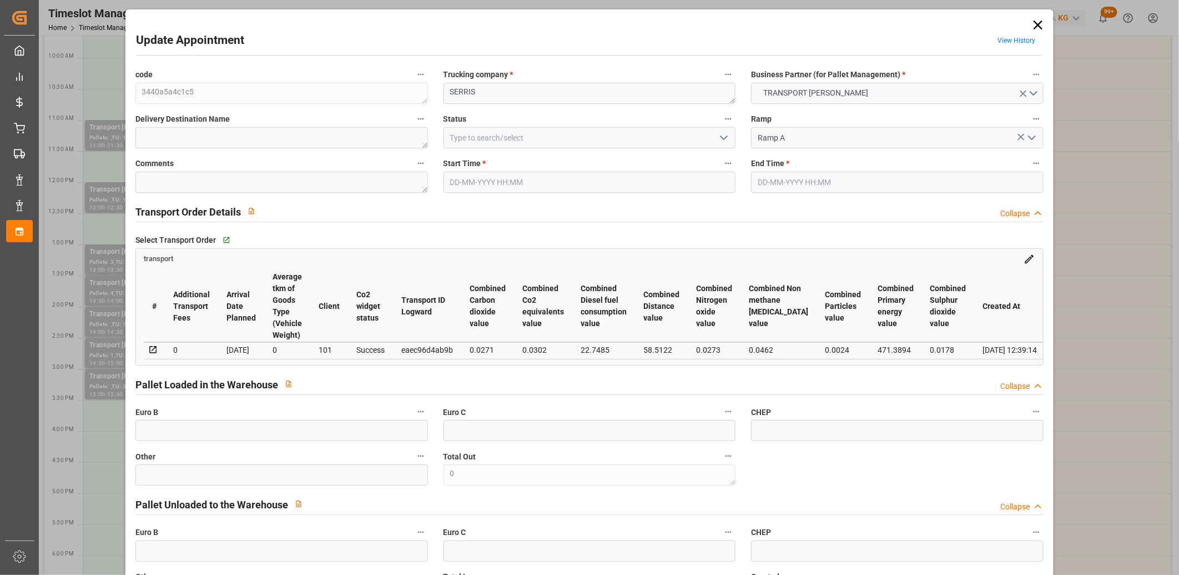
type input "19-08-2025 14:30"
type input "19-08-2025 15:00"
type input "11-08-2025 14:28"
type input "11-08-2025 12:39"
type input "[DATE]"
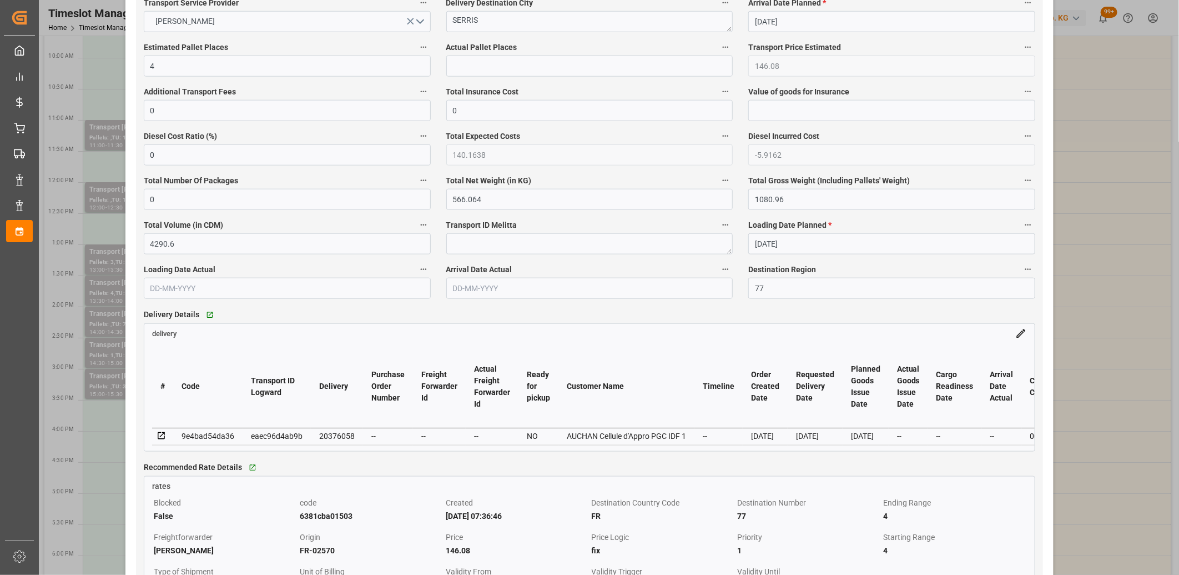
scroll to position [740, 0]
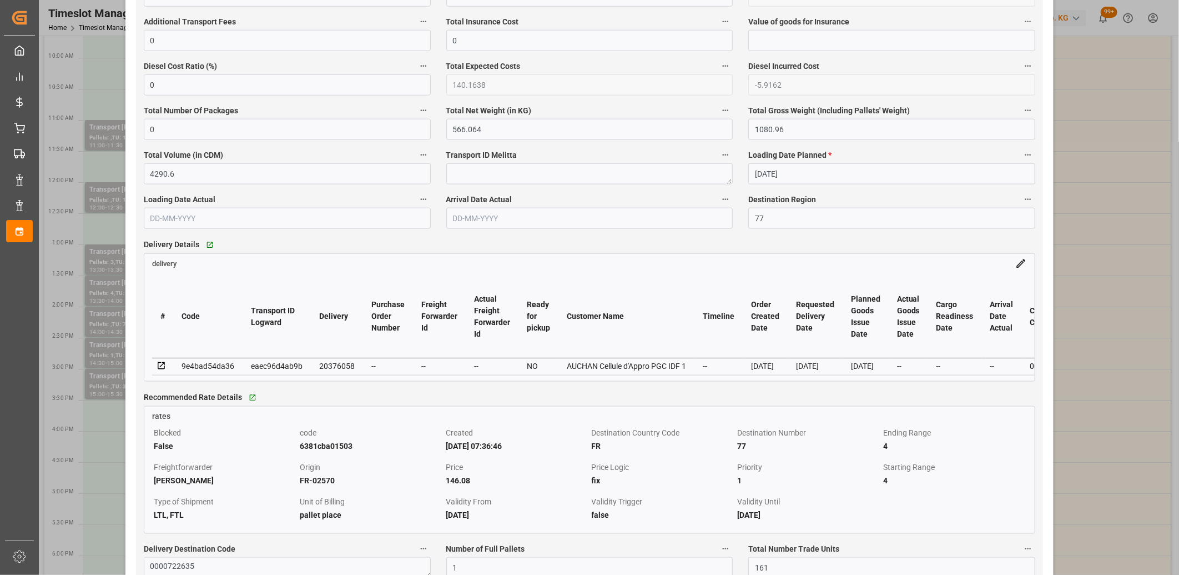
click at [159, 366] on icon at bounding box center [162, 366] width 10 height 10
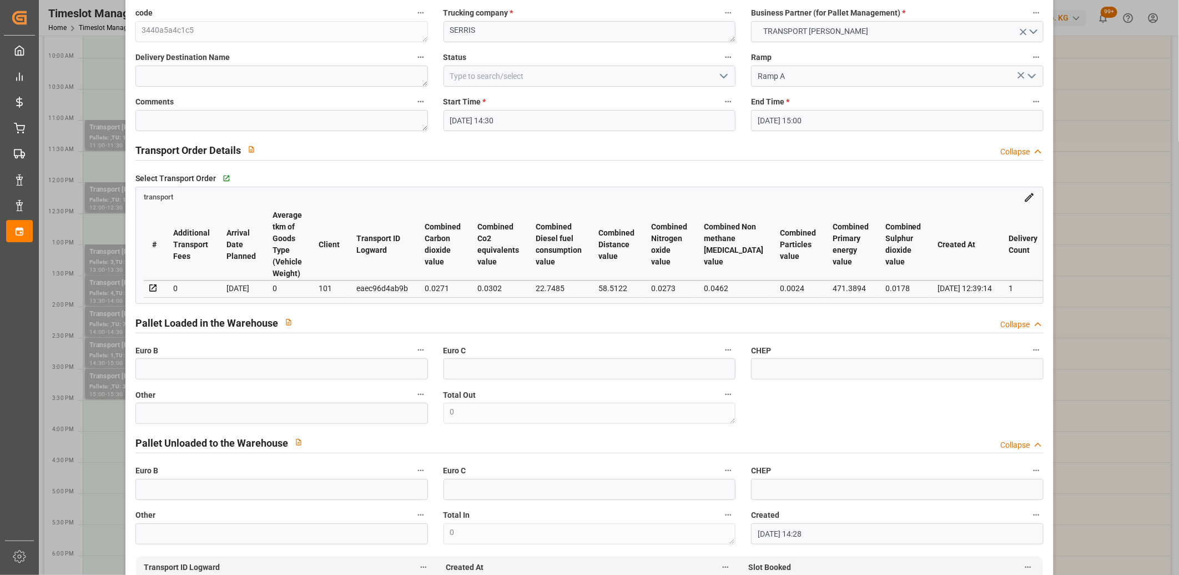
scroll to position [0, 0]
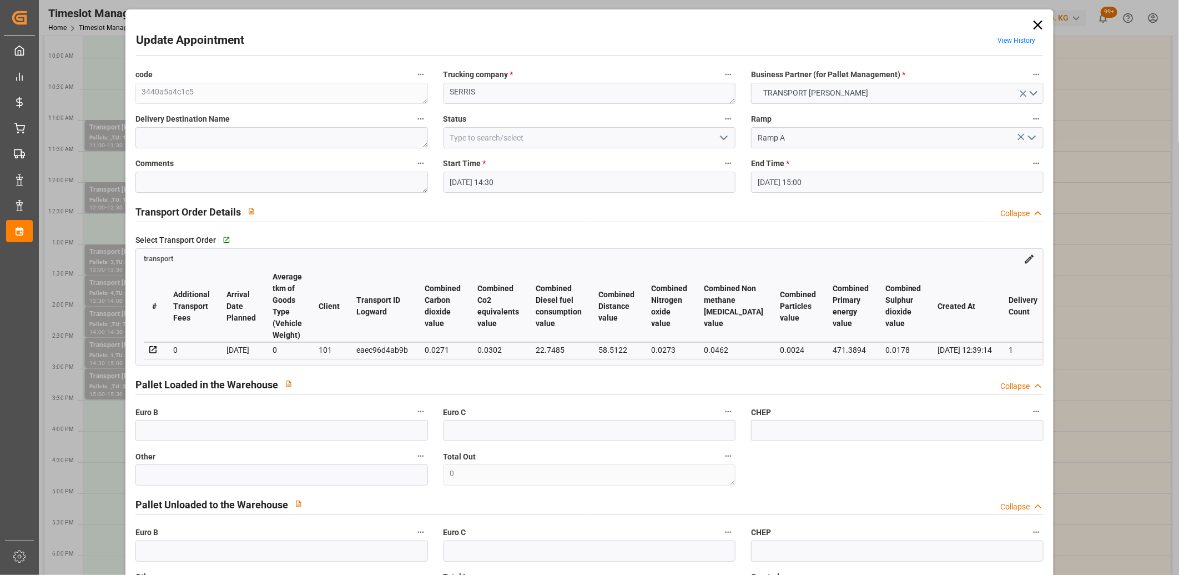
click at [389, 345] on div "eaec96d4ab9b" at bounding box center [382, 349] width 52 height 13
copy div "eaec96d4ab9b"
click at [1032, 26] on icon at bounding box center [1039, 25] width 16 height 16
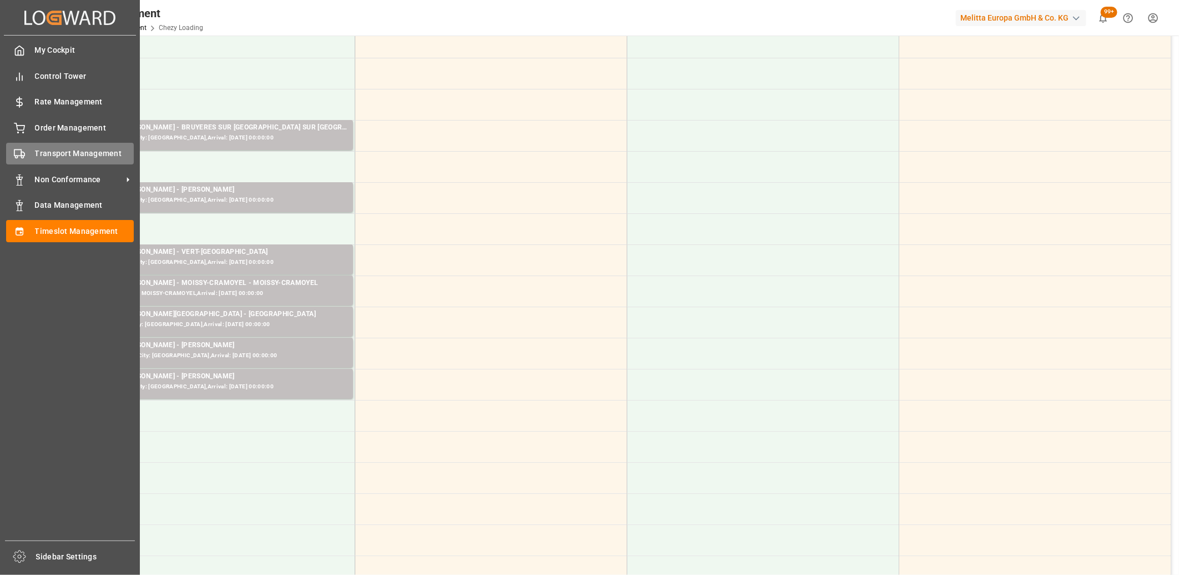
click at [14, 150] on rect at bounding box center [17, 153] width 7 height 6
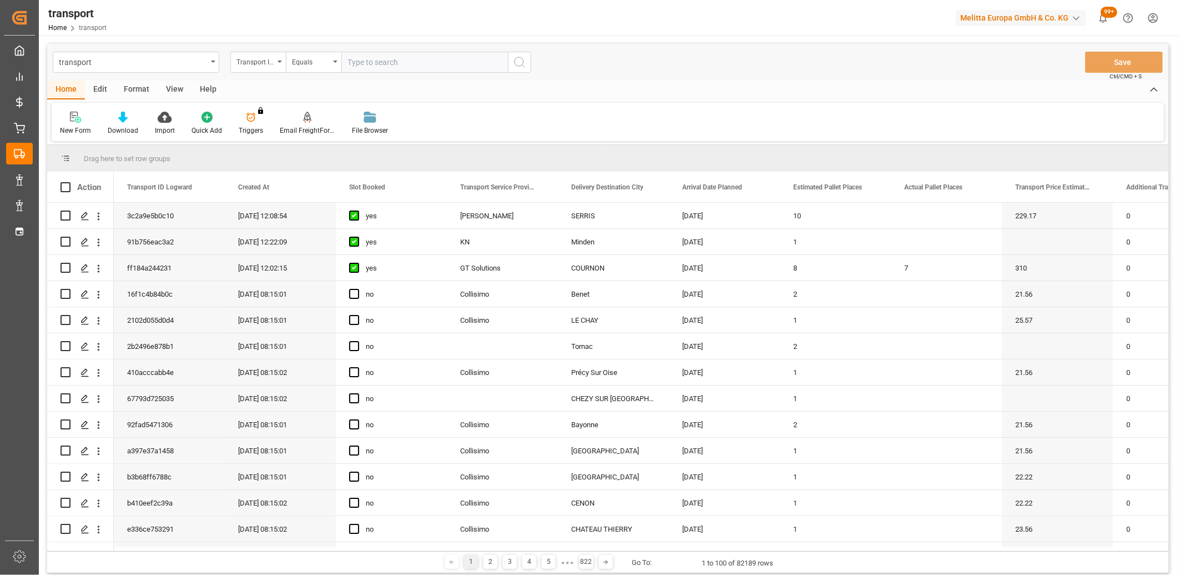
click at [442, 63] on input "text" at bounding box center [424, 62] width 167 height 21
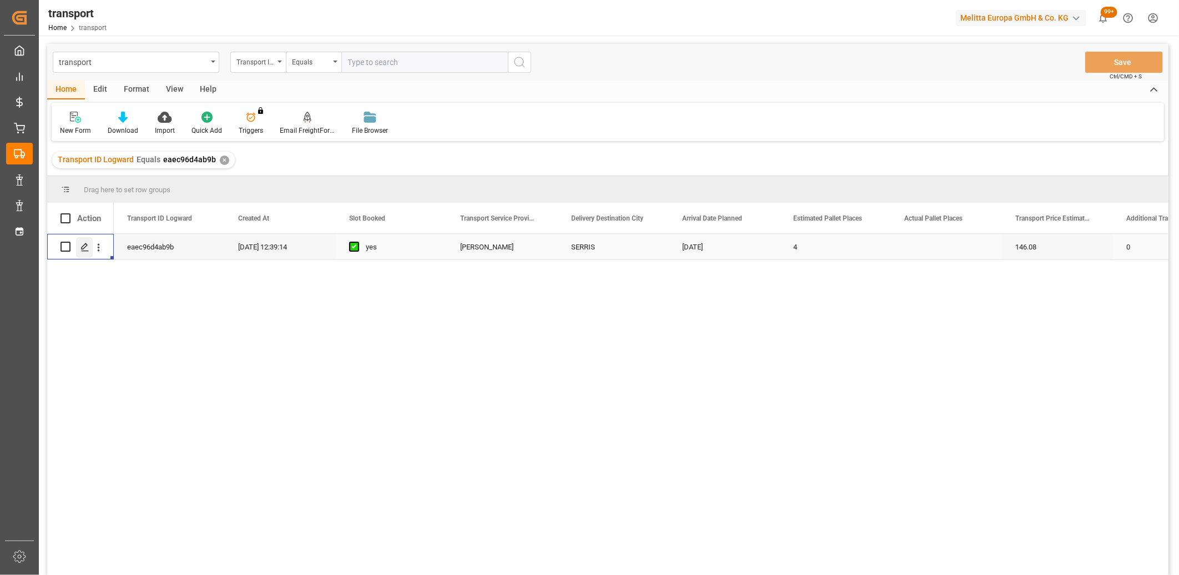
click at [86, 248] on icon "Press SPACE to select this row." at bounding box center [85, 247] width 9 height 9
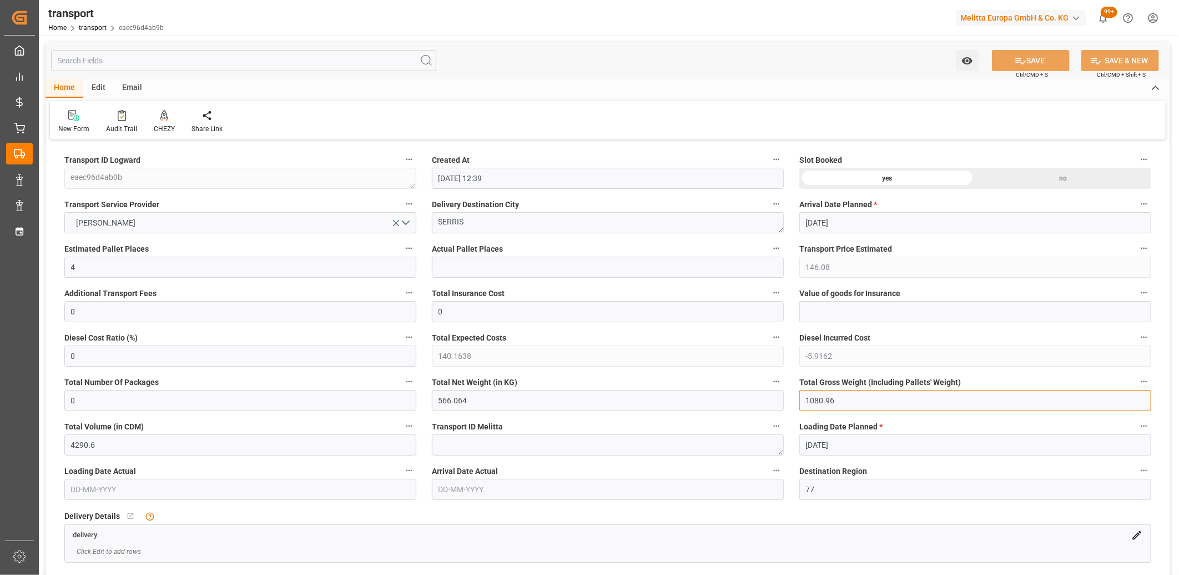
drag, startPoint x: 845, startPoint y: 399, endPoint x: 755, endPoint y: 394, distance: 89.5
drag, startPoint x: 475, startPoint y: 408, endPoint x: 442, endPoint y: 404, distance: 33.5
click at [443, 404] on div "Total Net Weight (in KG) 566.064" at bounding box center [608, 392] width 368 height 44
drag, startPoint x: 474, startPoint y: 399, endPoint x: 415, endPoint y: 396, distance: 58.9
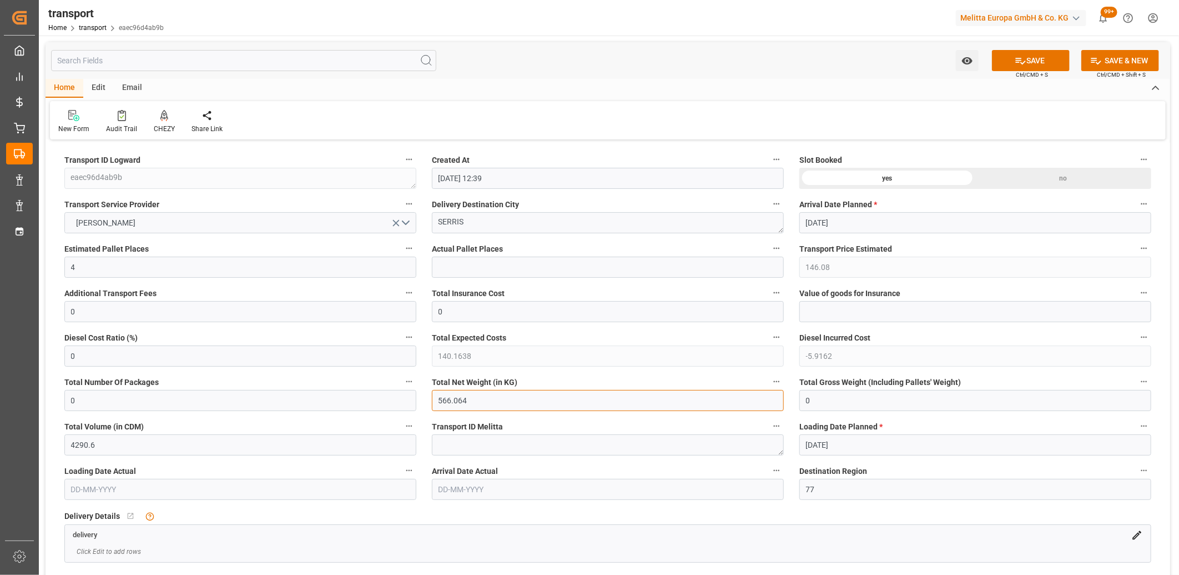
drag, startPoint x: 87, startPoint y: 265, endPoint x: 67, endPoint y: 264, distance: 19.5
click at [67, 264] on input "4" at bounding box center [240, 267] width 352 height 21
click at [396, 223] on icon "open menu" at bounding box center [396, 223] width 7 height 7
drag, startPoint x: 485, startPoint y: 220, endPoint x: 340, endPoint y: 218, distance: 144.4
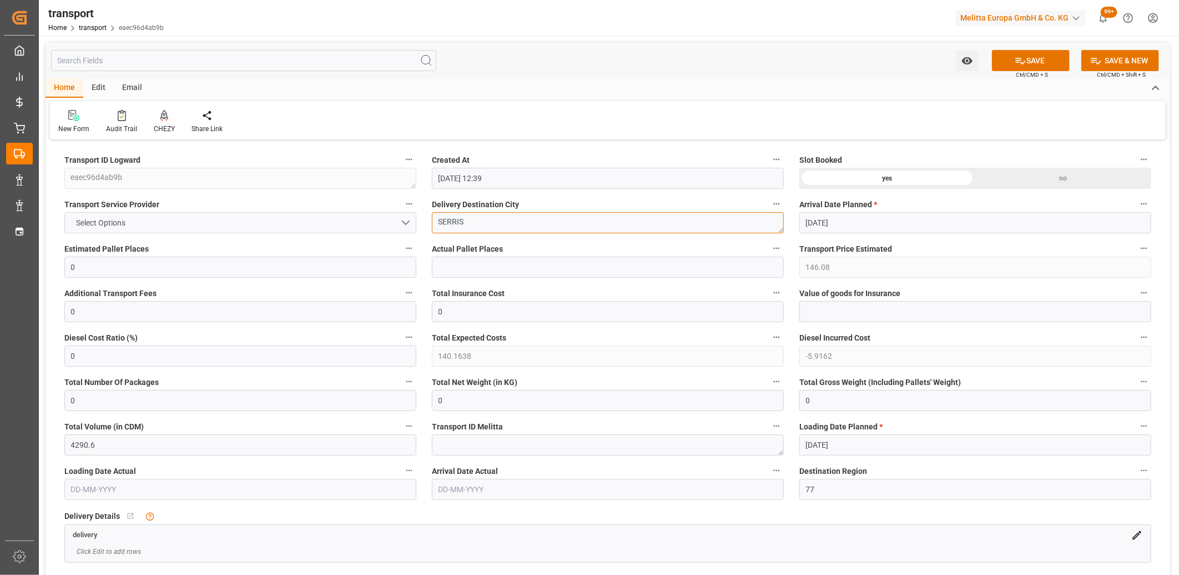
click at [1018, 180] on div "no" at bounding box center [1064, 178] width 176 height 21
click at [1026, 56] on button "SAVE" at bounding box center [1031, 60] width 78 height 21
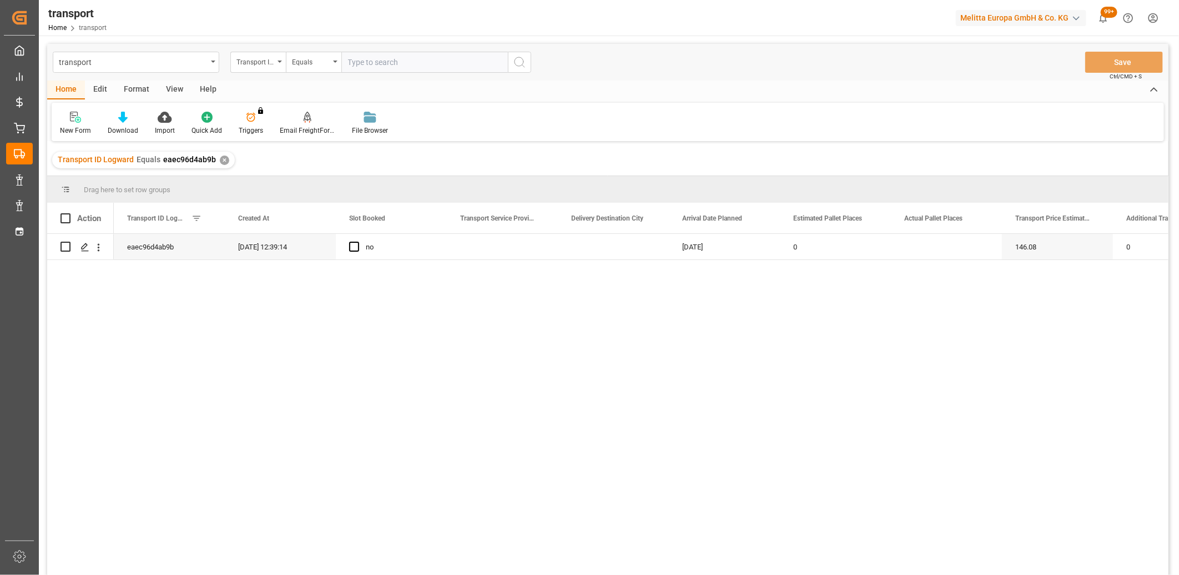
click at [102, 87] on div "Edit" at bounding box center [100, 90] width 31 height 19
click at [69, 243] on input "Press Space to toggle row selection (unchecked)" at bounding box center [66, 247] width 10 height 10
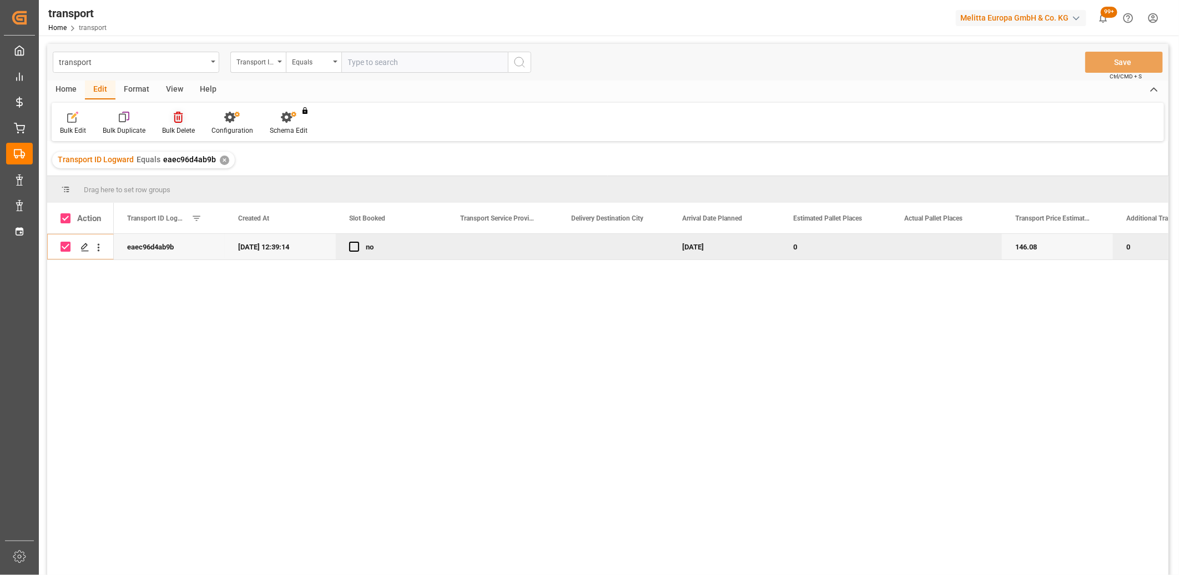
click at [178, 123] on div "Bulk Delete" at bounding box center [178, 123] width 49 height 24
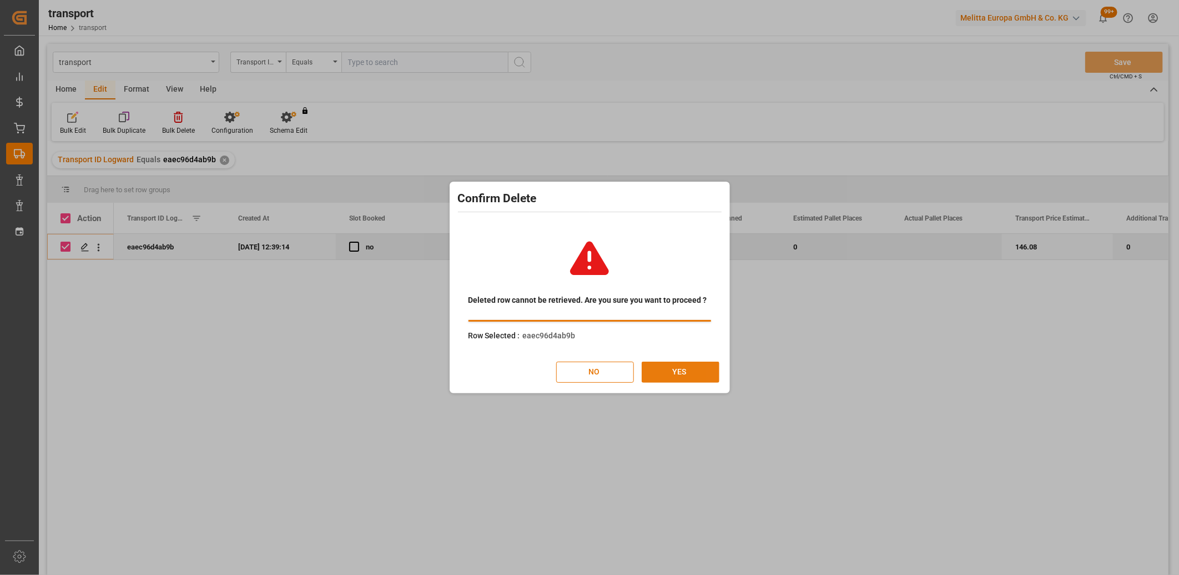
click at [682, 374] on button "YES" at bounding box center [681, 371] width 78 height 21
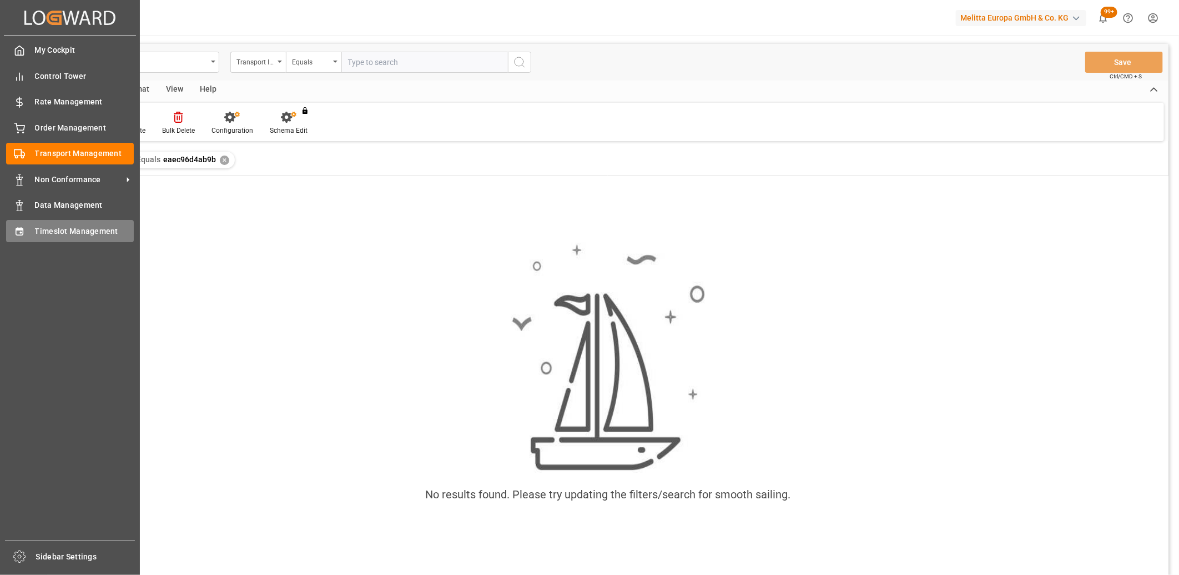
click at [28, 238] on div "Timeslot Management Timeslot Management" at bounding box center [70, 231] width 128 height 22
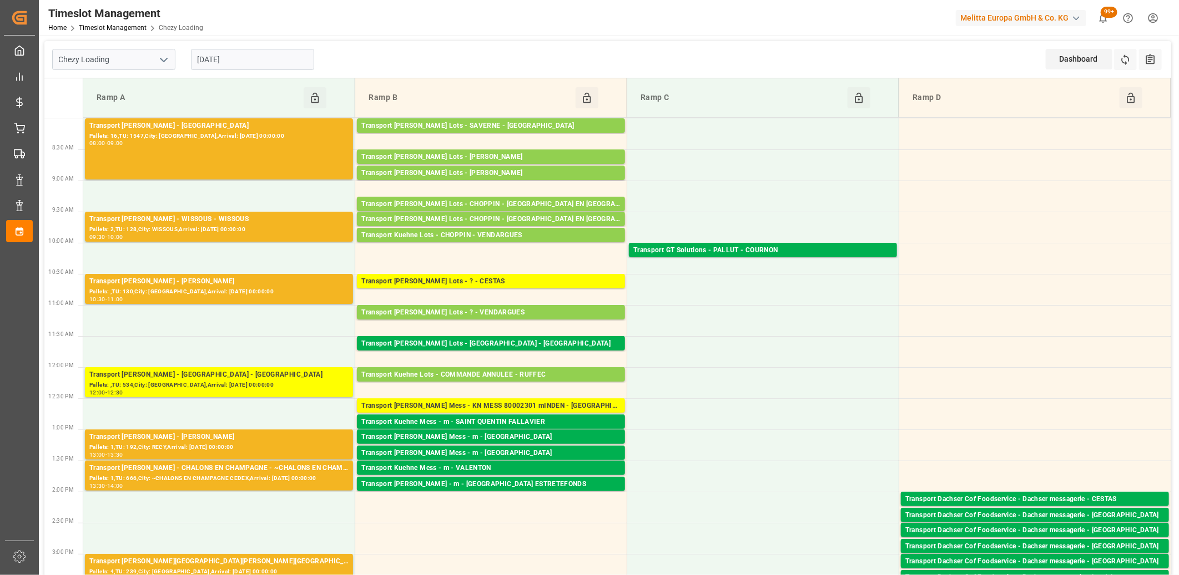
click at [254, 57] on input "18-08-2025" at bounding box center [252, 59] width 123 height 21
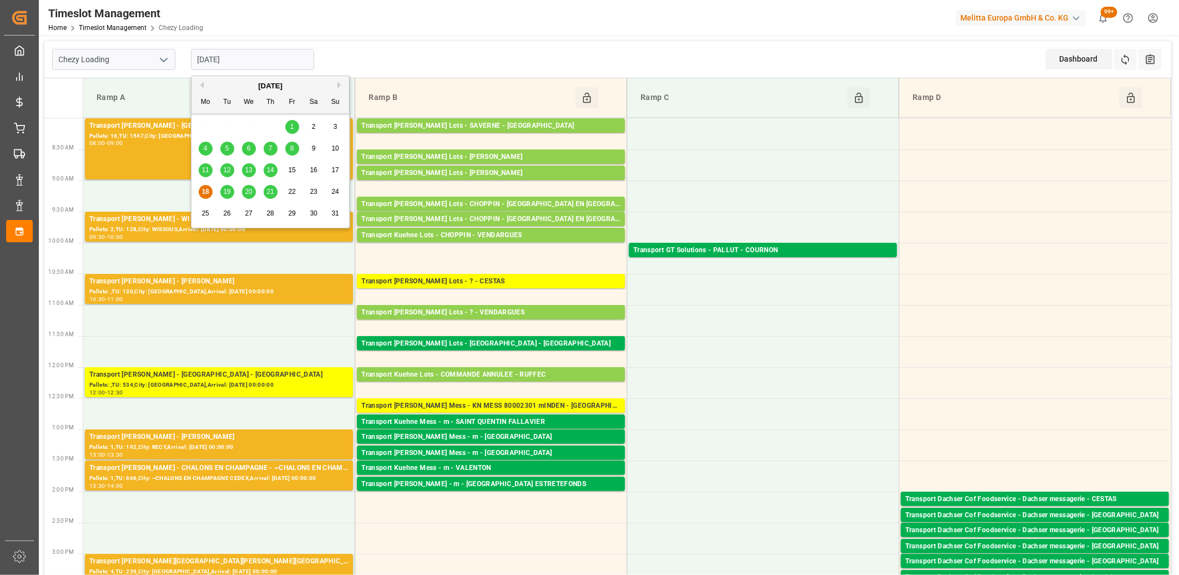
click at [230, 189] on span "19" at bounding box center [226, 192] width 7 height 8
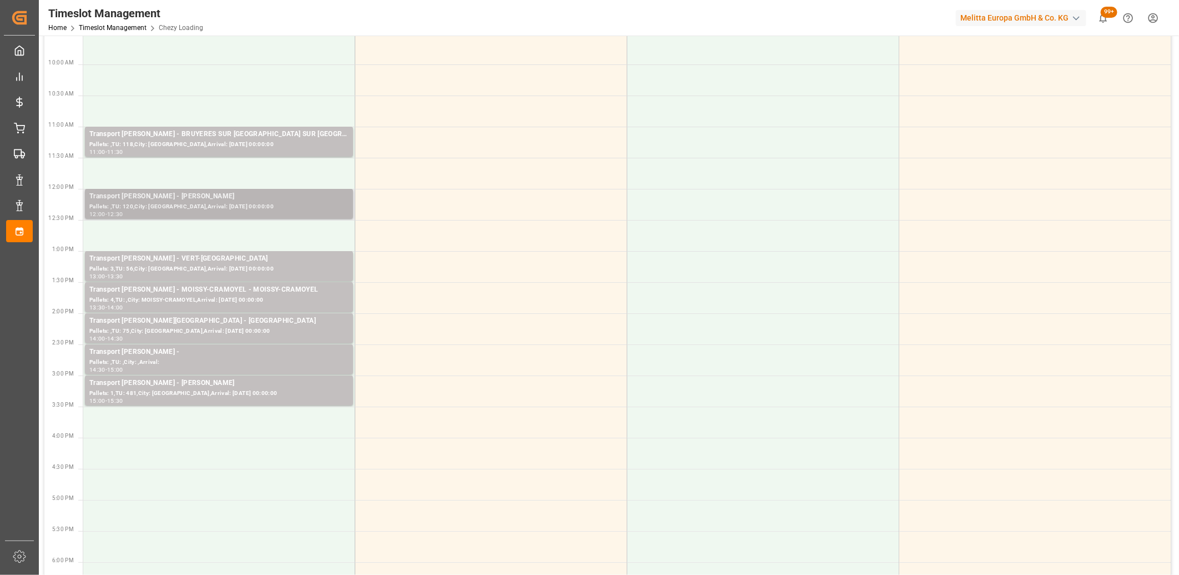
scroll to position [185, 0]
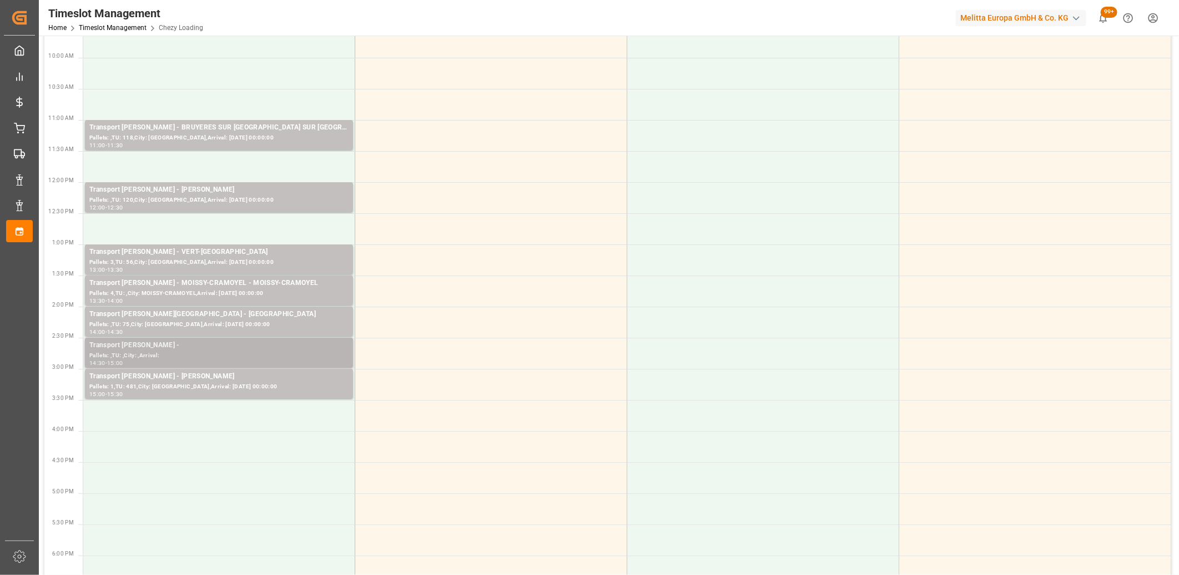
click at [246, 353] on div "Pallets: ,TU: ,City: ,Arrival:" at bounding box center [218, 355] width 259 height 9
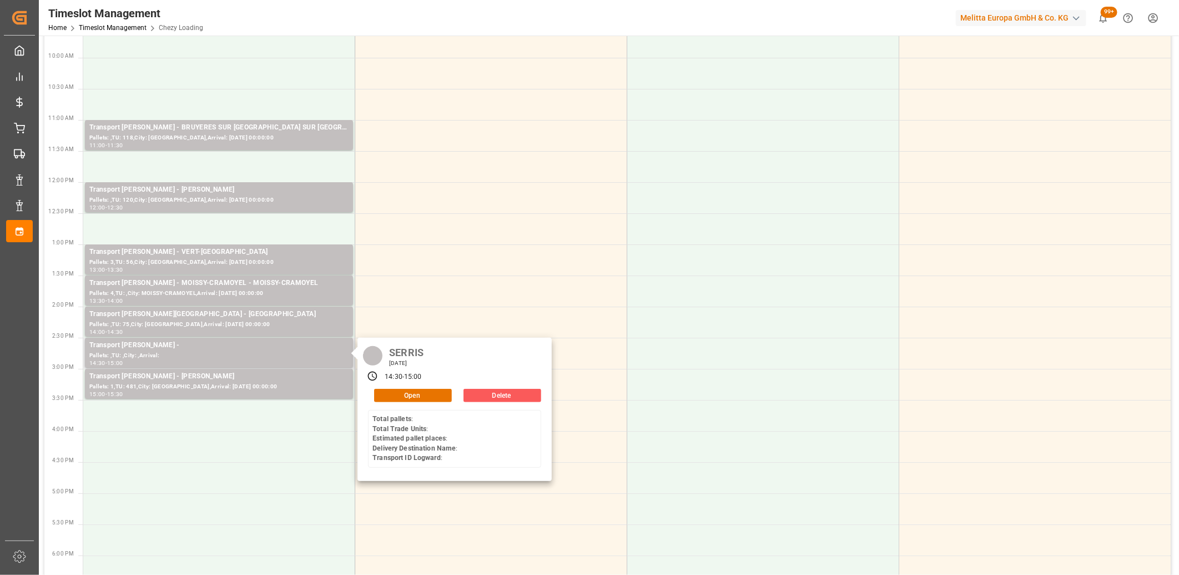
click at [486, 396] on button "Delete" at bounding box center [503, 395] width 78 height 13
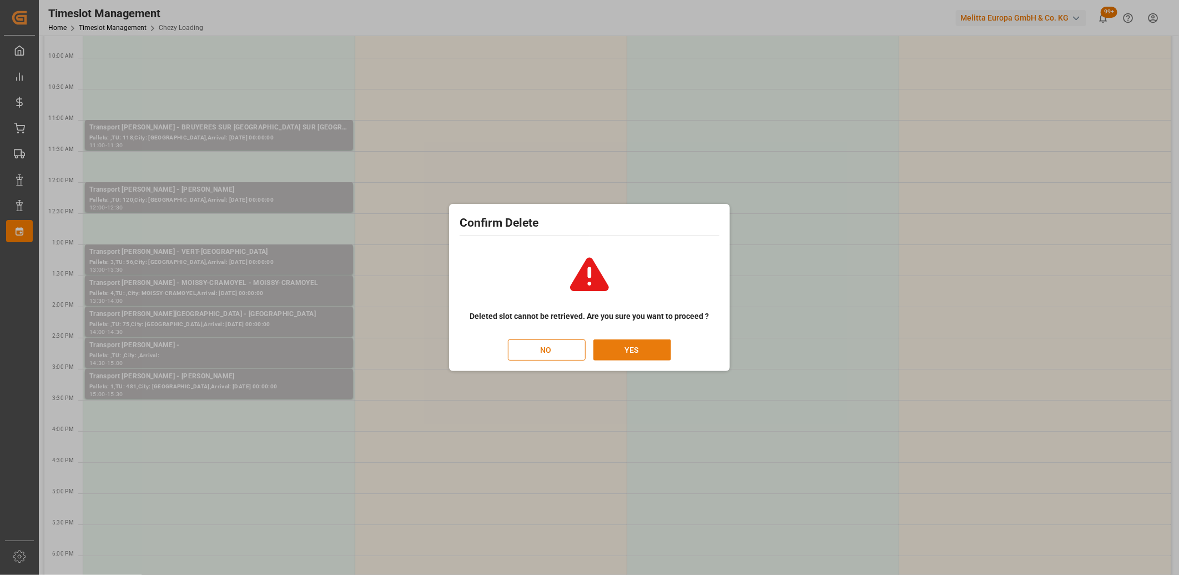
click at [656, 348] on button "YES" at bounding box center [633, 349] width 78 height 21
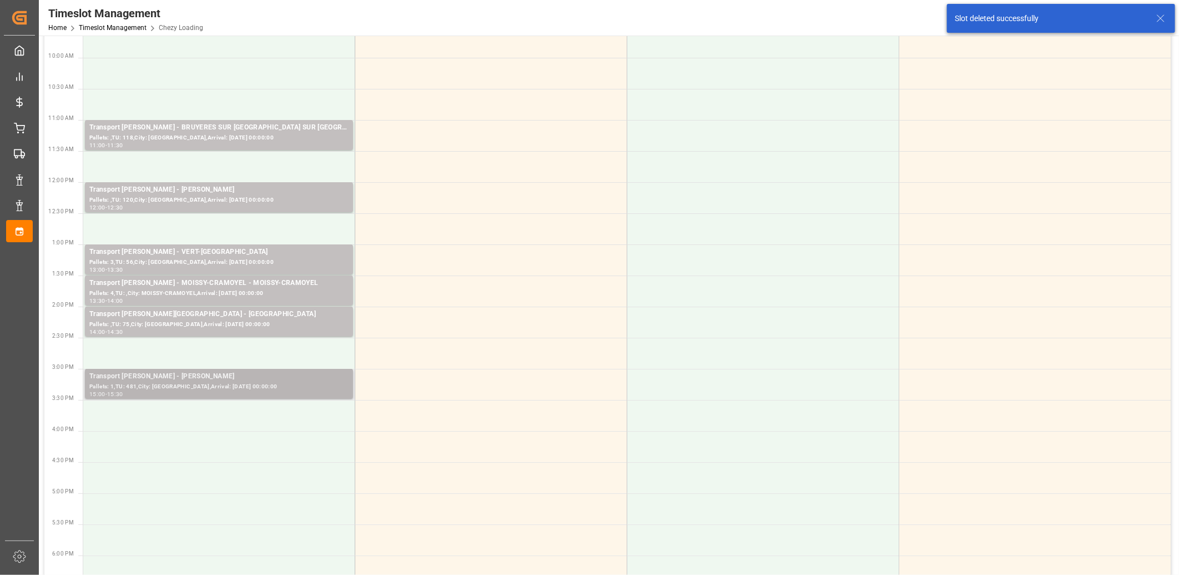
click at [248, 390] on div "Pallets: 1,TU: 481,City: SERRIS,Arrival: 2025-08-20 00:00:00" at bounding box center [218, 386] width 259 height 9
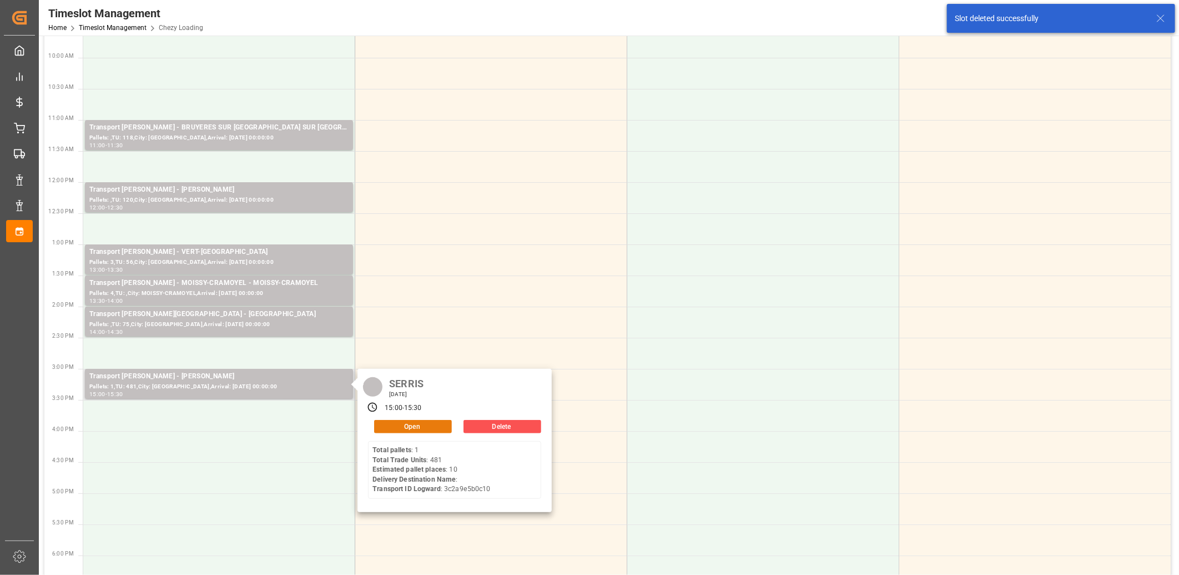
click at [401, 423] on button "Open" at bounding box center [413, 426] width 78 height 13
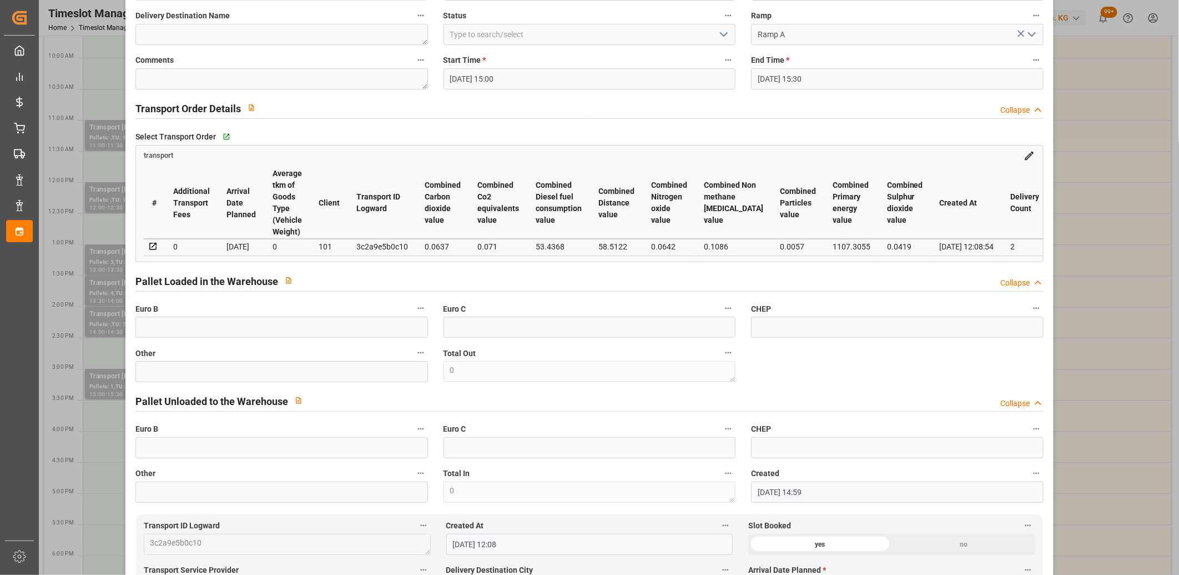
scroll to position [0, 0]
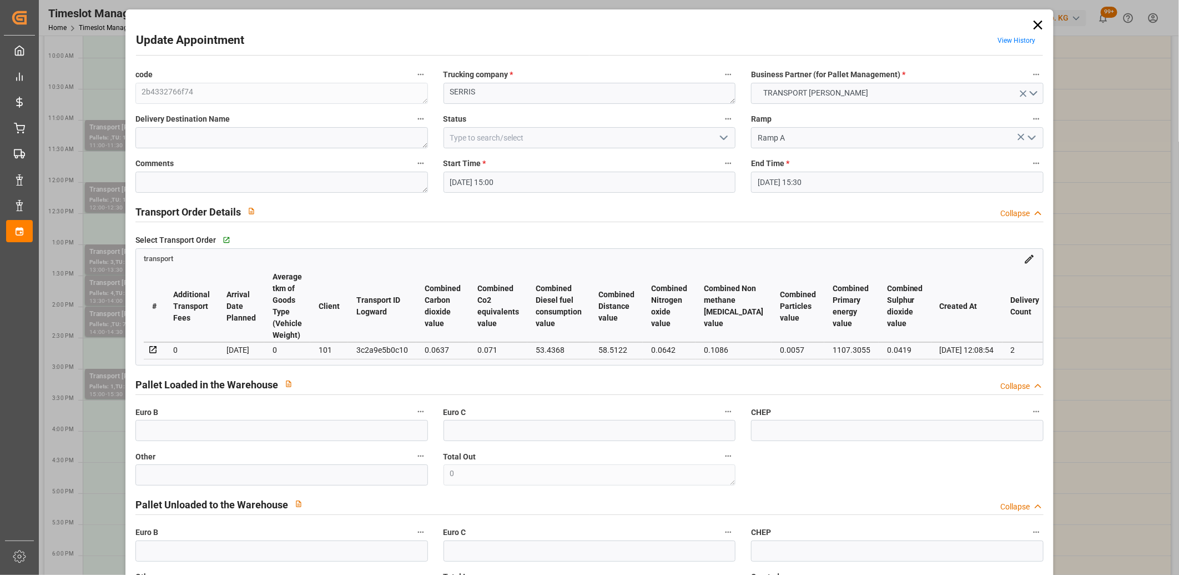
click at [1039, 24] on icon at bounding box center [1039, 25] width 16 height 16
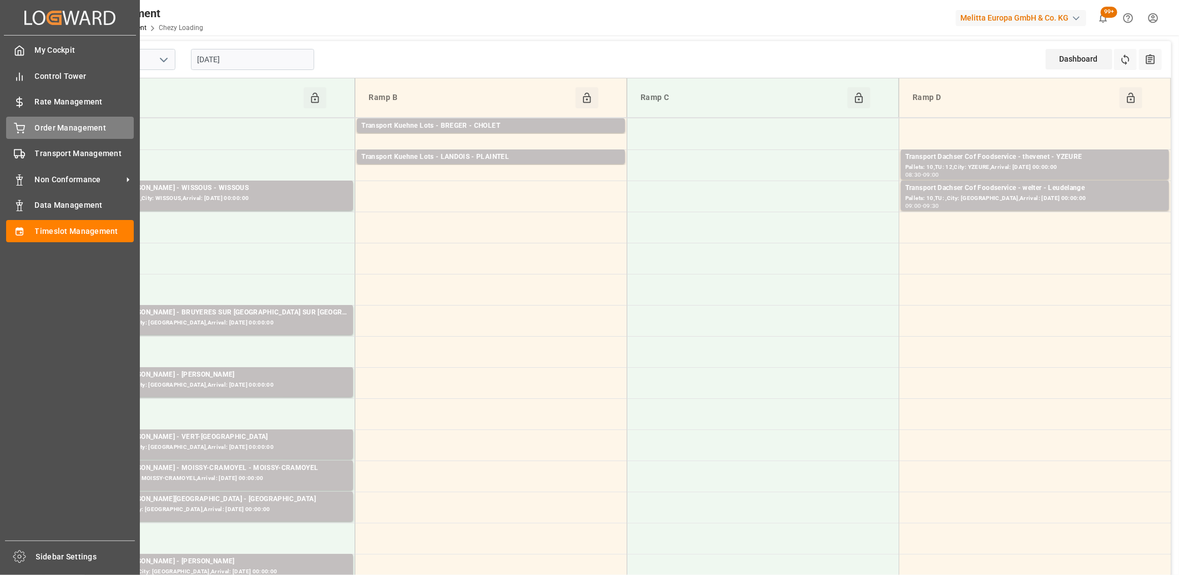
click at [23, 126] on icon at bounding box center [19, 128] width 11 height 11
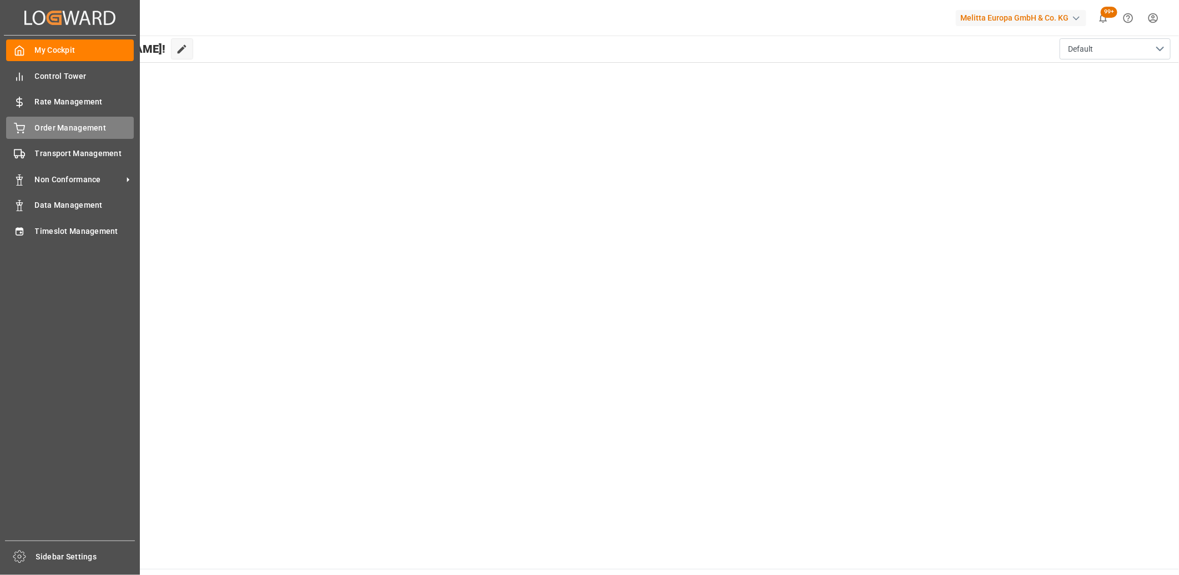
click at [19, 124] on icon at bounding box center [19, 128] width 11 height 11
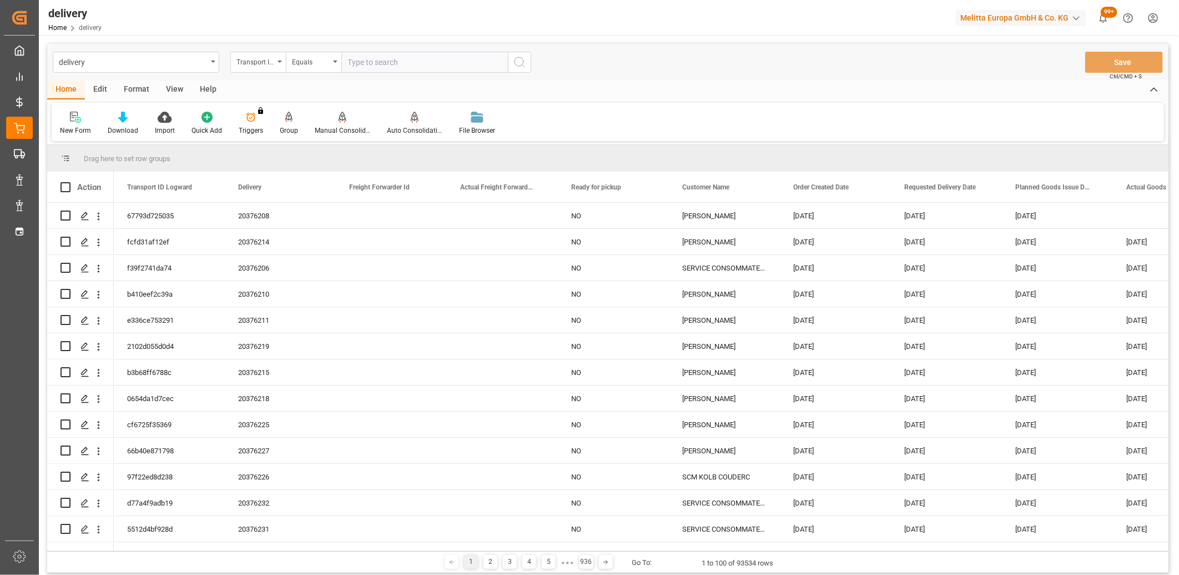
click at [277, 63] on div "Transport ID Logward" at bounding box center [258, 62] width 56 height 21
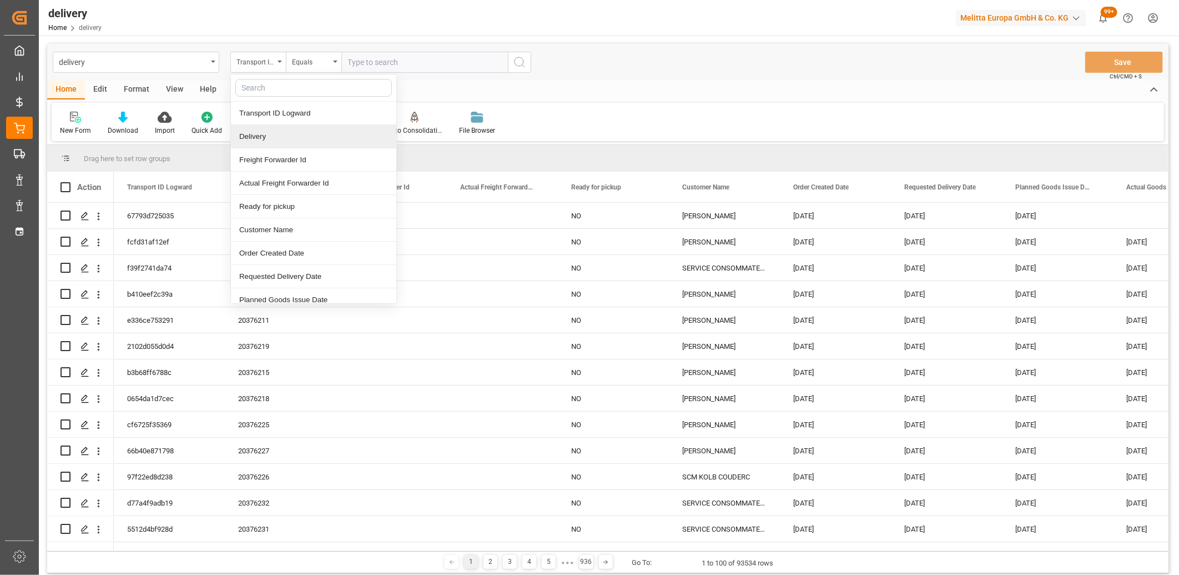
click at [273, 132] on div "Delivery" at bounding box center [313, 136] width 165 height 23
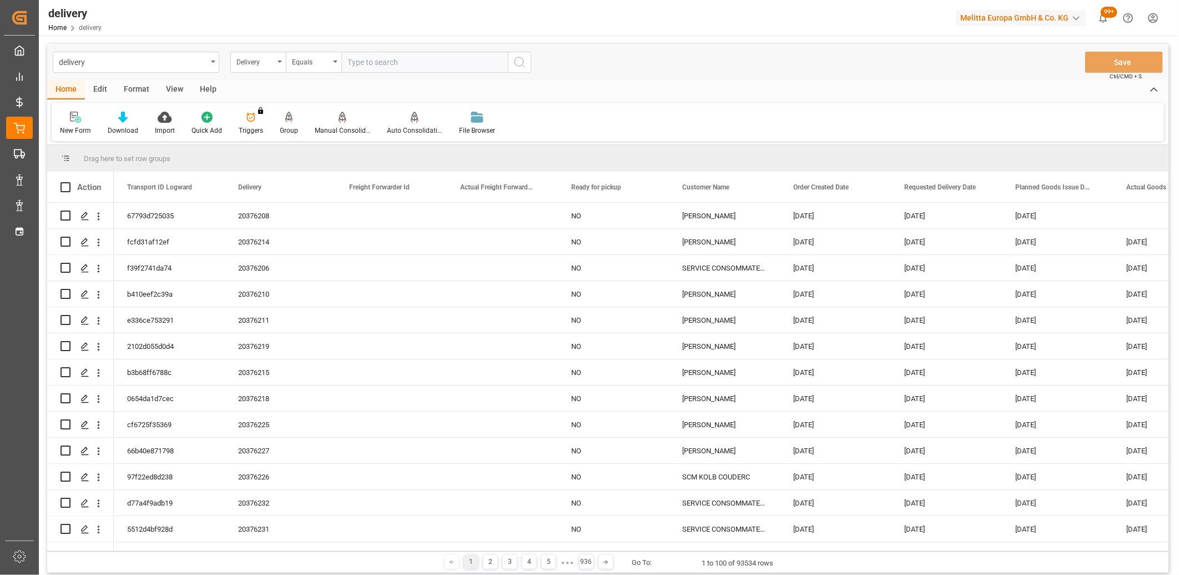
click at [356, 63] on input "text" at bounding box center [424, 62] width 167 height 21
paste input "6000200"
type input "6000200"
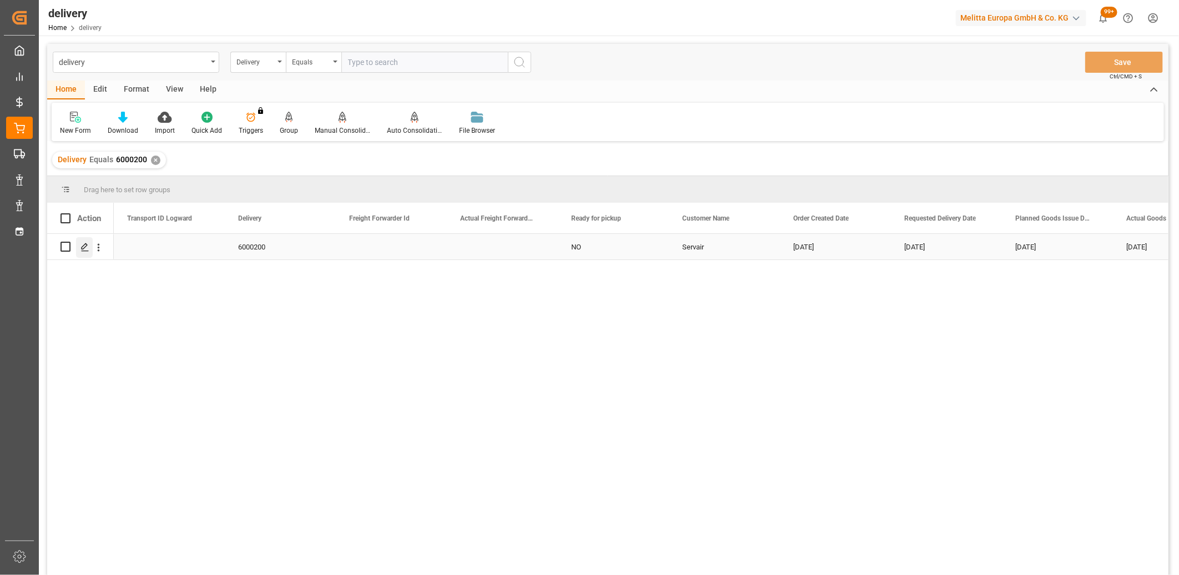
click at [80, 253] on div "Press SPACE to select this row." at bounding box center [84, 247] width 17 height 21
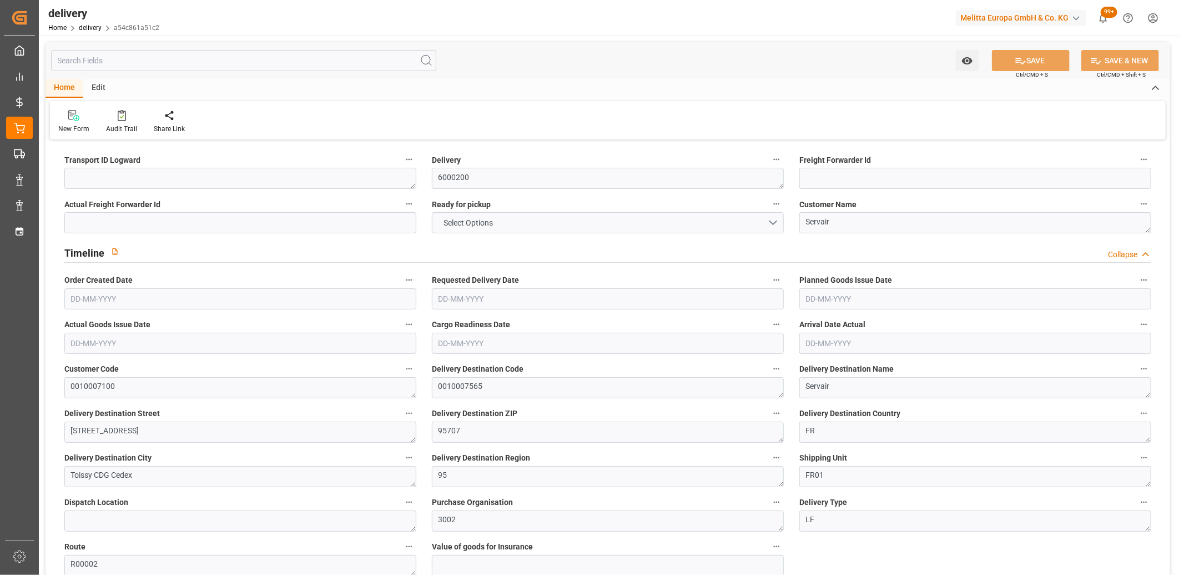
type input "1"
type input "162.9"
type input "217.65"
type input "630.69"
type input "50"
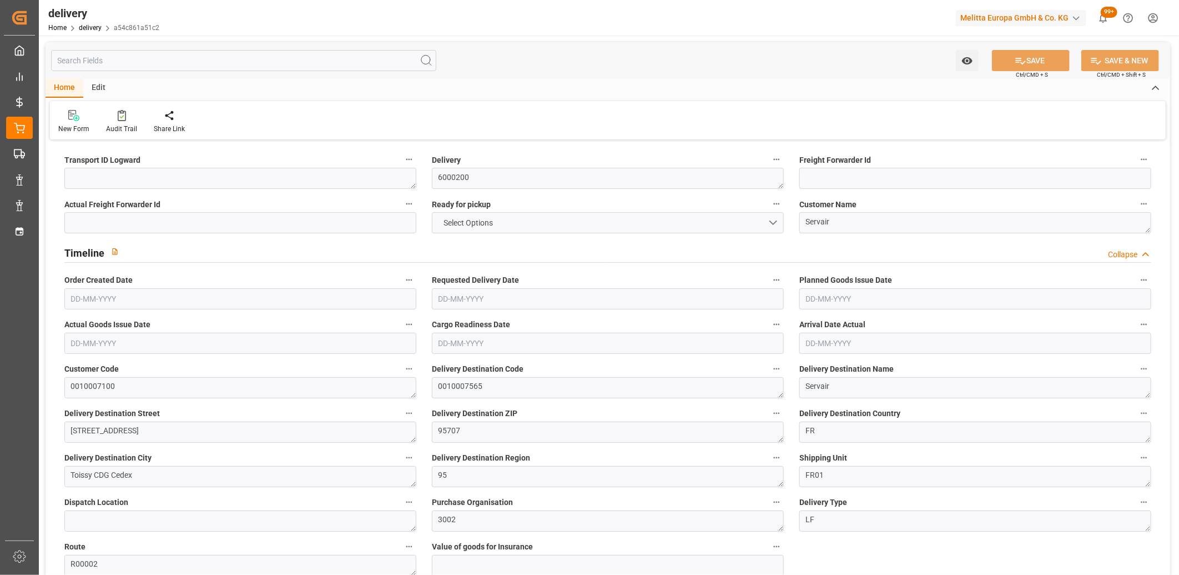
type input "1"
type input "0"
type input "1"
type input "0"
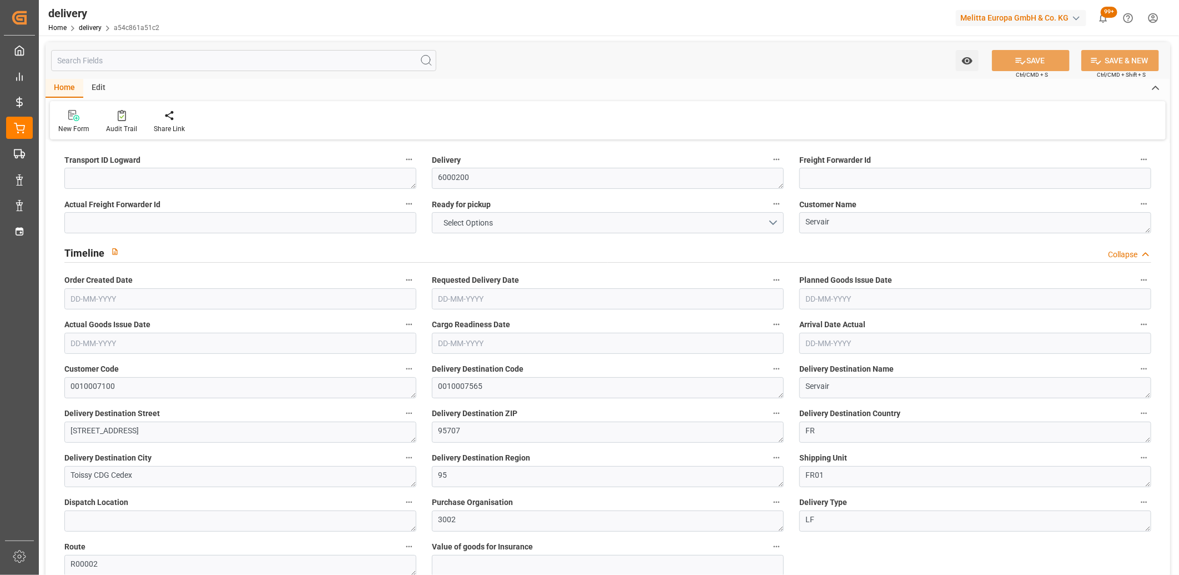
type input "0"
type input "18"
type input "1.5"
type input "1.3"
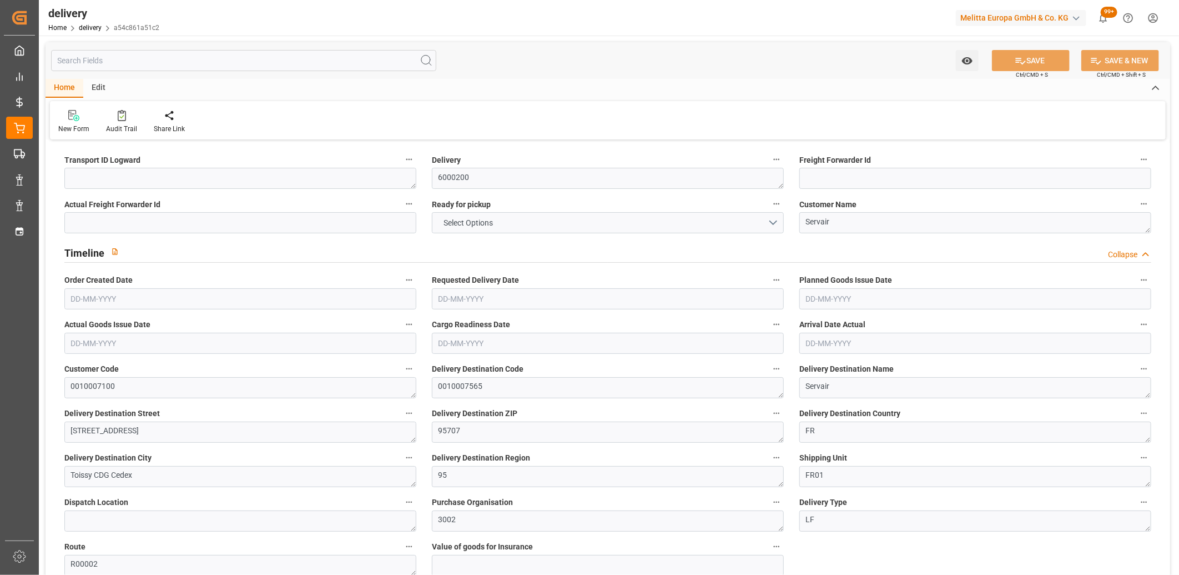
type input "0"
type input "1.5"
type input "193.65"
type input "101"
type input "0"
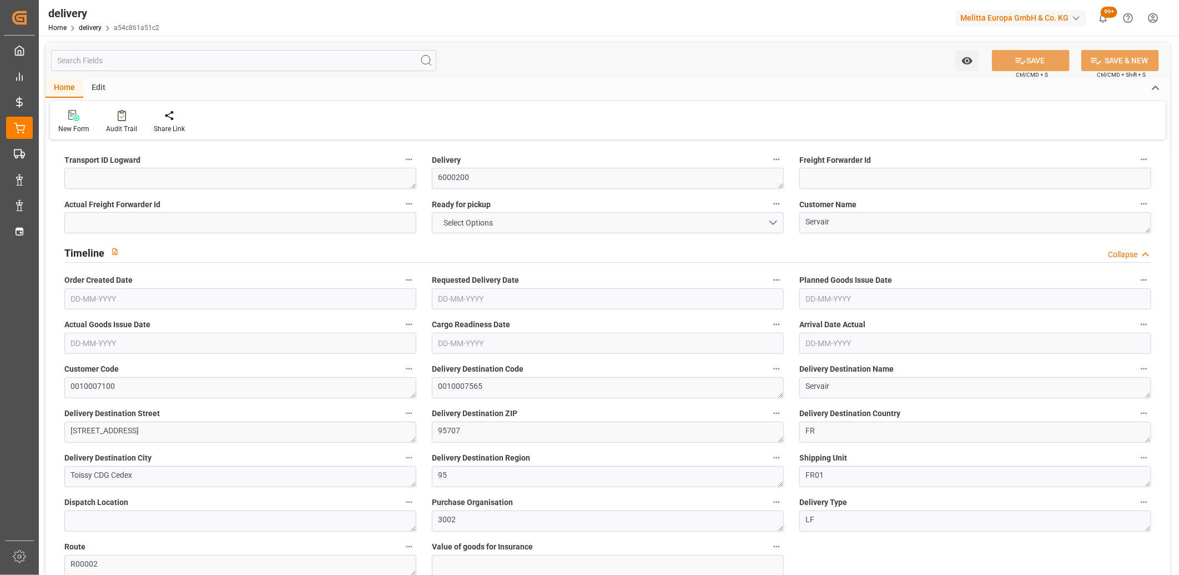
type input "[DATE]"
type input "[DATE] 06:58"
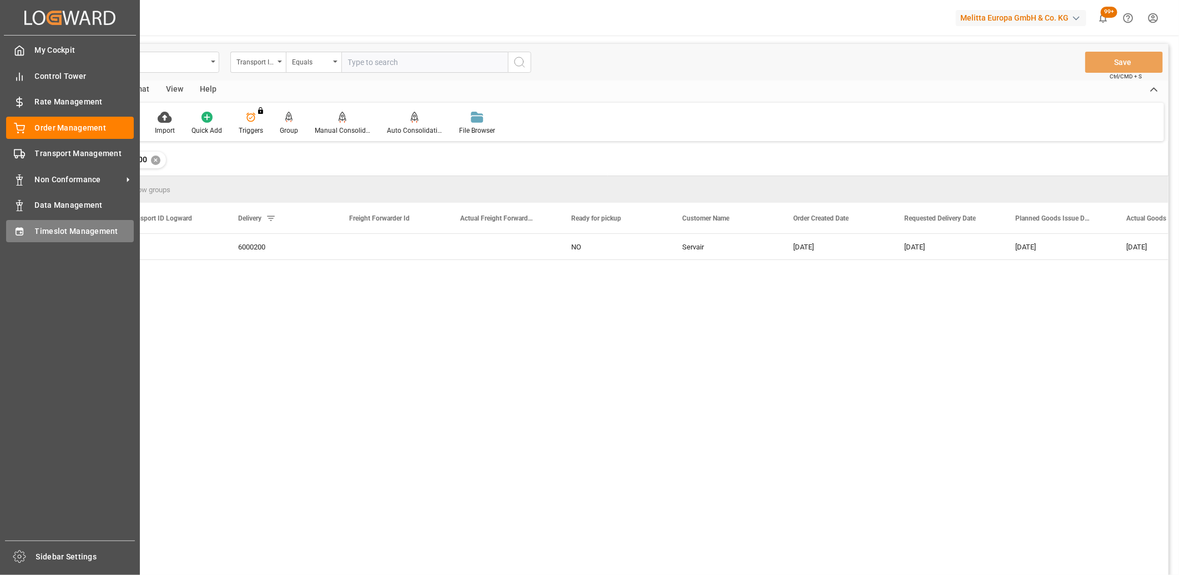
click at [18, 227] on icon at bounding box center [19, 231] width 7 height 8
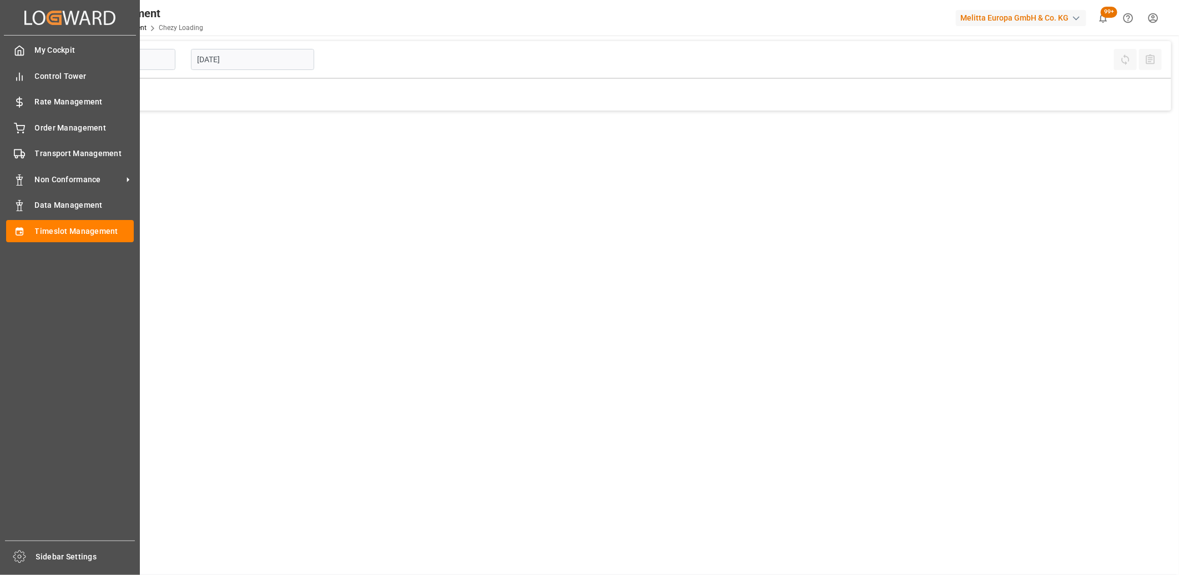
type input "Chezy Loading"
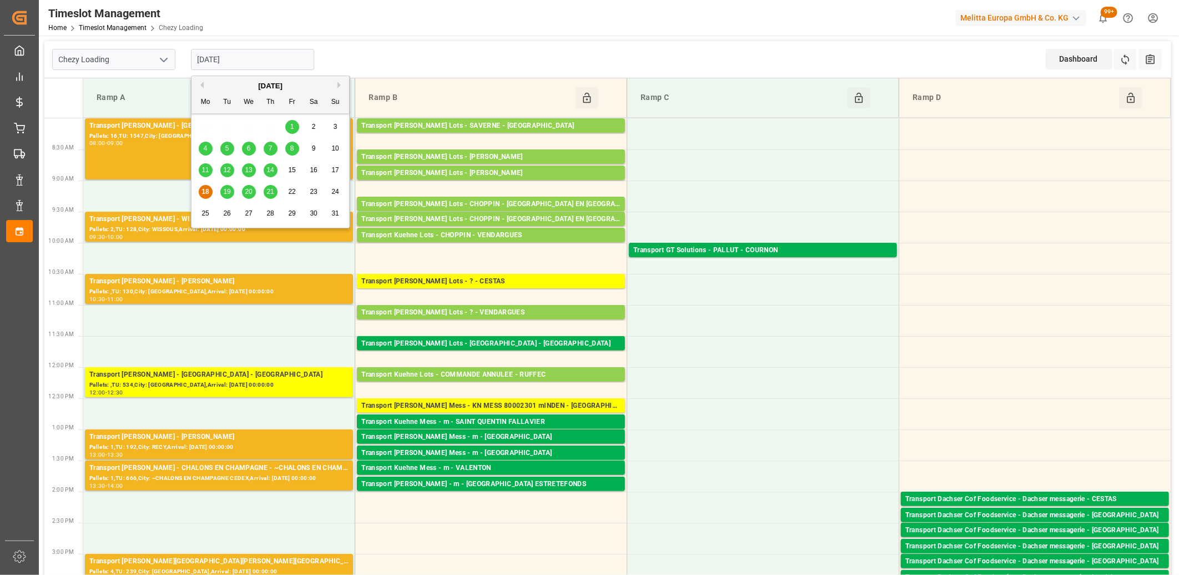
click at [274, 51] on input "[DATE]" at bounding box center [252, 59] width 123 height 21
click at [245, 171] on span "13" at bounding box center [248, 170] width 7 height 8
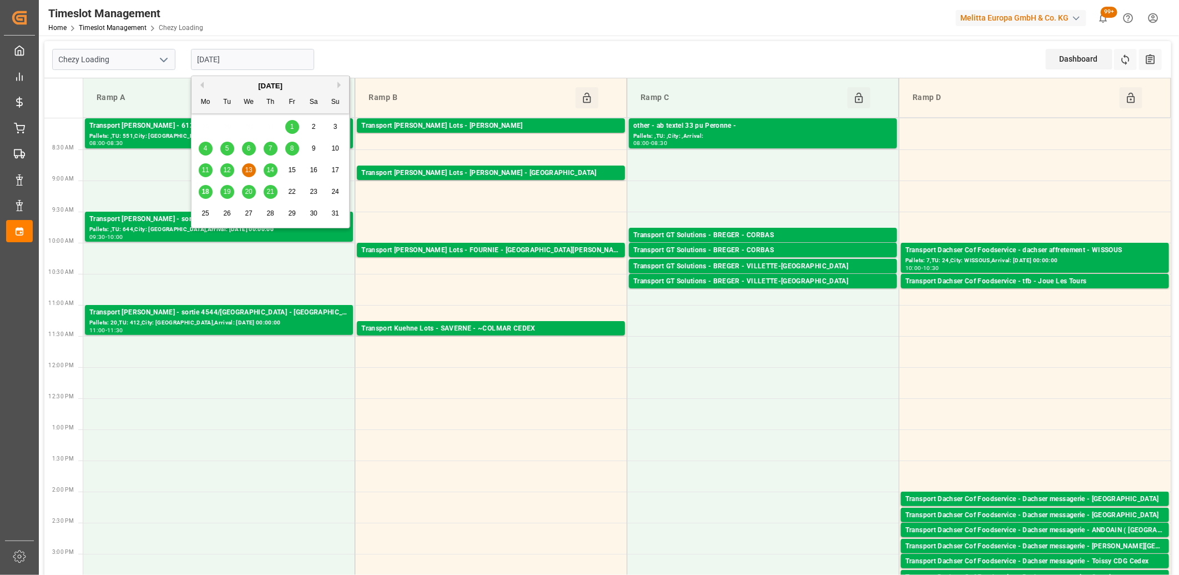
click at [254, 52] on input "[DATE]" at bounding box center [252, 59] width 123 height 21
click at [270, 170] on span "14" at bounding box center [270, 170] width 7 height 8
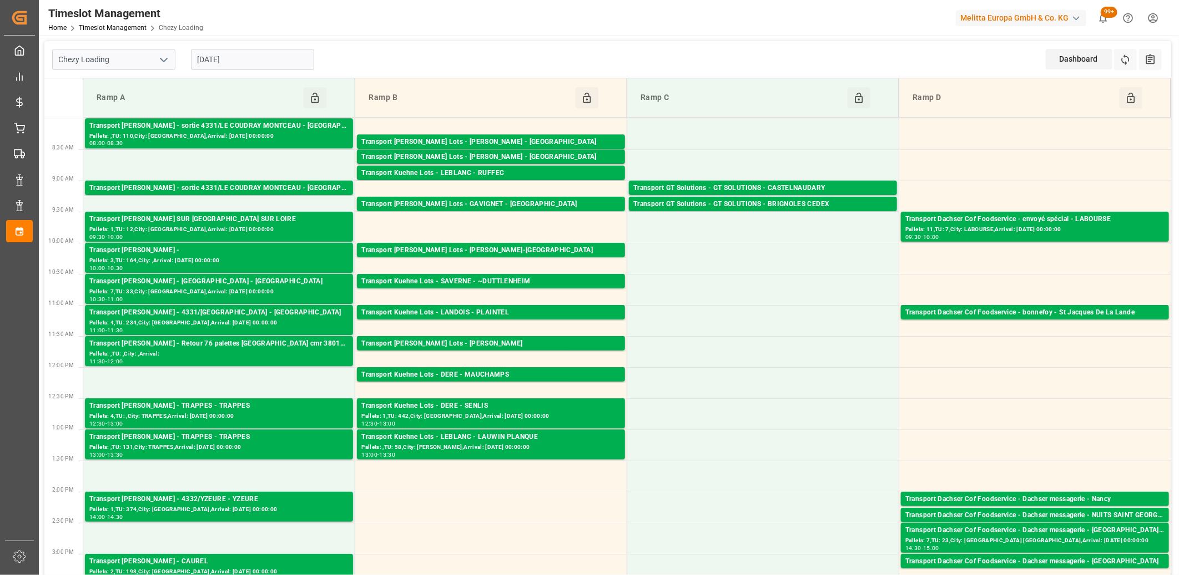
click at [265, 59] on input "[DATE]" at bounding box center [252, 59] width 123 height 21
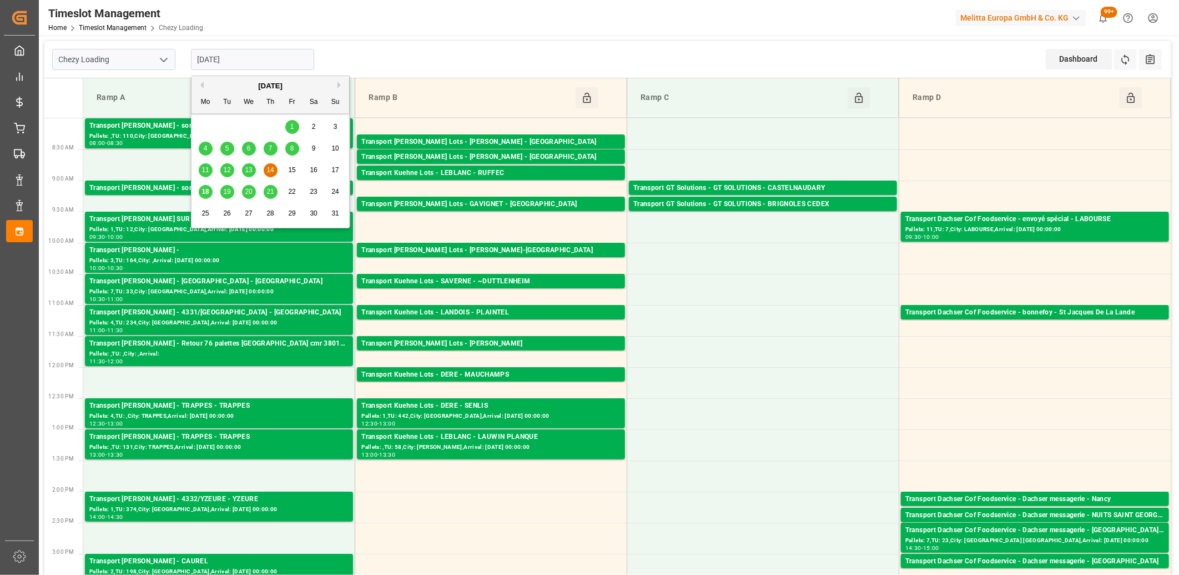
click at [203, 193] on span "18" at bounding box center [205, 192] width 7 height 8
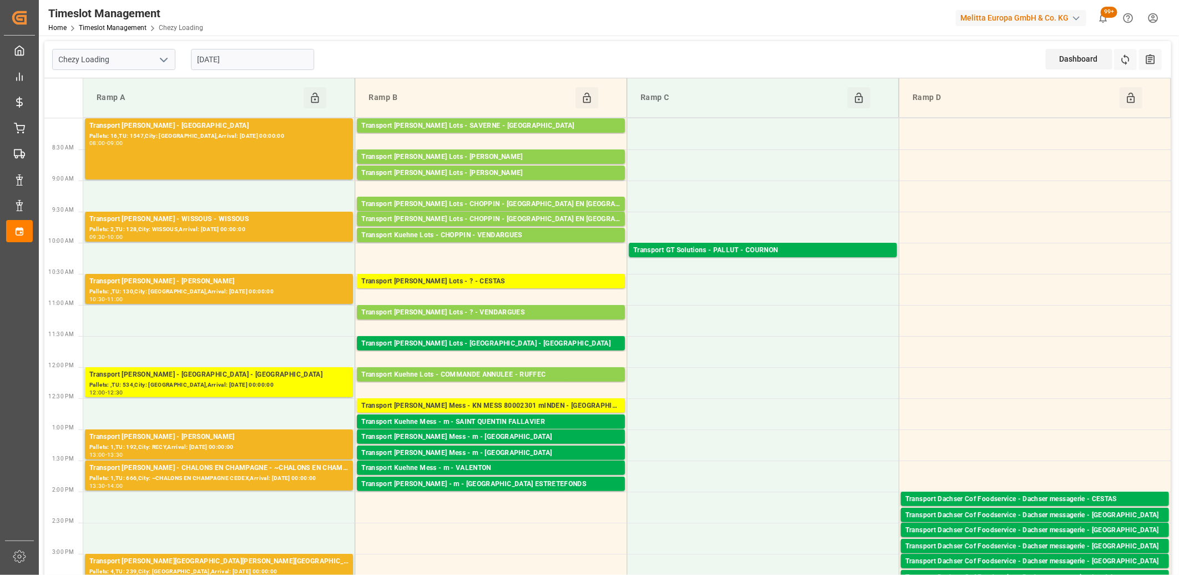
click at [244, 60] on input "[DATE]" at bounding box center [252, 59] width 123 height 21
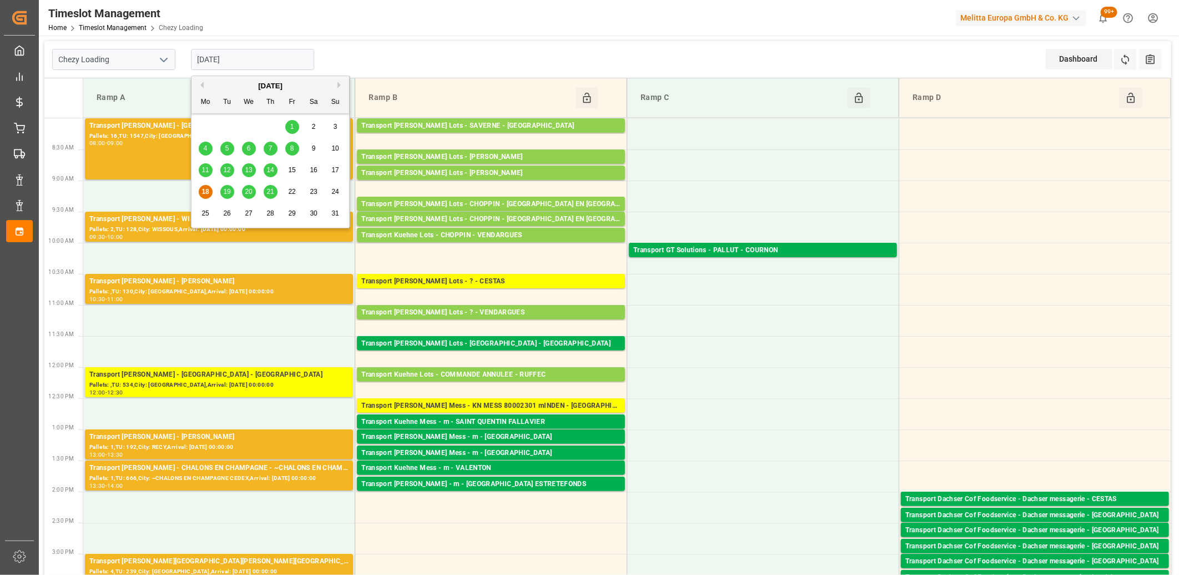
click at [228, 173] on span "12" at bounding box center [226, 170] width 7 height 8
type input "[DATE]"
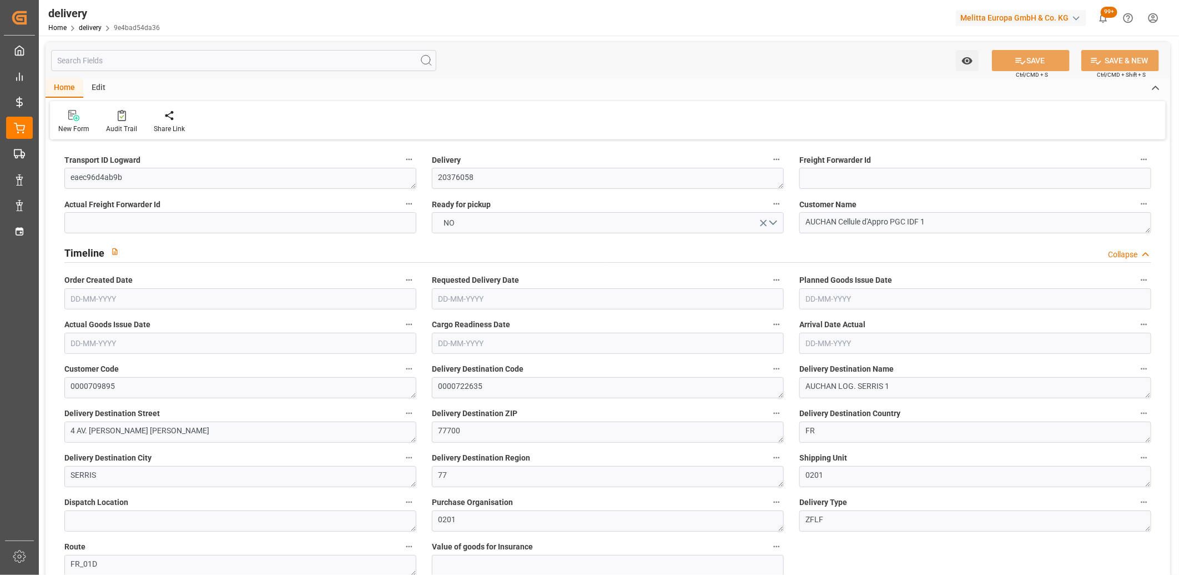
type input "[DATE]"
type input "[DATE] 11:02"
drag, startPoint x: 147, startPoint y: 178, endPoint x: 44, endPoint y: 175, distance: 102.8
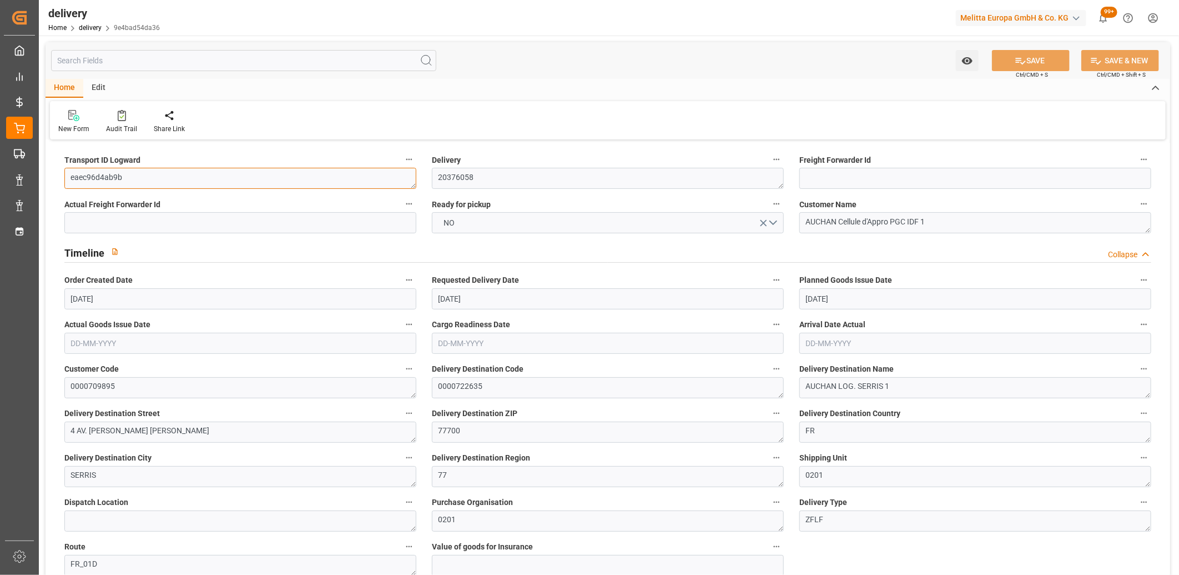
paste textarea "3c2a9e5b0c10"
type textarea "3c2a9e5b0c10"
click at [1030, 63] on button "SAVE" at bounding box center [1031, 60] width 78 height 21
type textarea "3c2a9e5b0c10 ~ Pallet(s) ~ [DATE] 00:00:00 ~ FR_01D ~ [DATE] 00:00:00~0000722635"
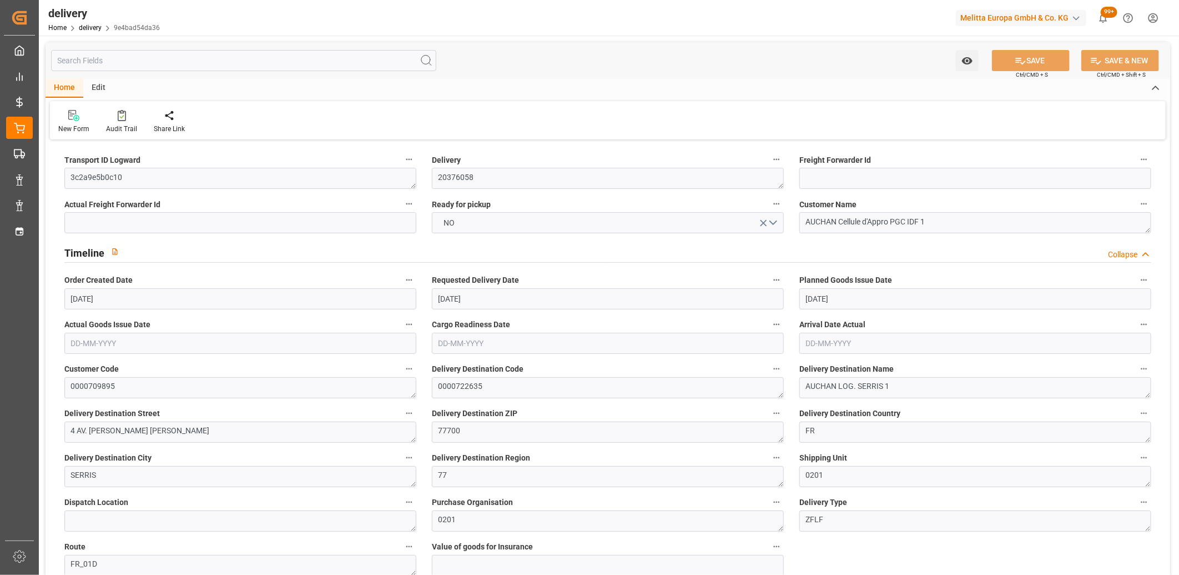
type input "-3.7126"
type input "91.668"
type input "87.9554"
type input "342.2812"
type input "0.022"
